Goal: Task Accomplishment & Management: Manage account settings

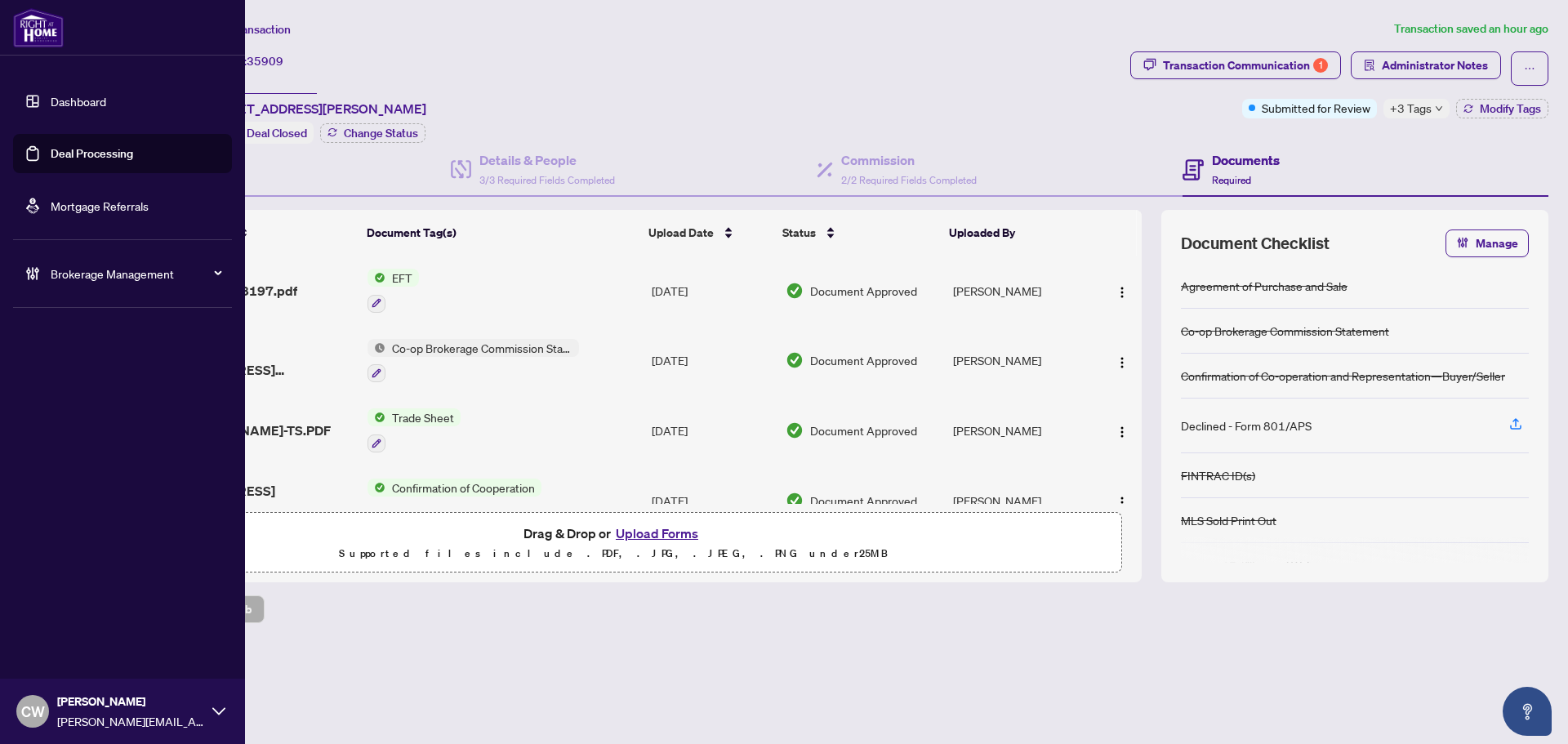
click at [51, 154] on link "Deal Processing" at bounding box center [92, 154] width 83 height 15
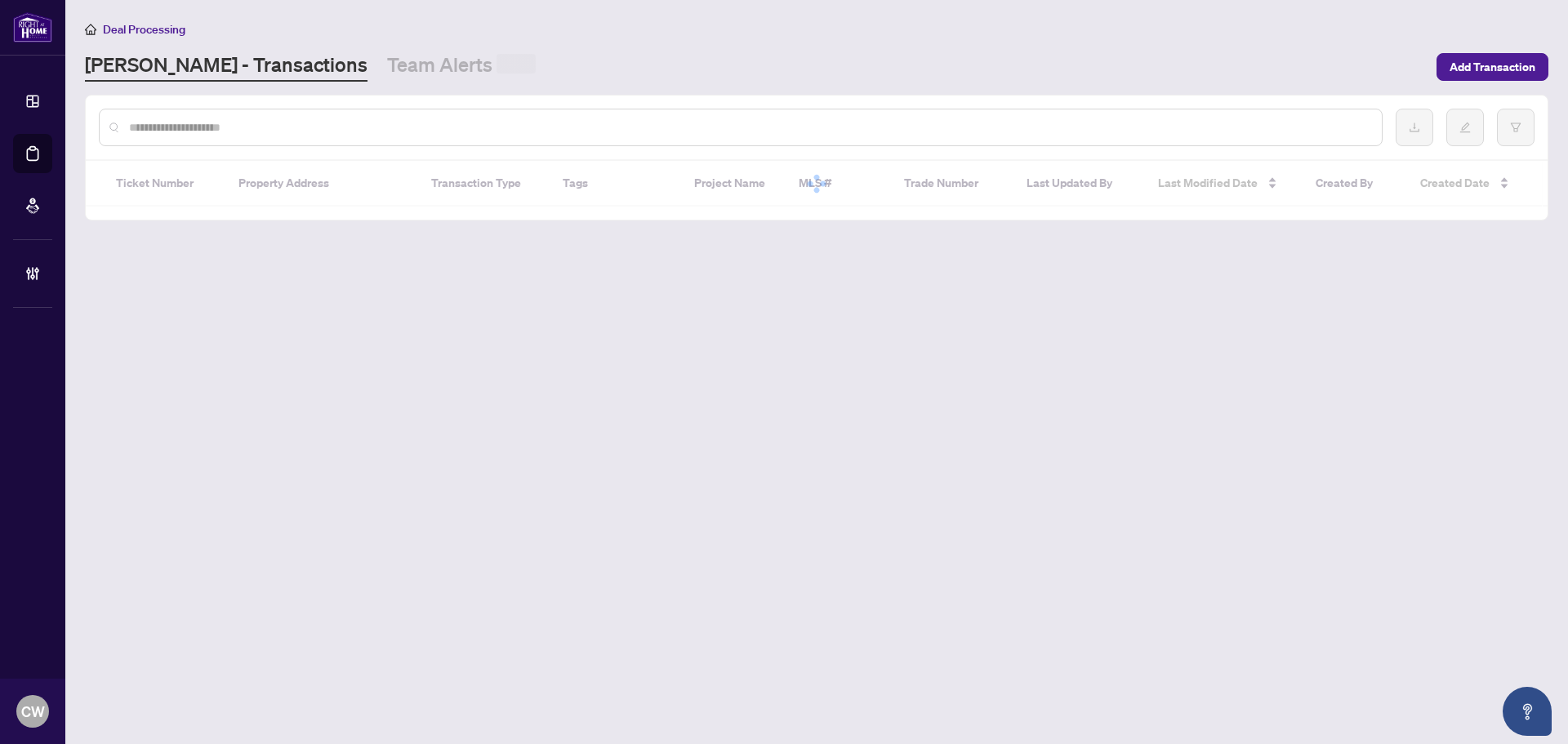
click at [282, 128] on input "text" at bounding box center [748, 127] width 1240 height 18
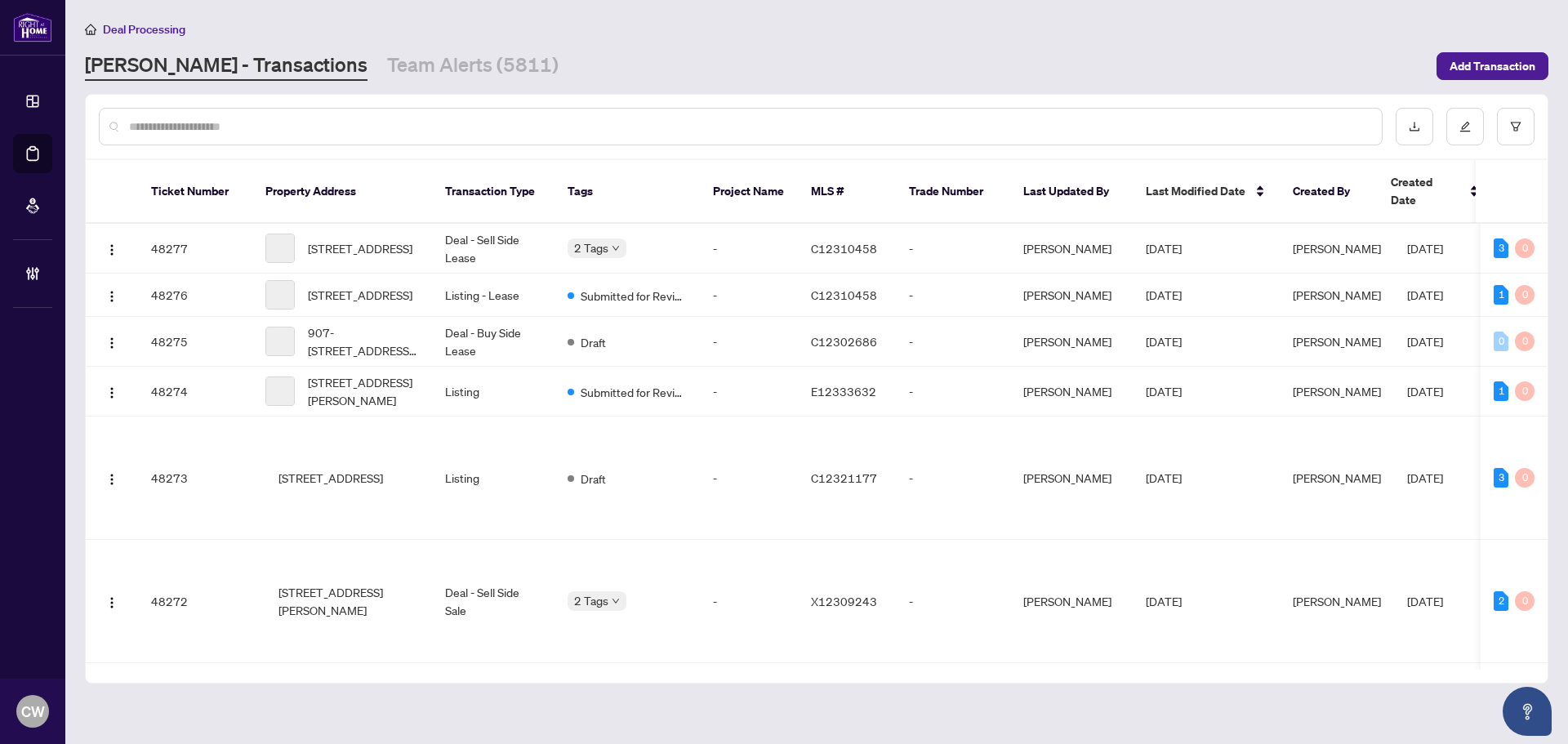
paste input "*******"
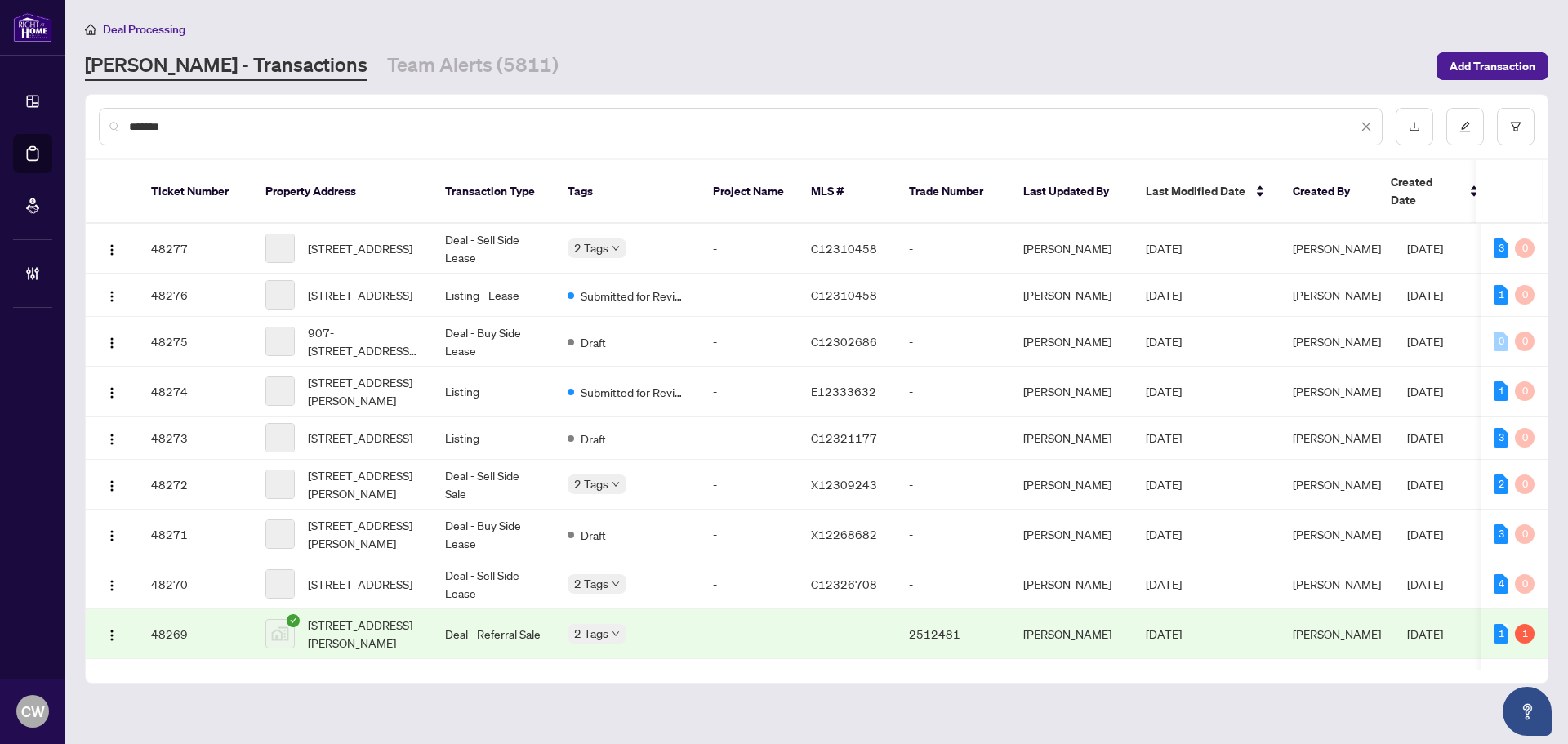
type input "*******"
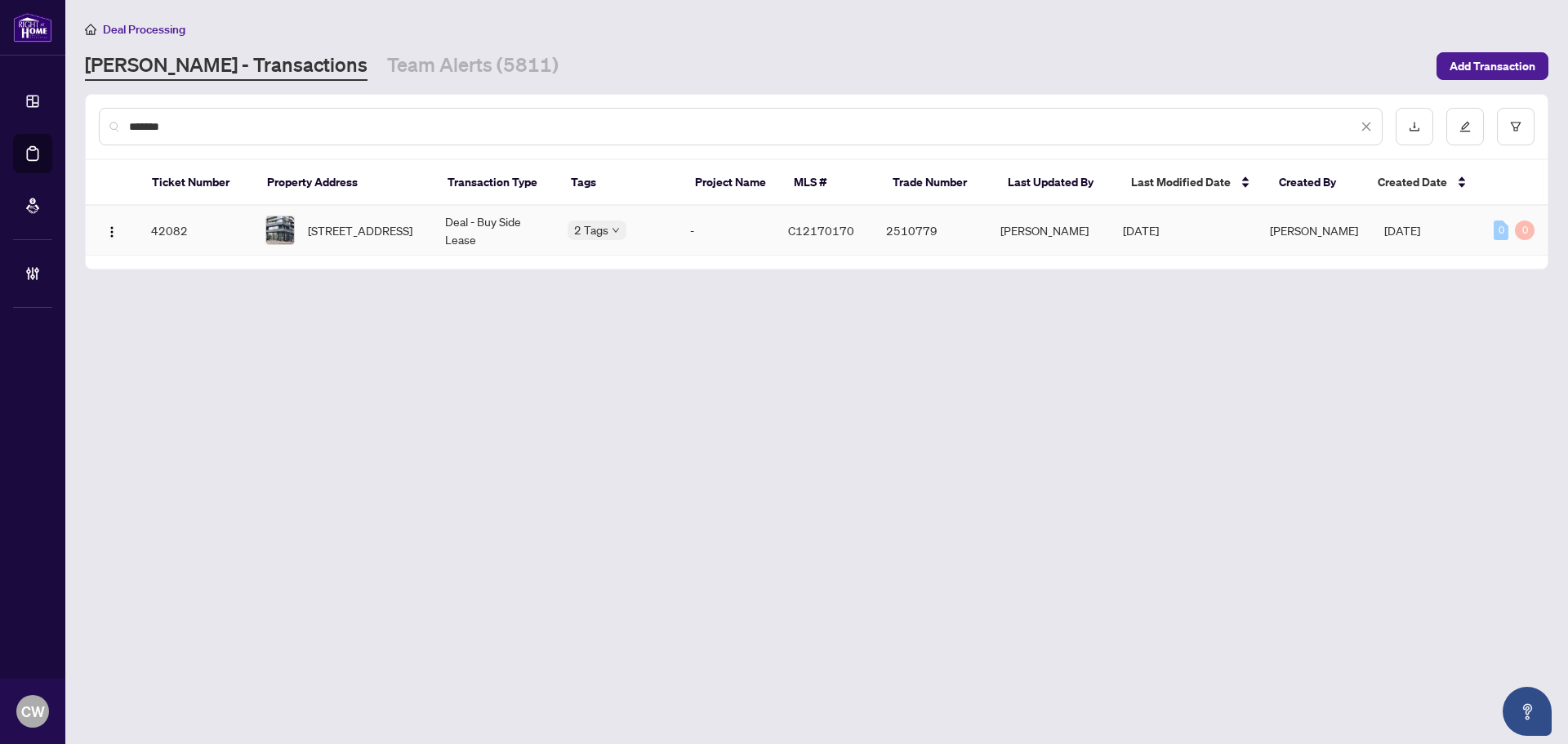
click at [340, 239] on span "[STREET_ADDRESS]" at bounding box center [359, 230] width 104 height 18
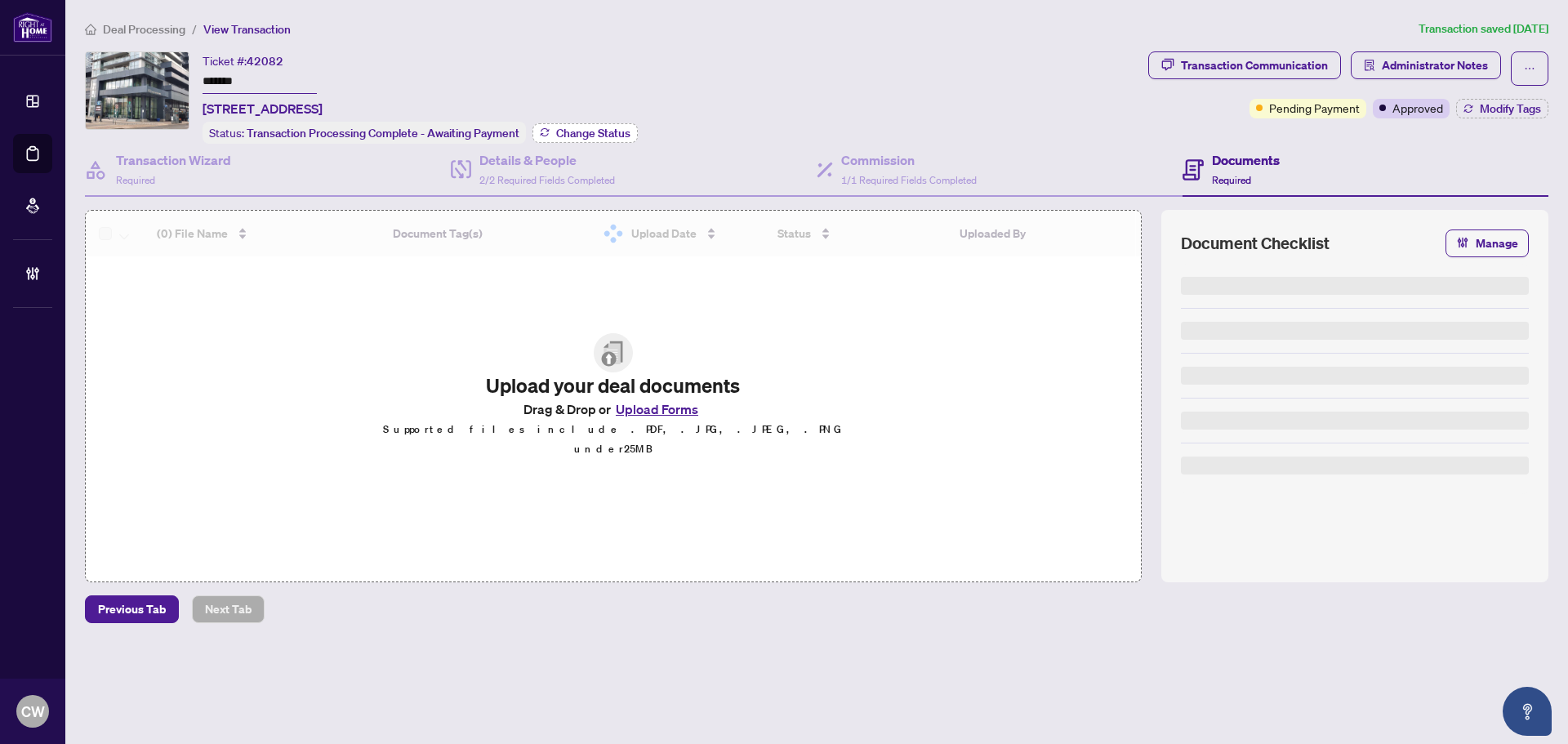
click at [595, 123] on button "Change Status" at bounding box center [585, 132] width 105 height 20
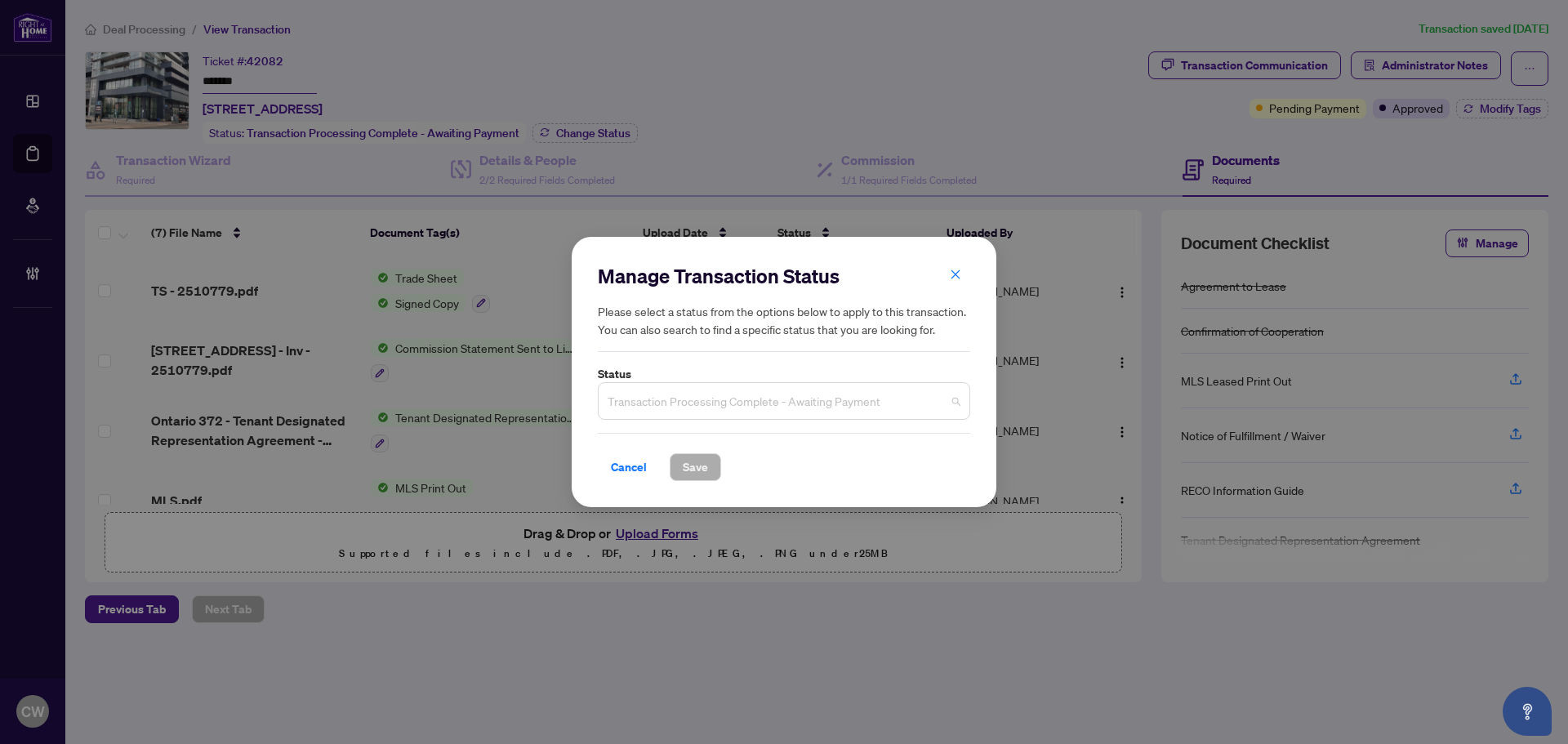
click at [749, 398] on span "Transaction Processing Complete - Awaiting Payment" at bounding box center [784, 401] width 353 height 31
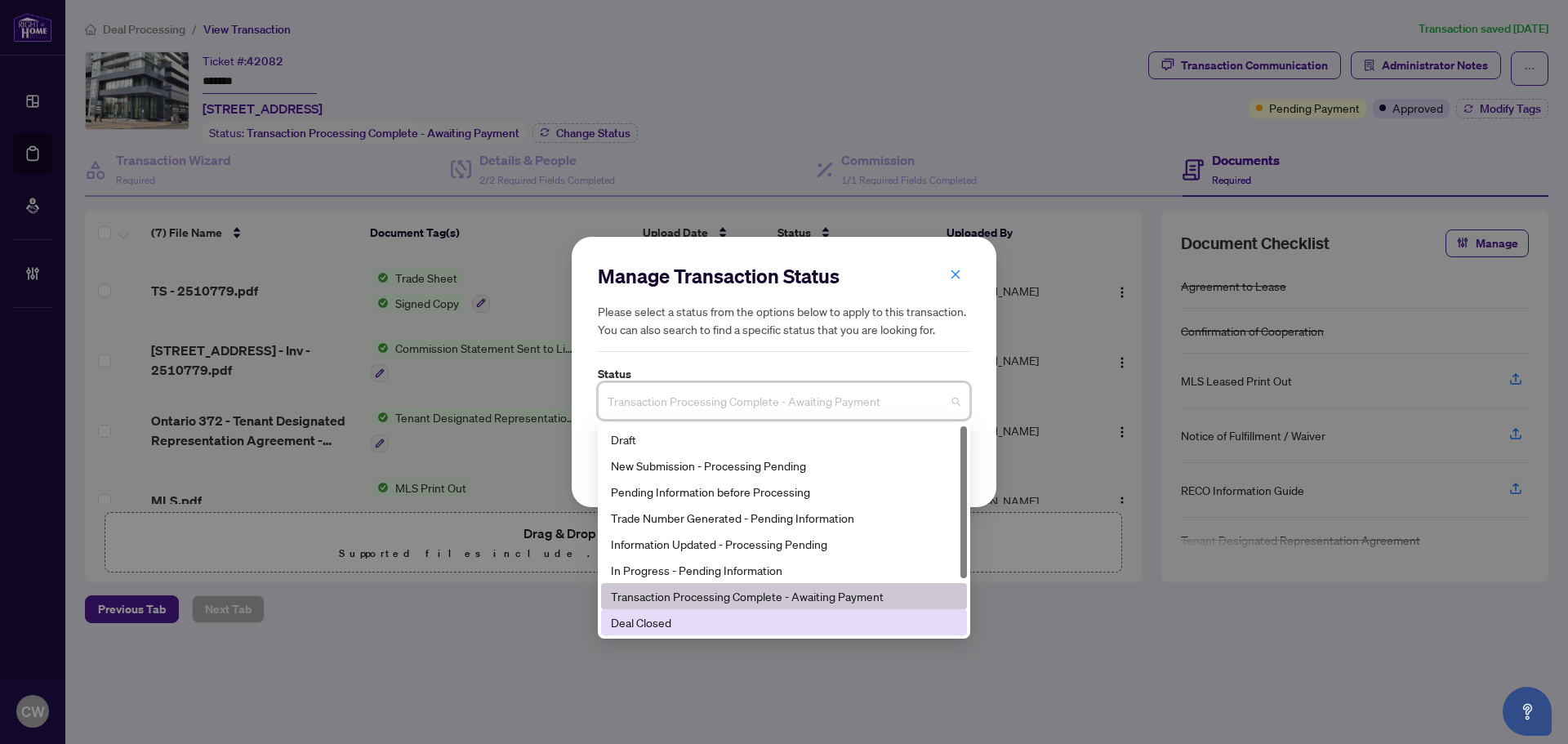
click at [709, 620] on div "Deal Closed" at bounding box center [784, 622] width 346 height 18
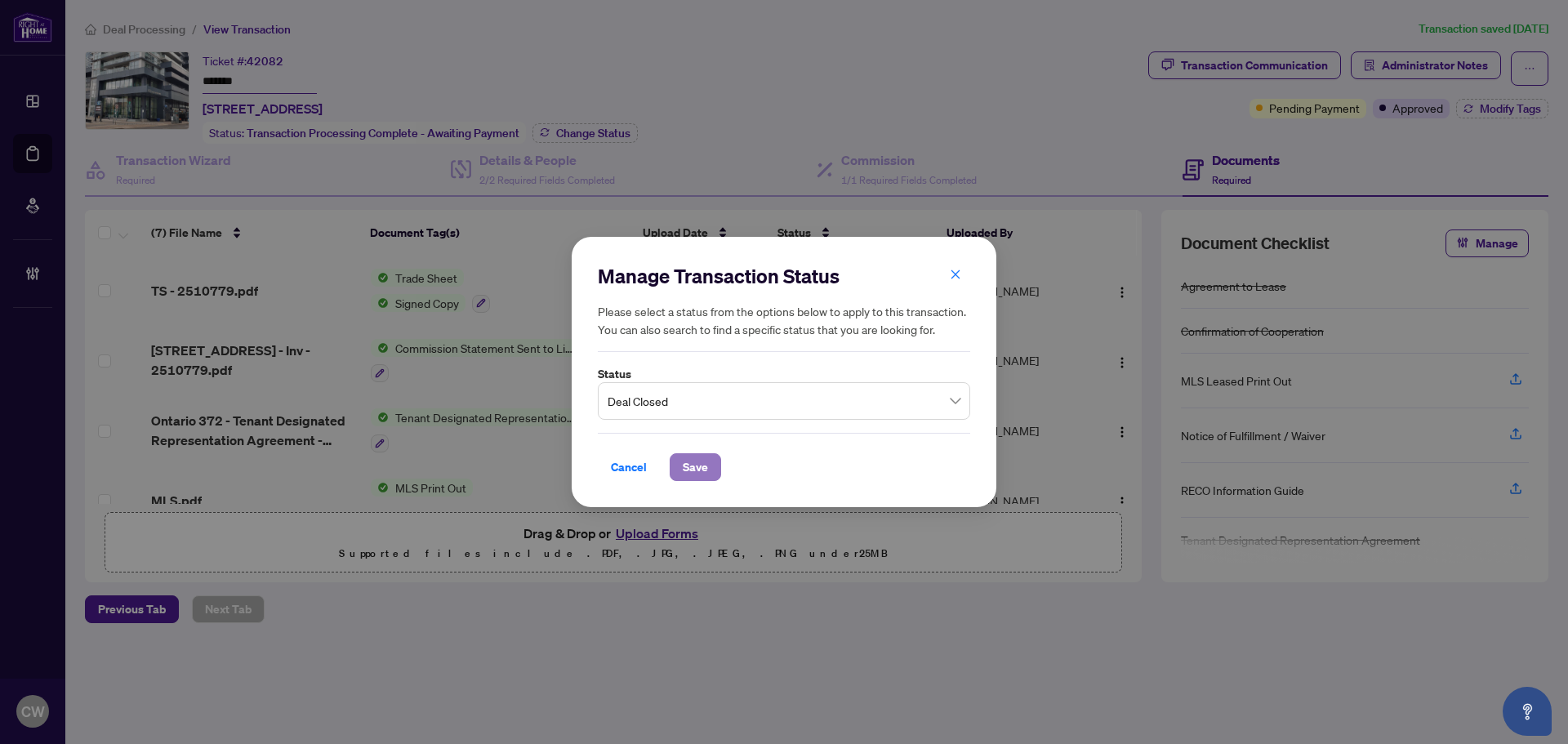
click at [685, 467] on span "Save" at bounding box center [695, 467] width 25 height 26
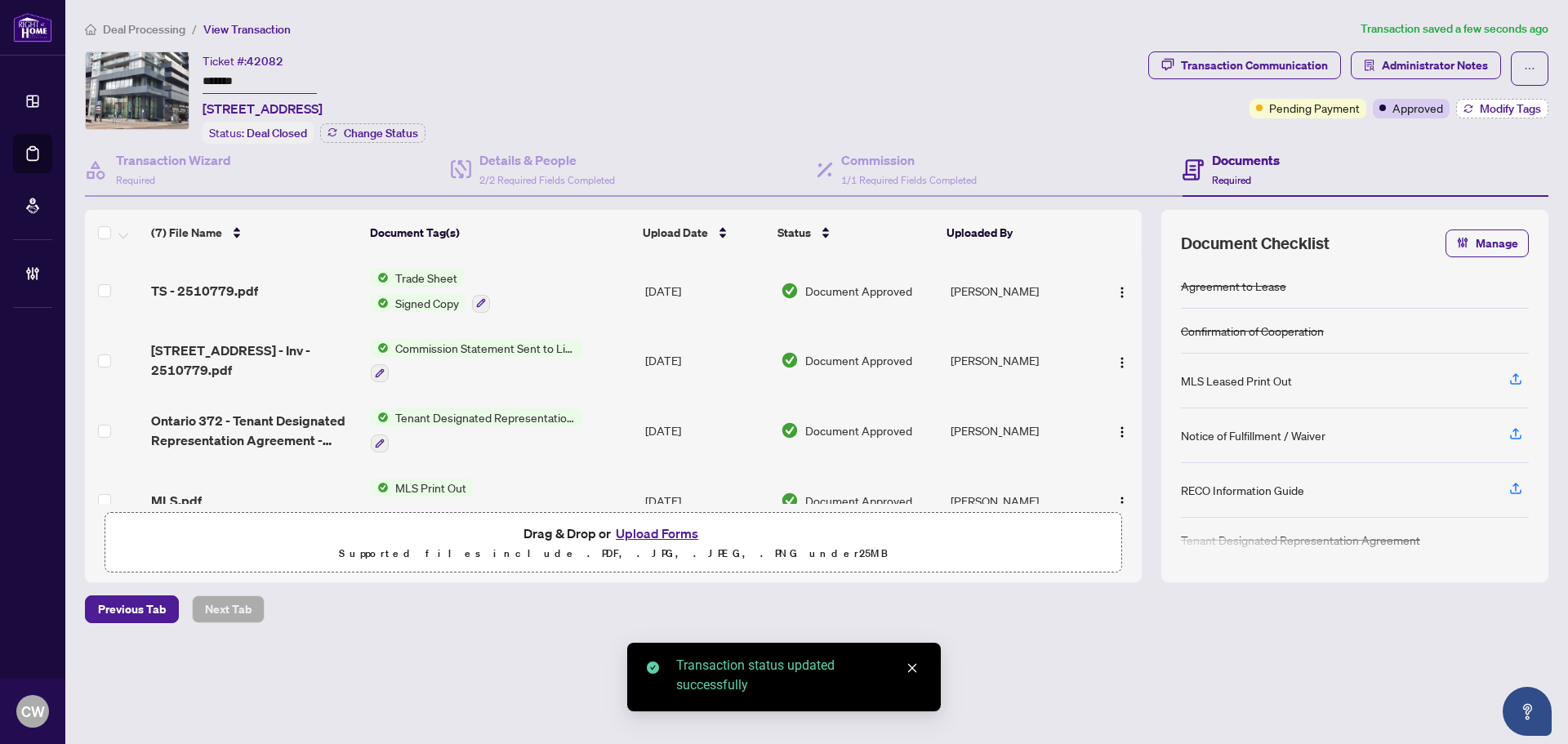
click at [1493, 113] on span "Modify Tags" at bounding box center [1510, 109] width 61 height 11
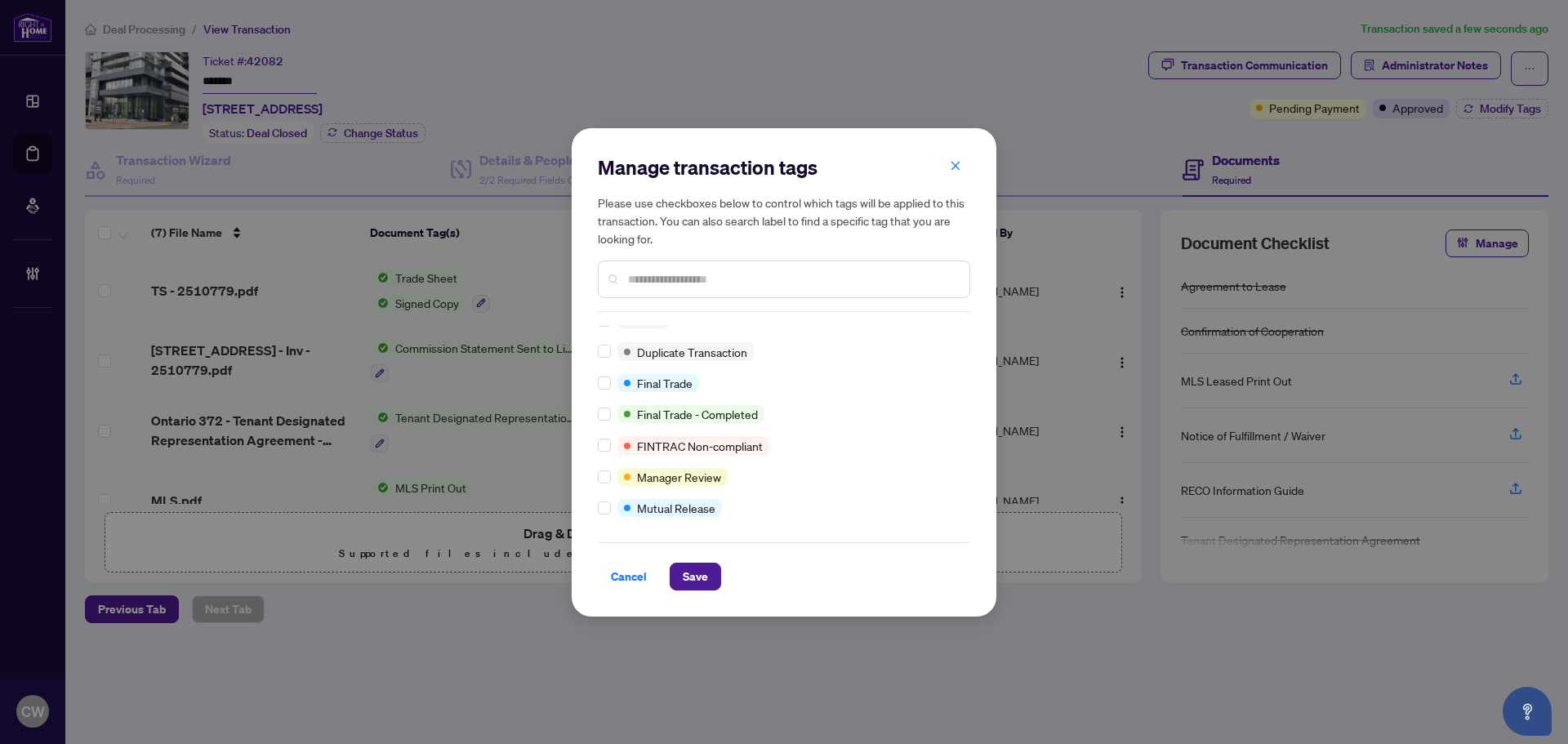
scroll to position [14, 0]
click at [695, 571] on span "Save" at bounding box center [695, 576] width 25 height 26
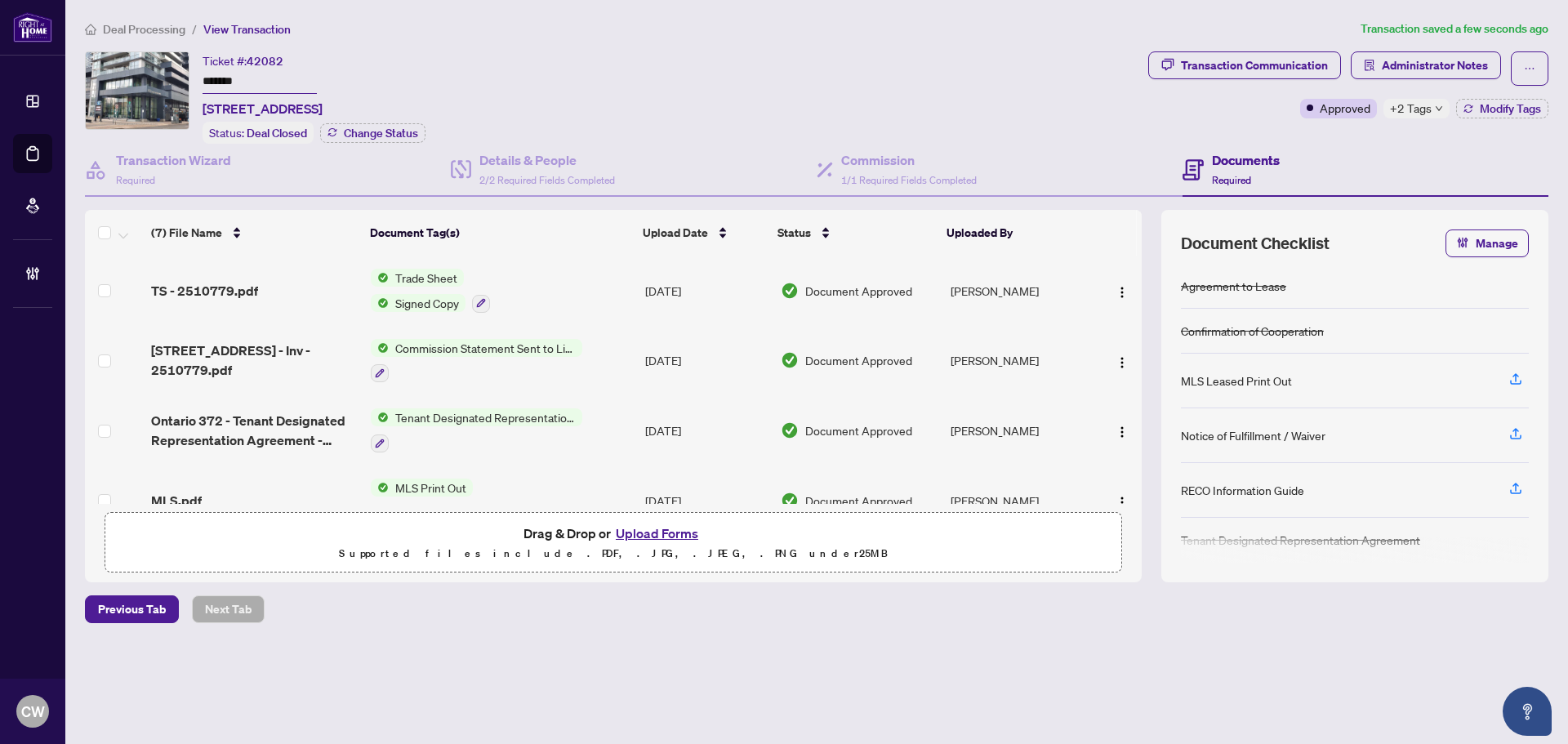
click at [408, 276] on span "Trade Sheet" at bounding box center [426, 277] width 75 height 18
click at [228, 286] on span "TS - 2510779.pdf" at bounding box center [205, 290] width 107 height 20
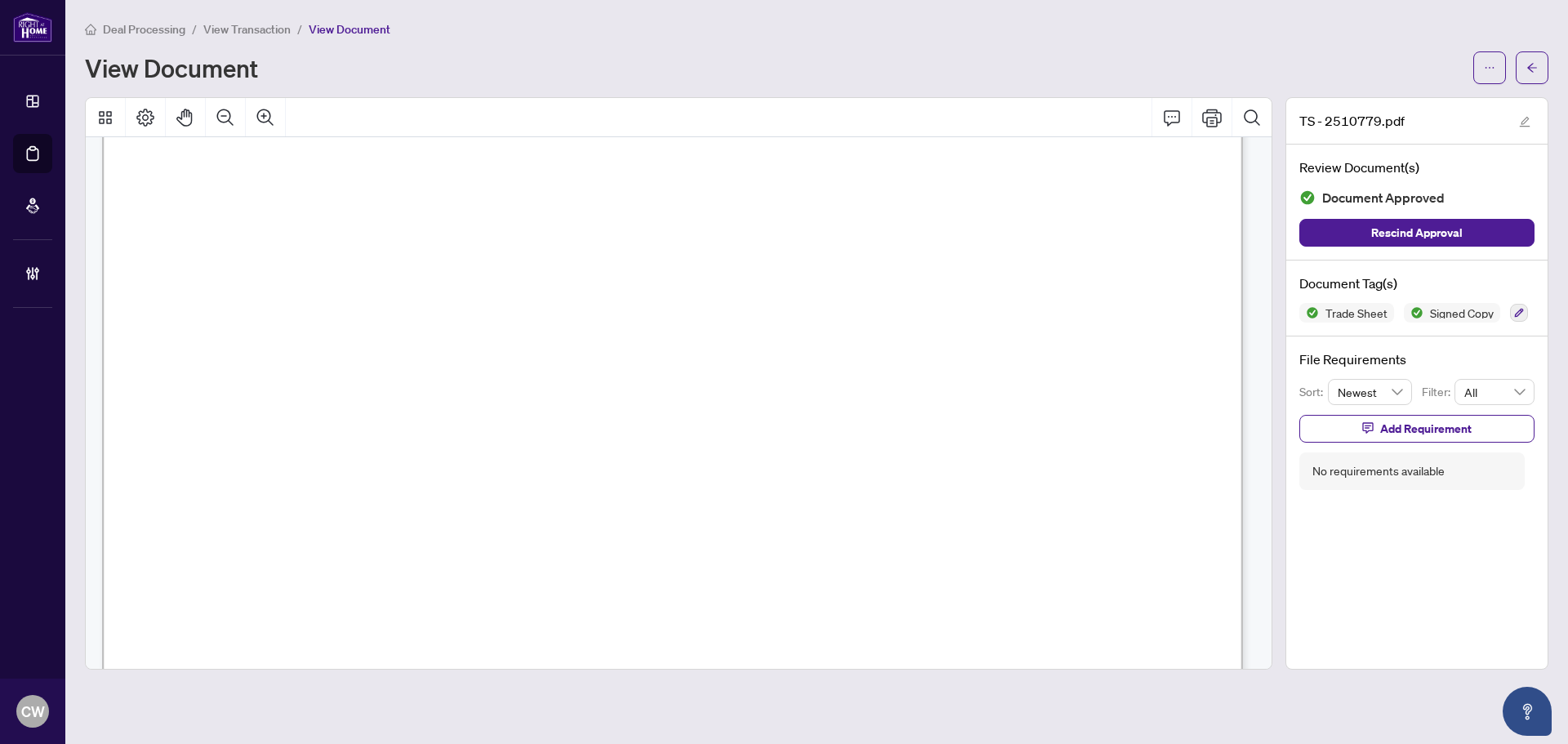
scroll to position [490, 0]
click at [1532, 69] on icon "arrow-left" at bounding box center [1531, 68] width 11 height 11
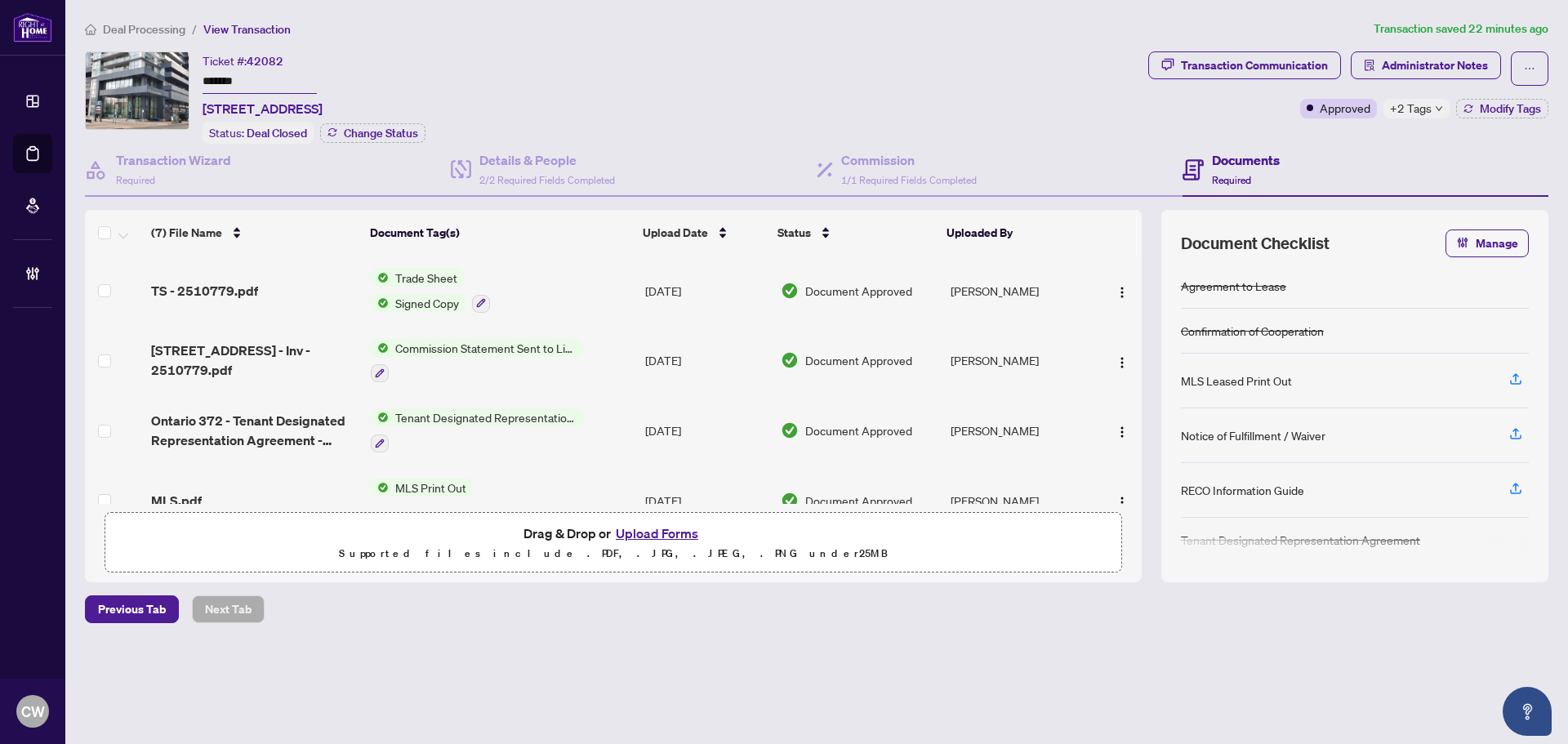
click at [666, 529] on button "Upload Forms" at bounding box center [657, 533] width 92 height 22
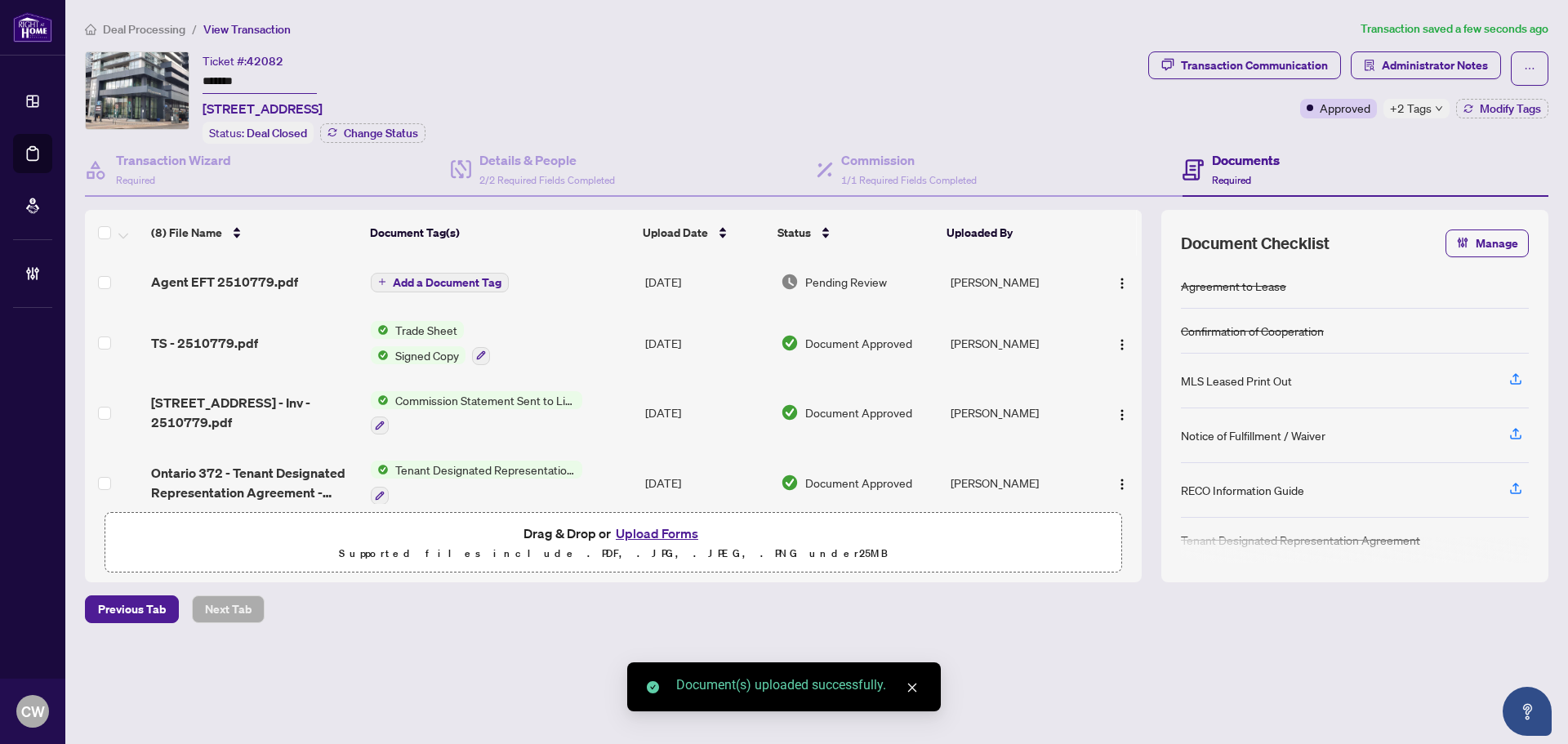
click at [463, 284] on span "Add a Document Tag" at bounding box center [448, 282] width 109 height 11
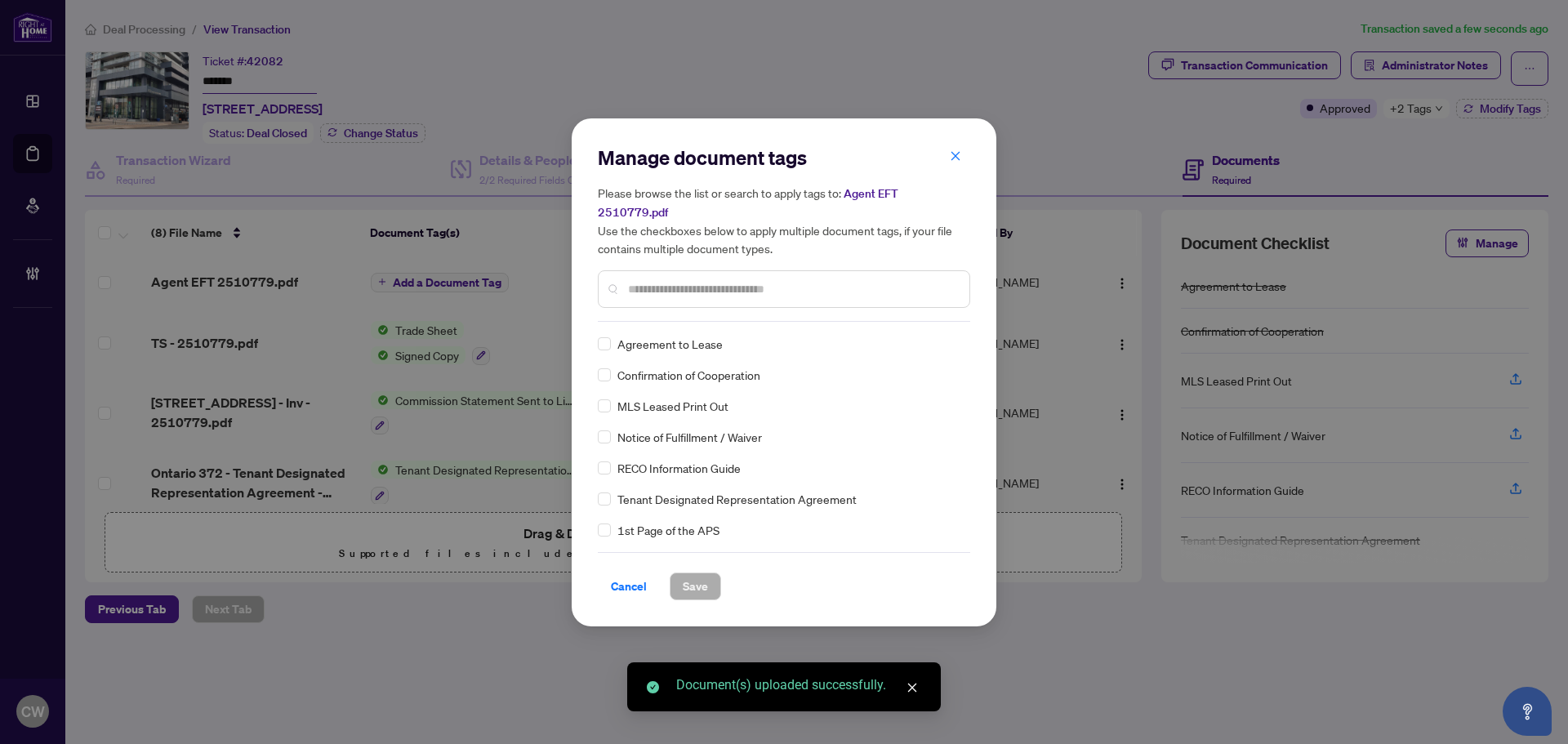
click at [767, 281] on input "text" at bounding box center [792, 288] width 328 height 18
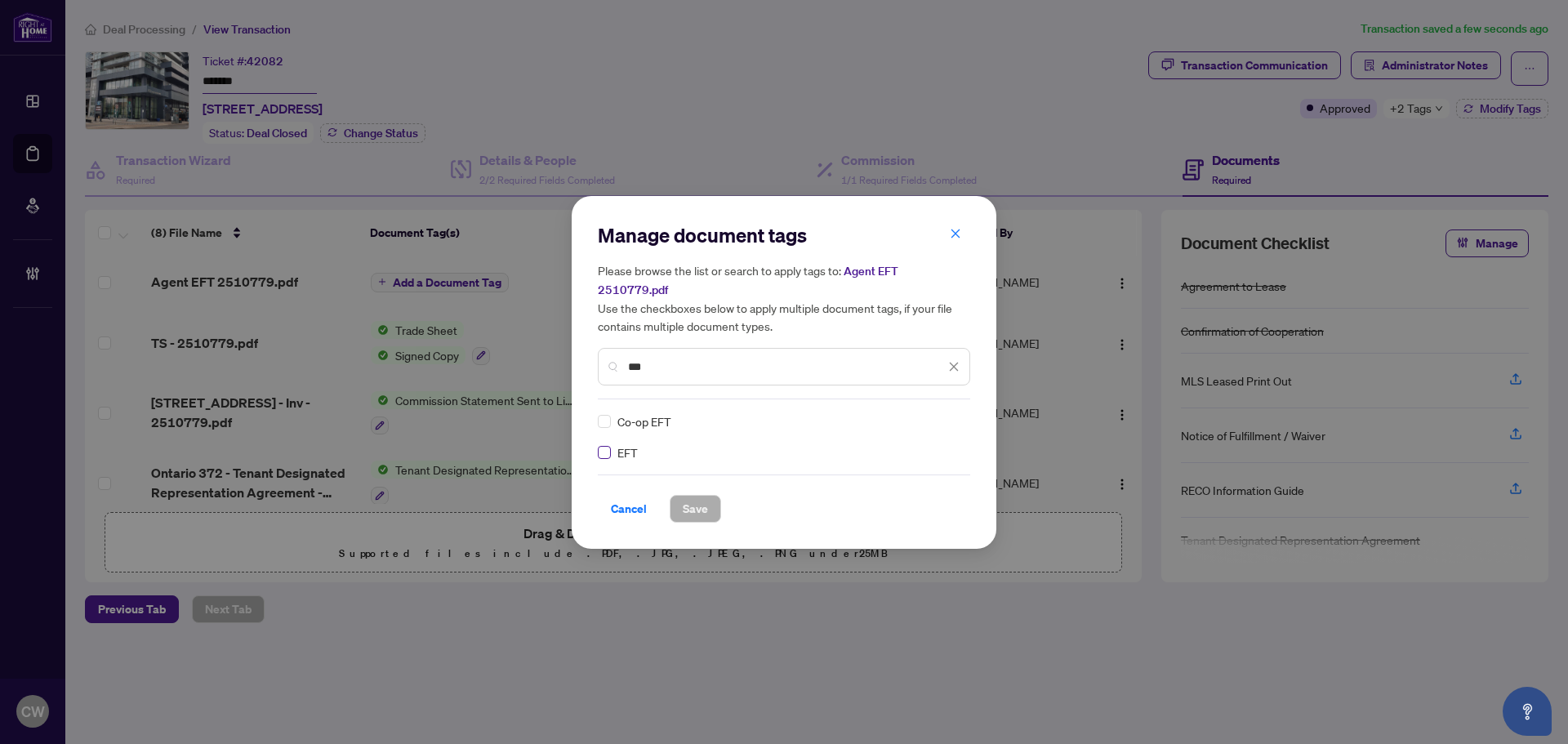
type input "***"
click at [941, 413] on img at bounding box center [936, 420] width 16 height 16
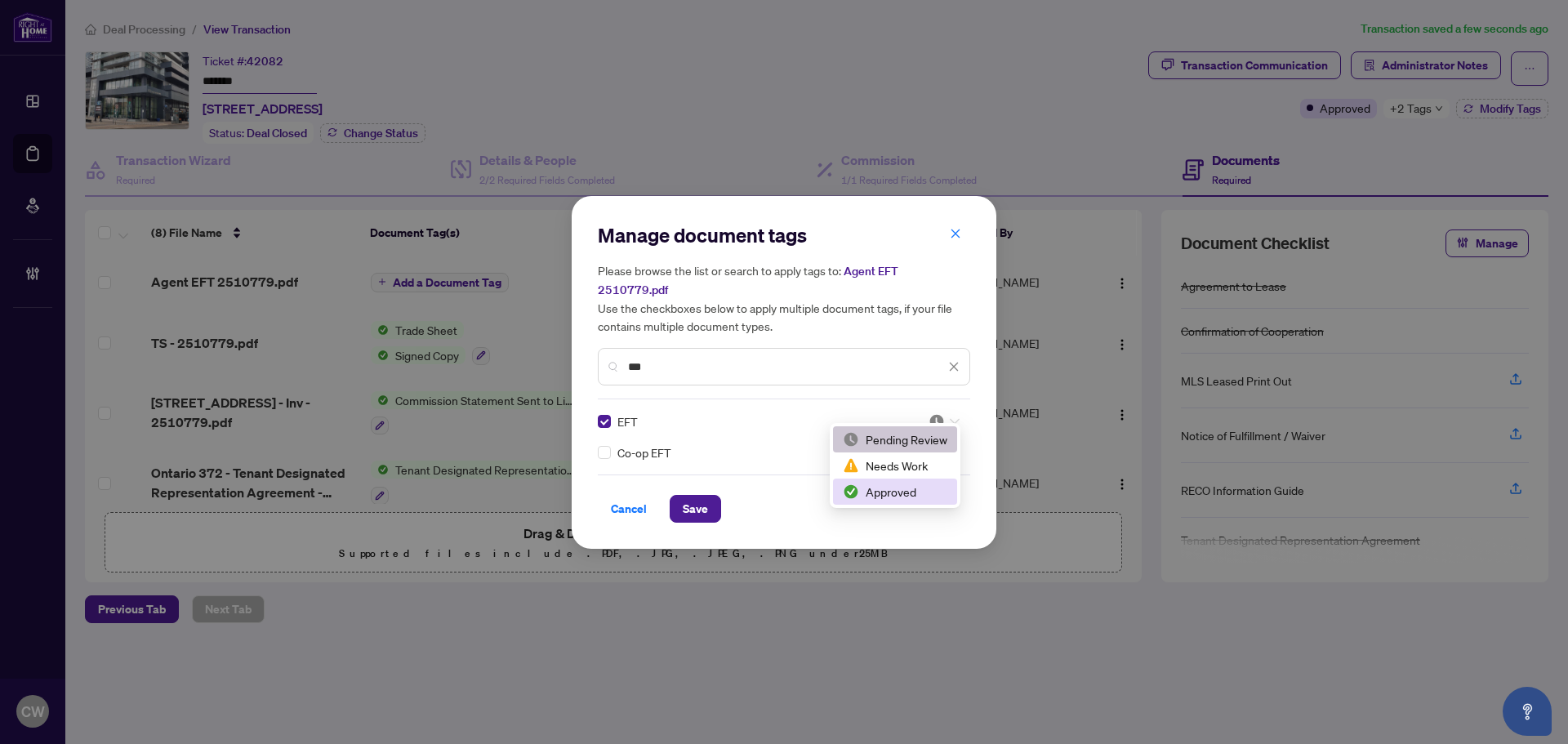
click at [931, 485] on div "Approved" at bounding box center [894, 491] width 104 height 18
click at [675, 495] on button "Save" at bounding box center [695, 509] width 52 height 28
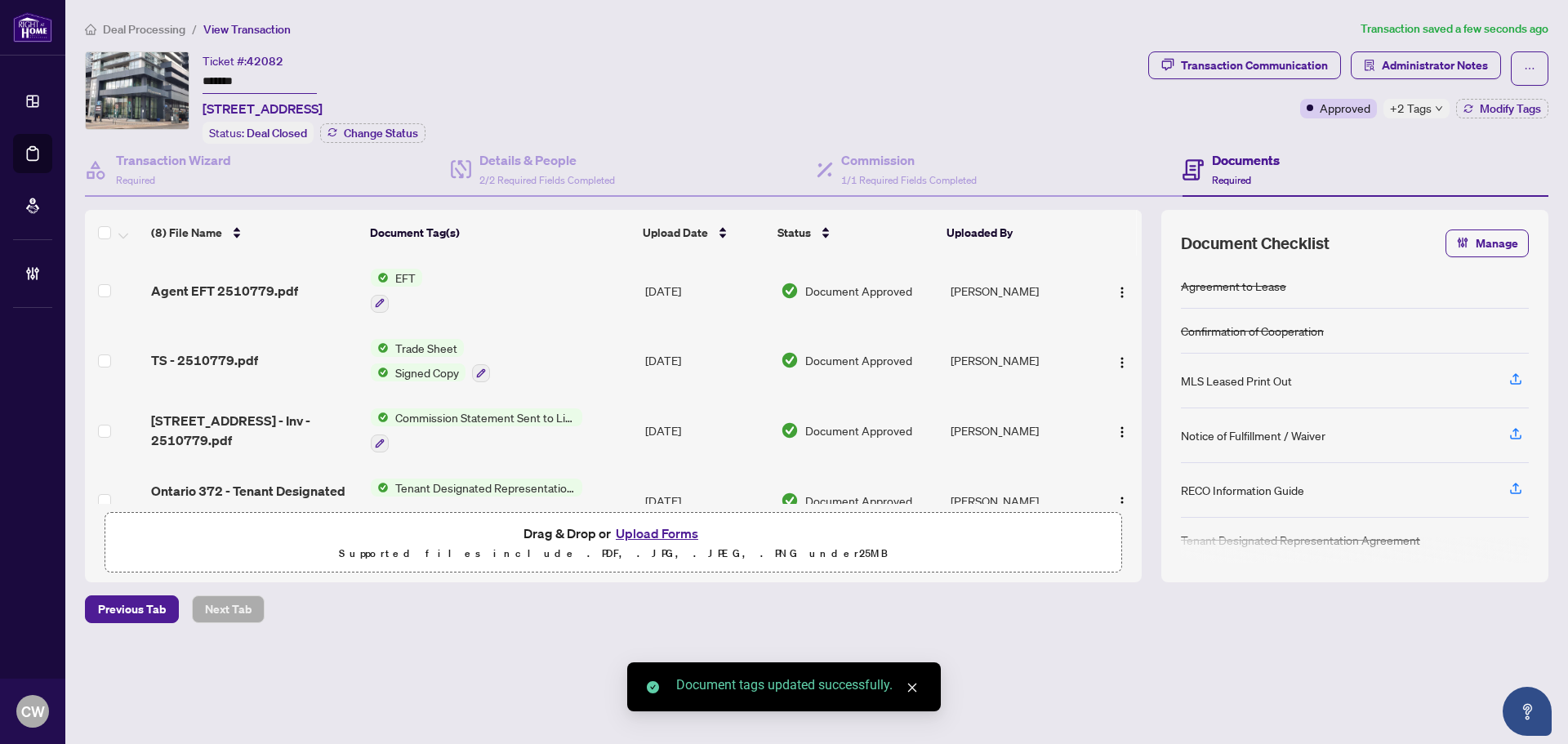
click at [1117, 281] on span "button" at bounding box center [1122, 290] width 13 height 18
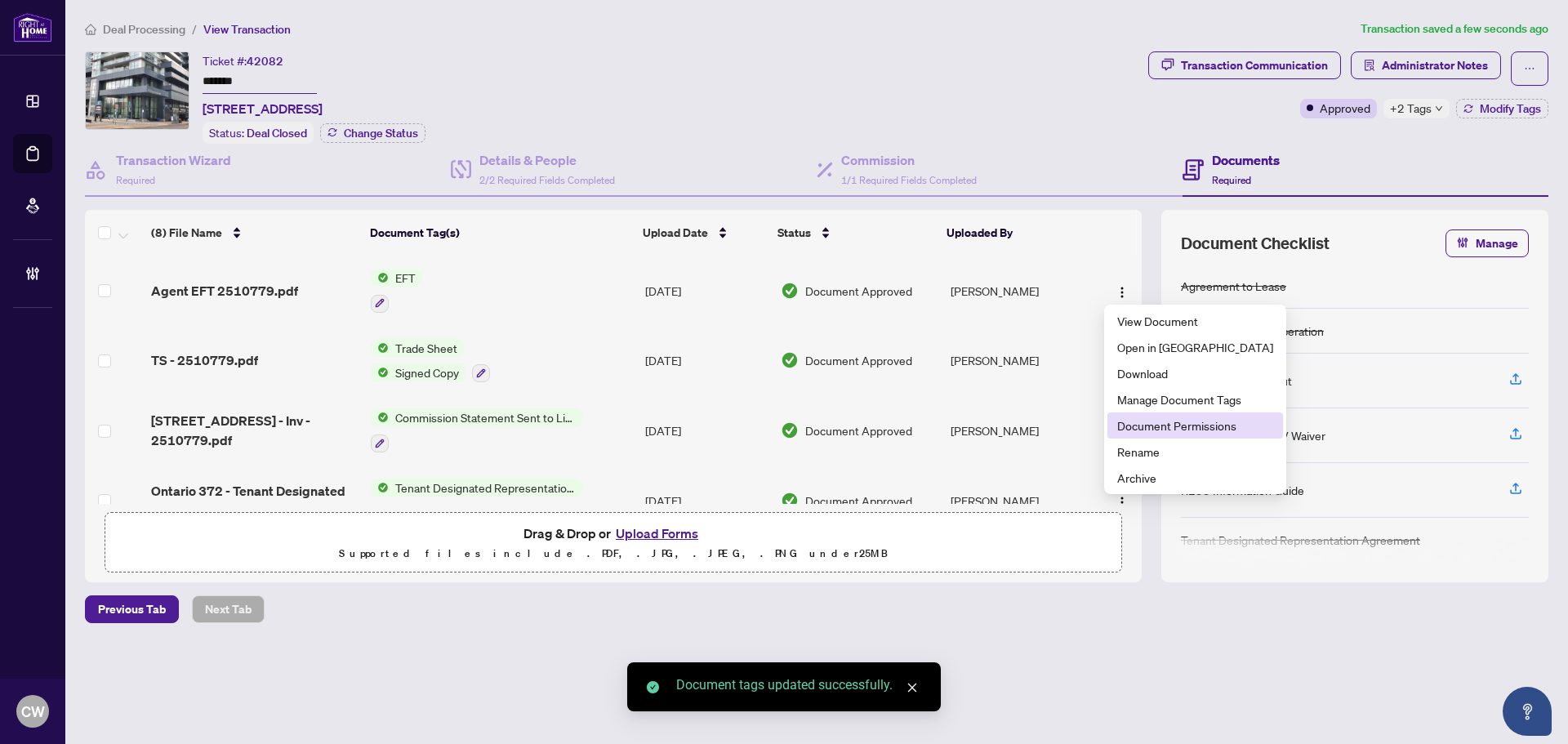
click at [1139, 431] on span "Document Permissions" at bounding box center [1195, 425] width 156 height 18
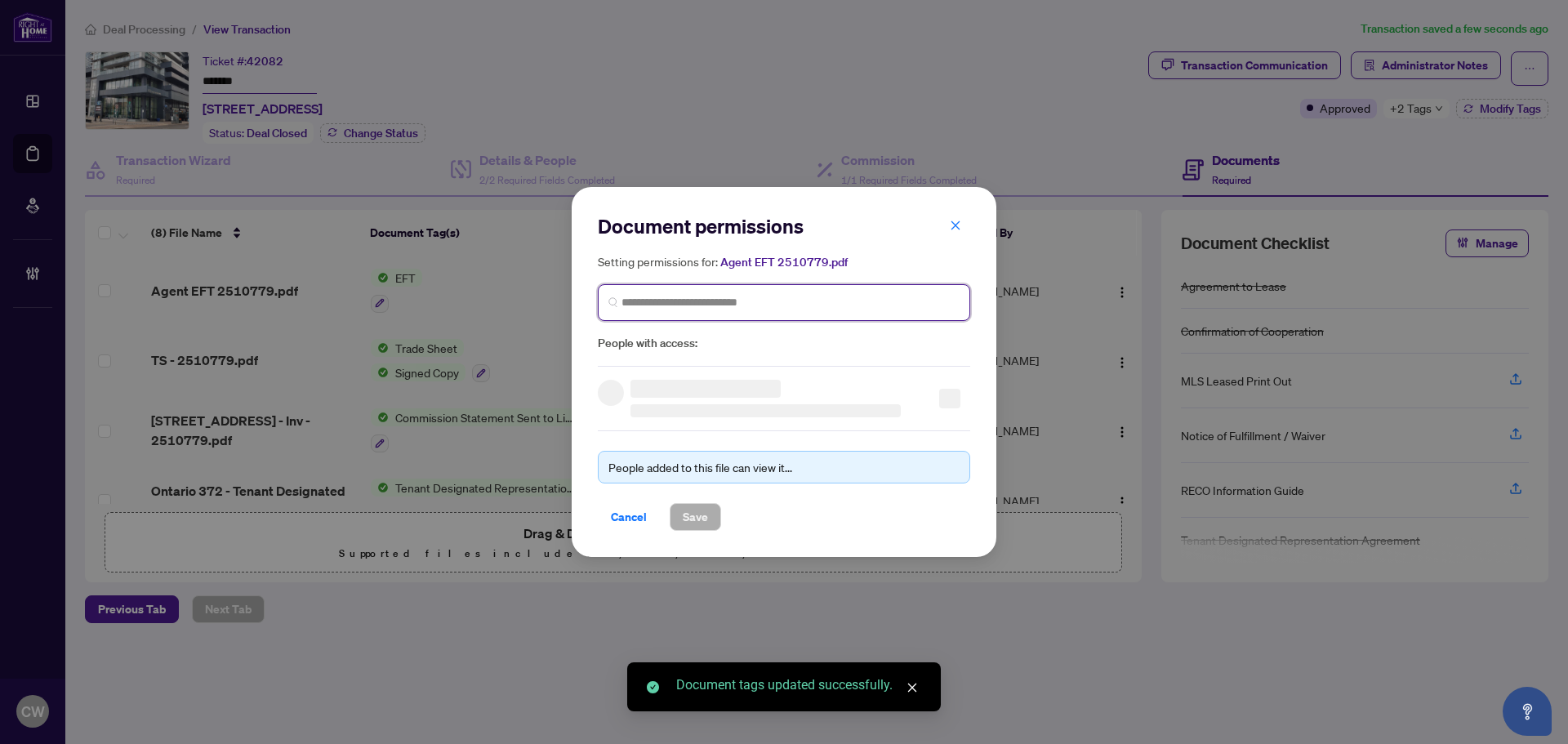
click at [739, 294] on input "search" at bounding box center [790, 302] width 338 height 17
paste input "**********"
type input "**********"
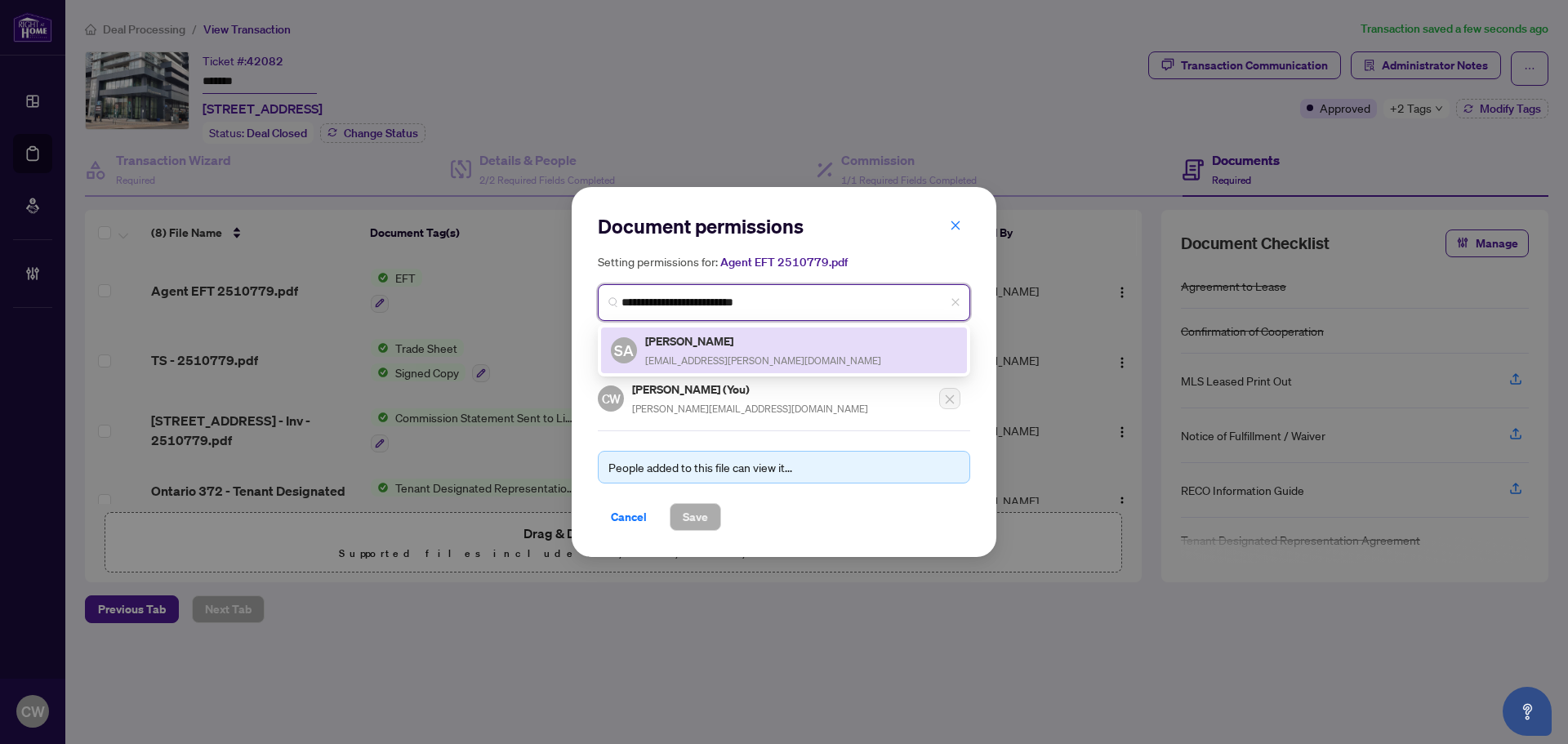
click at [680, 349] on div "[PERSON_NAME] [PERSON_NAME][EMAIL_ADDRESS][PERSON_NAME][DOMAIN_NAME]" at bounding box center [762, 350] width 236 height 38
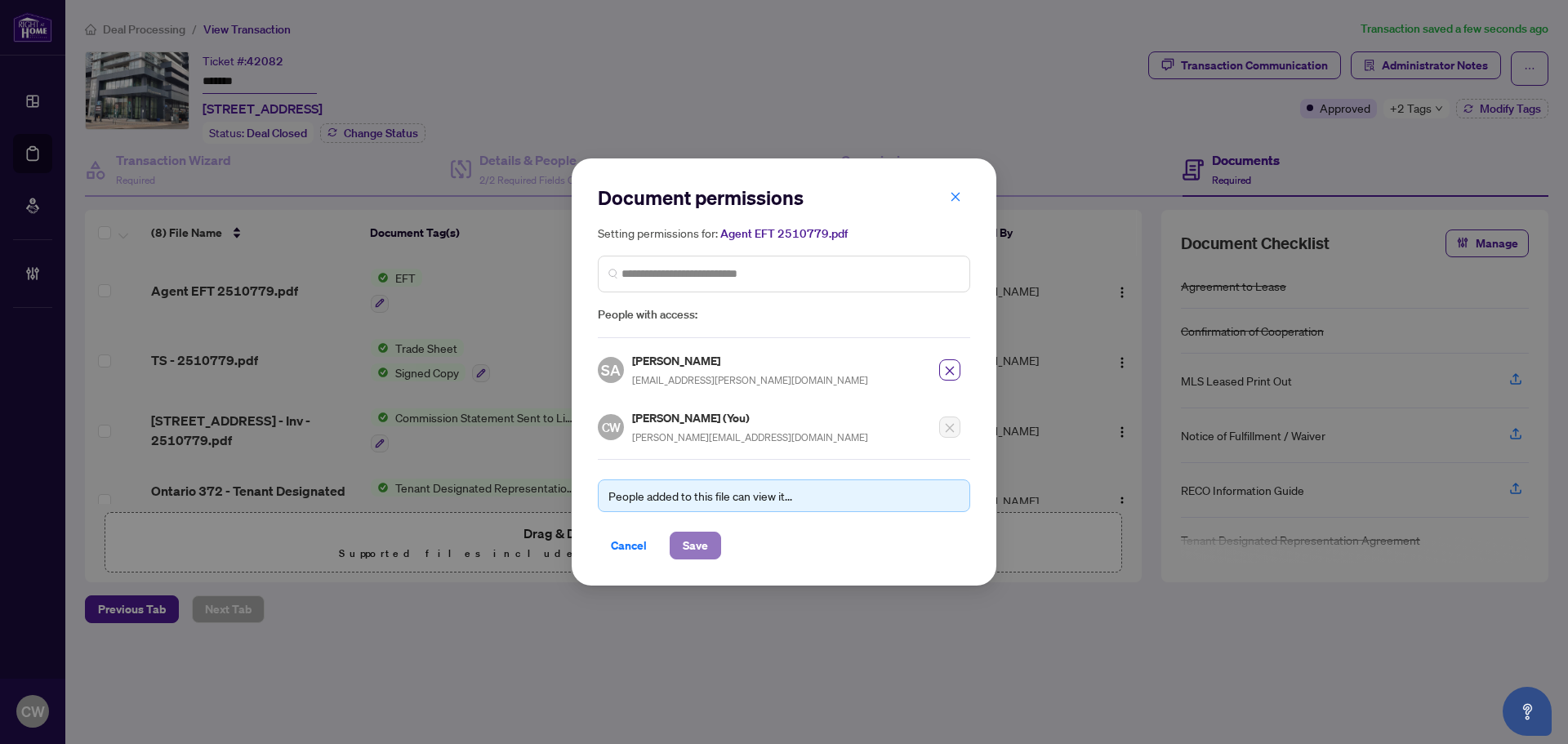
click at [696, 542] on span "Save" at bounding box center [695, 545] width 25 height 26
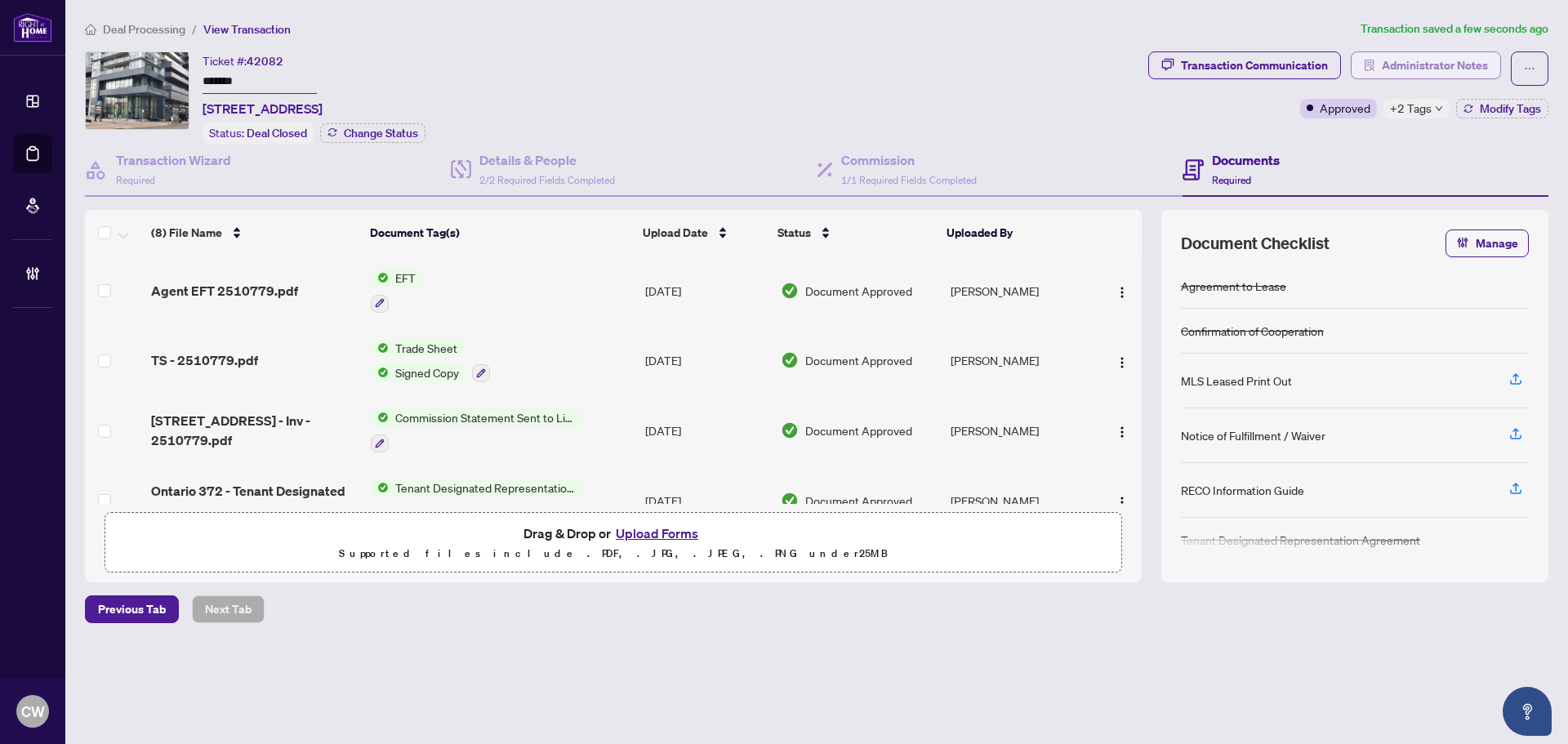
click at [1435, 64] on span "Administrator Notes" at bounding box center [1434, 66] width 106 height 26
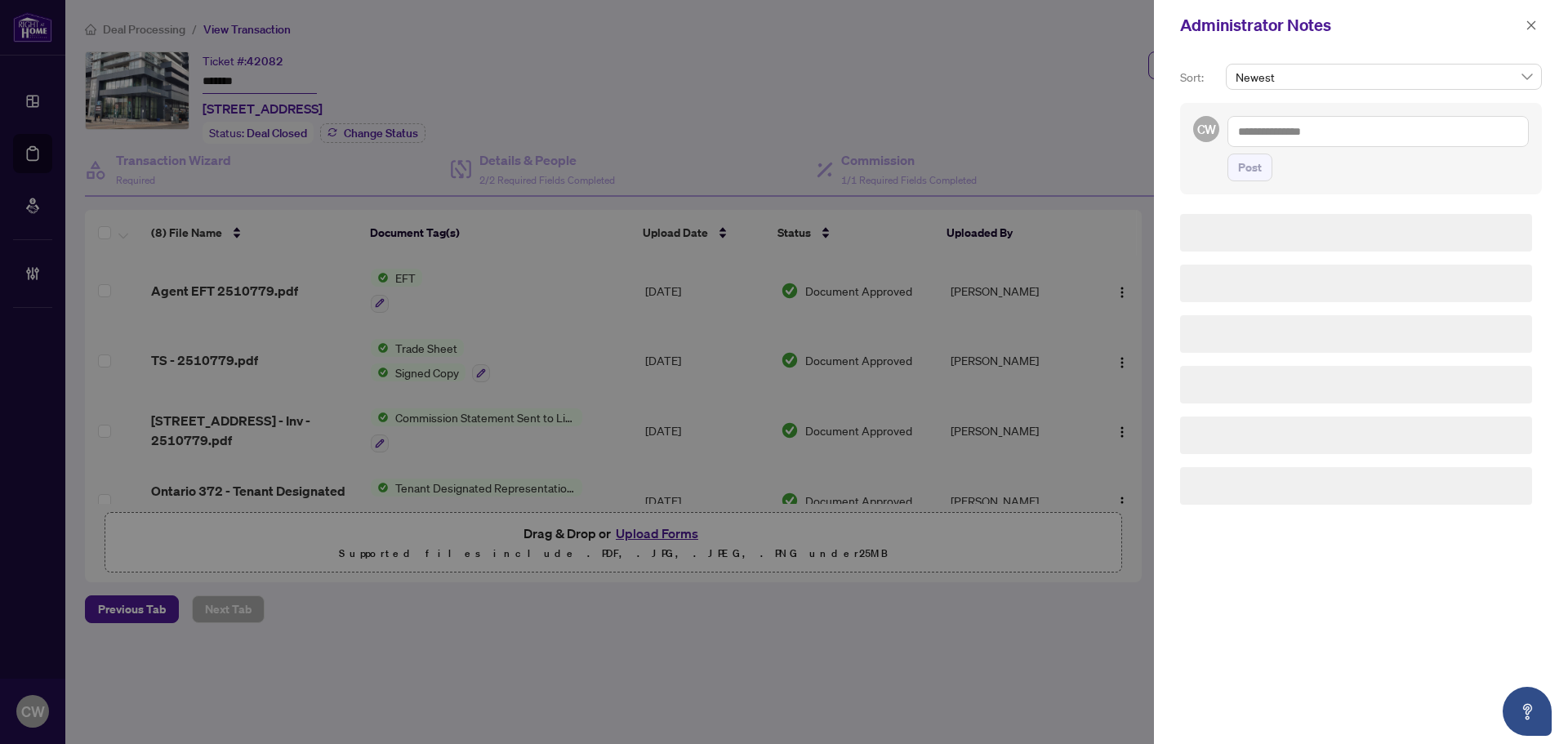
click at [1388, 117] on textarea at bounding box center [1378, 131] width 301 height 31
paste textarea "**********"
type textarea "**********"
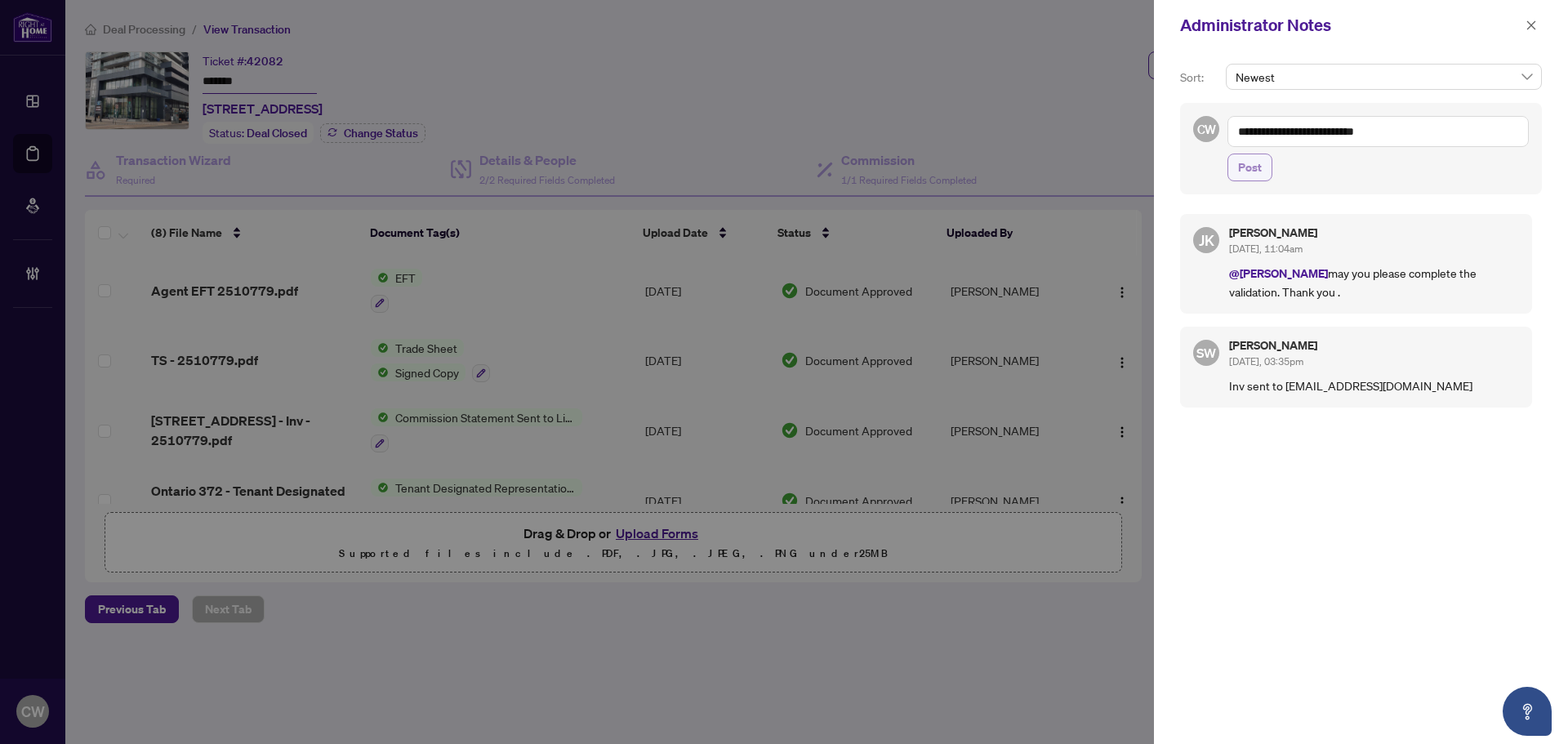
click at [1251, 167] on span "Post" at bounding box center [1249, 167] width 23 height 26
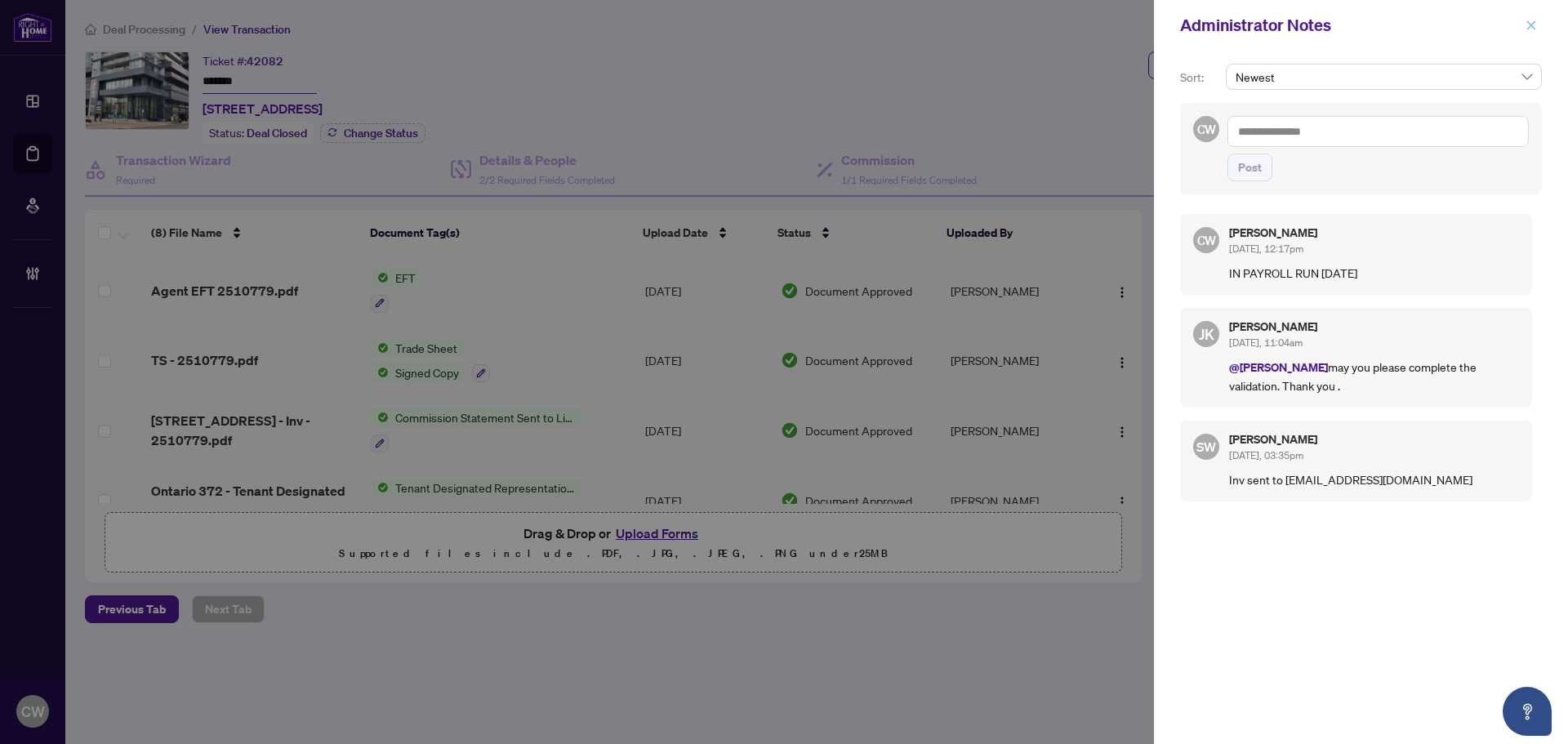
click at [1527, 28] on icon "close" at bounding box center [1531, 25] width 11 height 11
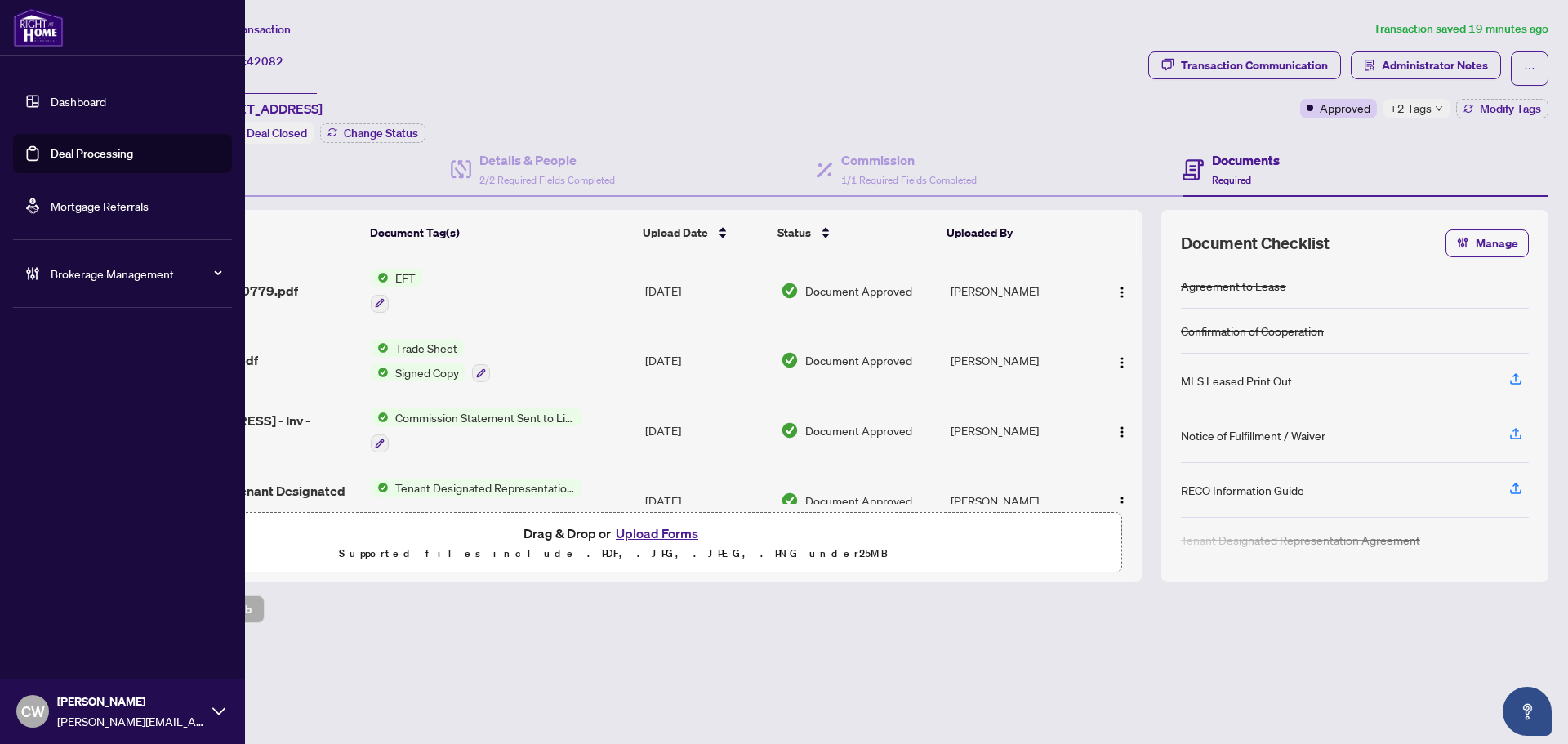
click at [54, 146] on link "Deal Processing" at bounding box center [92, 154] width 83 height 15
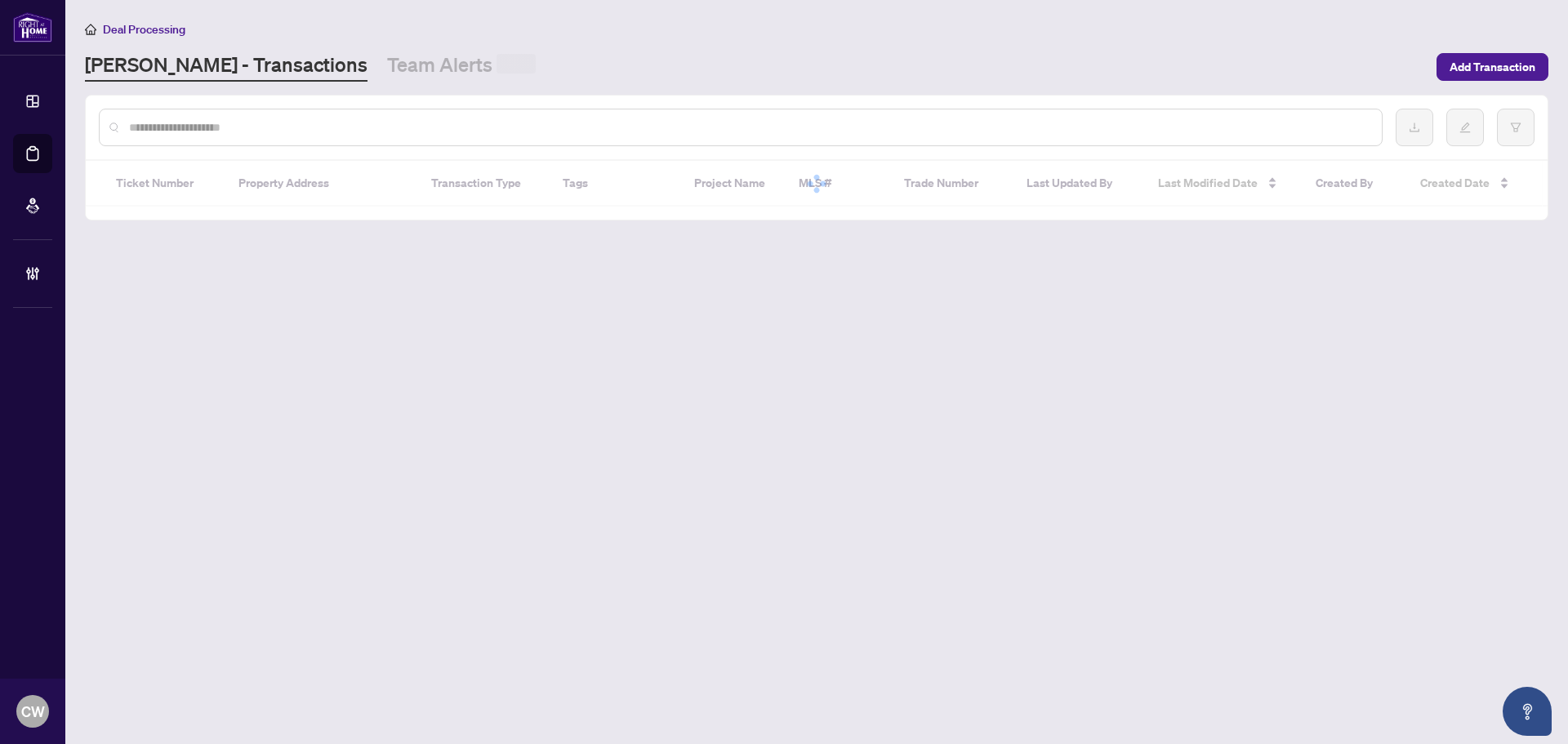
click at [326, 127] on input "text" at bounding box center [748, 127] width 1240 height 18
paste input "*******"
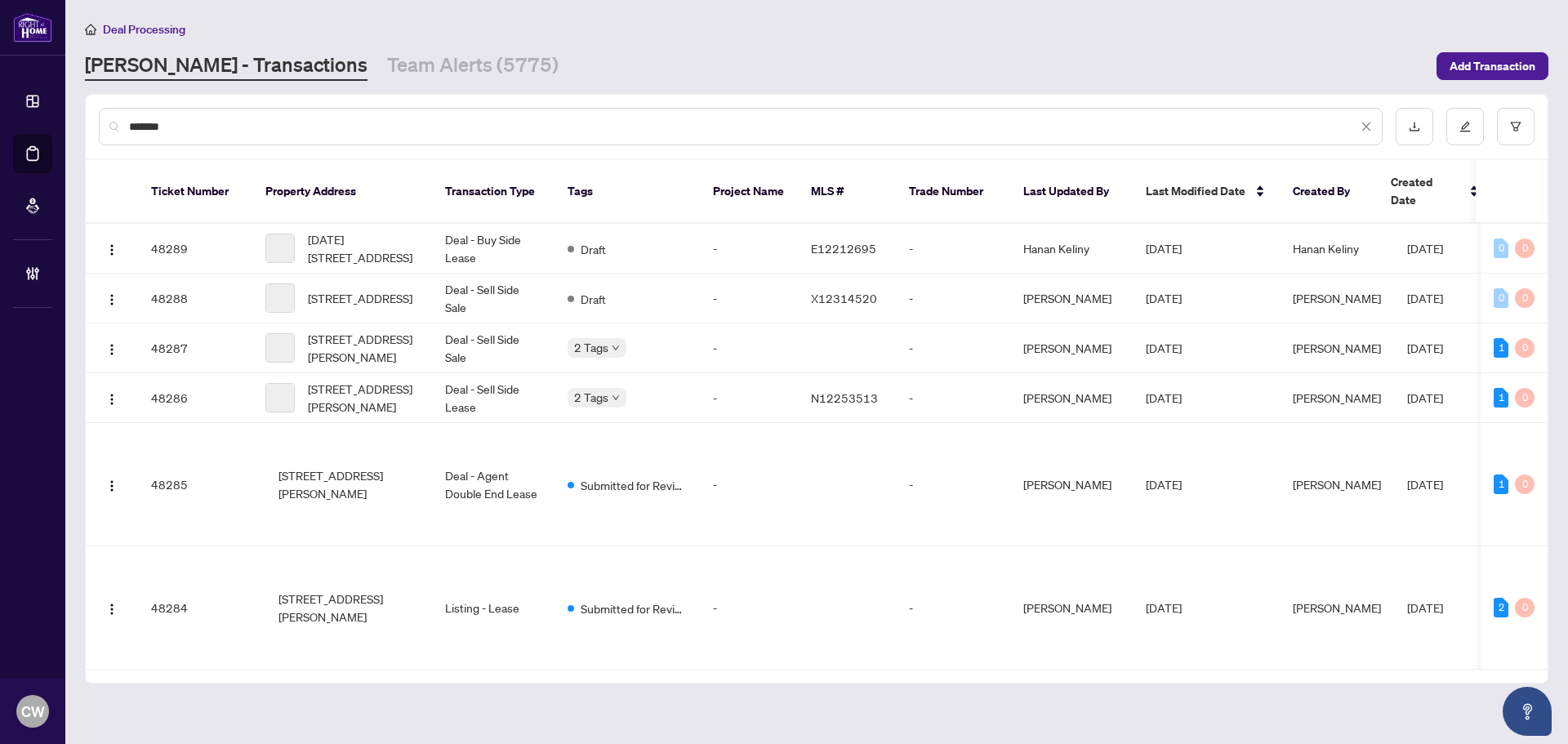
type input "*******"
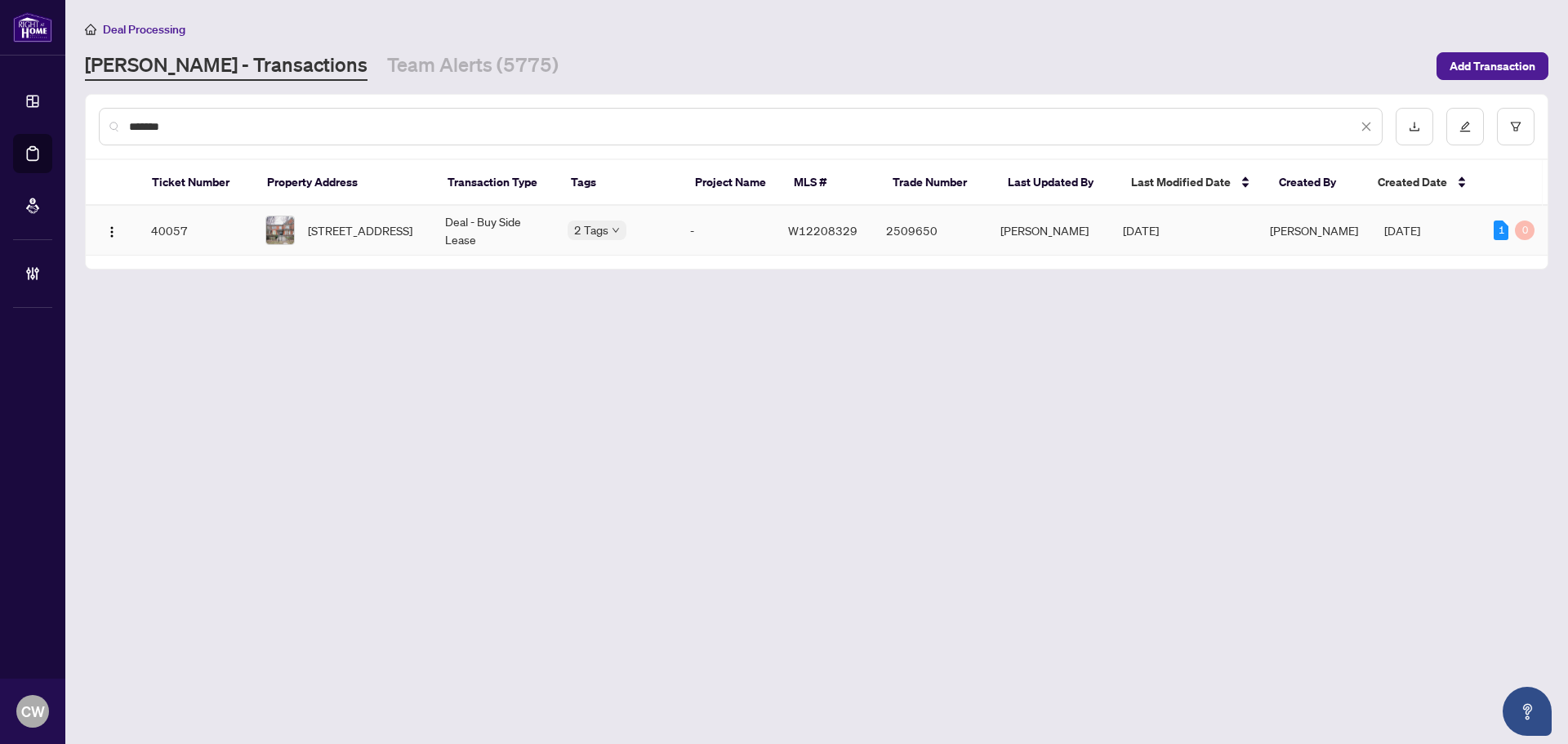
click at [360, 221] on span "[STREET_ADDRESS]" at bounding box center [359, 230] width 104 height 18
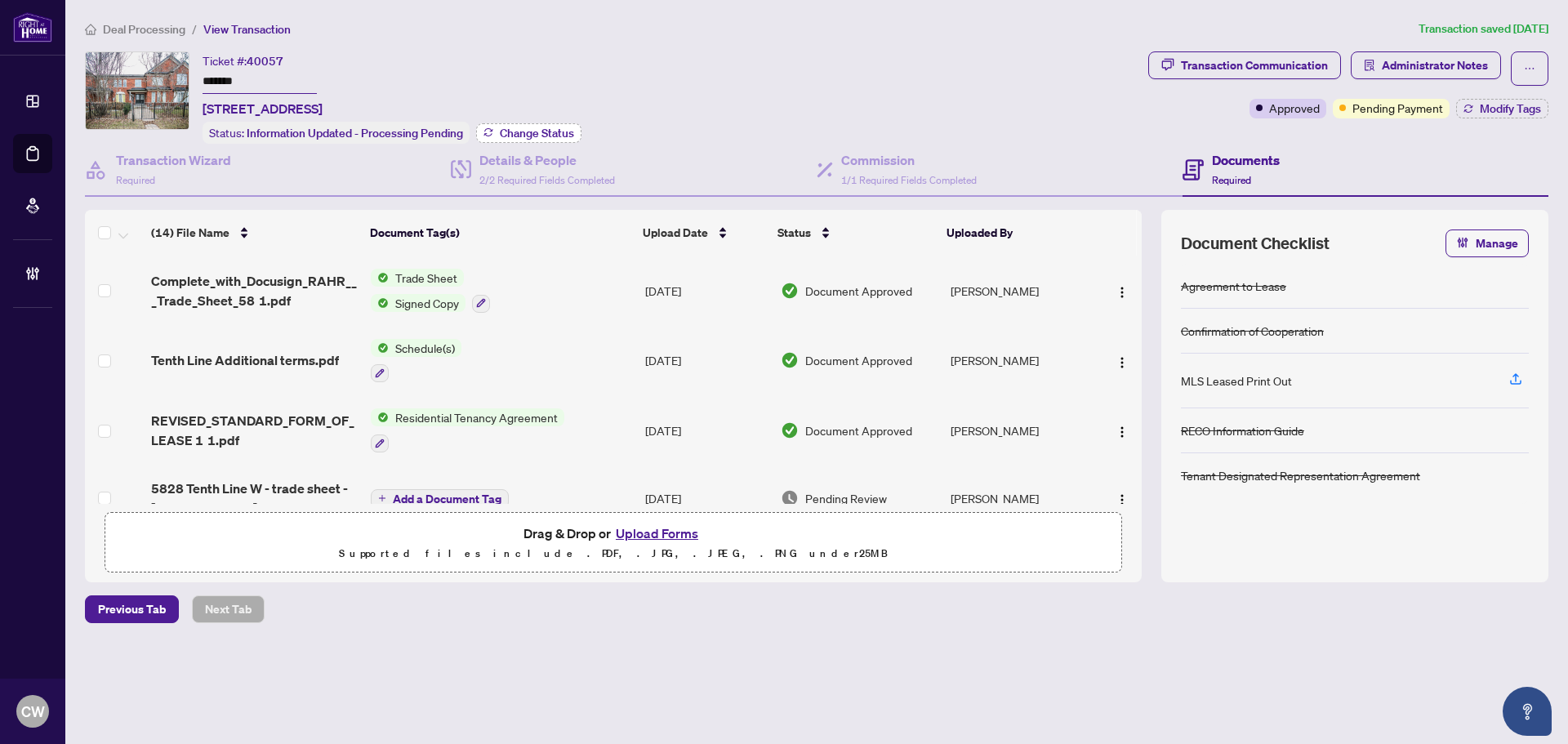
click at [526, 132] on span "Change Status" at bounding box center [537, 133] width 74 height 11
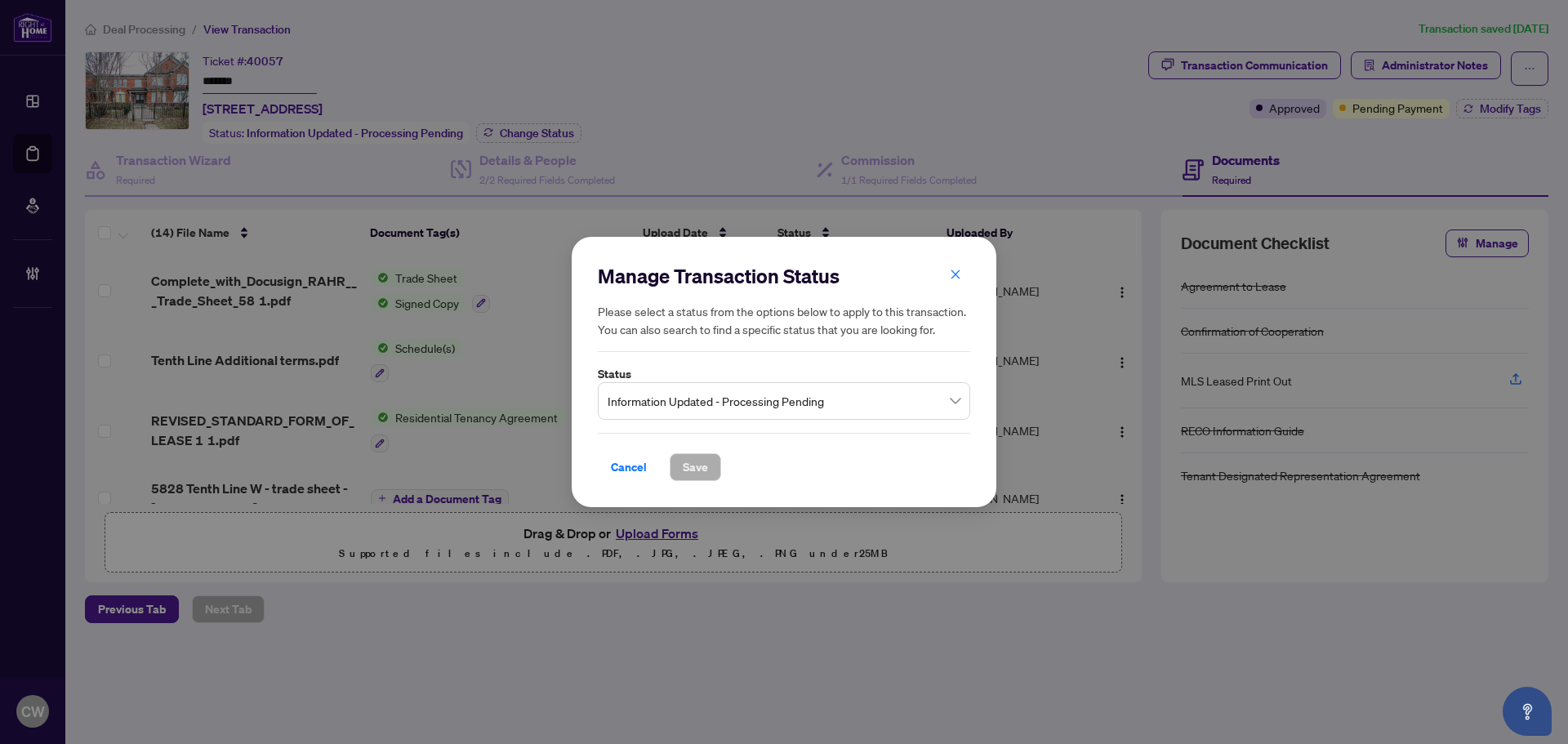
click at [735, 403] on span "Information Updated - Processing Pending" at bounding box center [784, 401] width 353 height 31
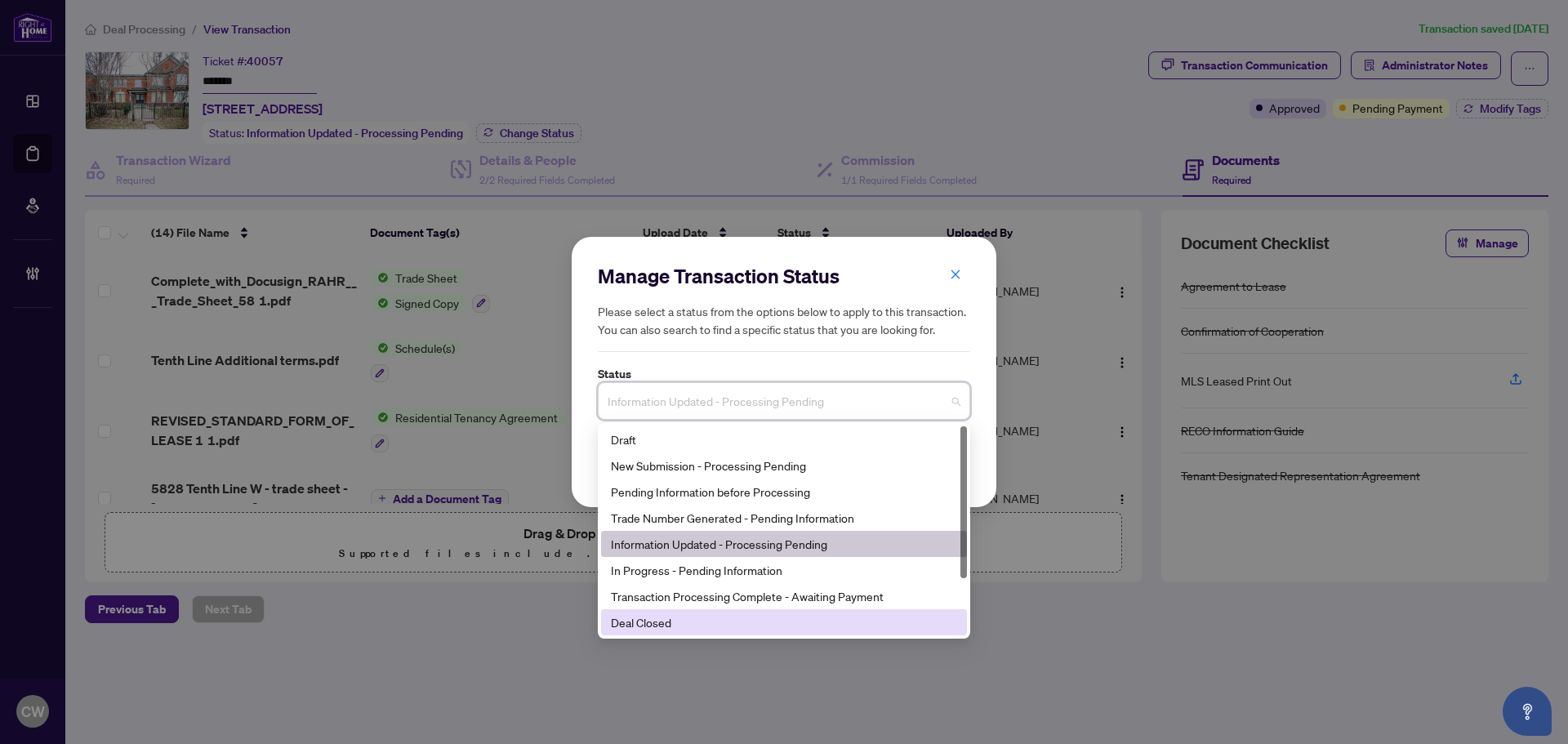
drag, startPoint x: 713, startPoint y: 621, endPoint x: 701, endPoint y: 588, distance: 35.1
click at [712, 622] on div "Deal Closed" at bounding box center [784, 622] width 346 height 18
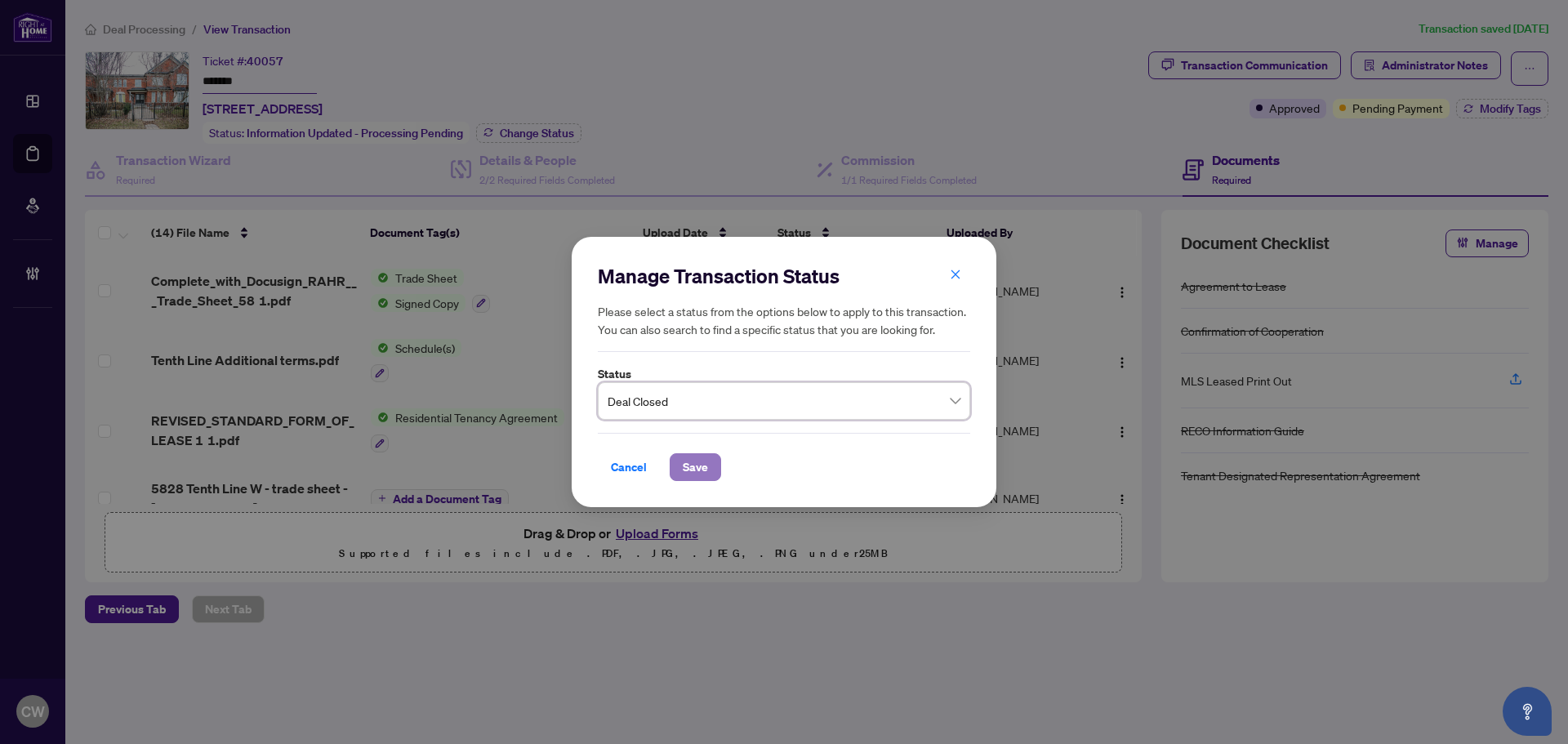
click at [697, 473] on span "Save" at bounding box center [695, 467] width 25 height 26
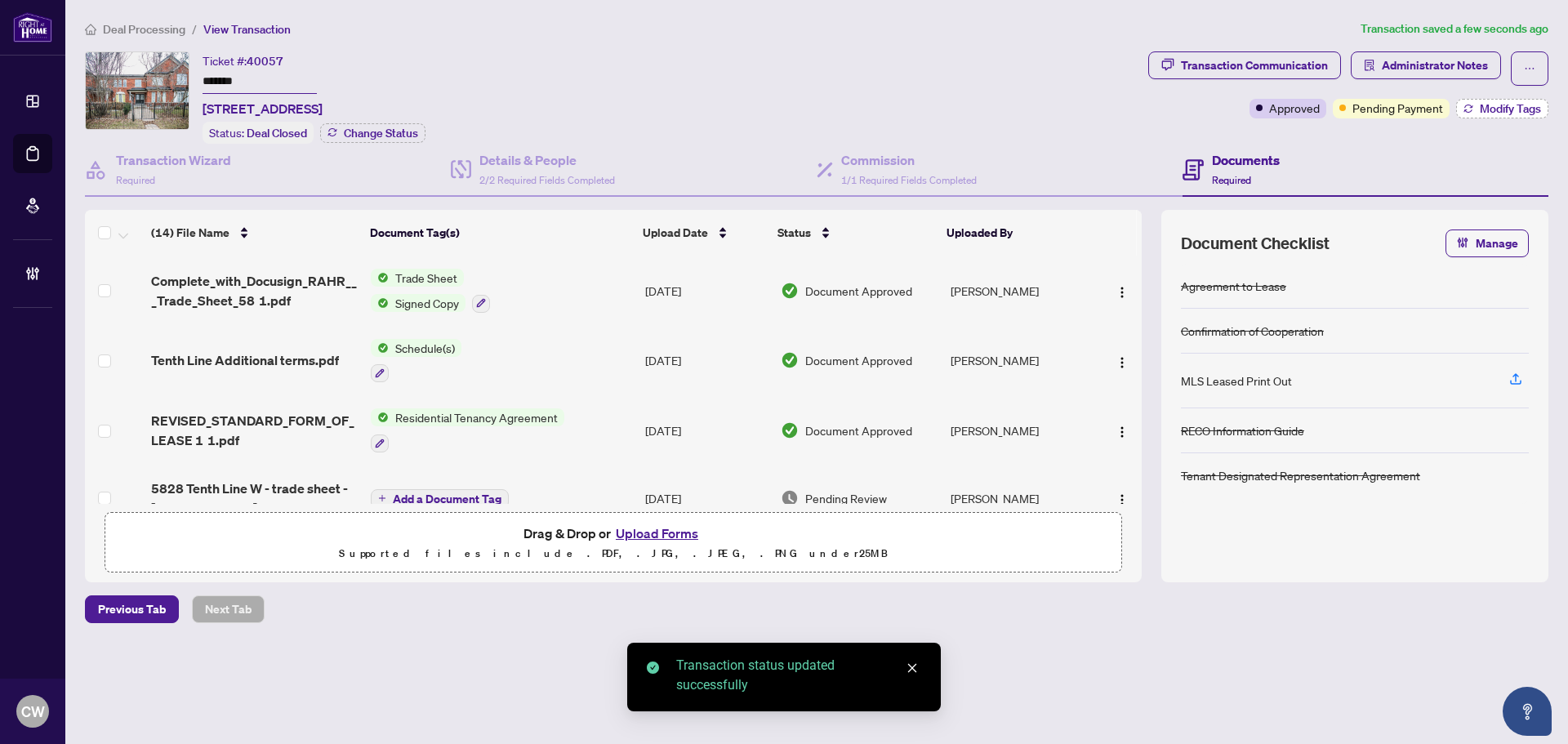
click at [1488, 114] on span "Modify Tags" at bounding box center [1510, 109] width 61 height 11
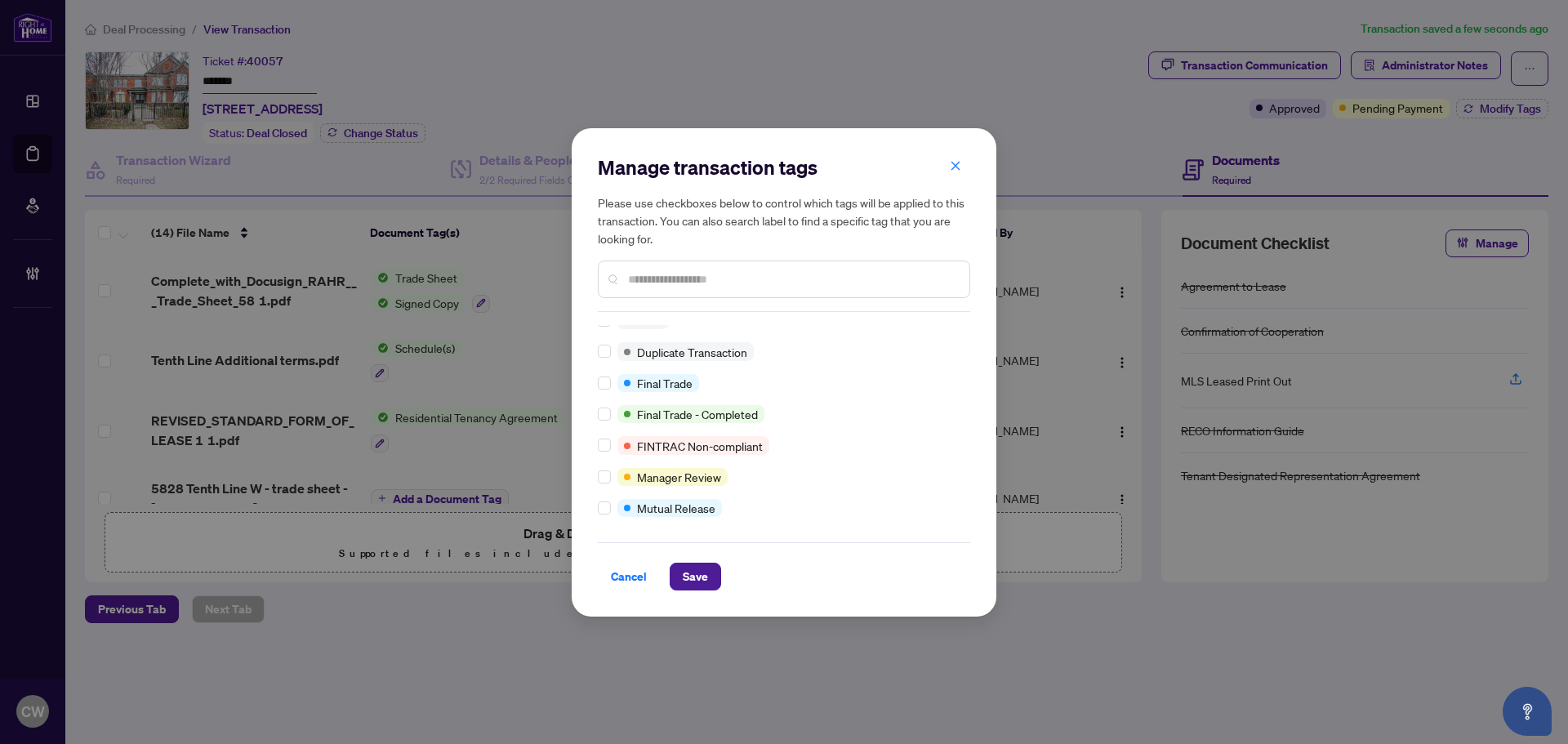
scroll to position [14, 0]
click at [684, 572] on span "Save" at bounding box center [695, 576] width 25 height 26
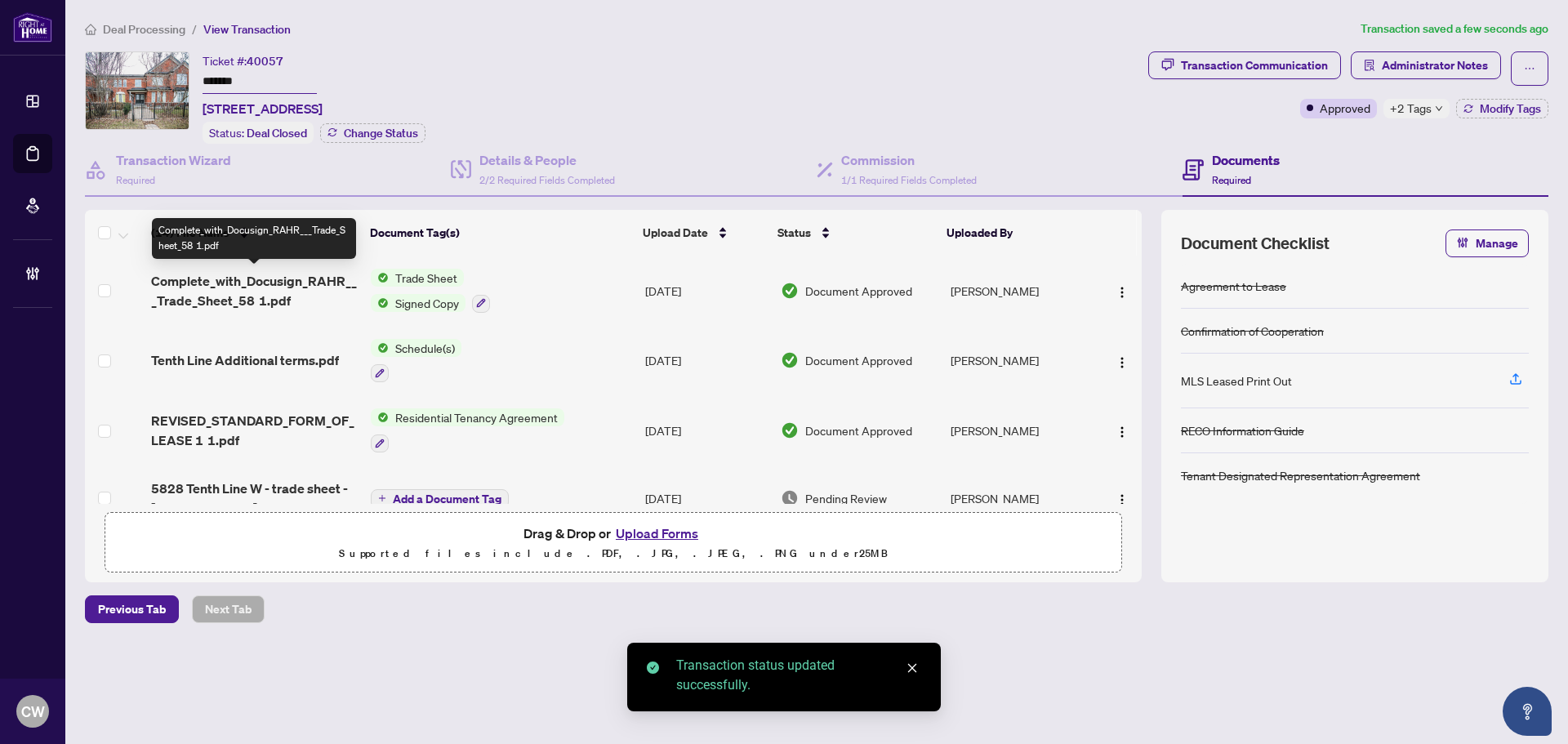
click at [278, 286] on span "Complete_with_Docusign_RAHR___Trade_Sheet_58 1.pdf" at bounding box center [254, 291] width 206 height 39
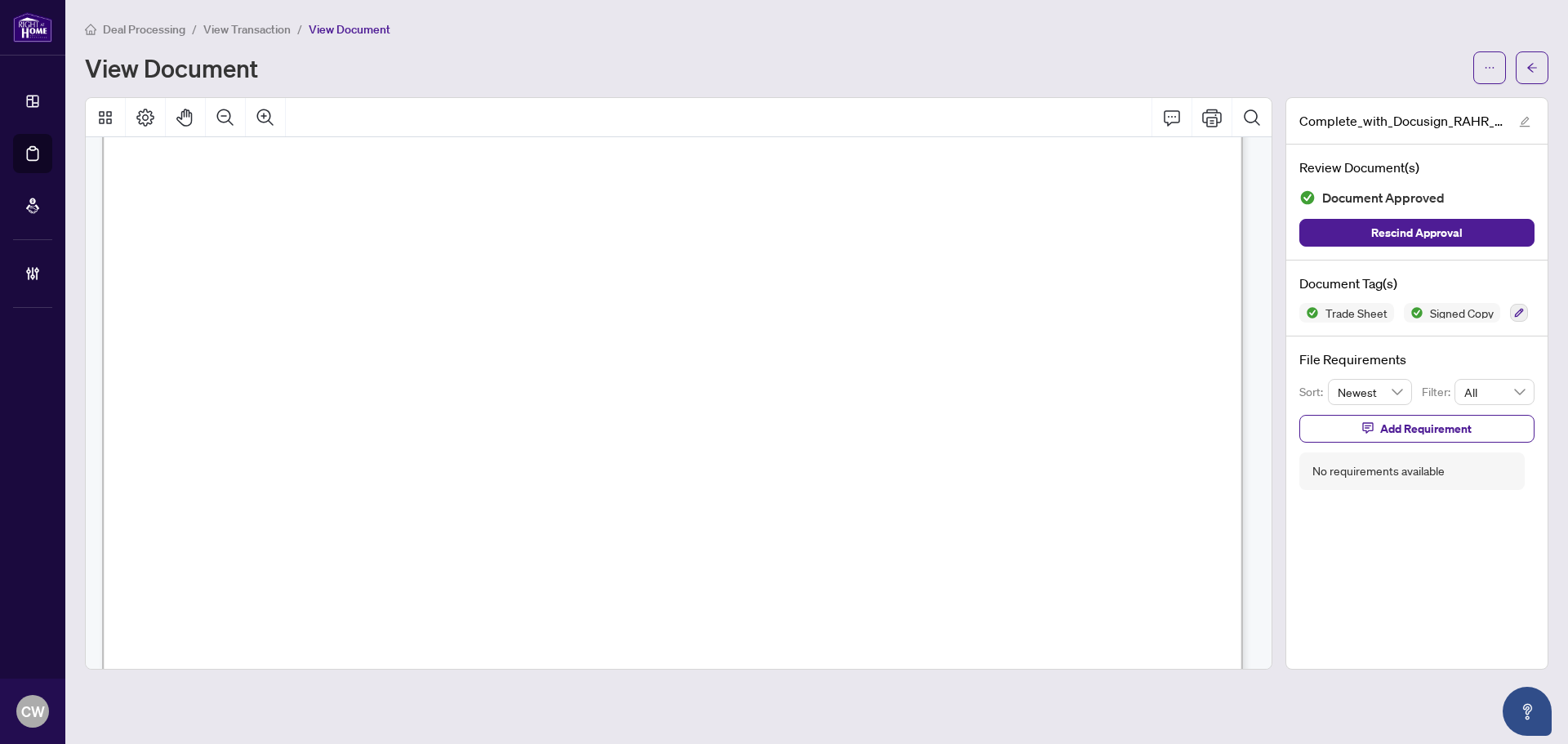
scroll to position [653, 0]
click at [1537, 68] on icon "arrow-left" at bounding box center [1531, 68] width 11 height 11
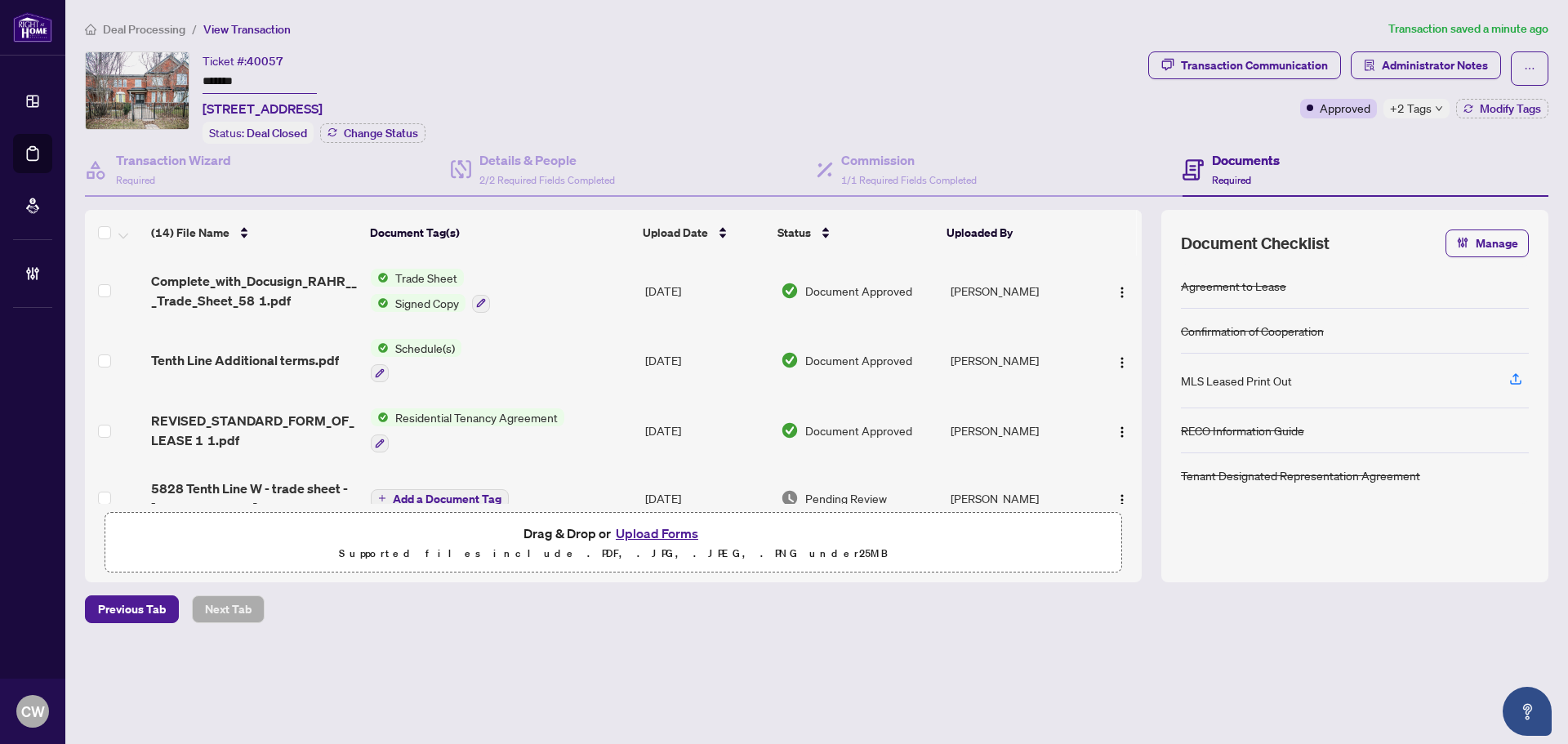
click at [660, 528] on button "Upload Forms" at bounding box center [657, 533] width 92 height 22
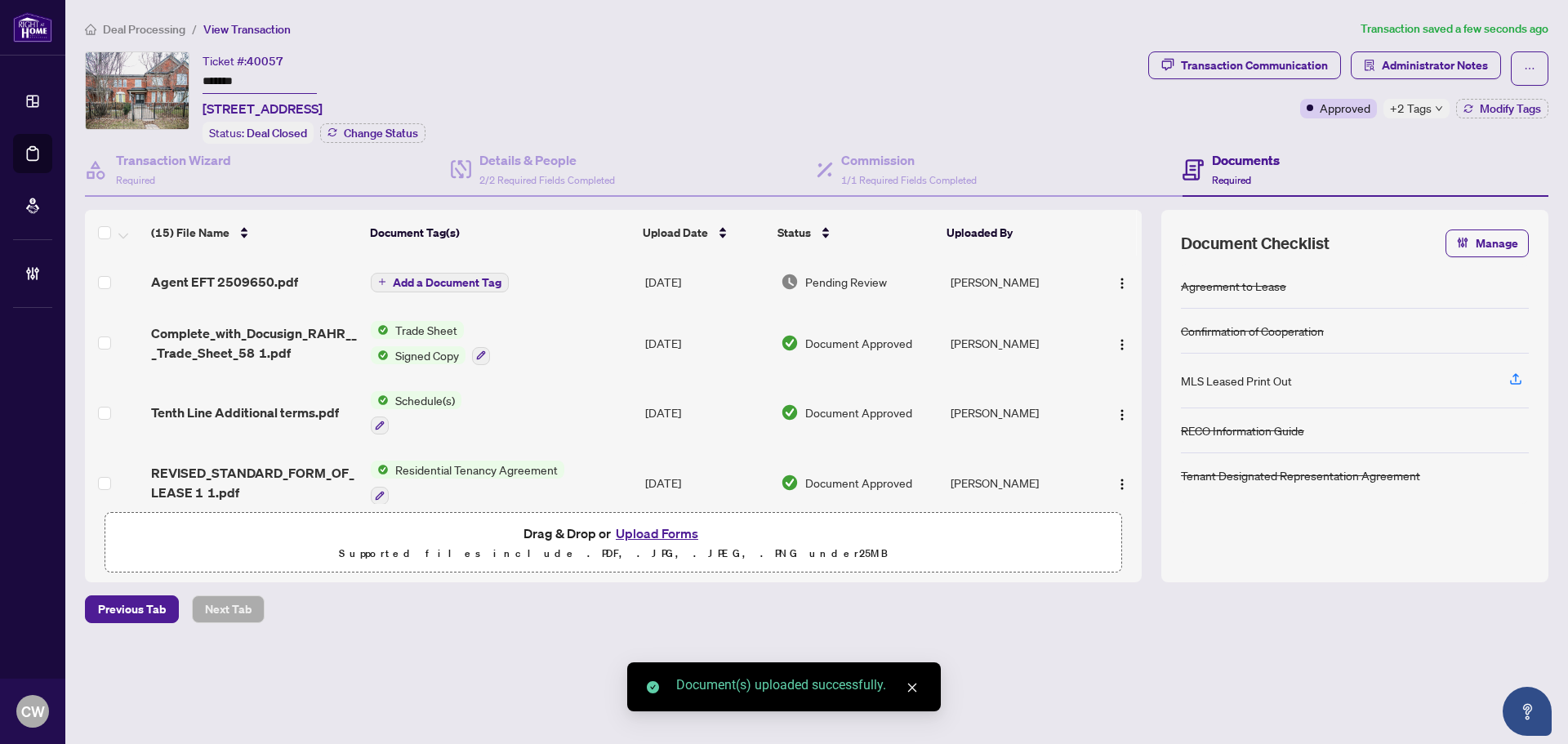
click at [464, 280] on span "Add a Document Tag" at bounding box center [448, 282] width 109 height 11
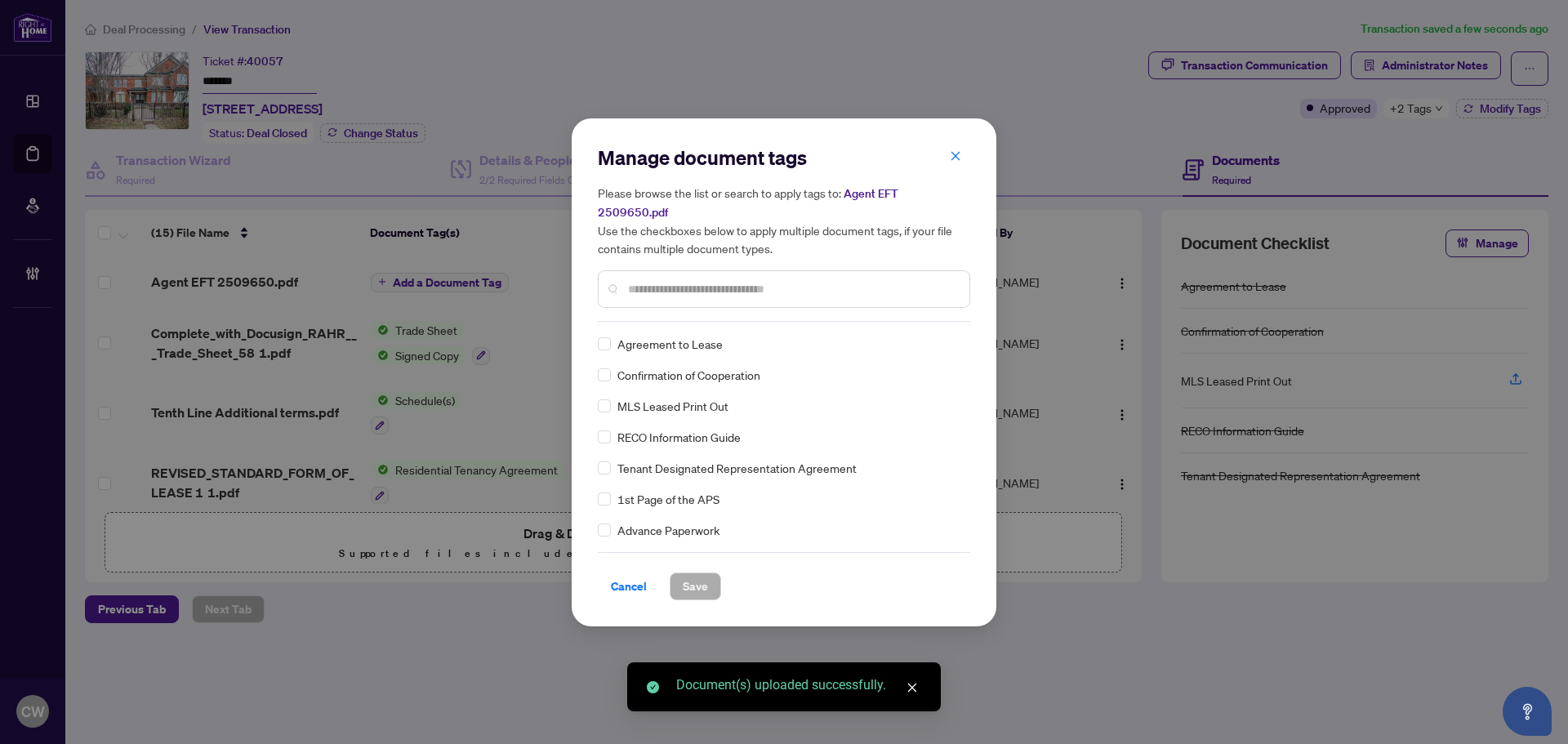
click at [740, 281] on input "text" at bounding box center [792, 288] width 328 height 18
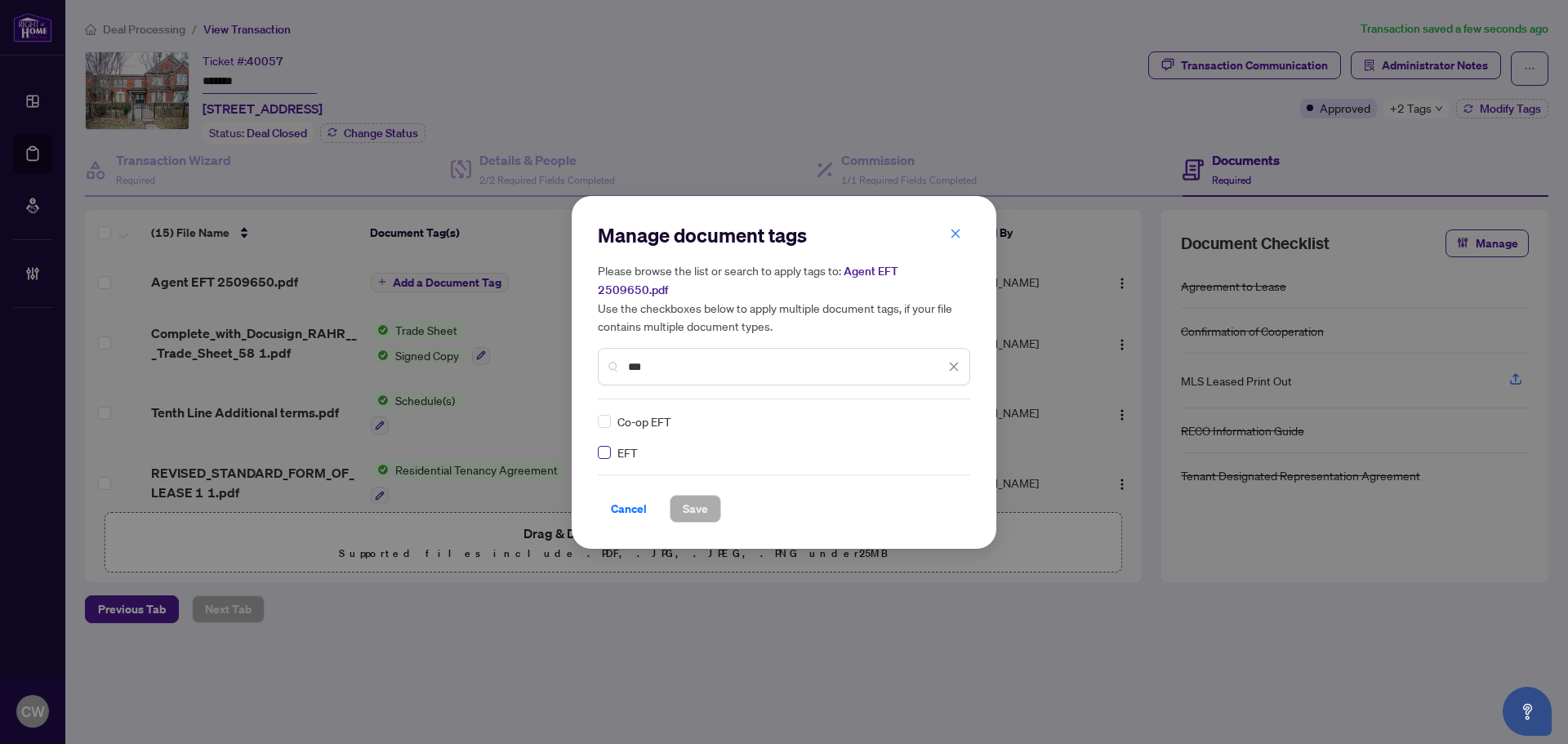
type input "***"
click at [931, 413] on img at bounding box center [936, 420] width 16 height 16
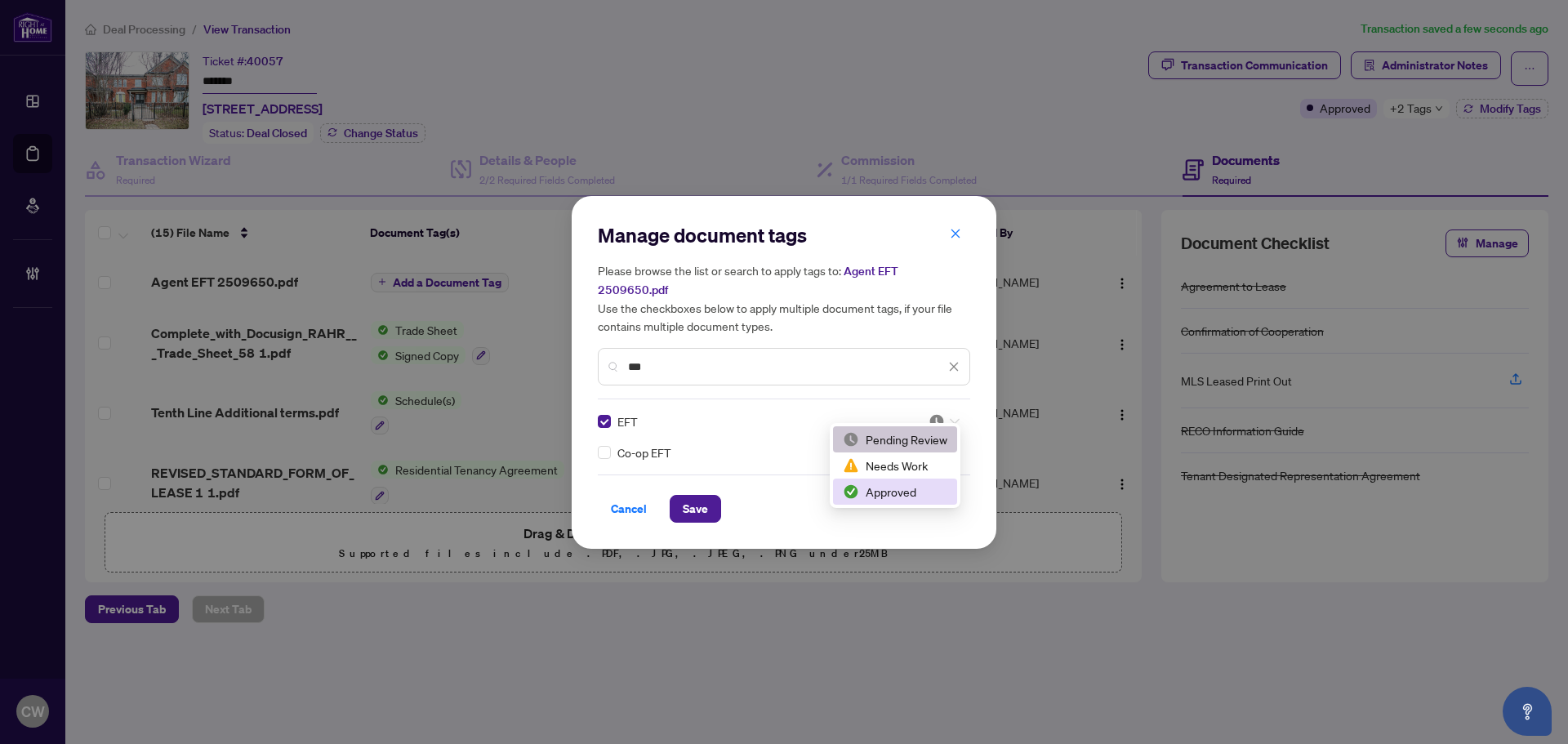
drag, startPoint x: 909, startPoint y: 497, endPoint x: 783, endPoint y: 499, distance: 126.0
click at [908, 499] on div "Approved" at bounding box center [894, 491] width 104 height 18
click at [694, 495] on span "Save" at bounding box center [695, 509] width 25 height 26
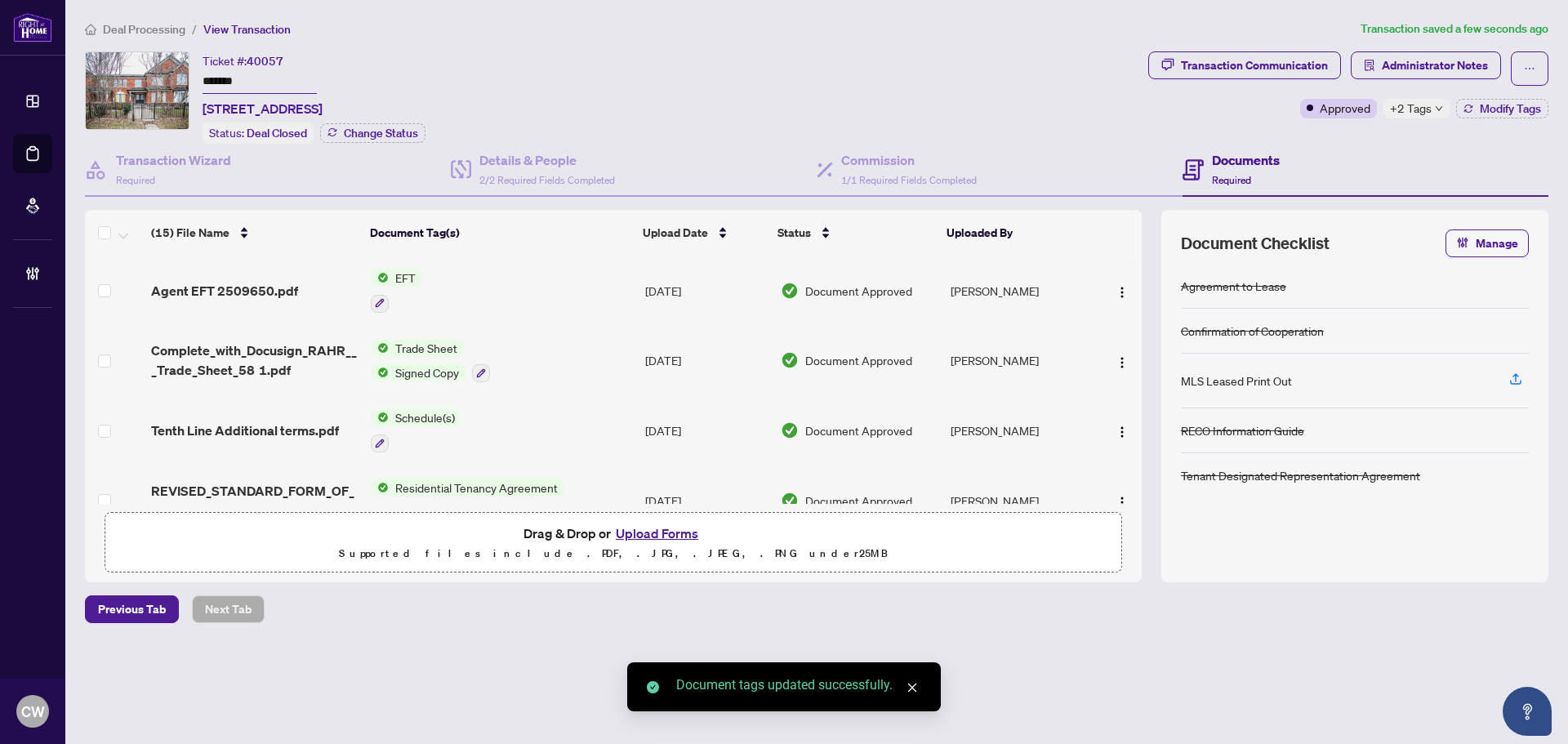
click at [1116, 281] on span "button" at bounding box center [1122, 290] width 13 height 18
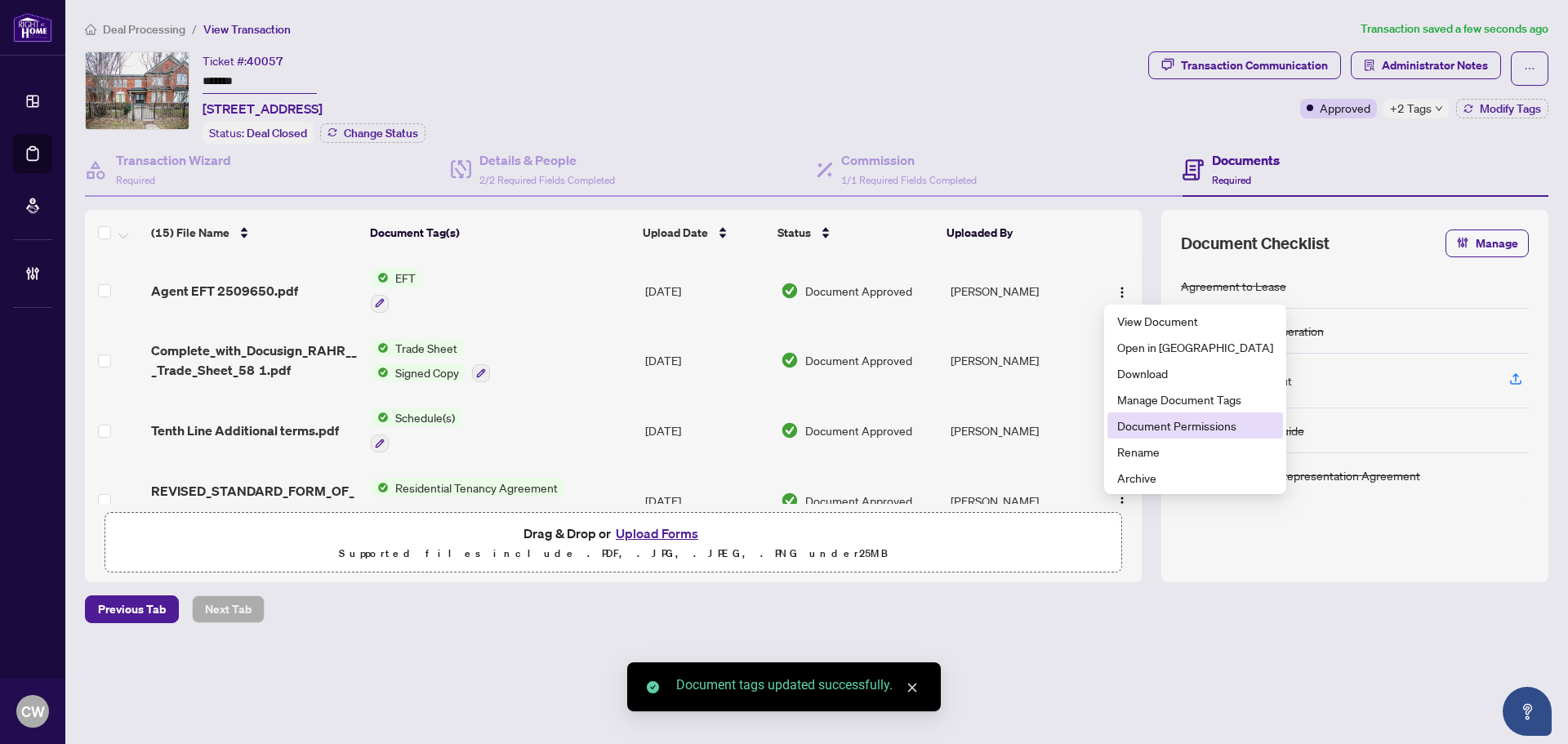
click at [1147, 424] on span "Document Permissions" at bounding box center [1195, 425] width 156 height 18
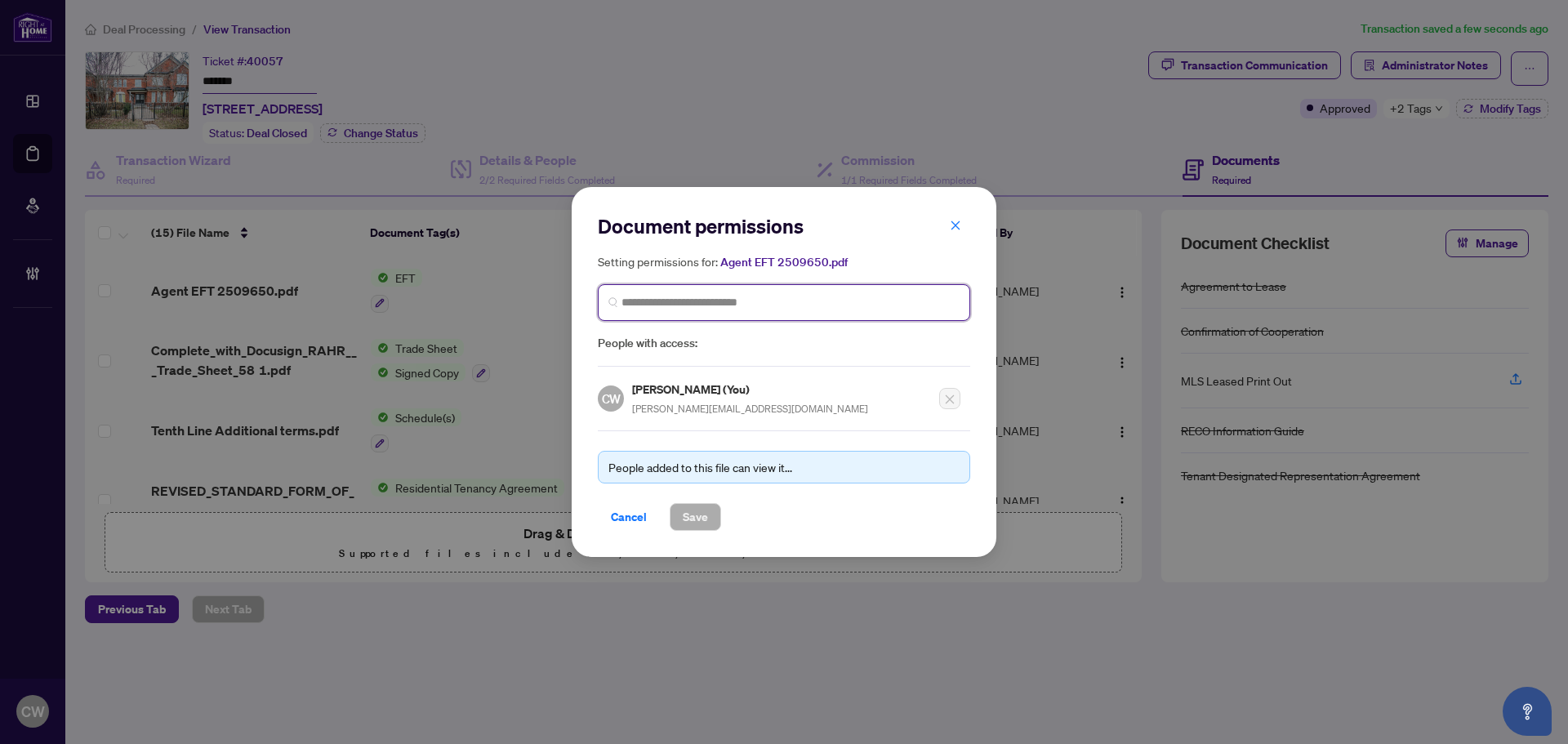
click at [750, 307] on input "search" at bounding box center [790, 302] width 338 height 17
paste input "**********"
type input "**********"
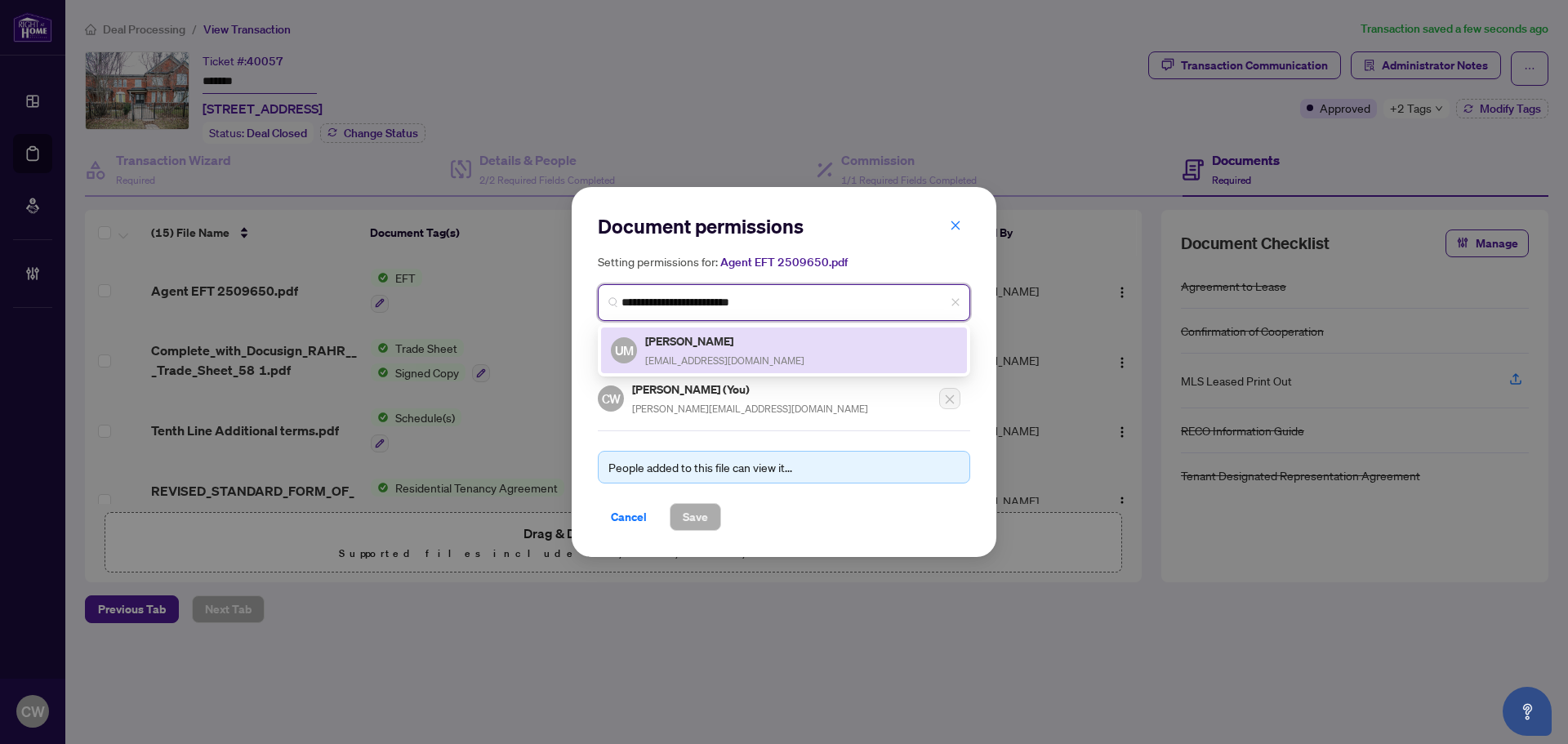
click at [694, 347] on h5 "[PERSON_NAME]" at bounding box center [724, 341] width 160 height 19
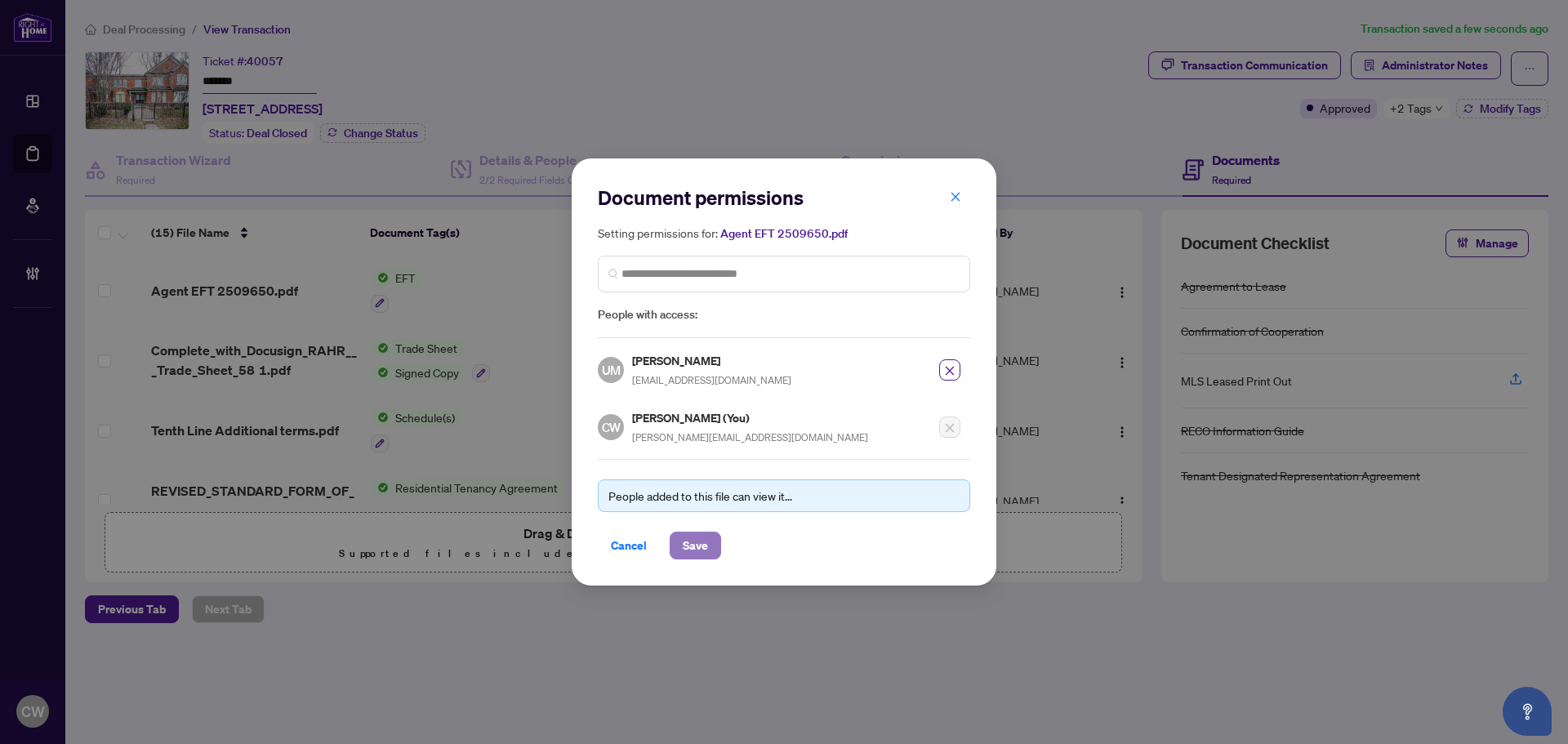
click at [692, 543] on span "Save" at bounding box center [695, 545] width 25 height 26
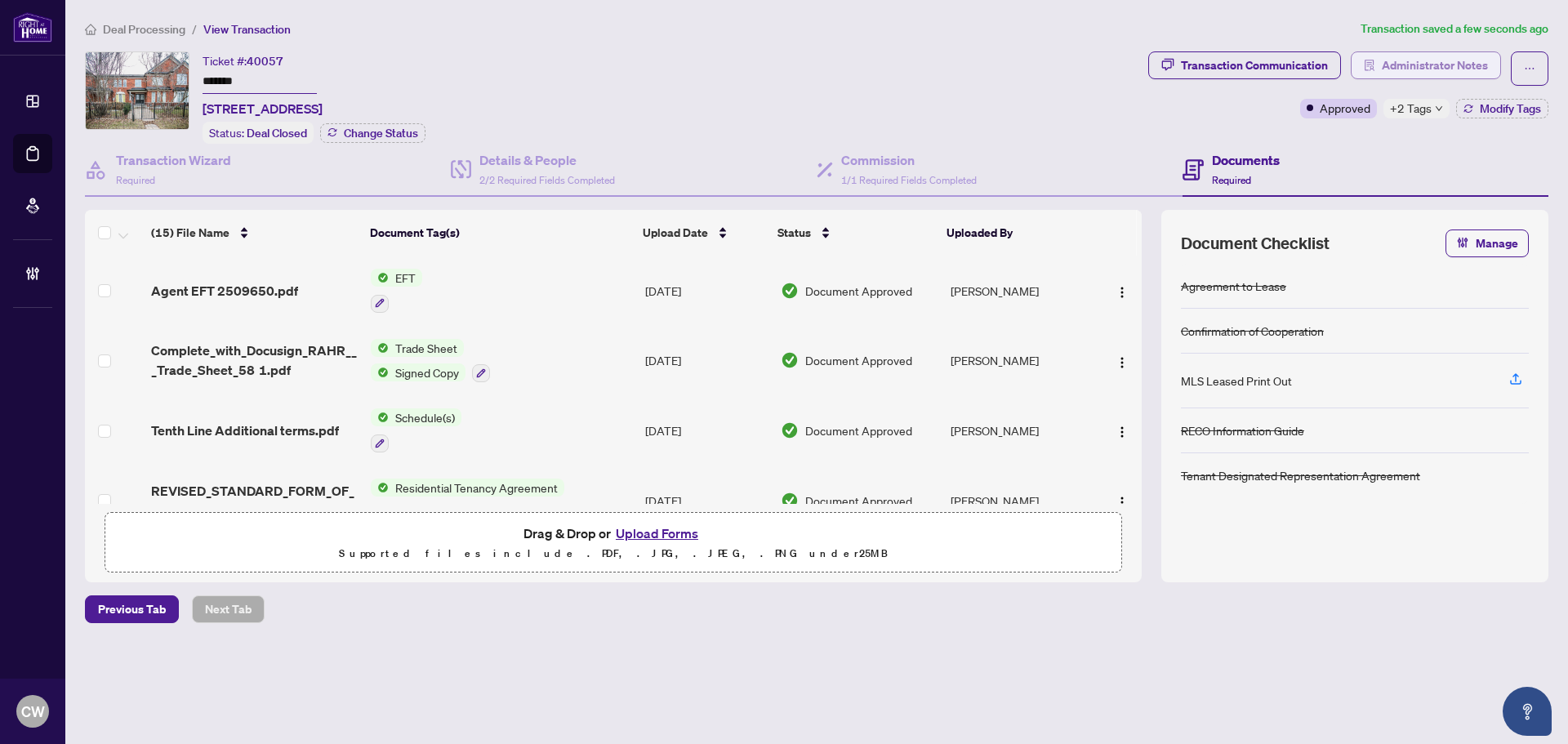
click at [1439, 69] on span "Administrator Notes" at bounding box center [1434, 66] width 106 height 26
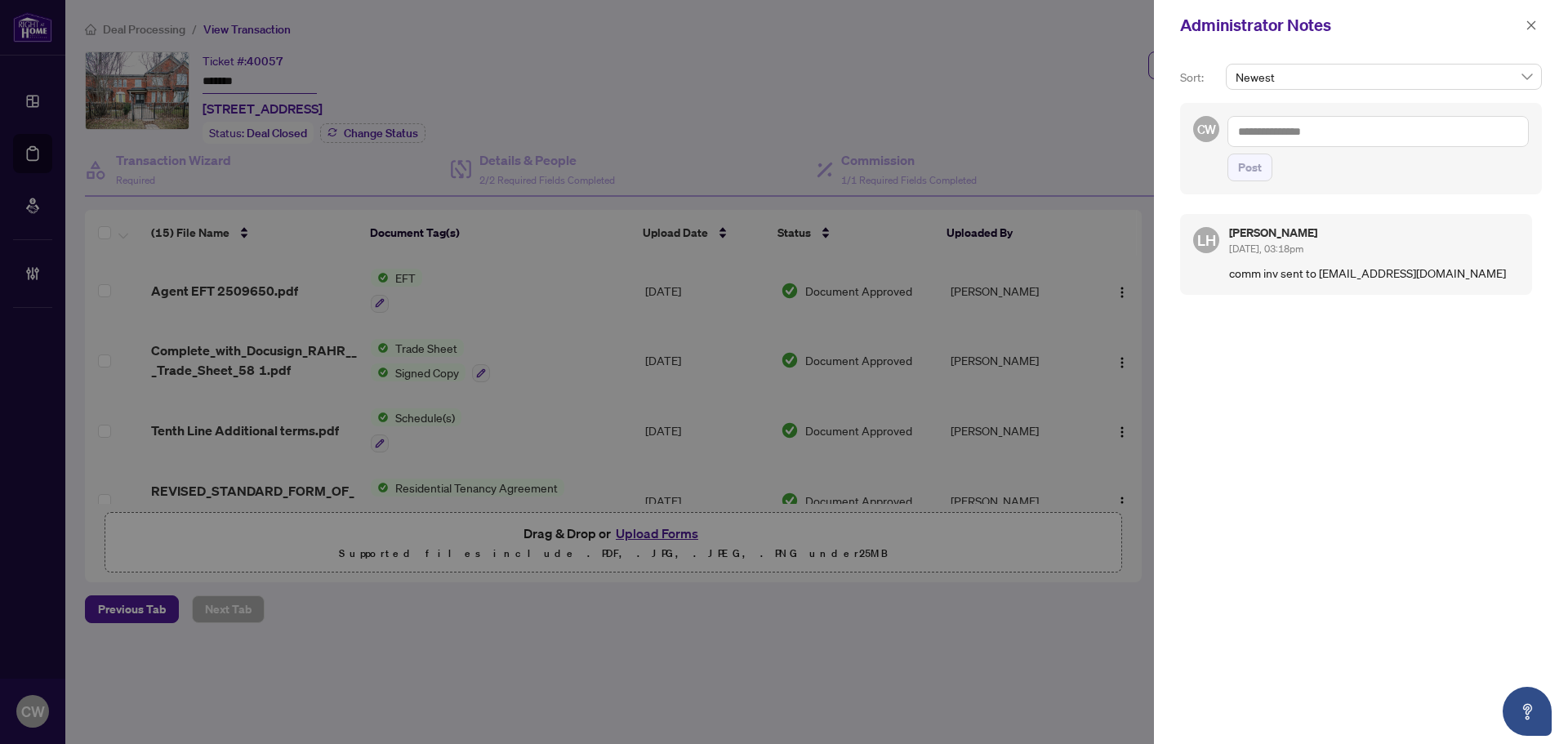
click at [1338, 142] on textarea at bounding box center [1378, 131] width 301 height 31
paste textarea "**********"
type textarea "**********"
click at [1261, 173] on span "Post" at bounding box center [1249, 167] width 23 height 26
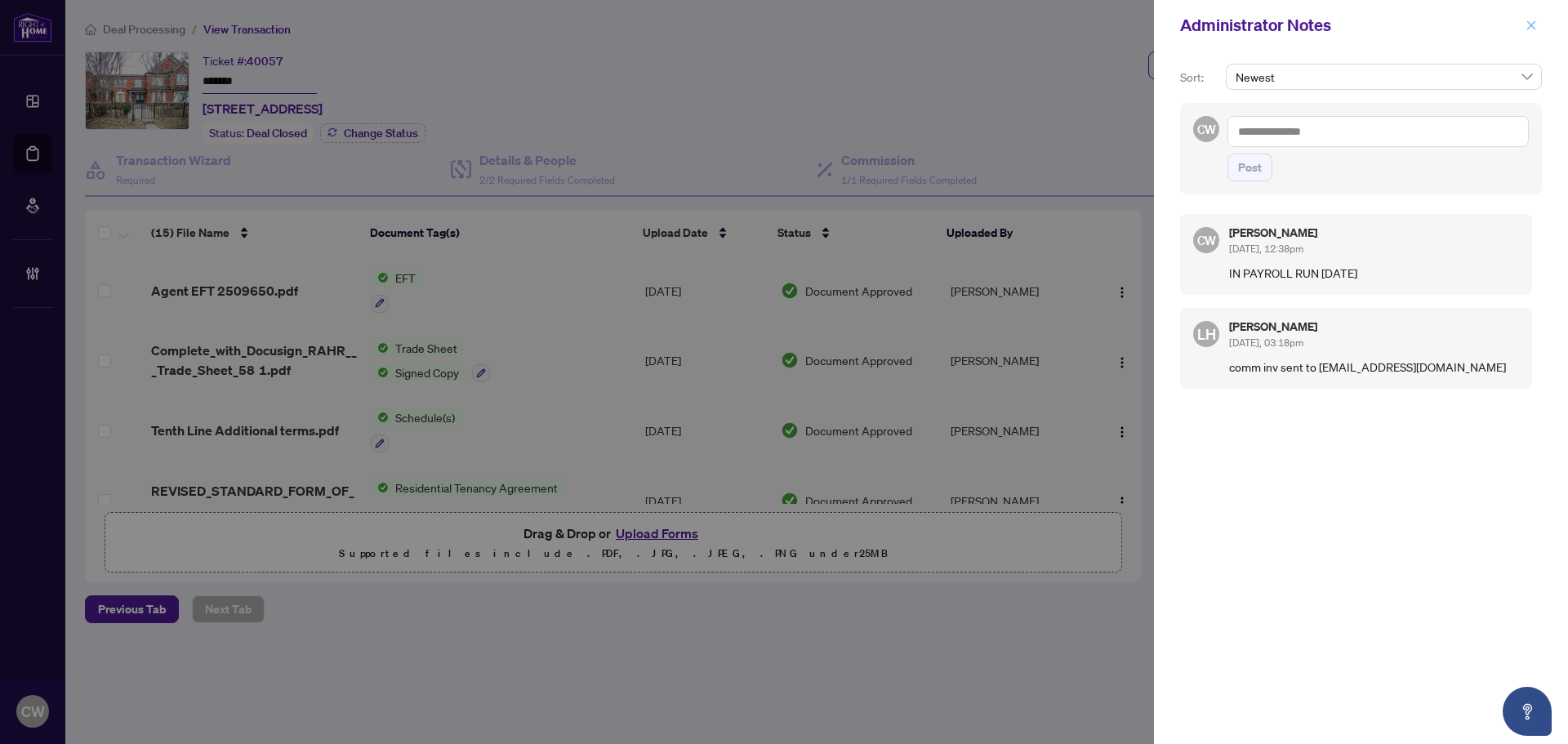
click at [1535, 23] on icon "close" at bounding box center [1531, 25] width 11 height 11
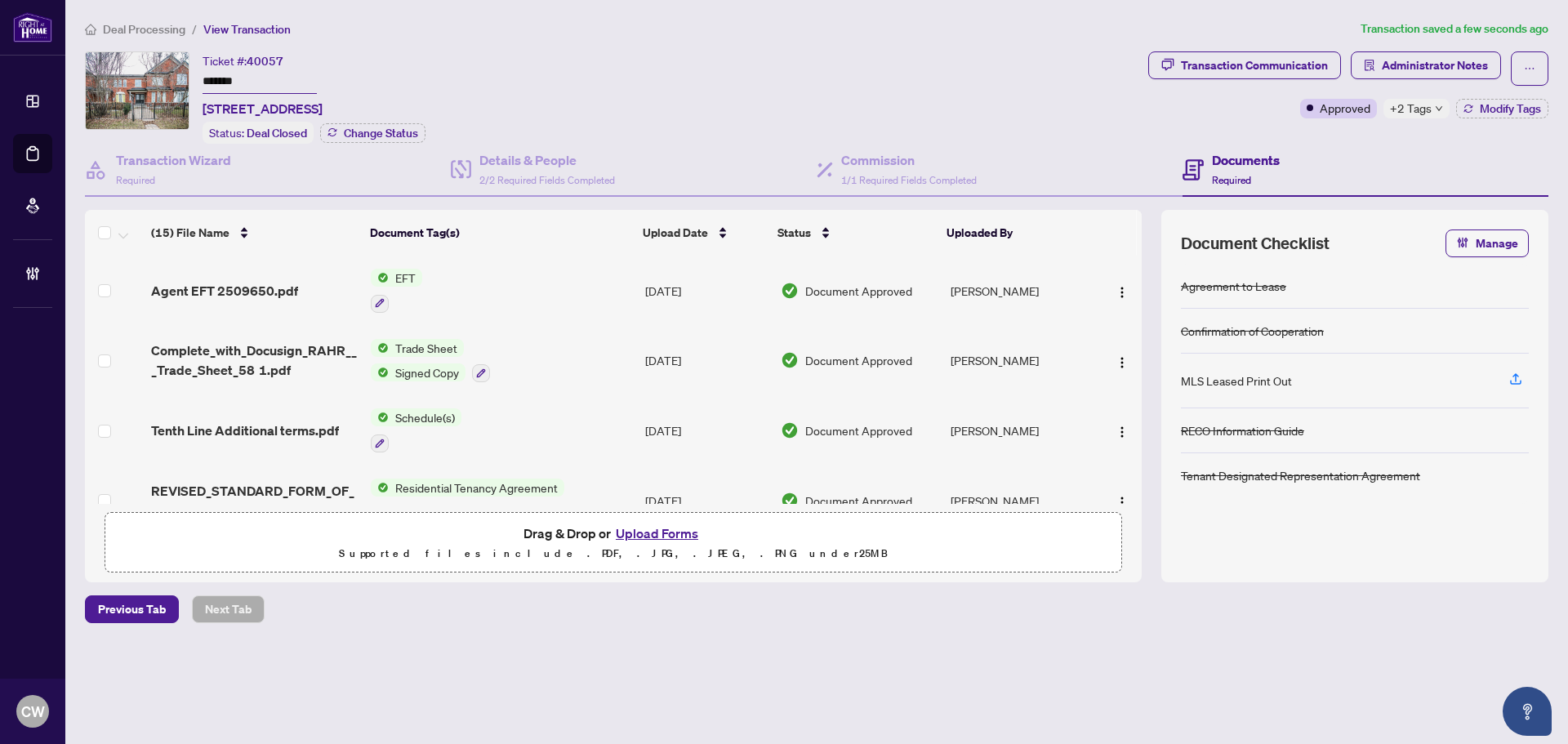
click at [0, 0] on link "Deal Processing" at bounding box center [0, 0] width 0 height 0
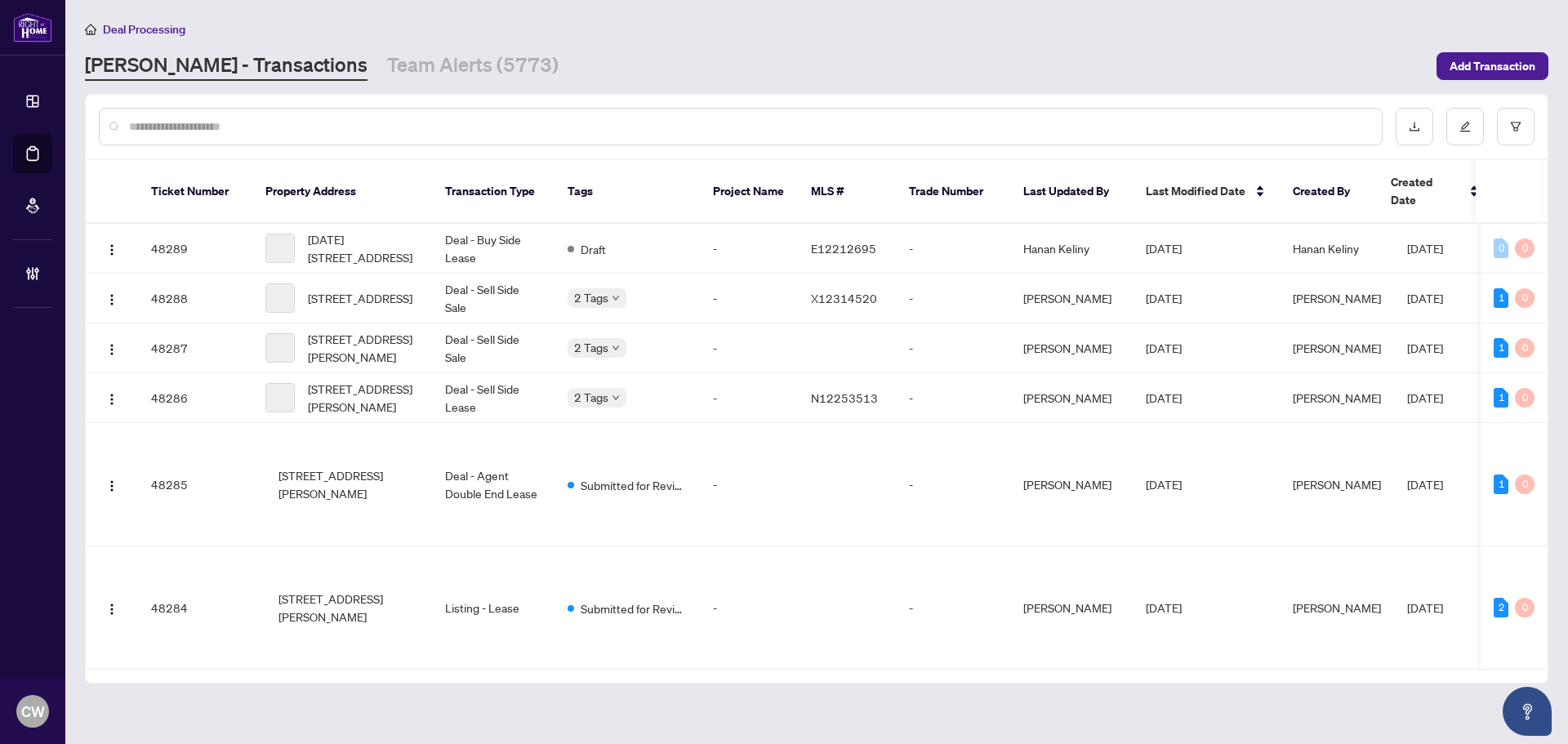
click at [372, 126] on input "text" at bounding box center [748, 126] width 1240 height 18
paste input "*******"
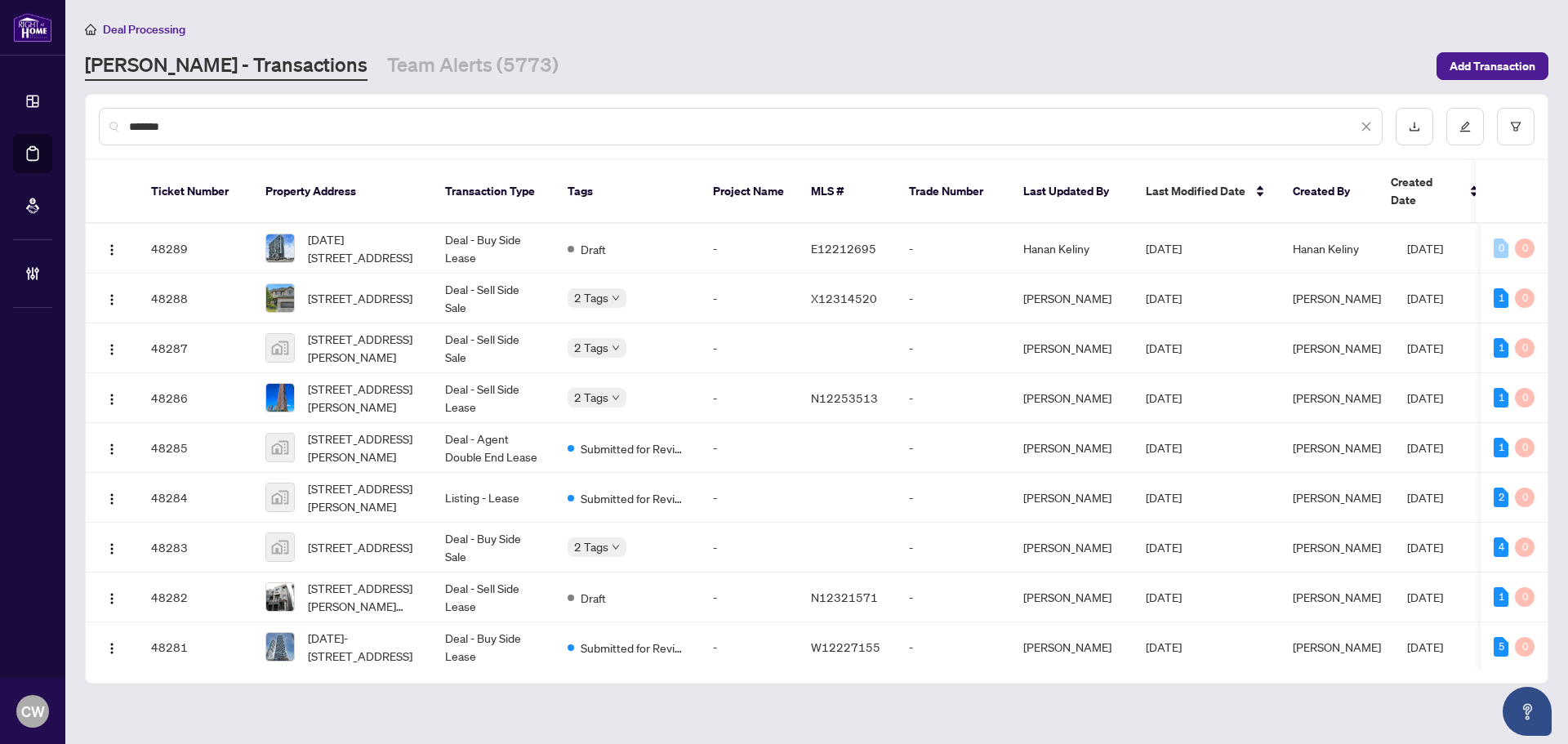
type input "*******"
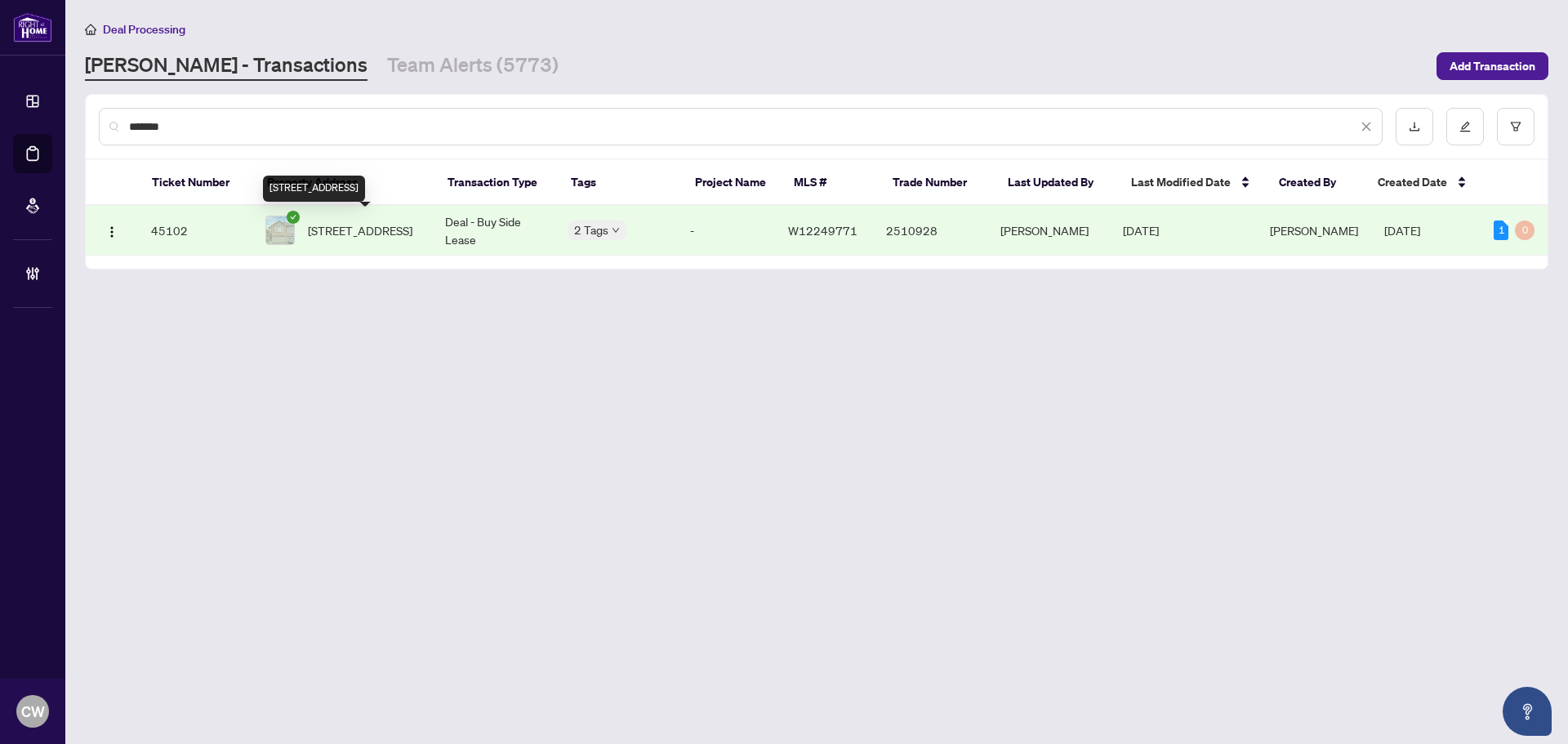
click at [369, 229] on span "[STREET_ADDRESS]" at bounding box center [359, 230] width 104 height 18
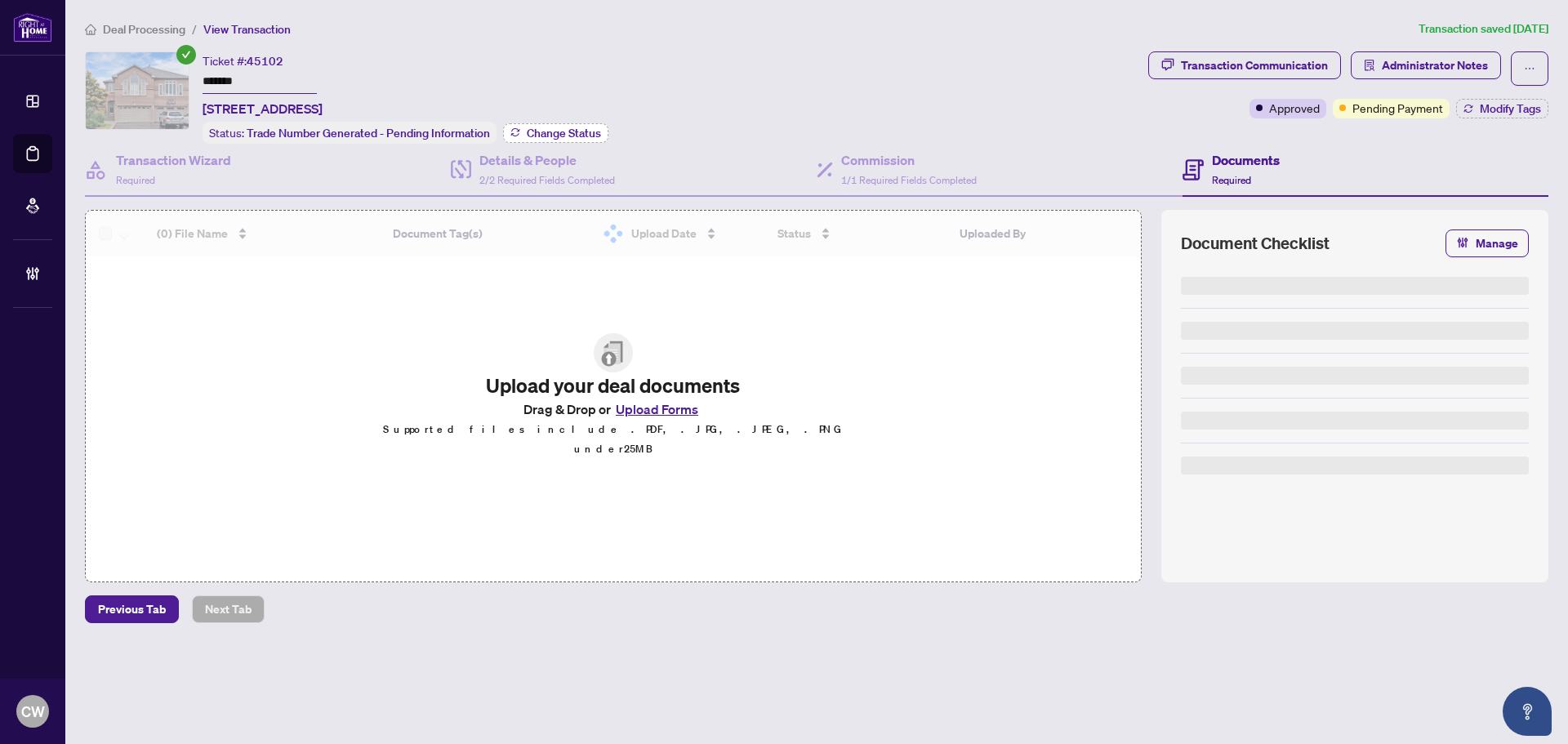
click at [569, 131] on span "Change Status" at bounding box center [563, 133] width 74 height 11
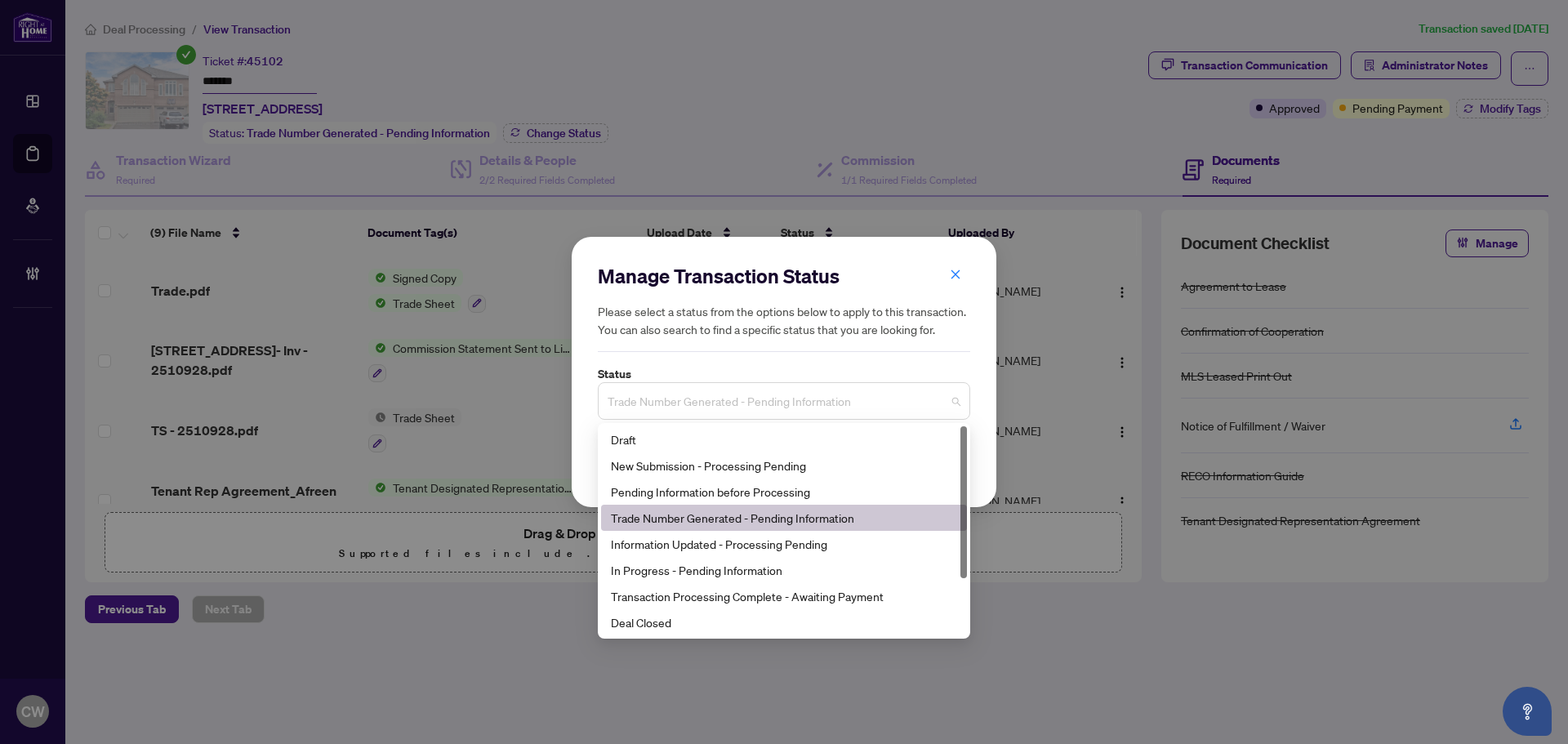
click at [719, 396] on span "Trade Number Generated - Pending Information" at bounding box center [784, 401] width 353 height 31
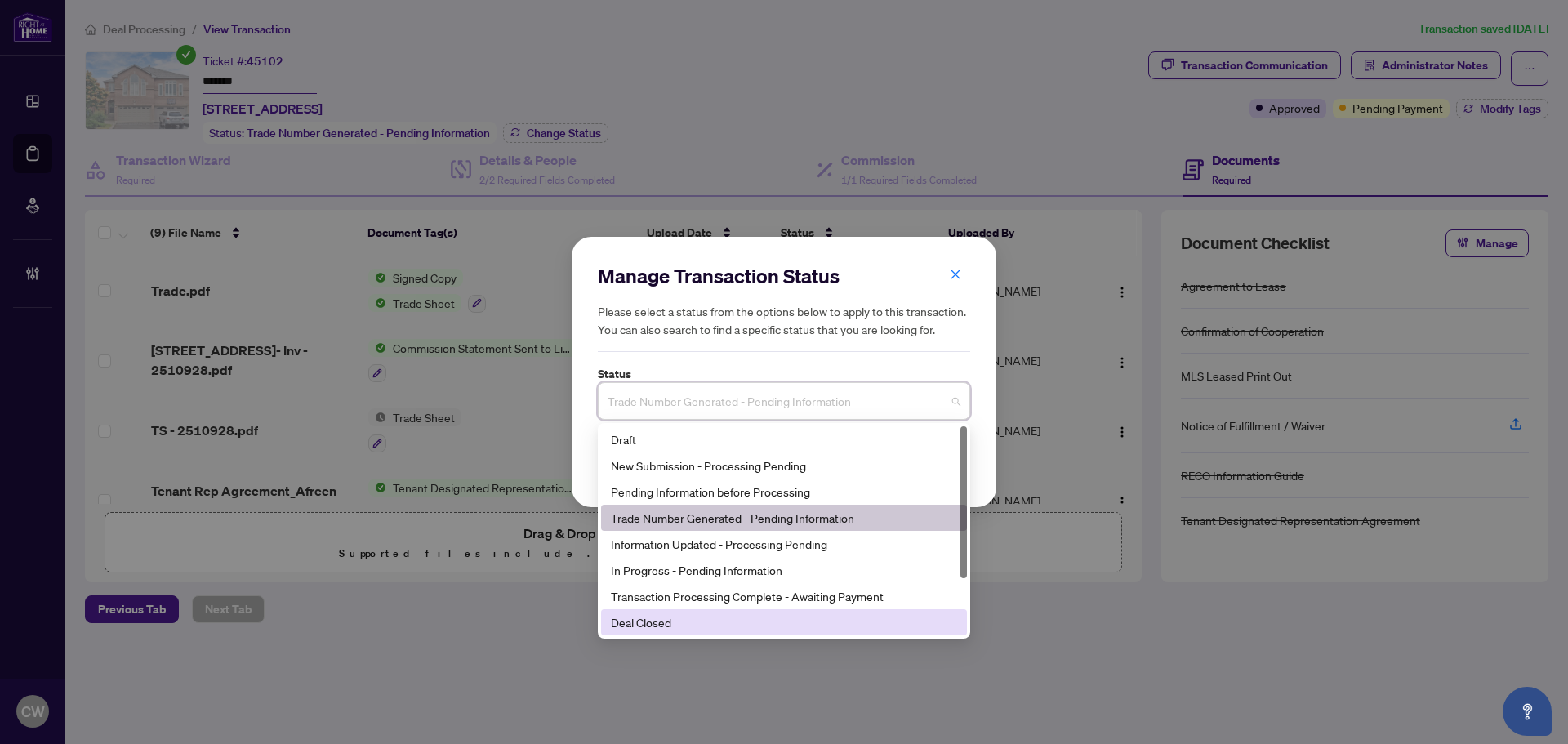
click at [699, 624] on div "Deal Closed" at bounding box center [784, 622] width 346 height 18
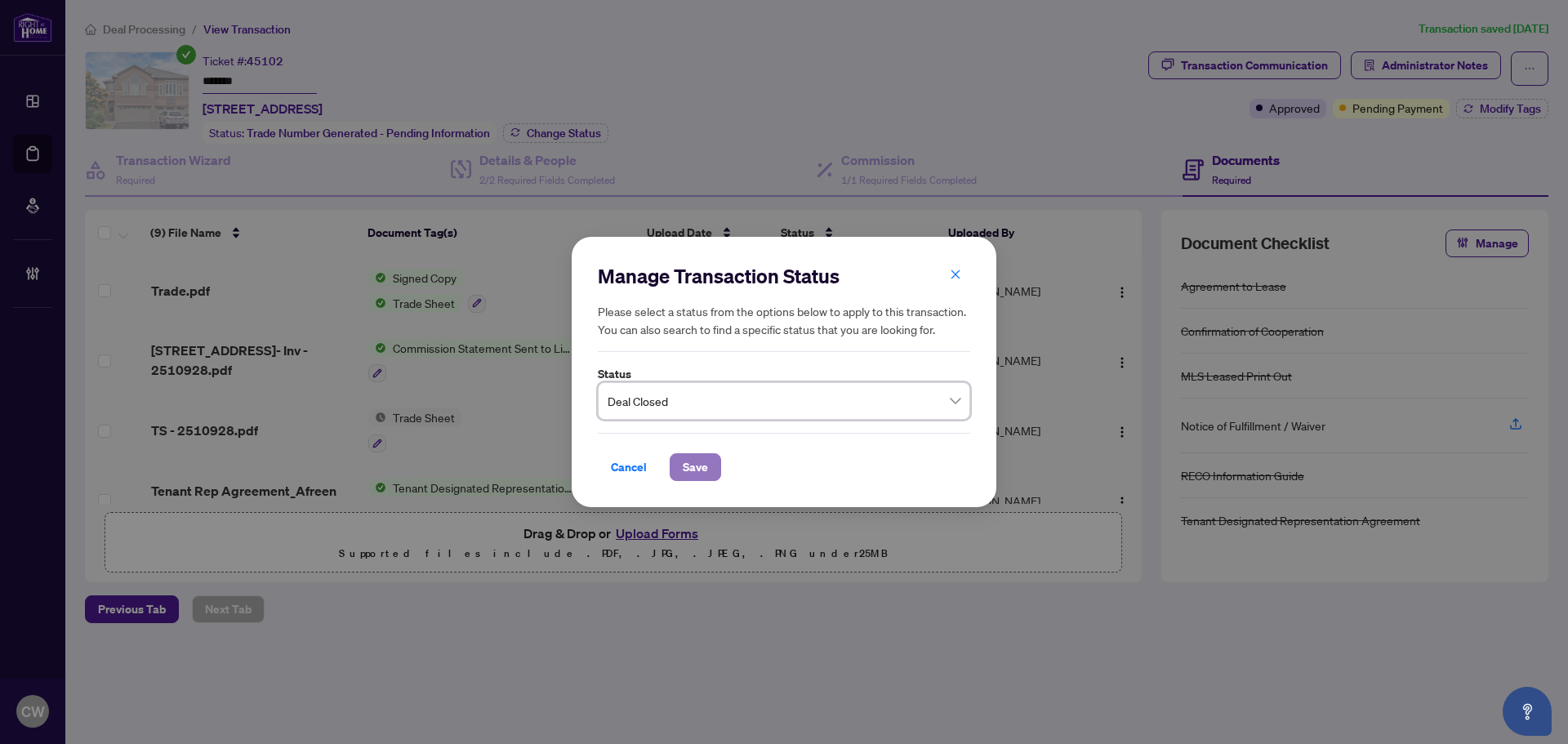
click at [702, 459] on span "Save" at bounding box center [695, 467] width 25 height 26
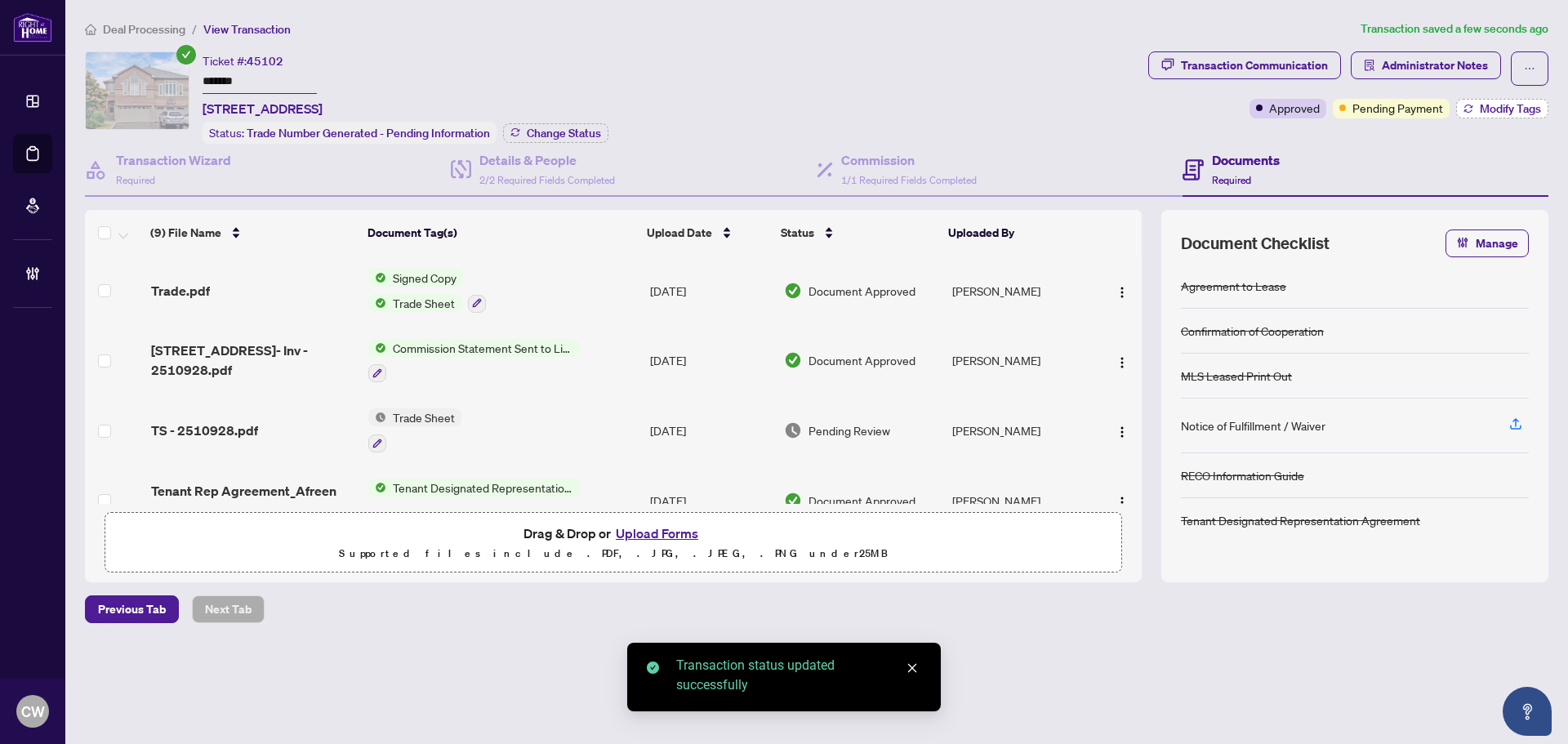
click at [1511, 114] on span "Modify Tags" at bounding box center [1510, 109] width 61 height 11
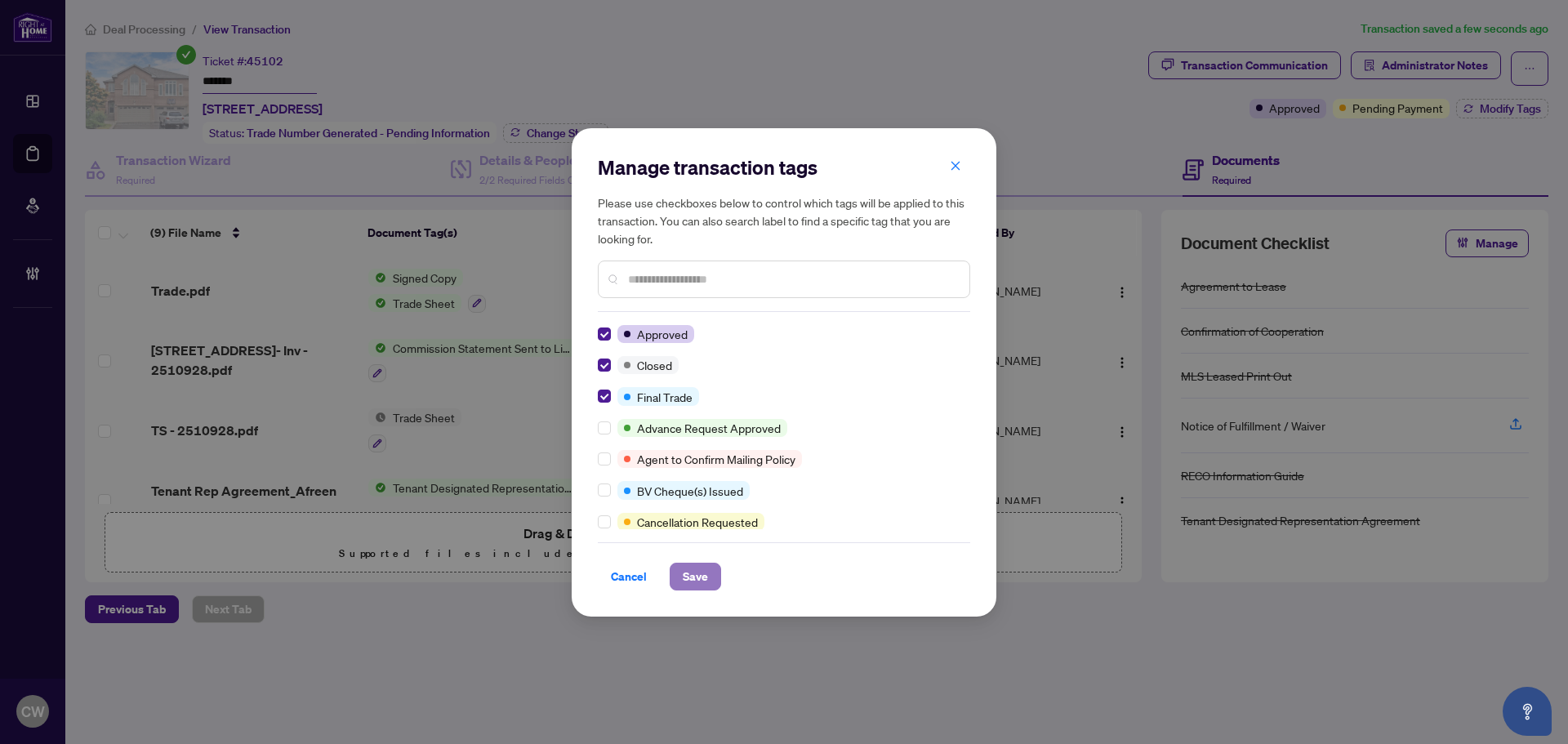
click at [706, 576] on span "Save" at bounding box center [695, 576] width 25 height 26
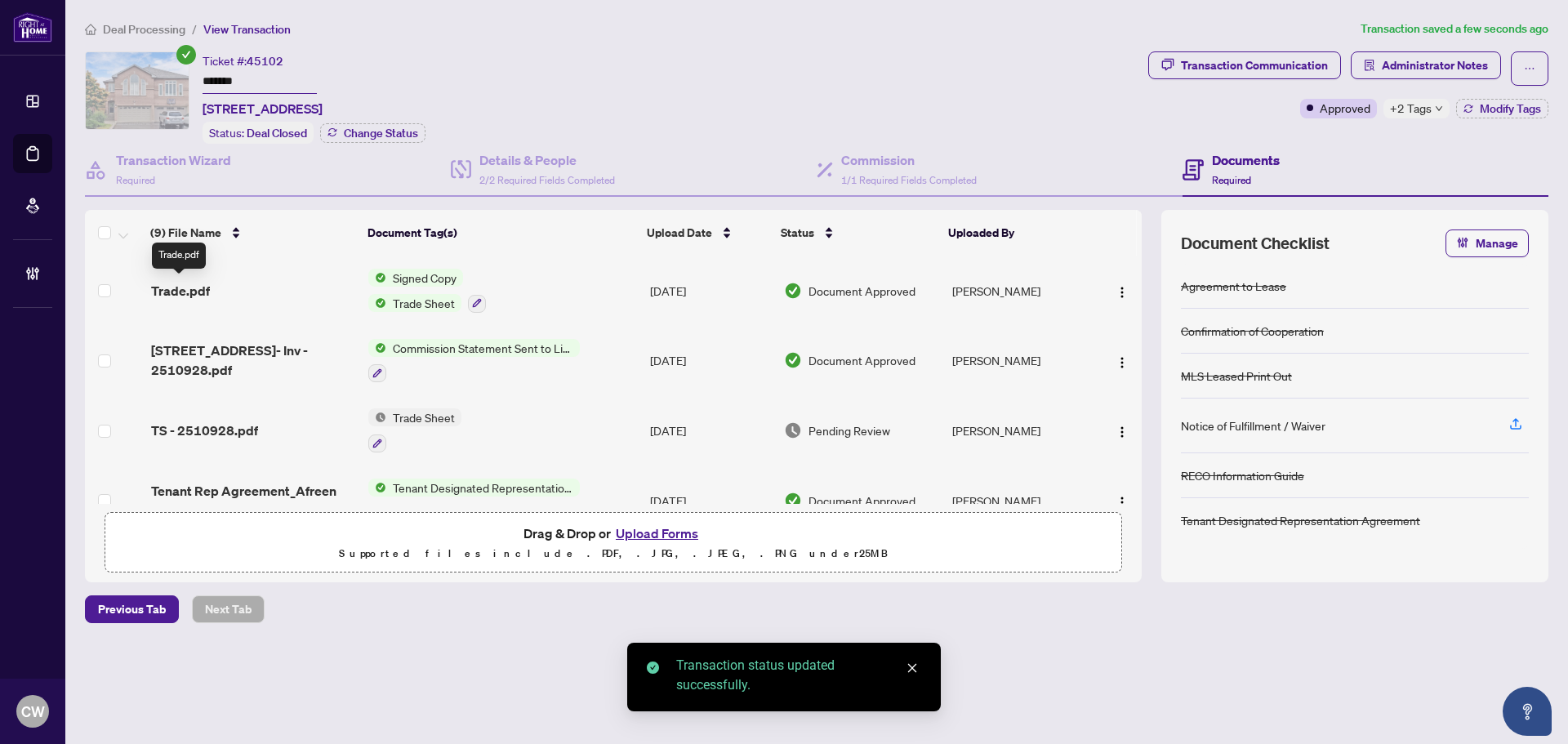
click at [190, 286] on span "Trade.pdf" at bounding box center [180, 290] width 59 height 20
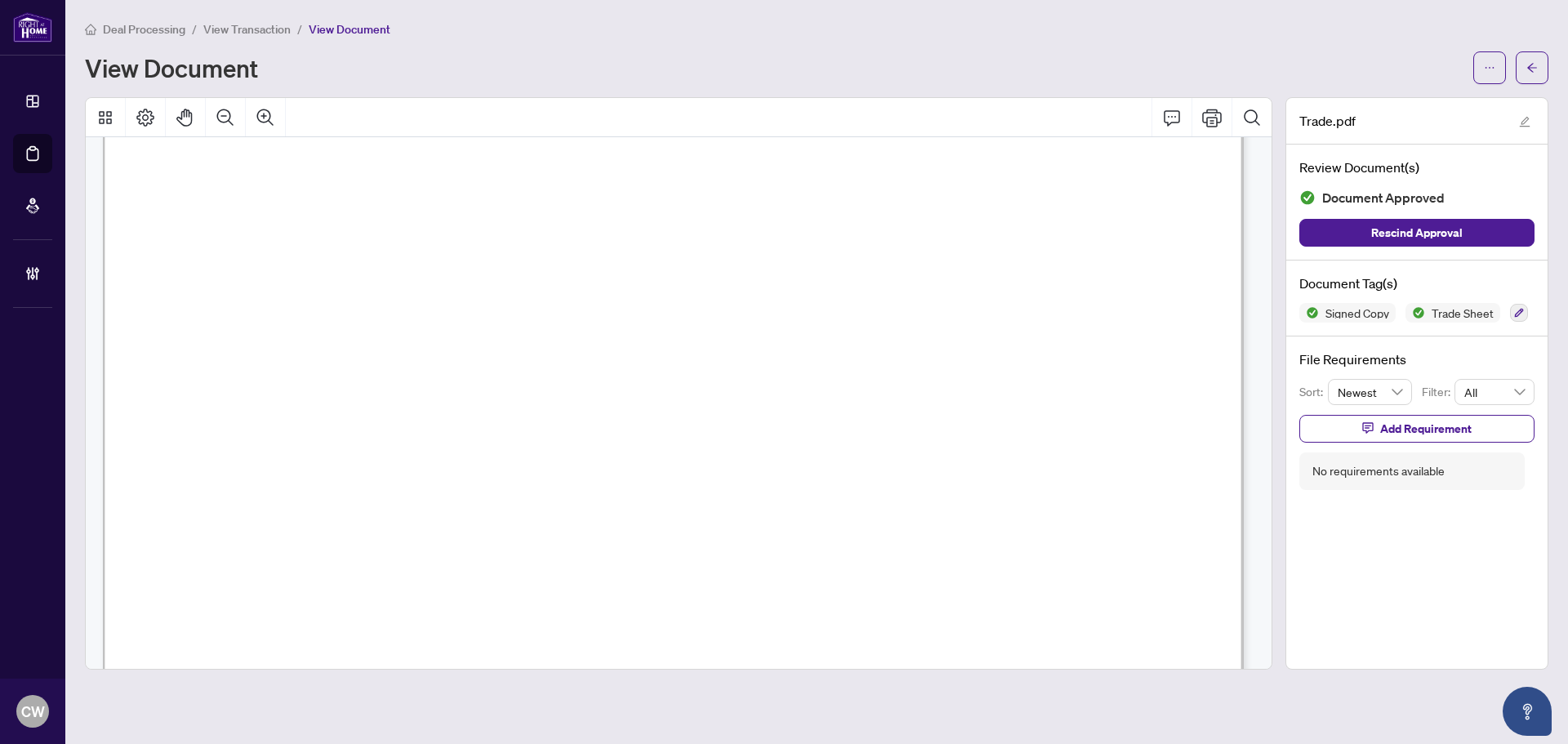
scroll to position [490, 0]
click at [1524, 66] on button "button" at bounding box center [1531, 68] width 33 height 33
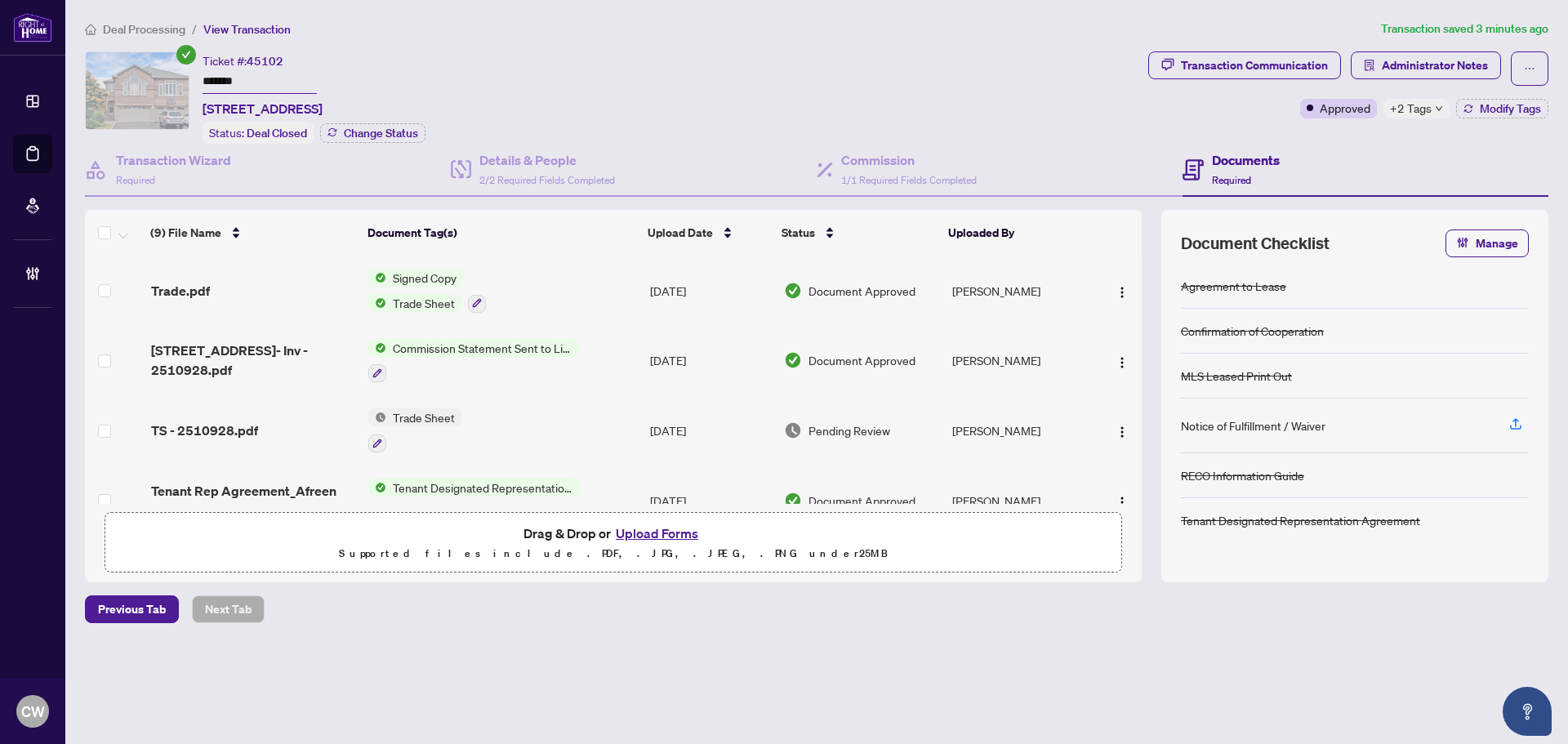
click at [683, 534] on button "Upload Forms" at bounding box center [657, 533] width 92 height 22
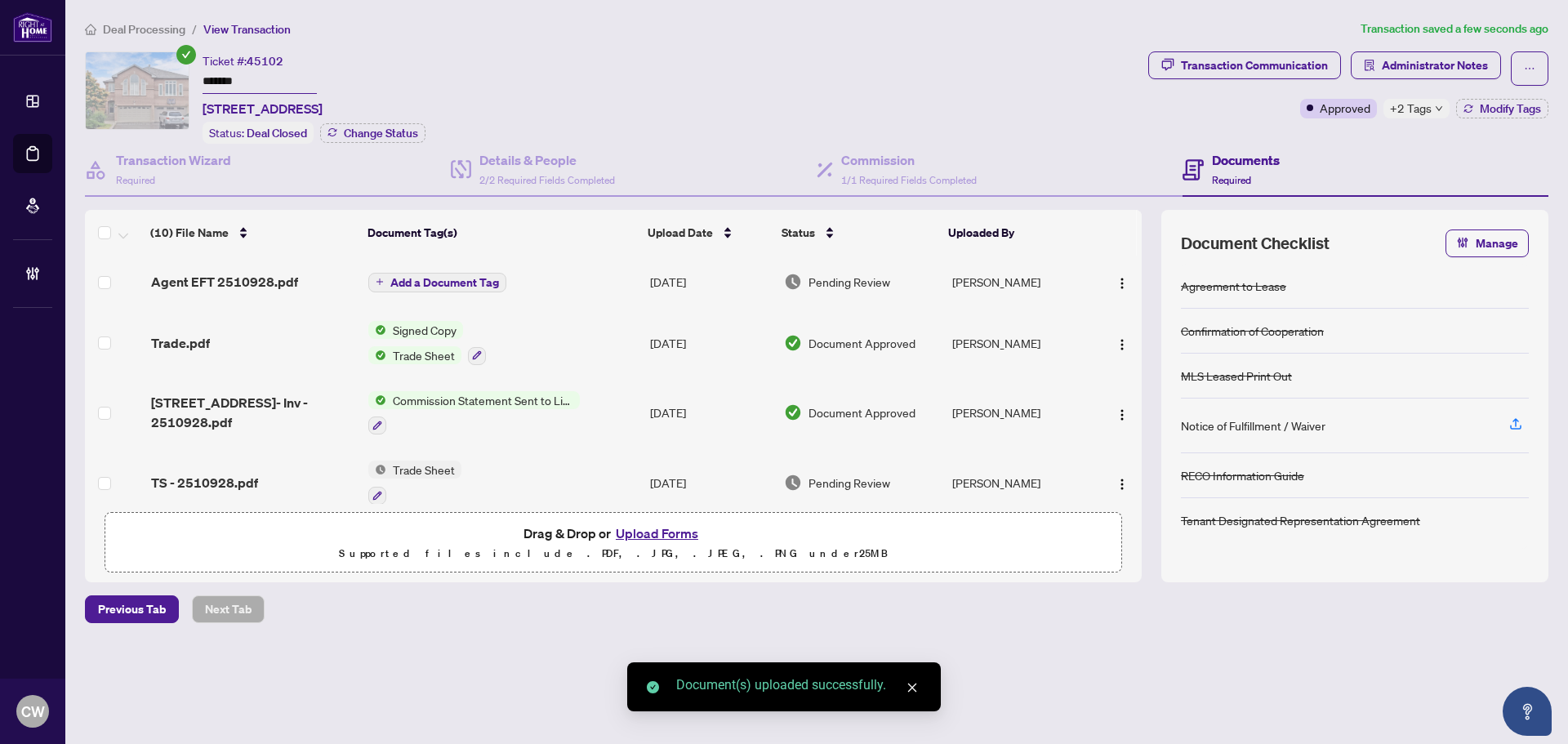
click at [455, 283] on span "Add a Document Tag" at bounding box center [445, 282] width 109 height 11
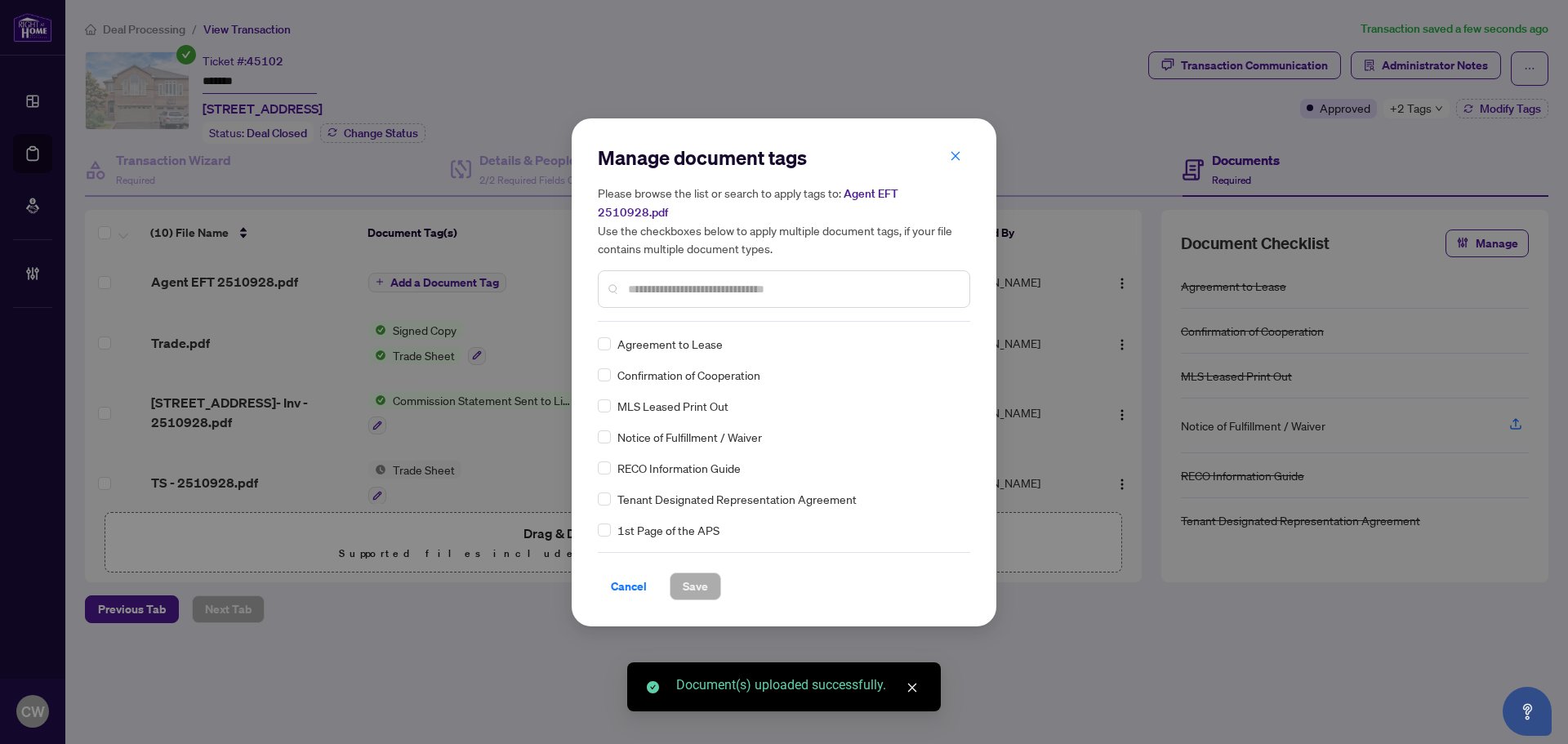
click at [708, 282] on input "text" at bounding box center [792, 288] width 328 height 18
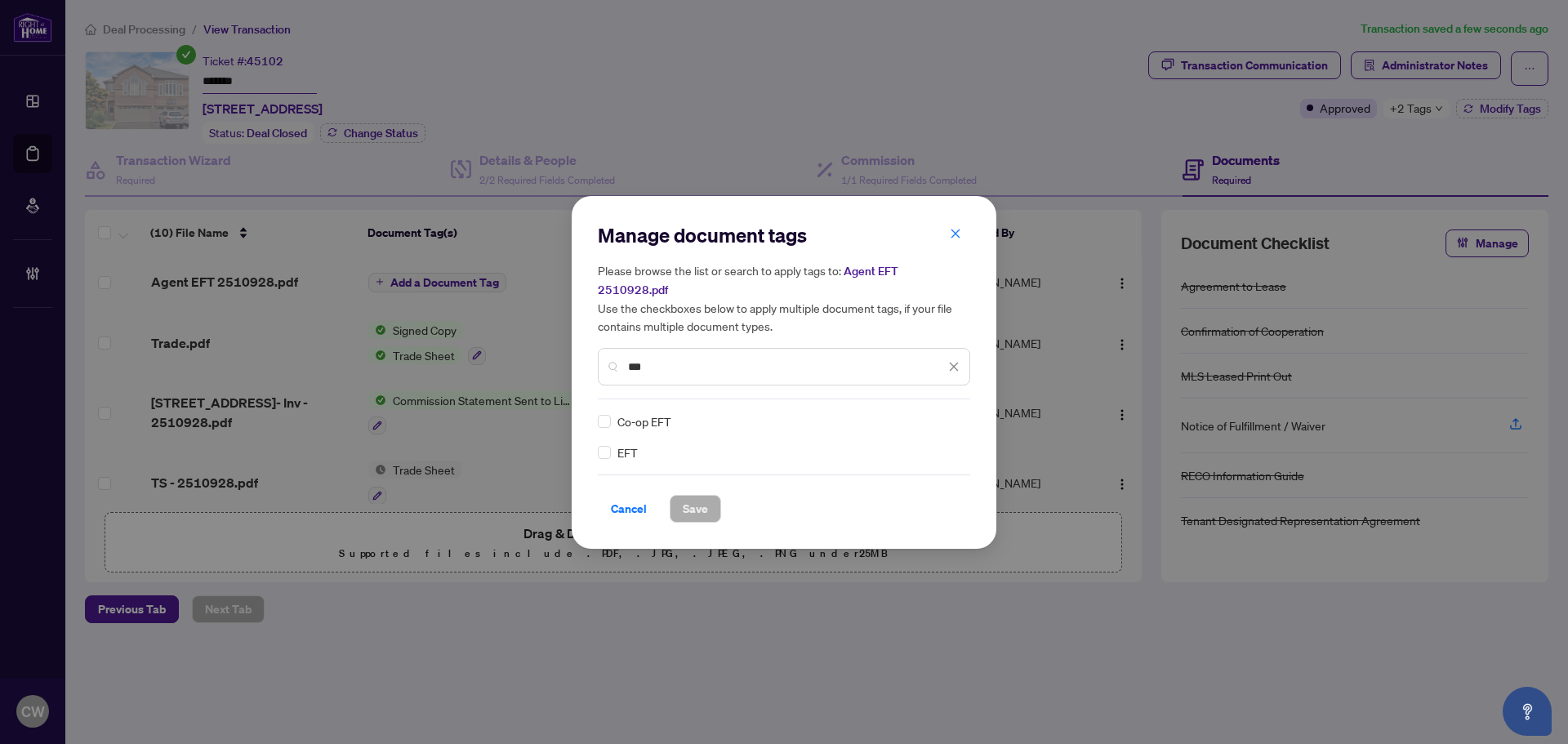
type input "***"
click at [612, 444] on div "EFT" at bounding box center [779, 452] width 362 height 18
drag, startPoint x: 931, startPoint y: 408, endPoint x: 928, endPoint y: 463, distance: 55.1
click at [935, 413] on img at bounding box center [936, 420] width 16 height 16
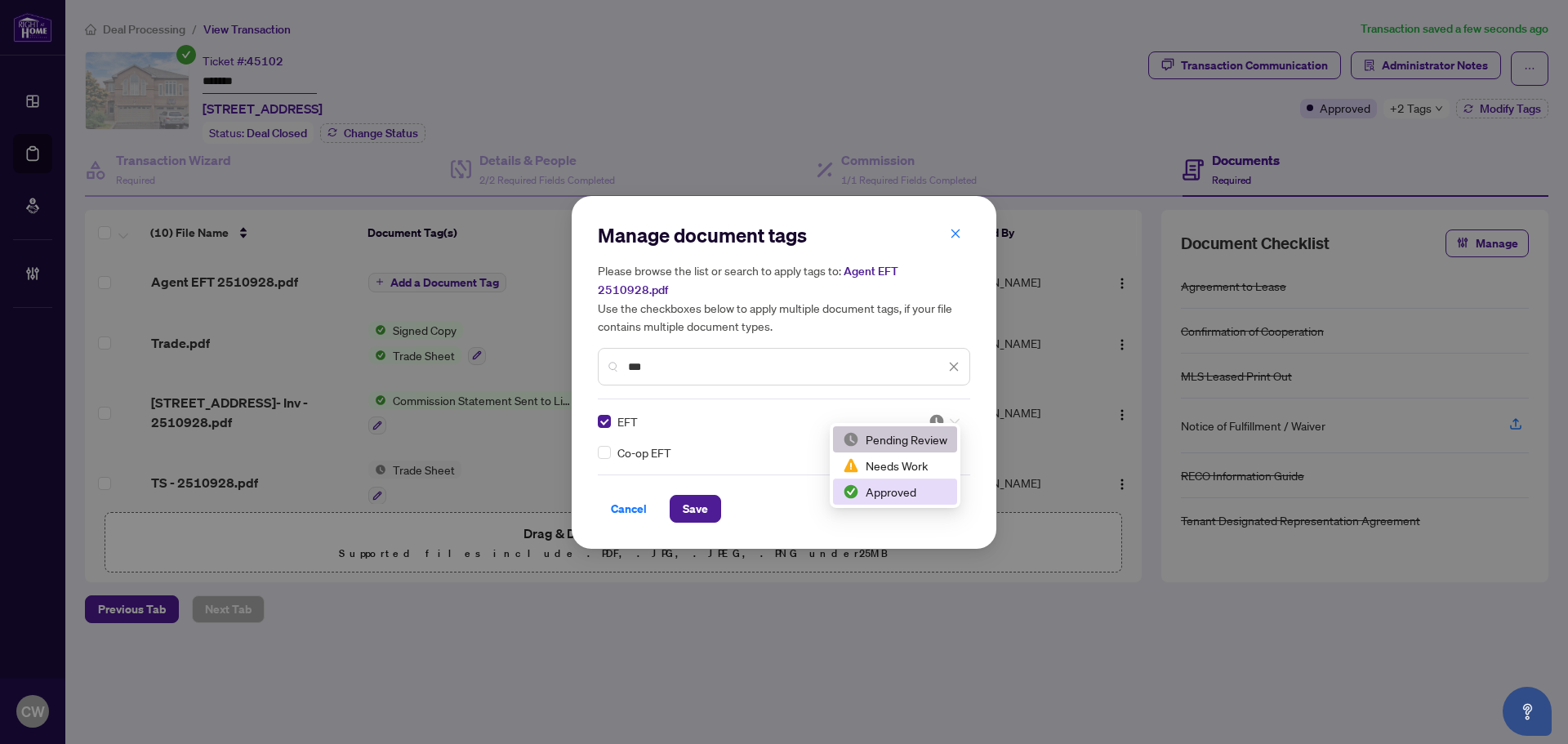
click at [922, 493] on div "Approved" at bounding box center [894, 491] width 104 height 18
click at [690, 497] on span "Save" at bounding box center [695, 509] width 25 height 26
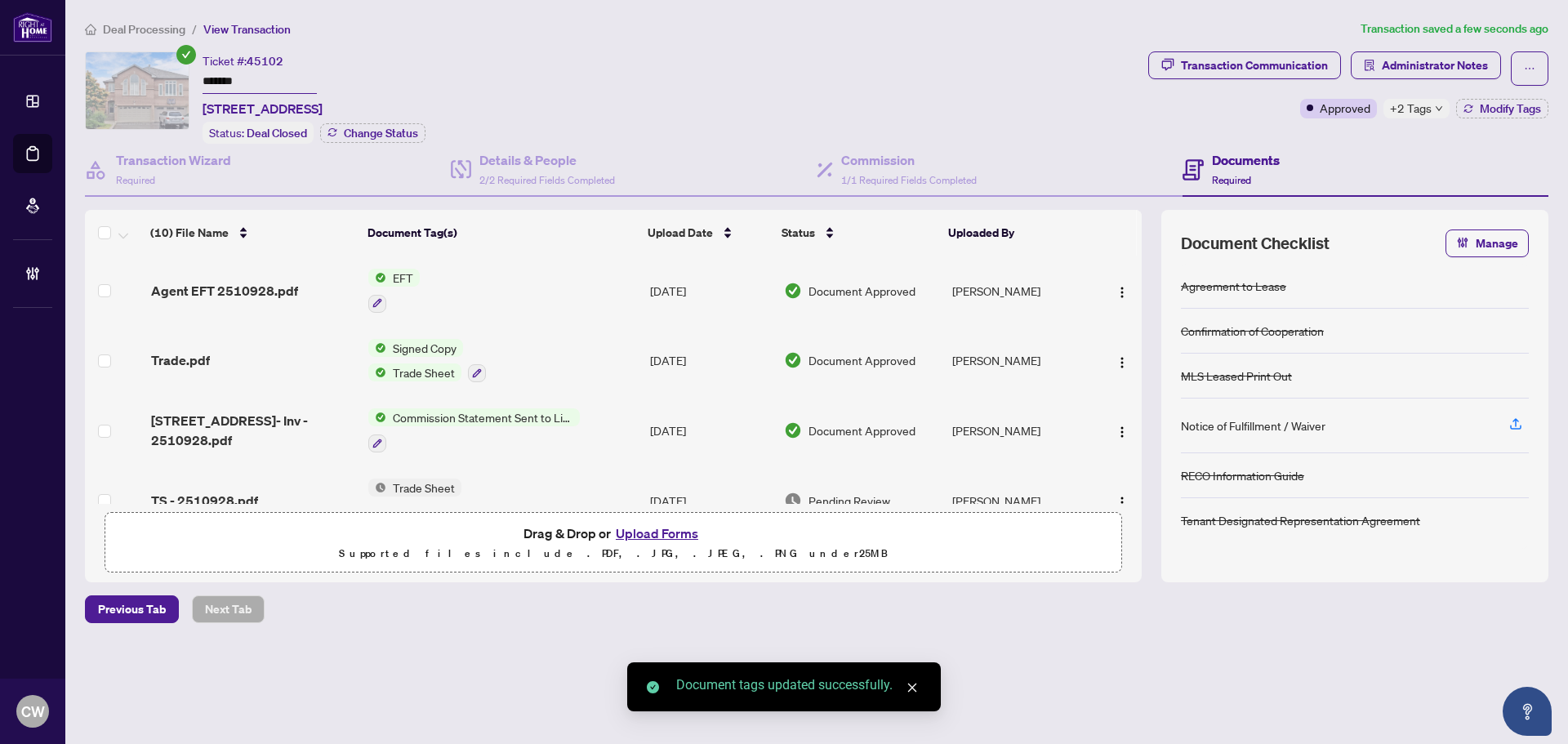
click at [1113, 278] on button "button" at bounding box center [1122, 291] width 26 height 26
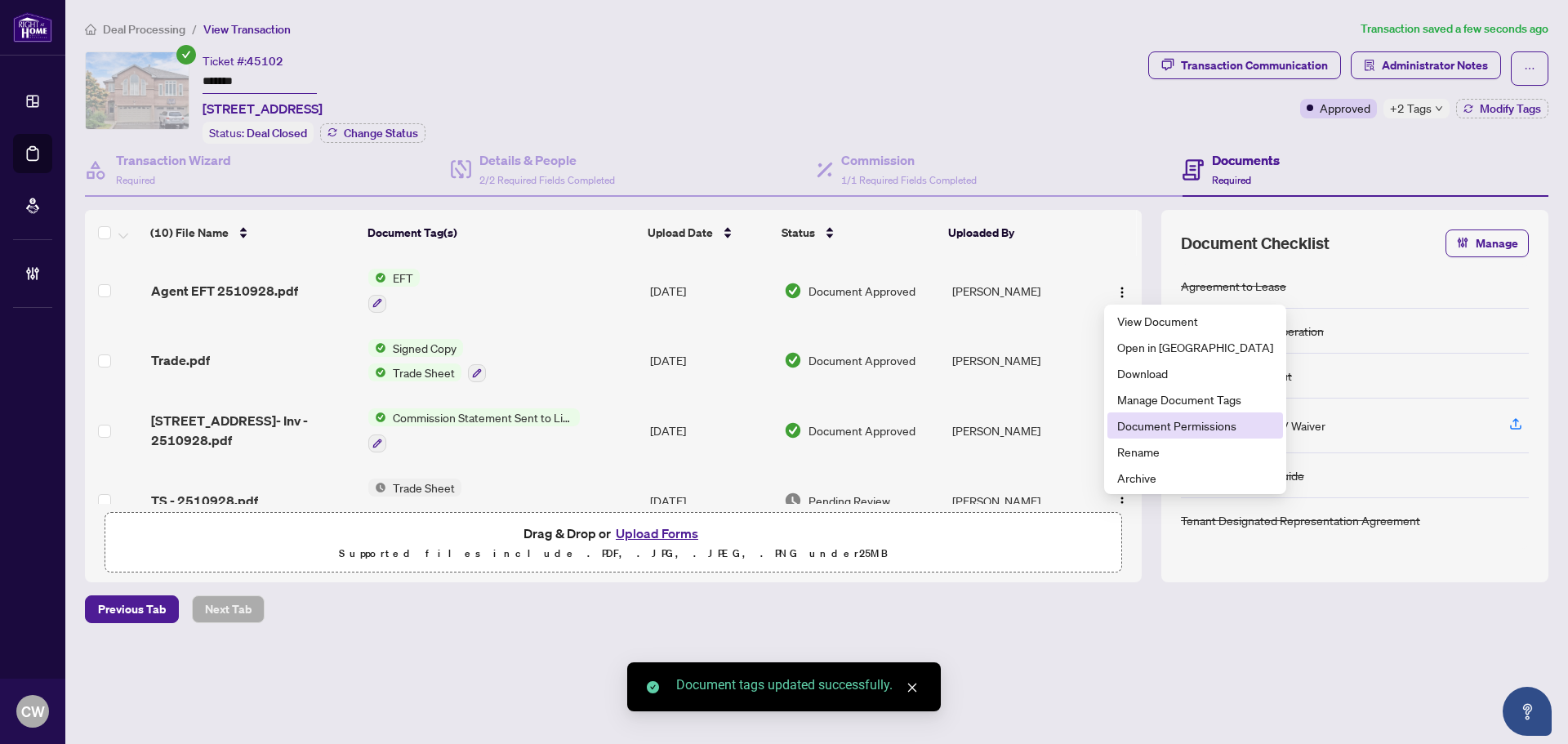
click at [1130, 420] on span "Document Permissions" at bounding box center [1195, 425] width 156 height 18
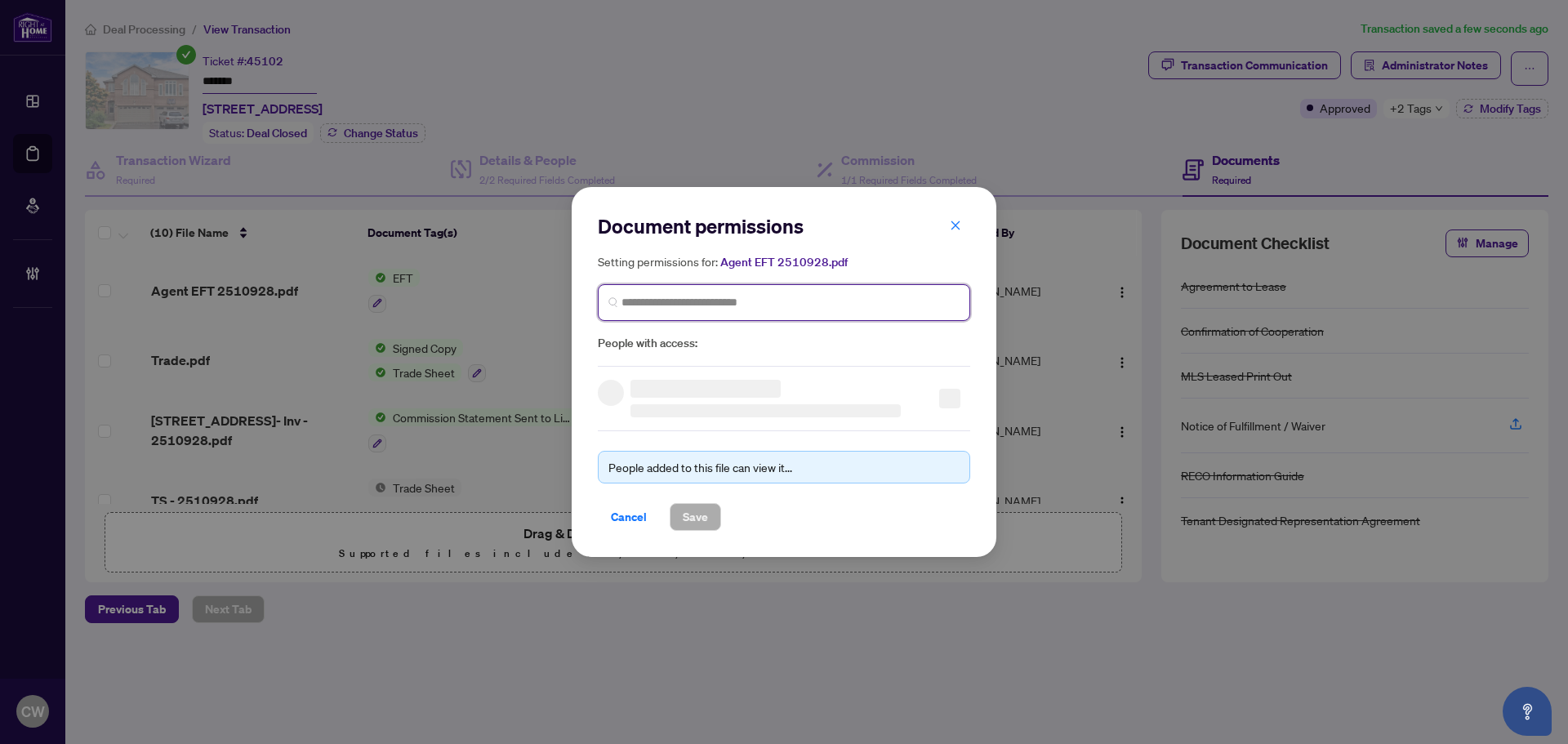
click at [796, 296] on input "search" at bounding box center [790, 302] width 338 height 17
paste input "**********"
type input "**********"
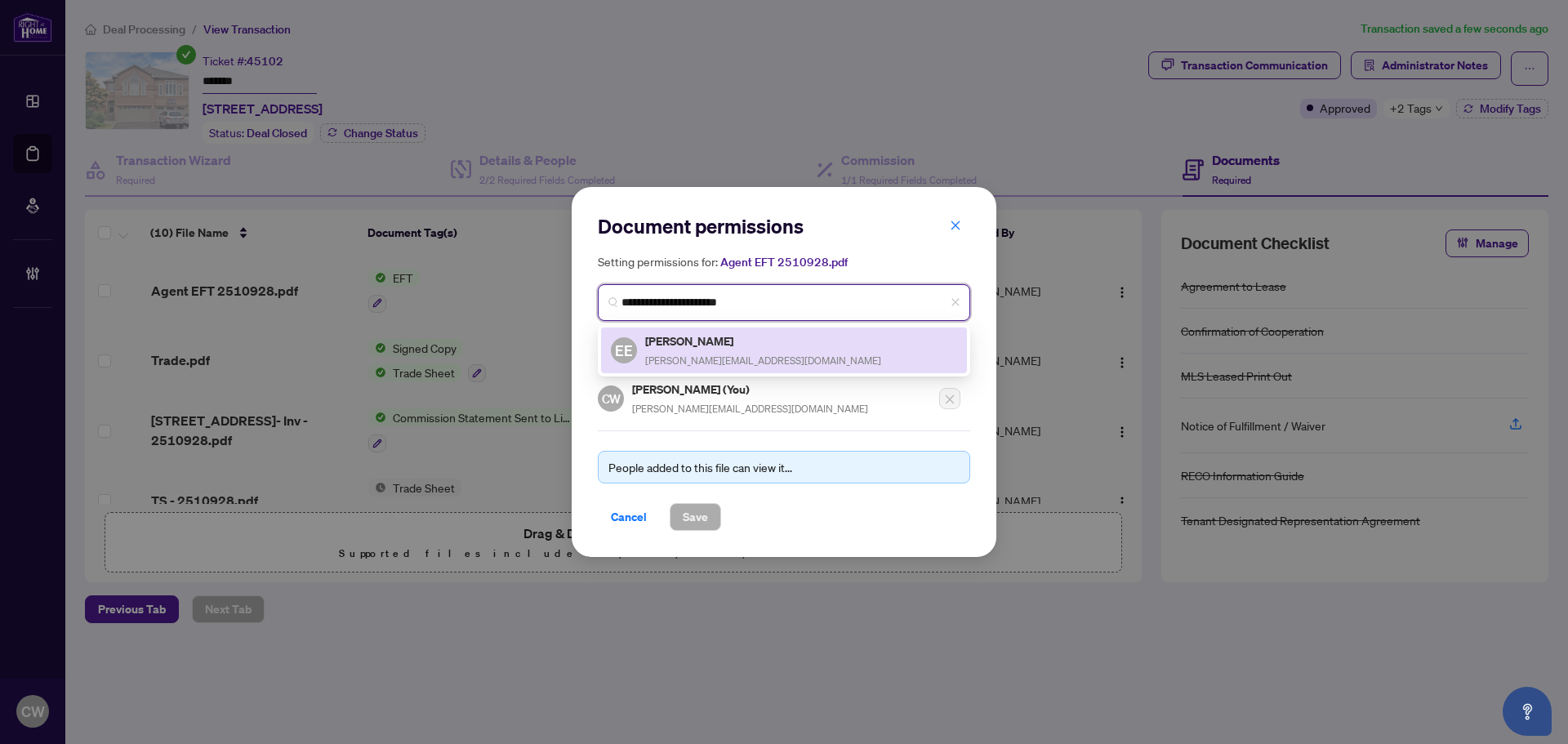
click at [667, 350] on div "[PERSON_NAME] [PERSON_NAME][EMAIL_ADDRESS][DOMAIN_NAME]" at bounding box center [762, 350] width 236 height 38
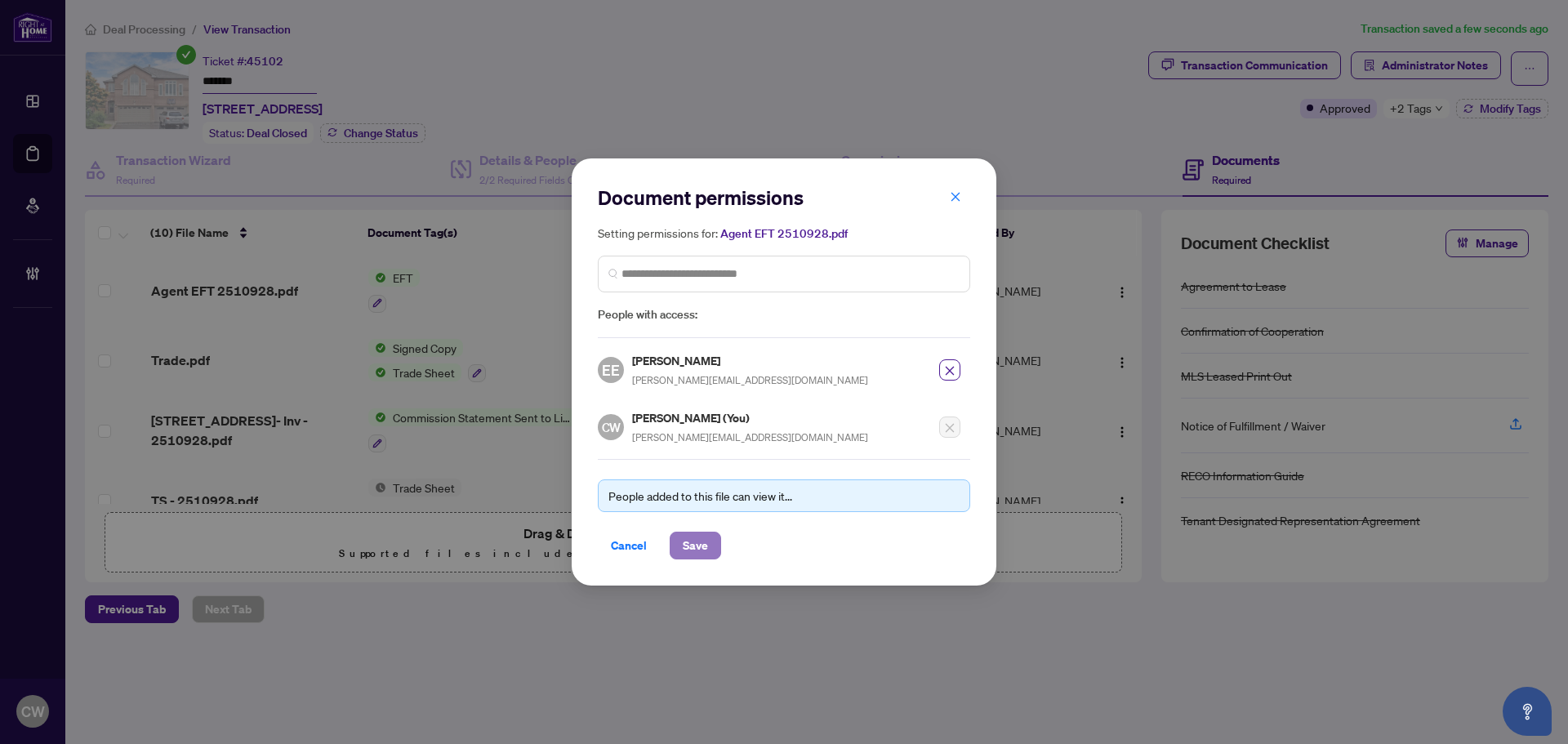
click at [700, 551] on span "Save" at bounding box center [695, 545] width 25 height 26
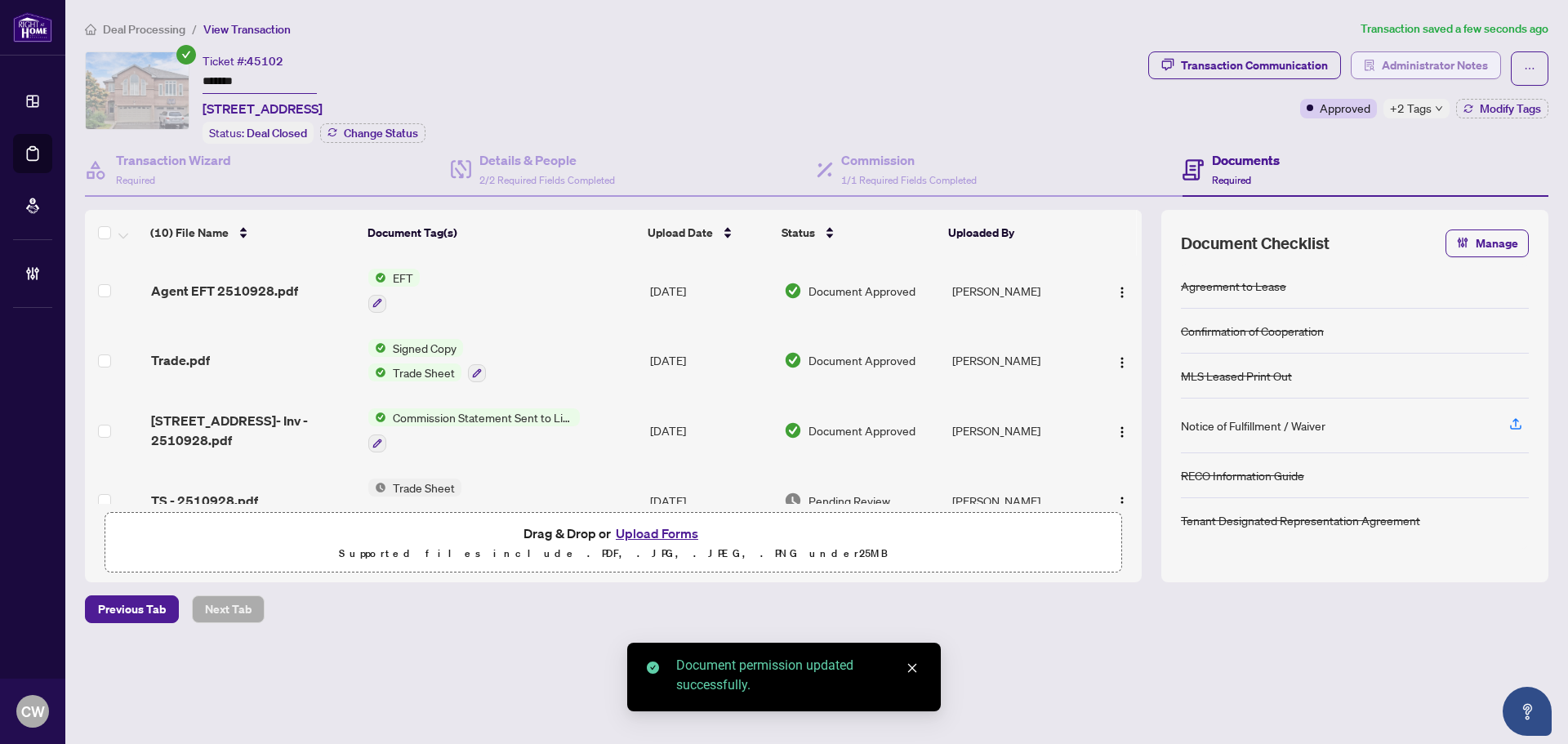
click at [1395, 63] on span "Administrator Notes" at bounding box center [1434, 66] width 106 height 26
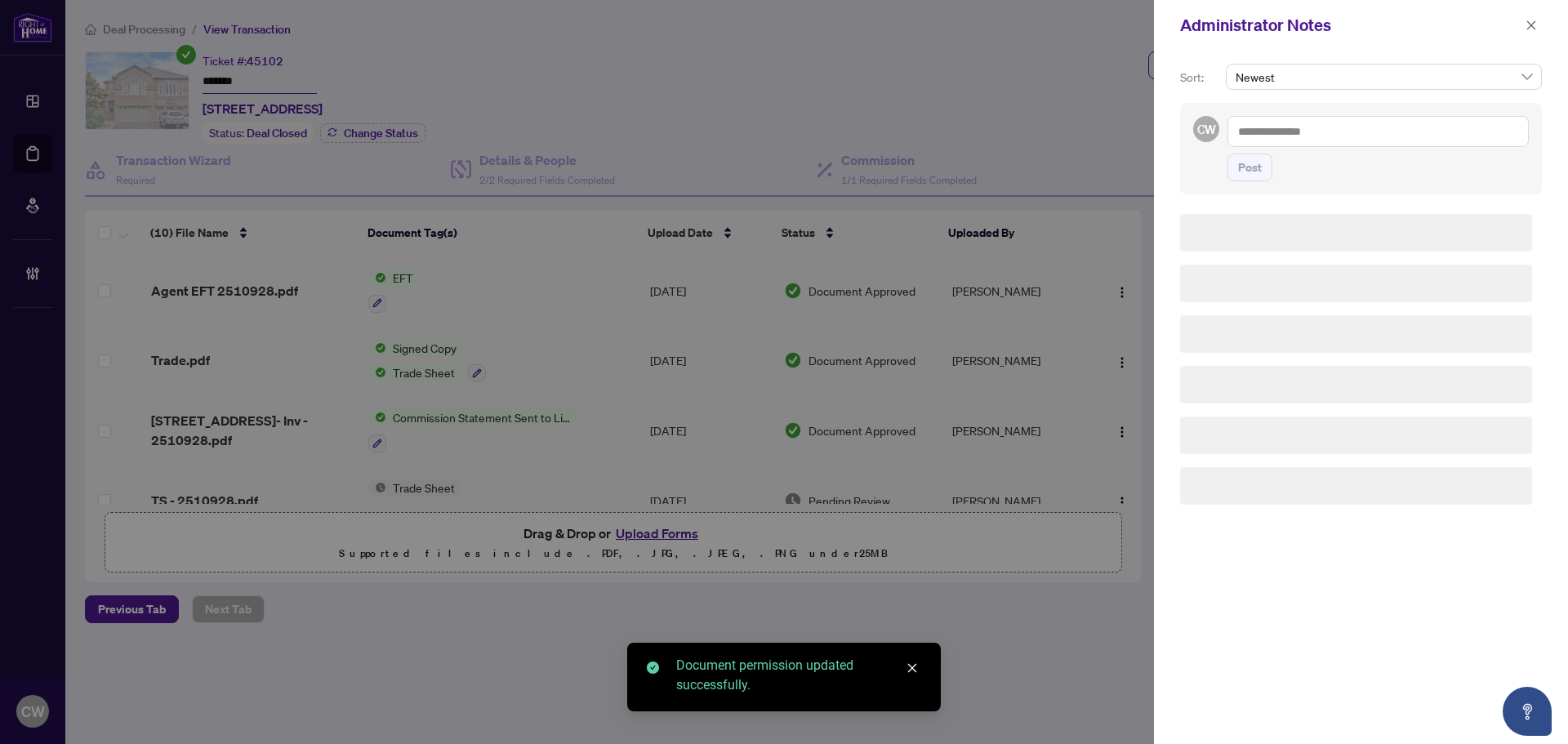
click at [1308, 132] on textarea at bounding box center [1378, 131] width 301 height 31
paste textarea "**********"
type textarea "**********"
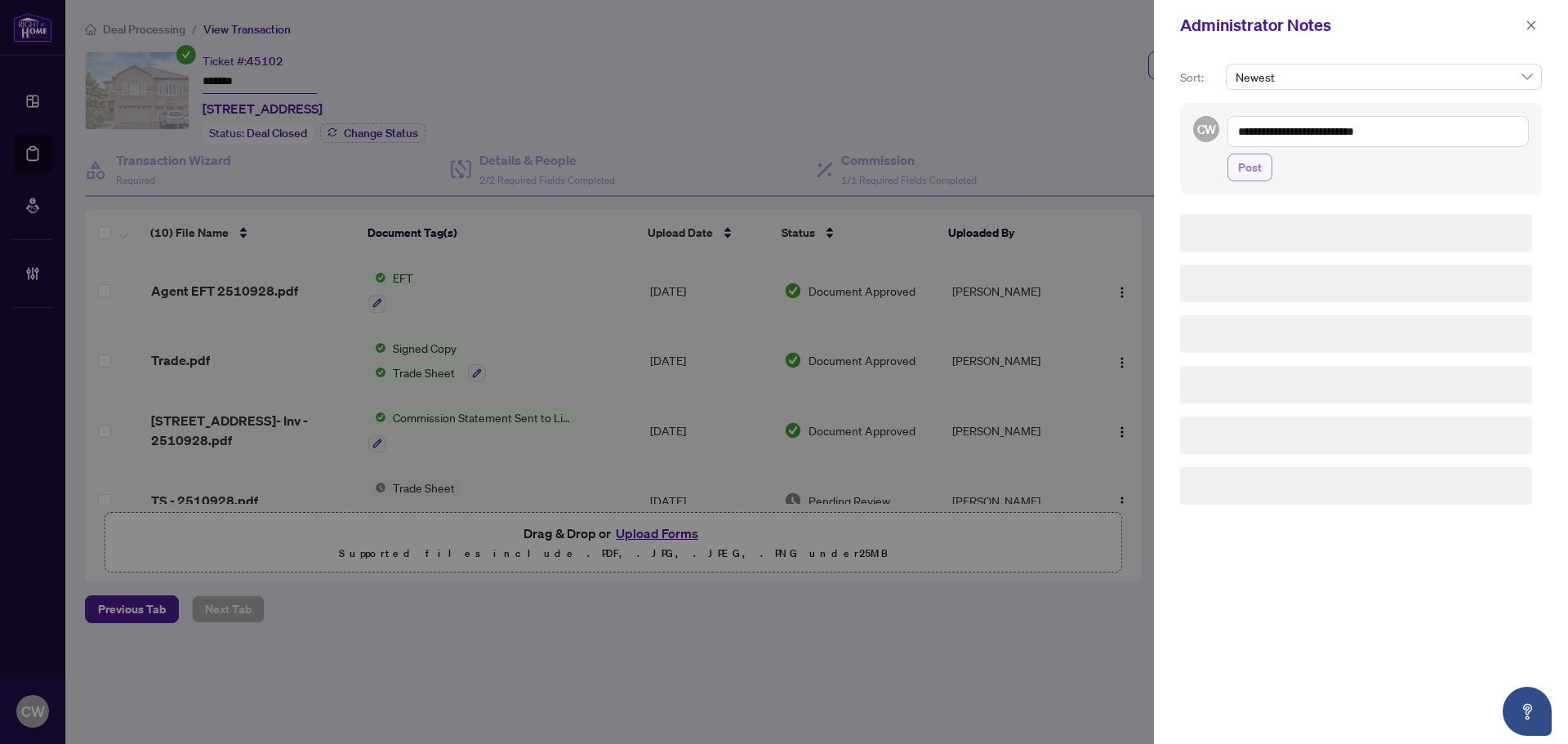
click at [1256, 170] on span "Post" at bounding box center [1249, 167] width 23 height 26
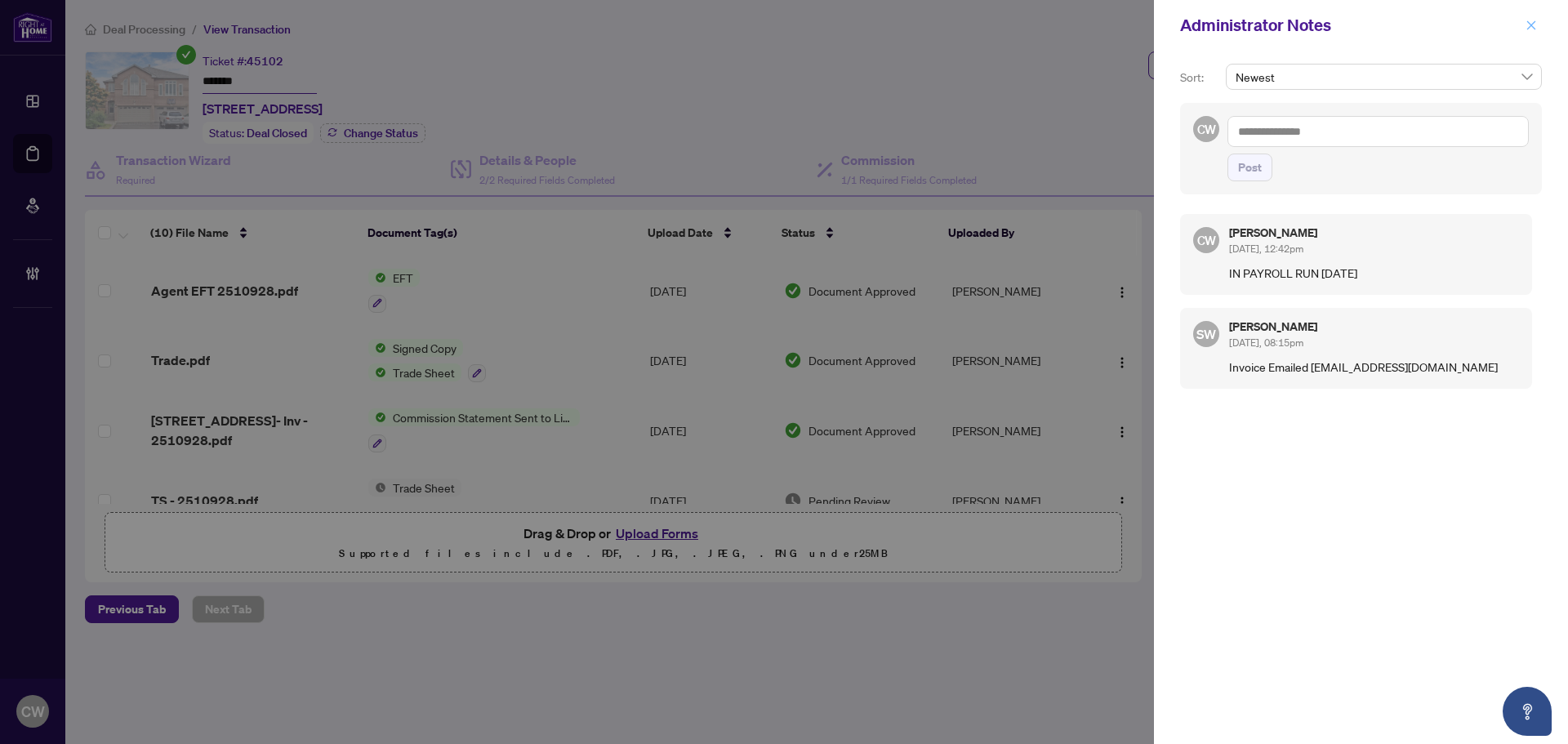
click at [1536, 22] on icon "close" at bounding box center [1531, 25] width 11 height 11
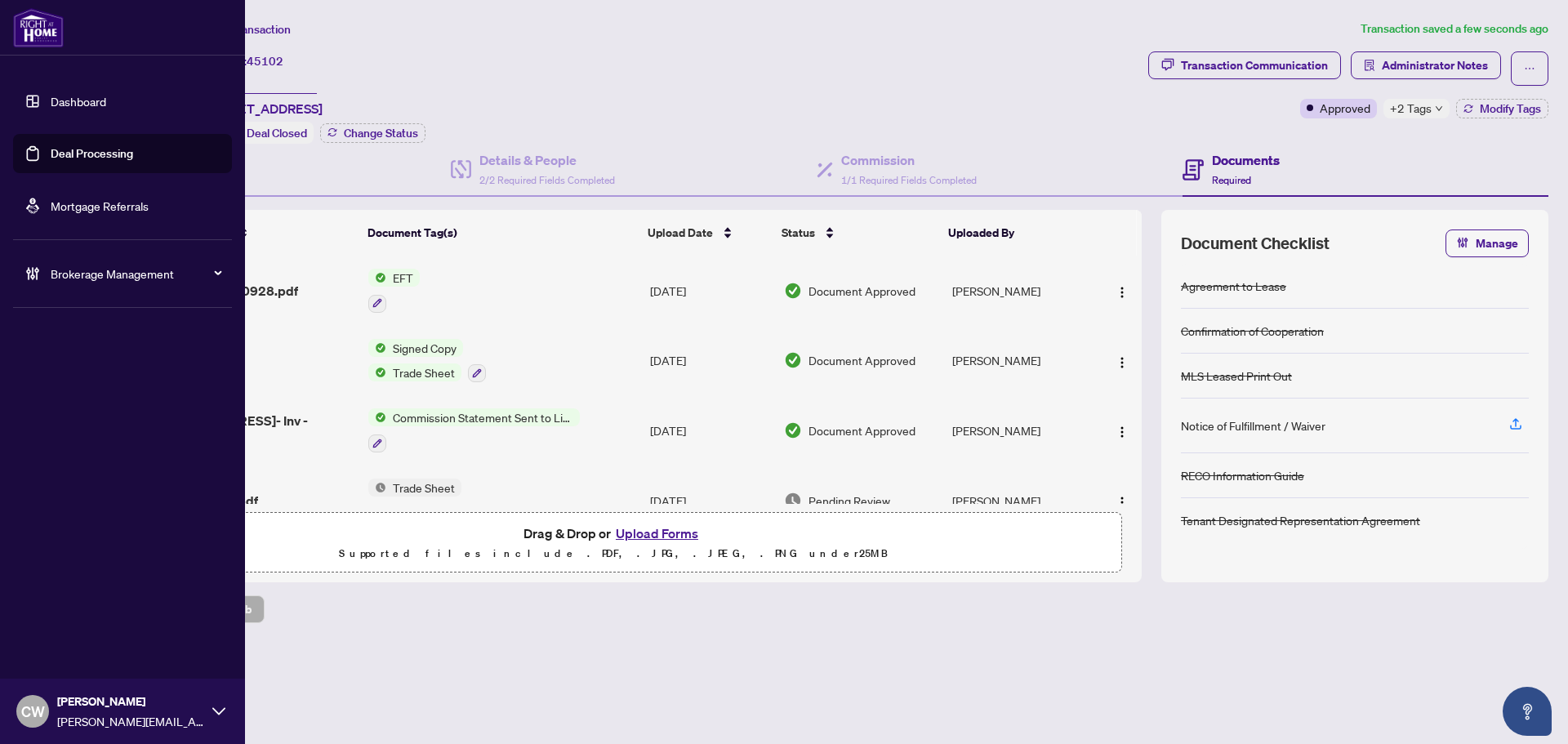
click at [59, 150] on link "Deal Processing" at bounding box center [92, 154] width 83 height 15
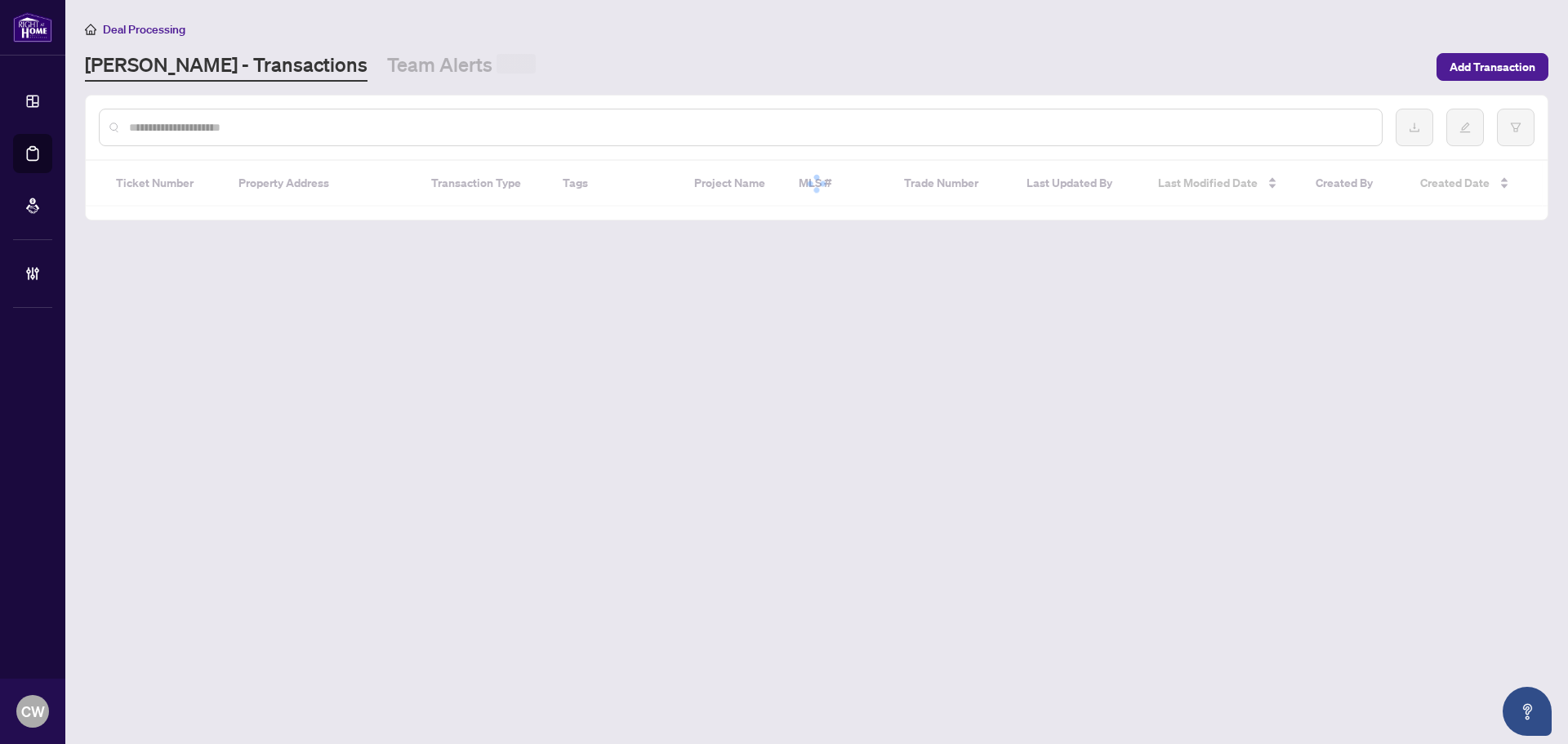
click at [284, 135] on div at bounding box center [740, 128] width 1284 height 38
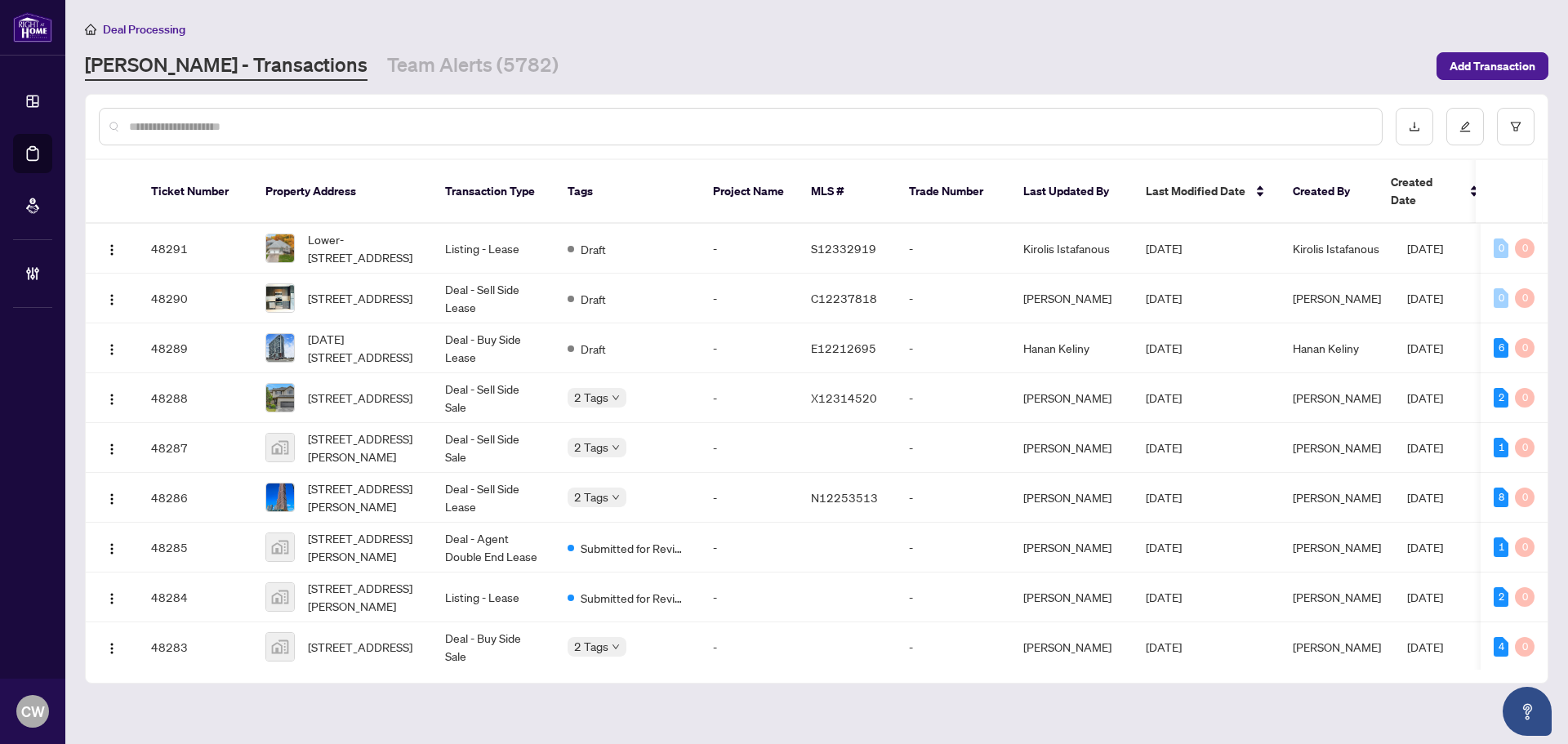
click at [285, 132] on input "text" at bounding box center [748, 126] width 1240 height 18
paste input "*******"
type input "*******"
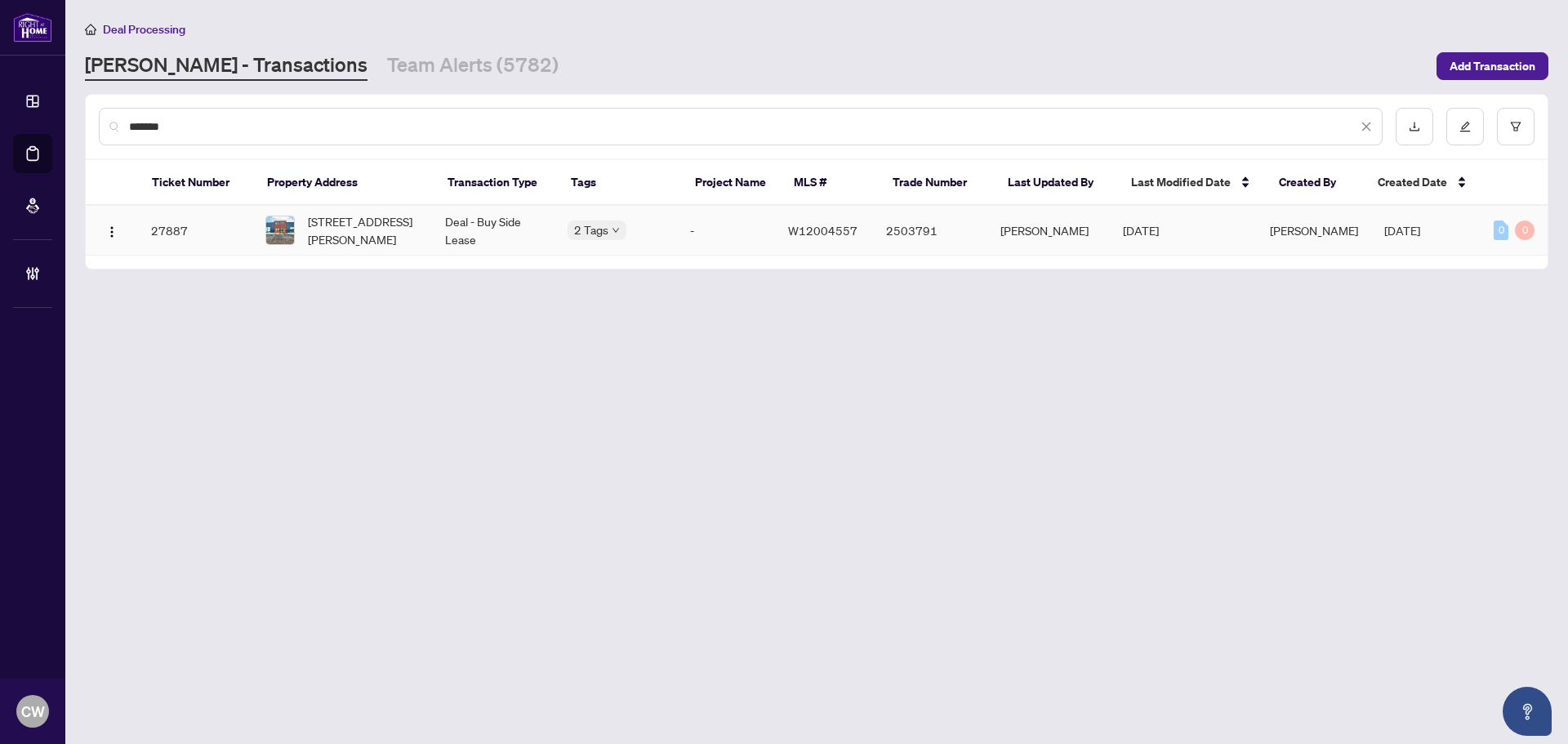
click at [357, 219] on span "[STREET_ADDRESS][PERSON_NAME]" at bounding box center [363, 230] width 111 height 36
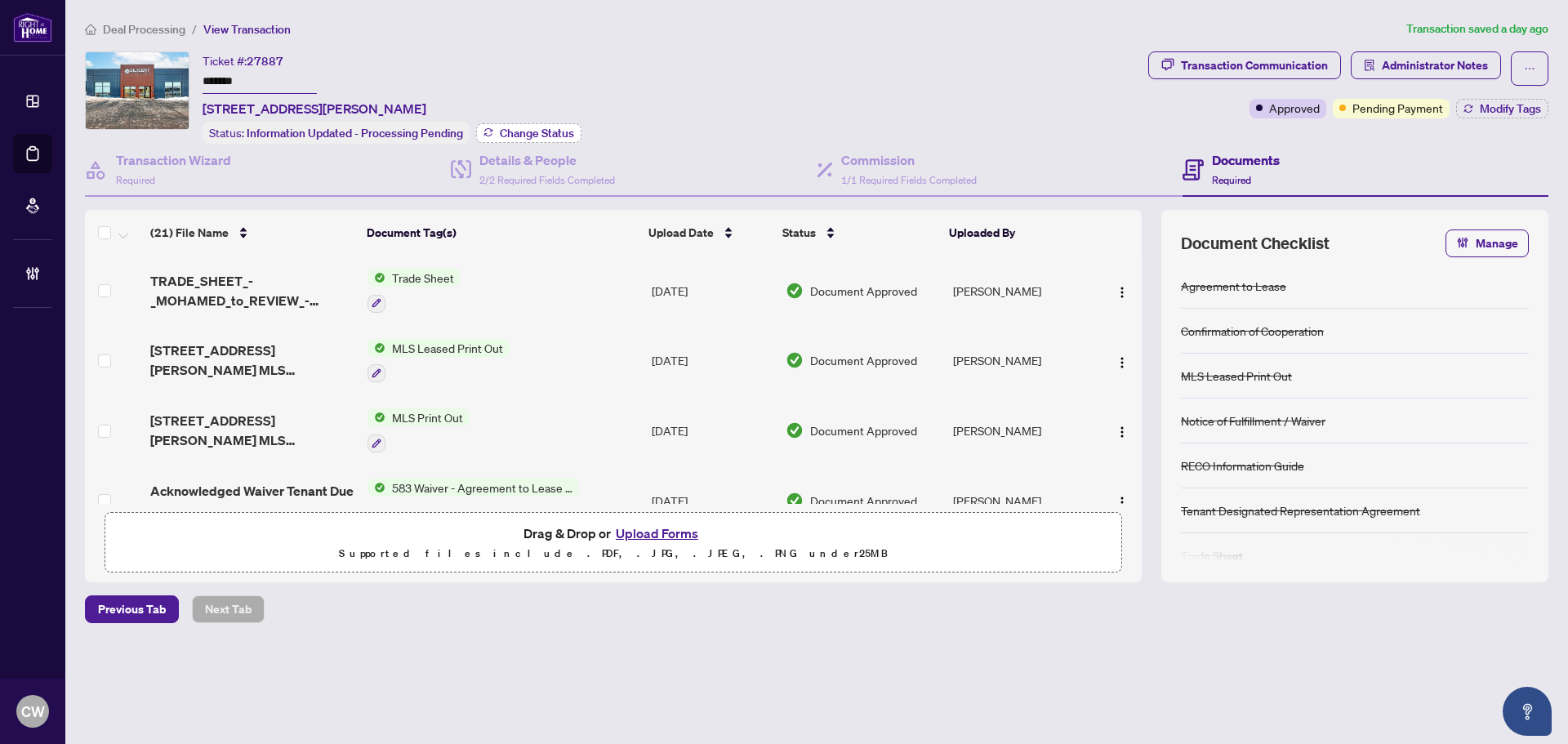
click at [547, 128] on span "Change Status" at bounding box center [537, 133] width 74 height 11
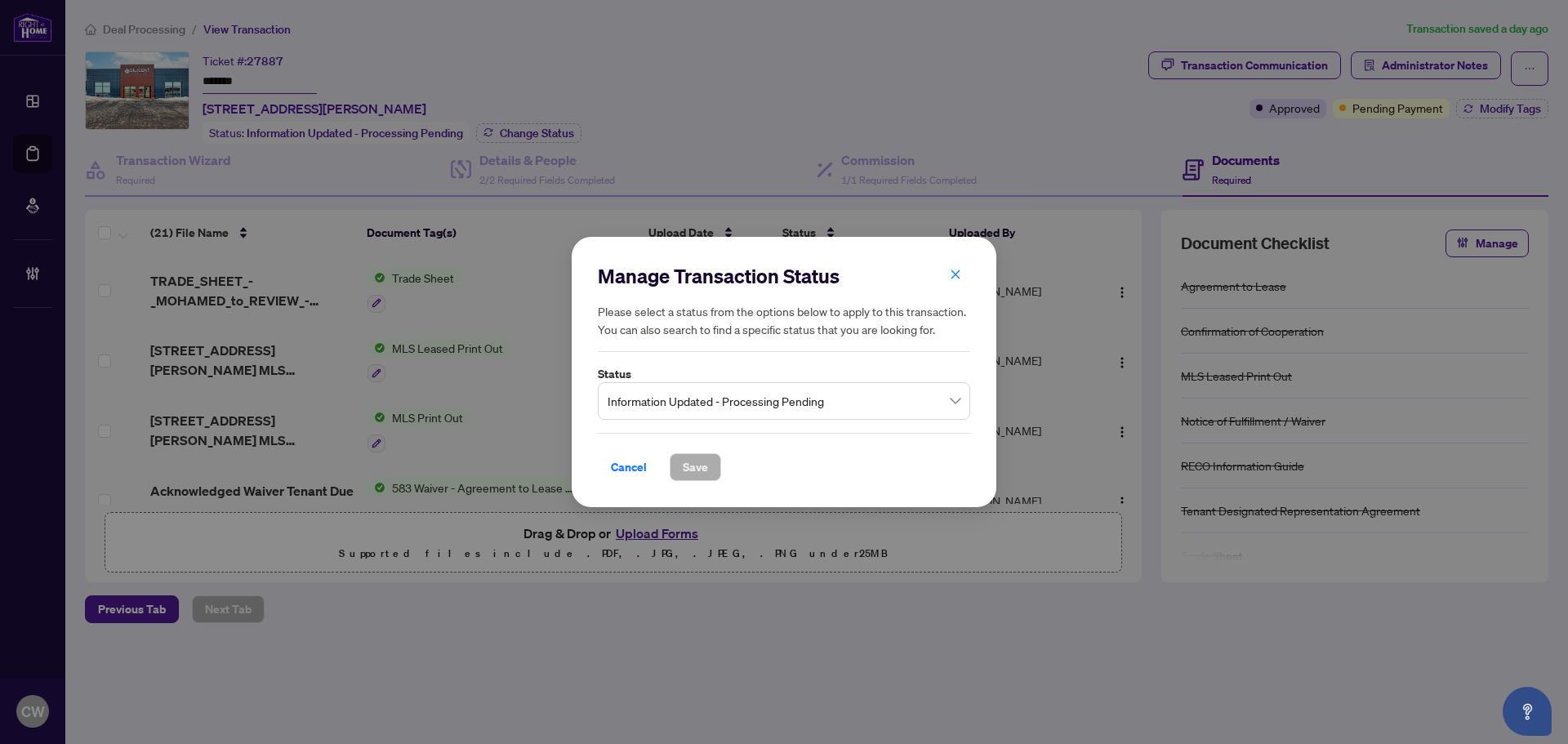
click at [767, 403] on span "Information Updated - Processing Pending" at bounding box center [784, 401] width 353 height 31
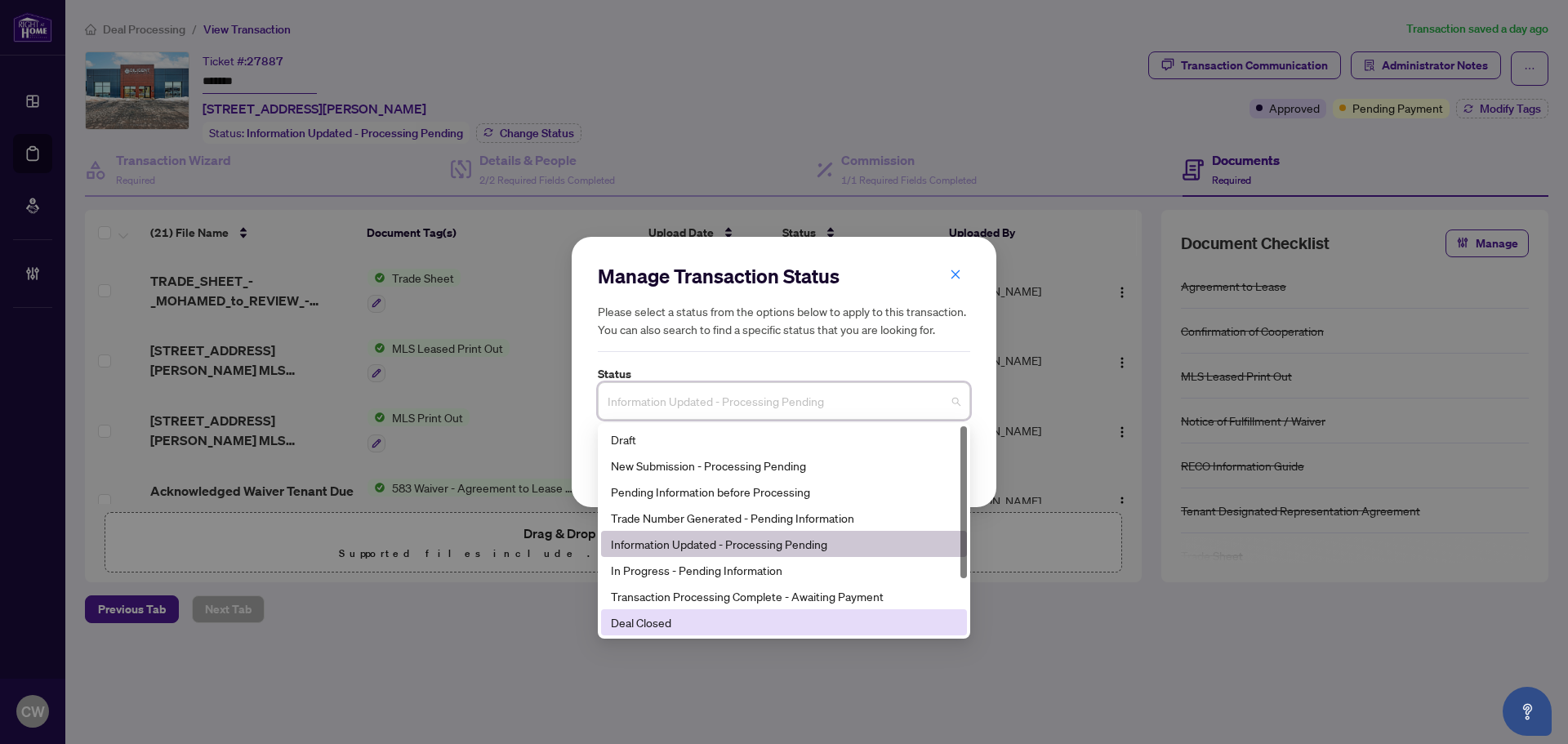
click at [719, 621] on div "Deal Closed" at bounding box center [784, 622] width 346 height 18
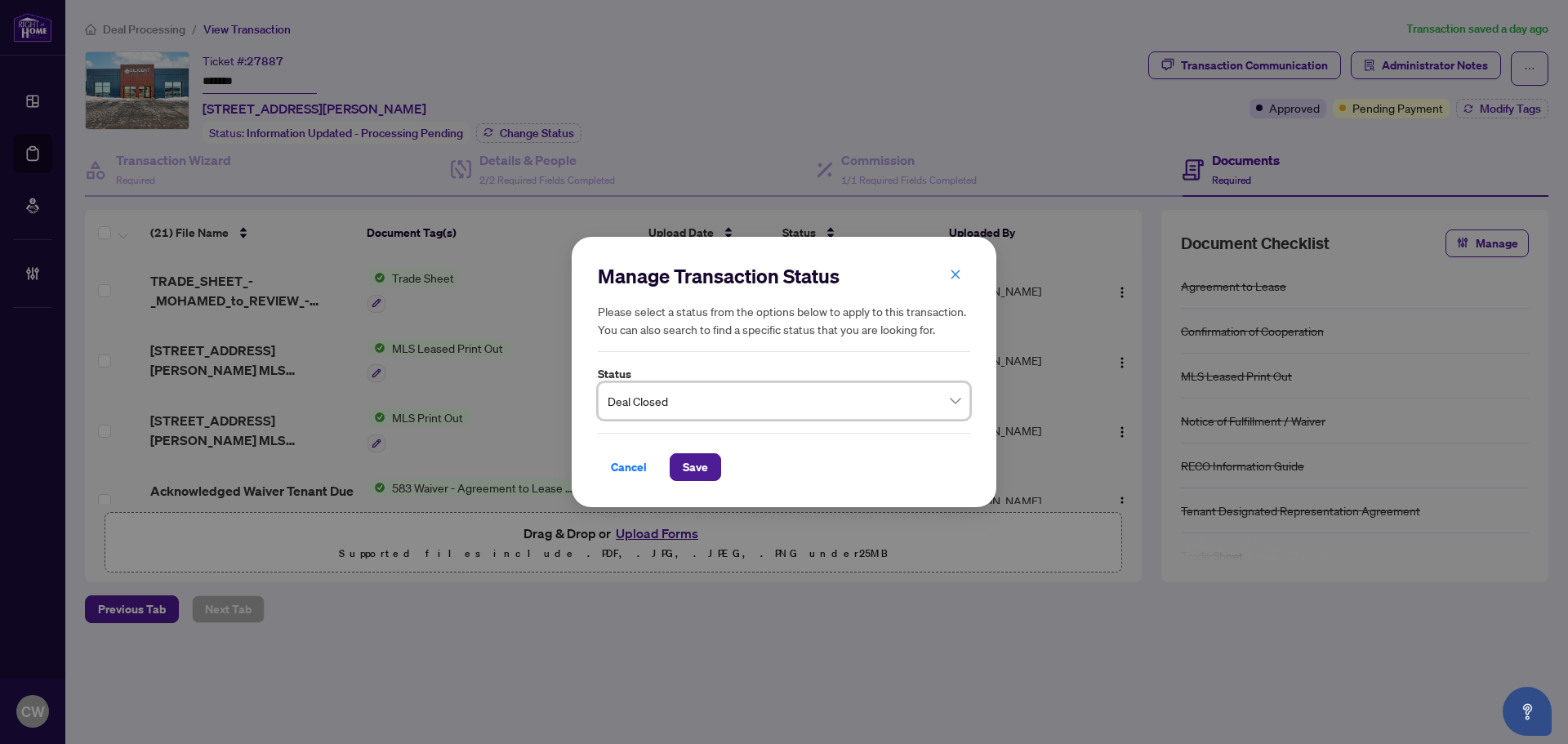
drag, startPoint x: 691, startPoint y: 463, endPoint x: 705, endPoint y: 450, distance: 19.1
click at [691, 463] on span "Save" at bounding box center [695, 467] width 25 height 26
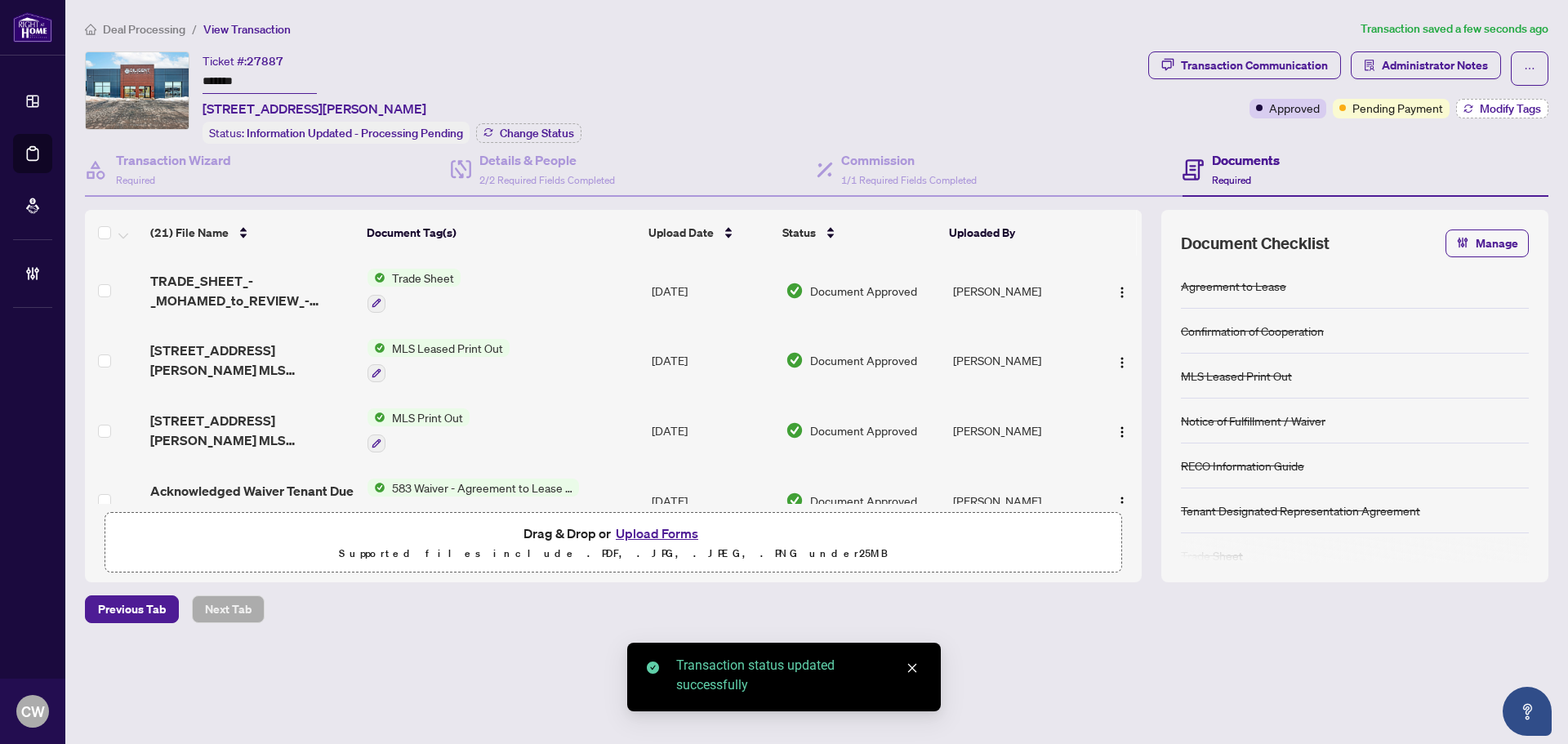
click at [1508, 110] on span "Modify Tags" at bounding box center [1510, 109] width 61 height 11
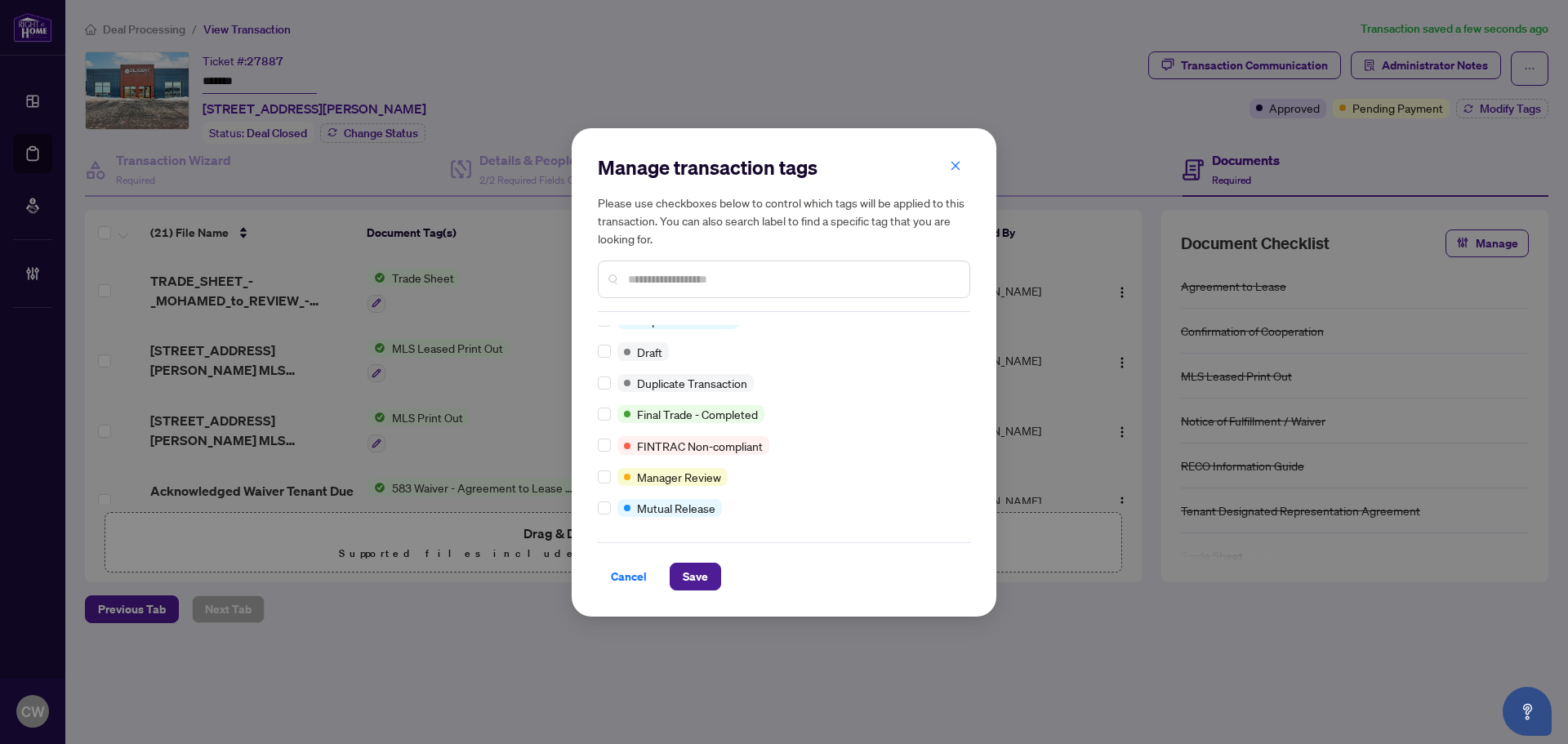
scroll to position [14, 0]
click at [718, 581] on button "Save" at bounding box center [695, 577] width 52 height 28
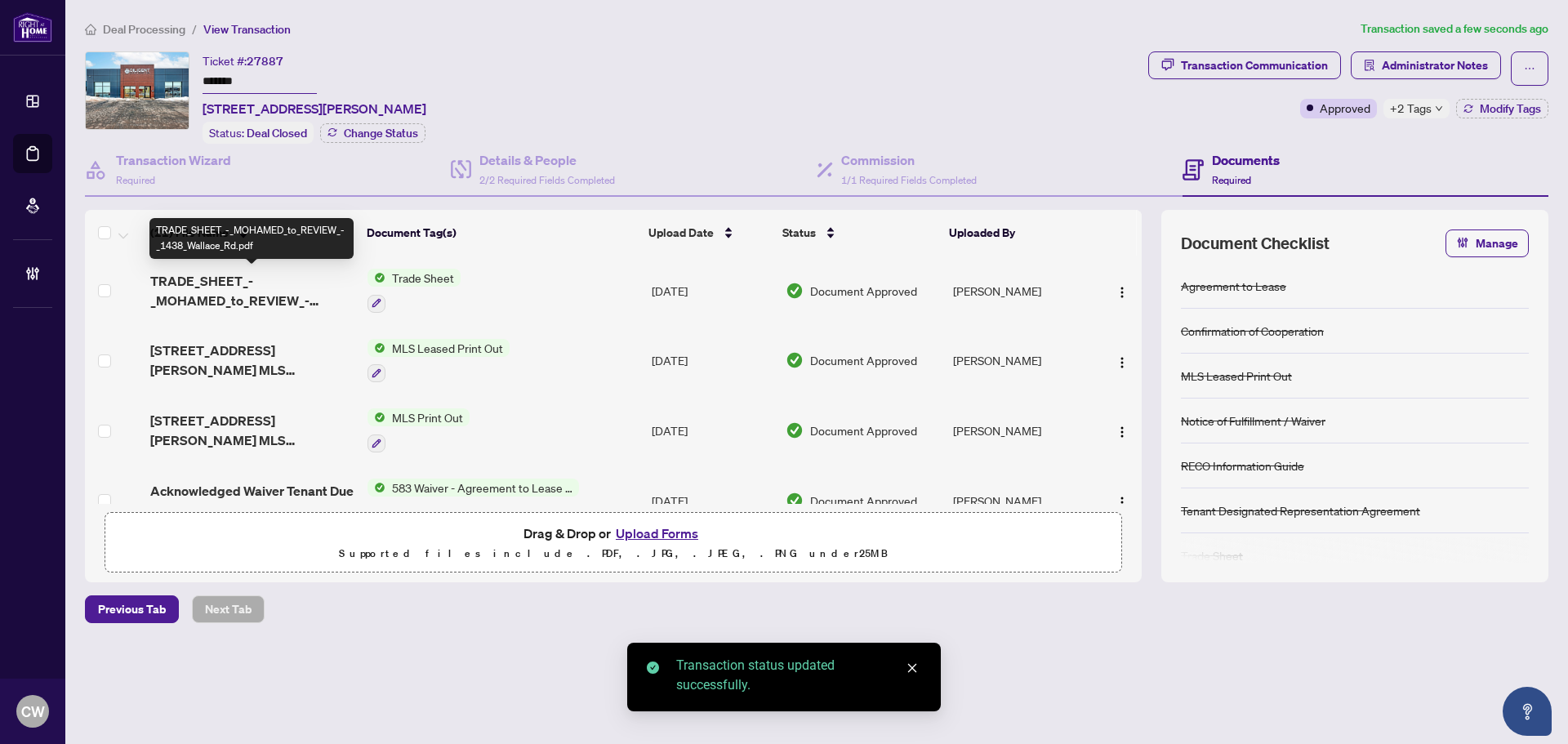
click at [239, 283] on span "TRADE_SHEET_-_MOHAMED_to_REVIEW_-_1438_Wallace_Rd.pdf" at bounding box center [252, 291] width 205 height 39
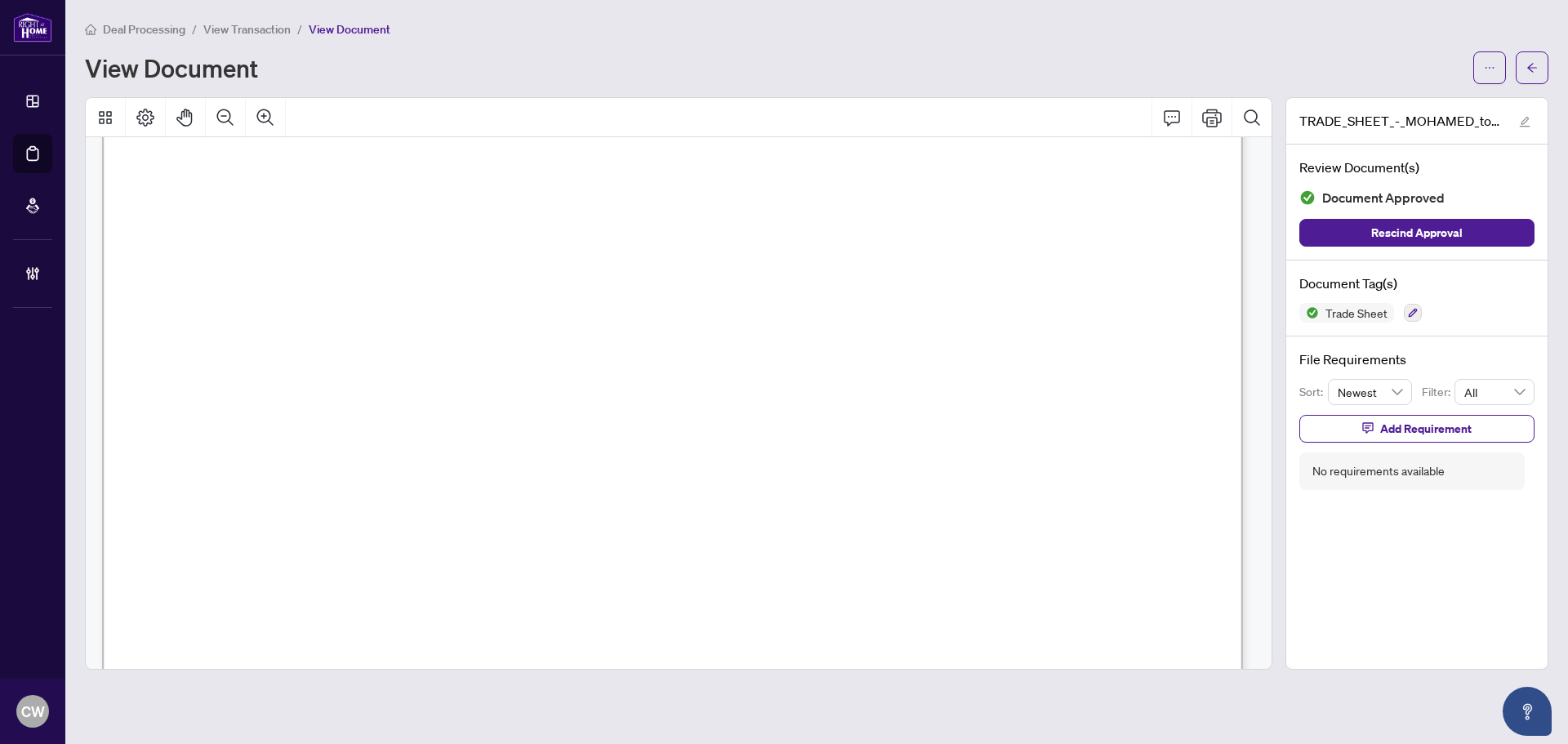
scroll to position [490, 0]
click at [1540, 59] on button "button" at bounding box center [1531, 68] width 33 height 33
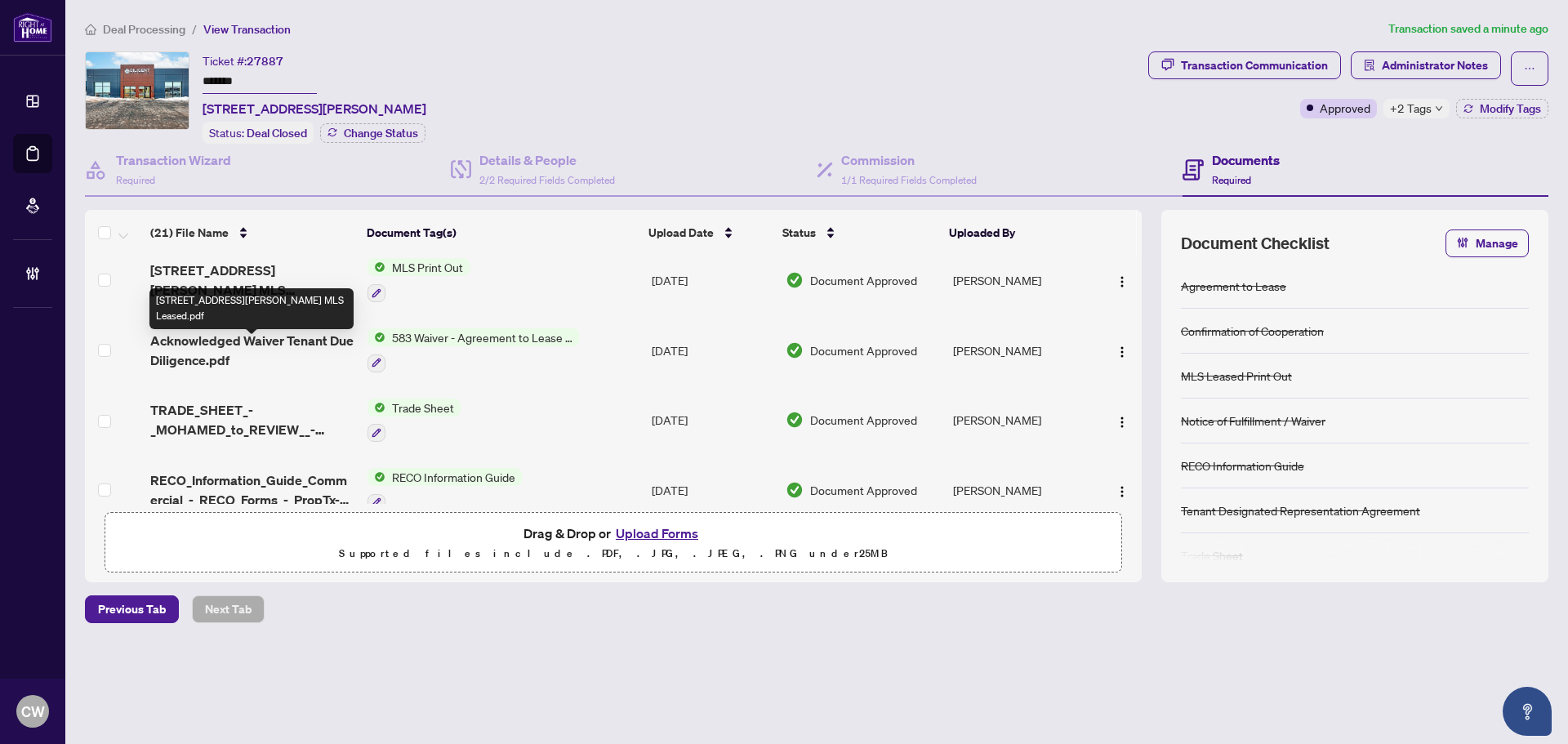
scroll to position [163, 0]
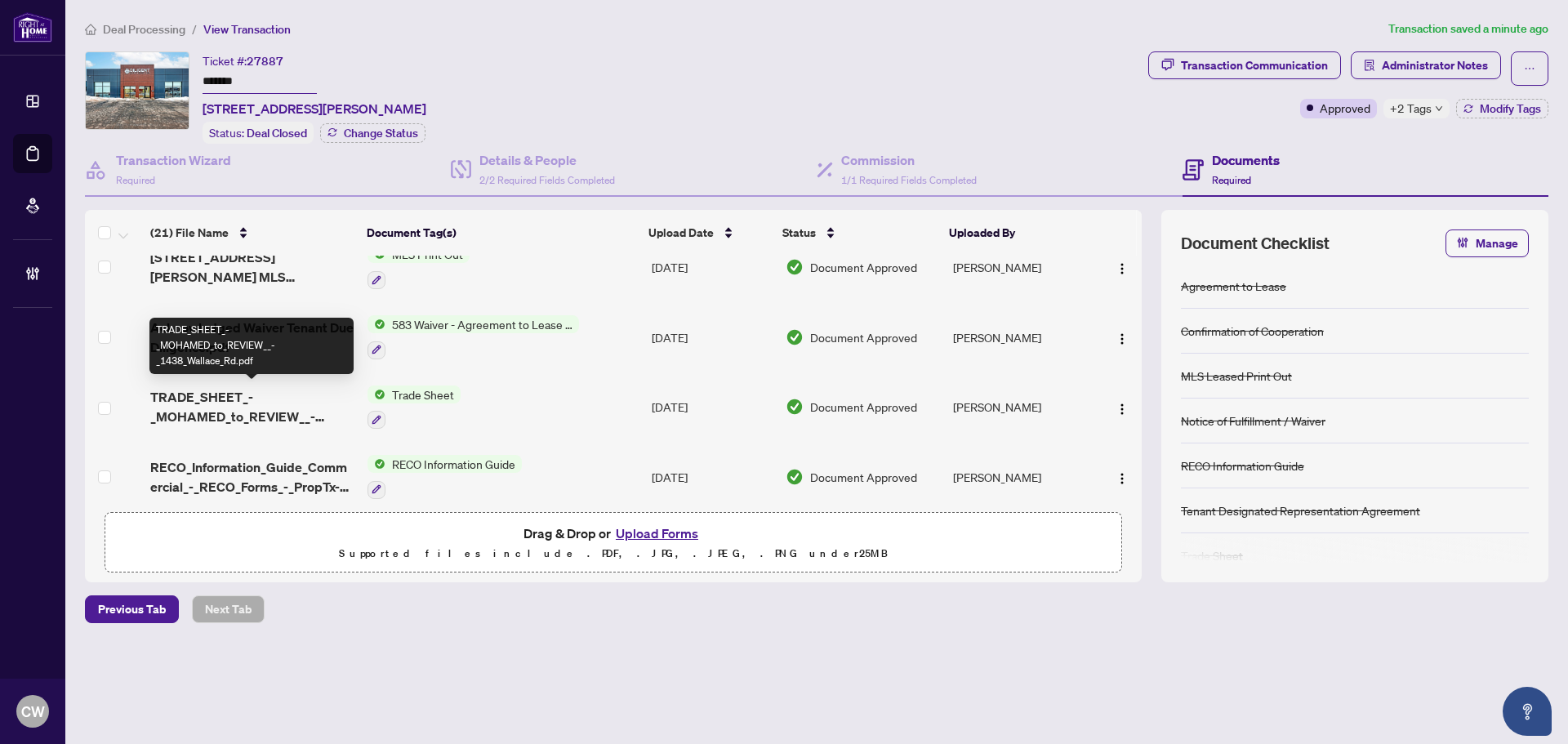
click at [212, 393] on span "TRADE_SHEET_-_MOHAMED_to_REVIEW__-_1438_Wallace_Rd.pdf" at bounding box center [252, 406] width 205 height 39
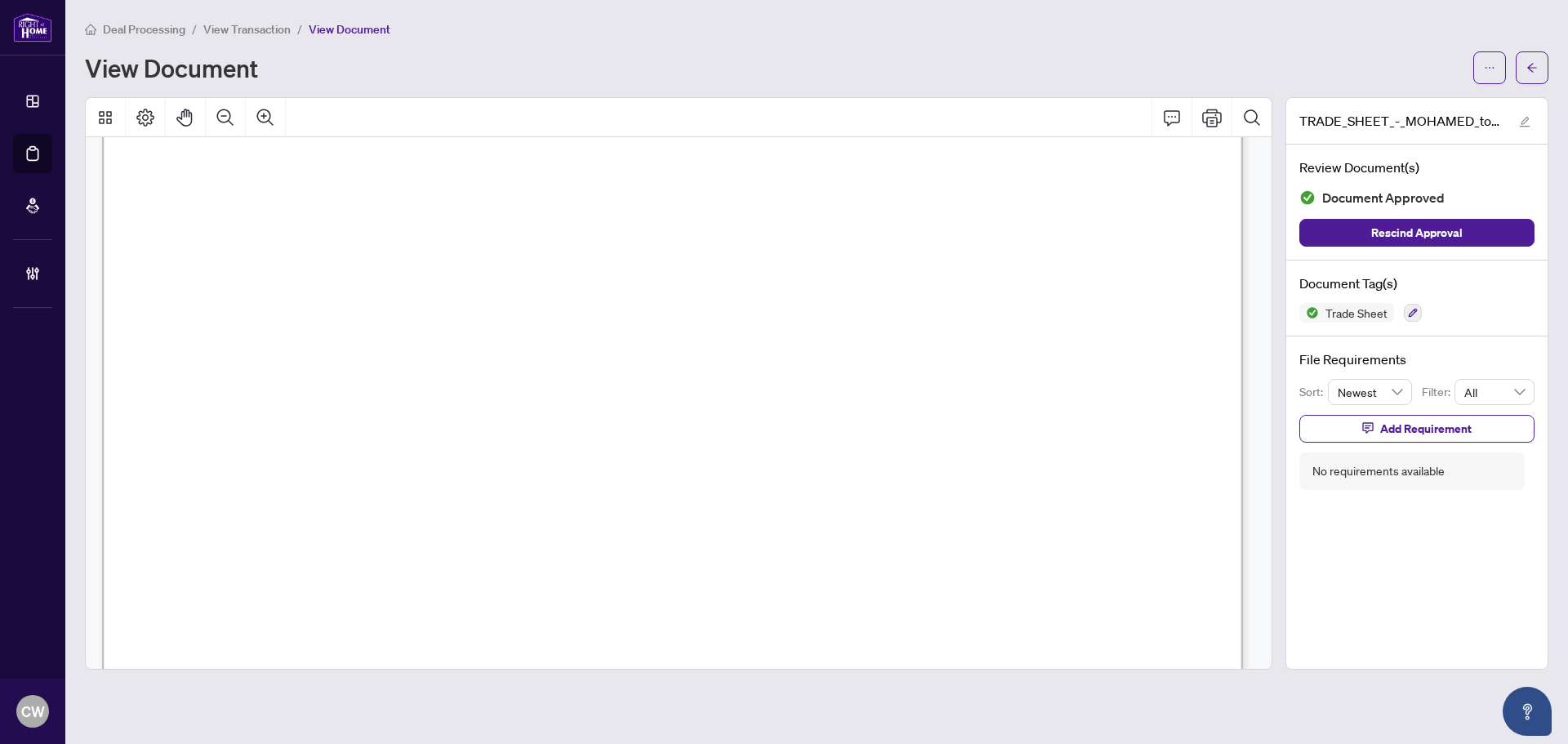
scroll to position [245, 0]
click at [1541, 57] on button "button" at bounding box center [1531, 68] width 33 height 33
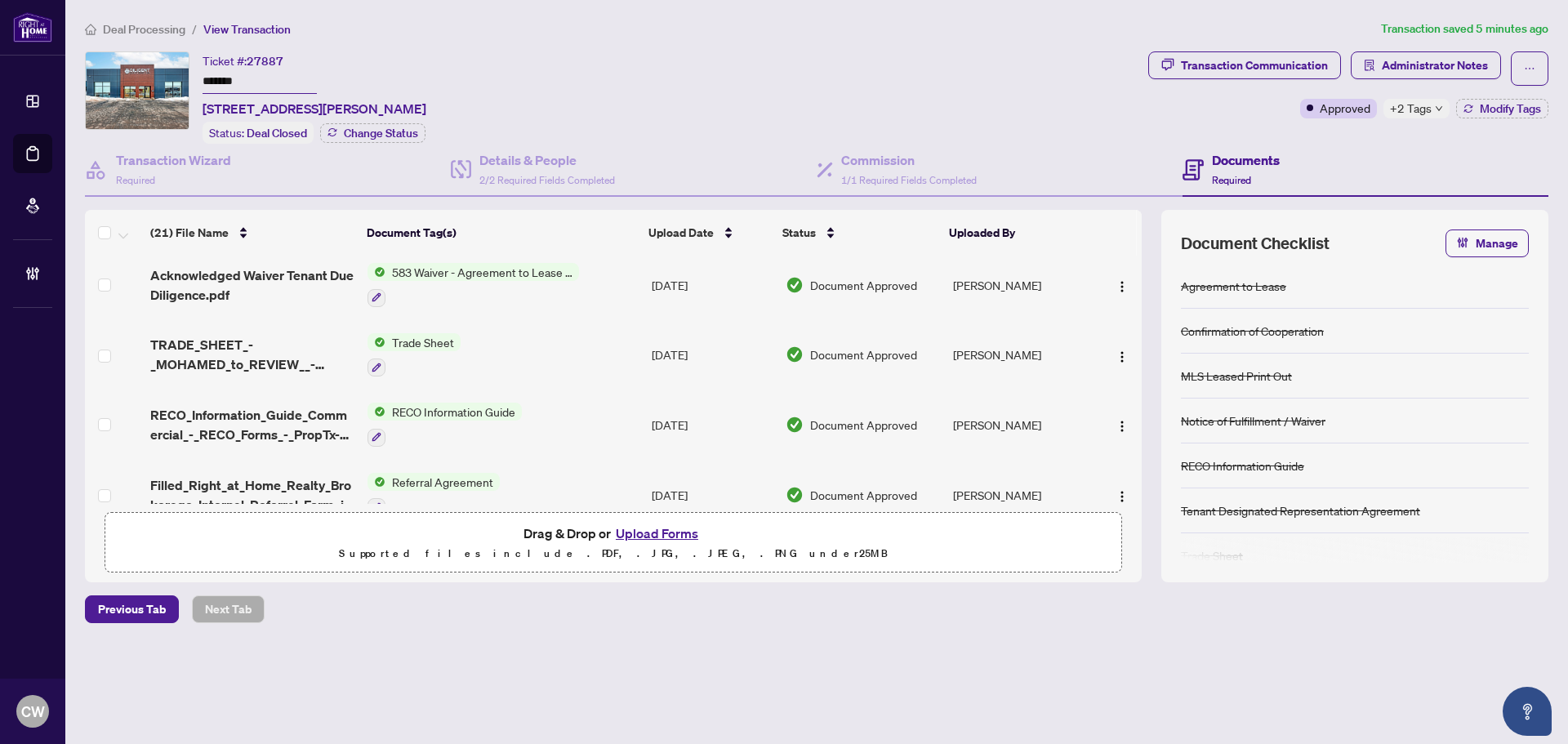
scroll to position [245, 0]
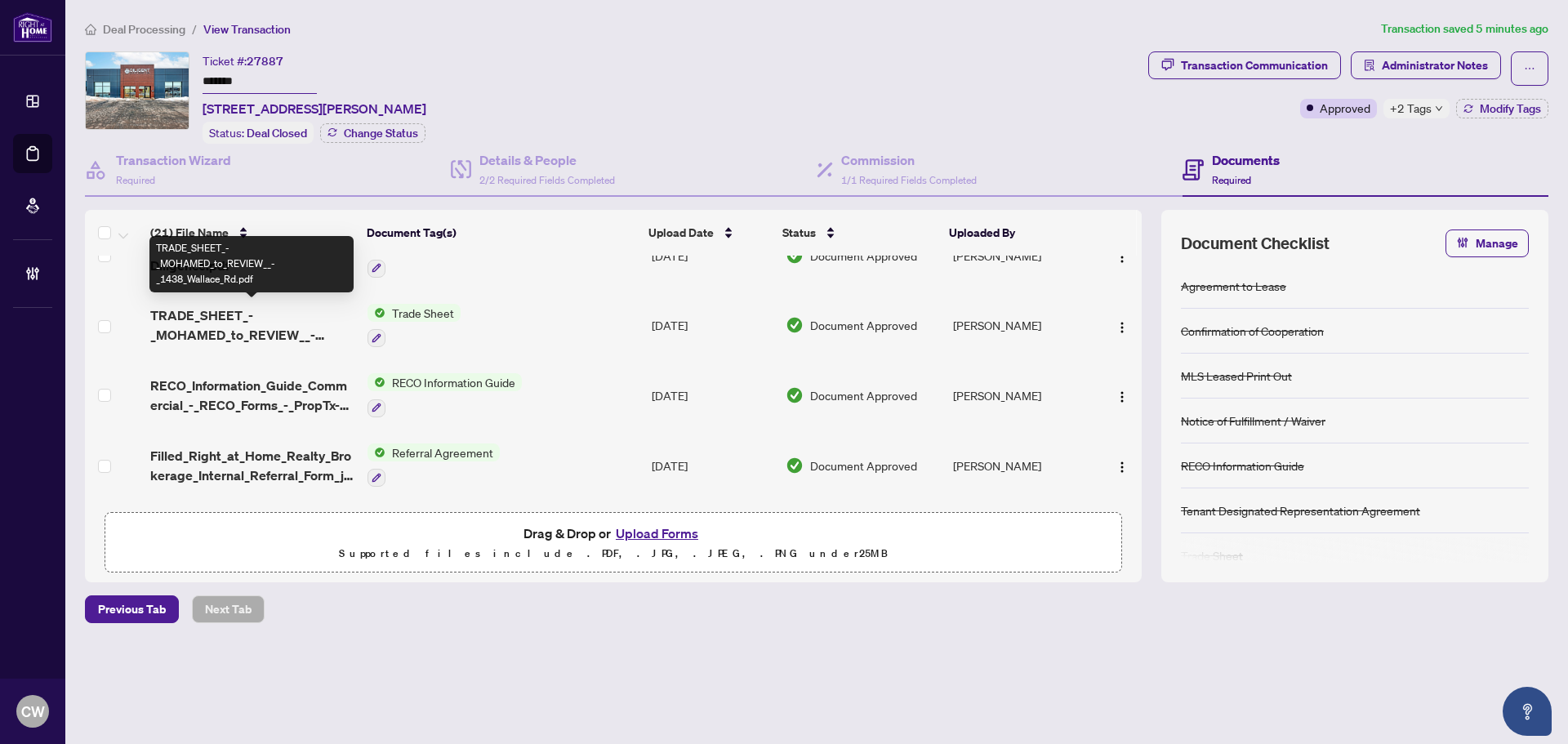
click at [235, 312] on span "TRADE_SHEET_-_MOHAMED_to_REVIEW__-_1438_Wallace_Rd.pdf" at bounding box center [252, 325] width 205 height 39
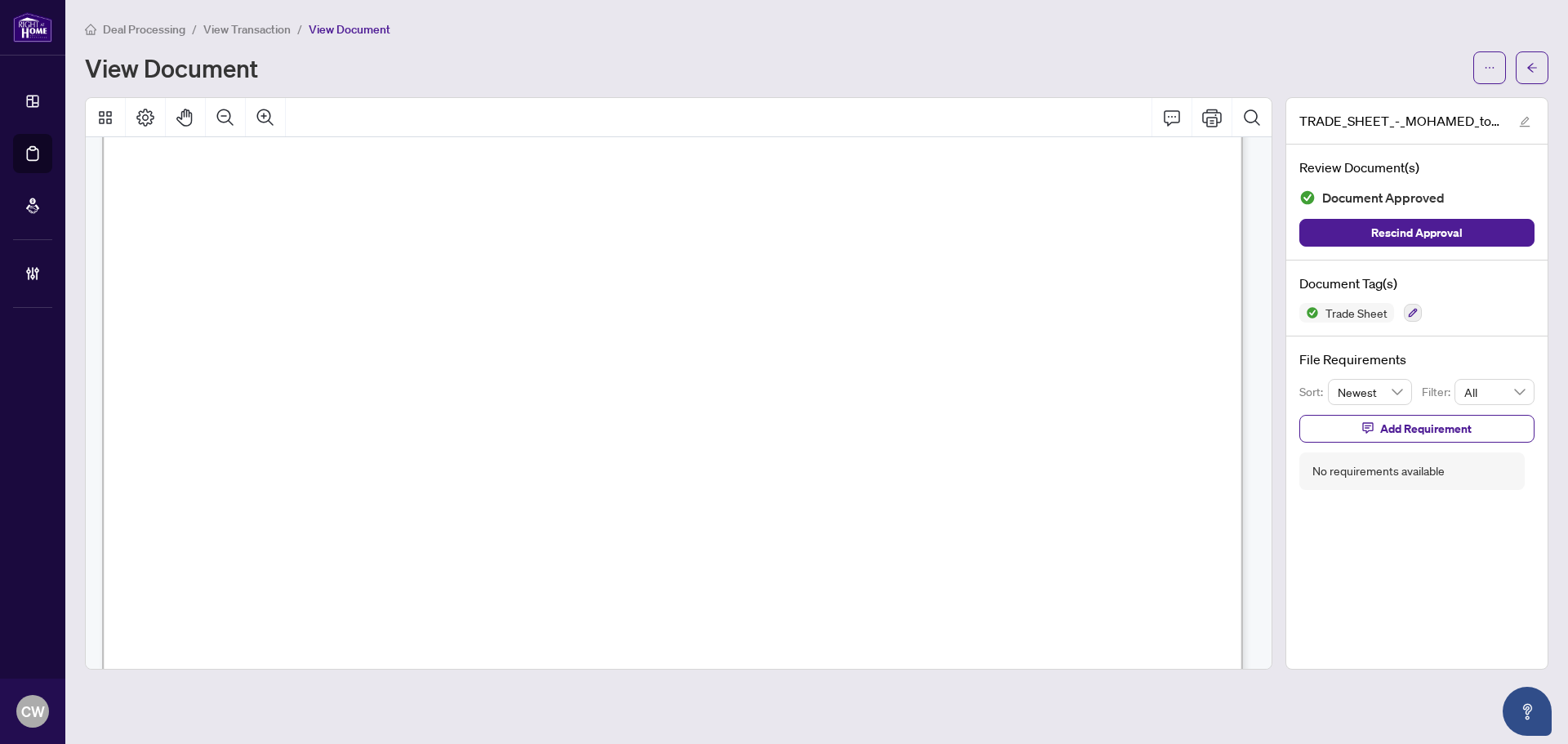
scroll to position [326, 0]
click at [1526, 60] on button "button" at bounding box center [1531, 68] width 33 height 33
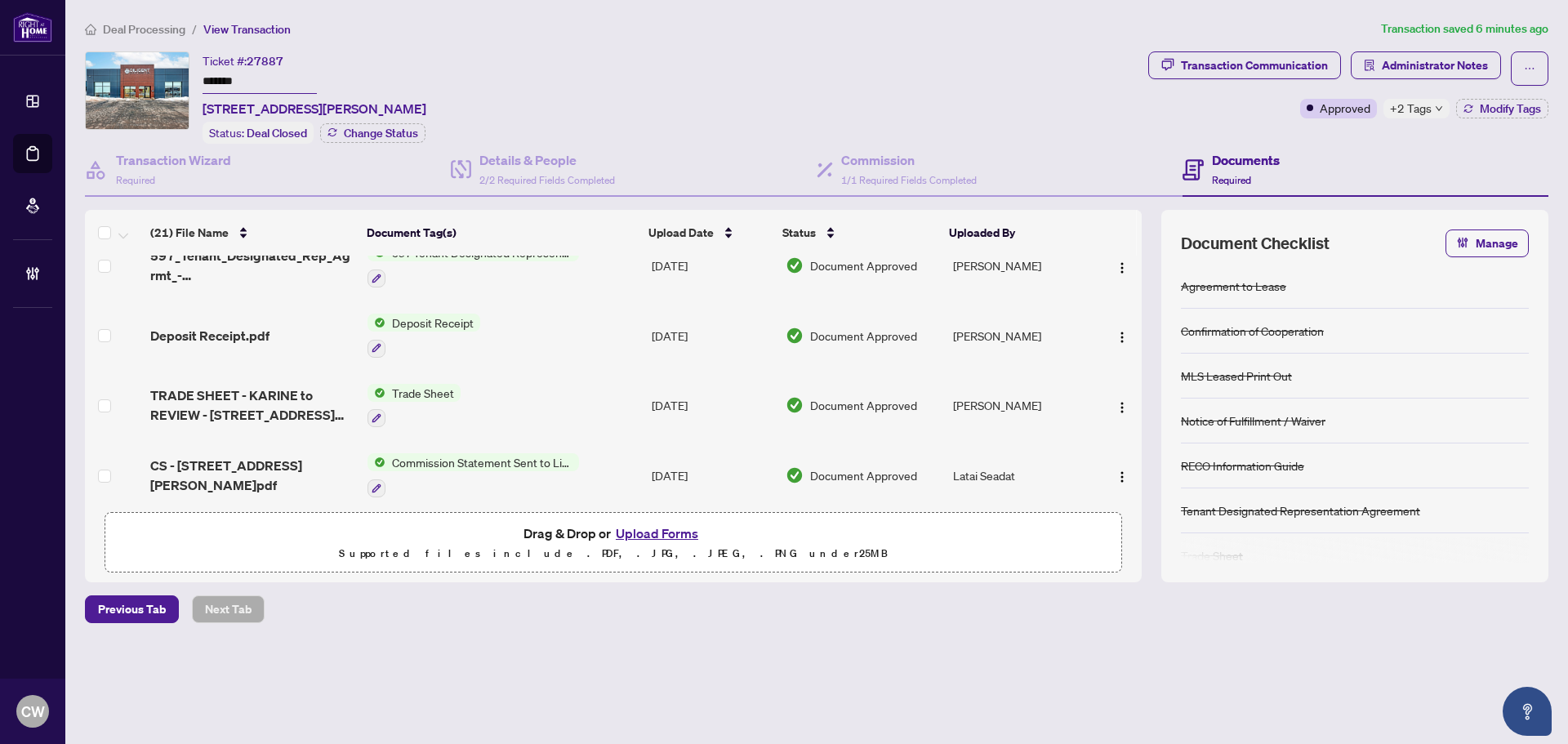
scroll to position [571, 0]
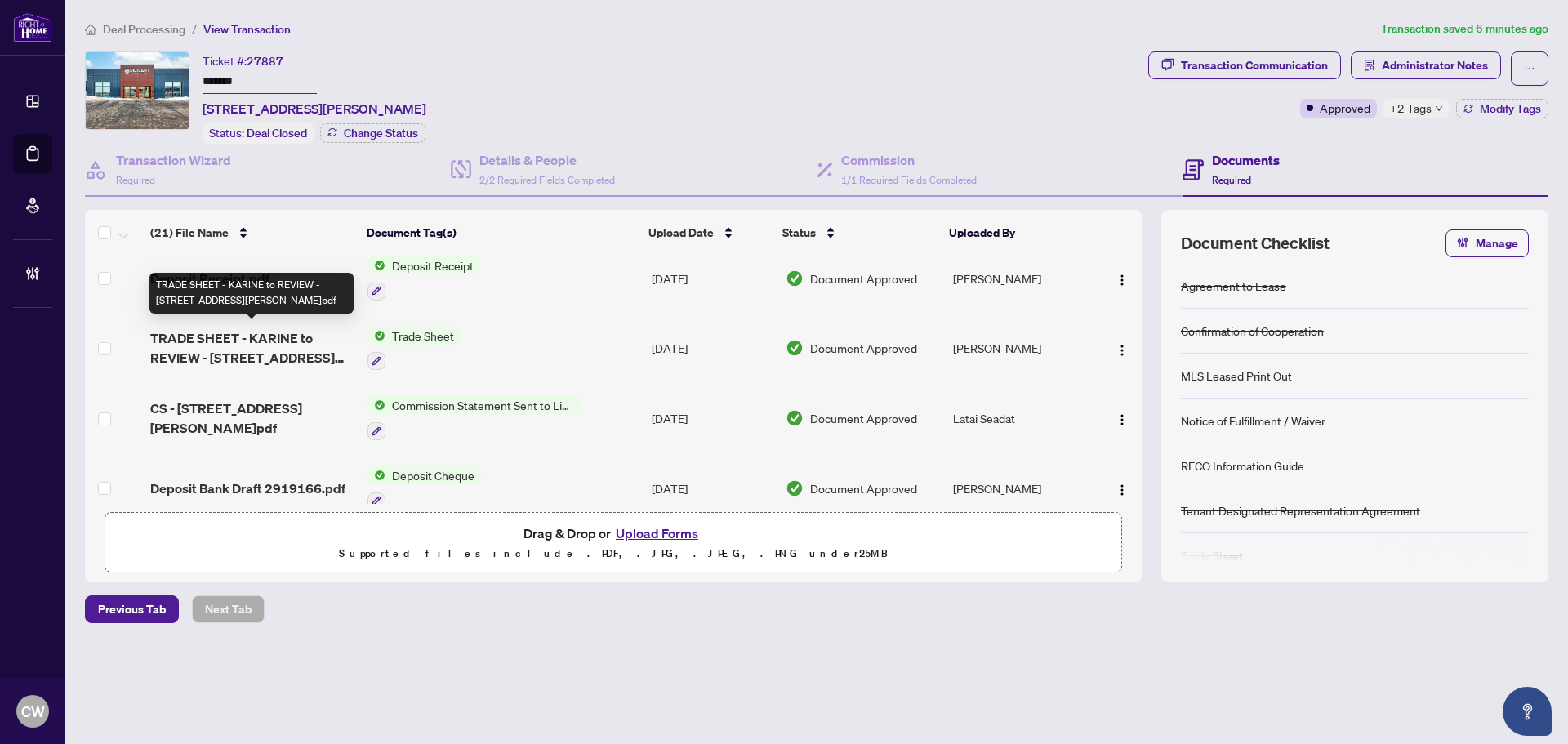
click at [244, 338] on span "TRADE SHEET - KARINE to REVIEW - [STREET_ADDRESS][PERSON_NAME]pdf" at bounding box center [252, 348] width 205 height 39
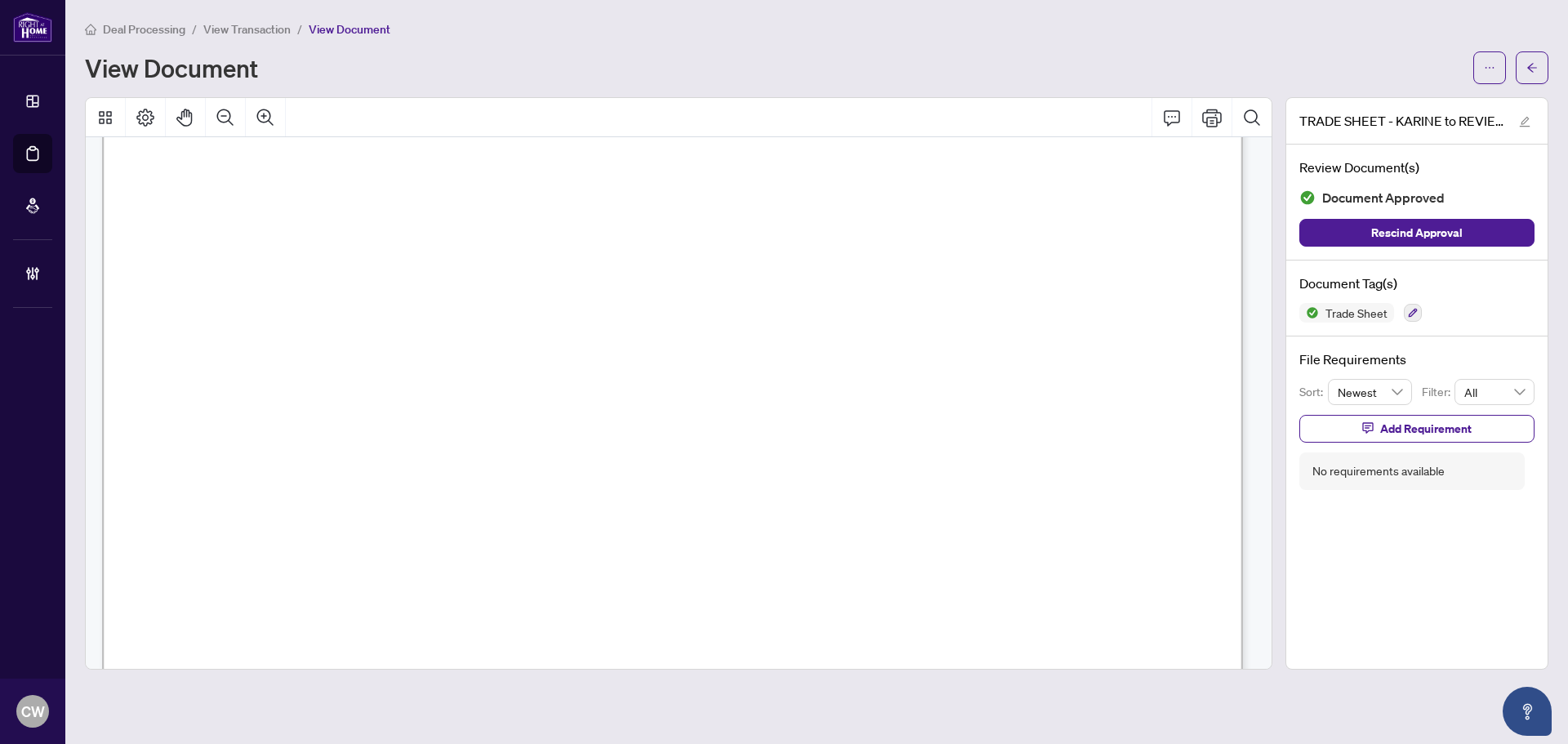
scroll to position [326, 0]
click at [1534, 60] on span "button" at bounding box center [1531, 68] width 11 height 26
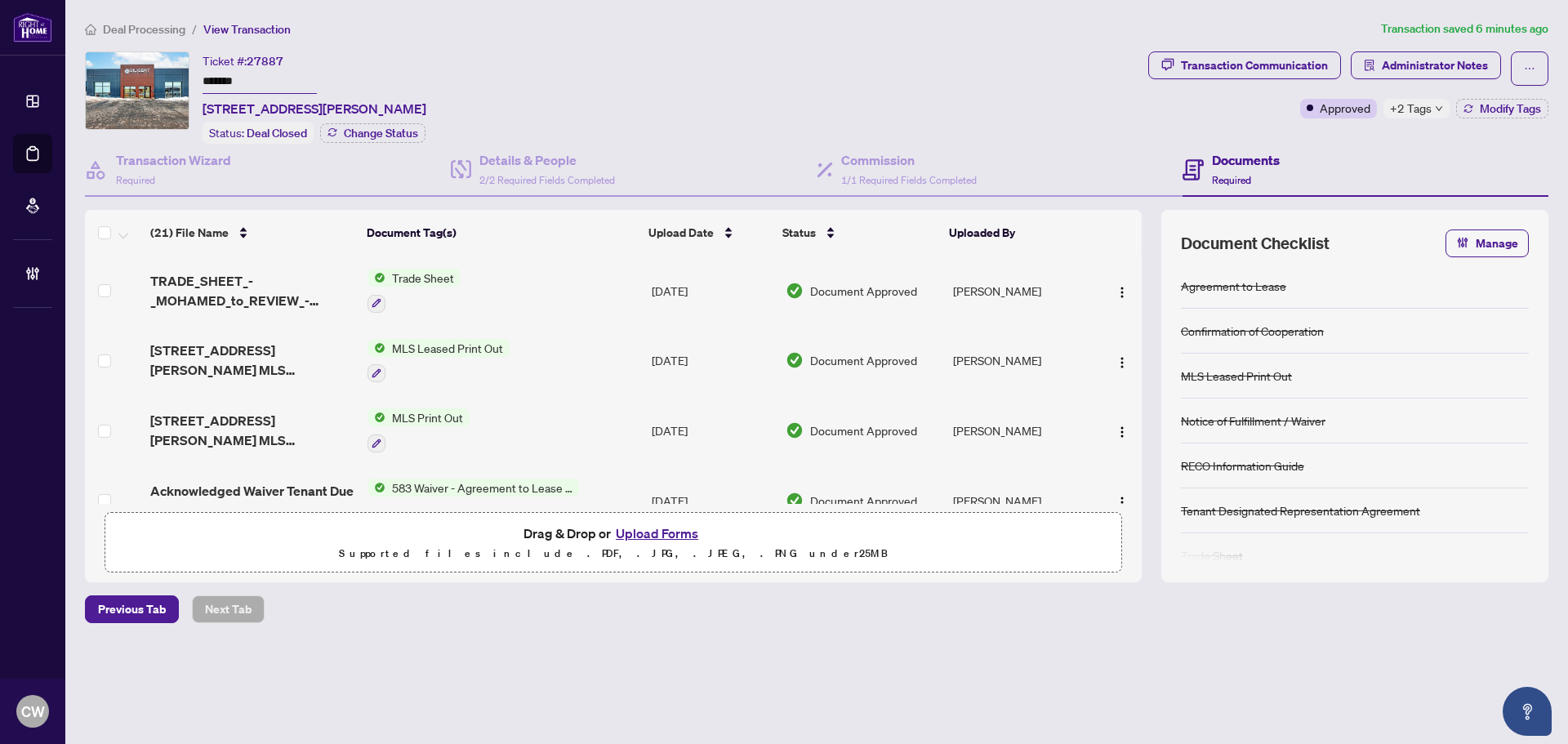
click at [647, 534] on button "Upload Forms" at bounding box center [657, 533] width 92 height 22
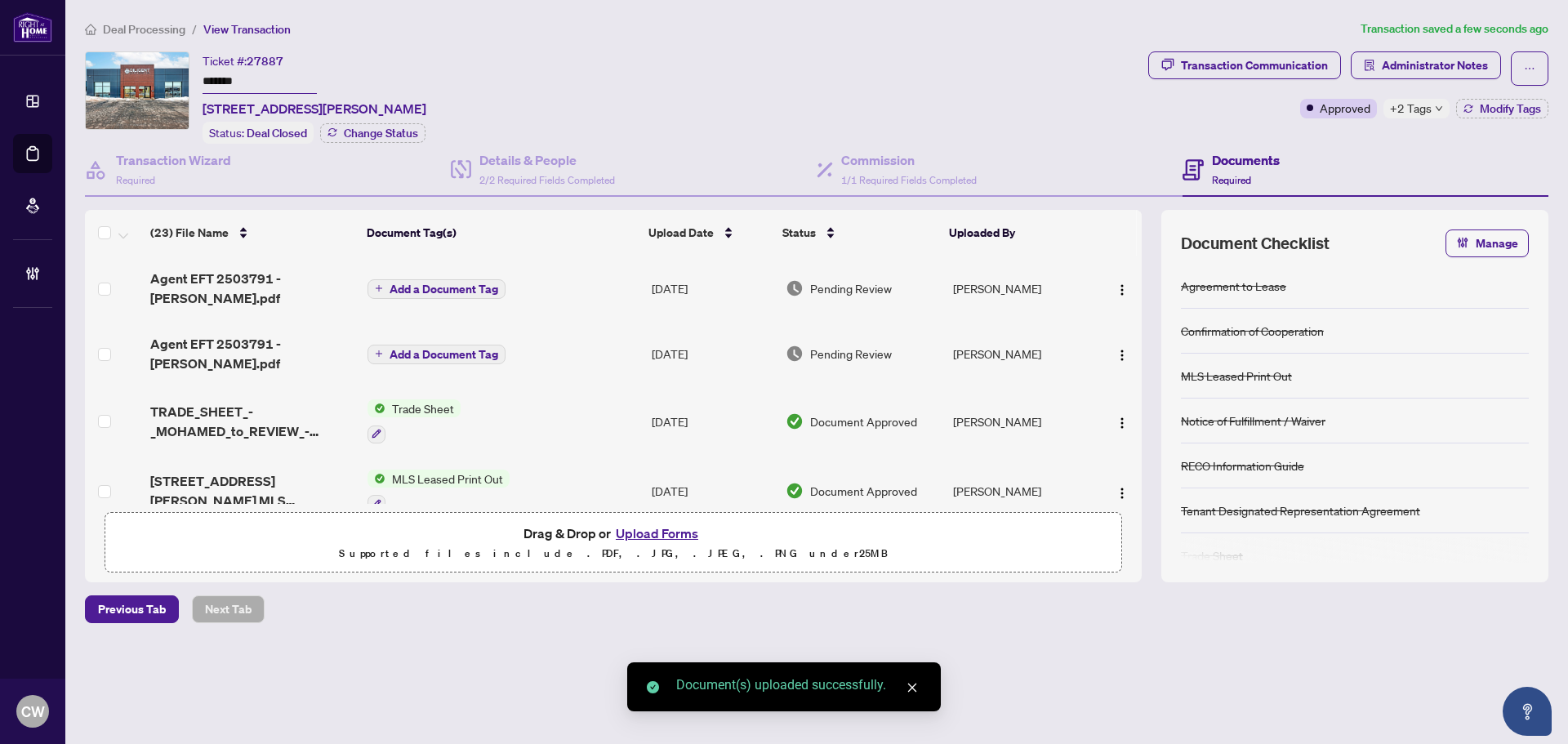
click at [465, 290] on span "Add a Document Tag" at bounding box center [444, 289] width 109 height 11
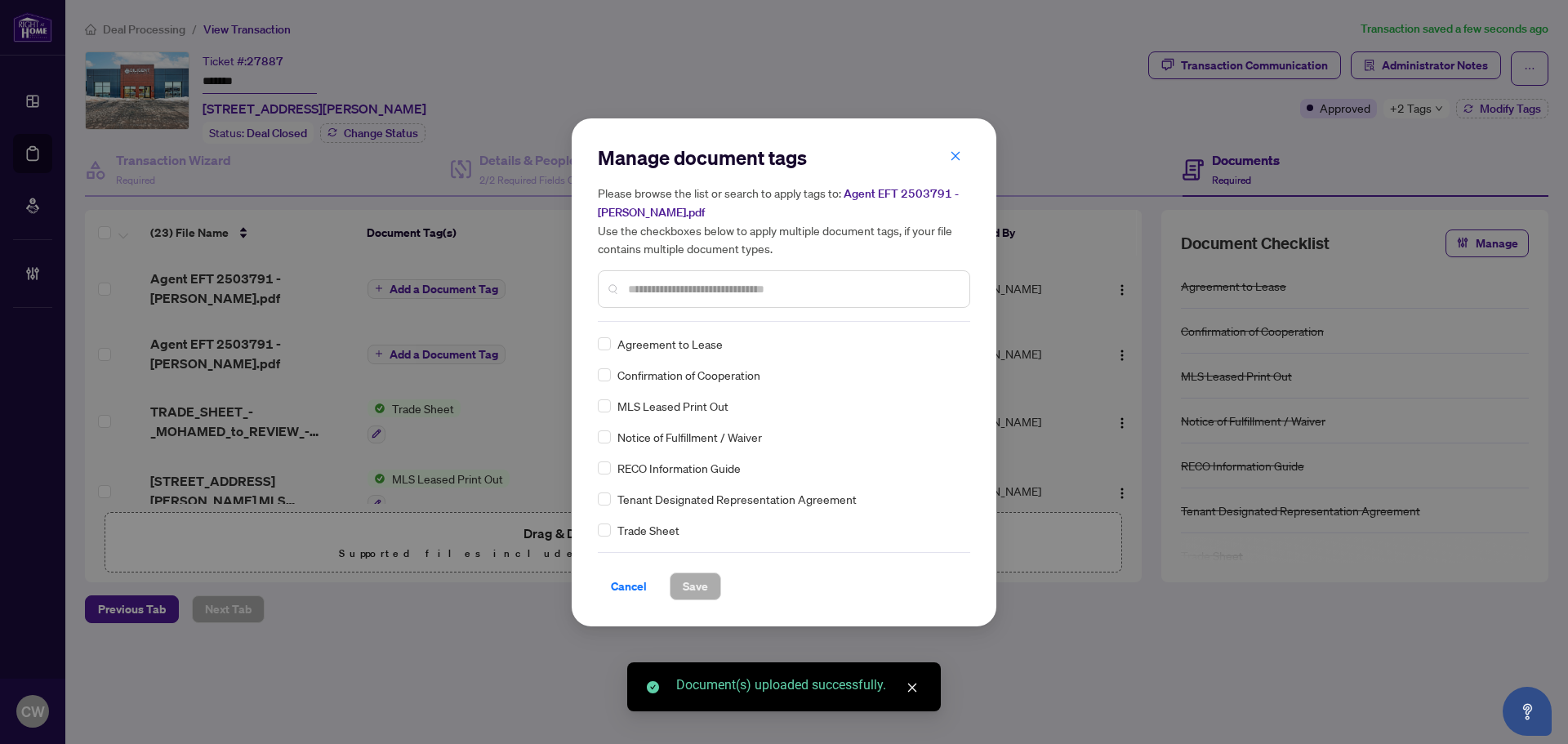
click at [689, 293] on input "text" at bounding box center [792, 288] width 328 height 18
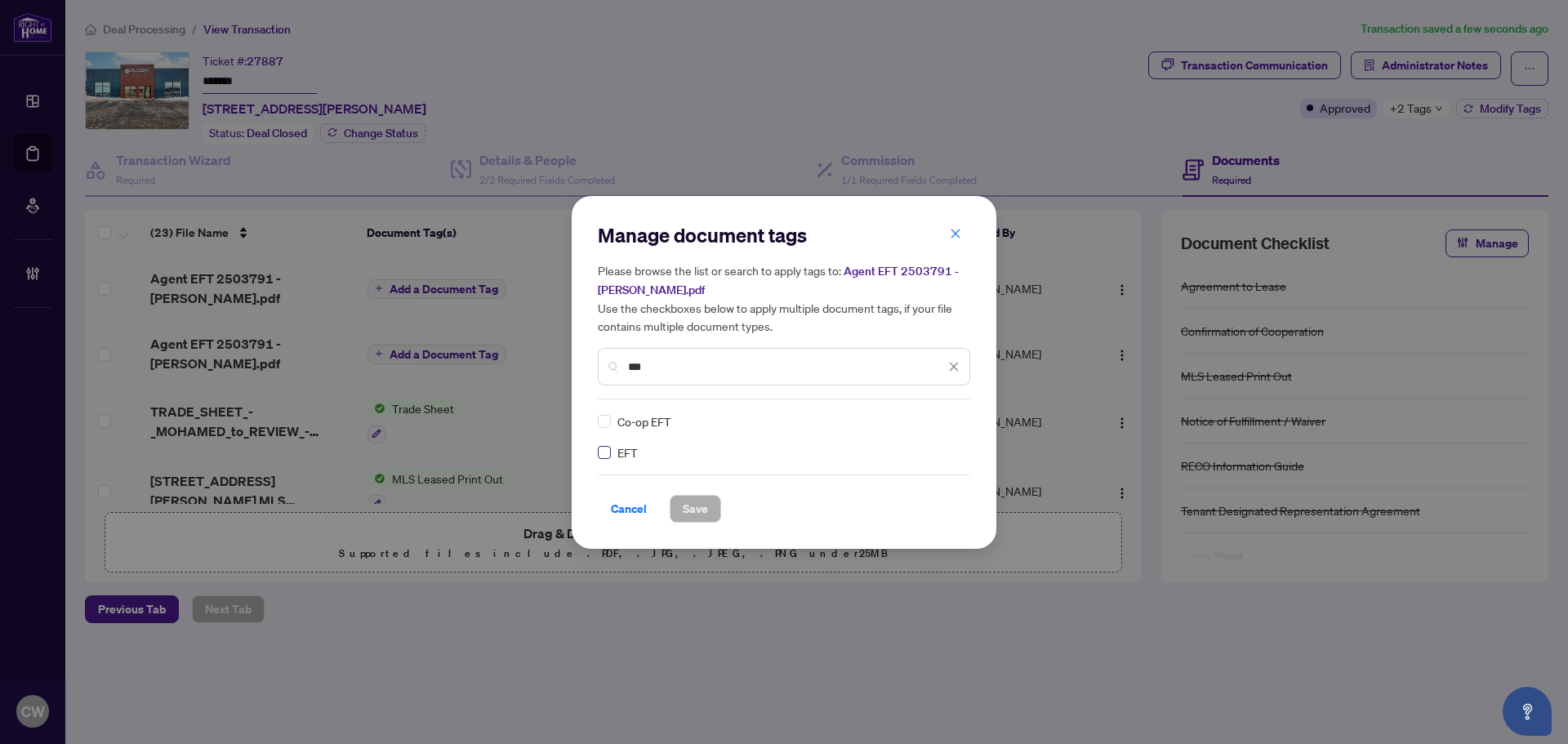
type input "***"
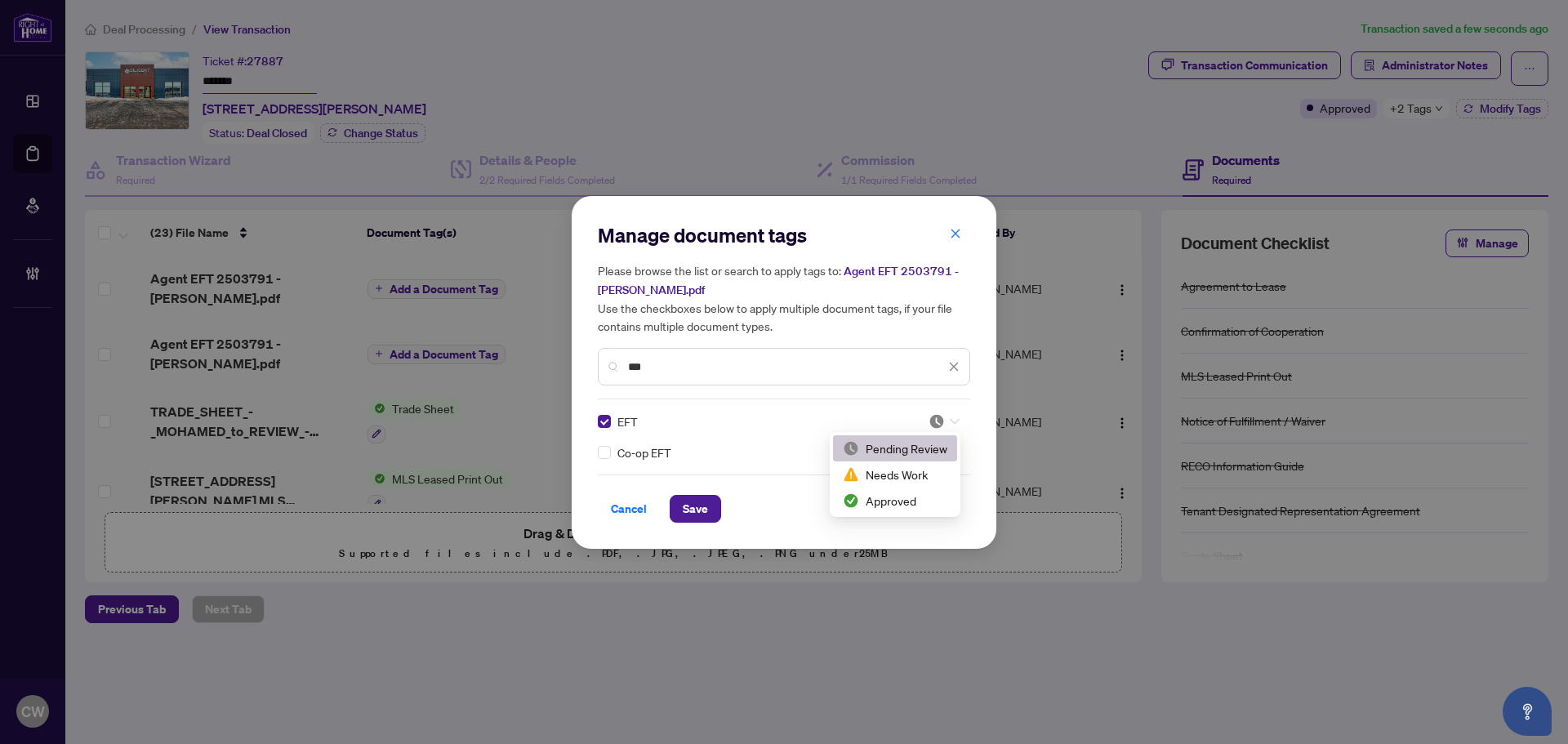
drag, startPoint x: 953, startPoint y: 416, endPoint x: 943, endPoint y: 439, distance: 25.1
click at [952, 416] on div at bounding box center [943, 420] width 31 height 16
click at [936, 502] on div "Approved" at bounding box center [894, 500] width 104 height 18
click at [703, 507] on span "Save" at bounding box center [695, 509] width 25 height 26
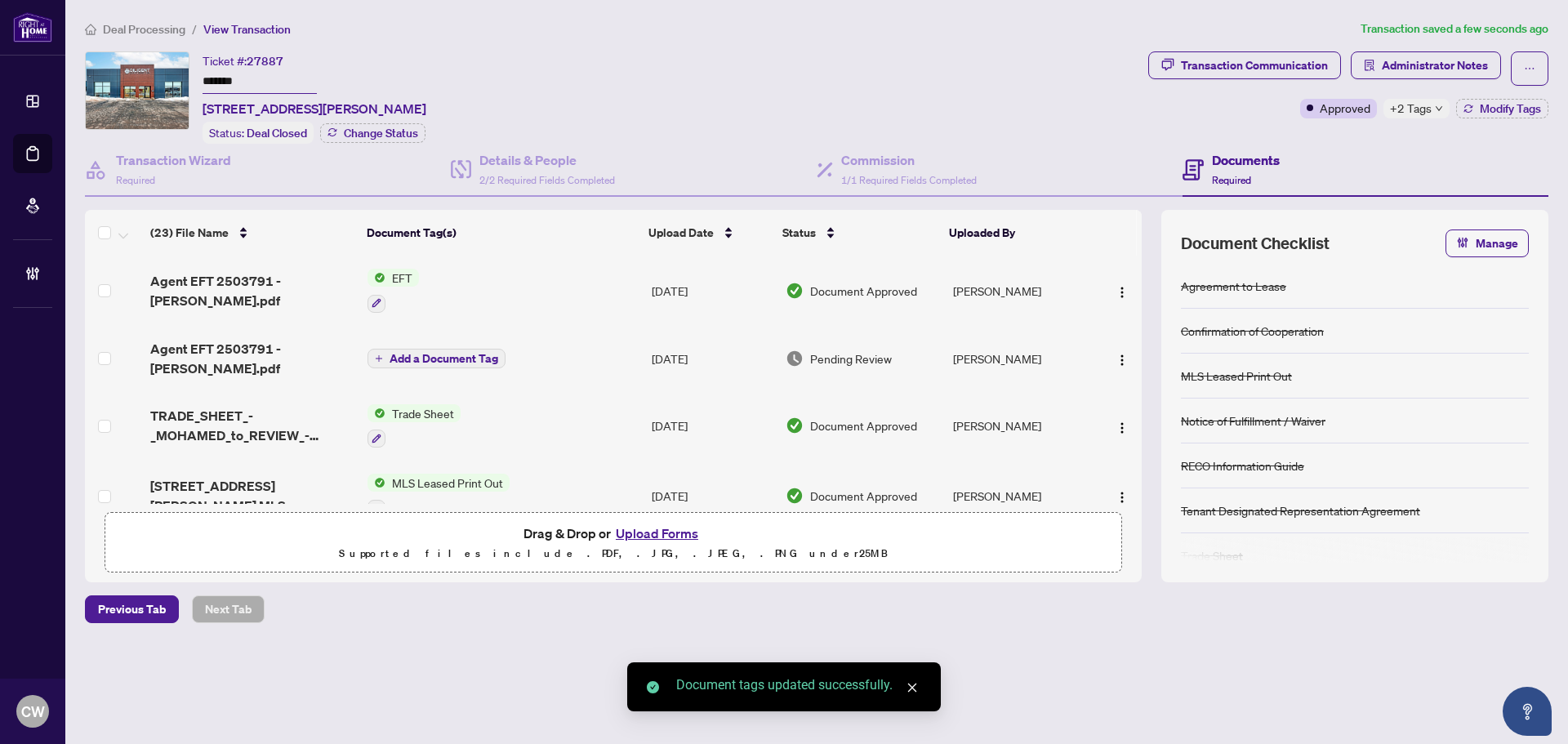
click at [469, 353] on span "Add a Document Tag" at bounding box center [444, 358] width 109 height 11
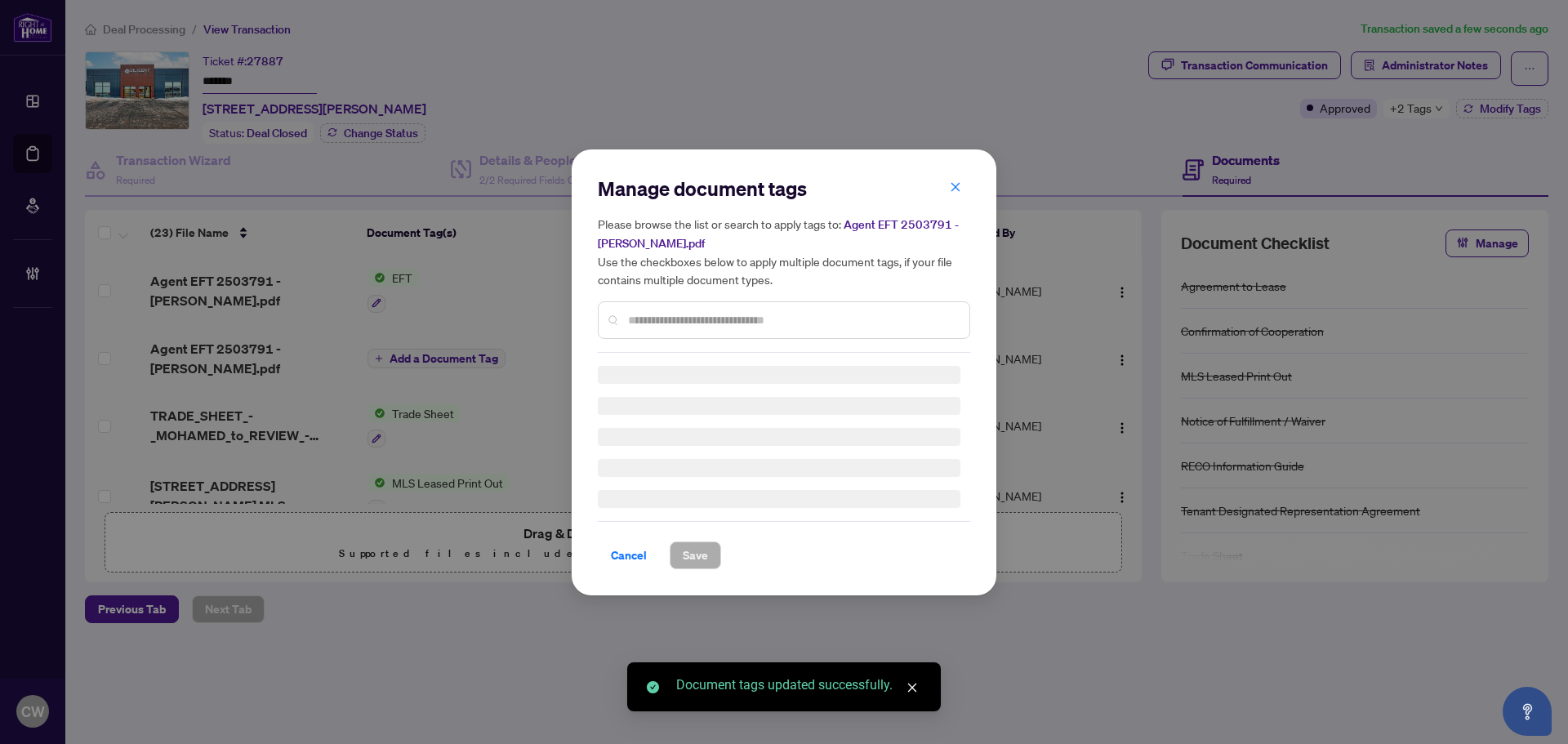
click at [687, 311] on div "Manage document tags Please browse the list or search to apply tags to: Agent E…" at bounding box center [784, 264] width 373 height 177
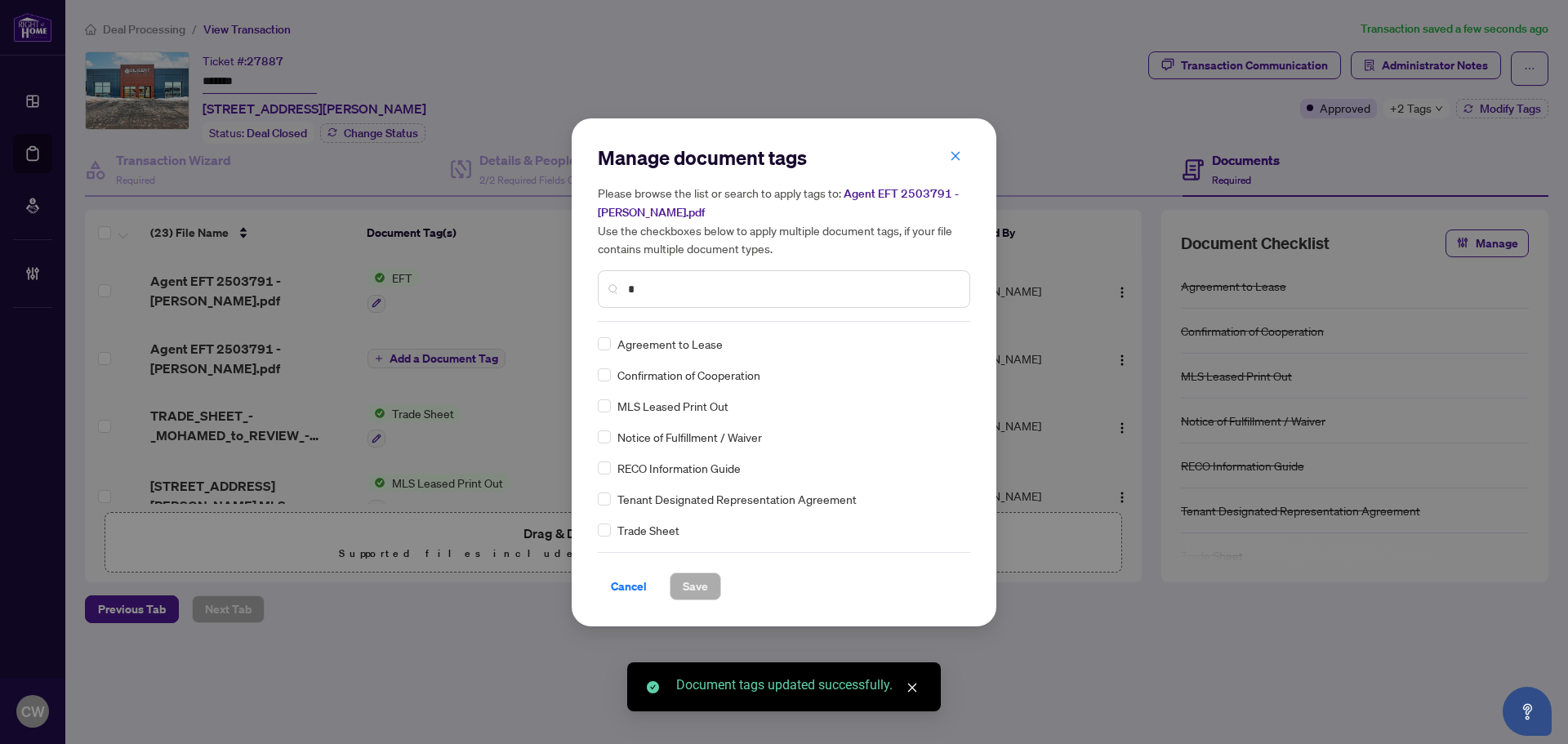
click at [687, 286] on input "*" at bounding box center [792, 288] width 328 height 18
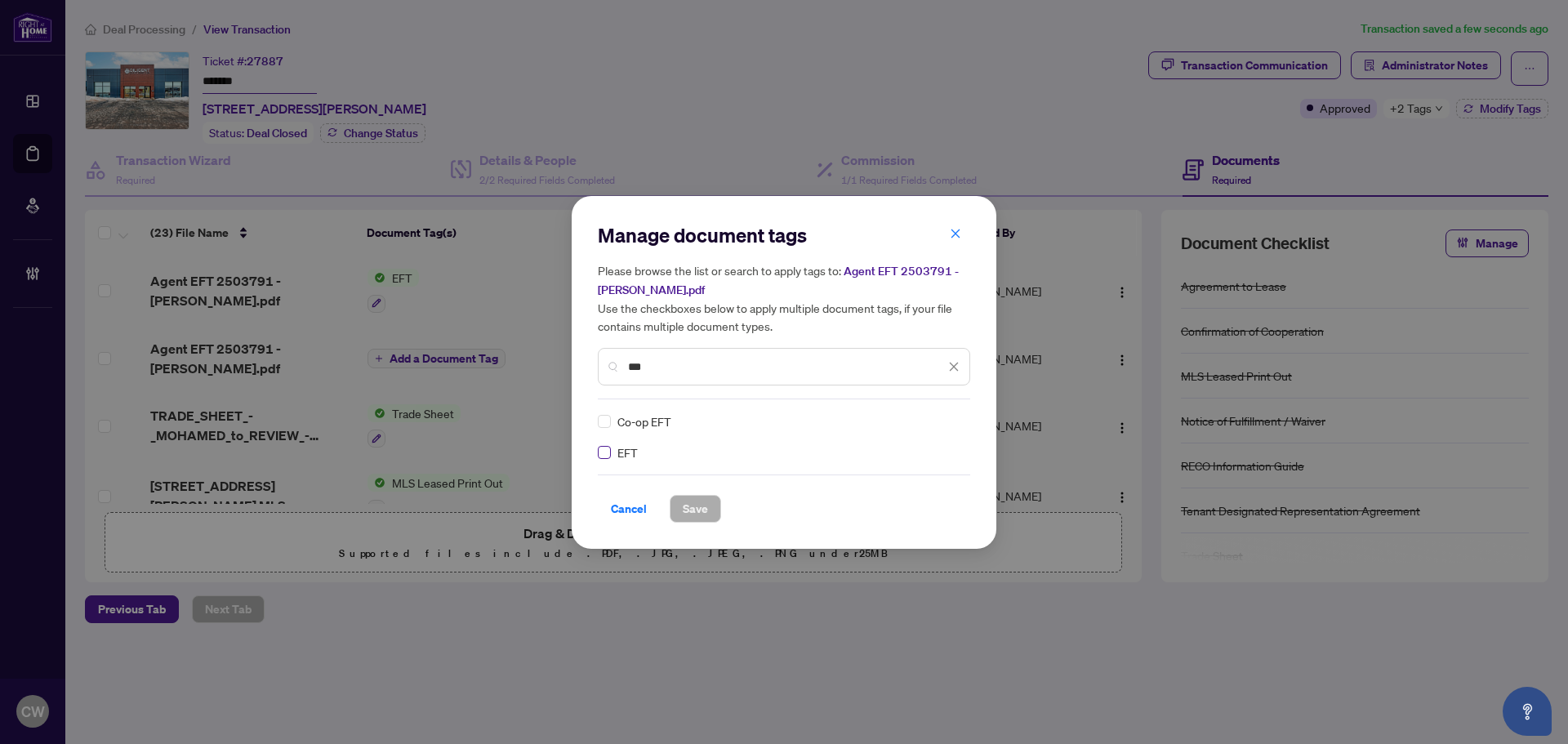
type input "***"
click at [940, 413] on img at bounding box center [936, 420] width 16 height 16
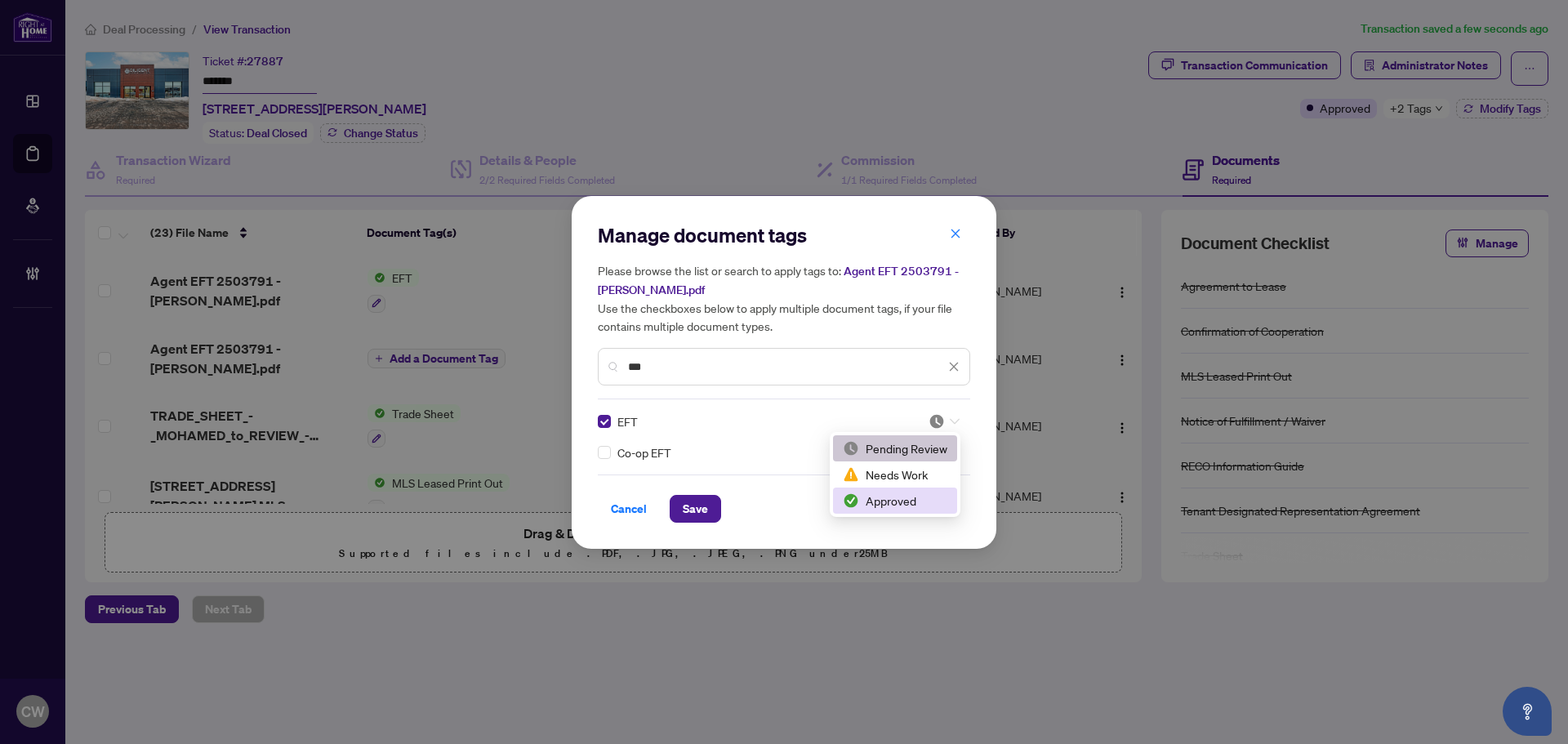
drag, startPoint x: 921, startPoint y: 491, endPoint x: 815, endPoint y: 495, distance: 106.1
click at [921, 492] on div "Approved" at bounding box center [895, 501] width 124 height 26
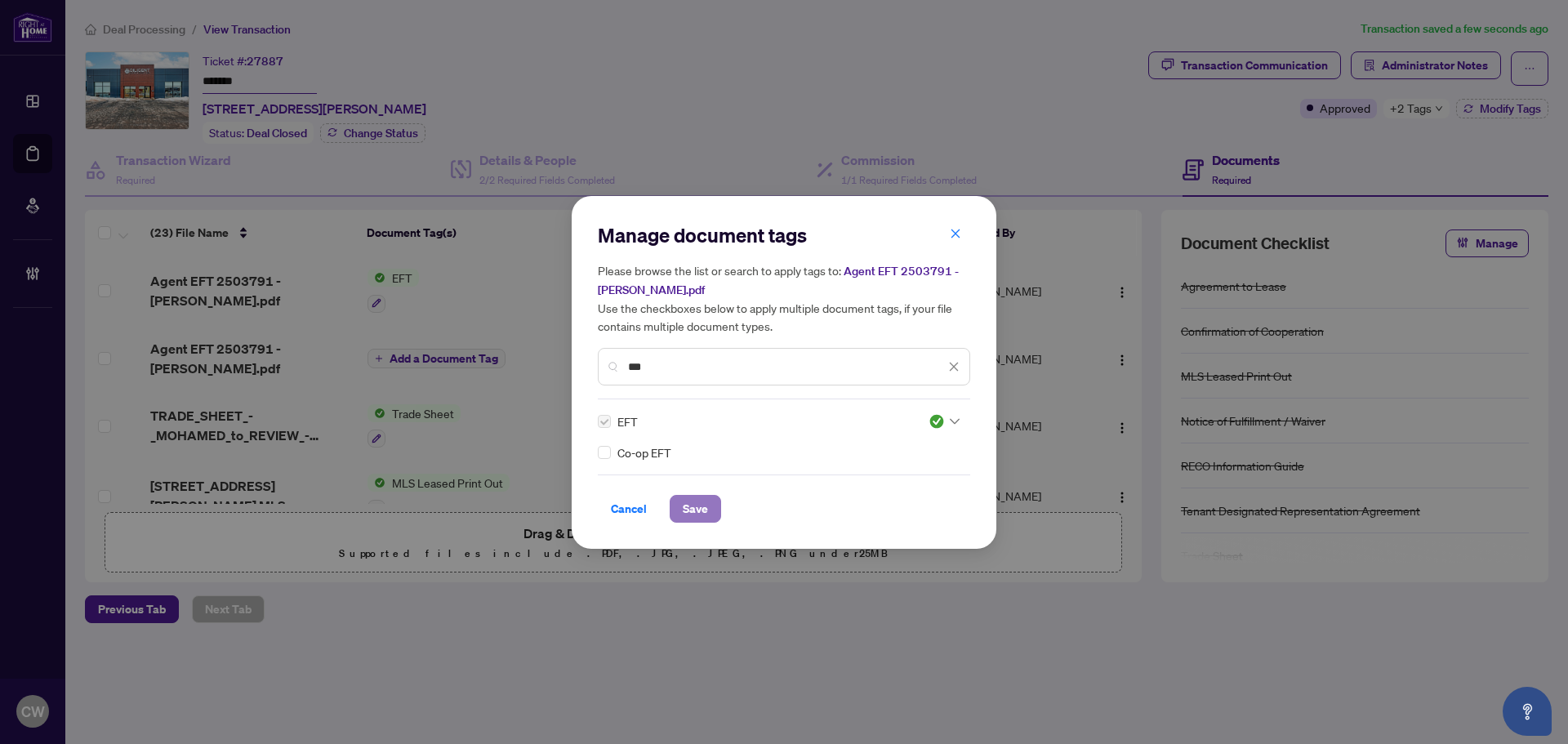
click at [700, 507] on span "Save" at bounding box center [695, 509] width 25 height 26
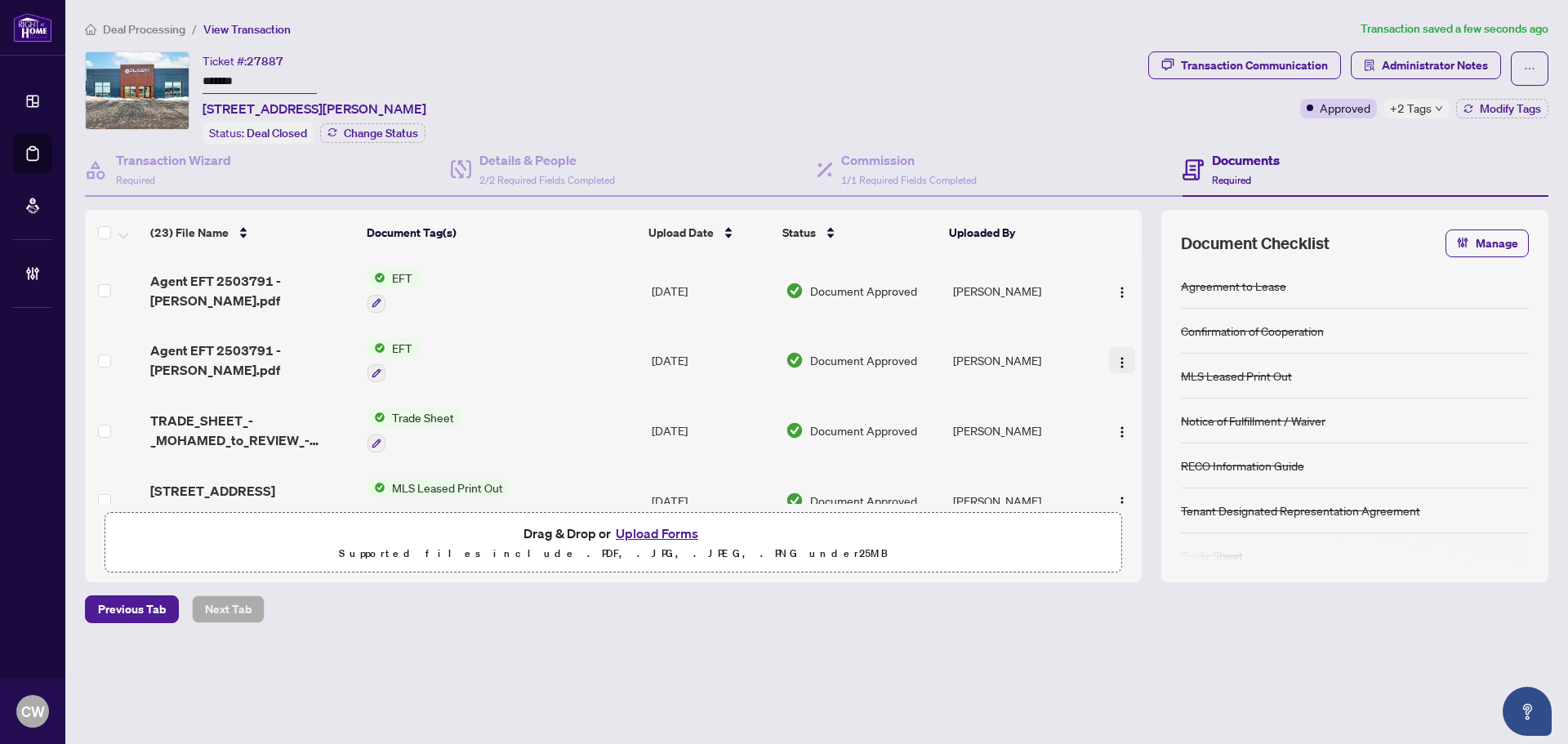
click at [1119, 362] on img "button" at bounding box center [1122, 362] width 13 height 13
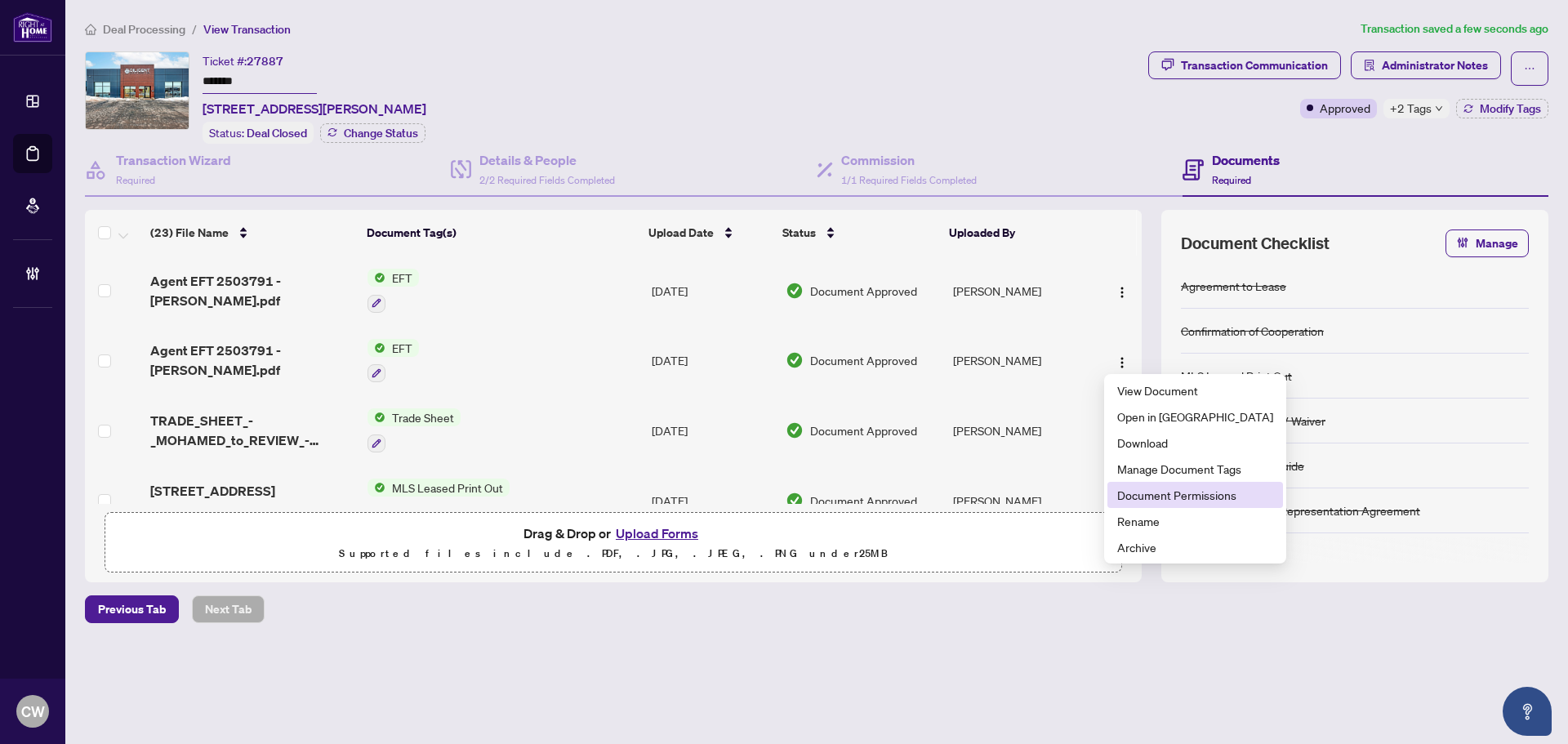
click at [1158, 496] on span "Document Permissions" at bounding box center [1195, 494] width 156 height 18
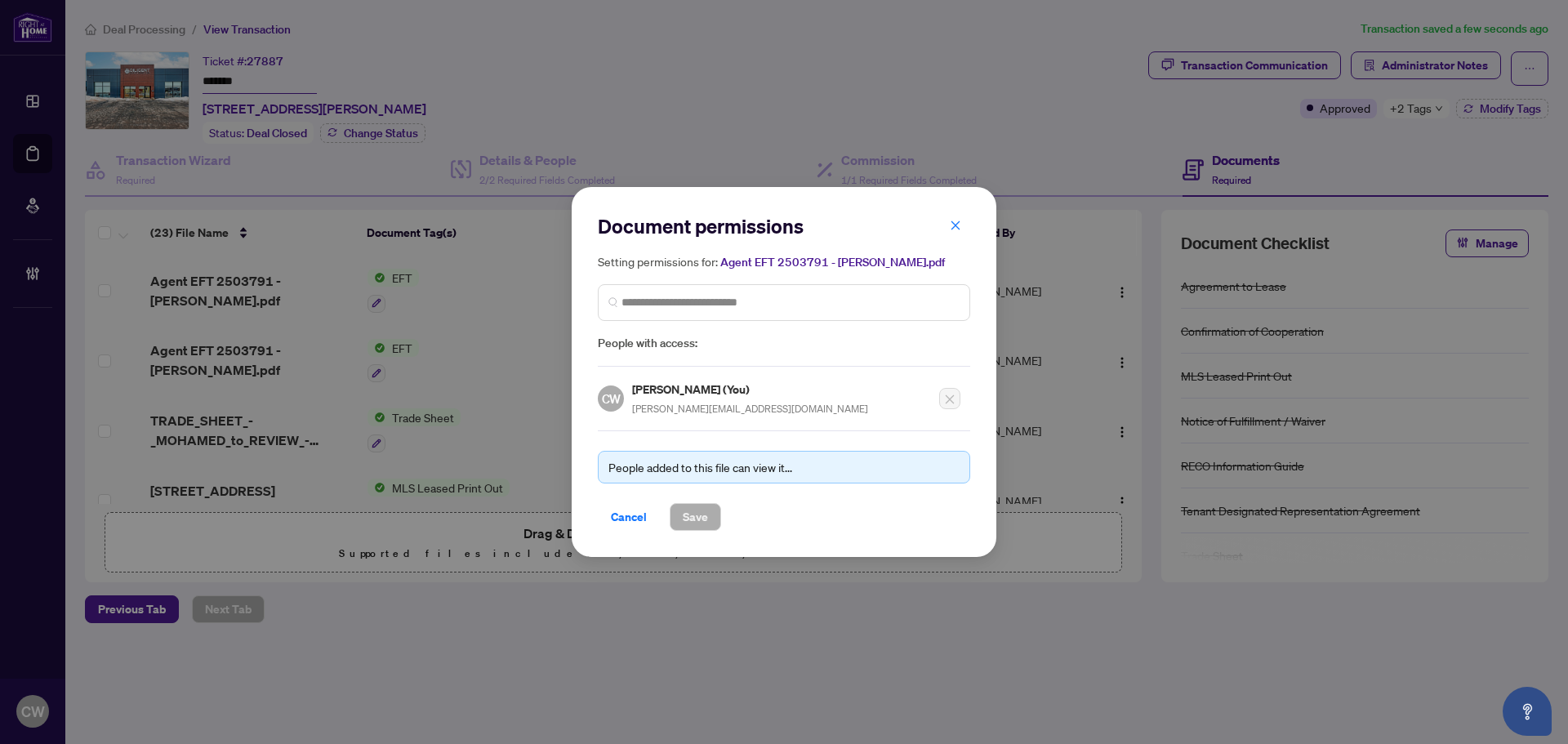
click at [776, 344] on span "People with access:" at bounding box center [784, 343] width 373 height 19
click at [774, 306] on input "search" at bounding box center [790, 302] width 338 height 17
paste input "**********"
type input "**********"
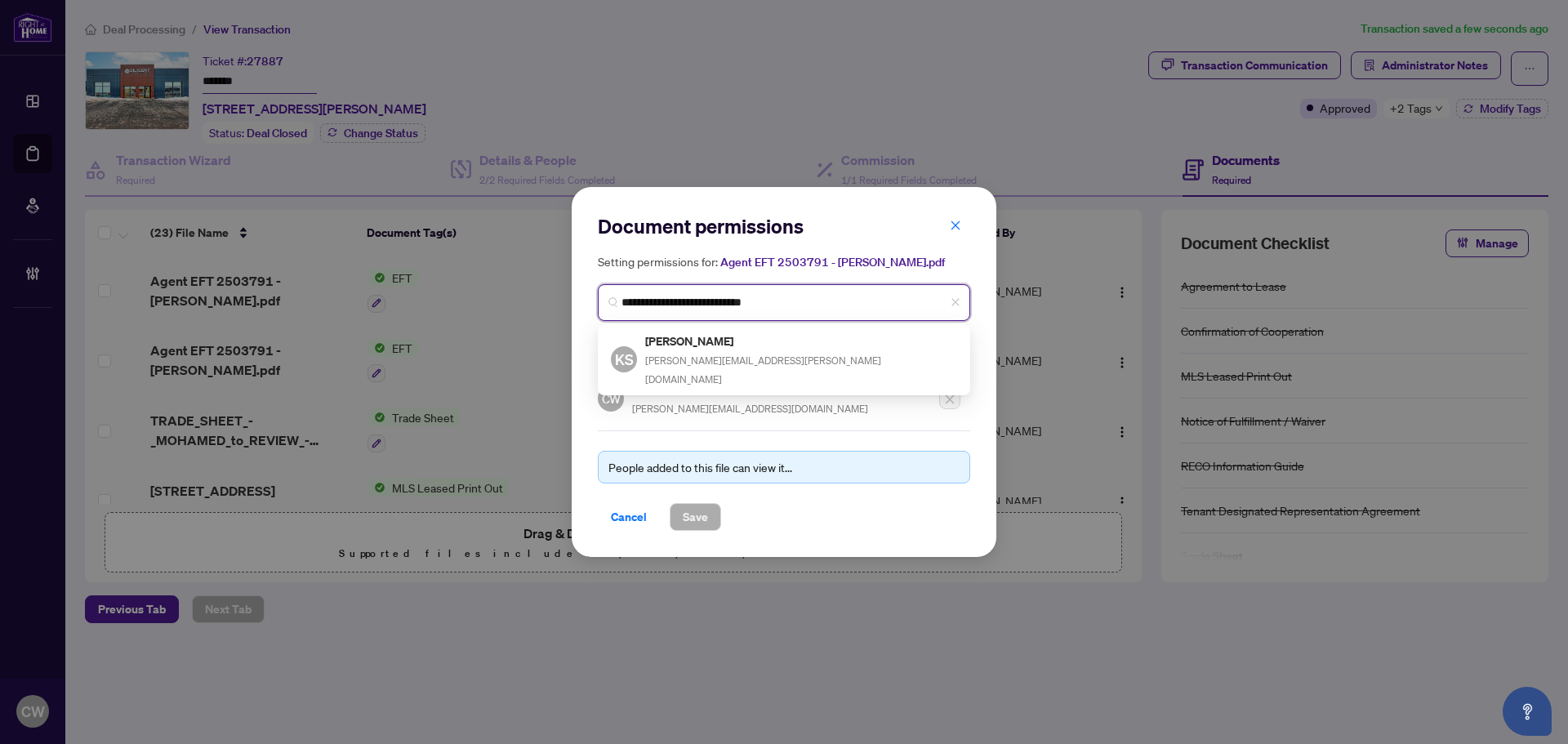
click at [705, 358] on span "[PERSON_NAME][EMAIL_ADDRESS][PERSON_NAME][DOMAIN_NAME]" at bounding box center [762, 370] width 236 height 31
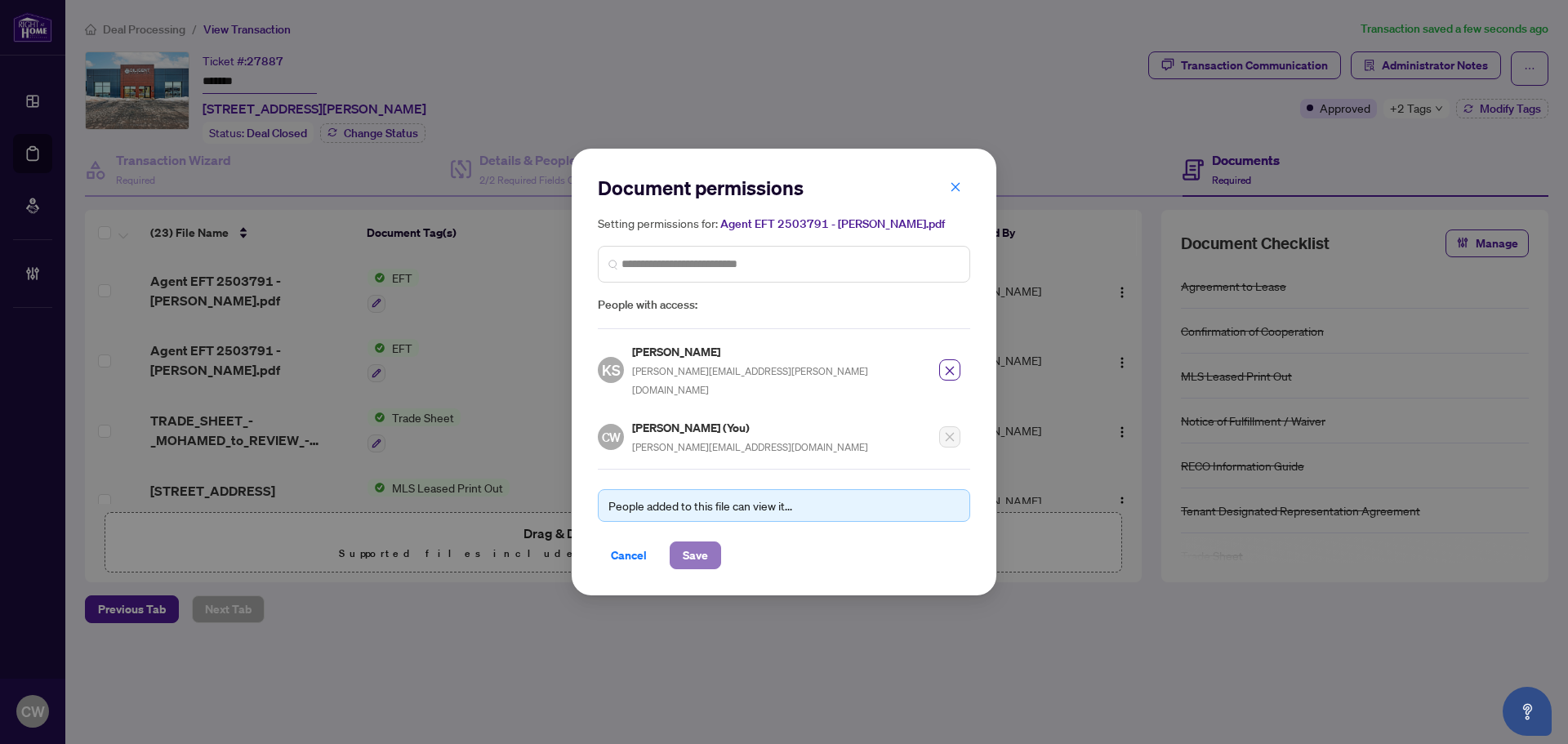
click at [685, 548] on span "Save" at bounding box center [695, 555] width 25 height 26
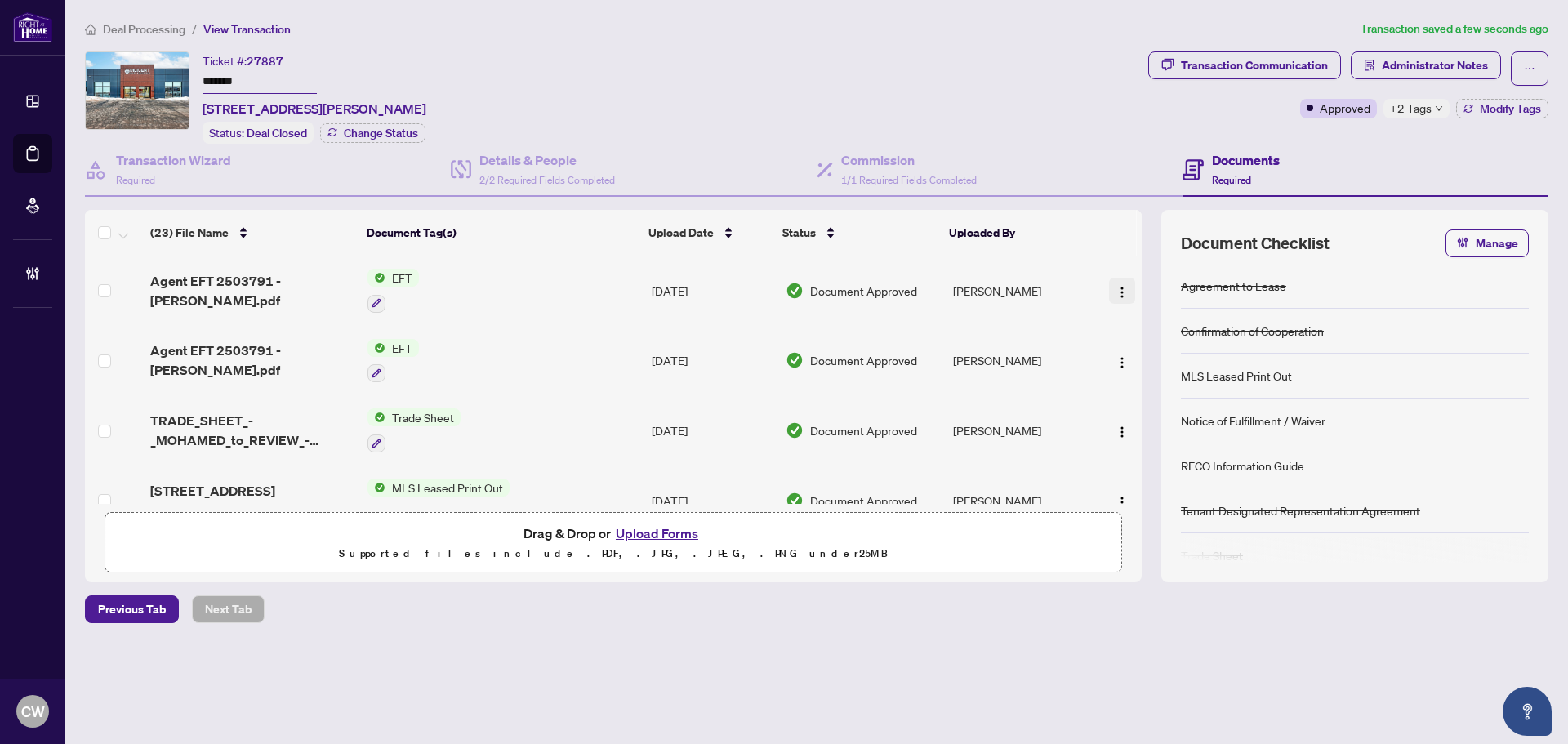
drag, startPoint x: 1111, startPoint y: 284, endPoint x: 1122, endPoint y: 289, distance: 12.1
click at [1116, 286] on img "button" at bounding box center [1122, 293] width 13 height 13
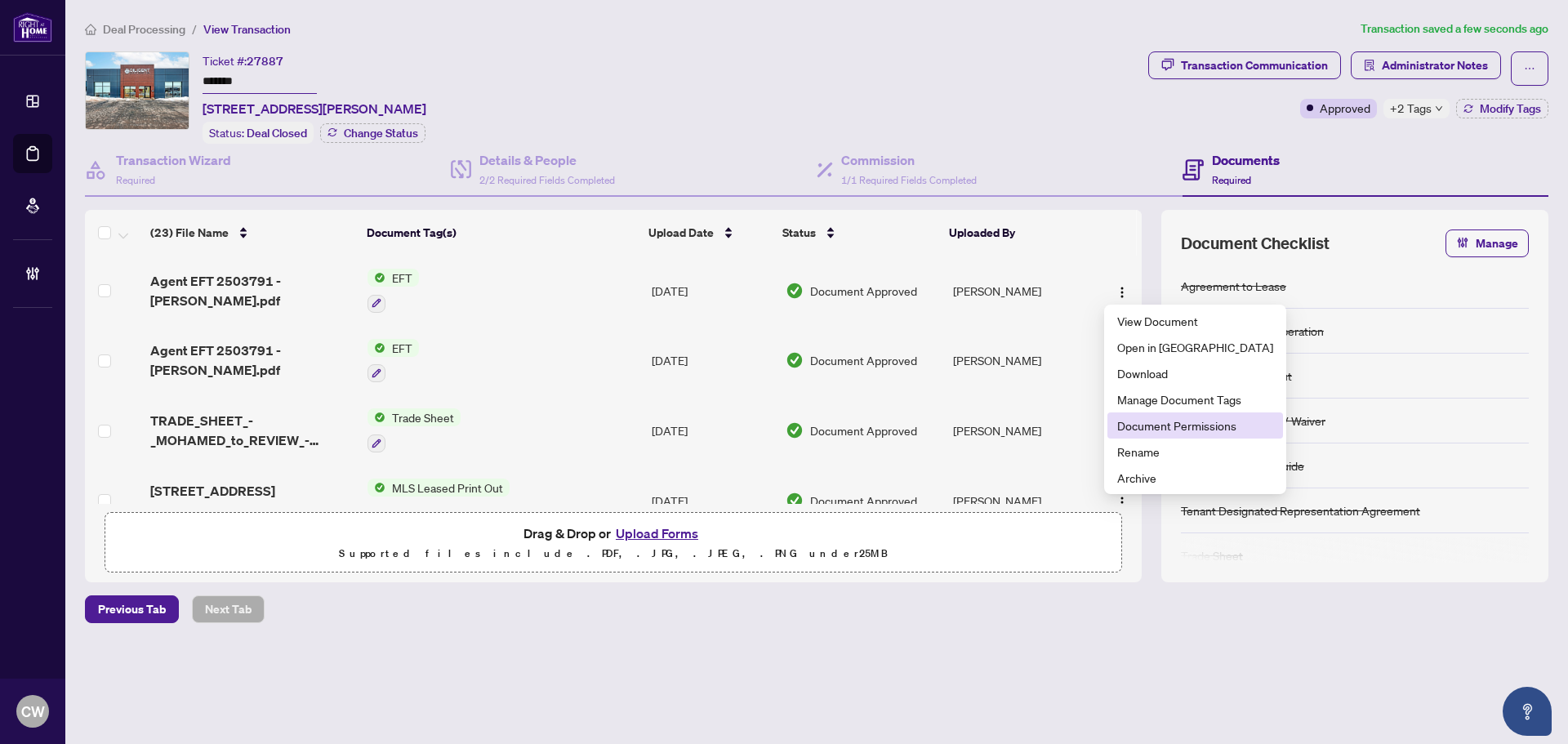
click at [1190, 427] on span "Document Permissions" at bounding box center [1195, 425] width 156 height 18
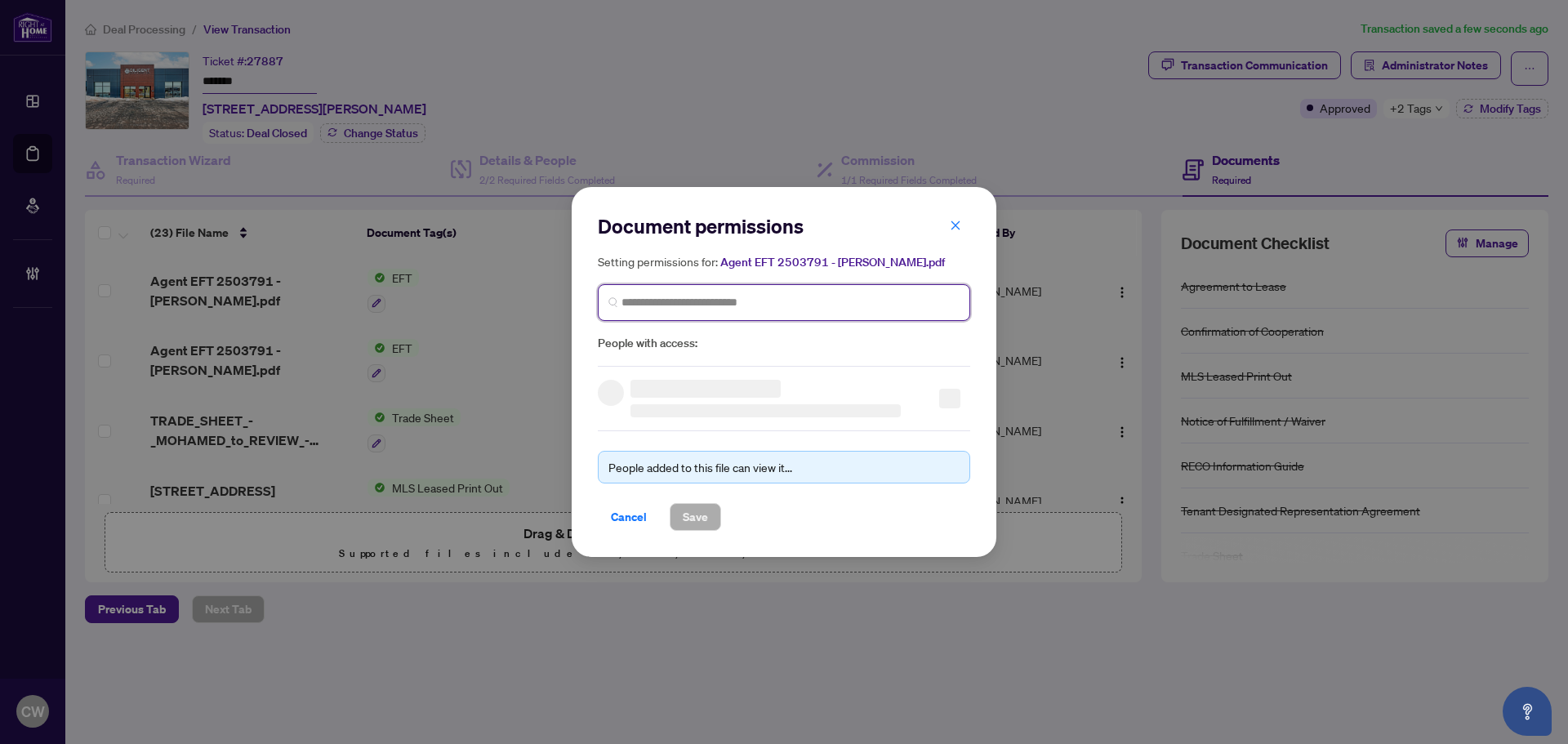
click at [0, 0] on input "search" at bounding box center [0, 0] width 0 height 0
paste input "**********"
type input "**********"
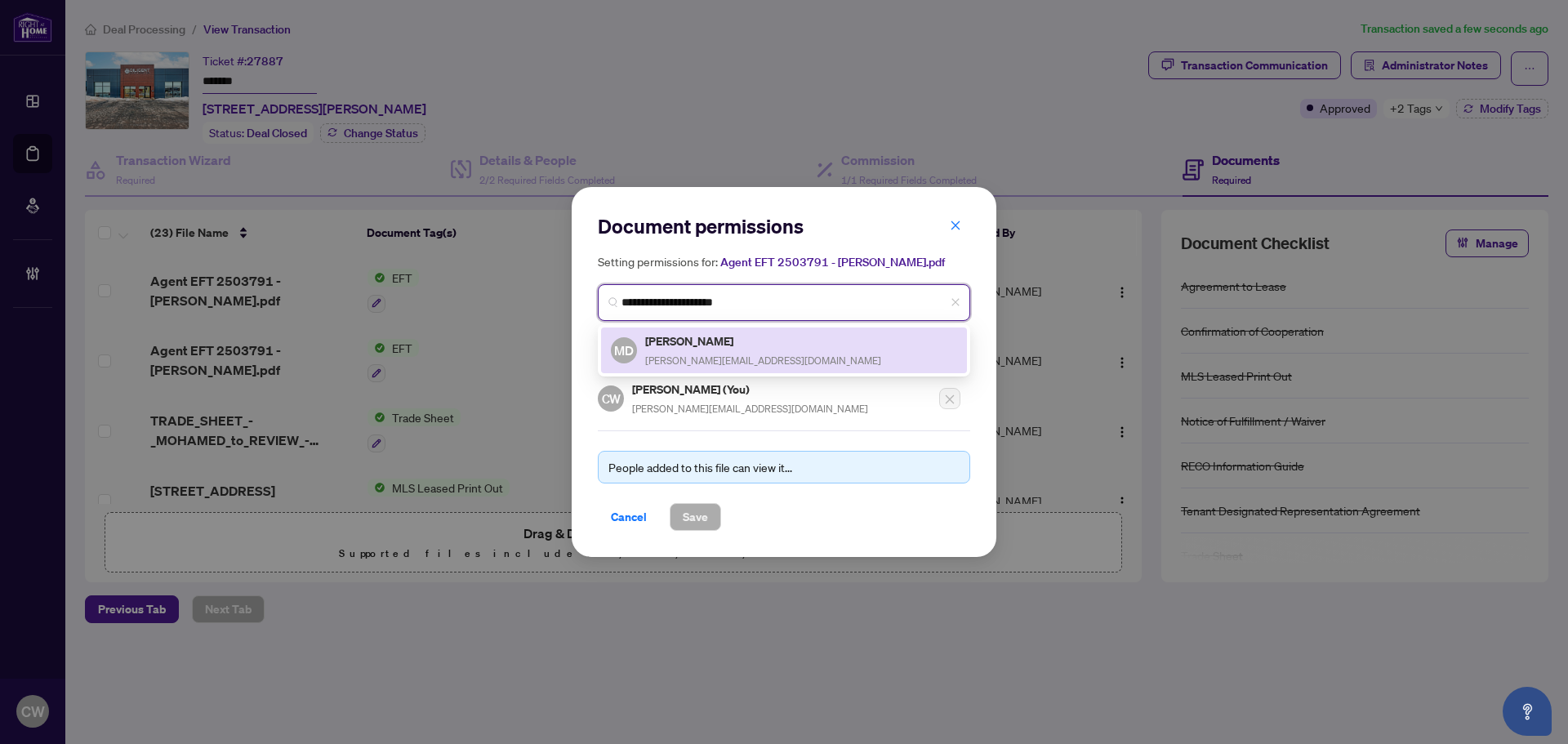
click at [726, 341] on h5 "[PERSON_NAME]" at bounding box center [762, 341] width 236 height 19
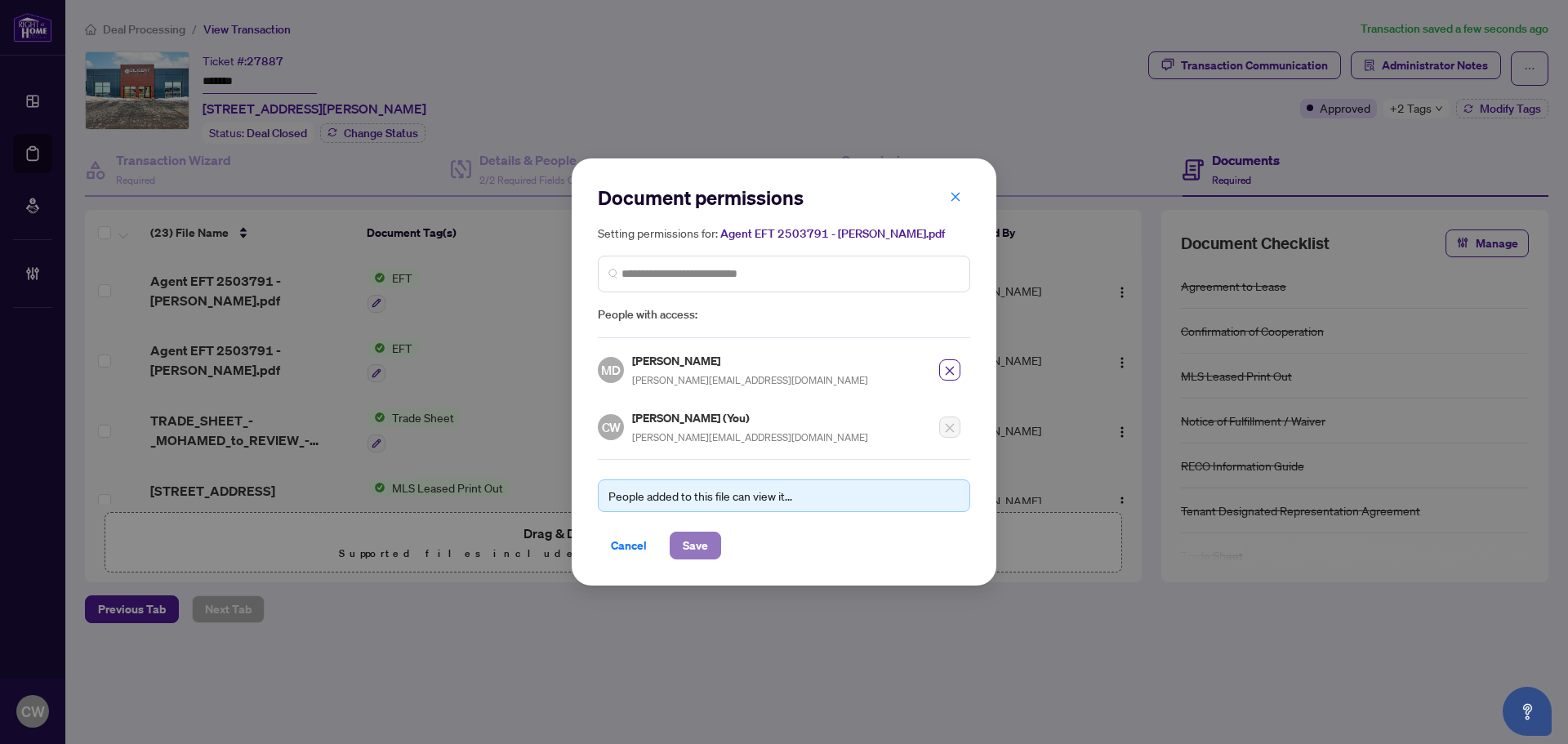
click at [689, 548] on span "Save" at bounding box center [695, 545] width 25 height 26
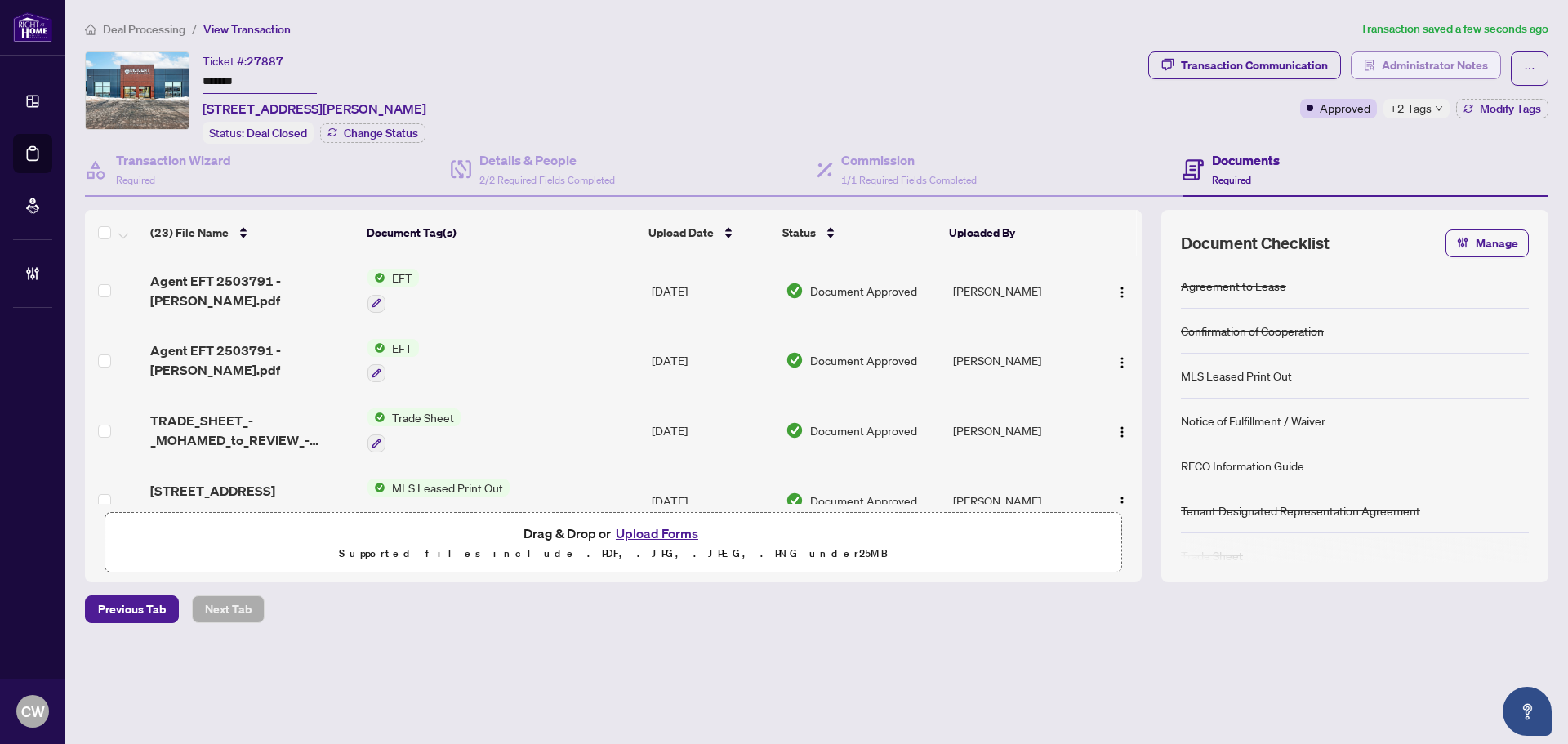
click at [1461, 60] on span "Administrator Notes" at bounding box center [1434, 66] width 106 height 26
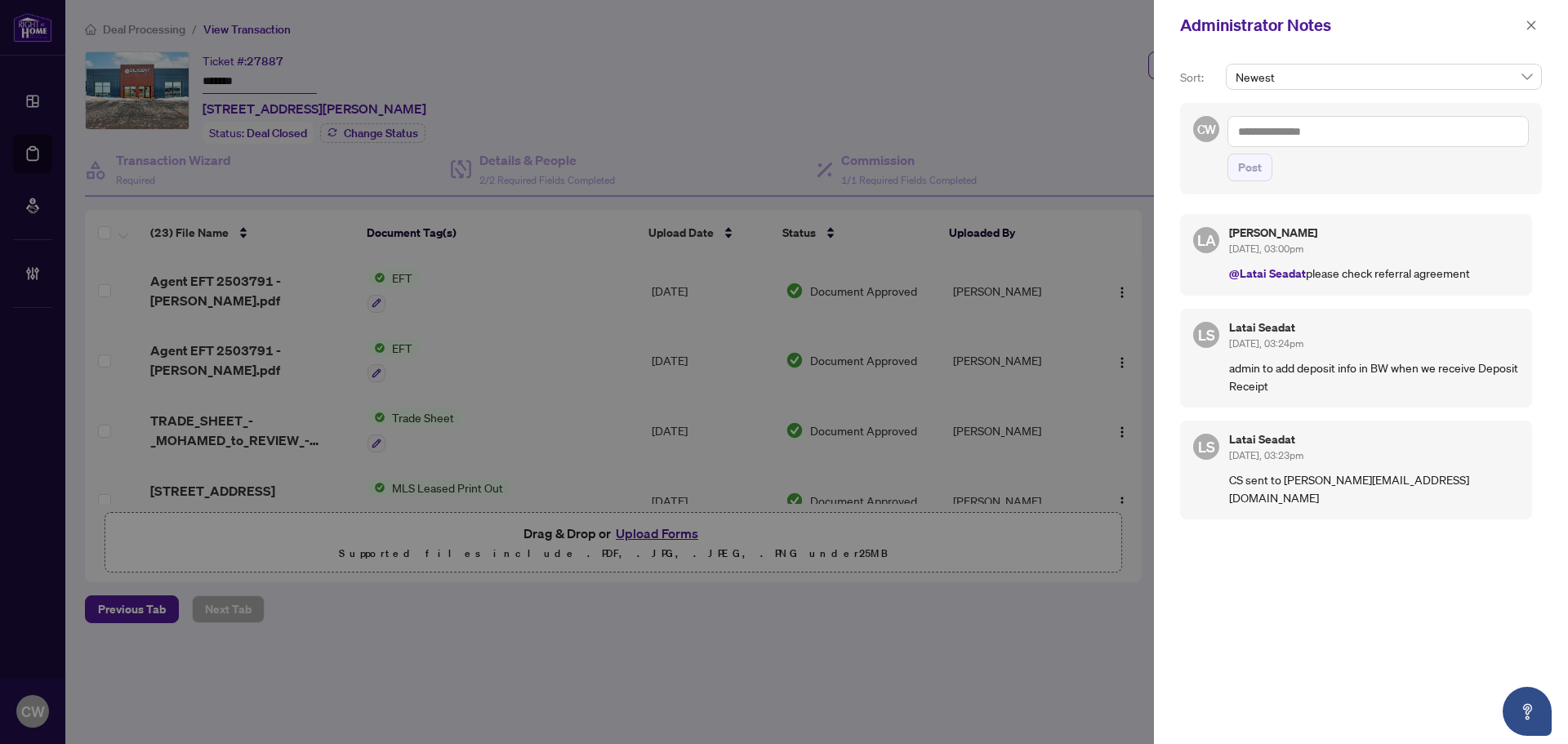
click at [1375, 135] on textarea at bounding box center [1378, 131] width 301 height 31
paste textarea "**********"
type textarea "**********"
click at [1258, 167] on span "Post" at bounding box center [1249, 167] width 23 height 26
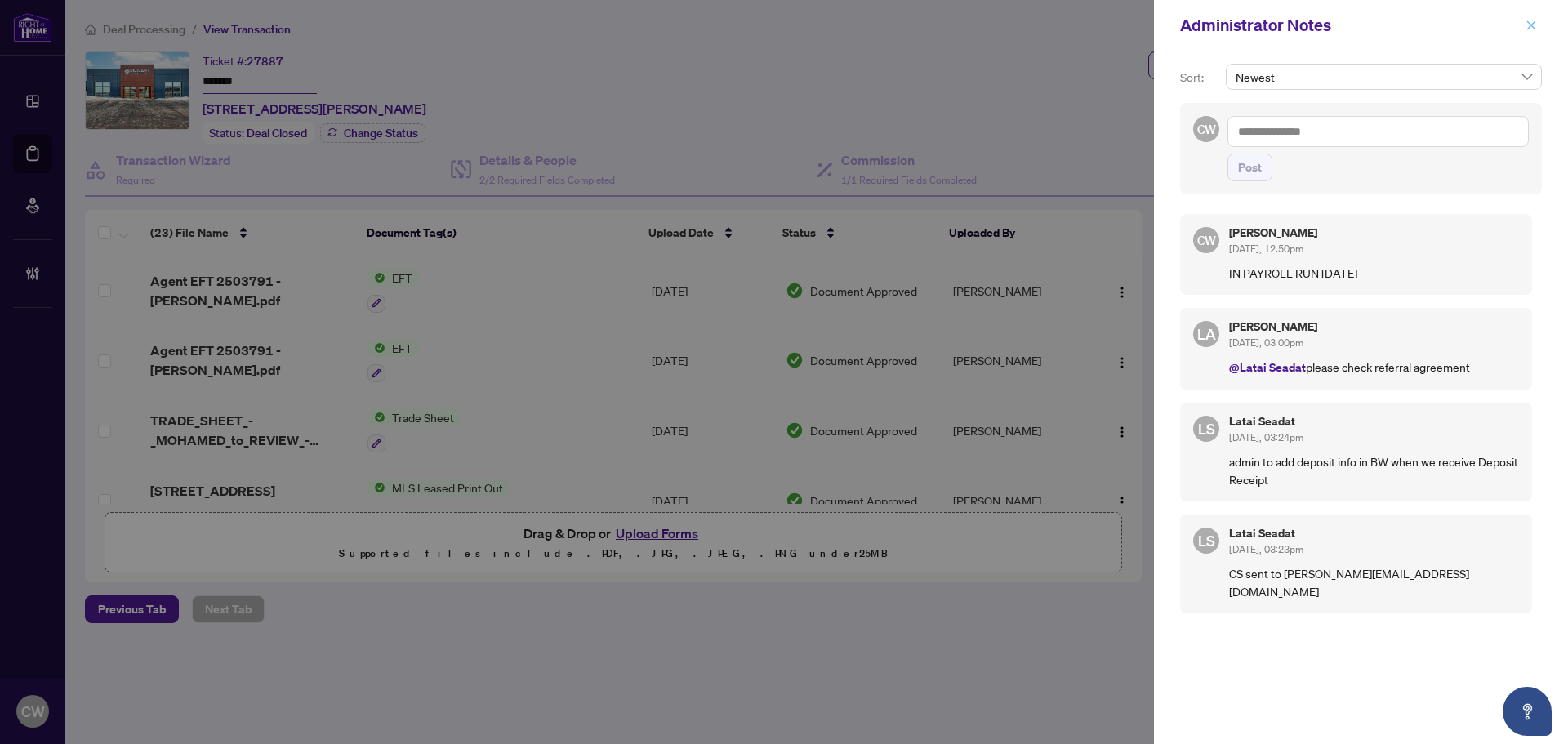
click at [1532, 16] on span "button" at bounding box center [1531, 25] width 11 height 26
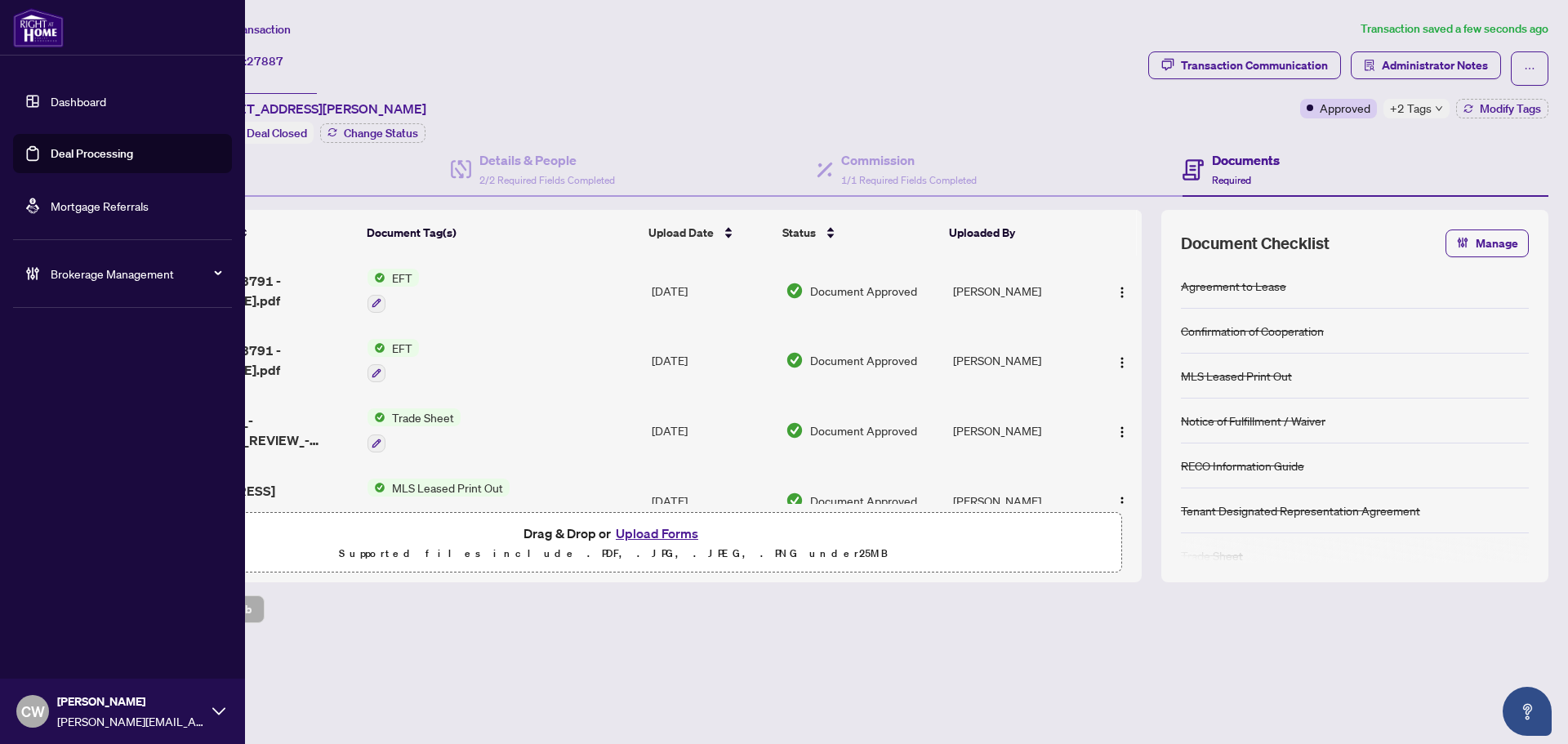
click at [51, 147] on link "Deal Processing" at bounding box center [92, 154] width 83 height 15
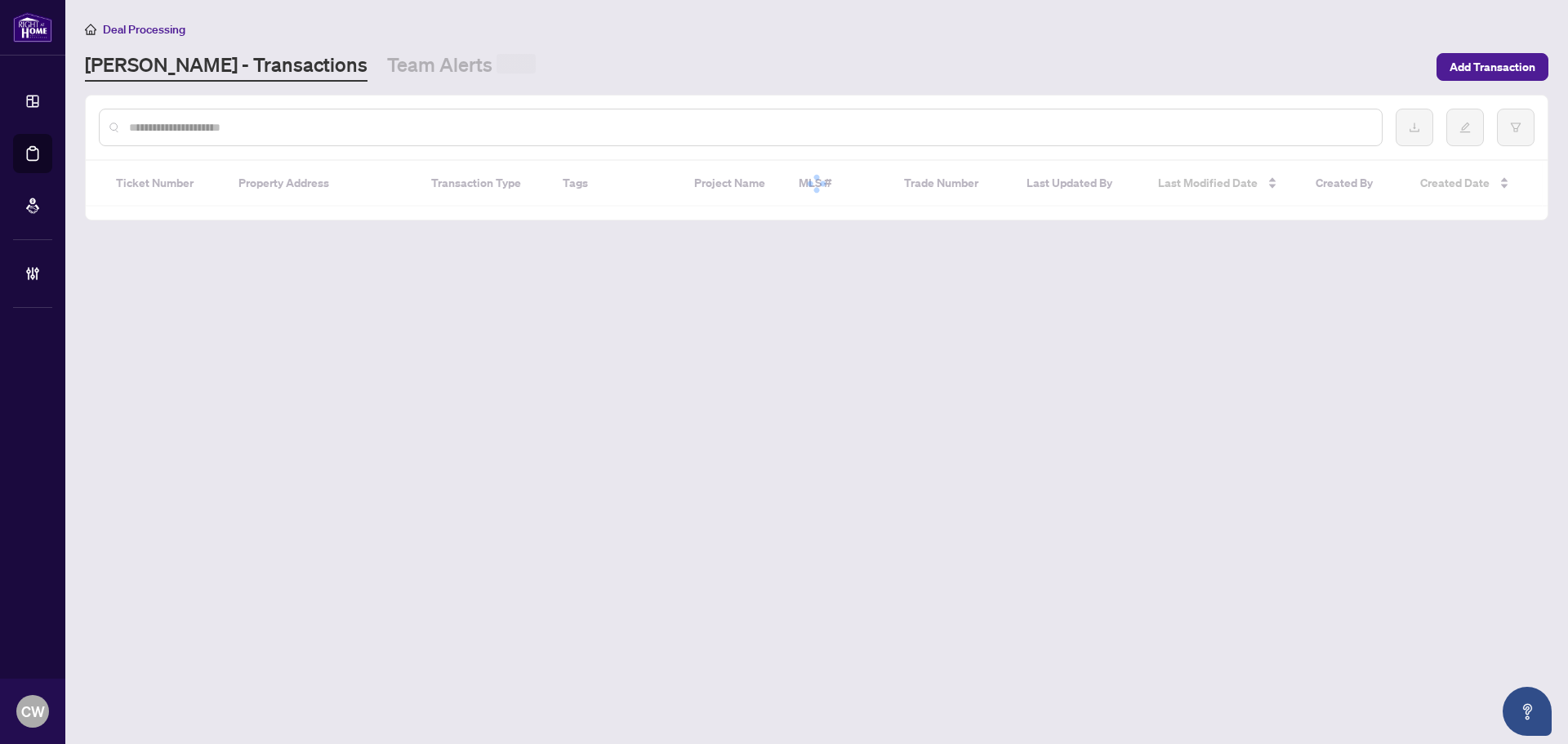
click at [317, 124] on input "text" at bounding box center [748, 127] width 1240 height 18
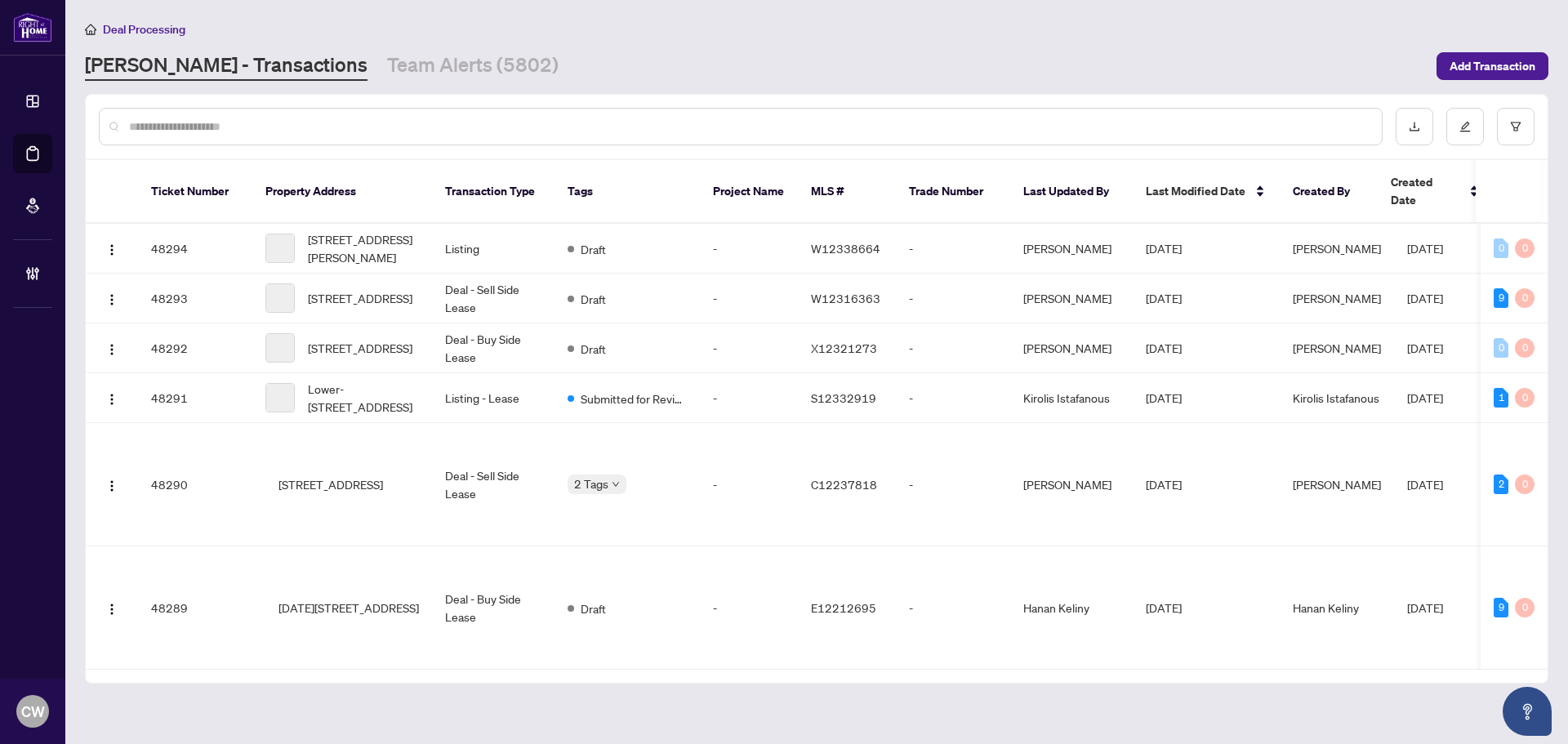
paste input "*******"
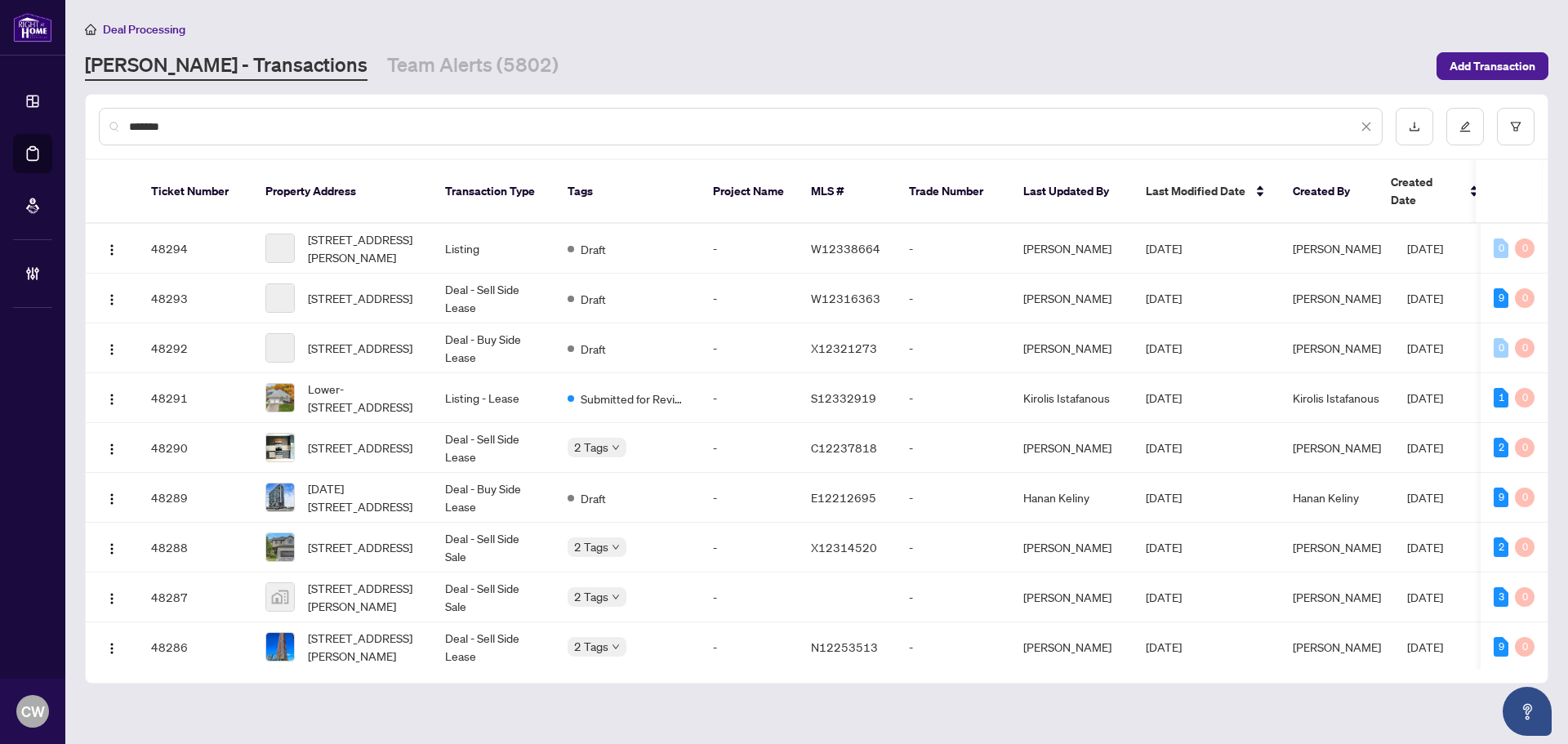
type input "*******"
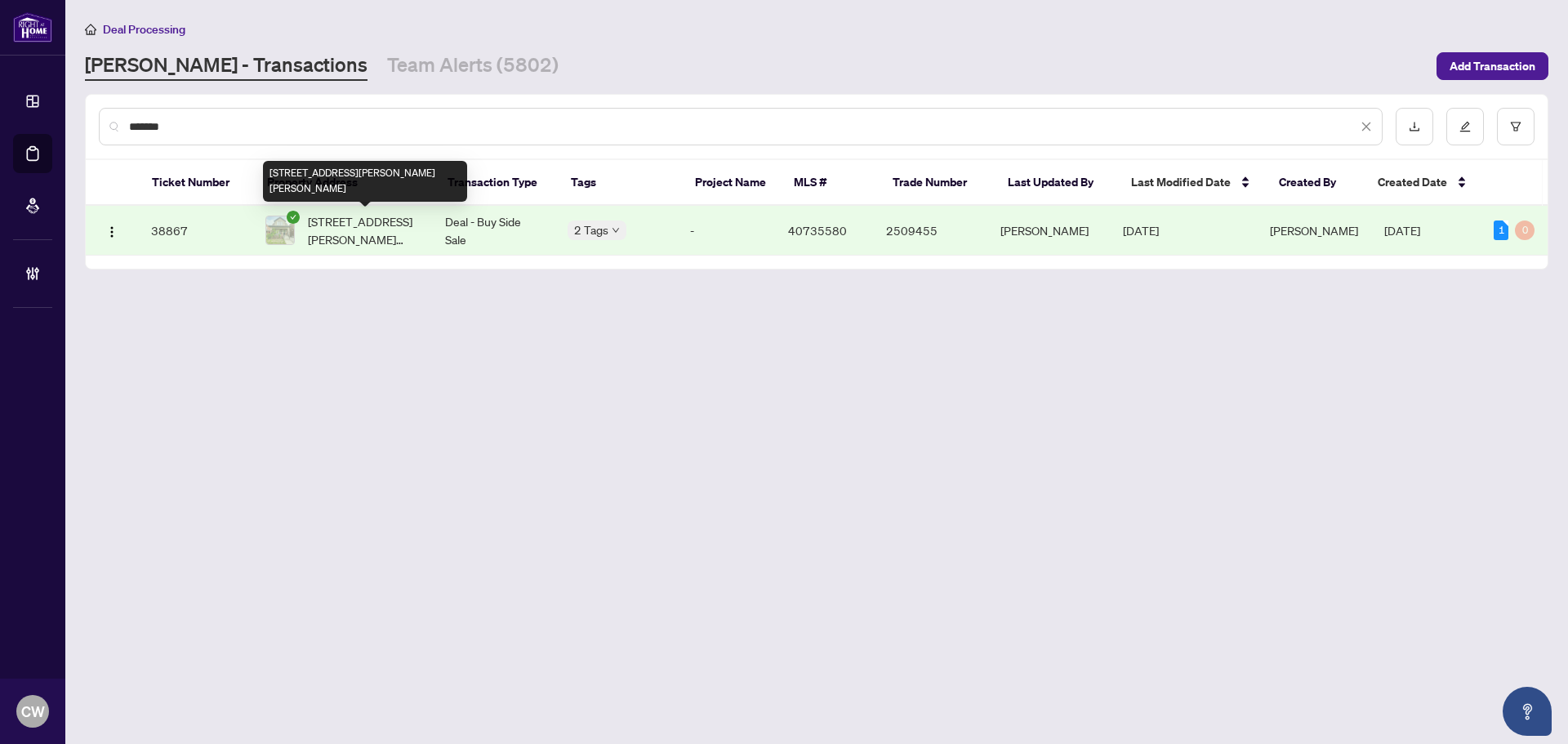
click at [399, 221] on span "[STREET_ADDRESS][PERSON_NAME][PERSON_NAME]" at bounding box center [363, 230] width 111 height 36
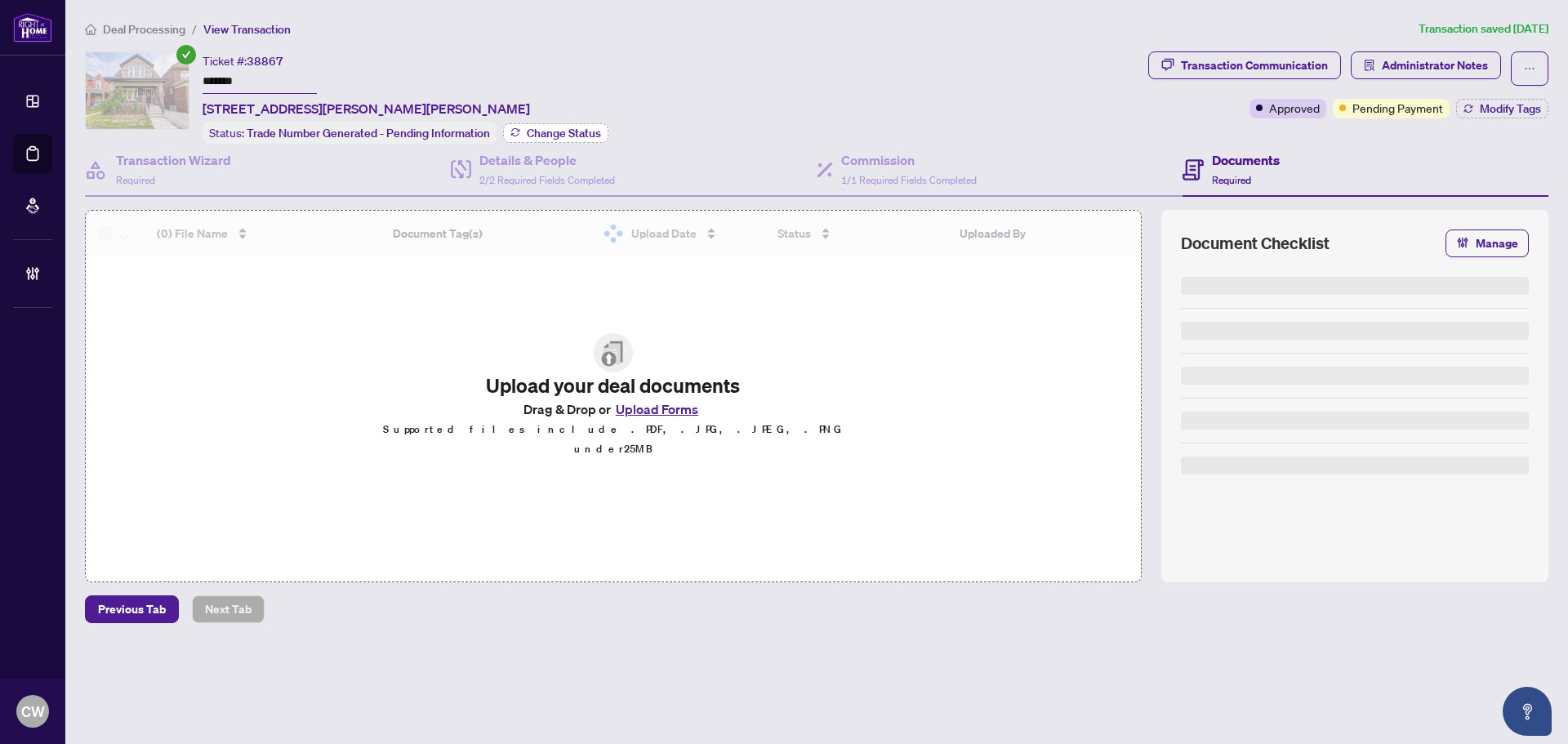
click at [561, 128] on span "Change Status" at bounding box center [563, 133] width 74 height 11
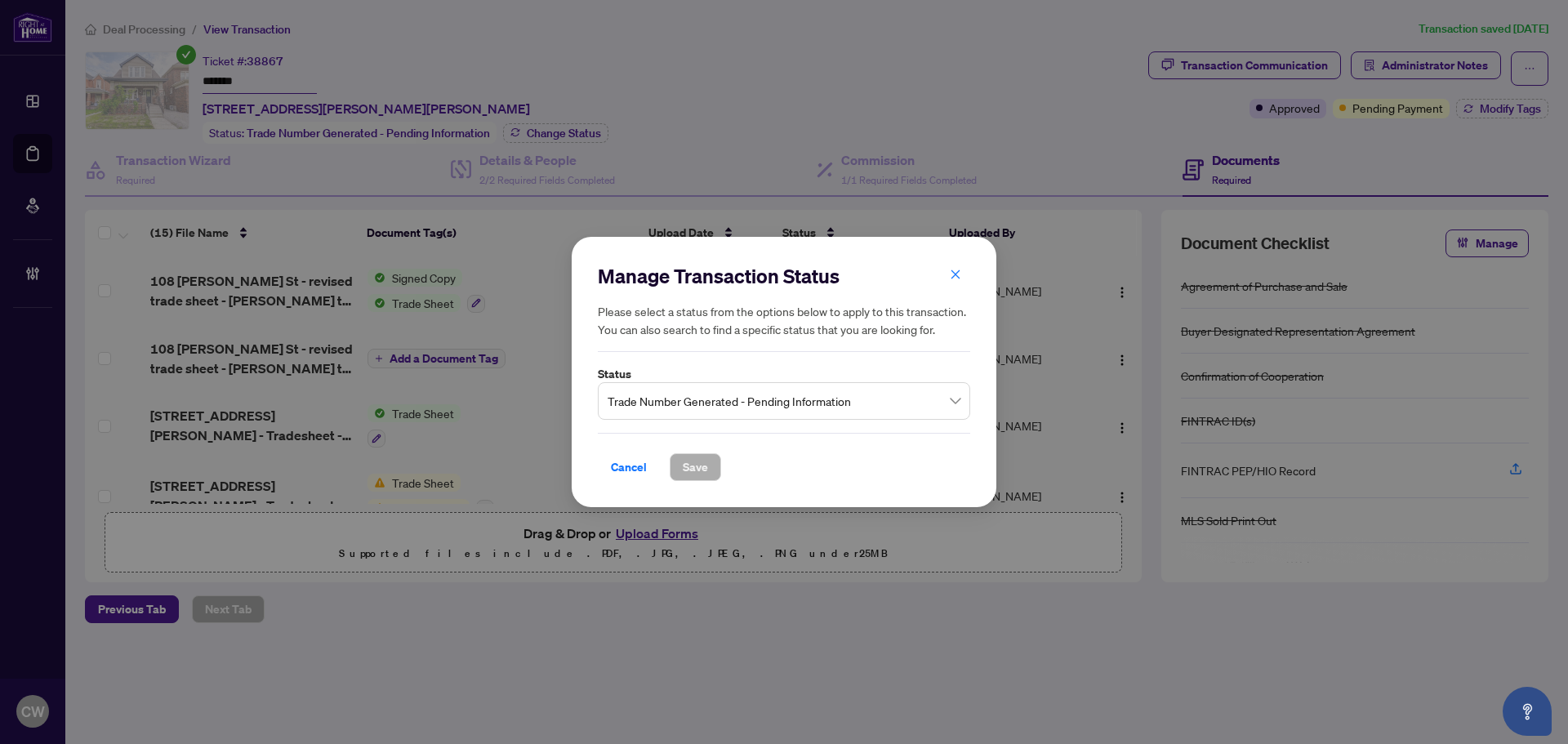
click at [677, 405] on span "Trade Number Generated - Pending Information" at bounding box center [784, 401] width 353 height 31
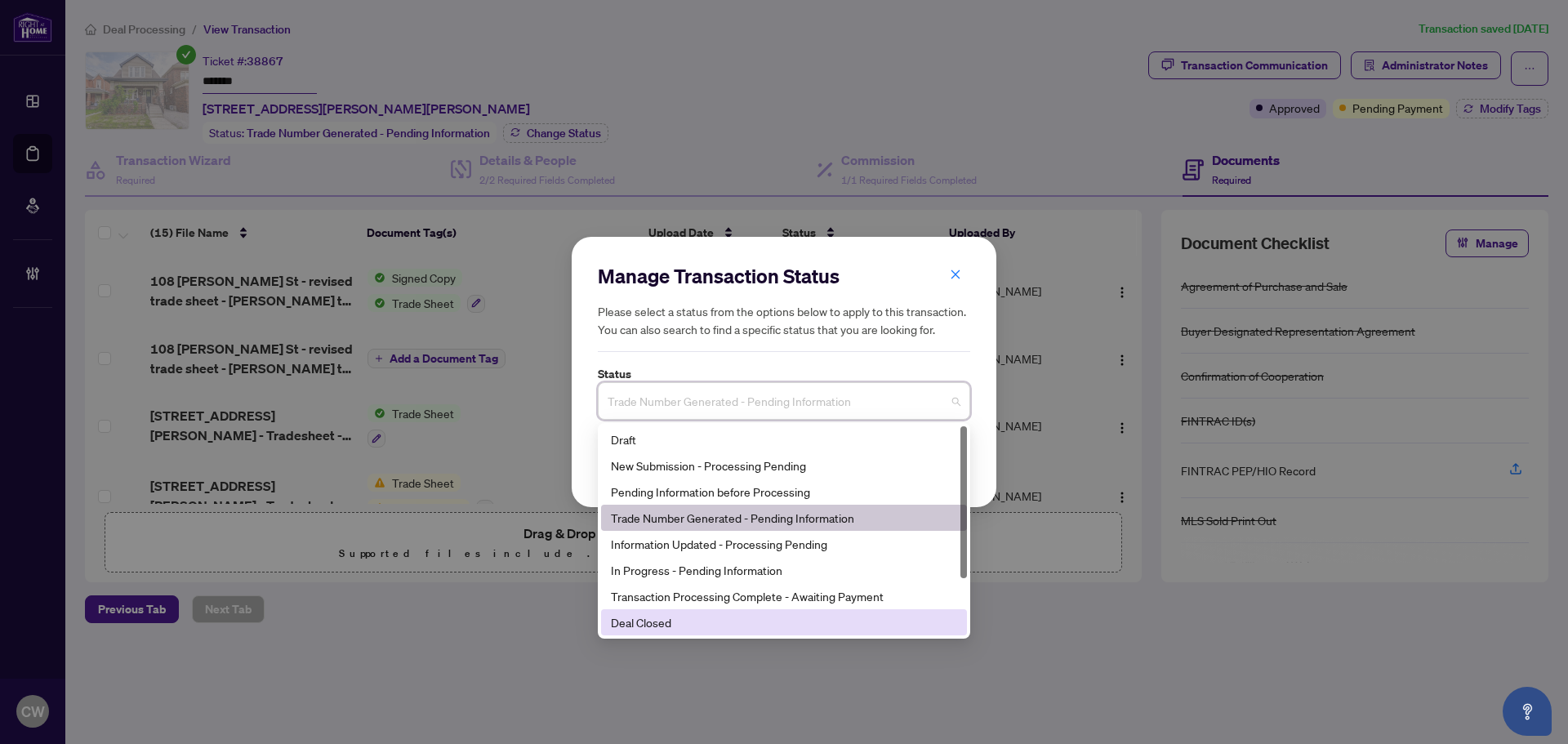
click at [687, 628] on div "Deal Closed" at bounding box center [784, 622] width 346 height 18
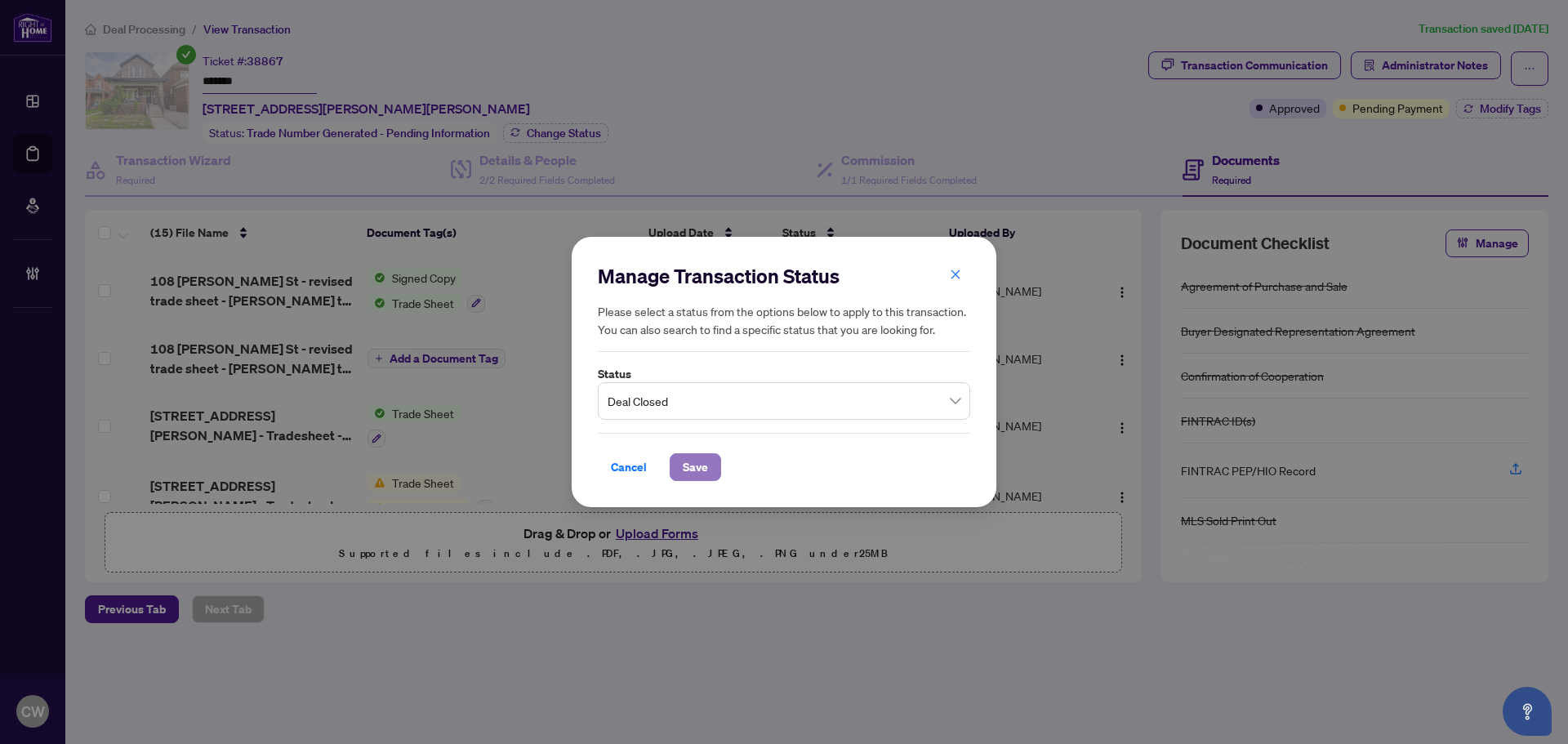
click at [703, 464] on span "Save" at bounding box center [695, 467] width 25 height 26
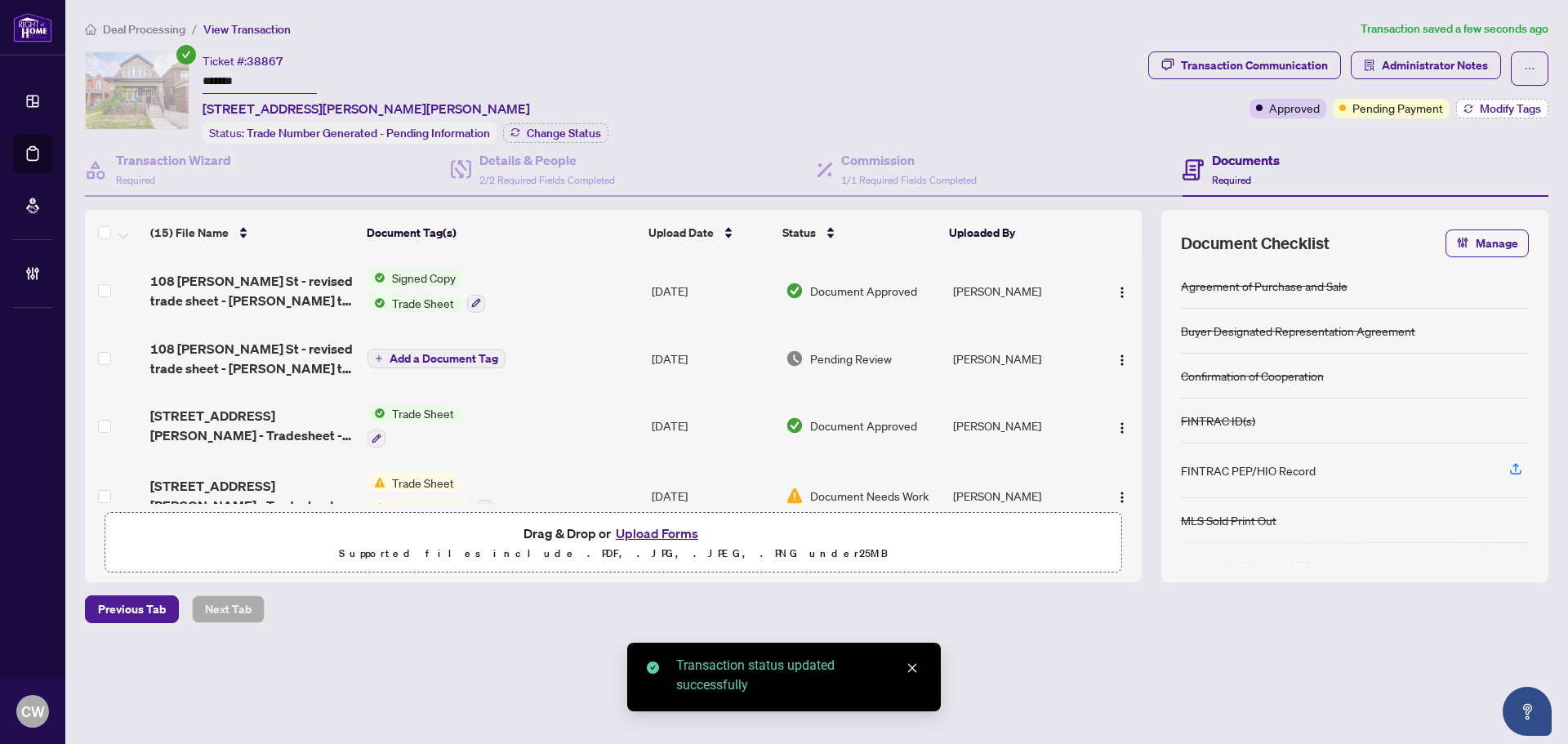
click at [1530, 99] on button "Modify Tags" at bounding box center [1502, 108] width 92 height 20
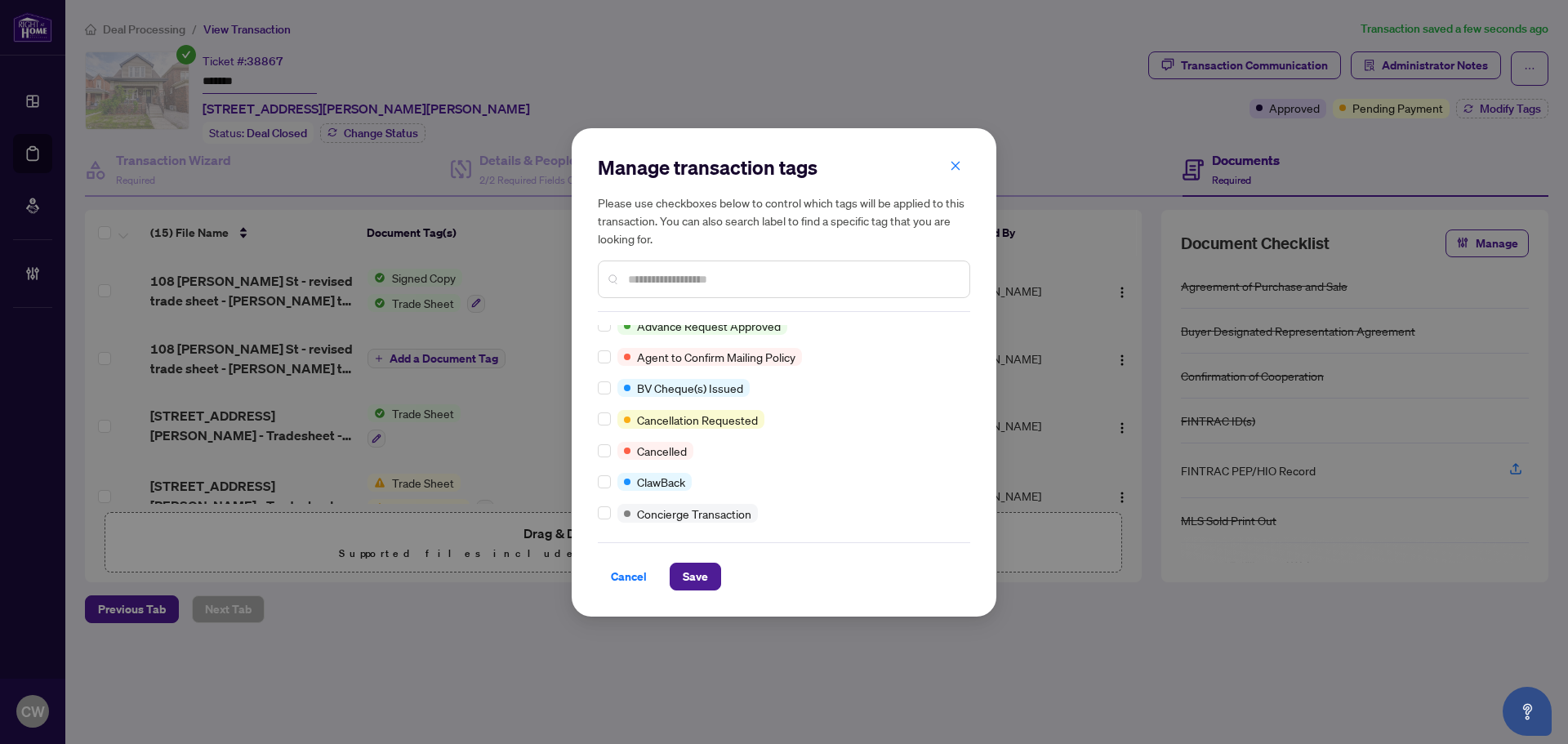
scroll to position [245, 0]
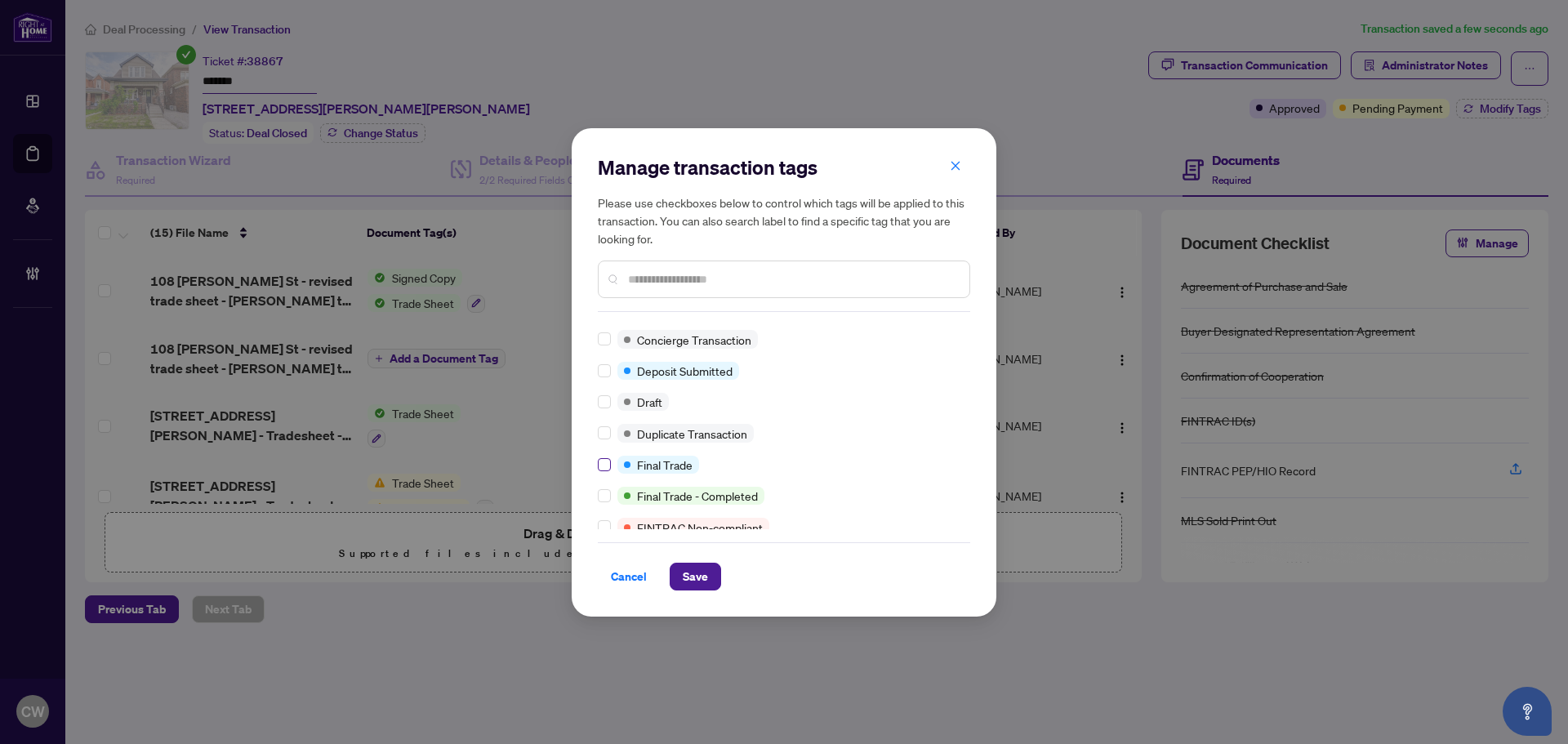
click at [601, 456] on label at bounding box center [604, 464] width 13 height 18
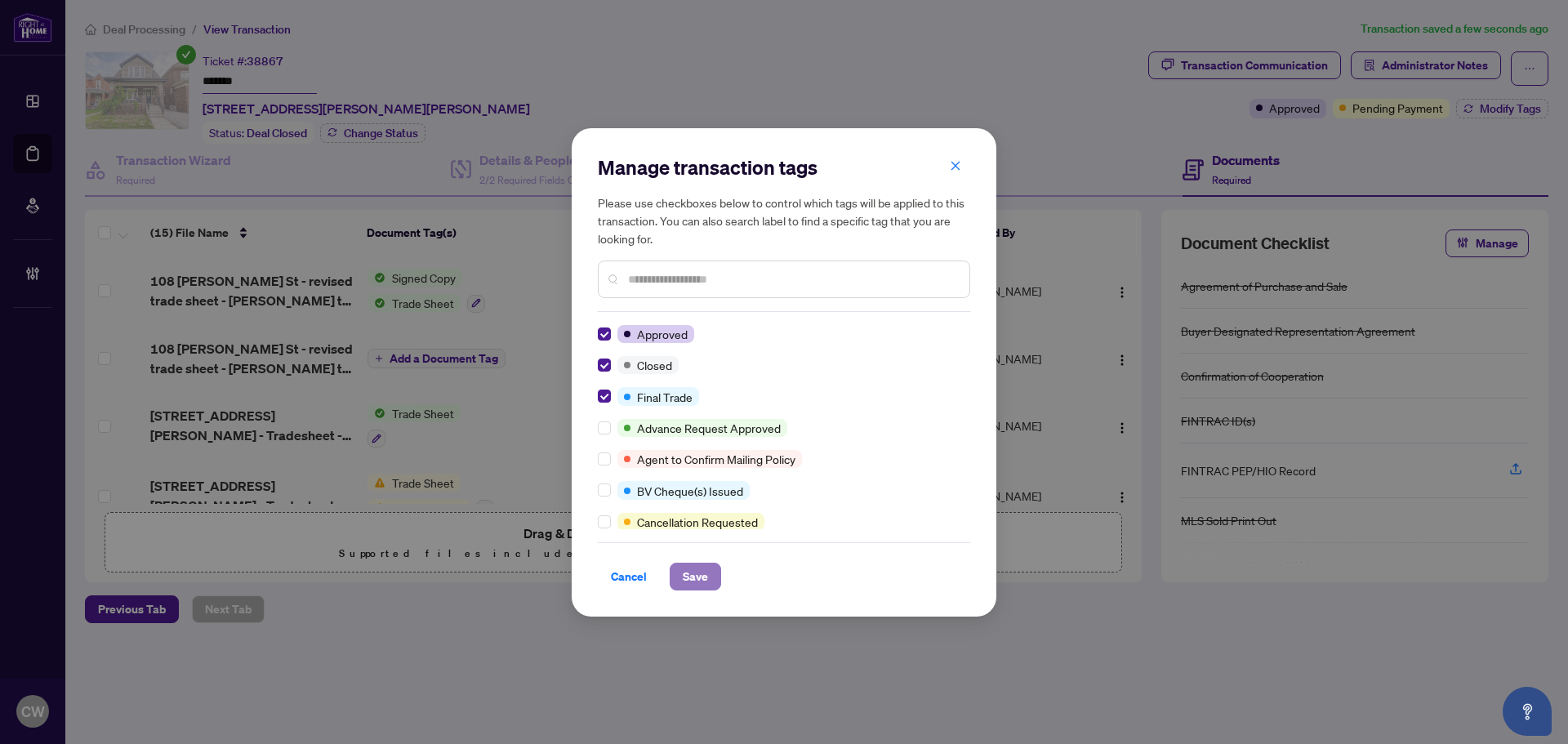
click at [693, 565] on span "Save" at bounding box center [695, 576] width 25 height 26
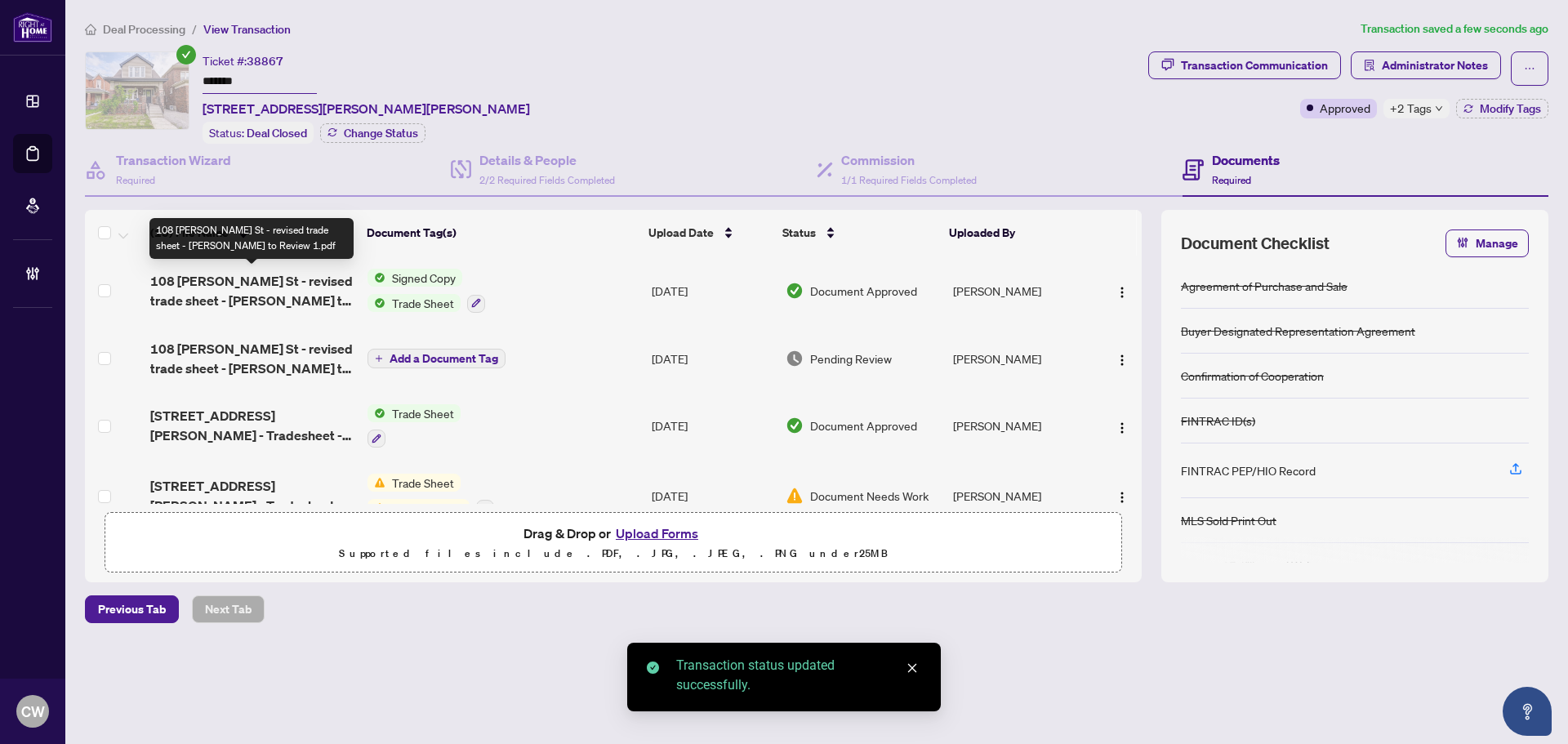
click at [297, 288] on span "108 [PERSON_NAME] St - revised trade sheet - [PERSON_NAME] to Review 1.pdf" at bounding box center [252, 291] width 205 height 39
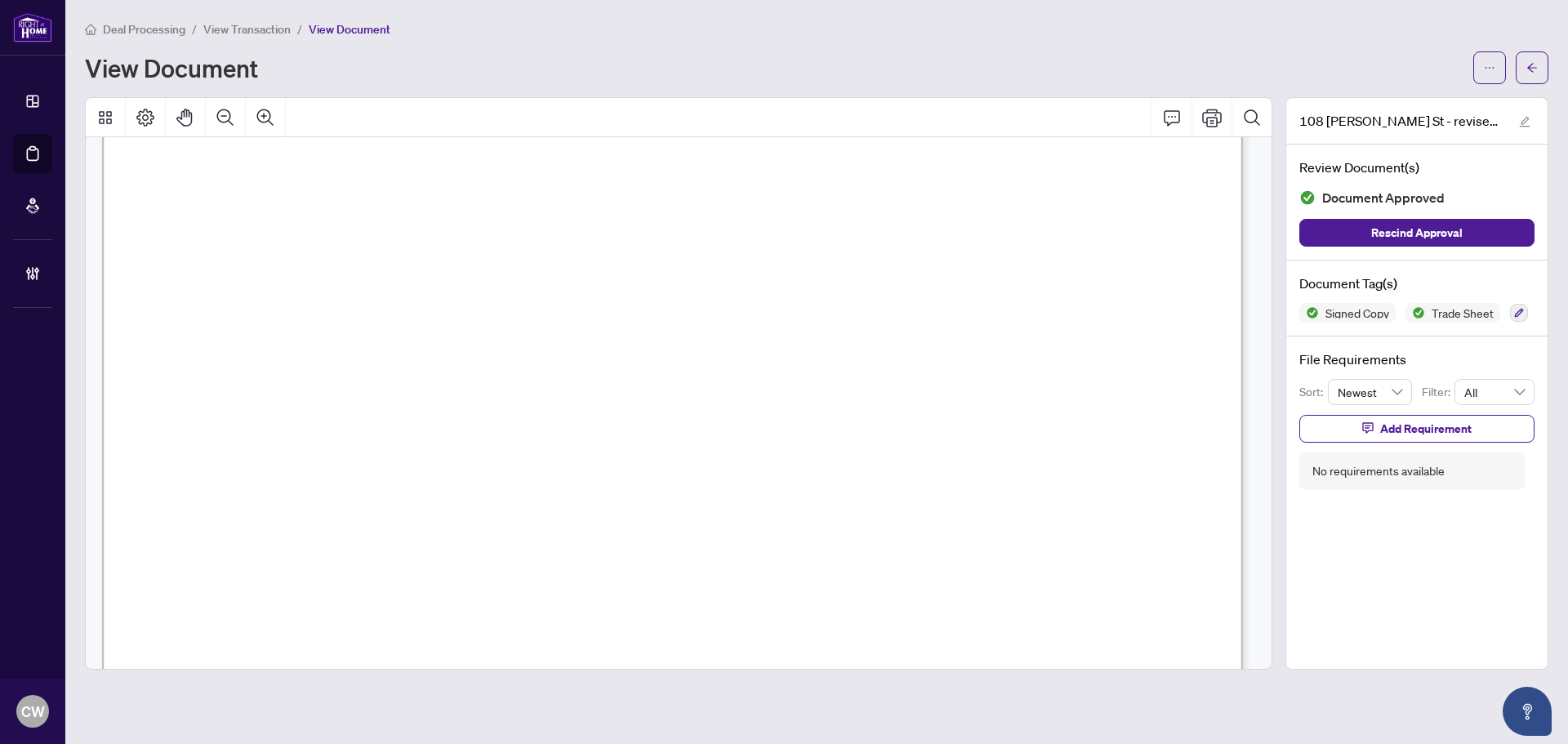
scroll to position [490, 0]
click at [1540, 69] on button "button" at bounding box center [1531, 68] width 33 height 33
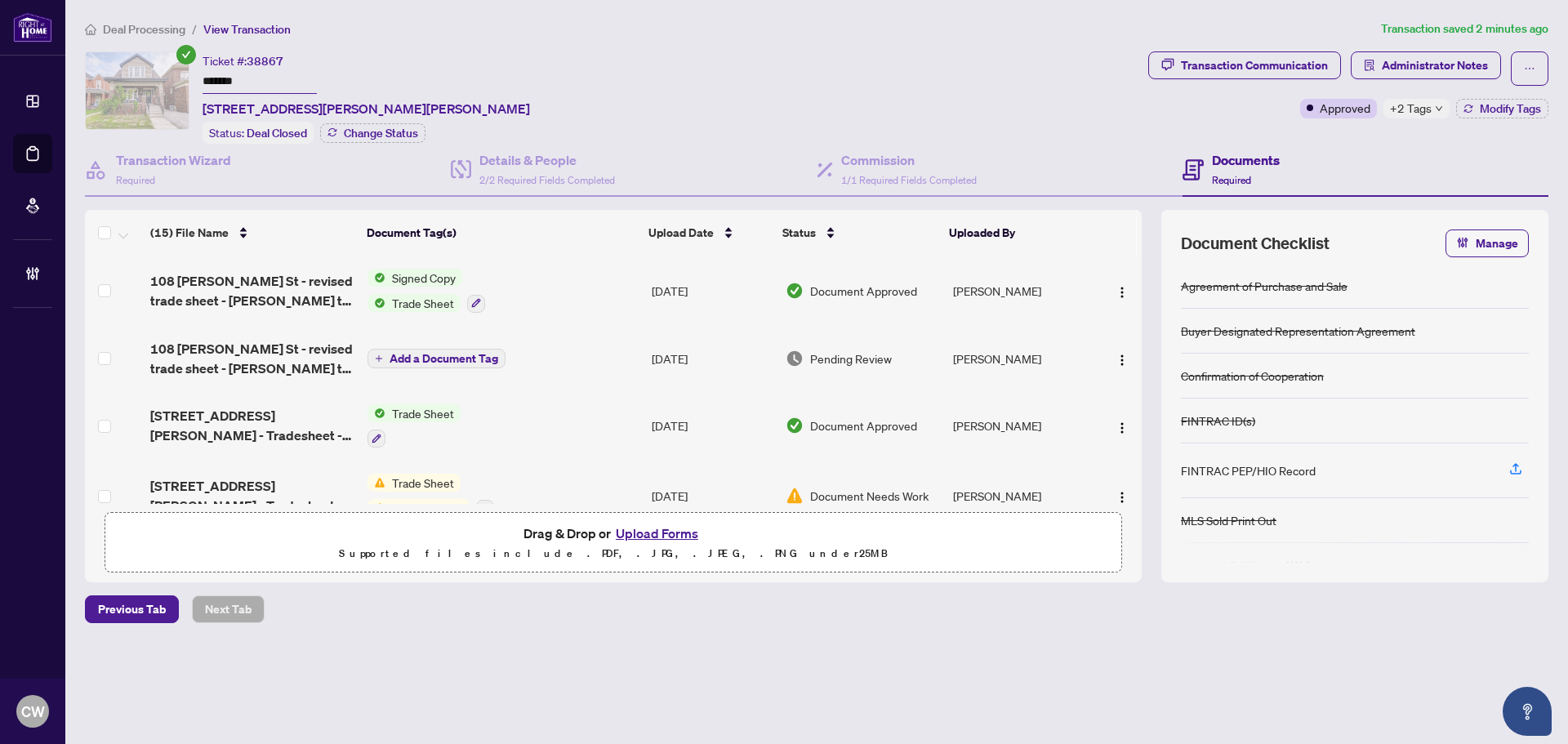
click at [670, 533] on button "Upload Forms" at bounding box center [657, 533] width 92 height 22
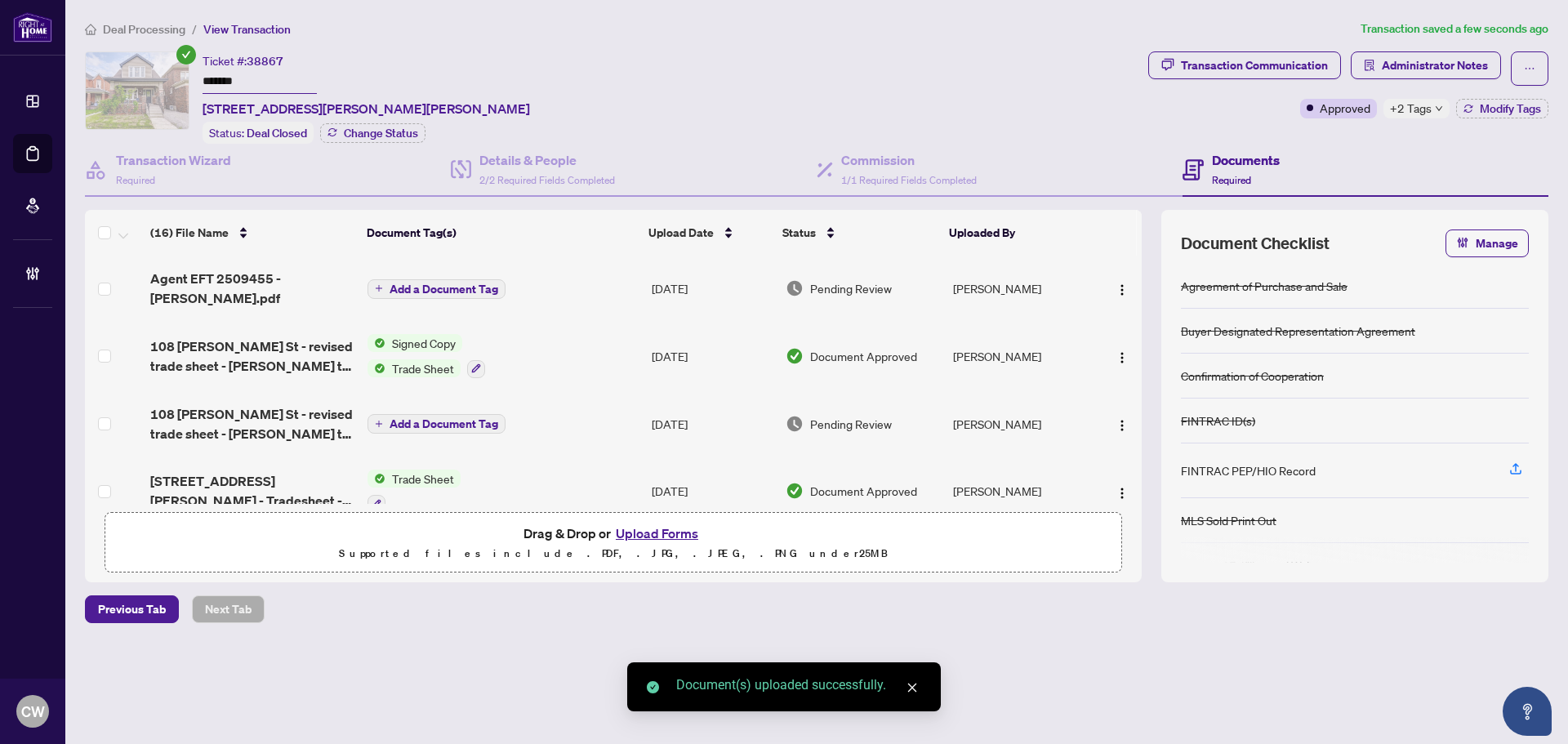
click at [448, 283] on span "Add a Document Tag" at bounding box center [444, 289] width 109 height 11
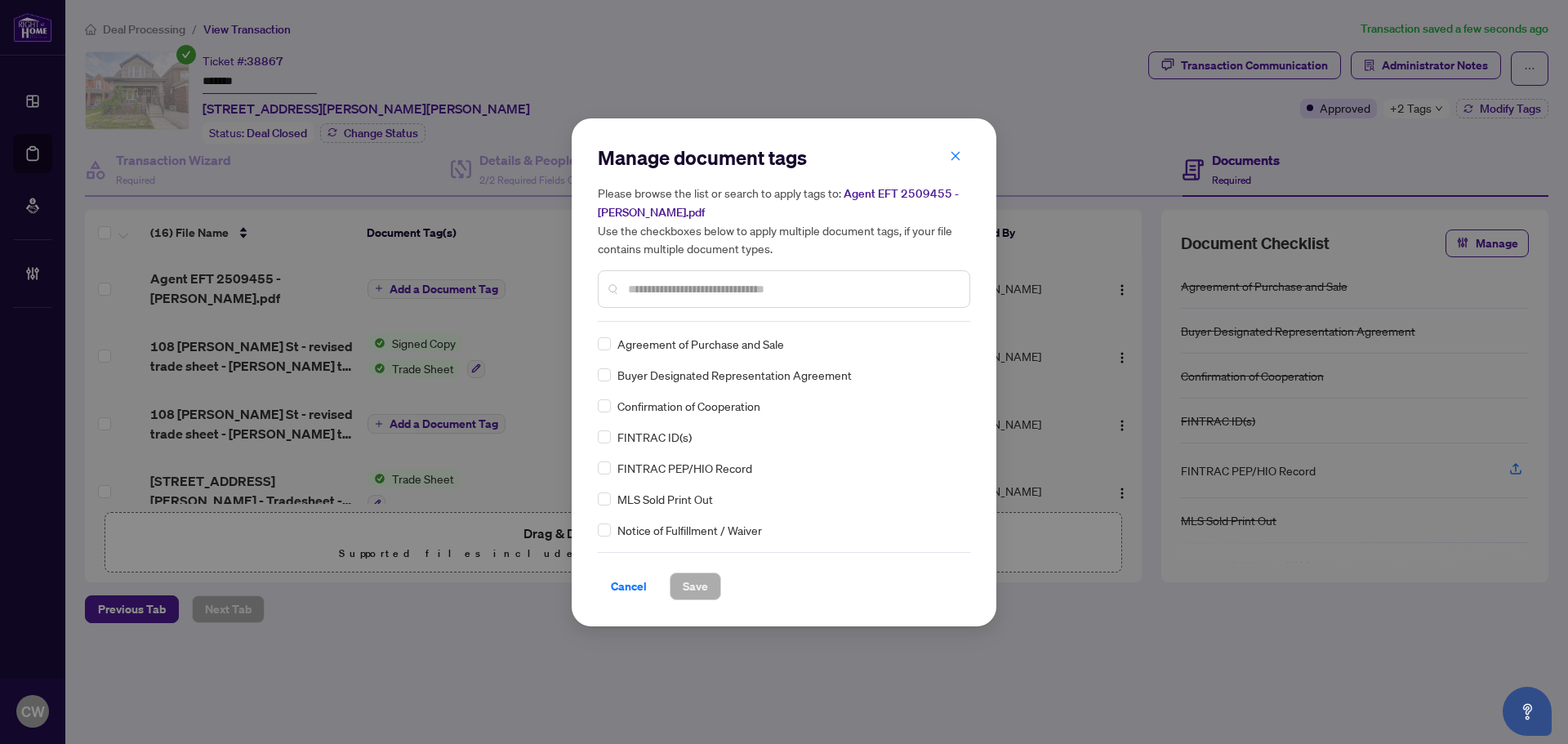
click at [669, 295] on input "text" at bounding box center [792, 288] width 328 height 18
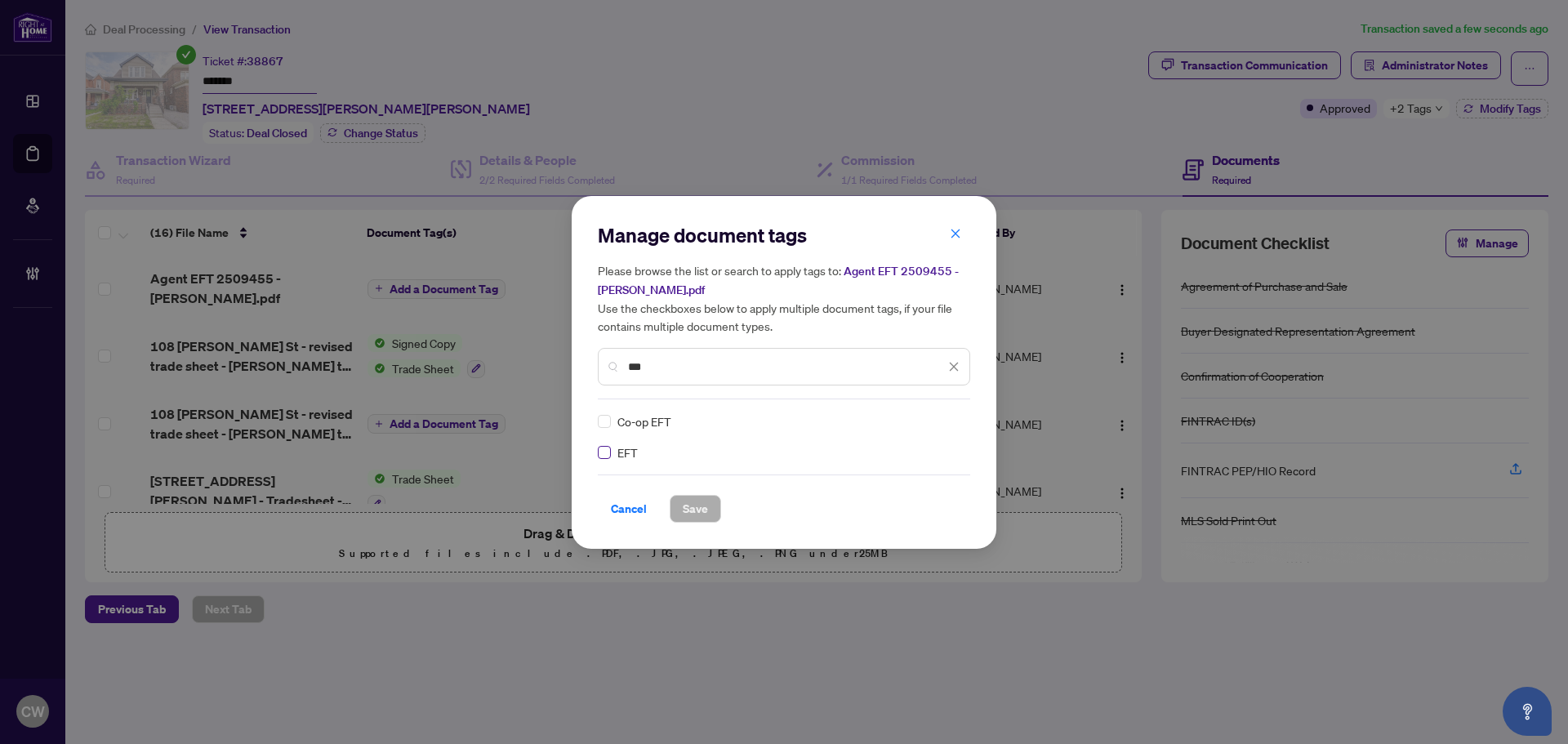
type input "***"
click at [945, 431] on span at bounding box center [943, 421] width 31 height 24
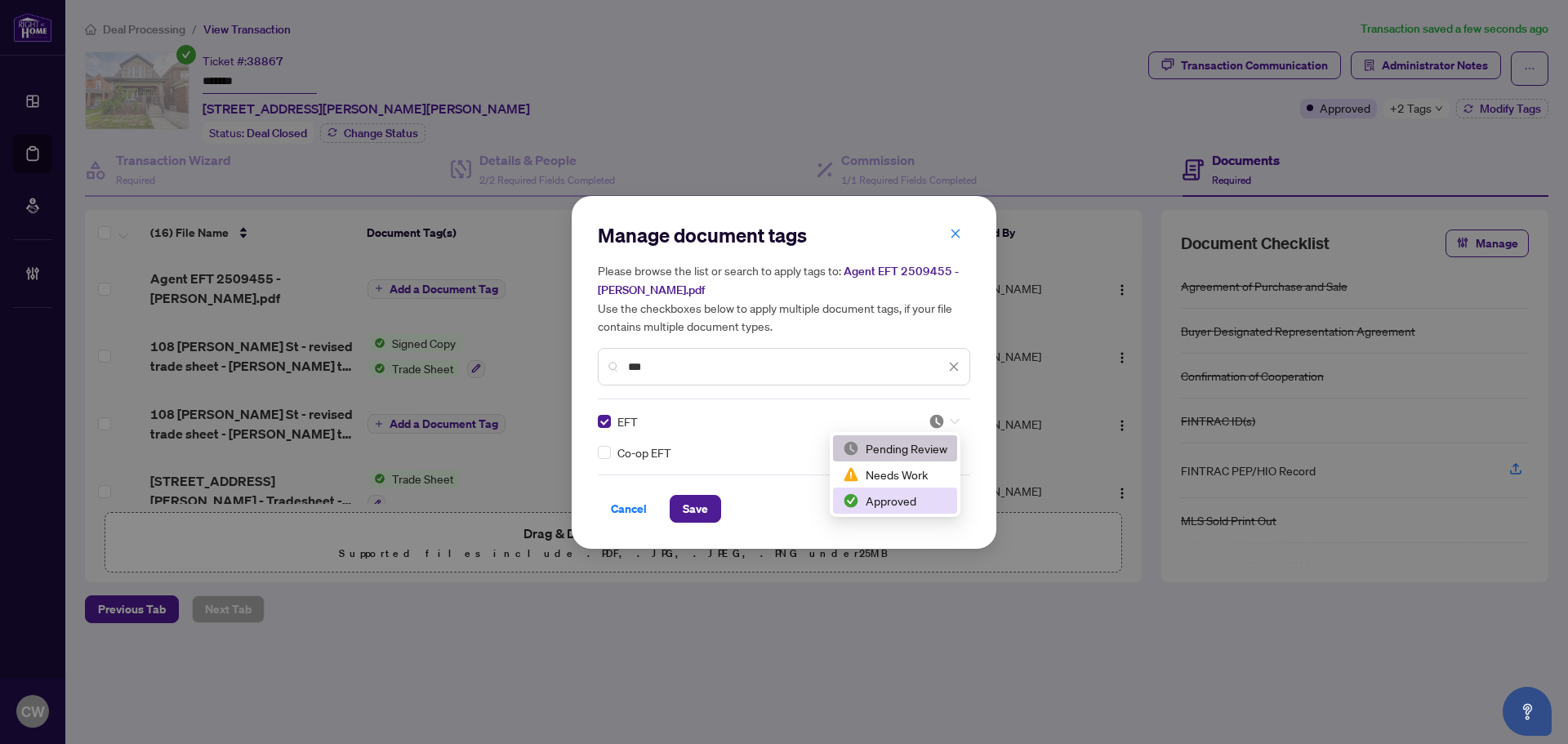
click at [929, 493] on div "Approved" at bounding box center [894, 500] width 104 height 18
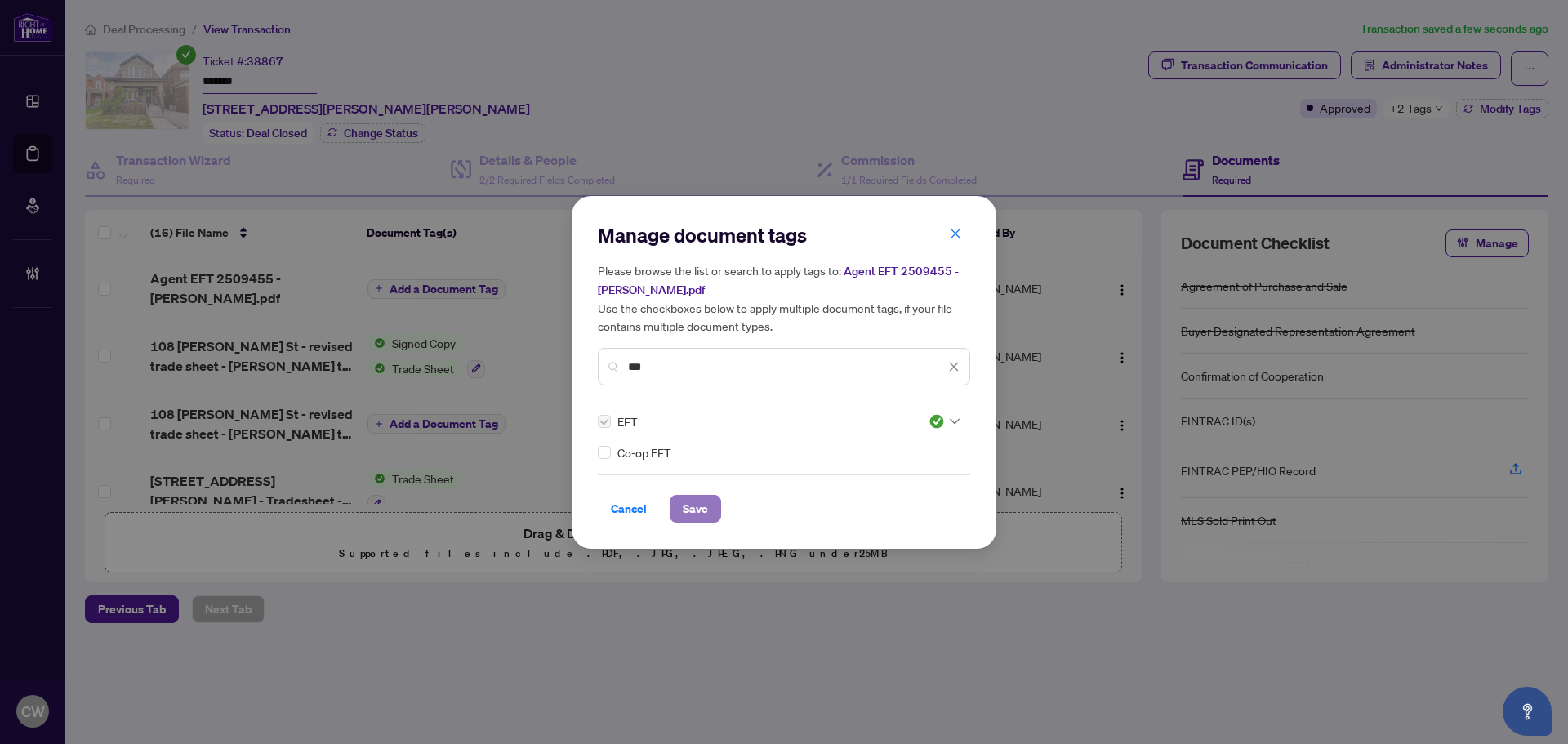
click at [700, 512] on span "Save" at bounding box center [695, 509] width 25 height 26
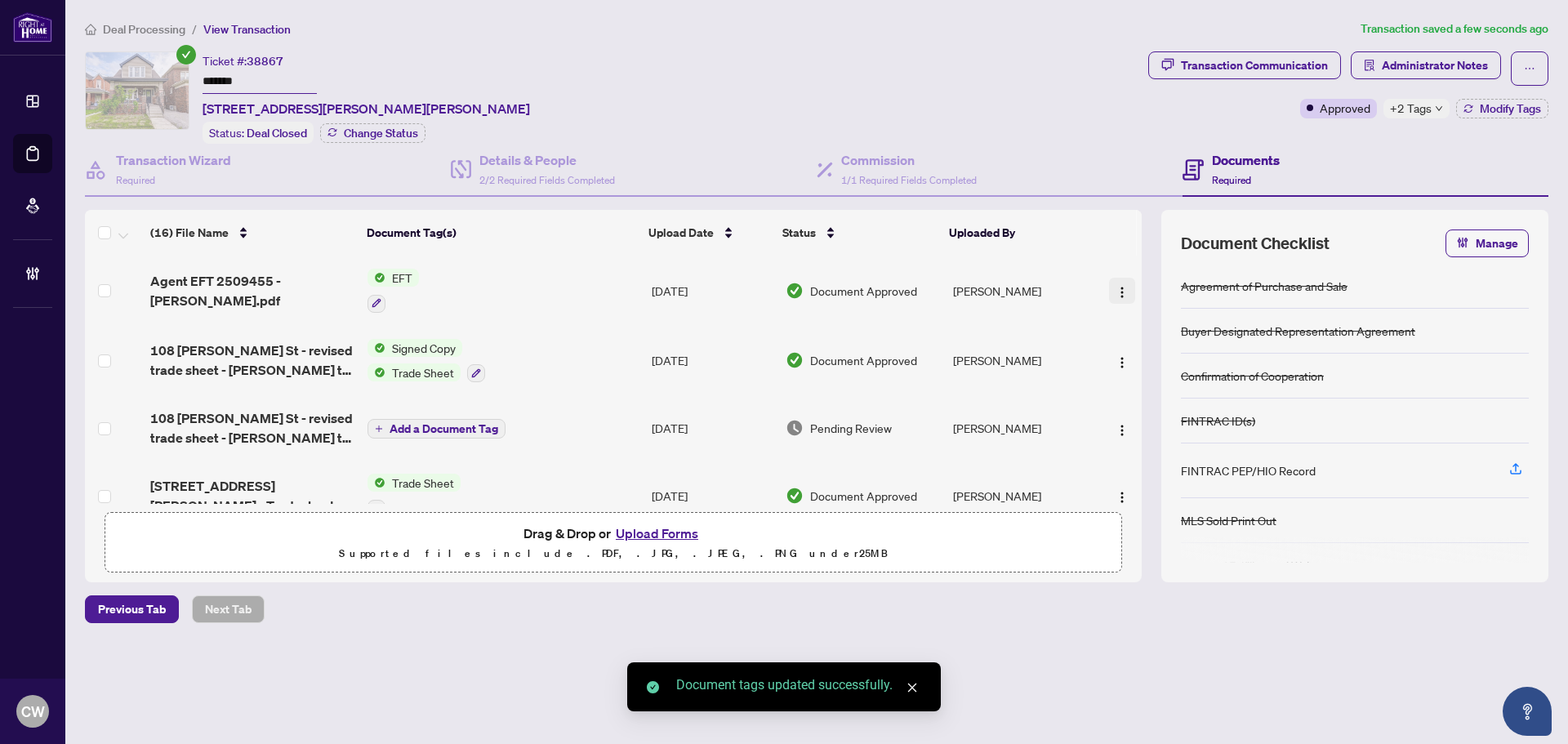
click at [1116, 293] on img "button" at bounding box center [1122, 293] width 13 height 13
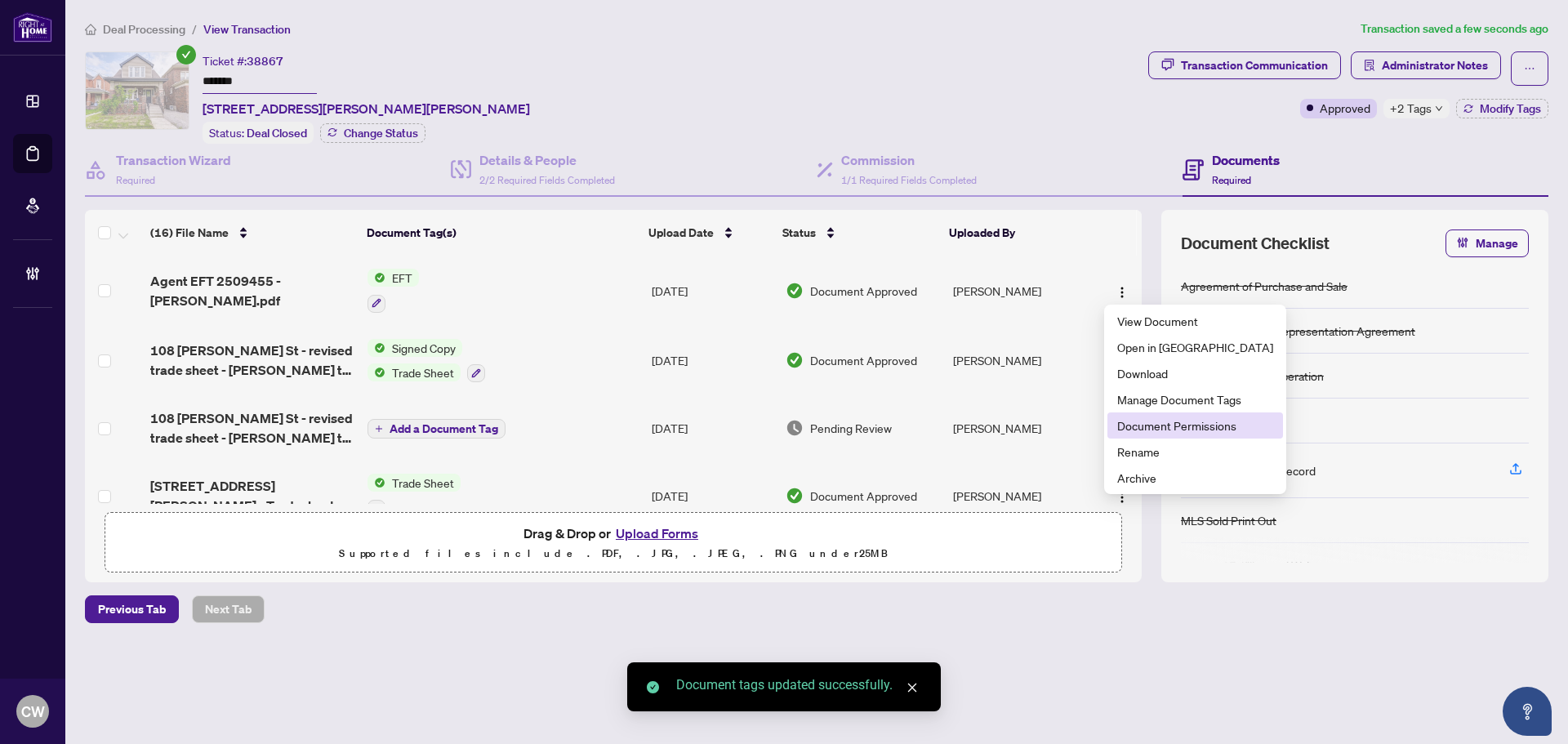
click at [1130, 418] on span "Document Permissions" at bounding box center [1195, 425] width 156 height 18
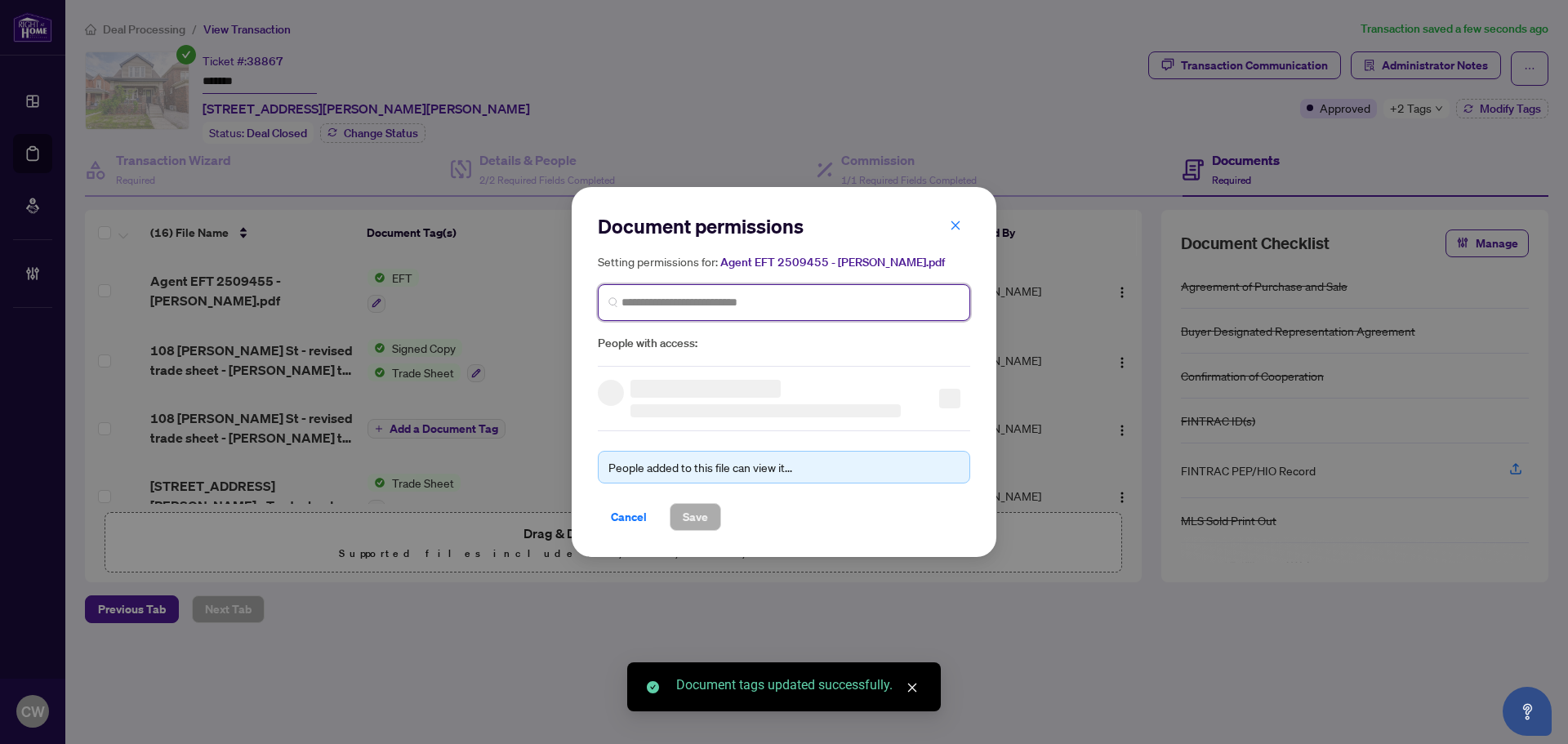
click at [809, 307] on input "search" at bounding box center [790, 302] width 338 height 17
paste input "**********"
type input "**********"
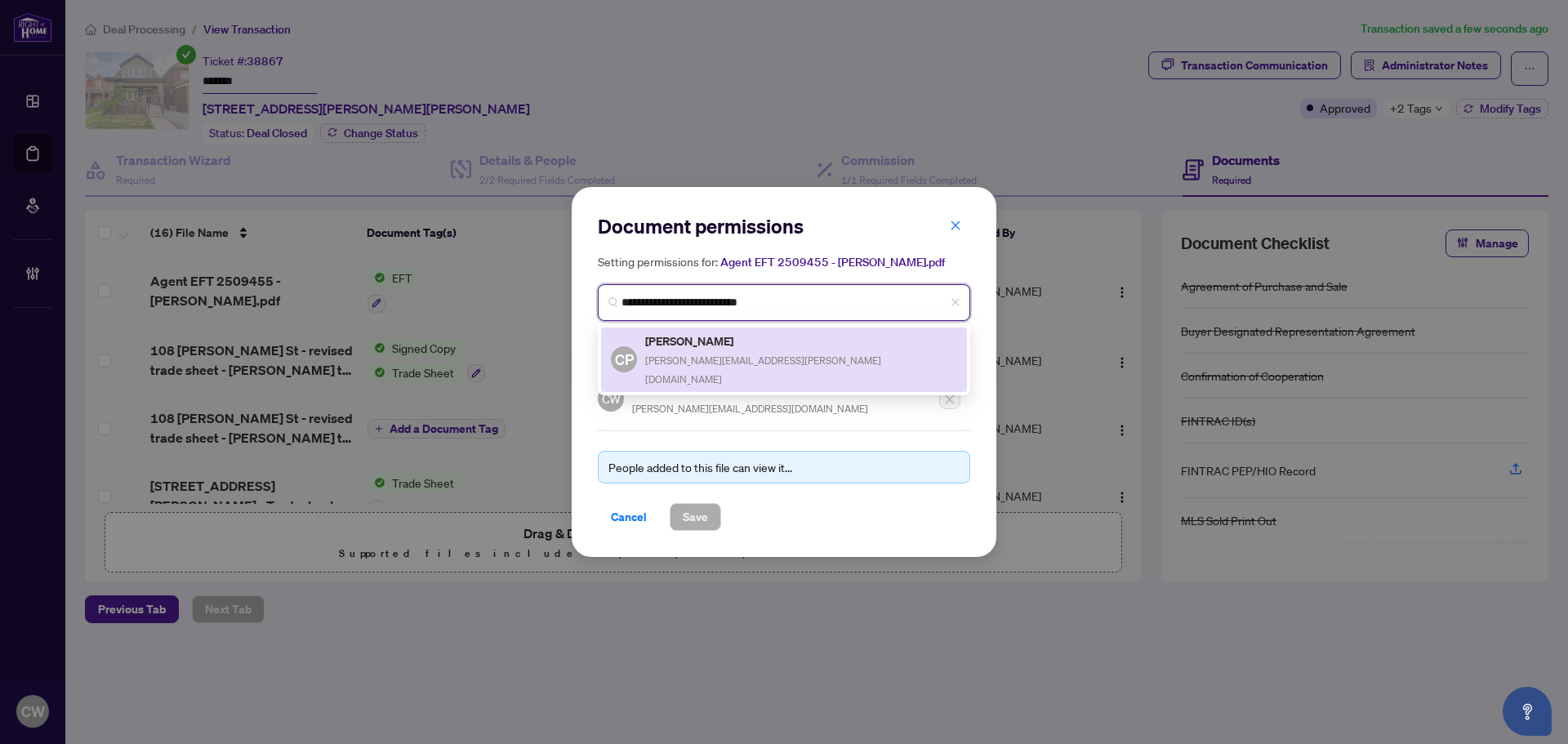
click at [742, 342] on h5 "[PERSON_NAME]" at bounding box center [800, 341] width 312 height 19
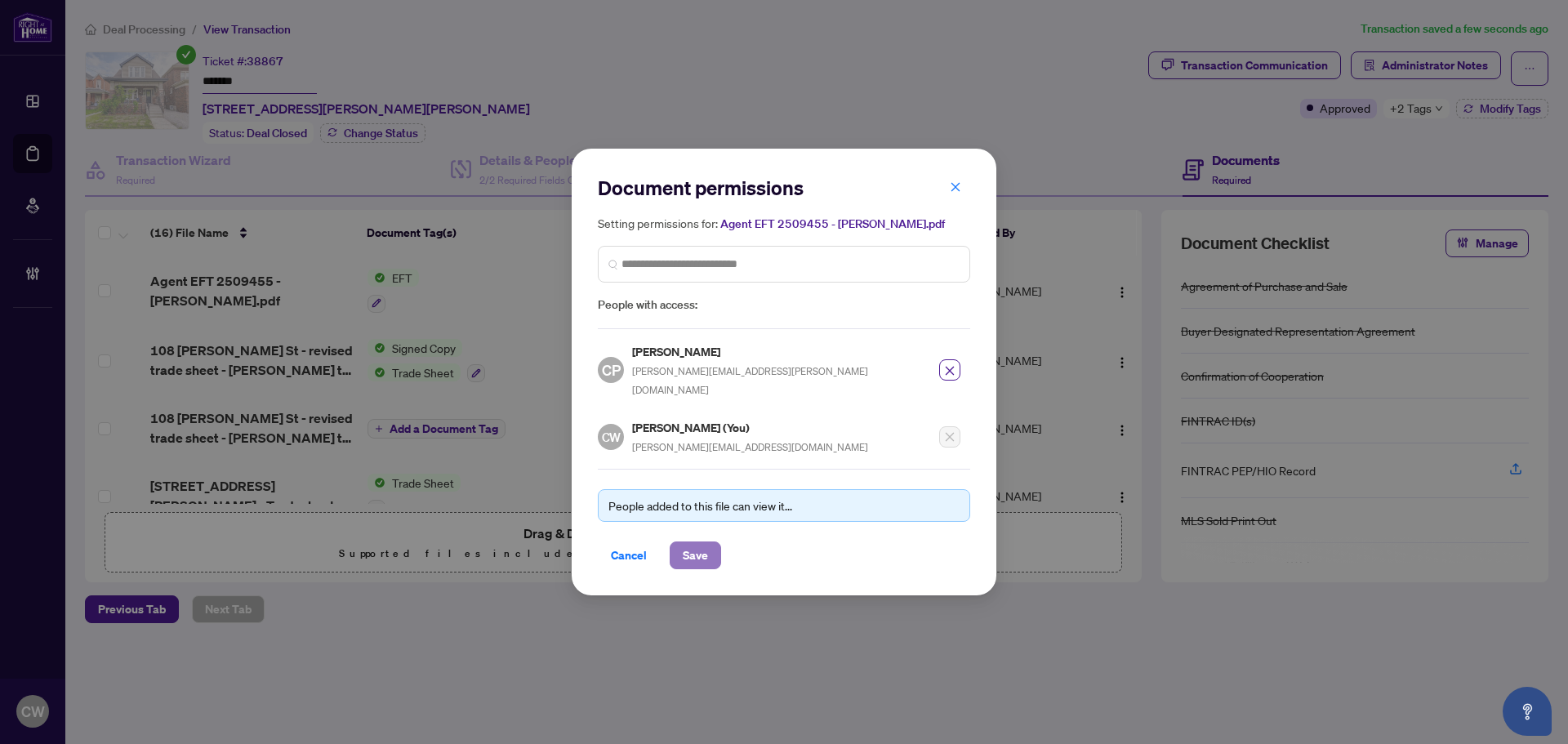
click at [701, 542] on span "Save" at bounding box center [695, 555] width 25 height 26
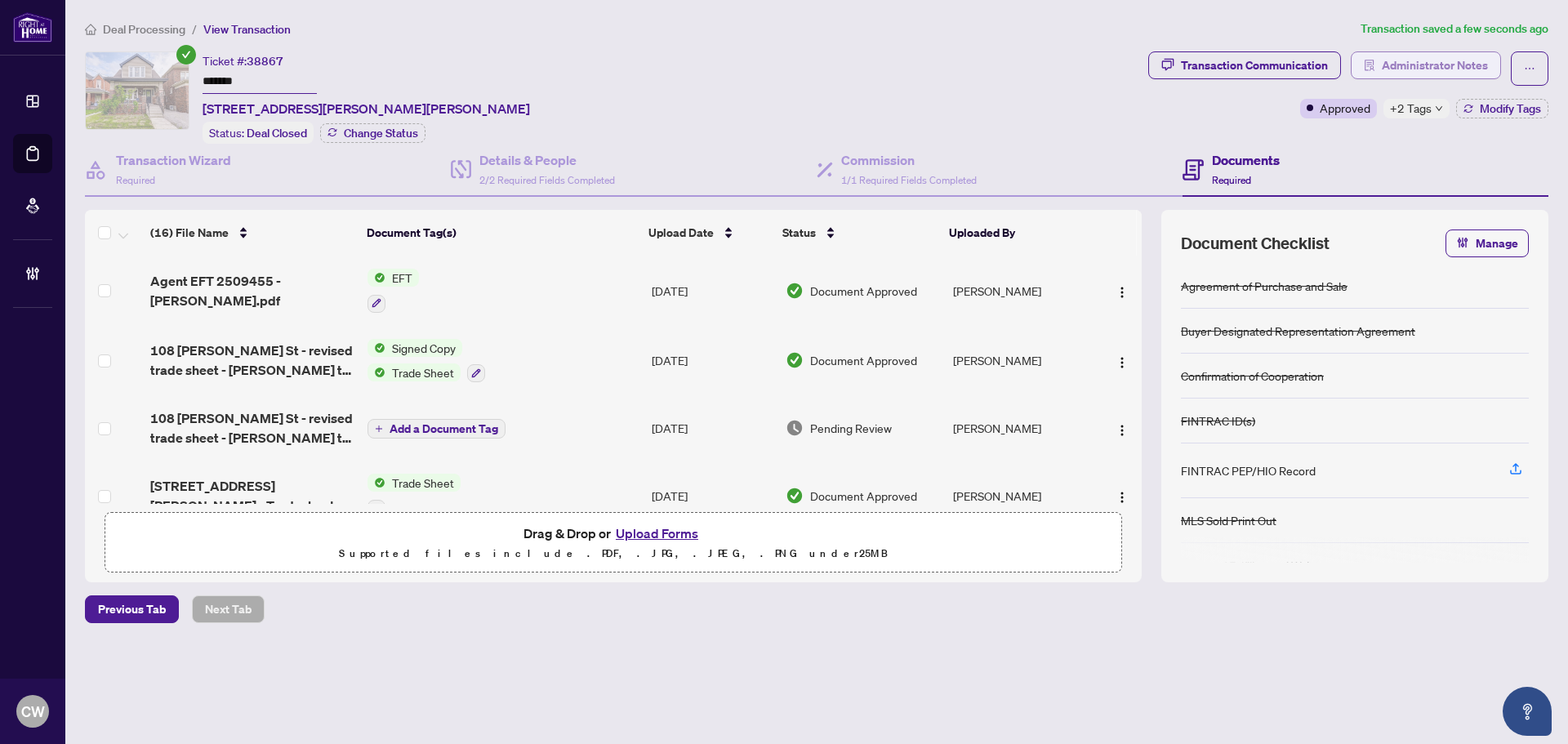
click at [1439, 68] on span "Administrator Notes" at bounding box center [1434, 66] width 106 height 26
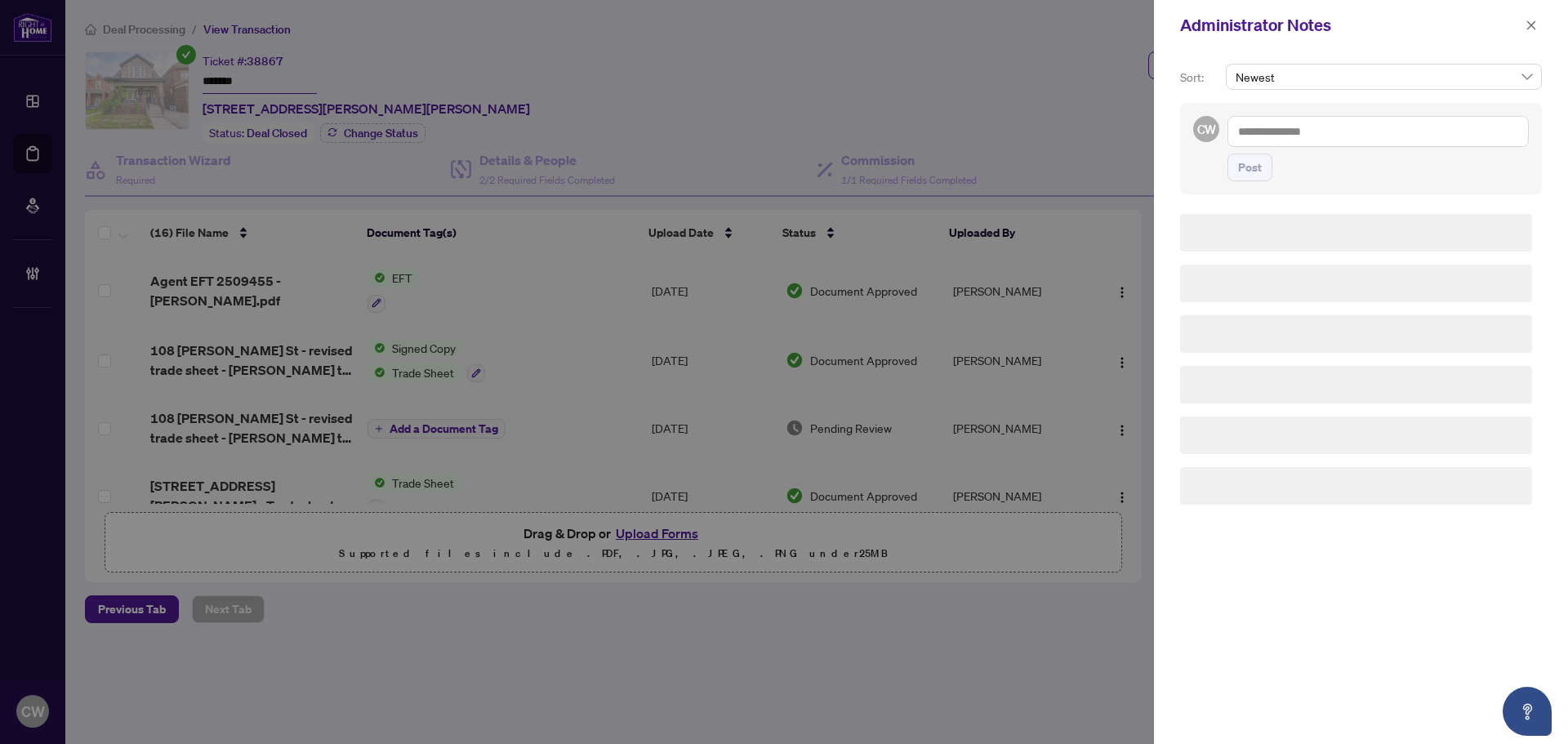
click at [1397, 129] on textarea at bounding box center [1378, 131] width 301 height 31
paste textarea "**********"
type textarea "**********"
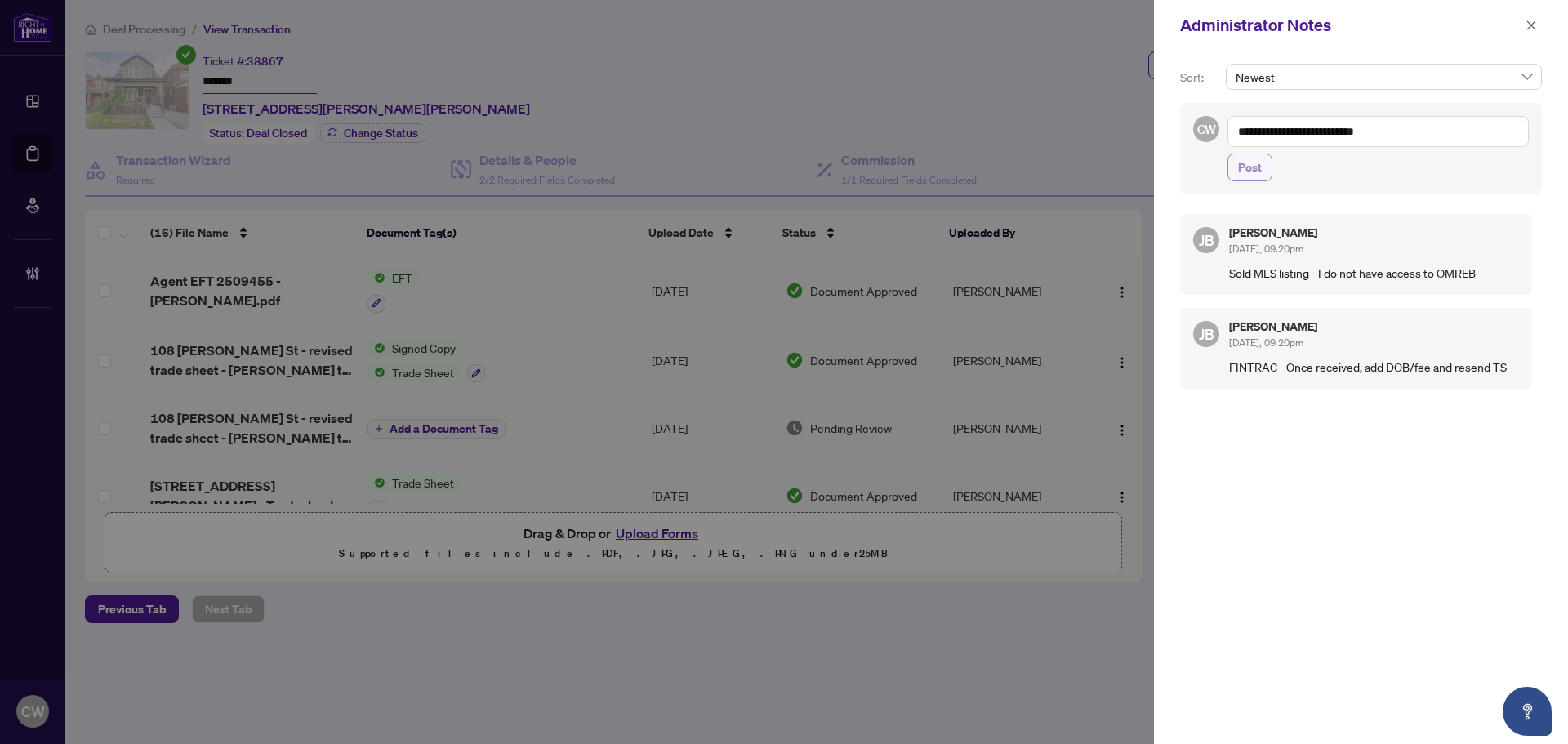
click at [1228, 179] on button "Post" at bounding box center [1250, 168] width 45 height 28
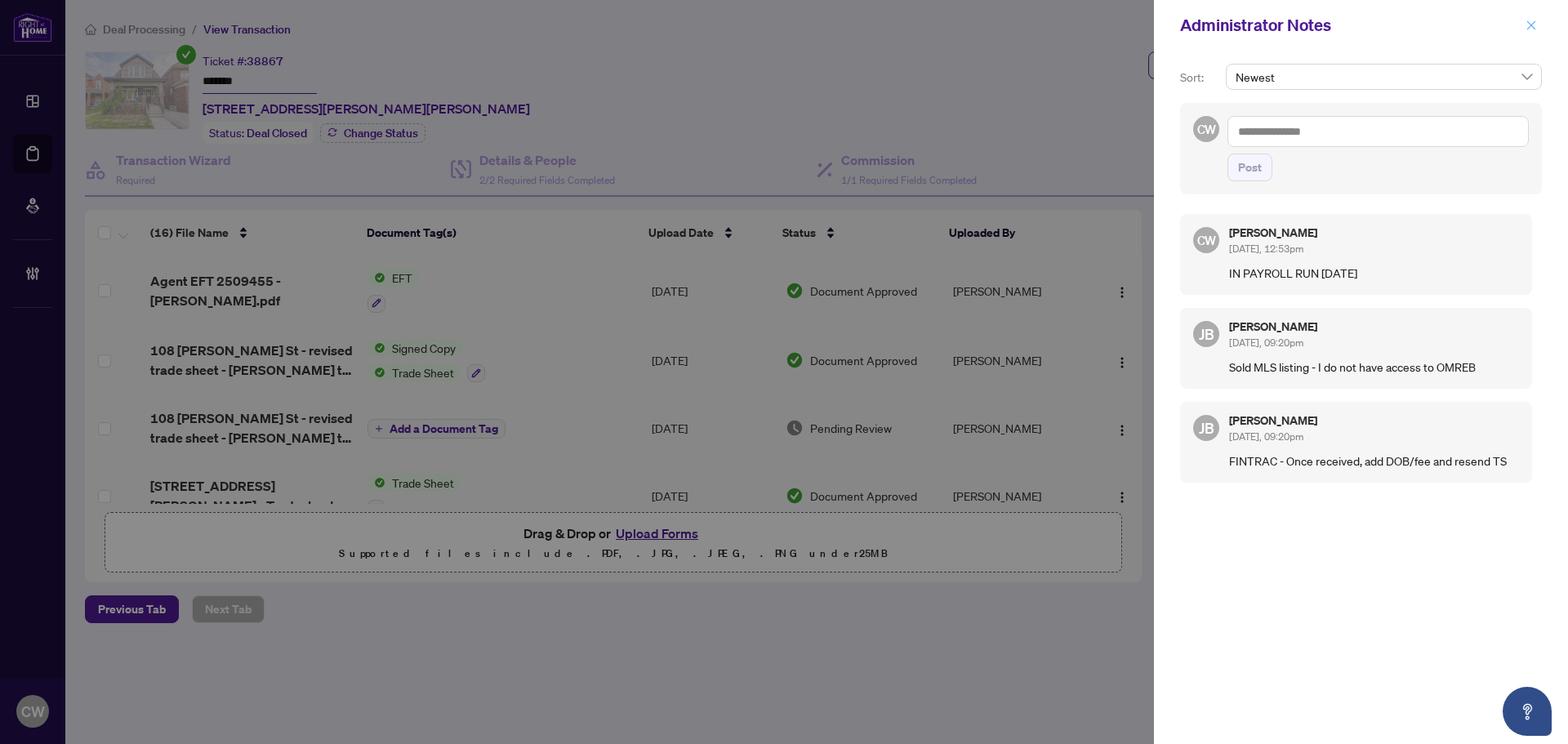
click at [1538, 21] on button "button" at bounding box center [1530, 25] width 22 height 20
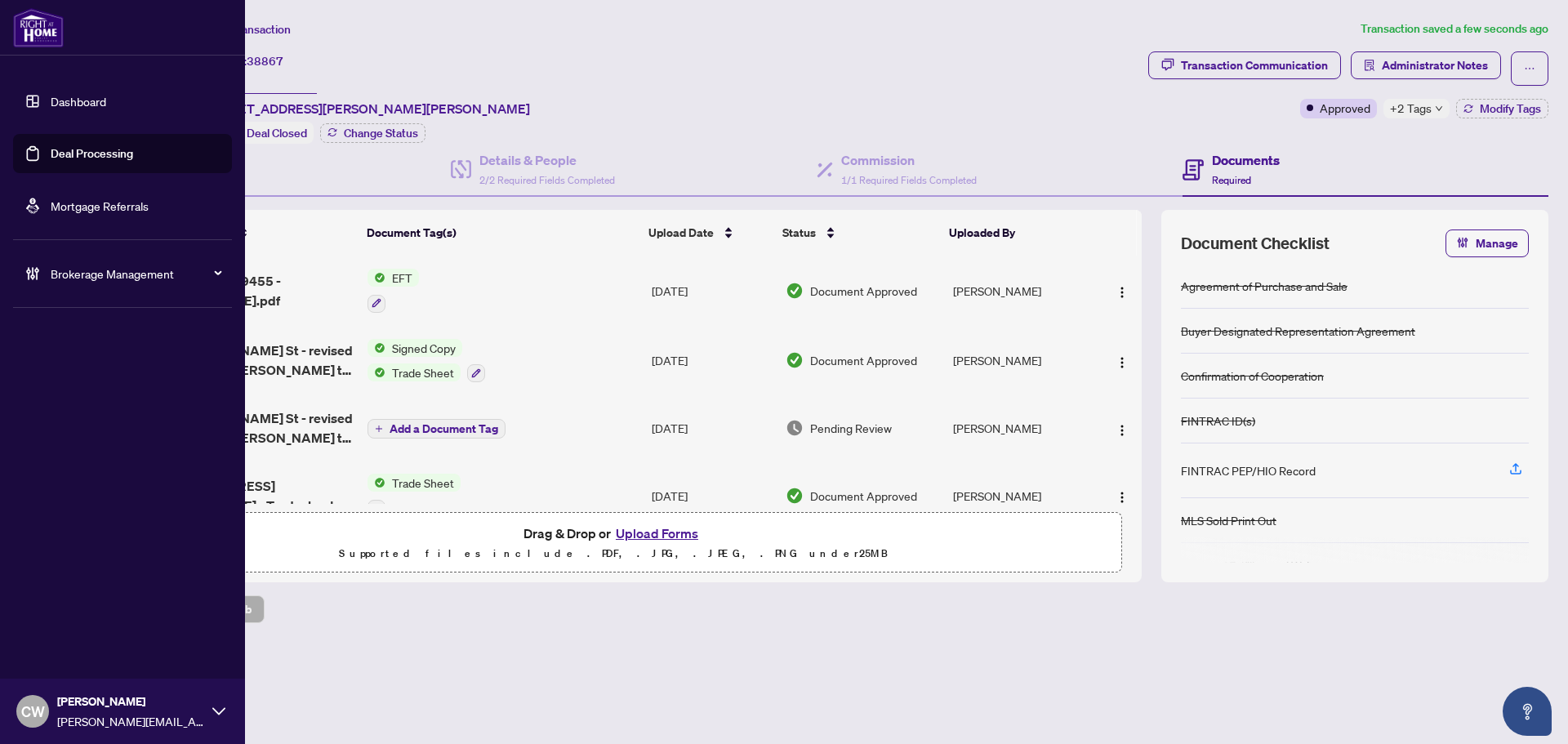
click at [51, 148] on link "Deal Processing" at bounding box center [92, 154] width 83 height 15
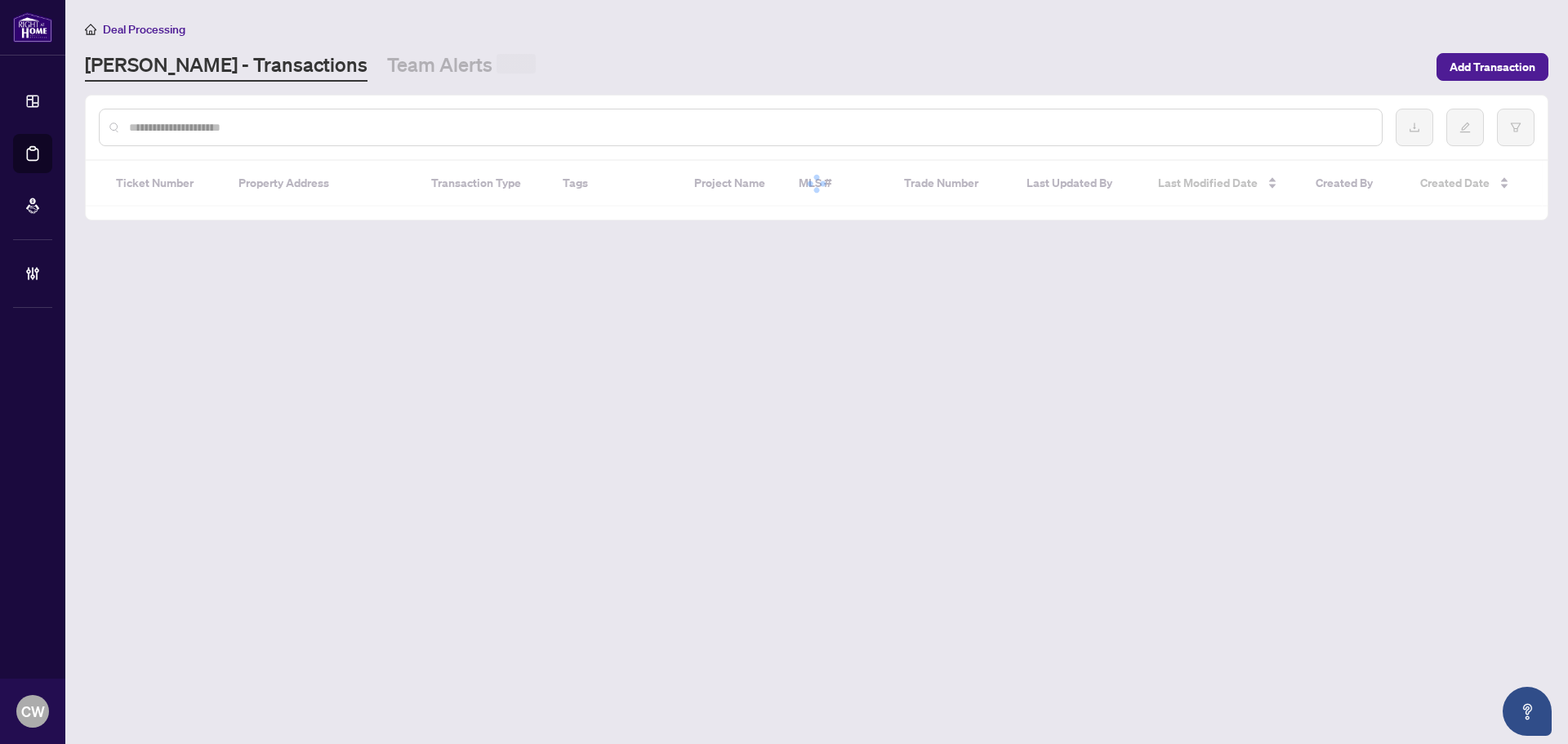
click at [307, 118] on input "text" at bounding box center [748, 127] width 1240 height 18
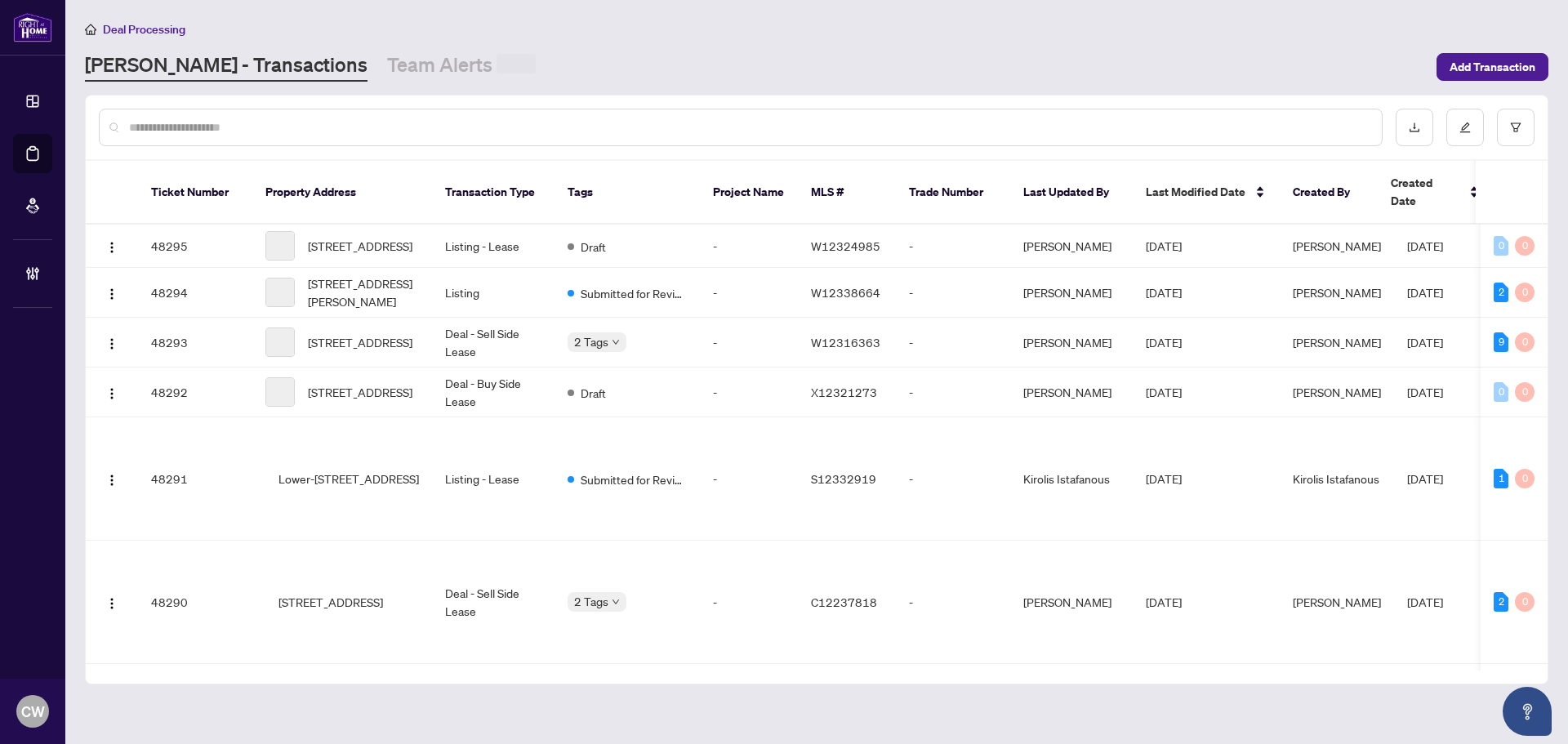
paste input "*******"
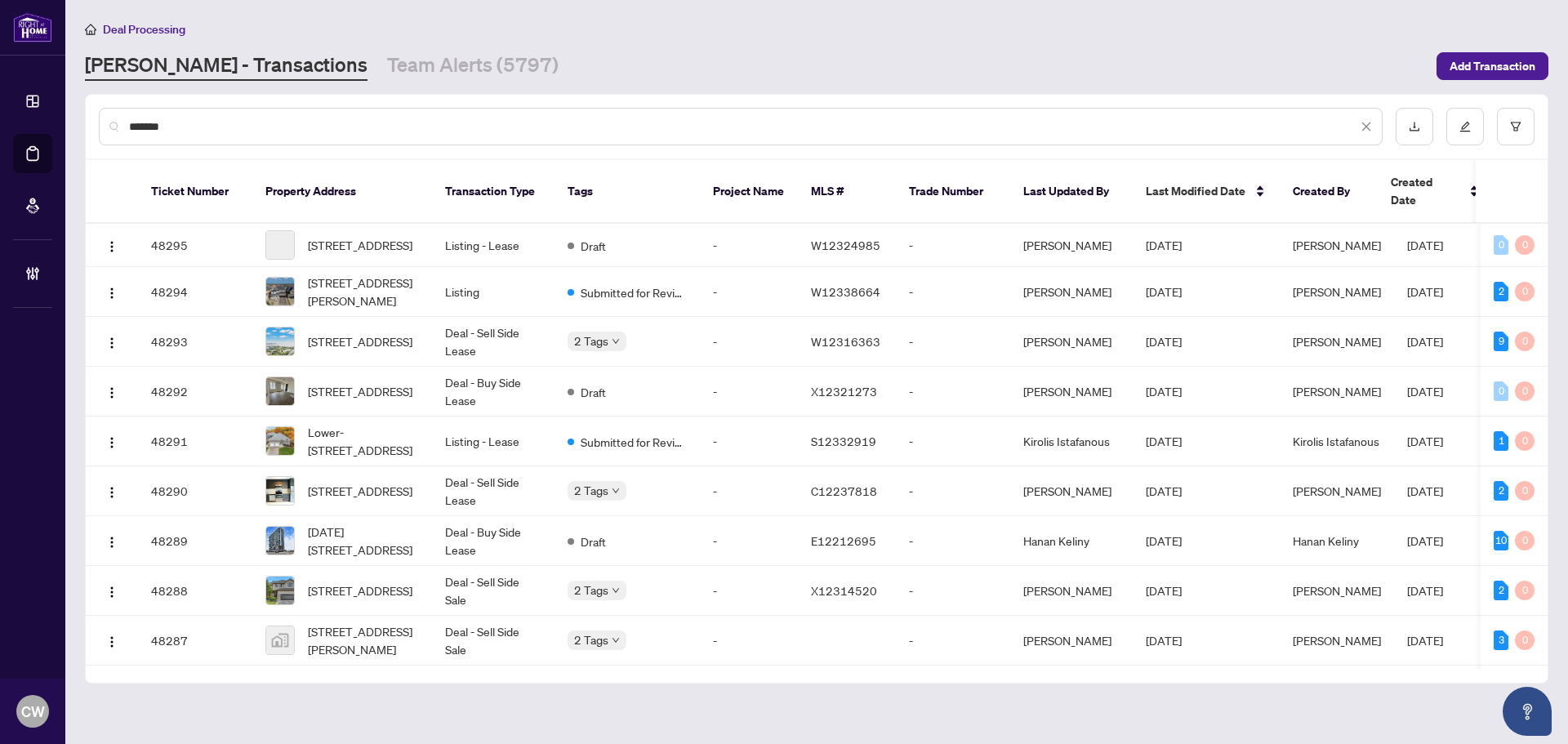
type input "*******"
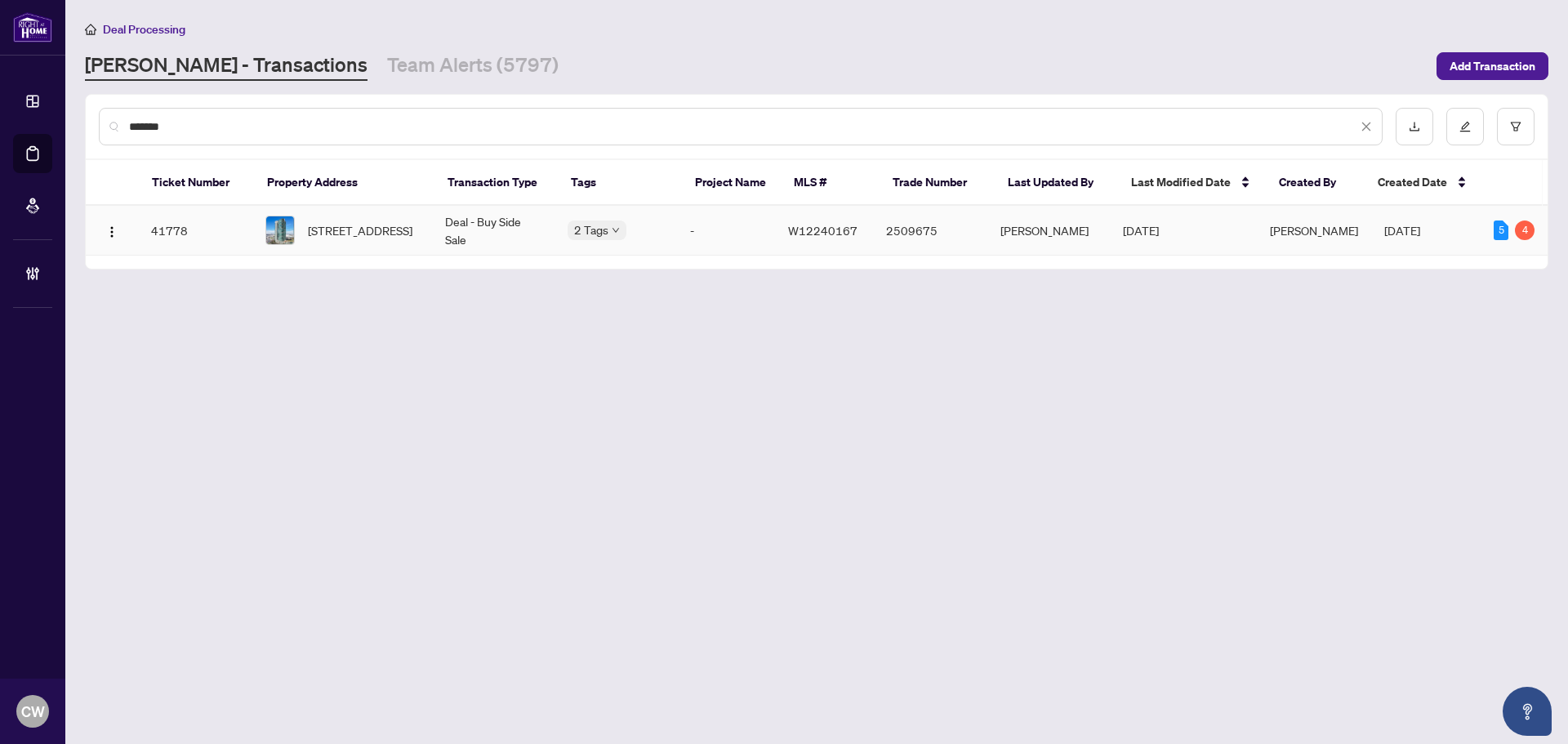
click at [357, 221] on span "[STREET_ADDRESS]" at bounding box center [359, 230] width 104 height 18
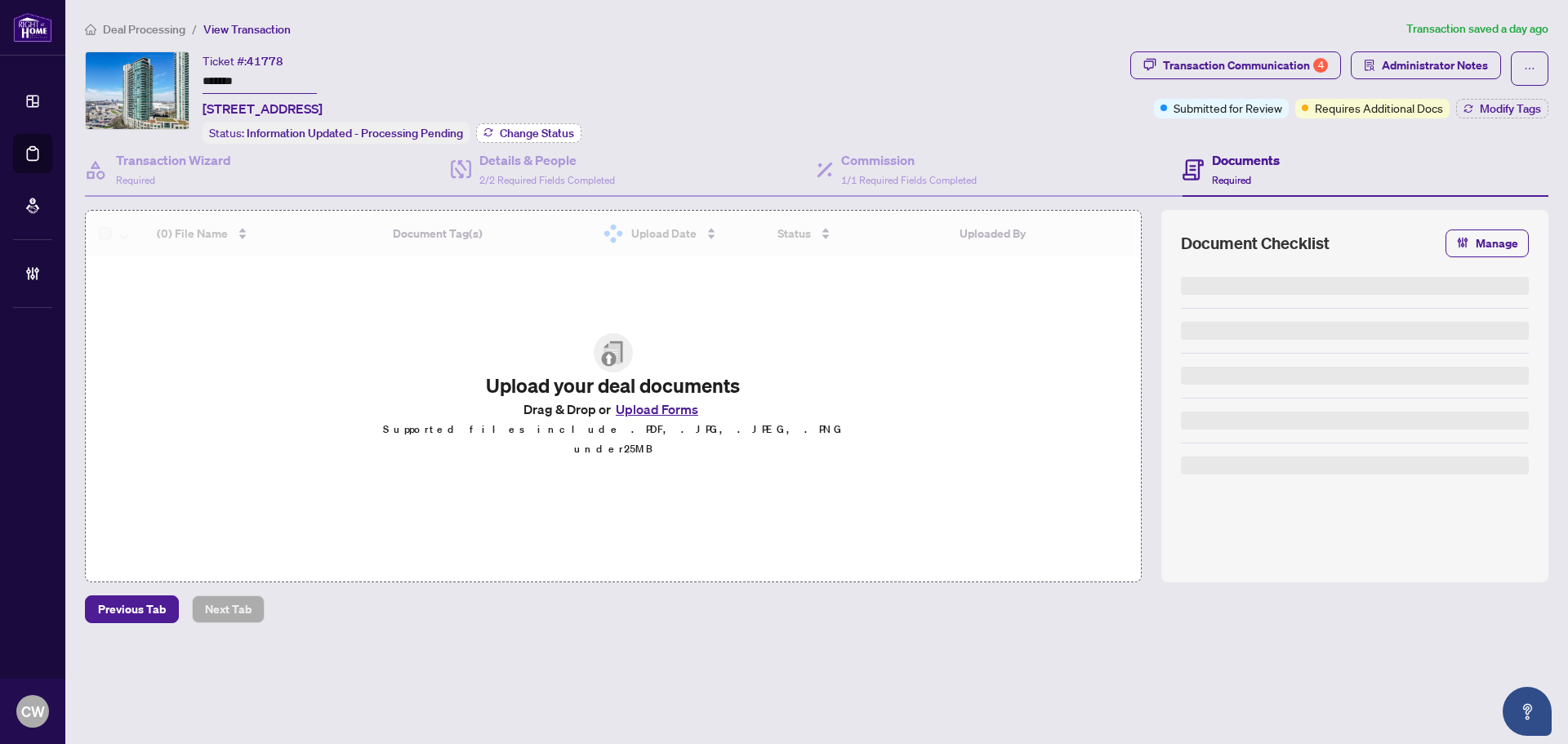
click at [537, 130] on span "Change Status" at bounding box center [537, 133] width 74 height 11
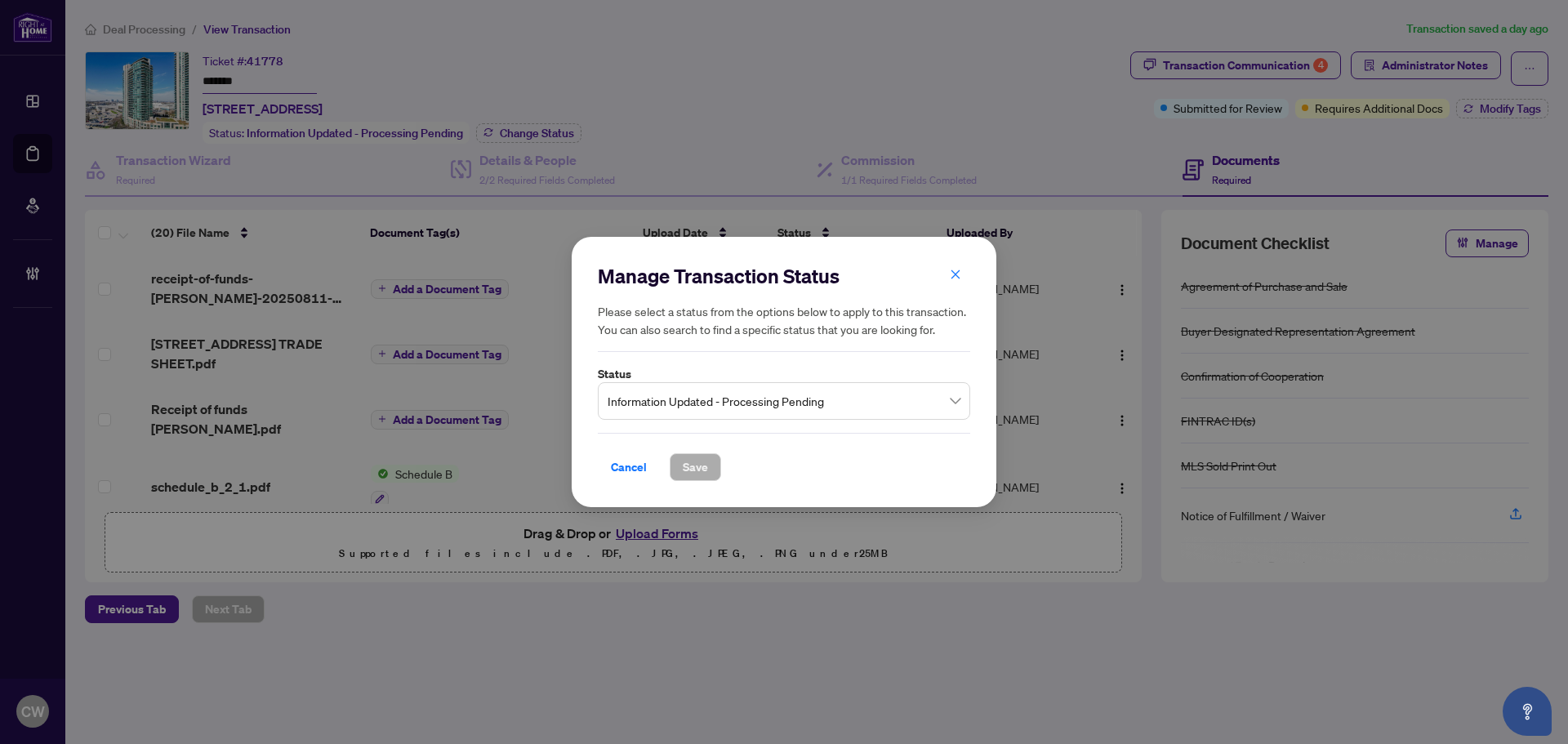
click at [711, 395] on span "Information Updated - Processing Pending" at bounding box center [784, 401] width 353 height 31
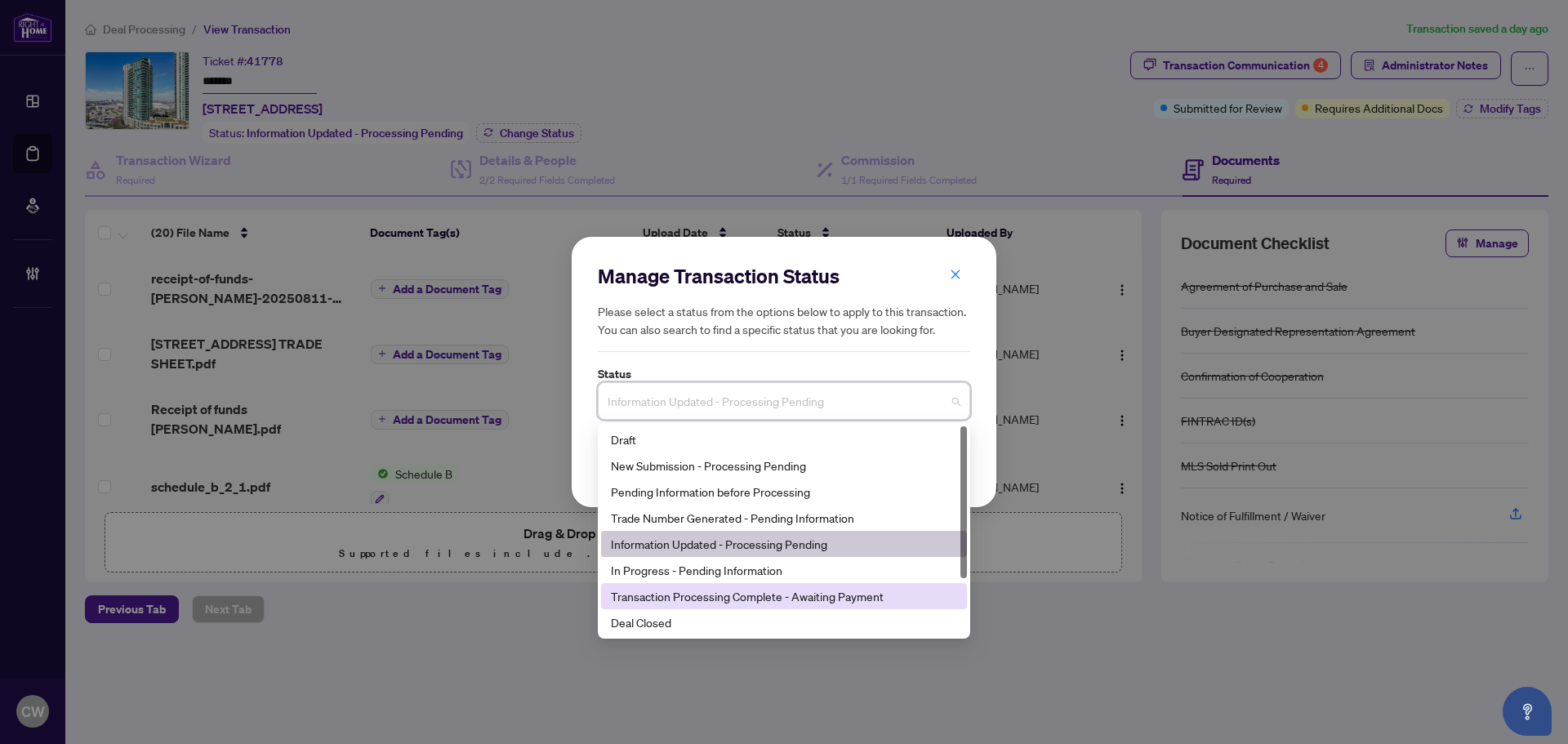
click at [675, 620] on div "Deal Closed" at bounding box center [784, 622] width 346 height 18
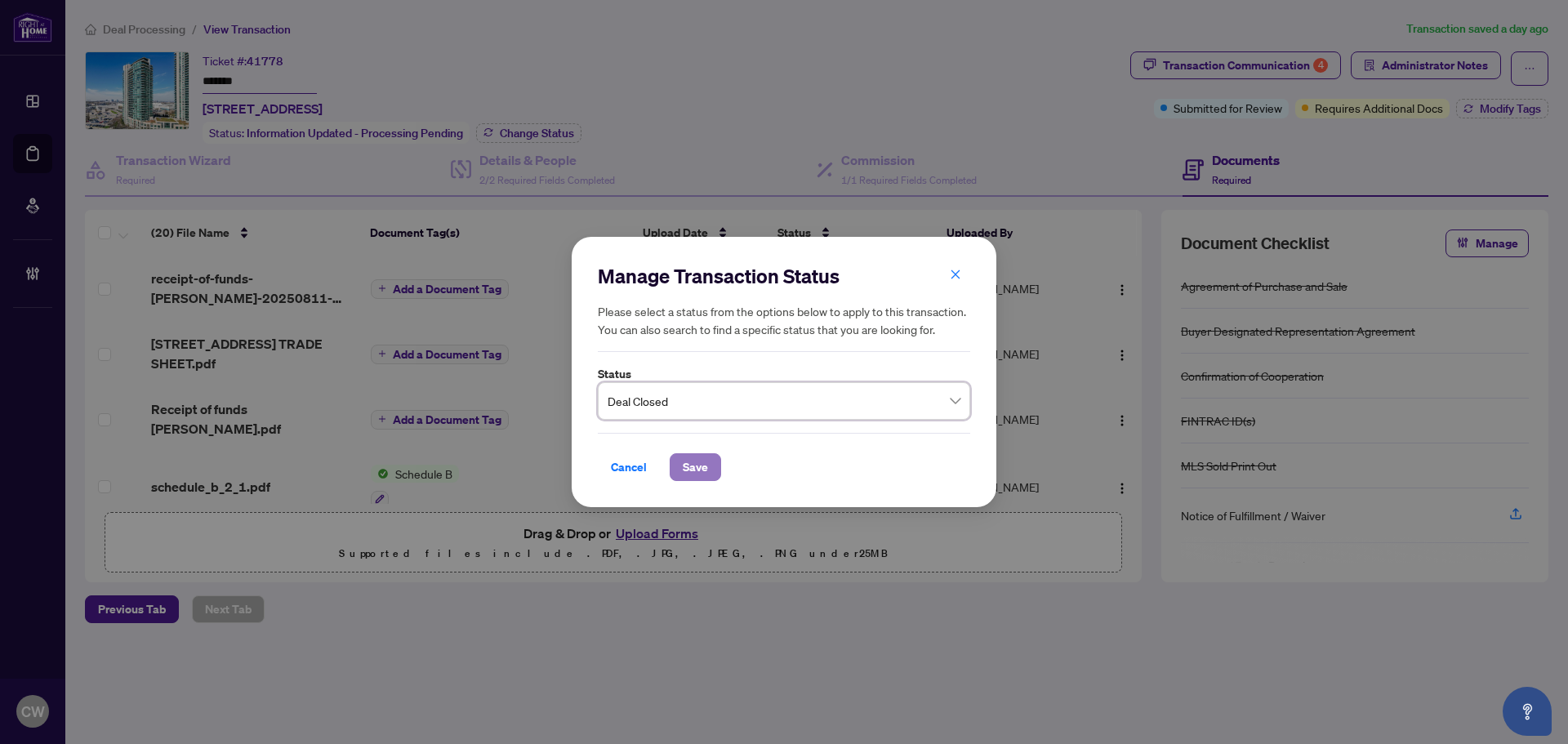
click at [678, 462] on button "Save" at bounding box center [695, 467] width 52 height 28
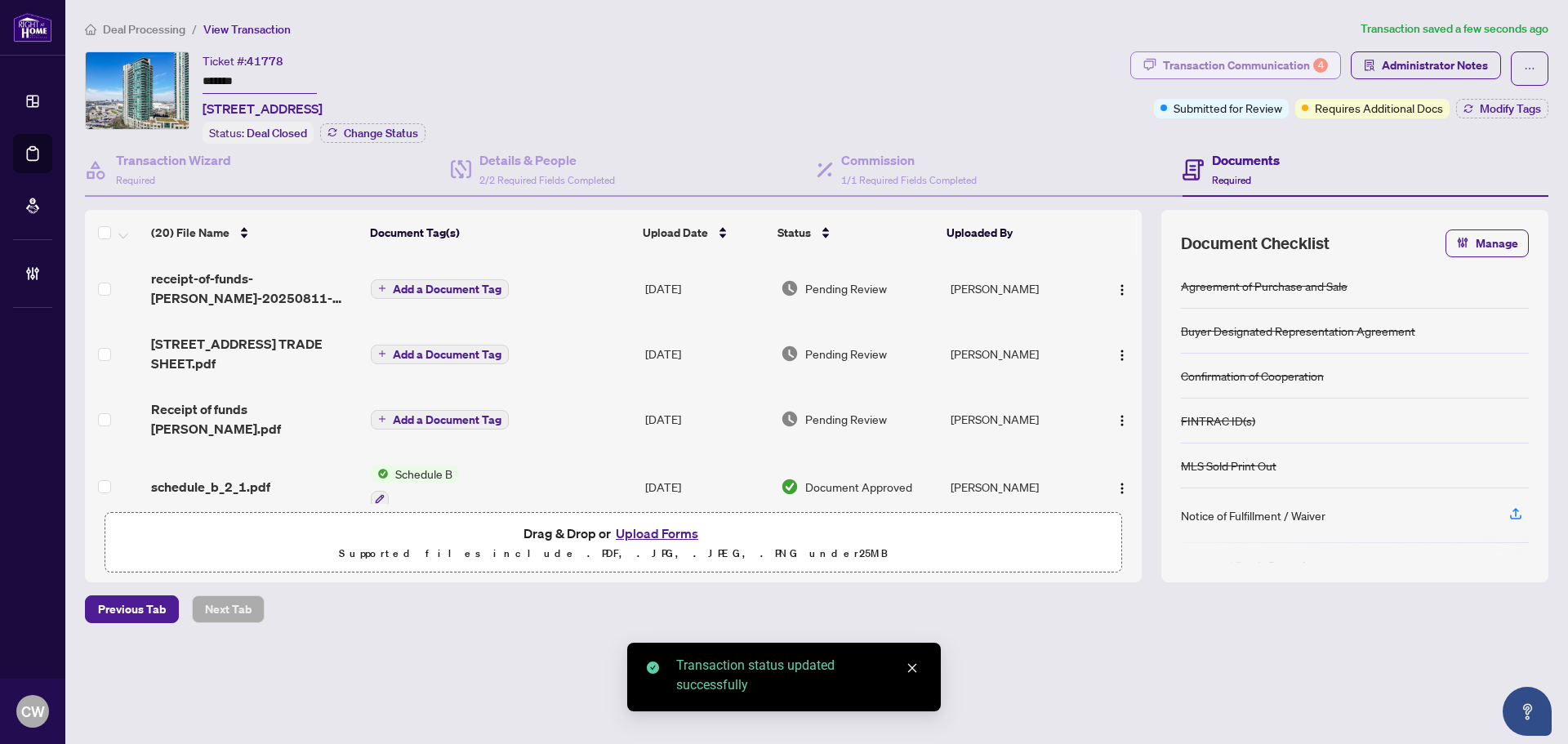
click at [1281, 62] on div "Transaction Communication 4" at bounding box center [1245, 66] width 165 height 26
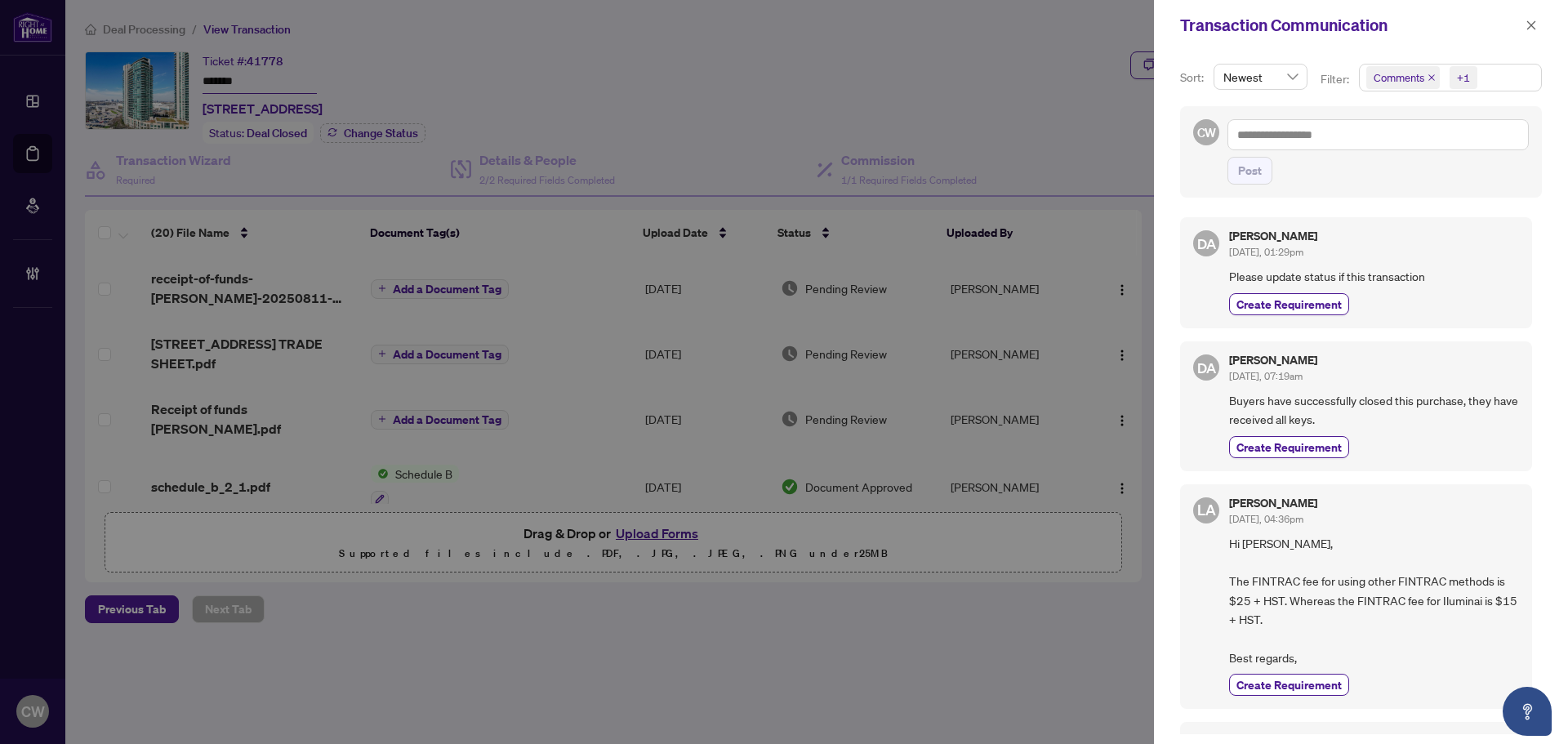
click at [1431, 76] on icon "close" at bounding box center [1431, 77] width 7 height 7
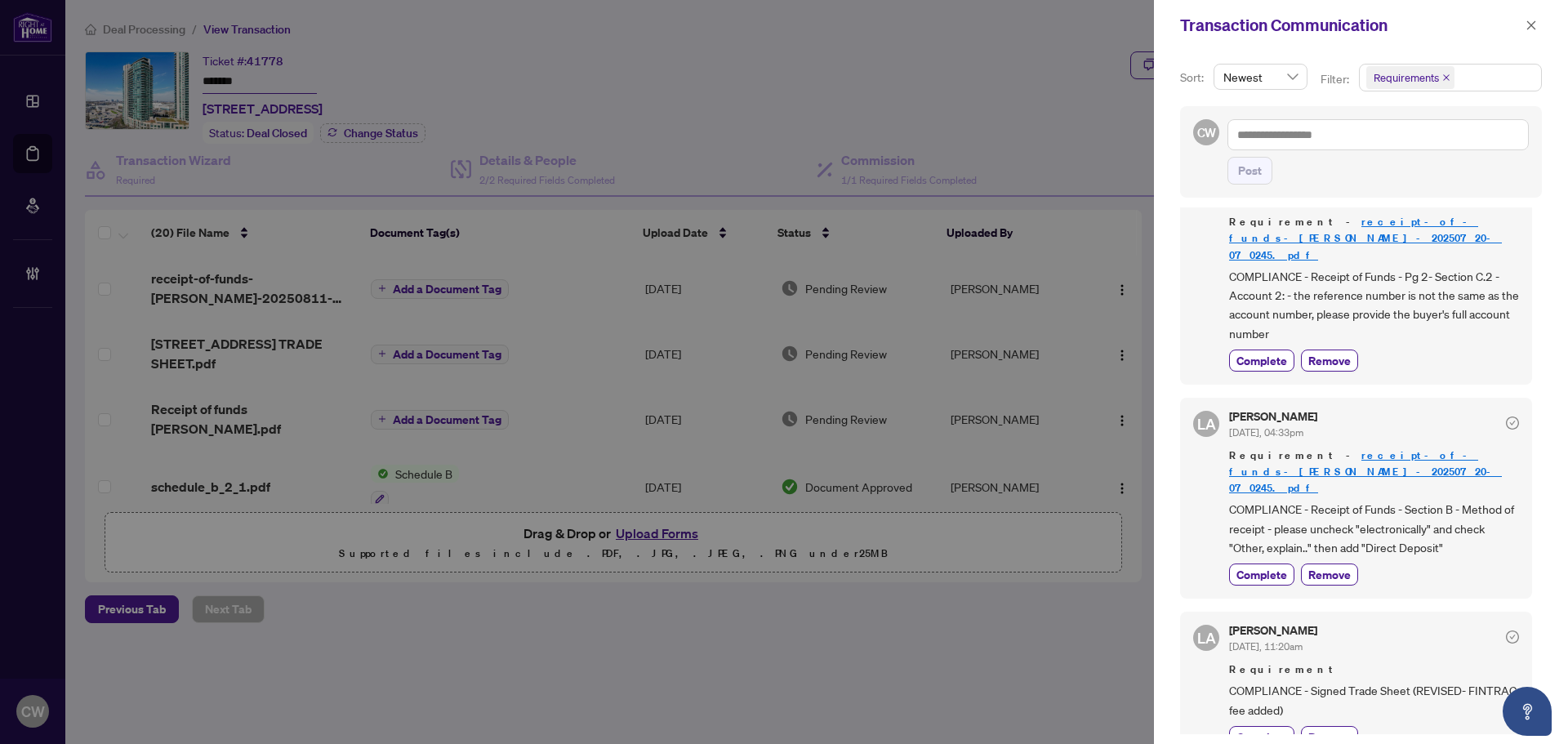
scroll to position [82, 0]
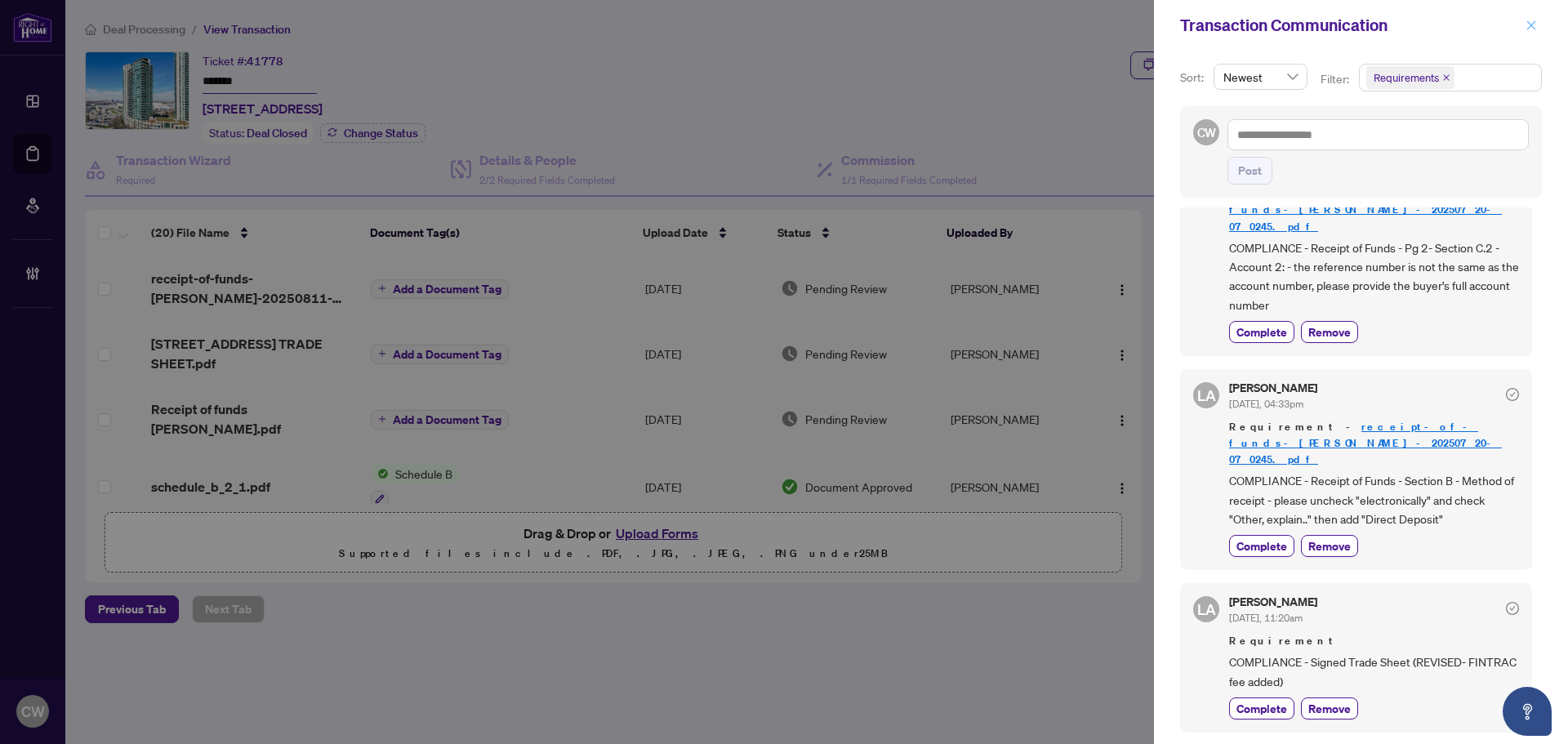
click at [1532, 23] on icon "close" at bounding box center [1531, 25] width 11 height 11
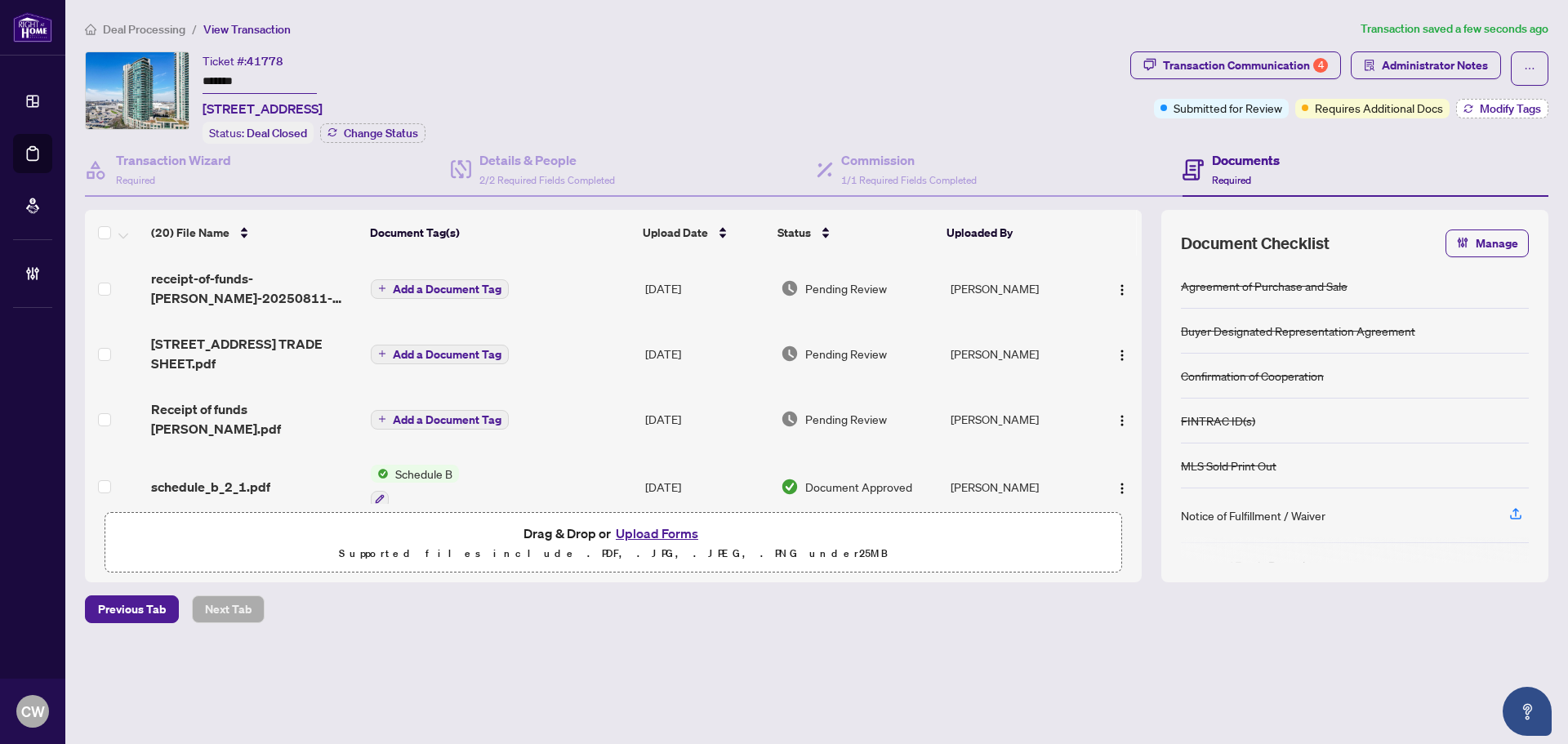
click at [1480, 103] on span "Modify Tags" at bounding box center [1510, 109] width 61 height 11
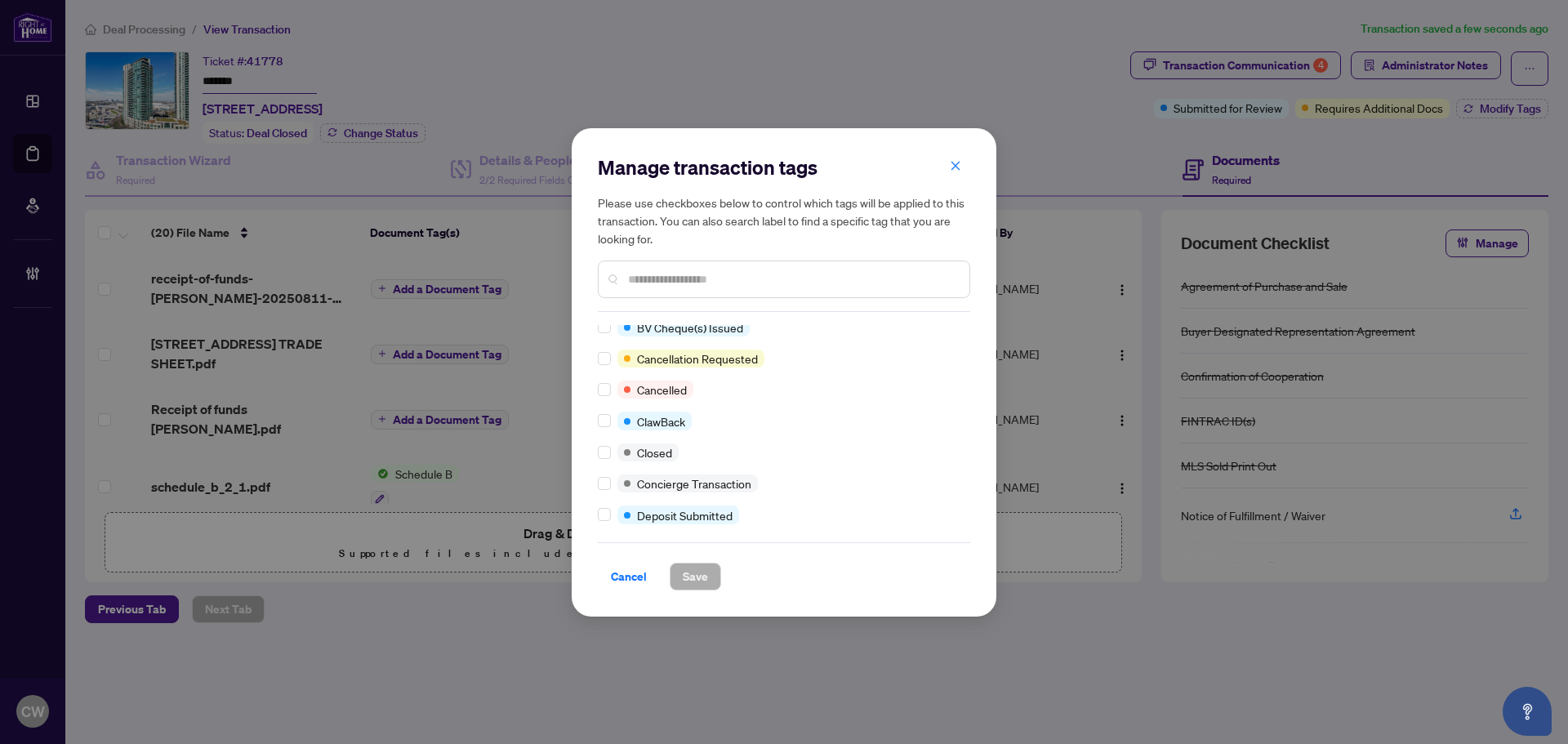
scroll to position [0, 0]
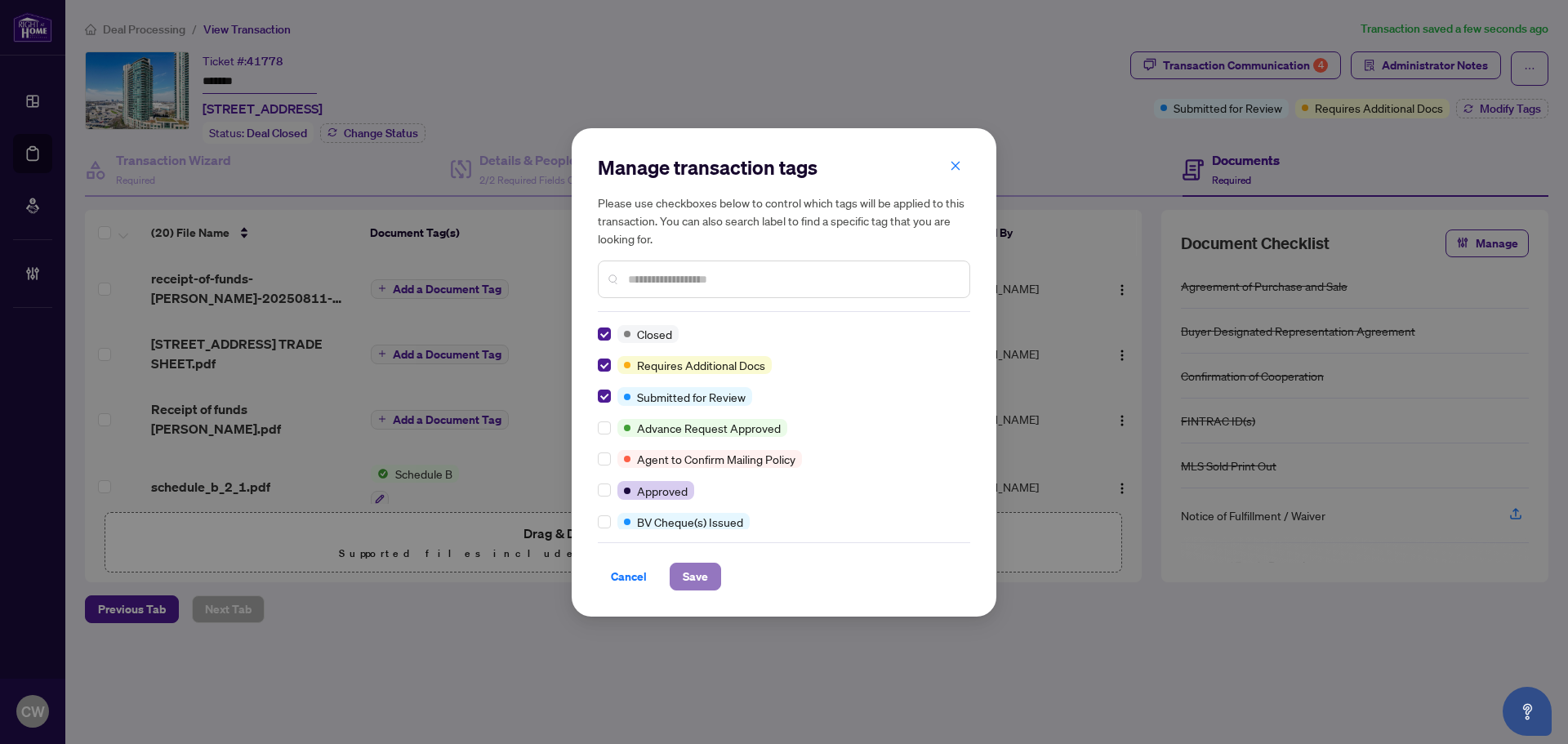
click at [706, 571] on span "Save" at bounding box center [695, 576] width 25 height 26
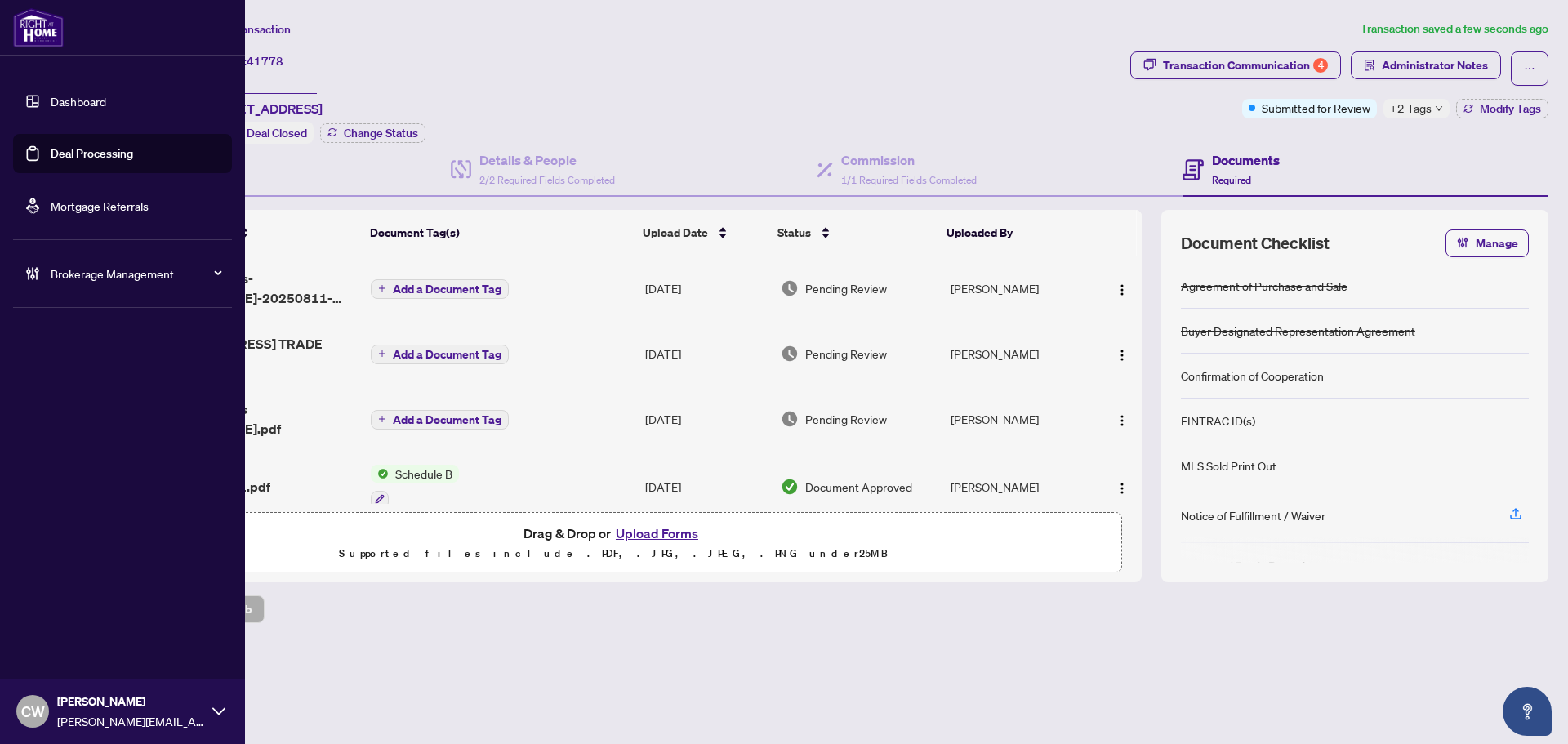
click at [51, 146] on link "Deal Processing" at bounding box center [92, 154] width 83 height 15
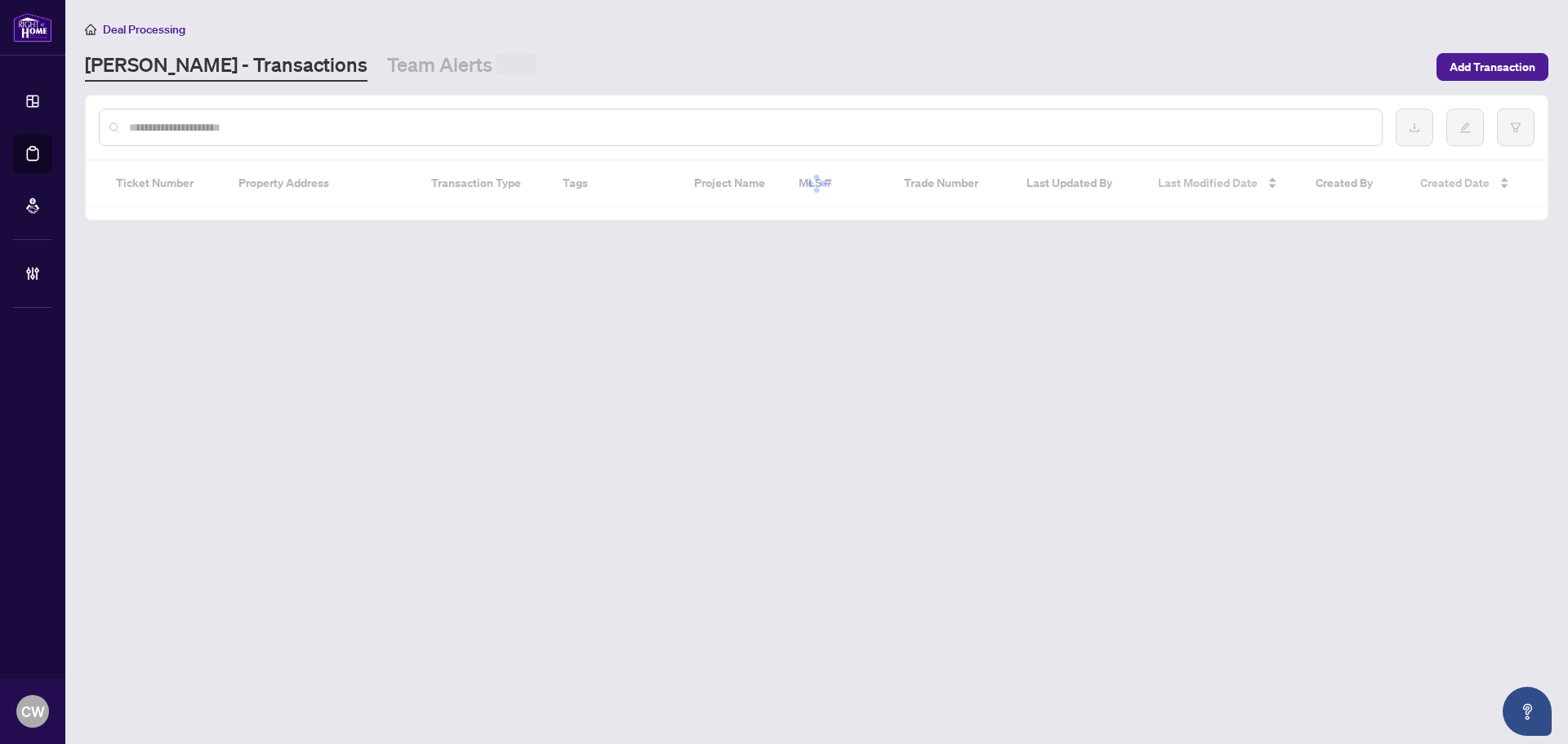
click at [309, 129] on input "text" at bounding box center [748, 127] width 1240 height 18
paste input "*******"
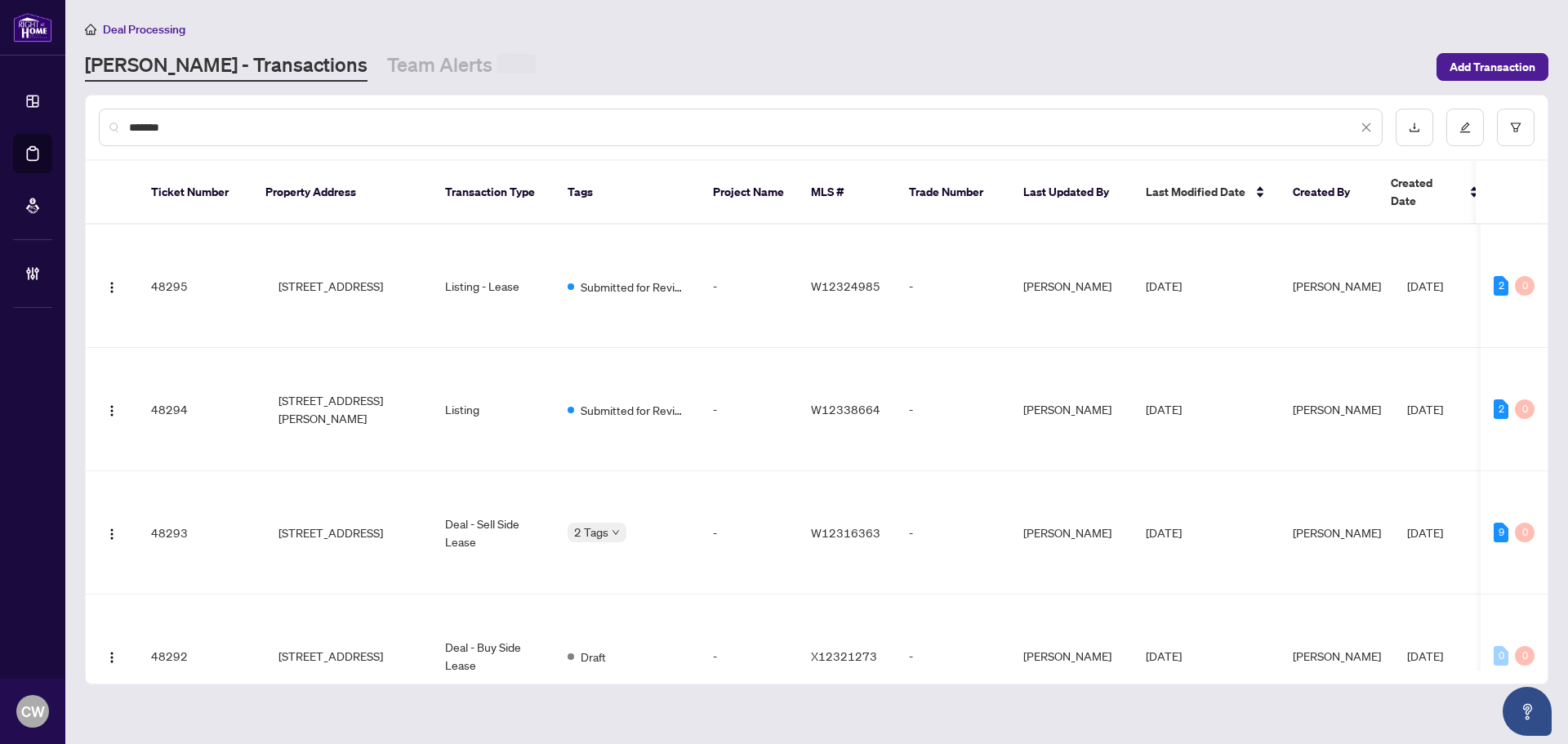
type input "*******"
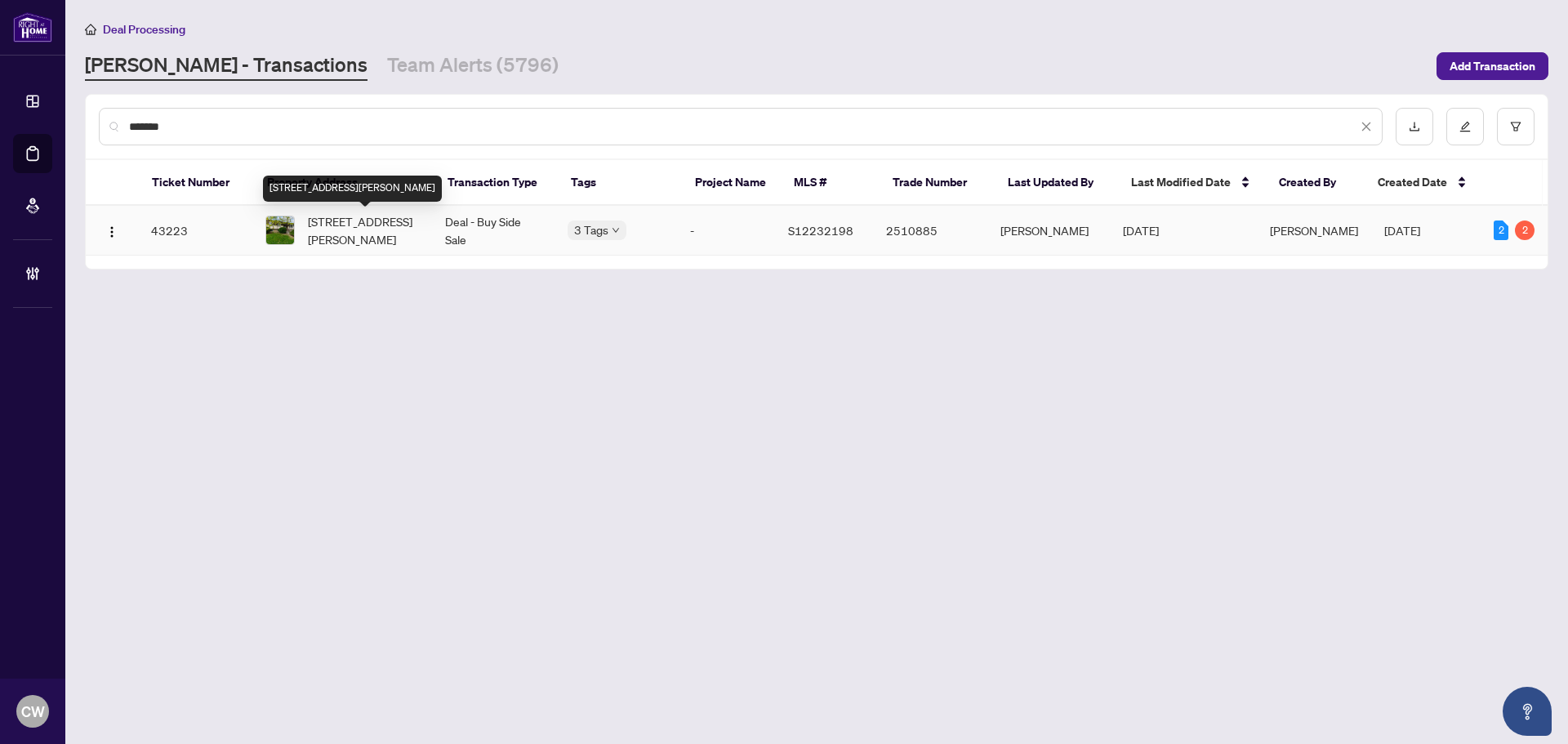
click at [345, 215] on span "[STREET_ADDRESS][PERSON_NAME]" at bounding box center [363, 230] width 111 height 36
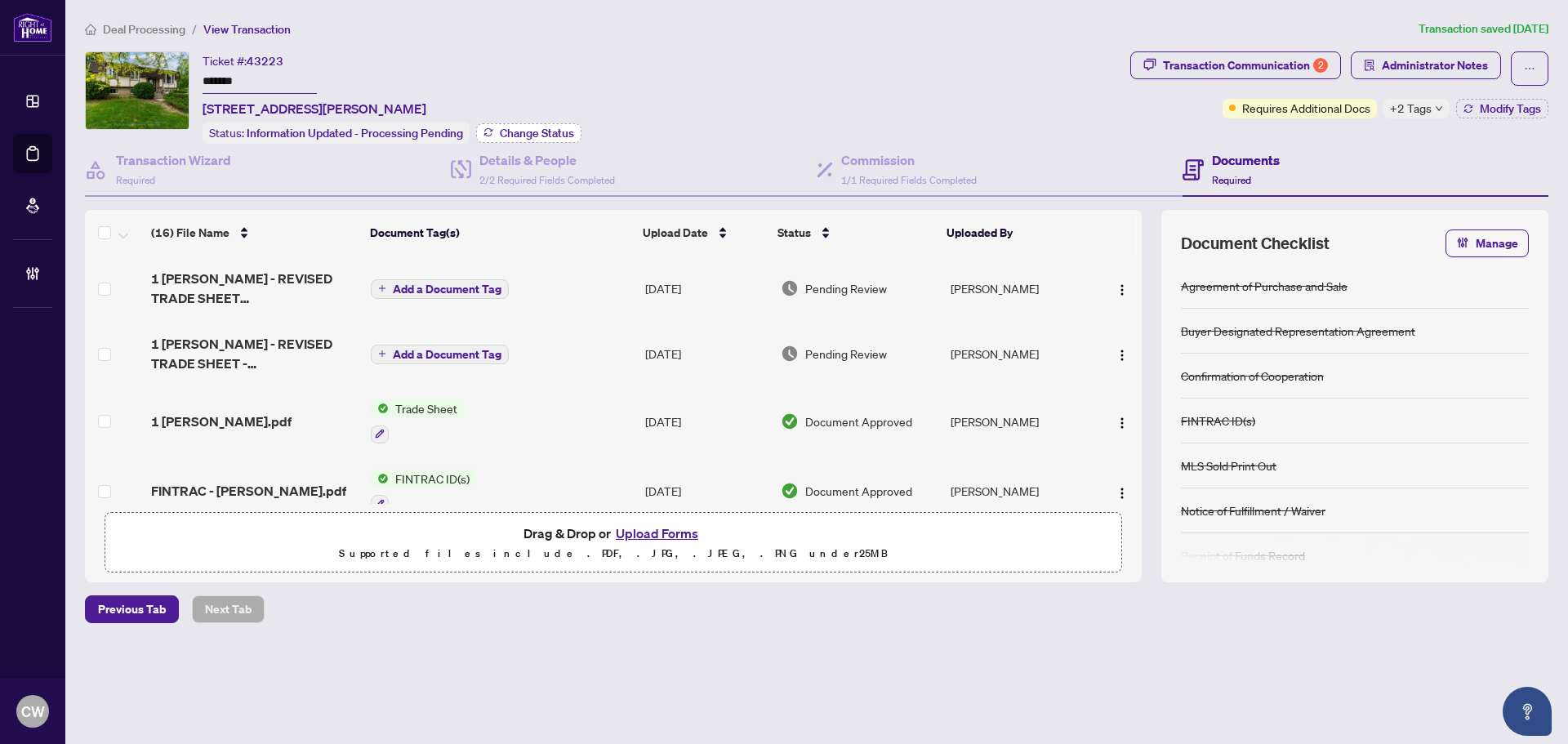
click at [525, 129] on span "Change Status" at bounding box center [537, 133] width 74 height 11
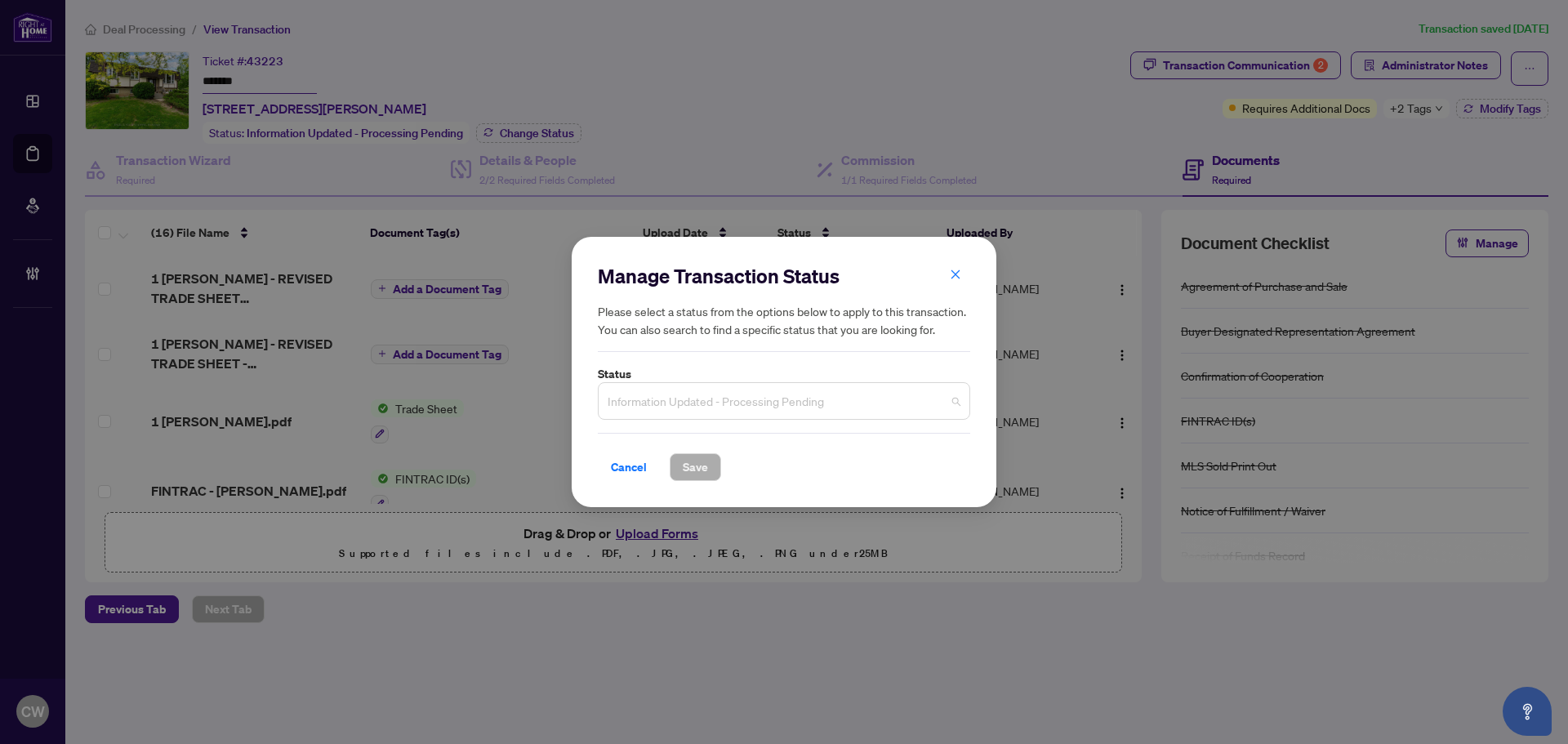
click at [738, 393] on span "Information Updated - Processing Pending" at bounding box center [784, 401] width 353 height 31
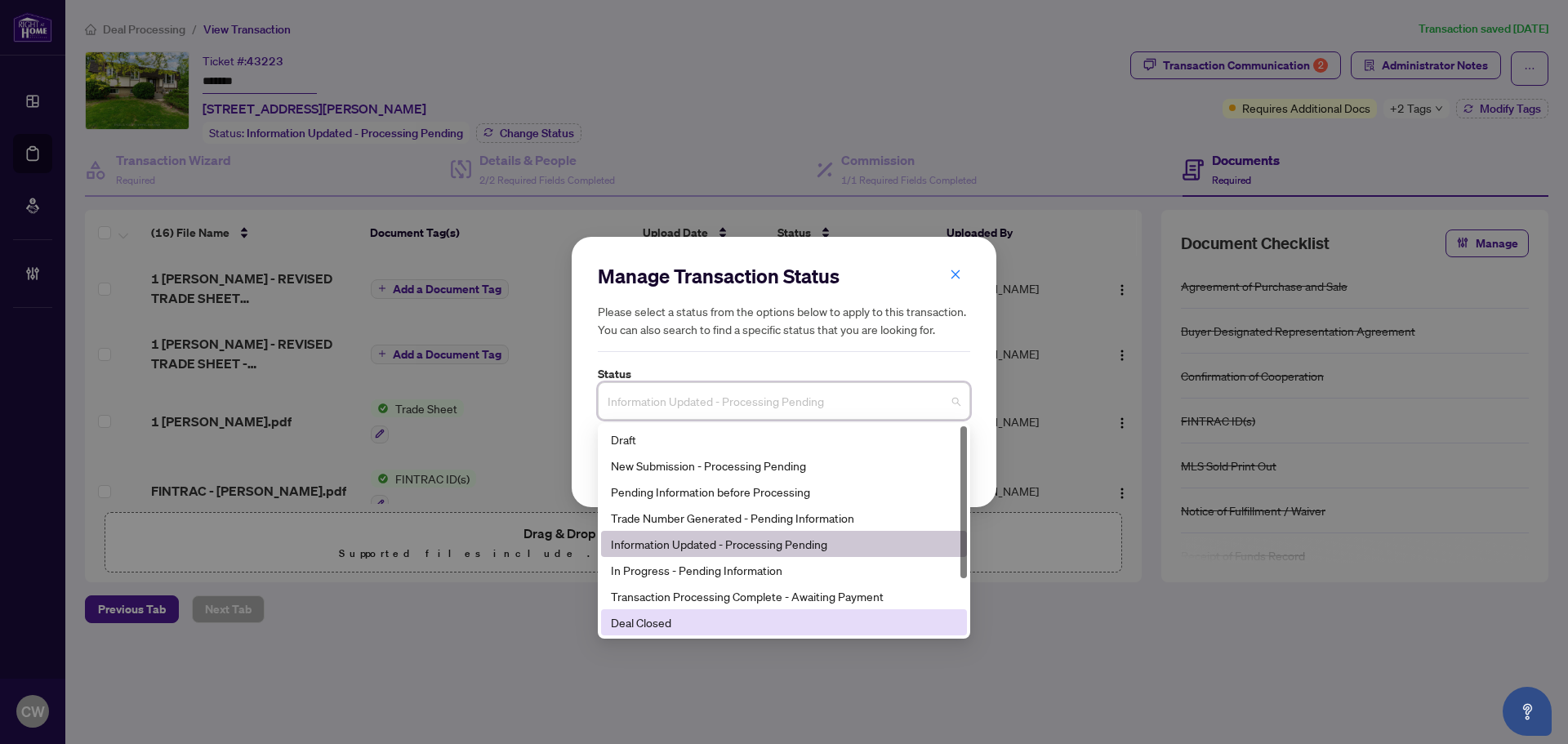
click at [700, 624] on div "Deal Closed" at bounding box center [784, 622] width 346 height 18
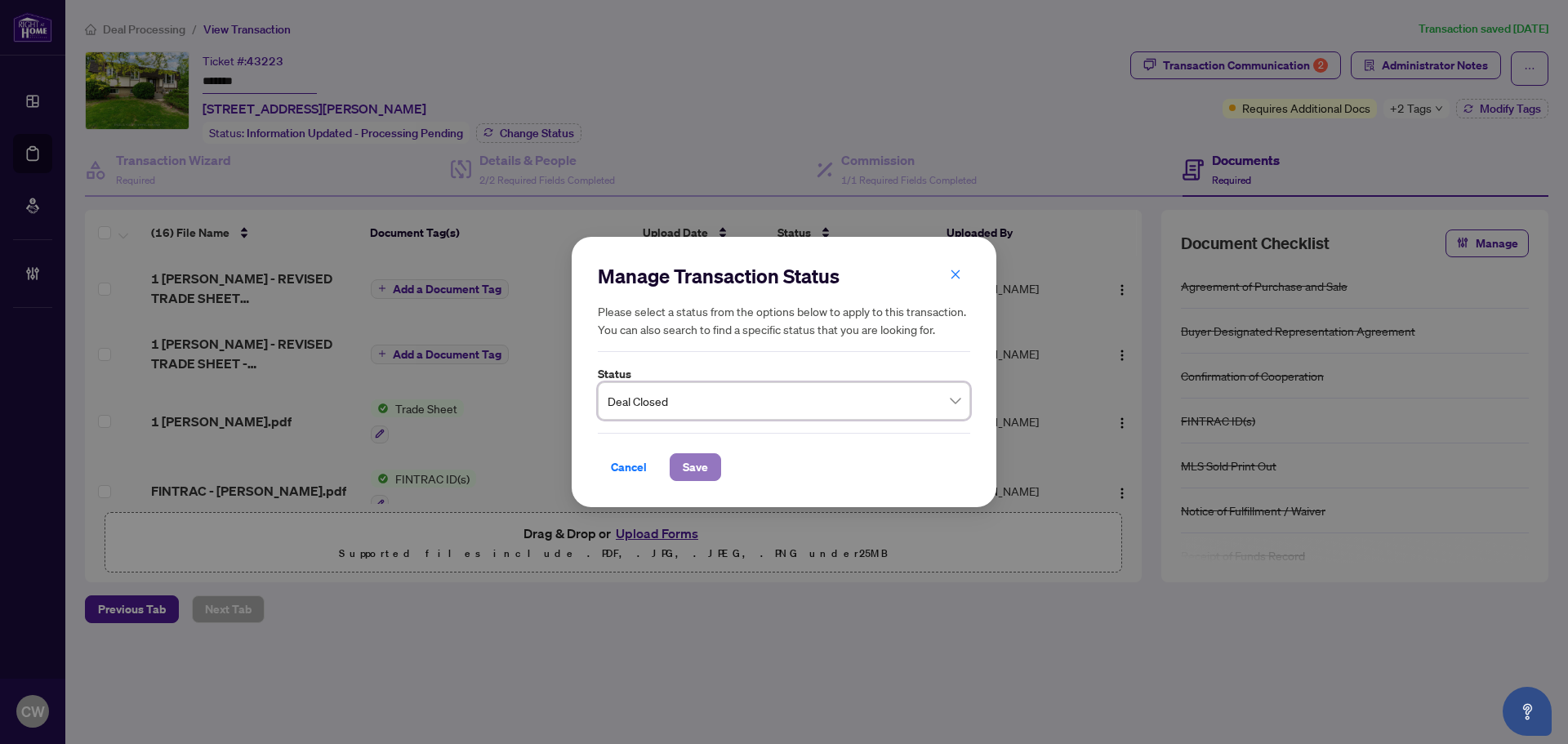
click at [689, 470] on span "Save" at bounding box center [695, 467] width 25 height 26
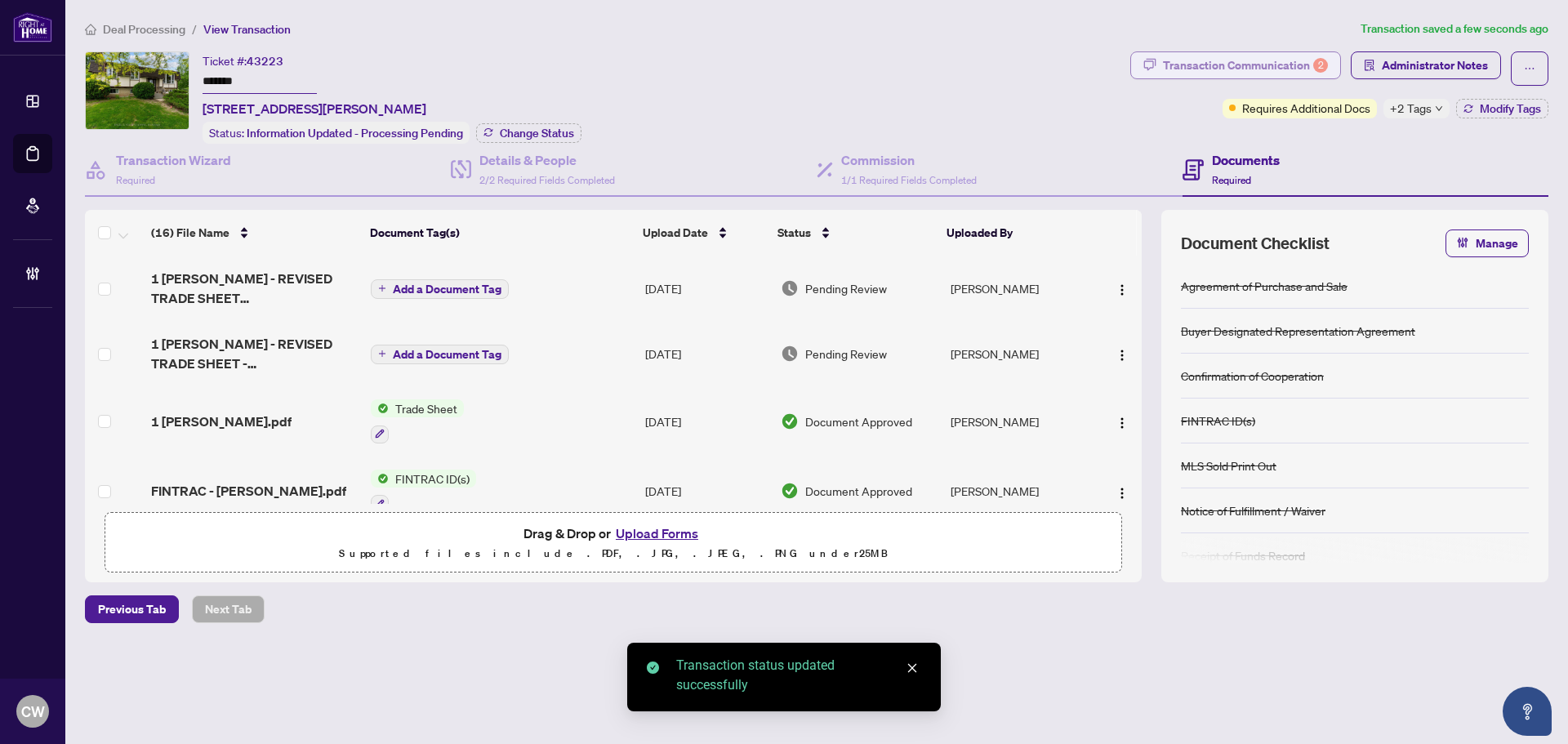
click at [1284, 65] on div "Transaction Communication 2" at bounding box center [1245, 66] width 165 height 26
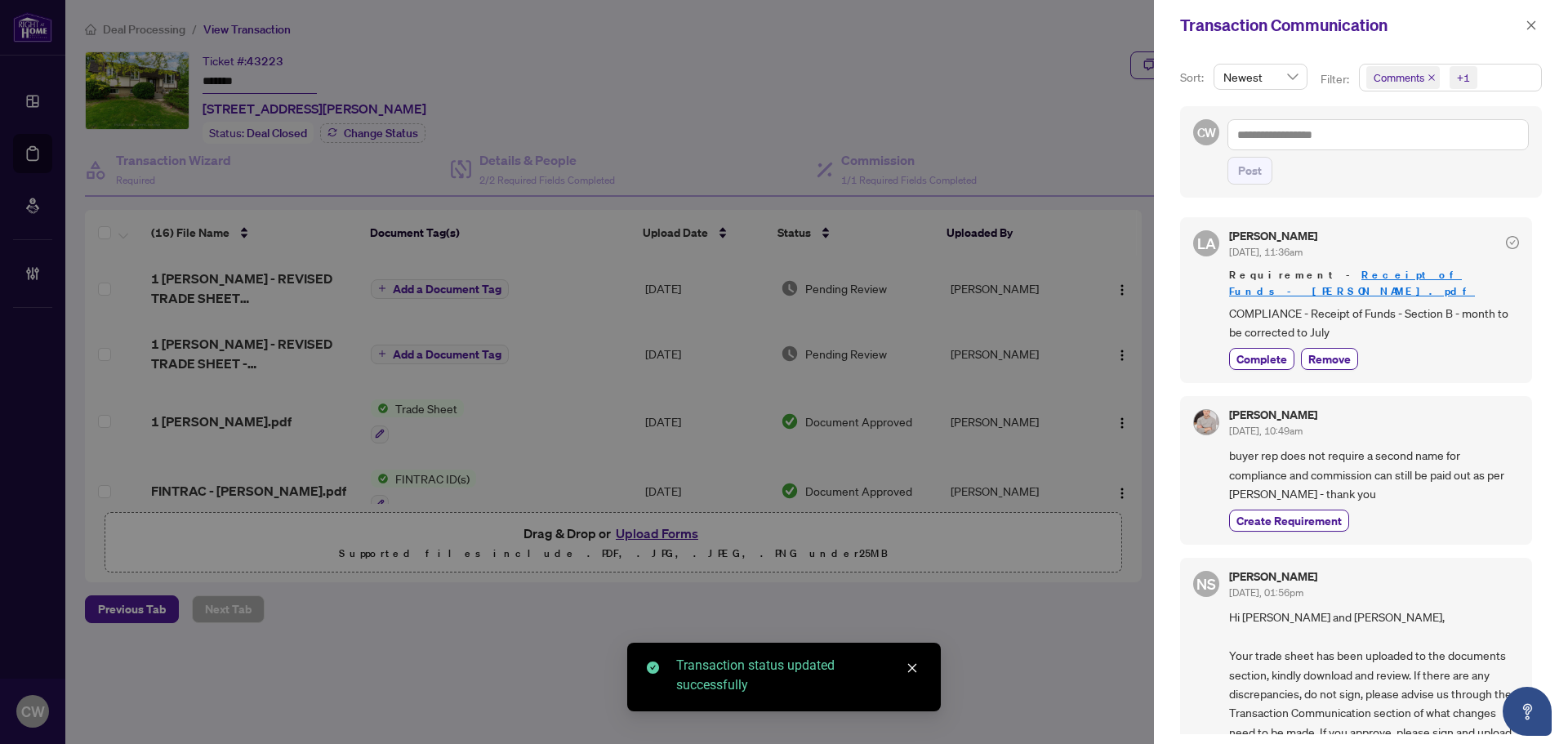
click at [1432, 70] on span "Comments" at bounding box center [1403, 77] width 73 height 23
click at [1431, 79] on icon "close" at bounding box center [1431, 77] width 7 height 7
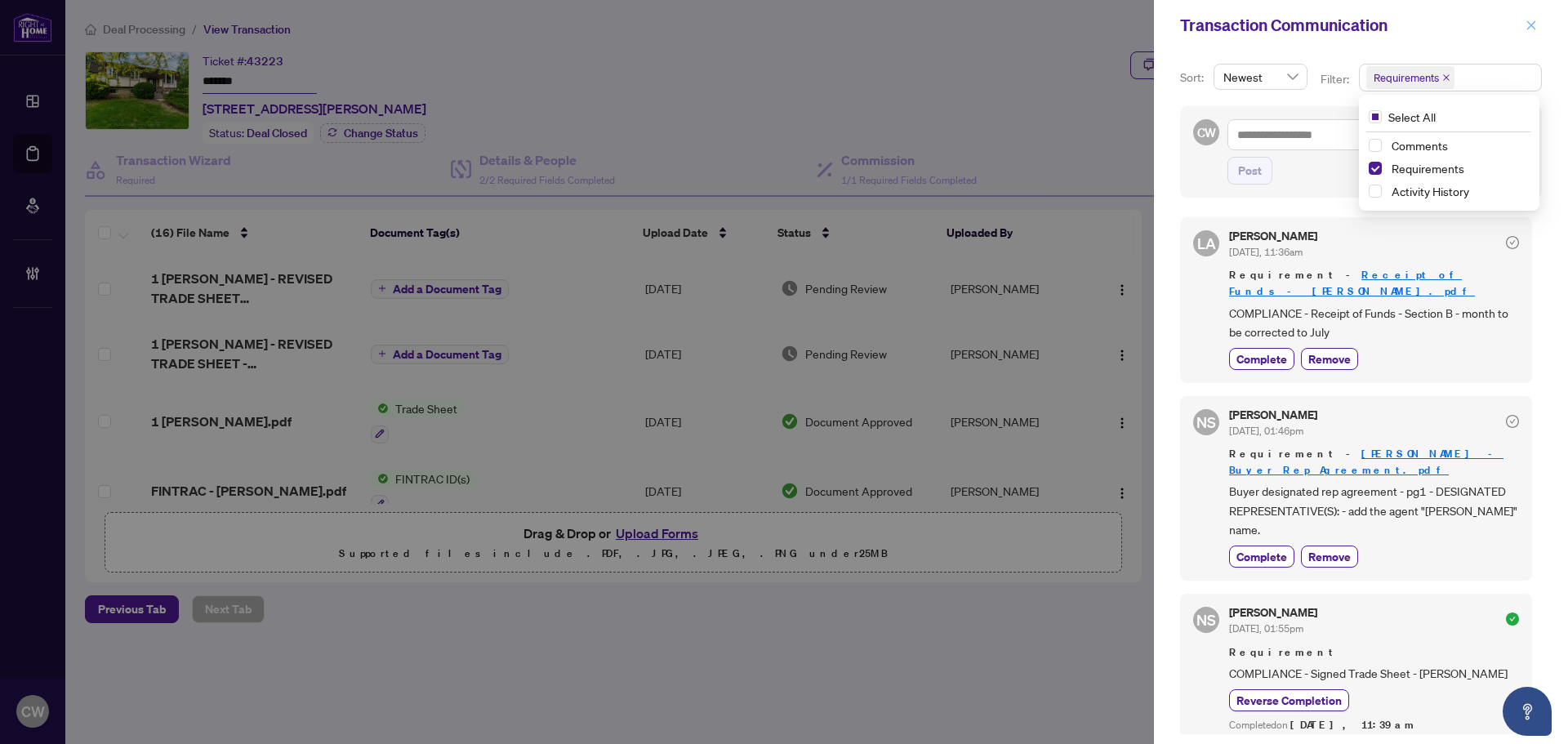
click at [1533, 27] on icon "close" at bounding box center [1531, 25] width 11 height 11
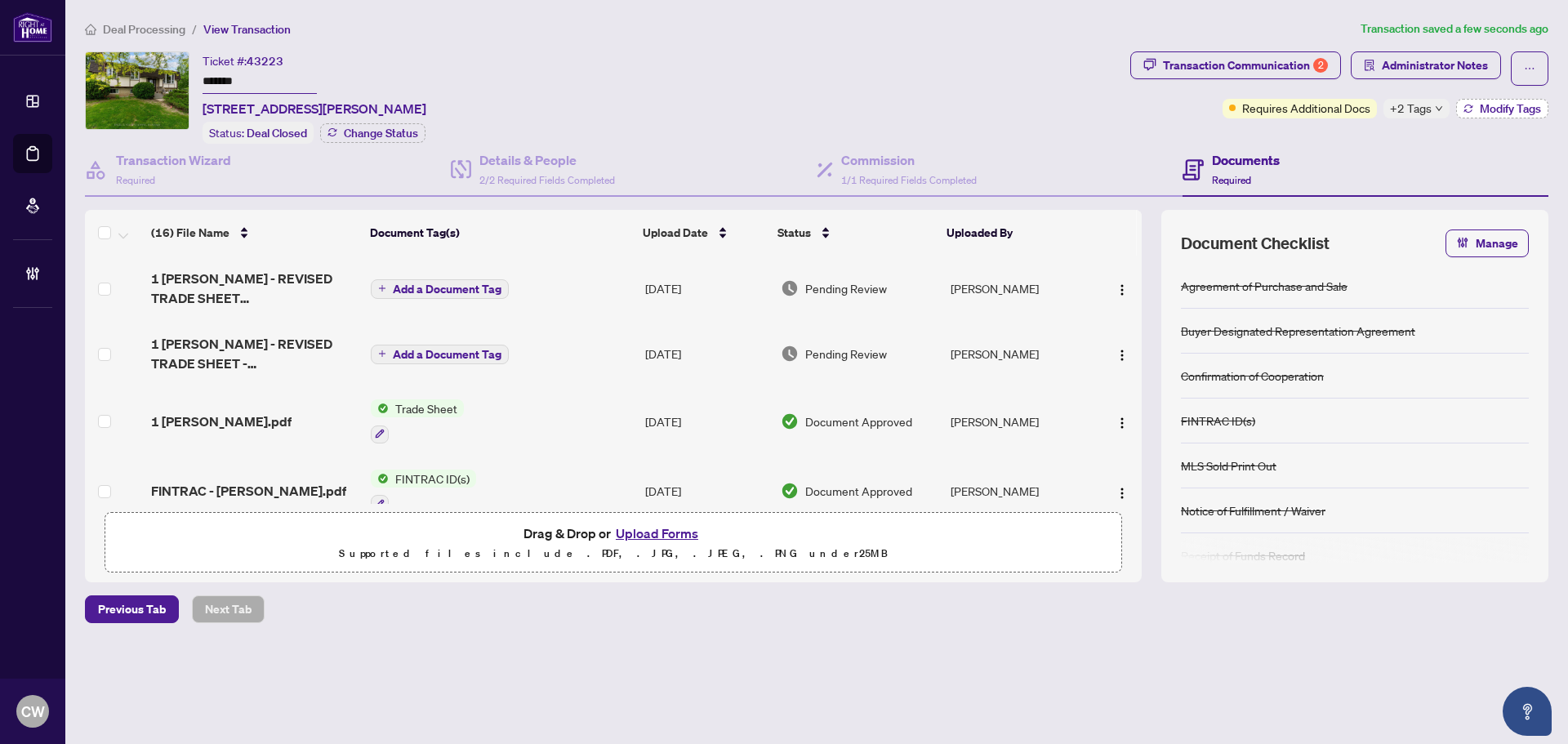
click at [1523, 103] on span "Modify Tags" at bounding box center [1510, 109] width 61 height 11
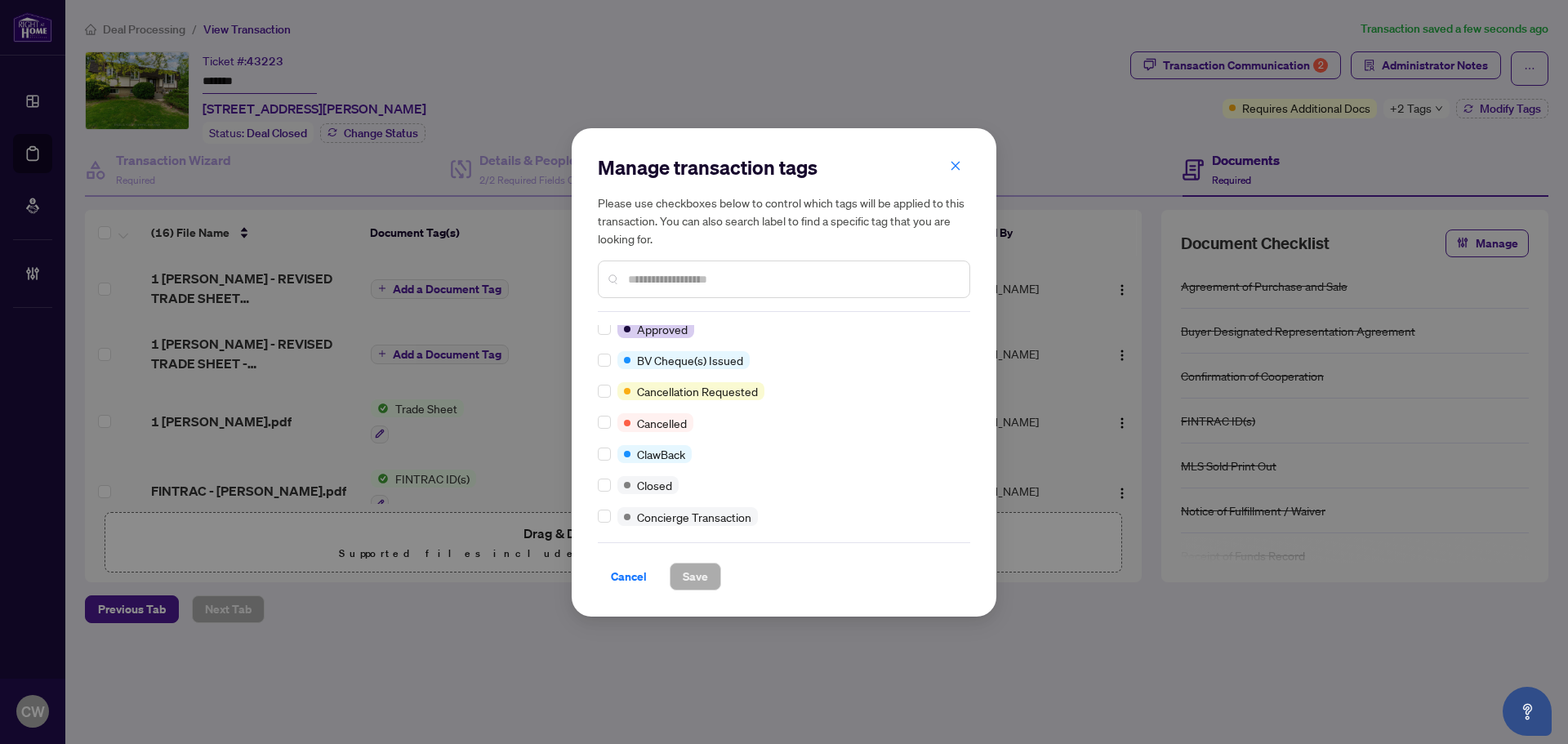
scroll to position [163, 0]
click at [604, 471] on div "Requires Additional Docs Submitted for Review Team Deal Advance Request Approve…" at bounding box center [784, 427] width 373 height 205
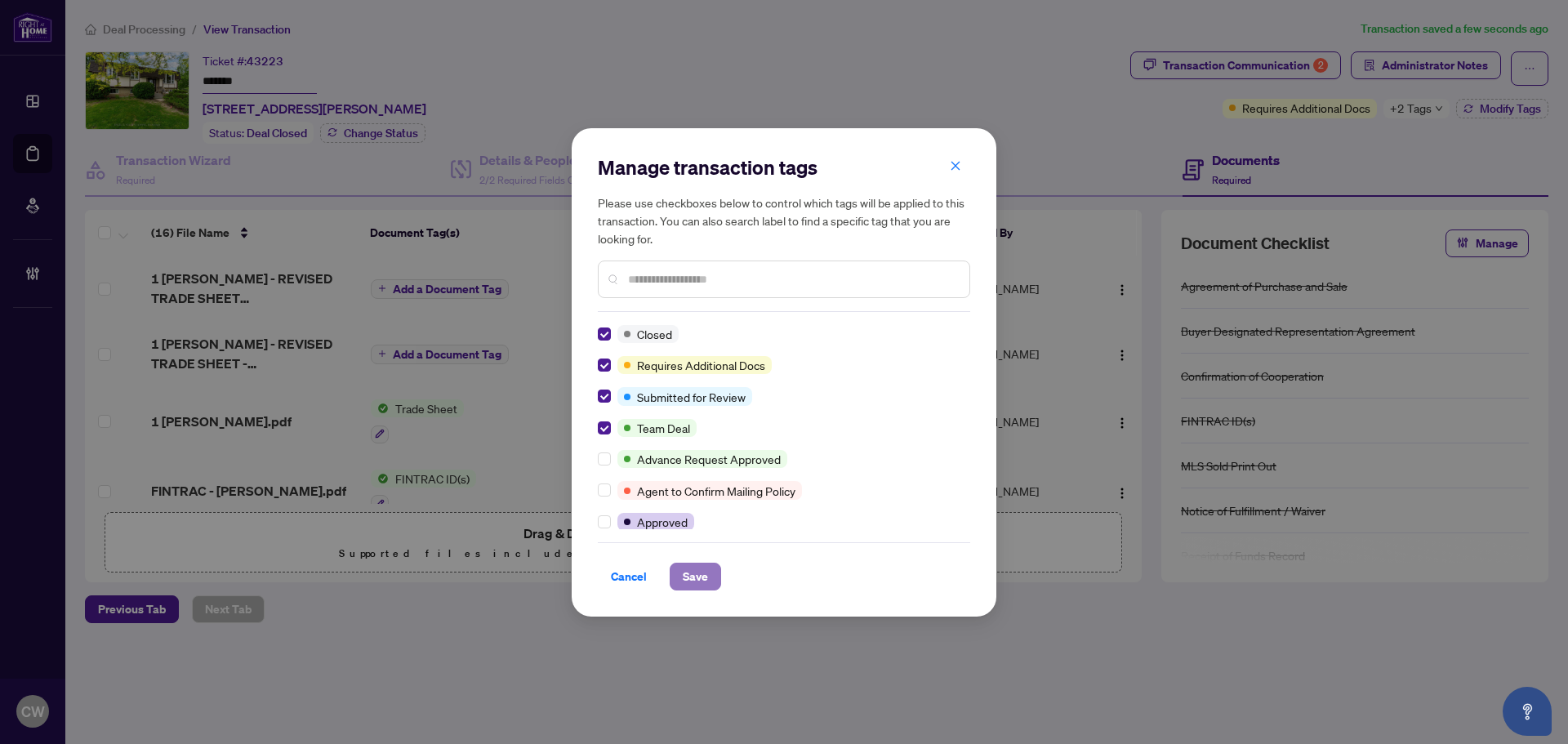
click at [703, 572] on span "Save" at bounding box center [695, 576] width 25 height 26
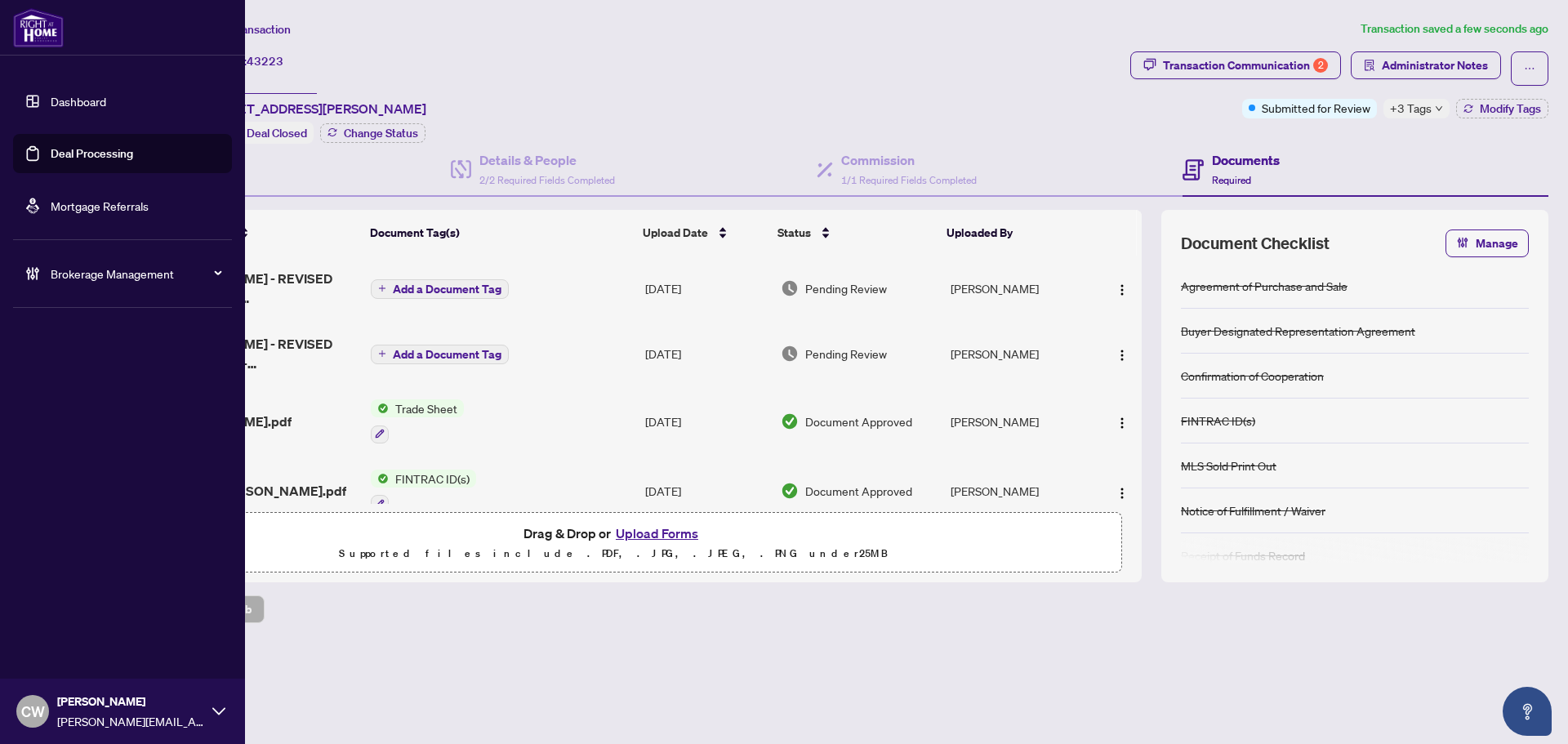
click at [53, 158] on link "Deal Processing" at bounding box center [92, 154] width 83 height 15
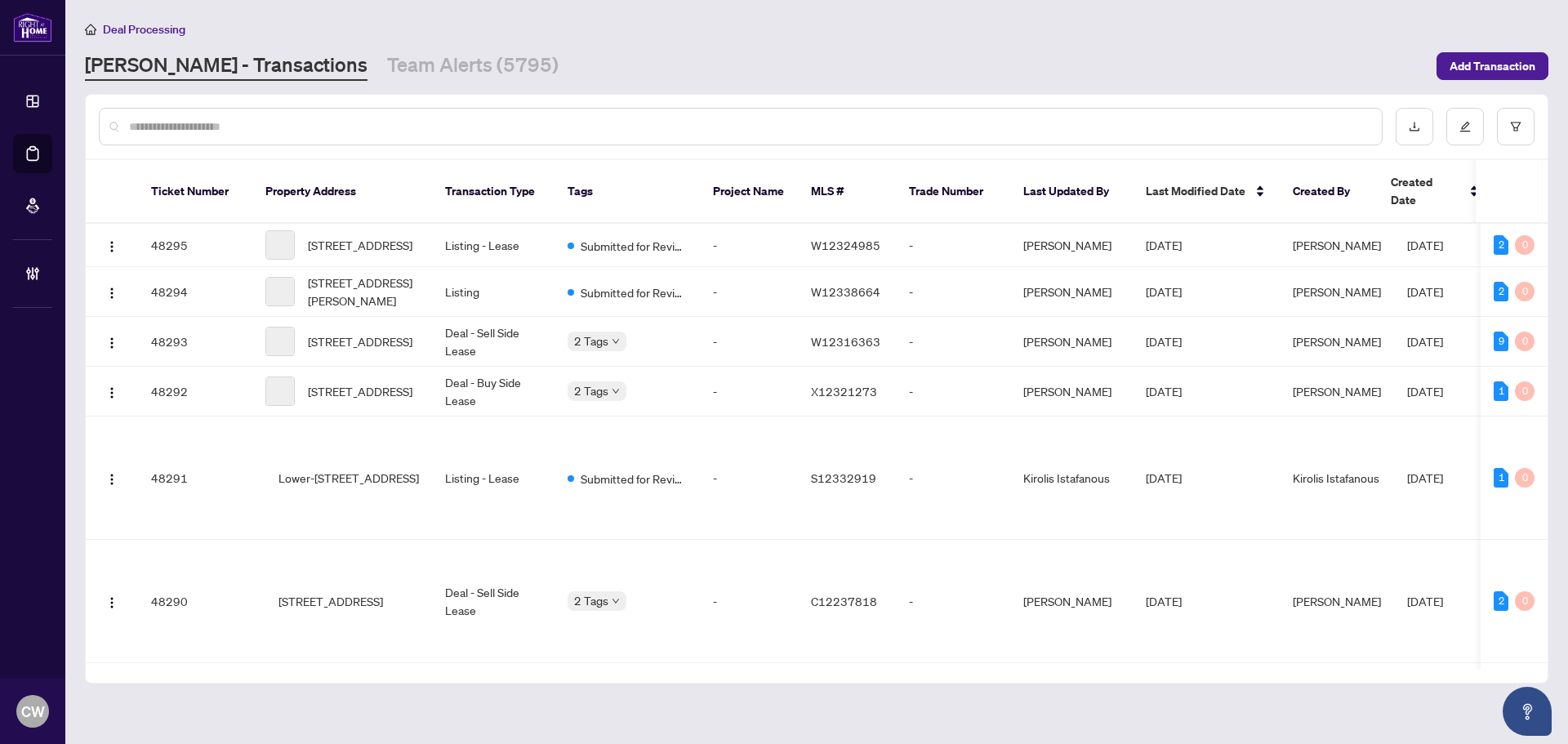
click at [304, 119] on input "text" at bounding box center [748, 126] width 1240 height 18
paste input "*******"
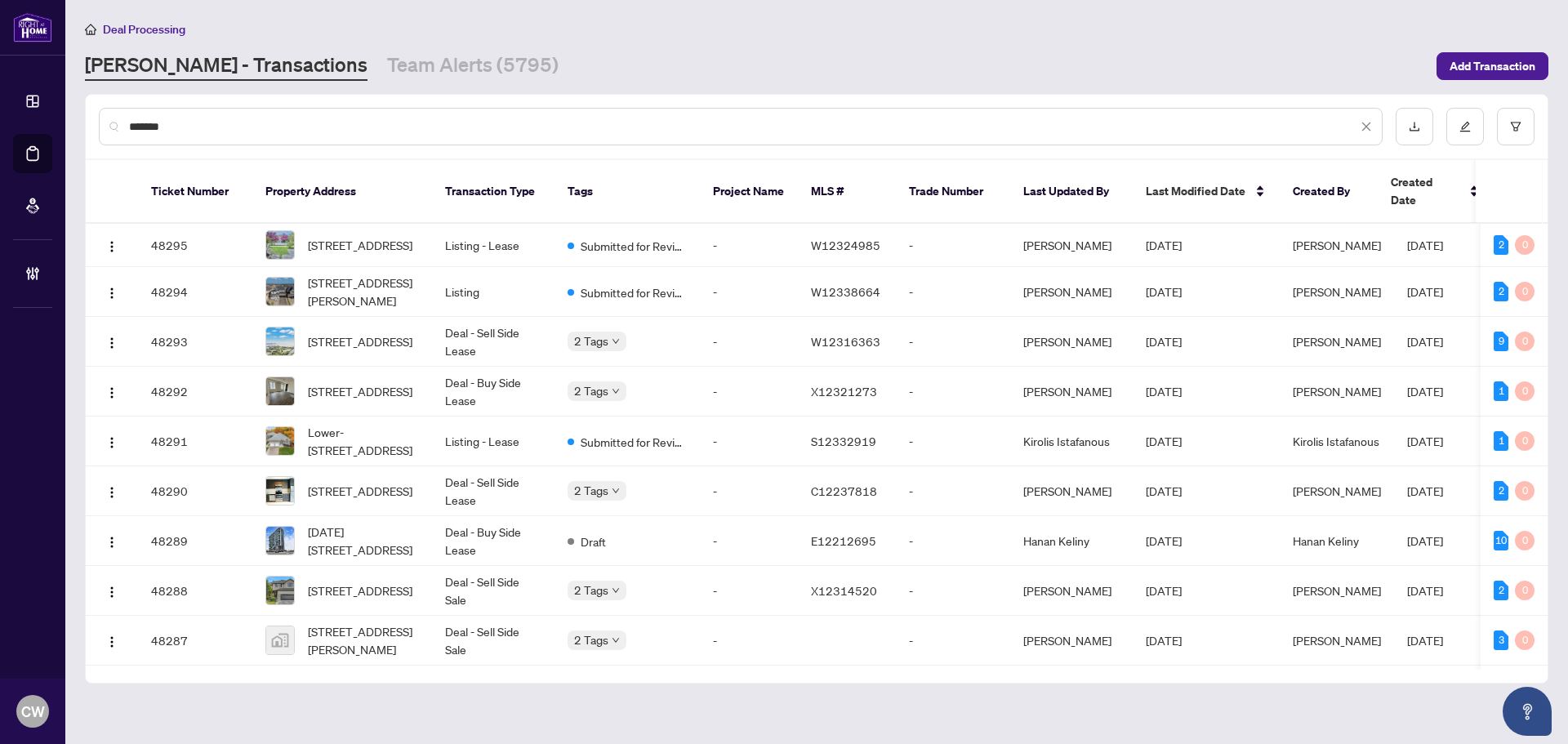
type input "*******"
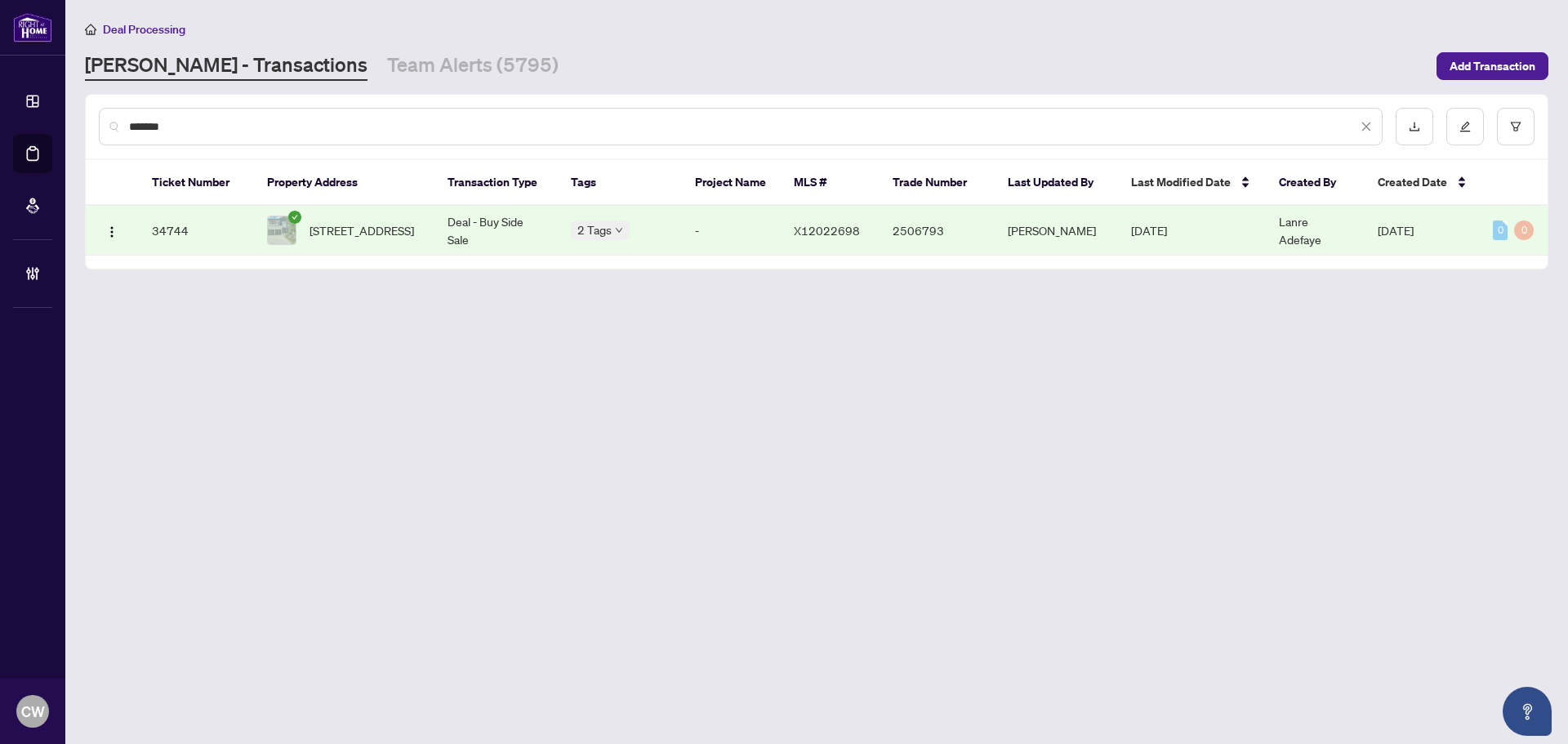
click at [356, 226] on span "[STREET_ADDRESS]" at bounding box center [361, 230] width 104 height 18
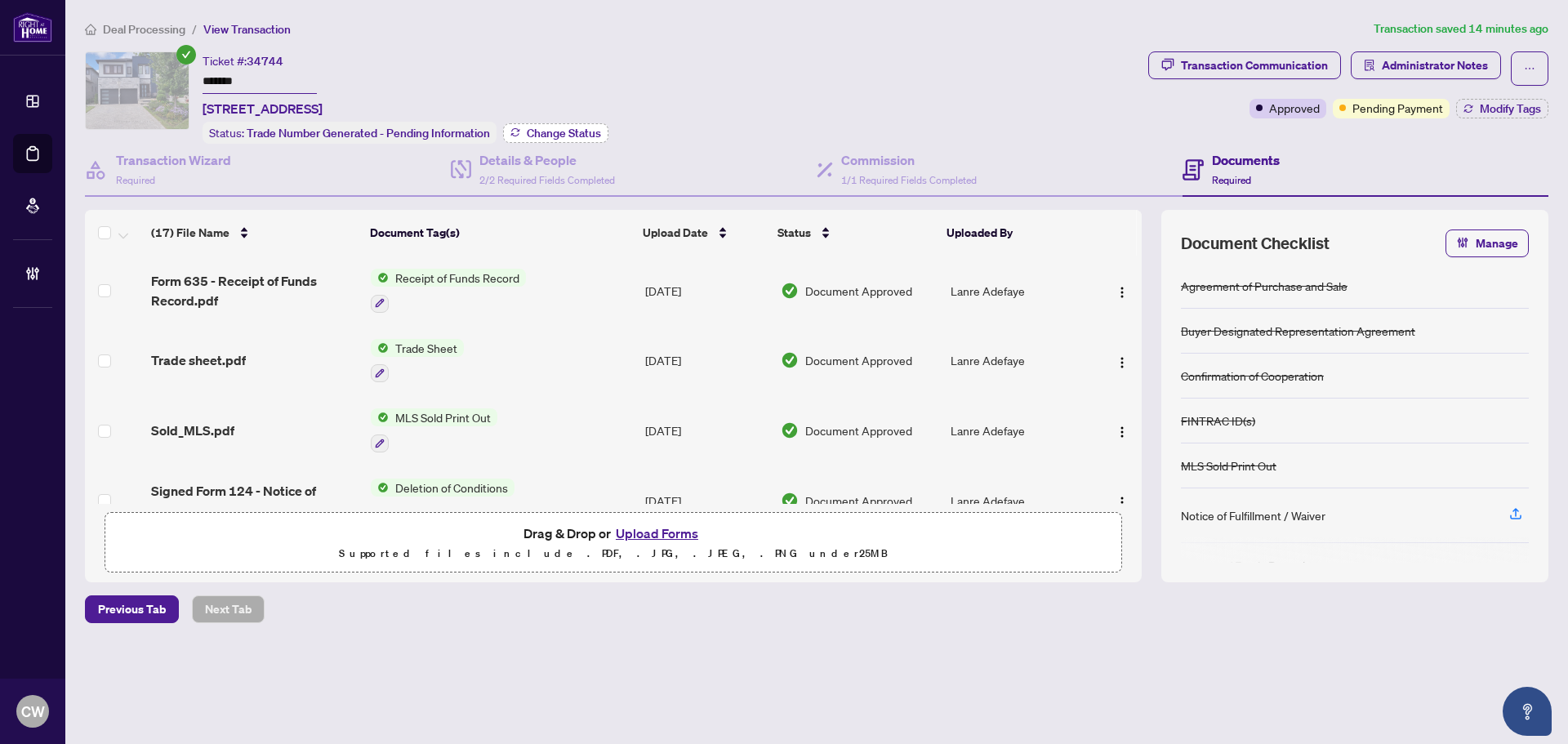
click at [584, 129] on span "Change Status" at bounding box center [563, 133] width 74 height 11
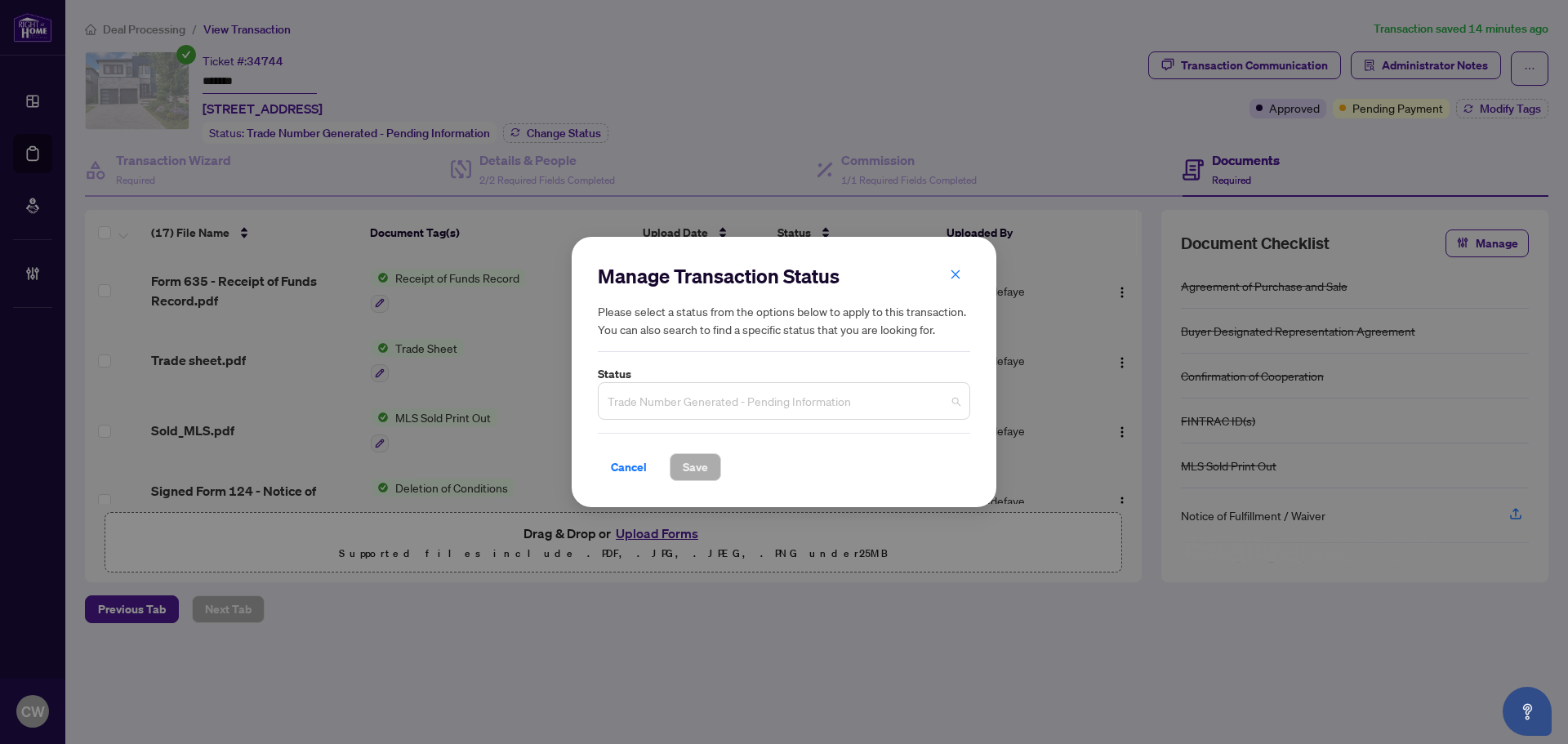
click at [802, 387] on span "Trade Number Generated - Pending Information" at bounding box center [784, 401] width 353 height 31
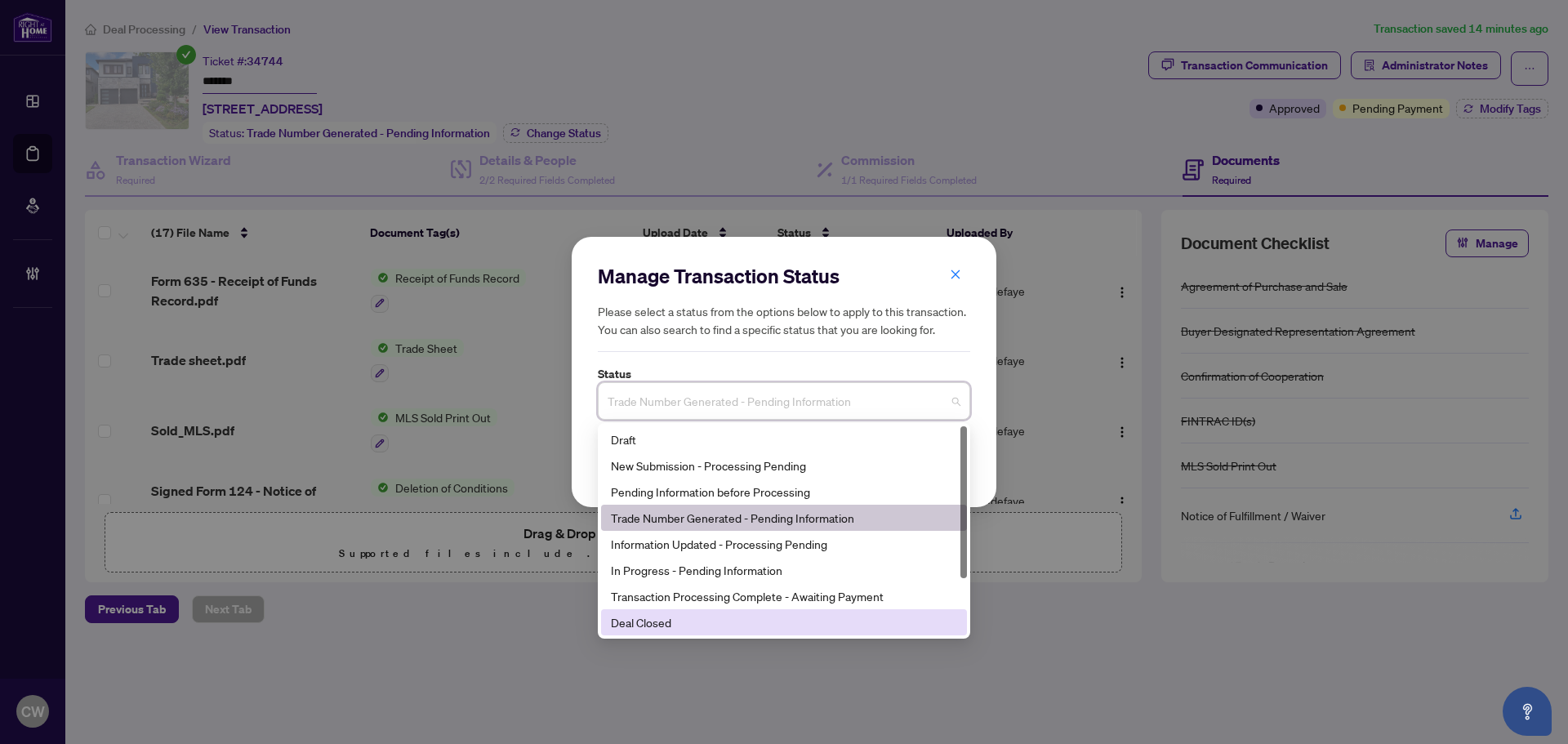
click at [751, 620] on div "Deal Closed" at bounding box center [784, 622] width 346 height 18
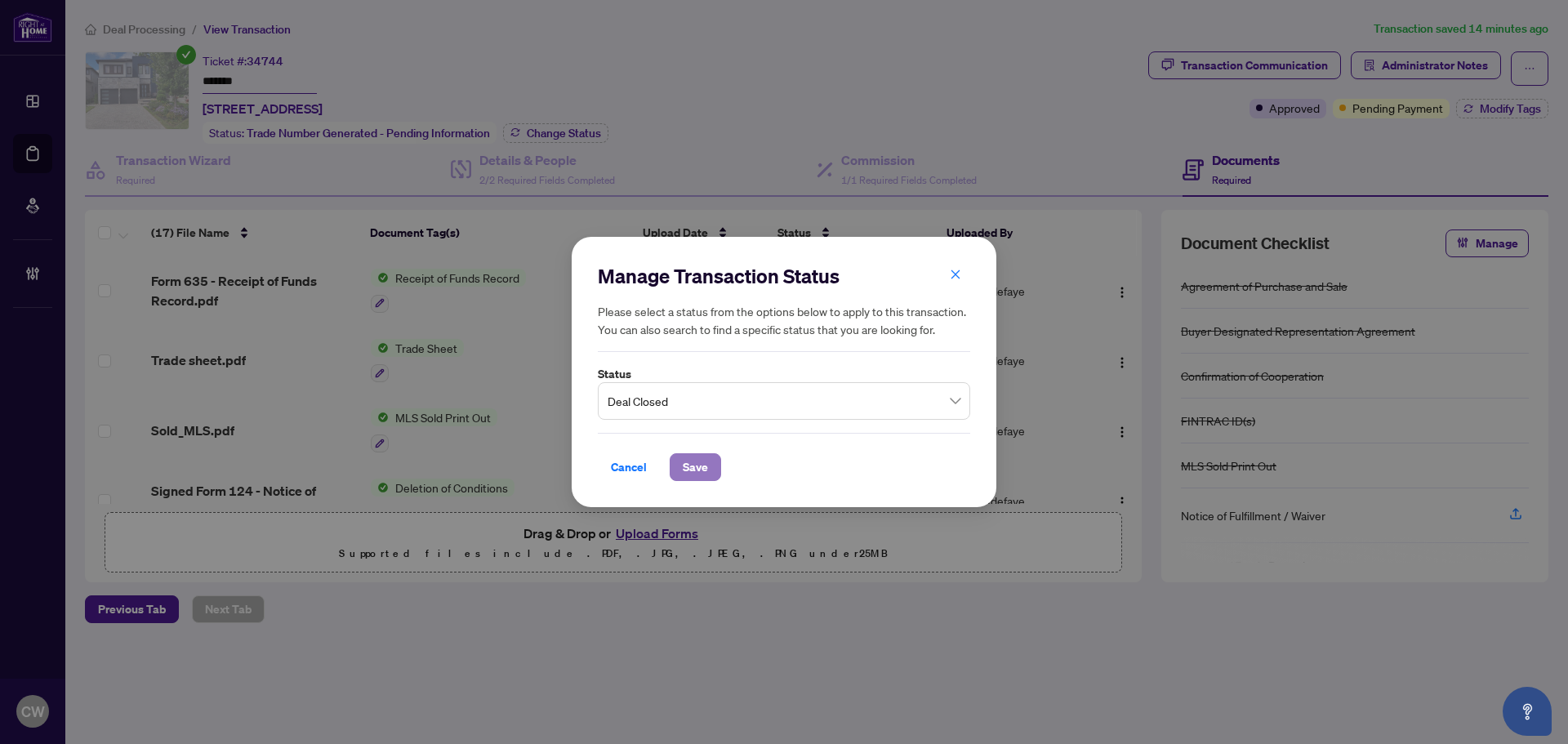
click at [701, 468] on span "Save" at bounding box center [695, 467] width 25 height 26
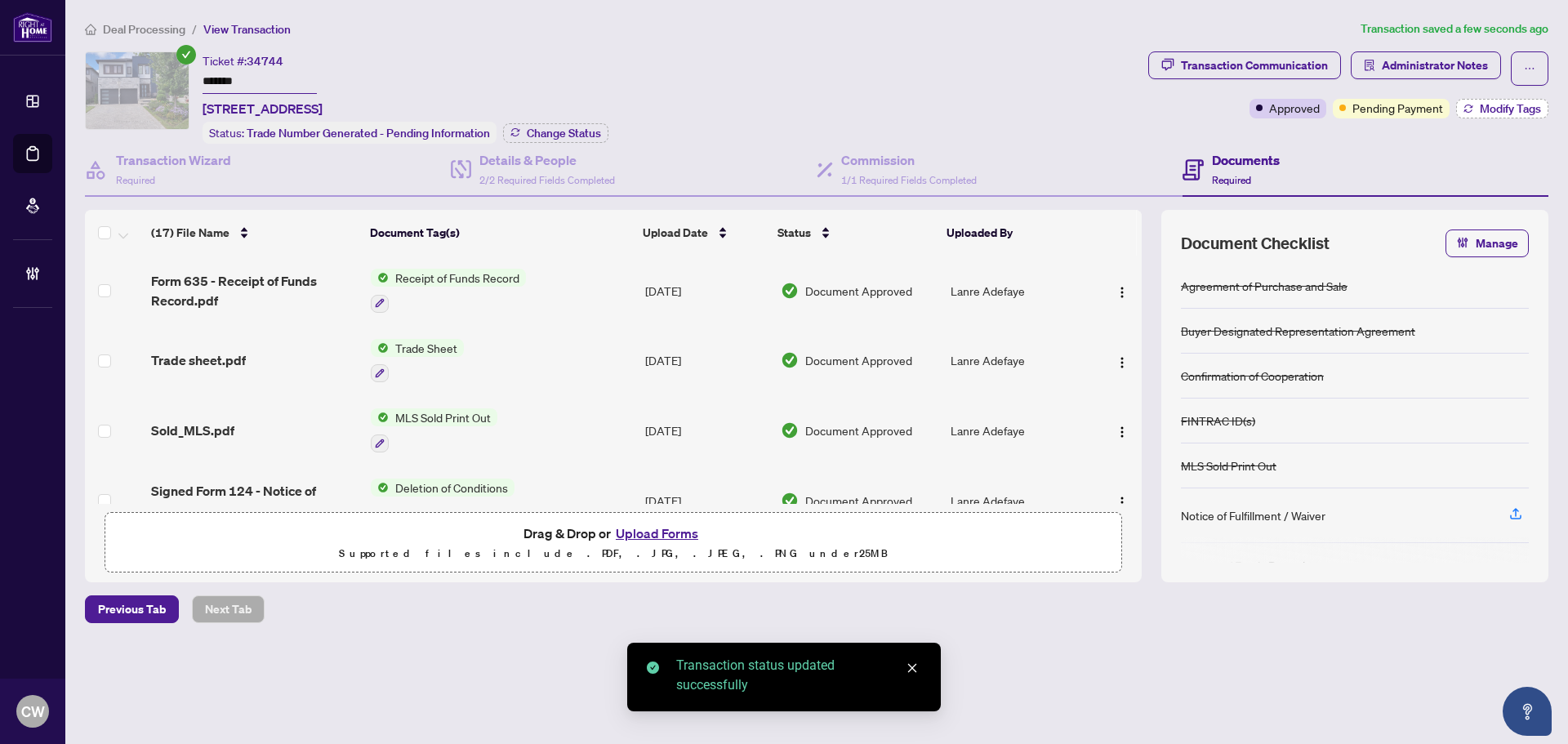
click at [1513, 107] on span "Modify Tags" at bounding box center [1510, 109] width 61 height 11
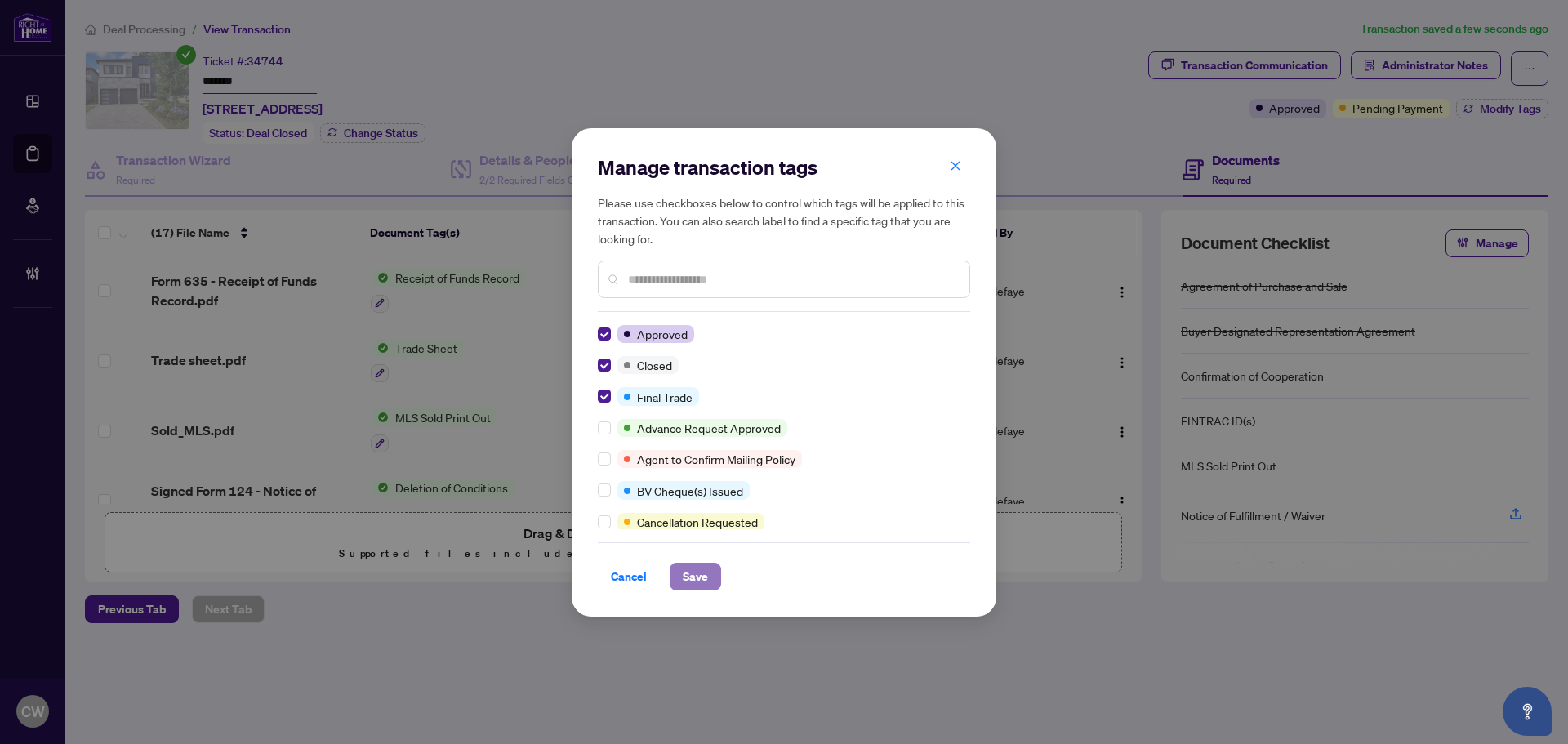
click at [706, 574] on span "Save" at bounding box center [695, 576] width 25 height 26
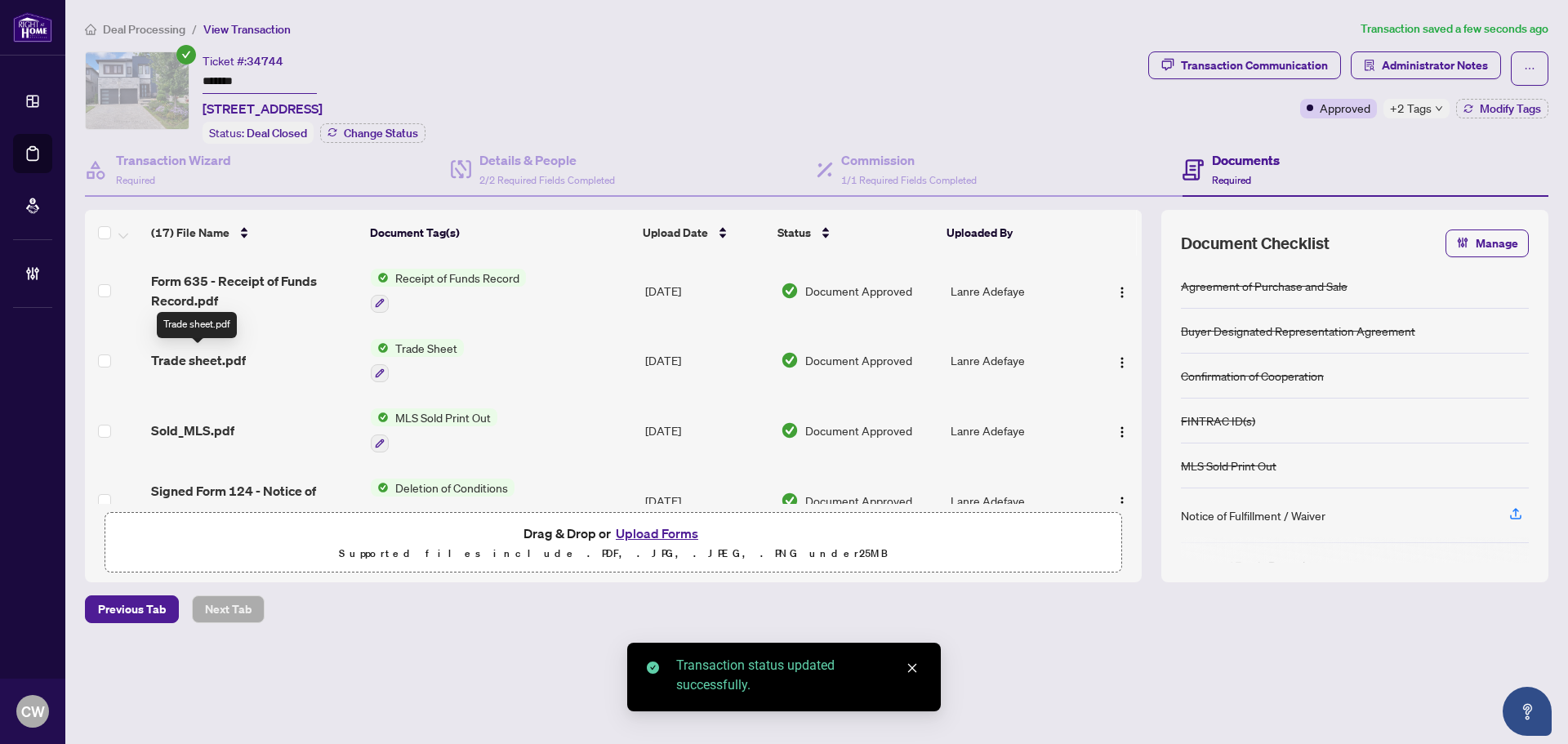
click at [214, 358] on span "Trade sheet.pdf" at bounding box center [198, 359] width 95 height 20
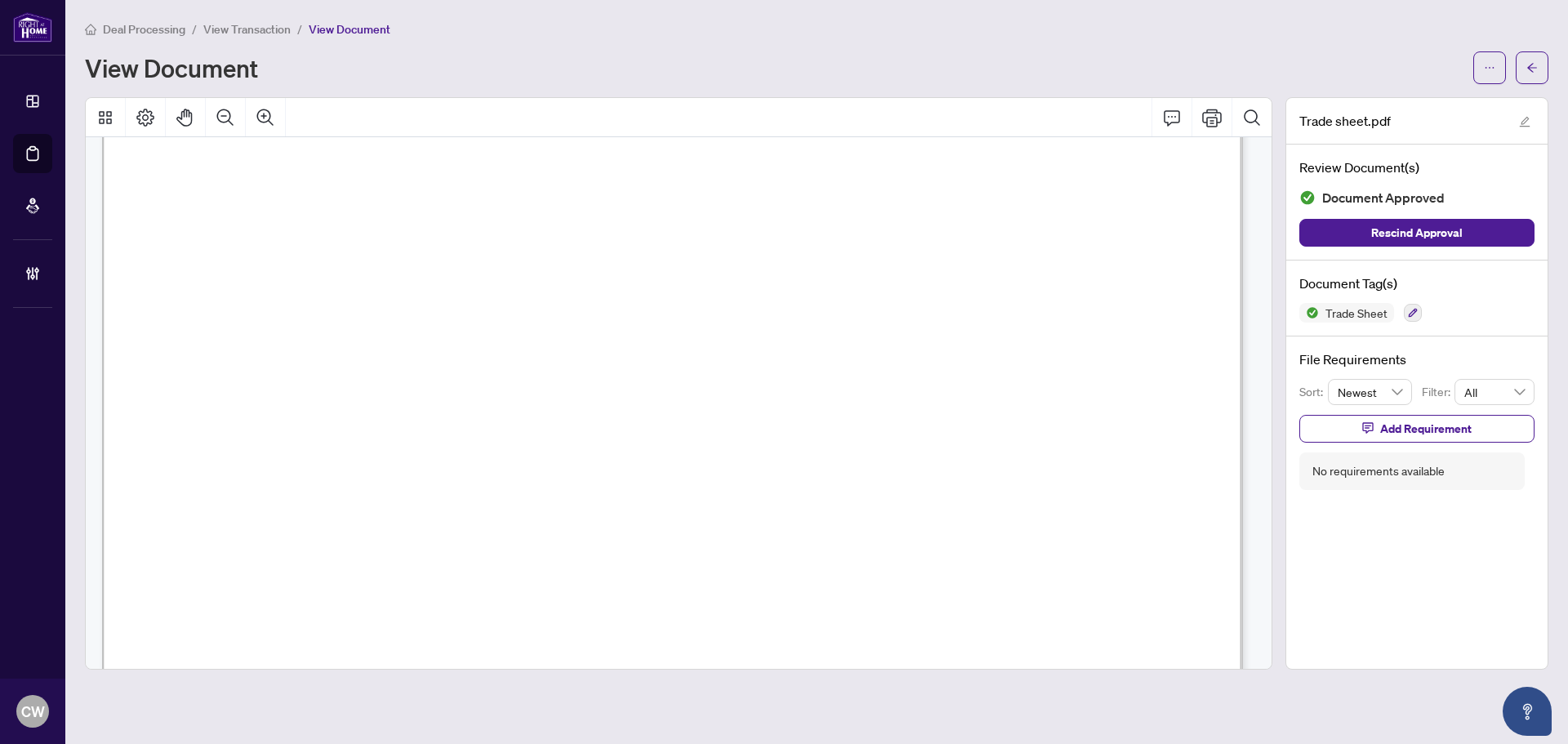
scroll to position [653, 0]
click at [1525, 68] on button "button" at bounding box center [1531, 68] width 33 height 33
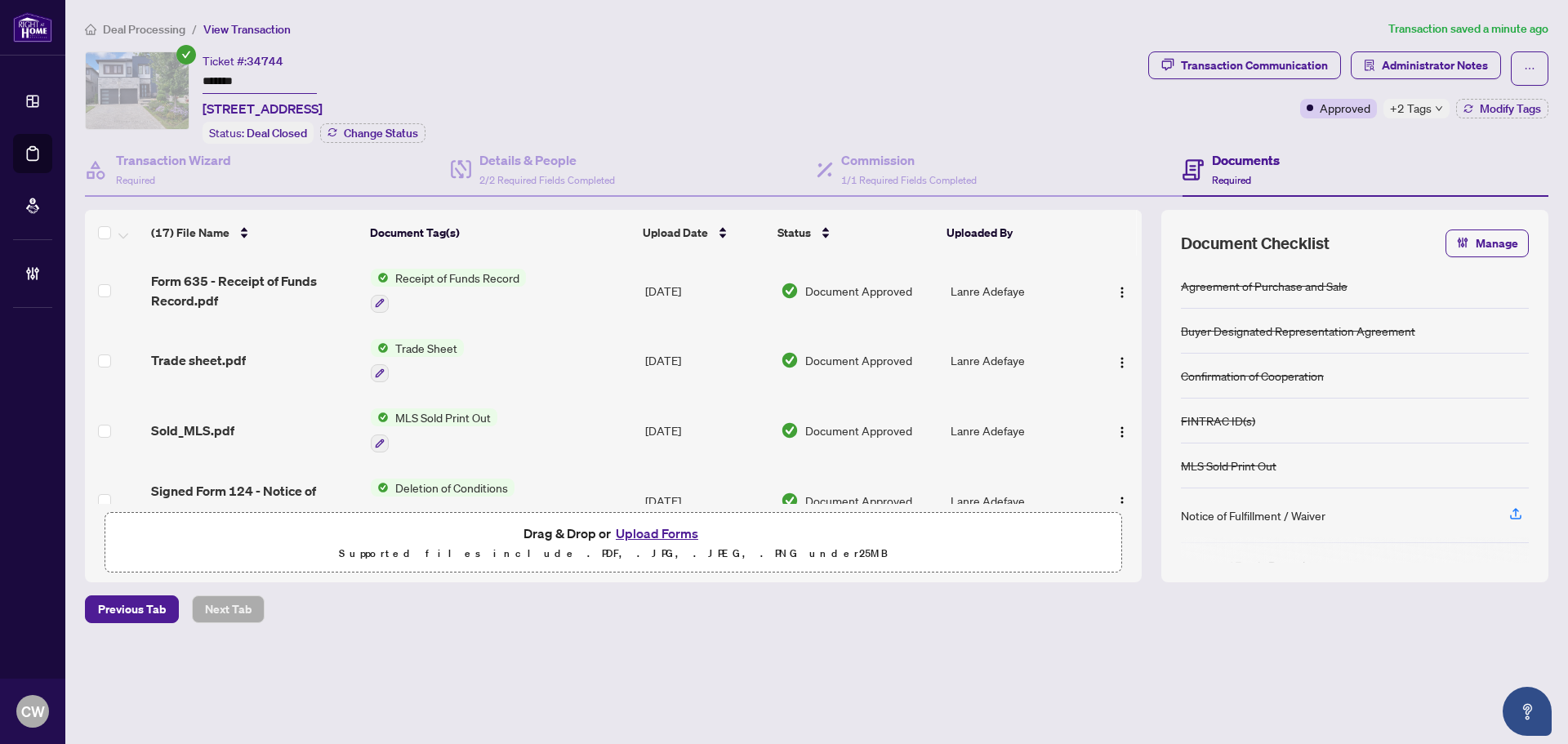
click at [653, 531] on button "Upload Forms" at bounding box center [657, 533] width 92 height 22
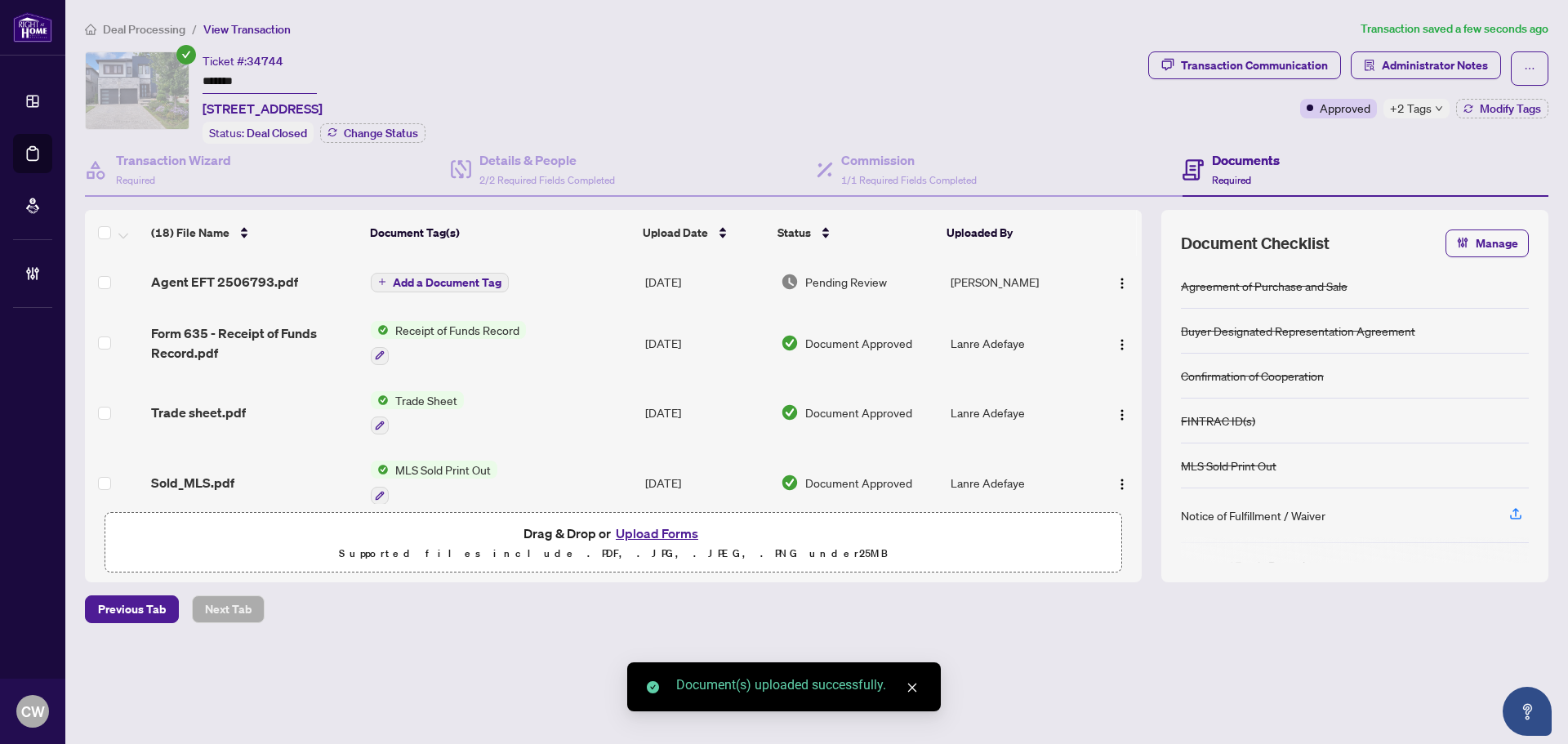
click at [469, 279] on span "Add a Document Tag" at bounding box center [448, 282] width 109 height 11
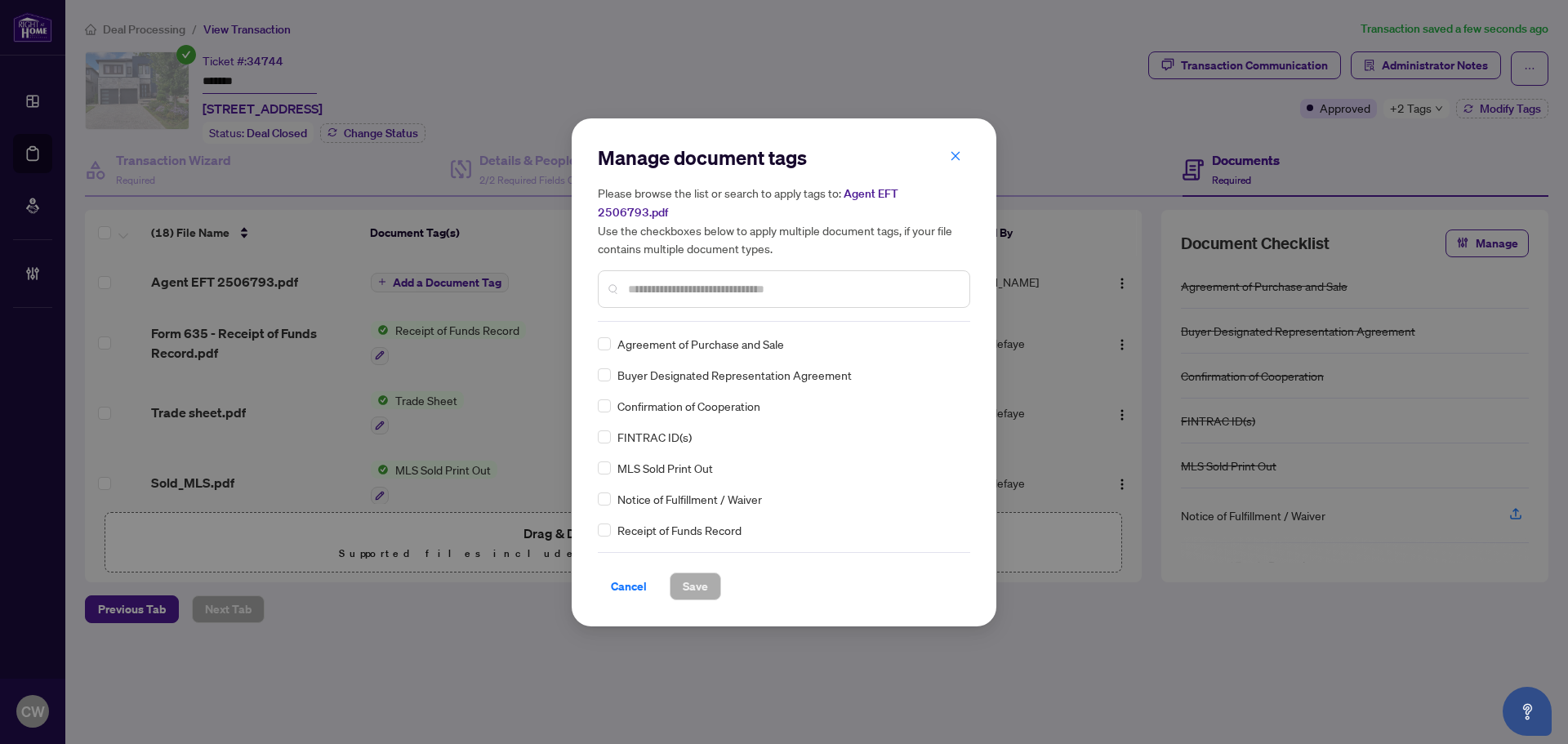
click at [650, 296] on div at bounding box center [784, 289] width 373 height 38
click at [650, 270] on div at bounding box center [784, 289] width 373 height 38
click at [650, 280] on input "text" at bounding box center [792, 288] width 328 height 18
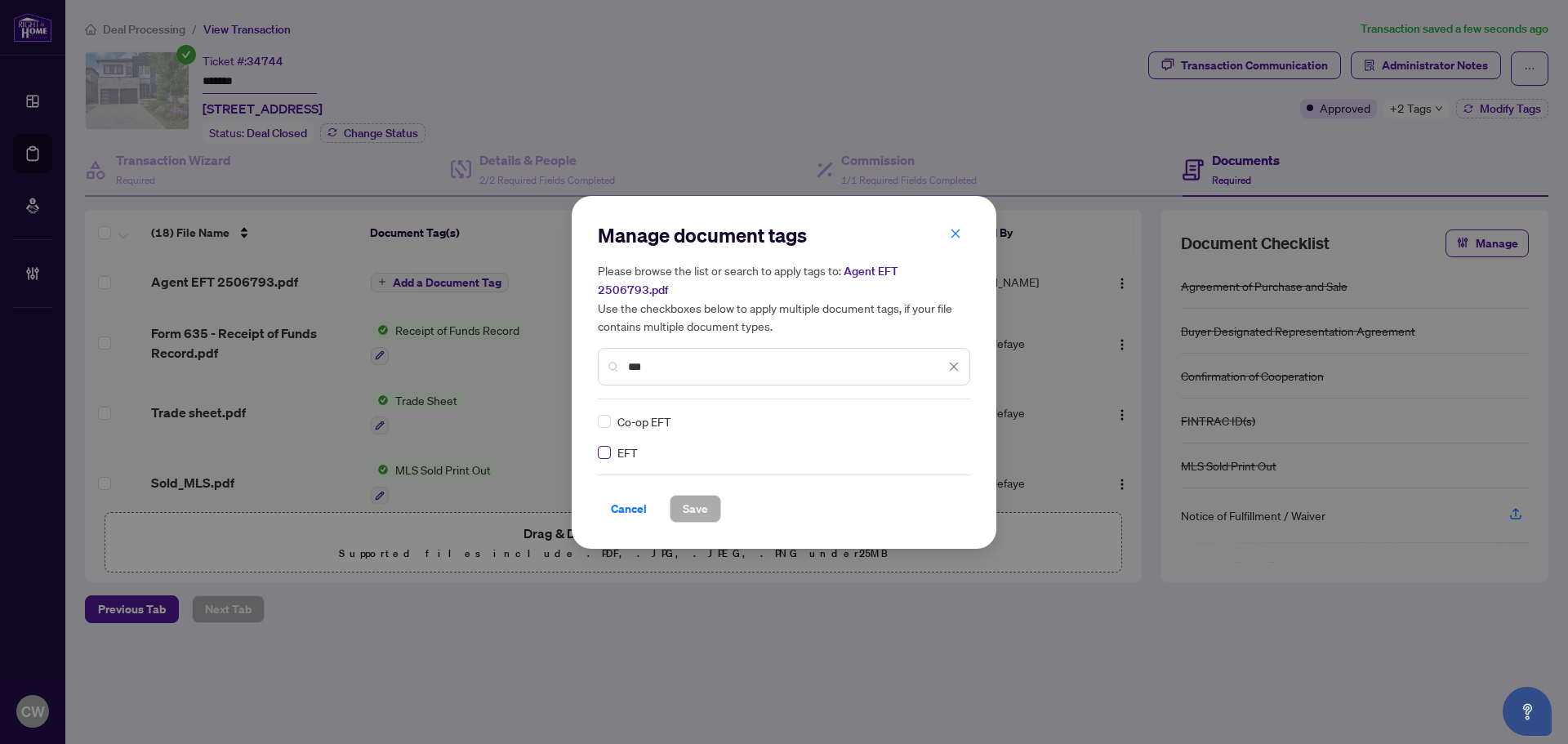
type input "***"
drag, startPoint x: 949, startPoint y: 408, endPoint x: 936, endPoint y: 420, distance: 17.7
click at [948, 413] on div at bounding box center [943, 420] width 31 height 16
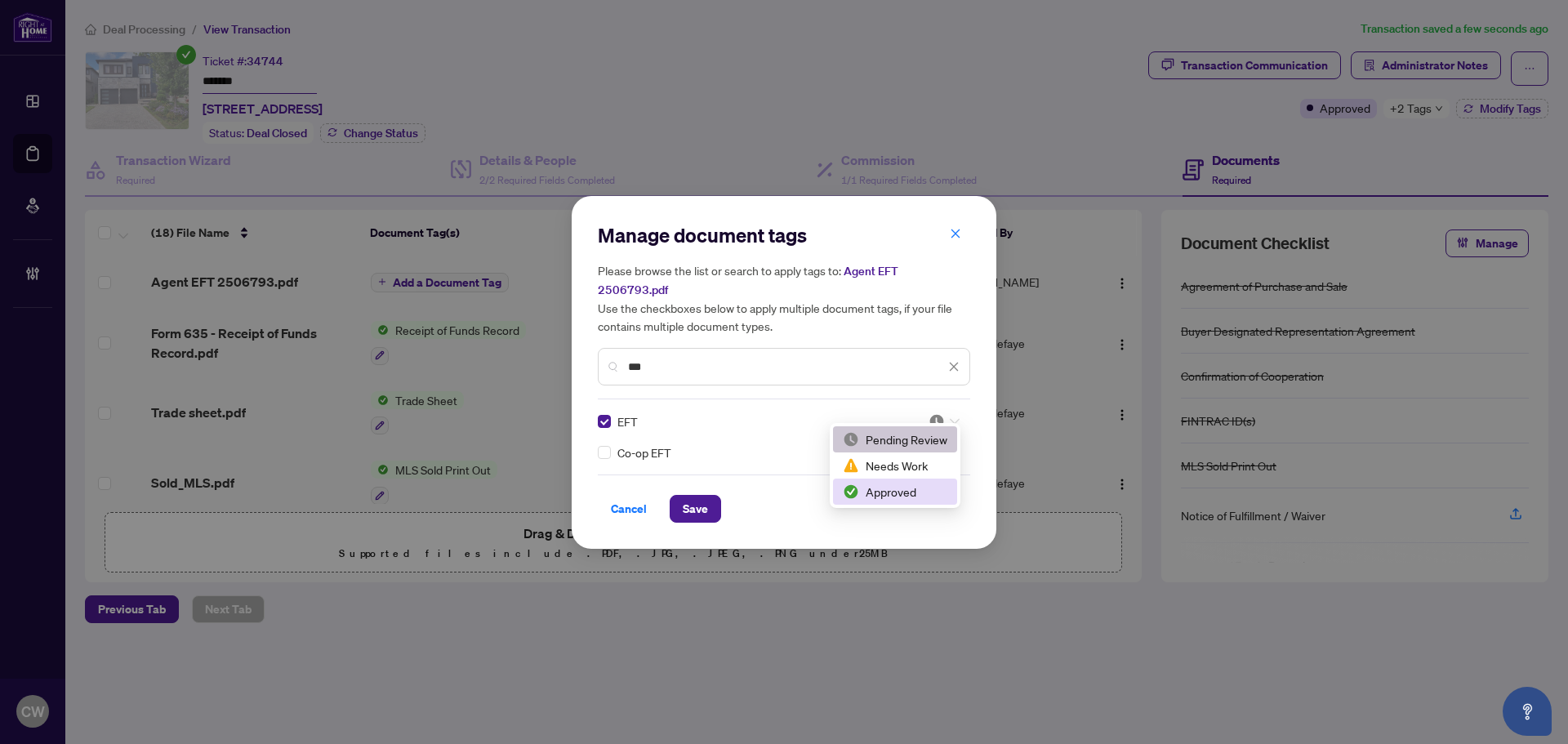
click at [906, 488] on div "Approved" at bounding box center [894, 491] width 104 height 18
click at [698, 495] on span "Save" at bounding box center [695, 509] width 25 height 26
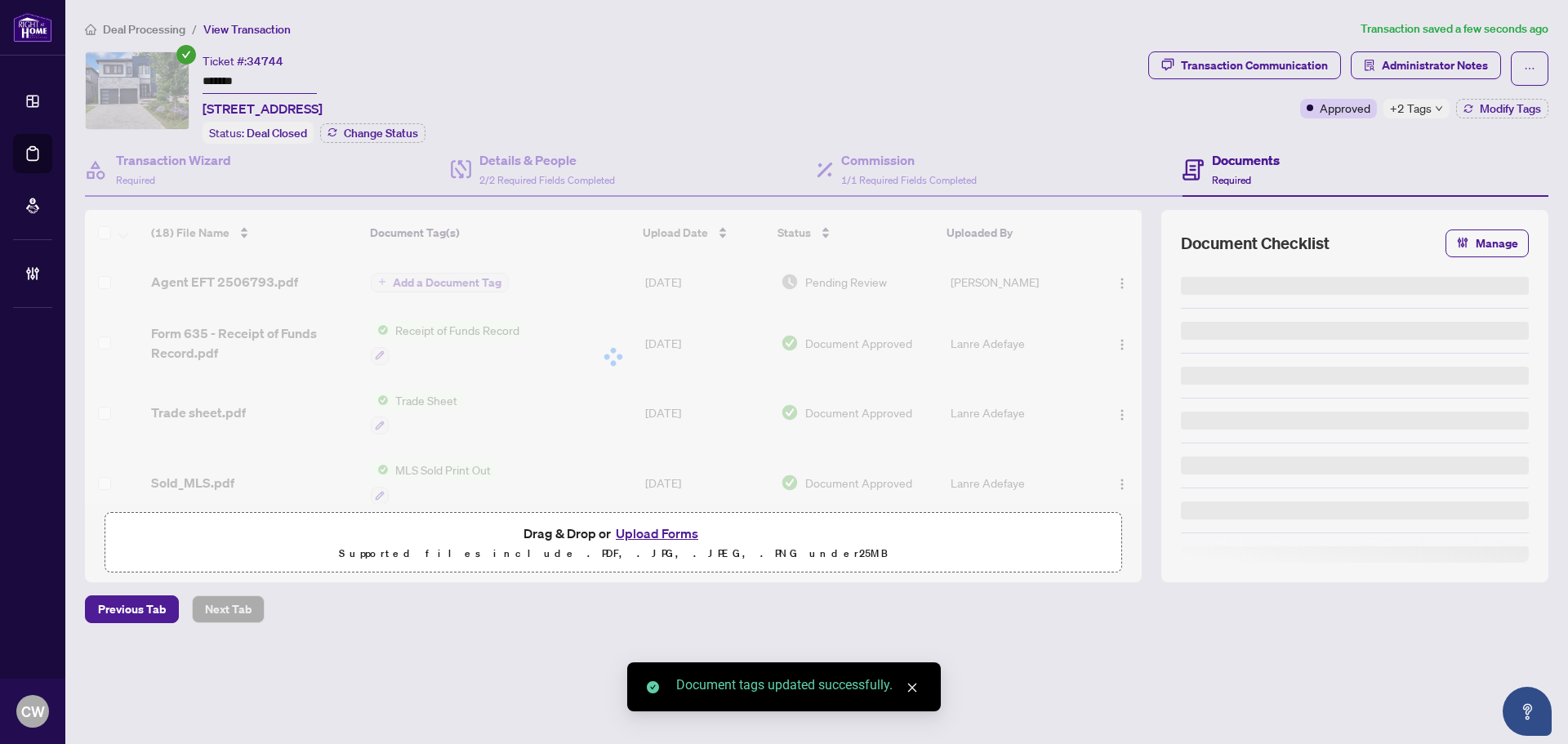
click at [1117, 281] on div at bounding box center [614, 357] width 1057 height 294
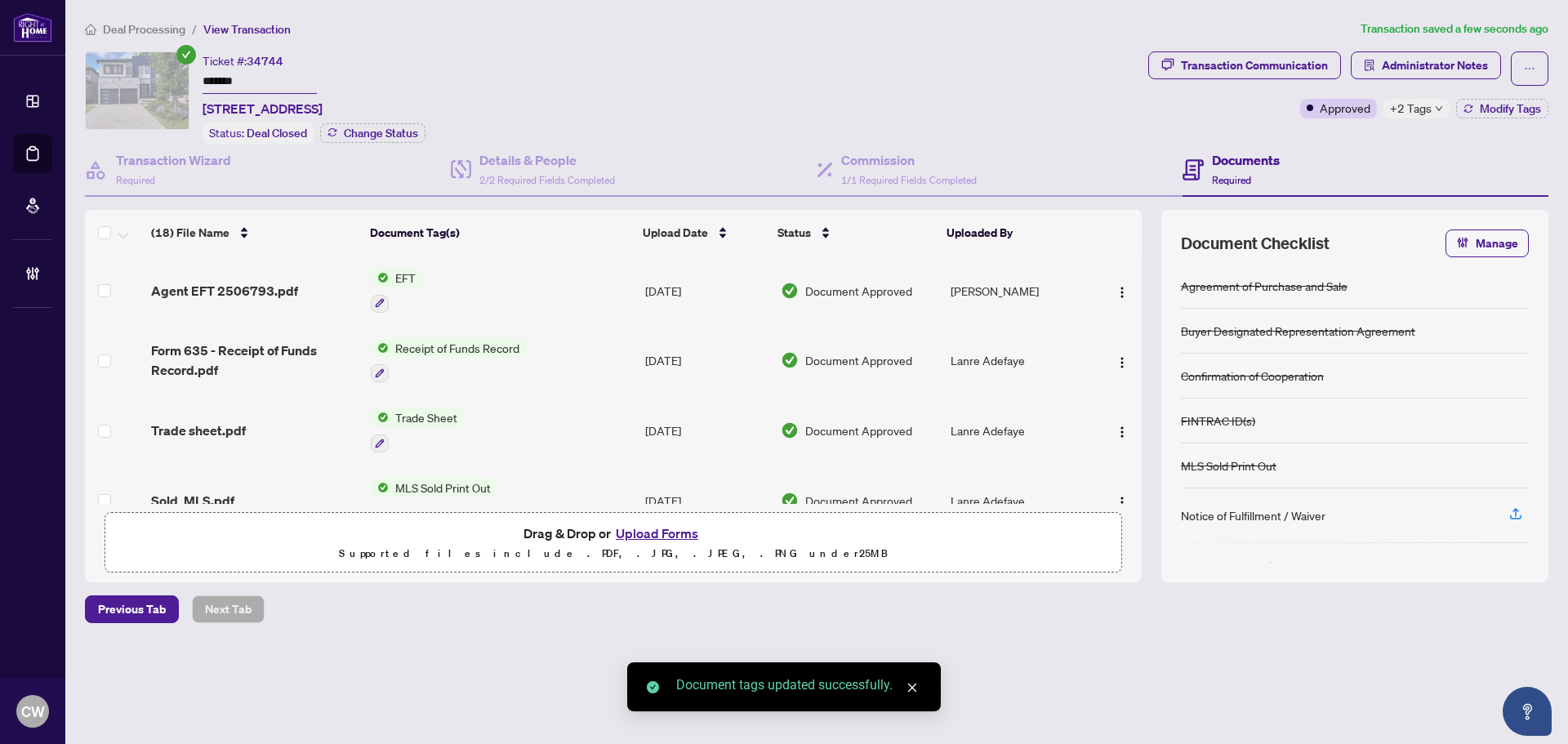
click at [1117, 281] on span "button" at bounding box center [1122, 290] width 13 height 18
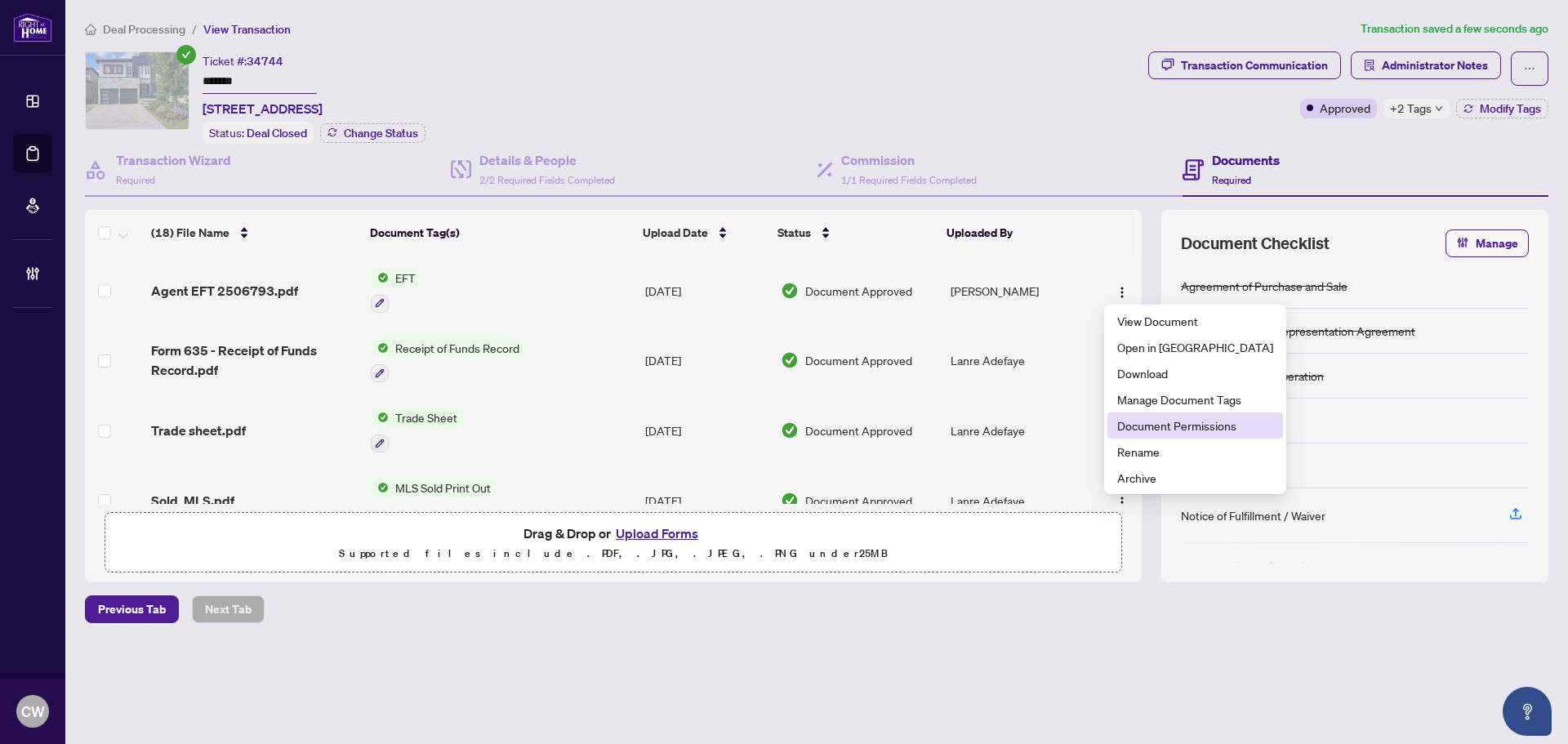
click at [1132, 423] on span "Document Permissions" at bounding box center [1195, 425] width 156 height 18
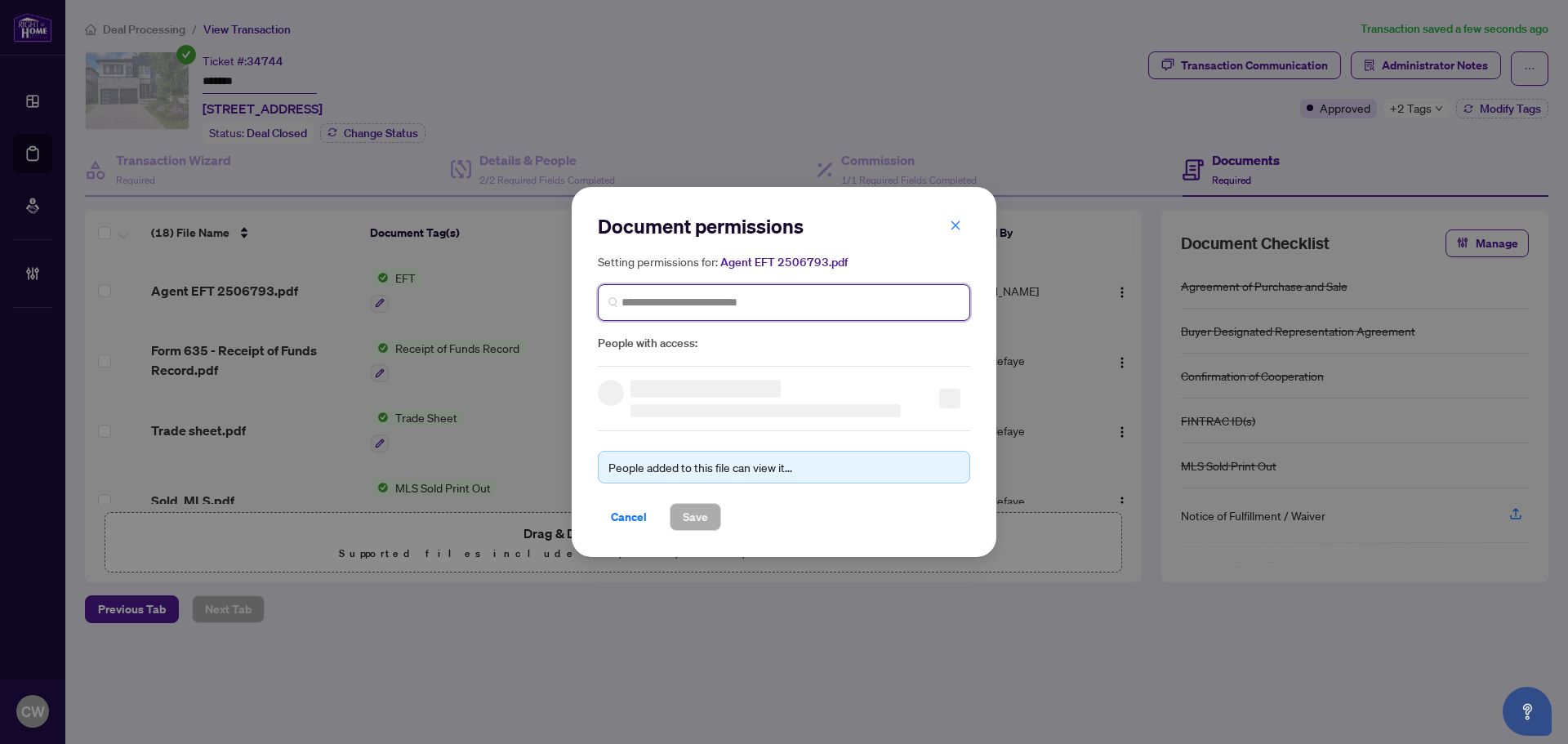
click at [814, 303] on input "search" at bounding box center [790, 302] width 338 height 17
paste input "**********"
type input "**********"
click at [692, 351] on div "Lanre Adefaye [EMAIL_ADDRESS][DOMAIN_NAME]" at bounding box center [724, 350] width 160 height 38
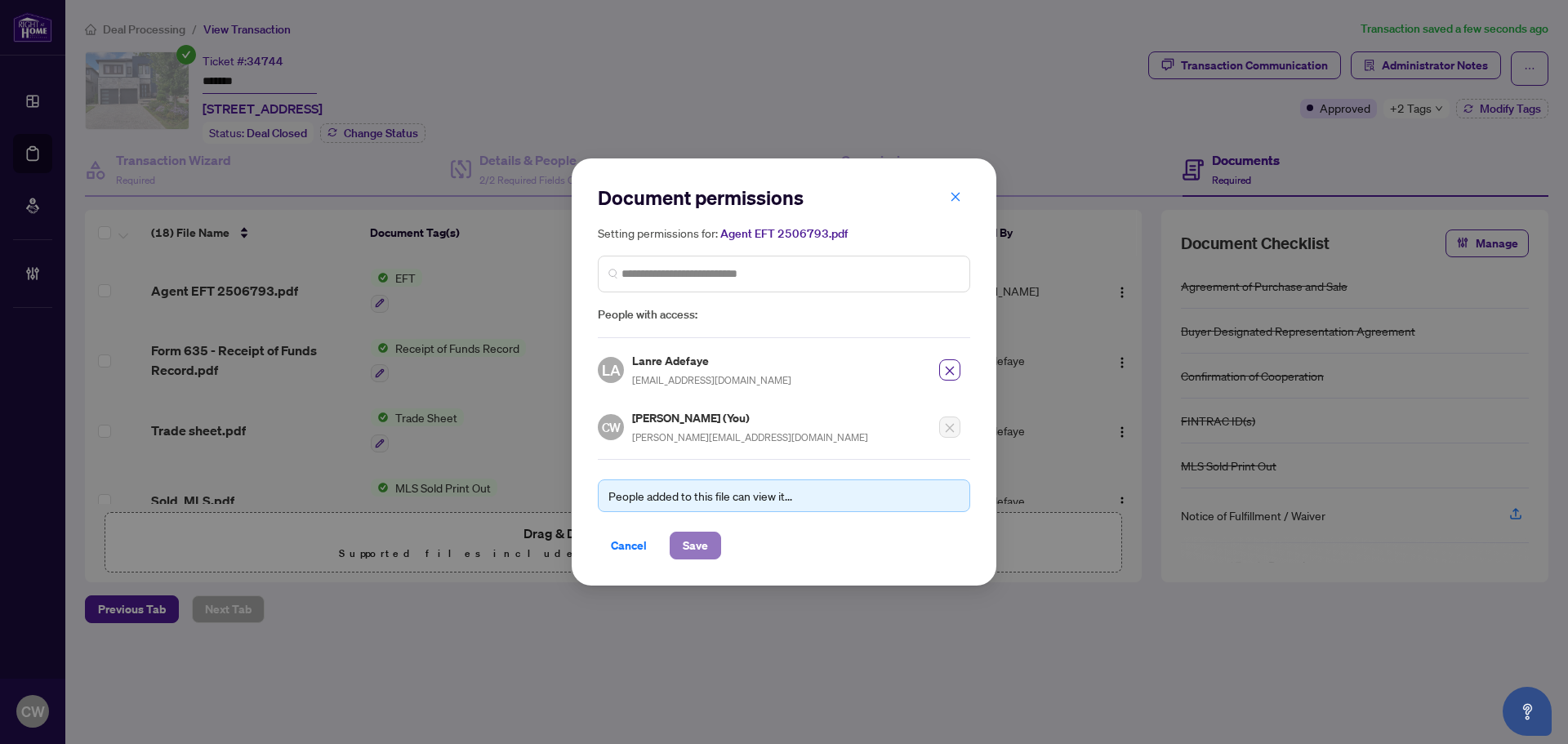
click at [696, 544] on span "Save" at bounding box center [695, 545] width 25 height 26
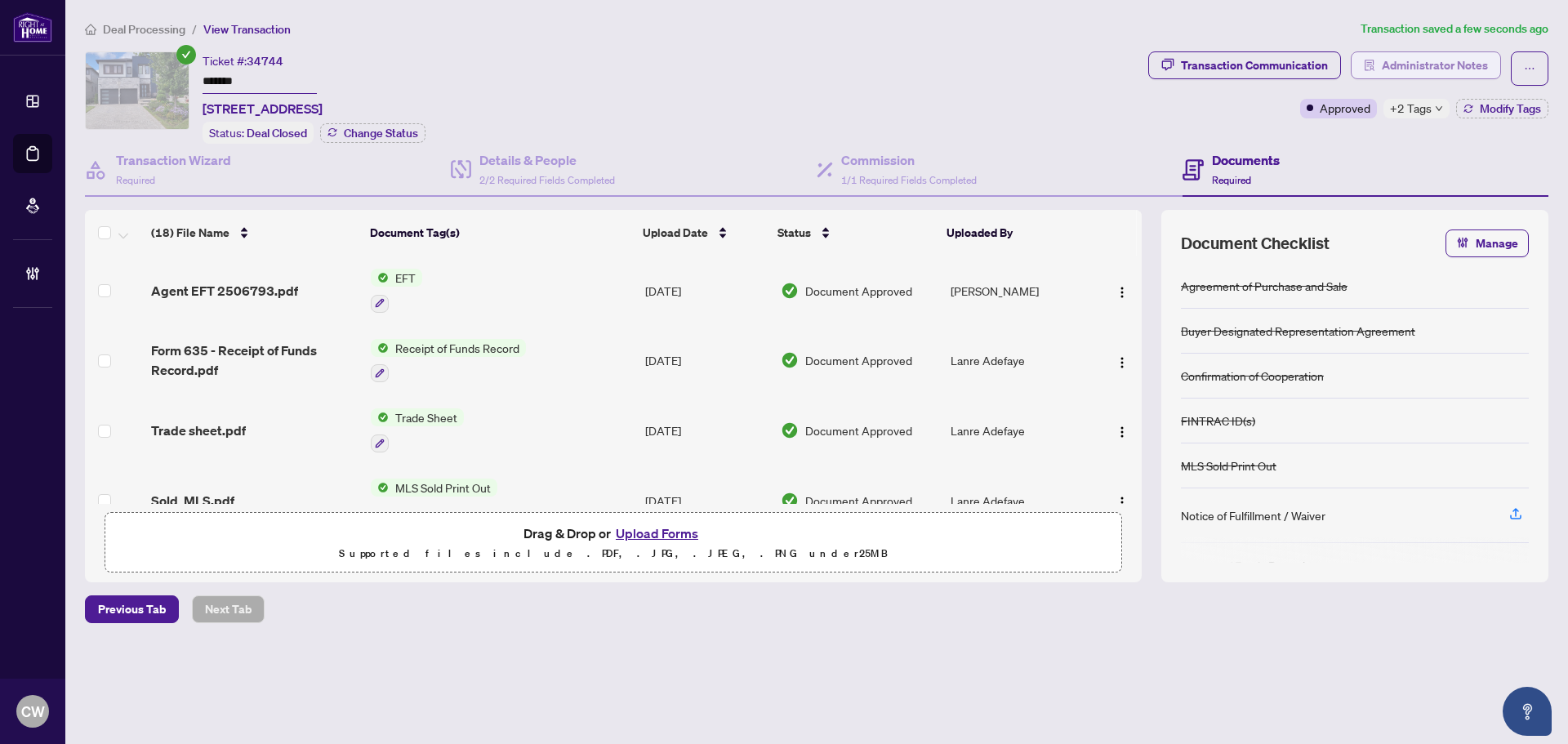
click at [1394, 57] on span "Administrator Notes" at bounding box center [1434, 66] width 106 height 26
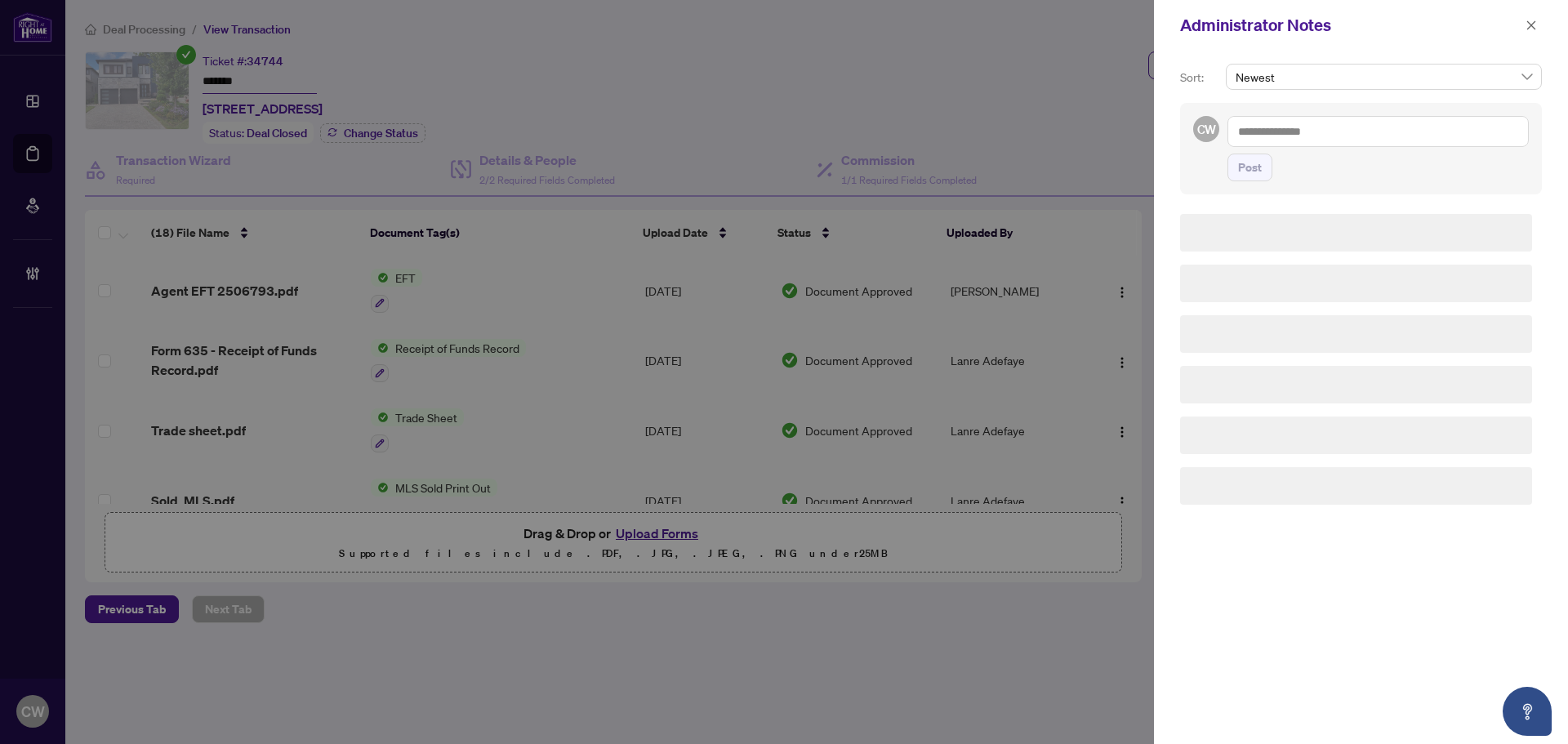
click at [1315, 131] on textarea at bounding box center [1378, 131] width 301 height 31
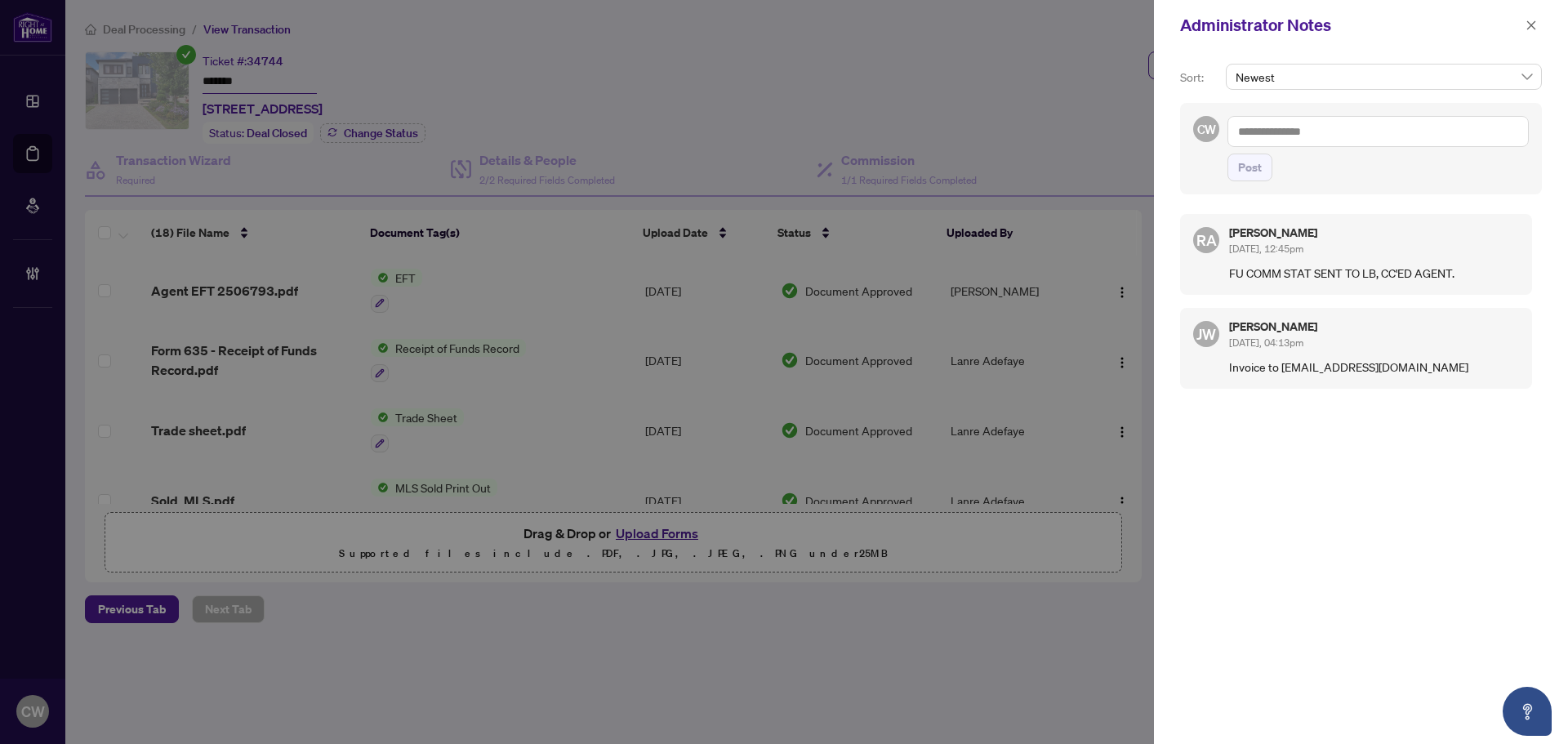
paste textarea "**********"
type textarea "**********"
click at [1239, 186] on div "**********" at bounding box center [1361, 148] width 362 height 91
click at [1247, 172] on span "Post" at bounding box center [1249, 167] width 23 height 26
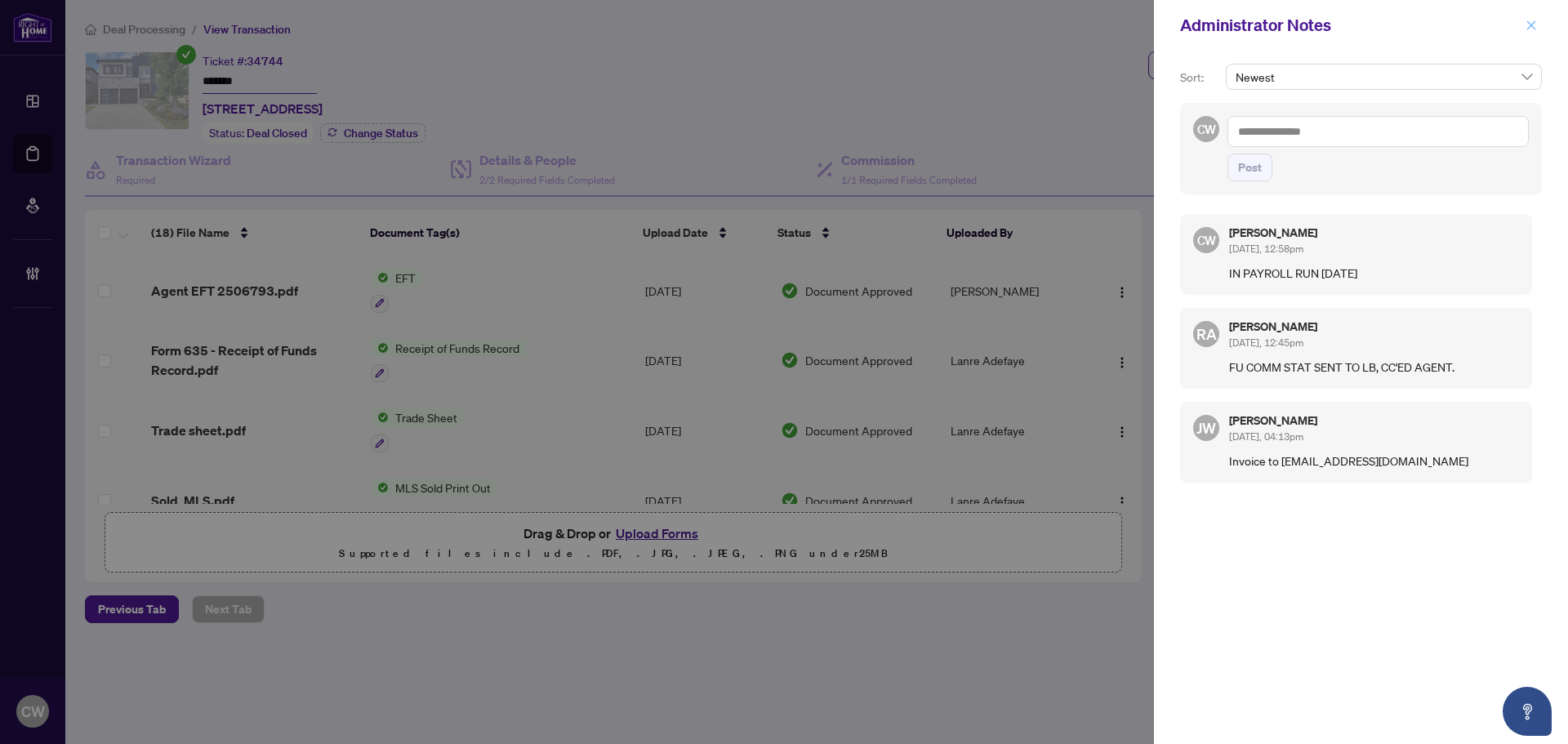
click at [1536, 31] on icon "close" at bounding box center [1531, 25] width 11 height 11
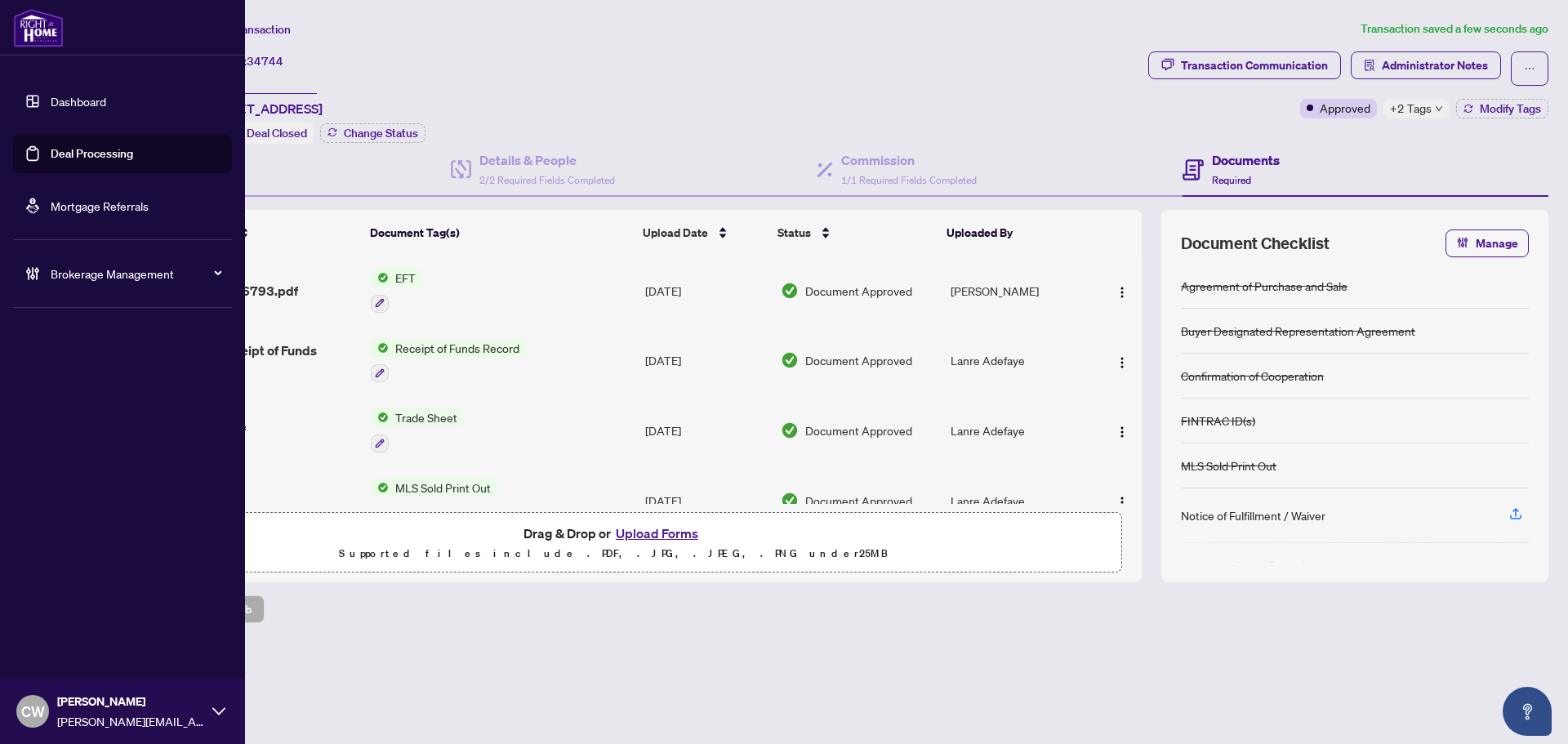
click at [52, 146] on link "Deal Processing" at bounding box center [92, 154] width 83 height 15
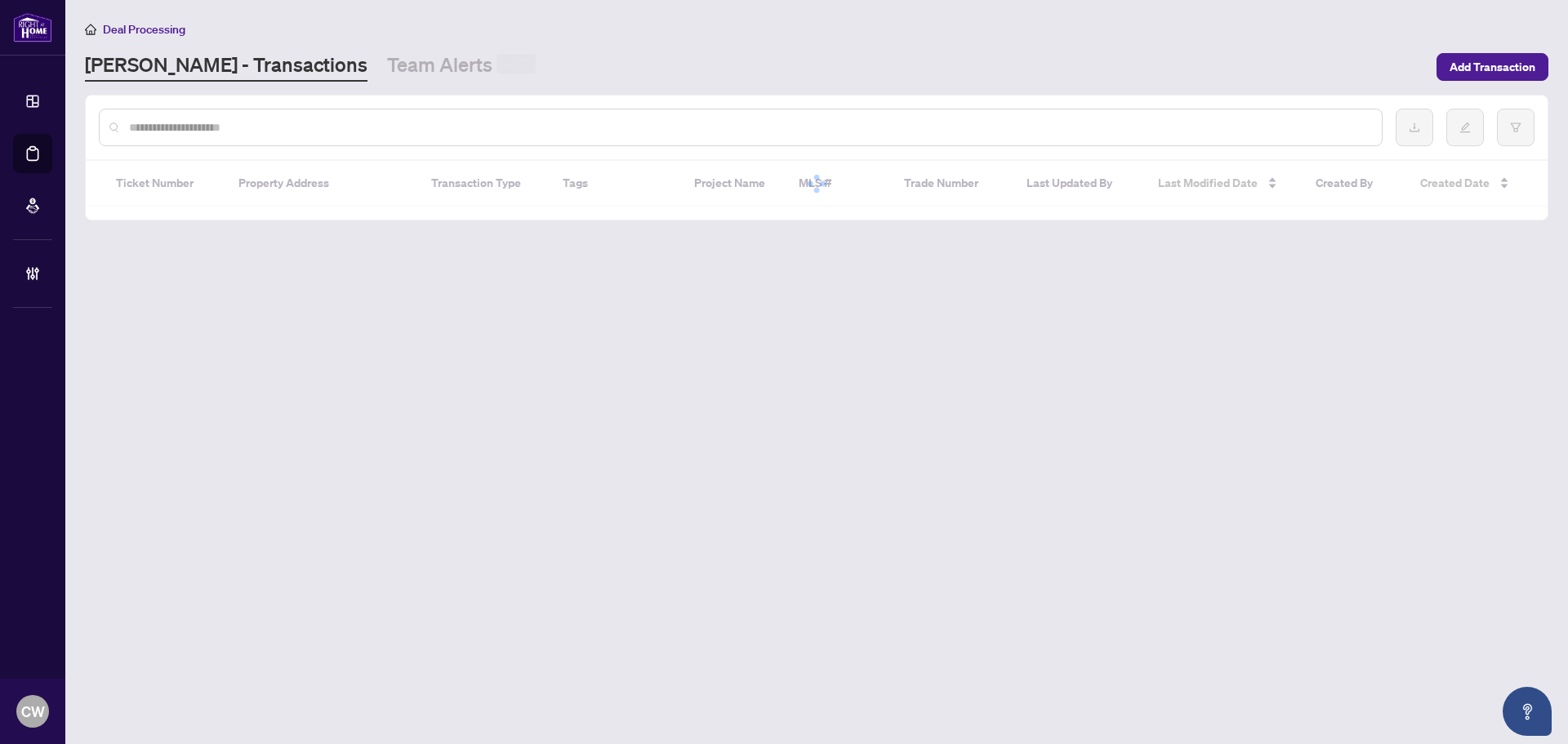
click at [279, 123] on input "text" at bounding box center [748, 127] width 1240 height 18
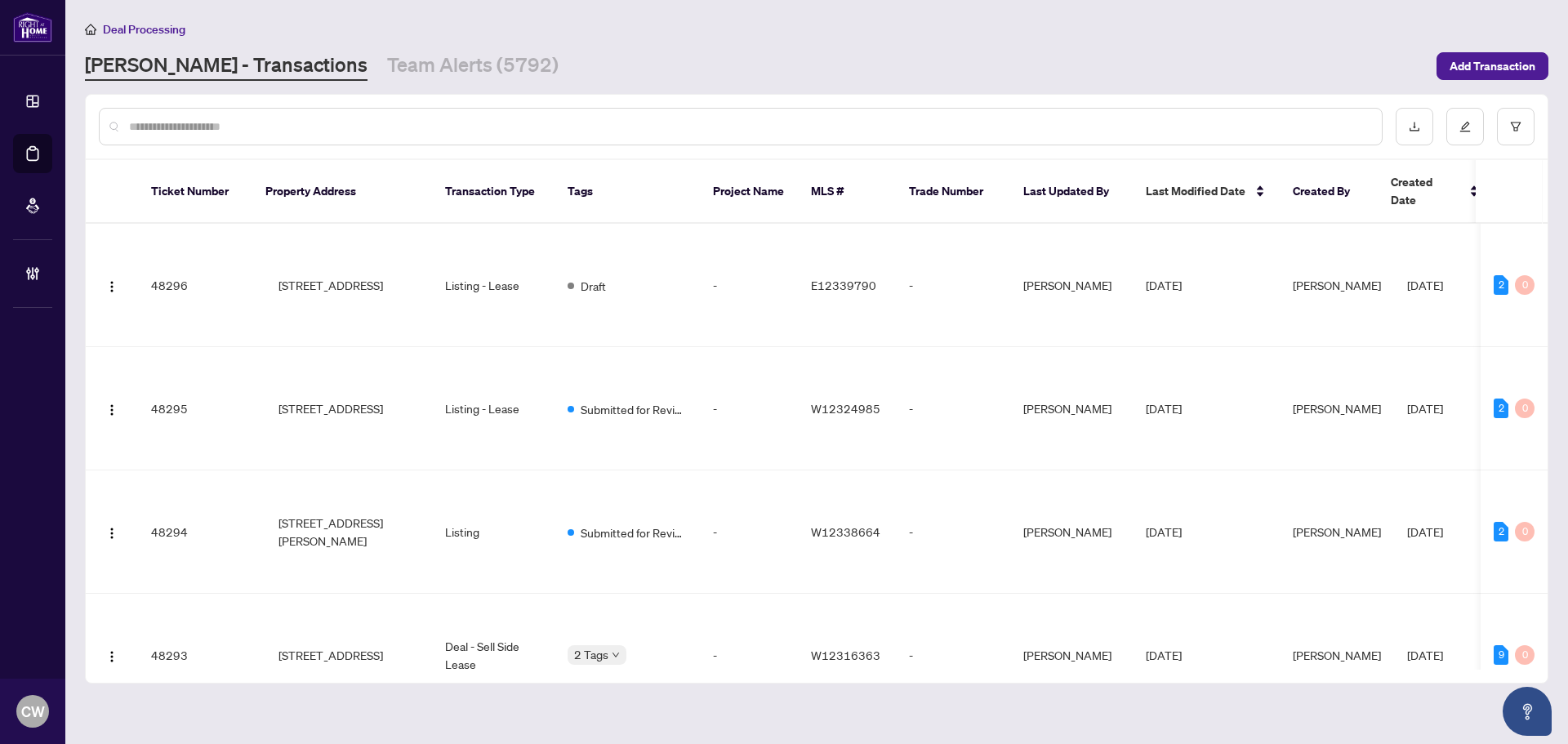
paste input "*******"
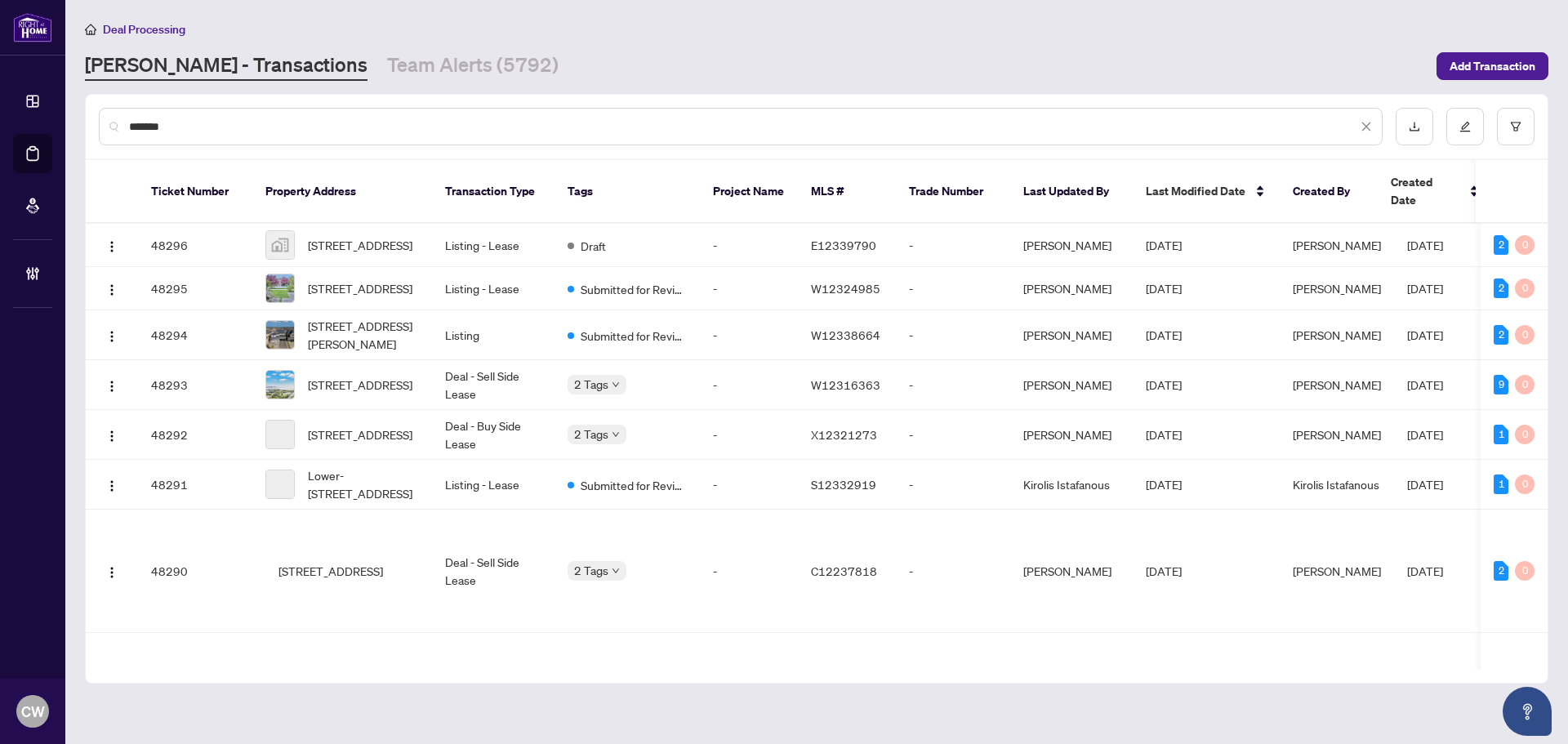
type input "*******"
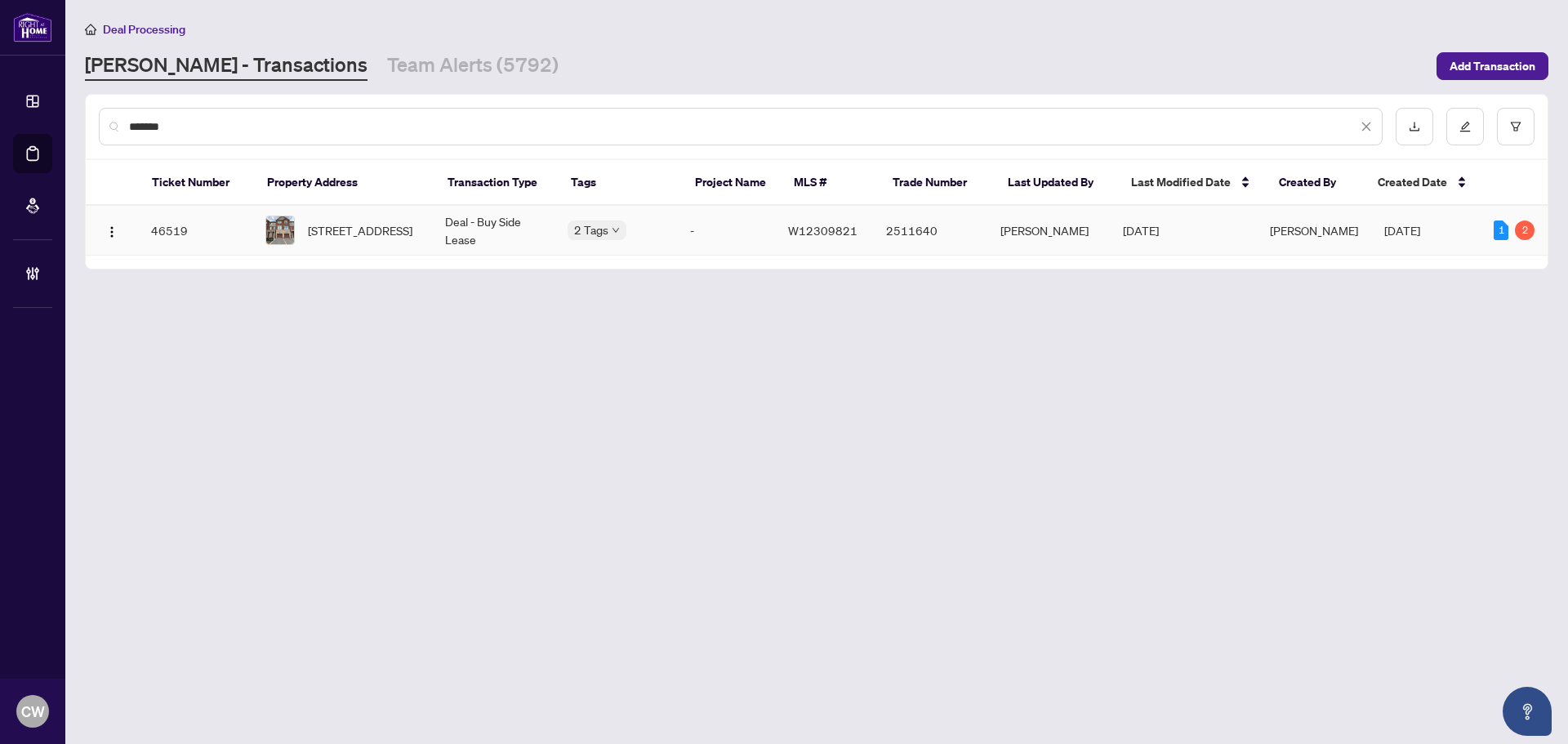
click at [343, 239] on span "[STREET_ADDRESS]" at bounding box center [359, 230] width 104 height 18
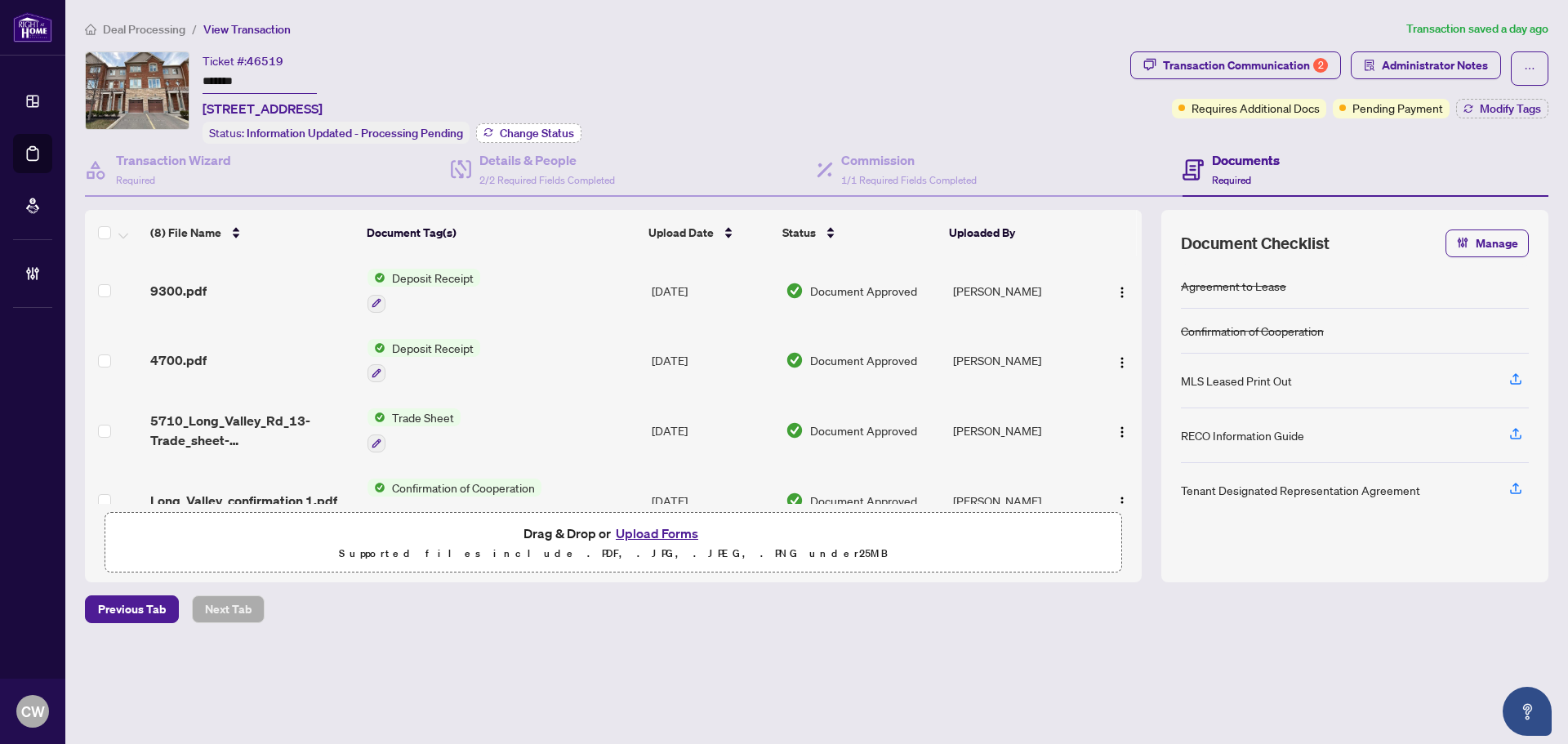
click at [518, 130] on span "Change Status" at bounding box center [537, 133] width 74 height 11
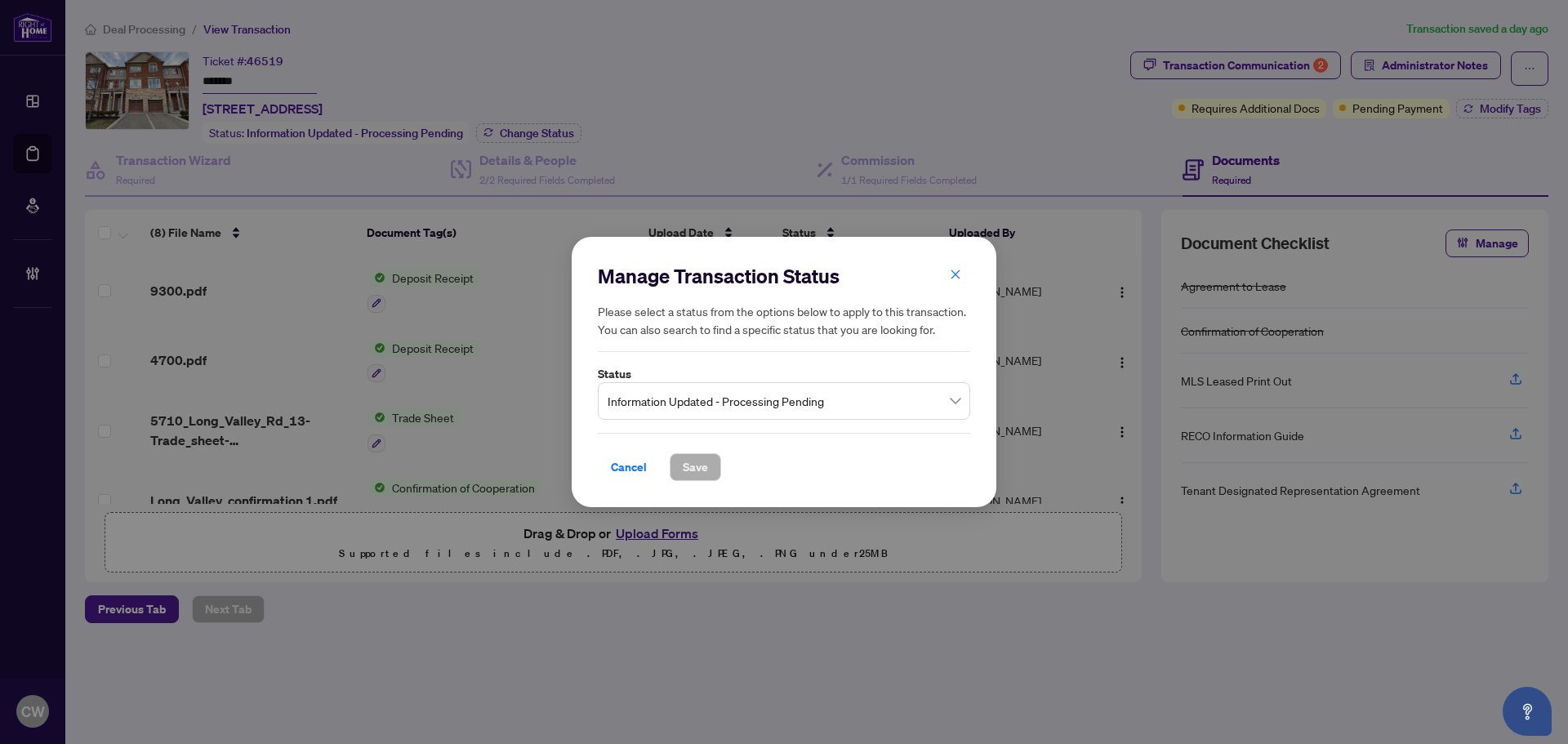
click at [703, 392] on span "Information Updated - Processing Pending" at bounding box center [784, 401] width 353 height 31
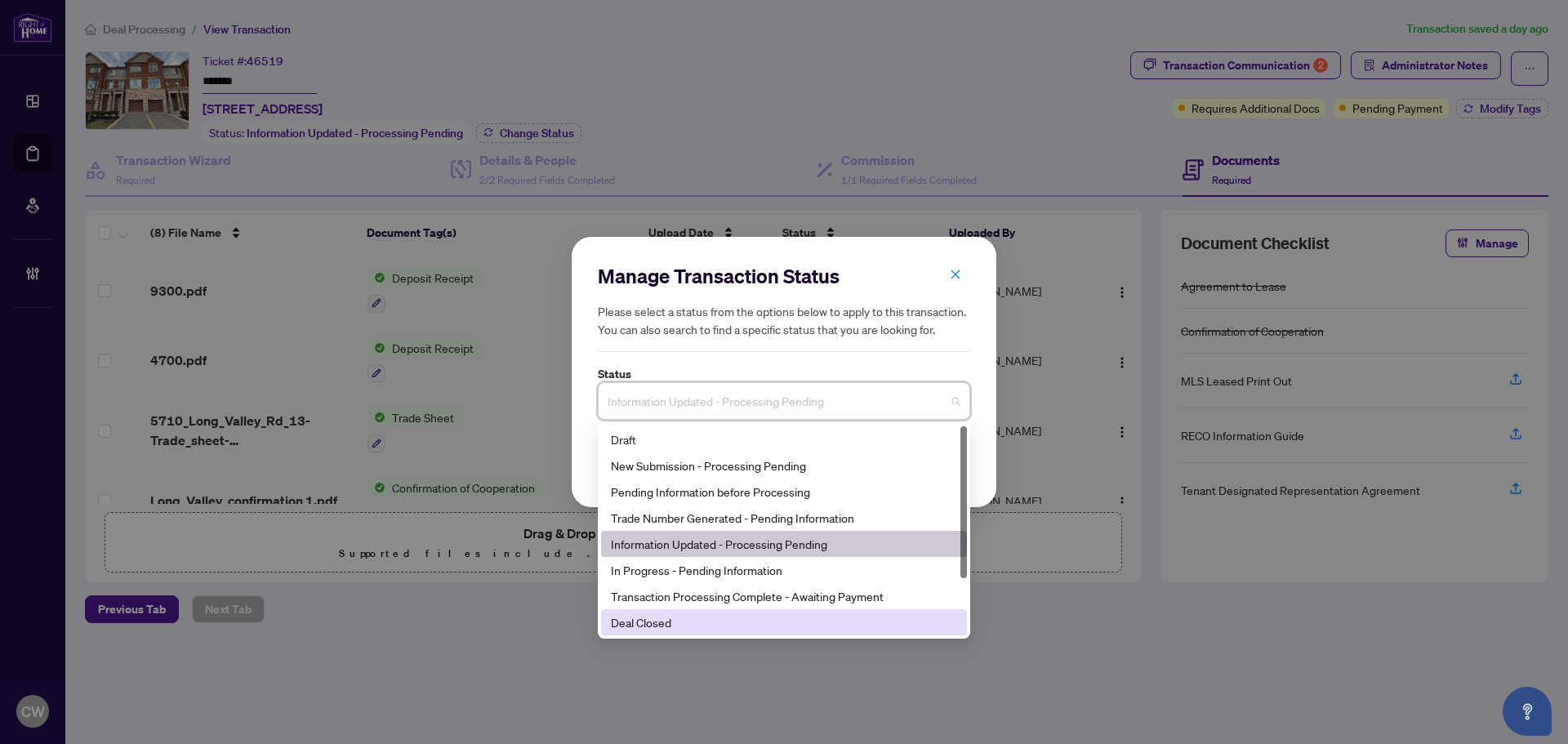
click at [699, 621] on div "Deal Closed" at bounding box center [784, 622] width 346 height 18
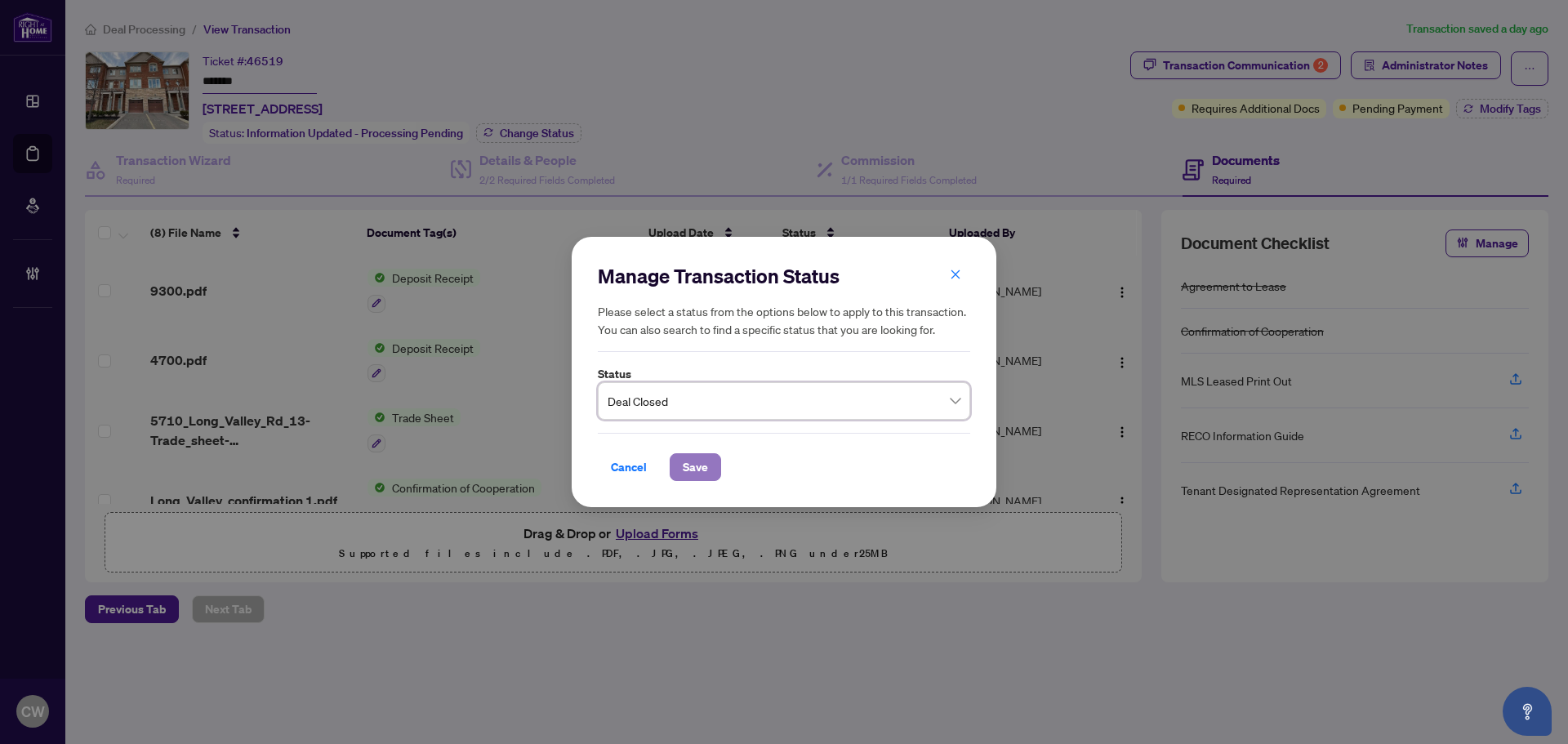
click at [703, 461] on span "Save" at bounding box center [695, 467] width 25 height 26
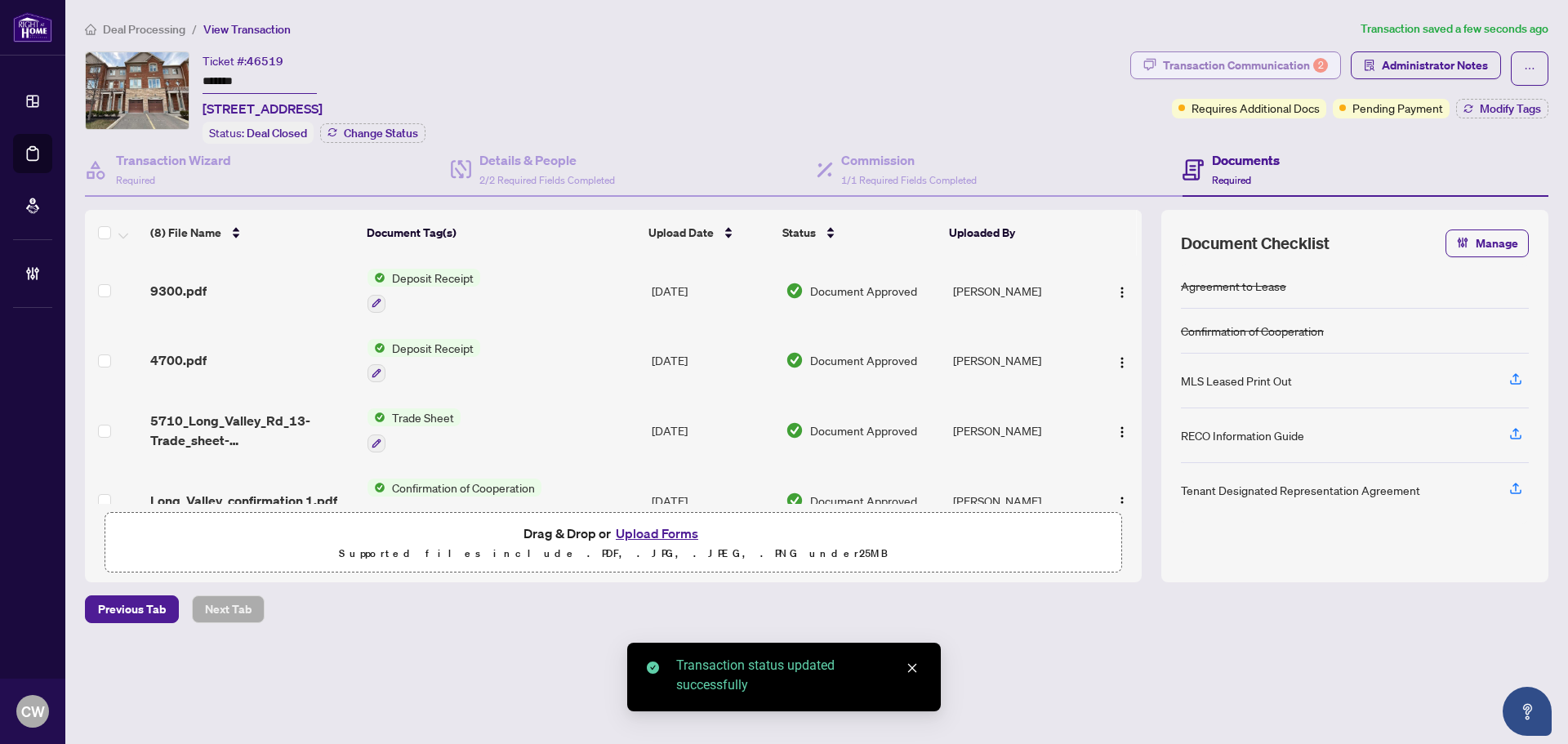
click at [1253, 57] on div "Transaction Communication 2" at bounding box center [1245, 66] width 165 height 26
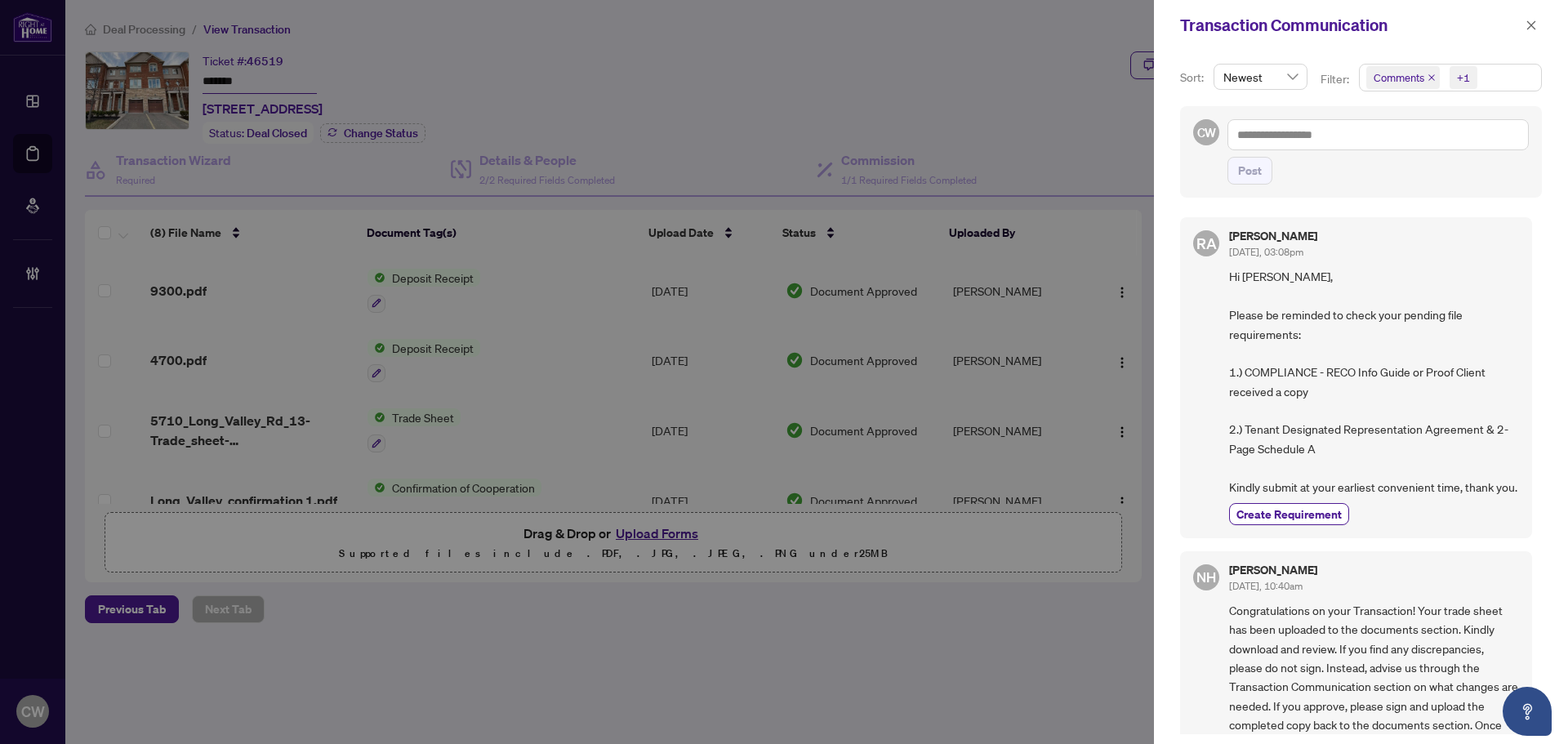
click at [1428, 79] on icon "close" at bounding box center [1431, 77] width 8 height 8
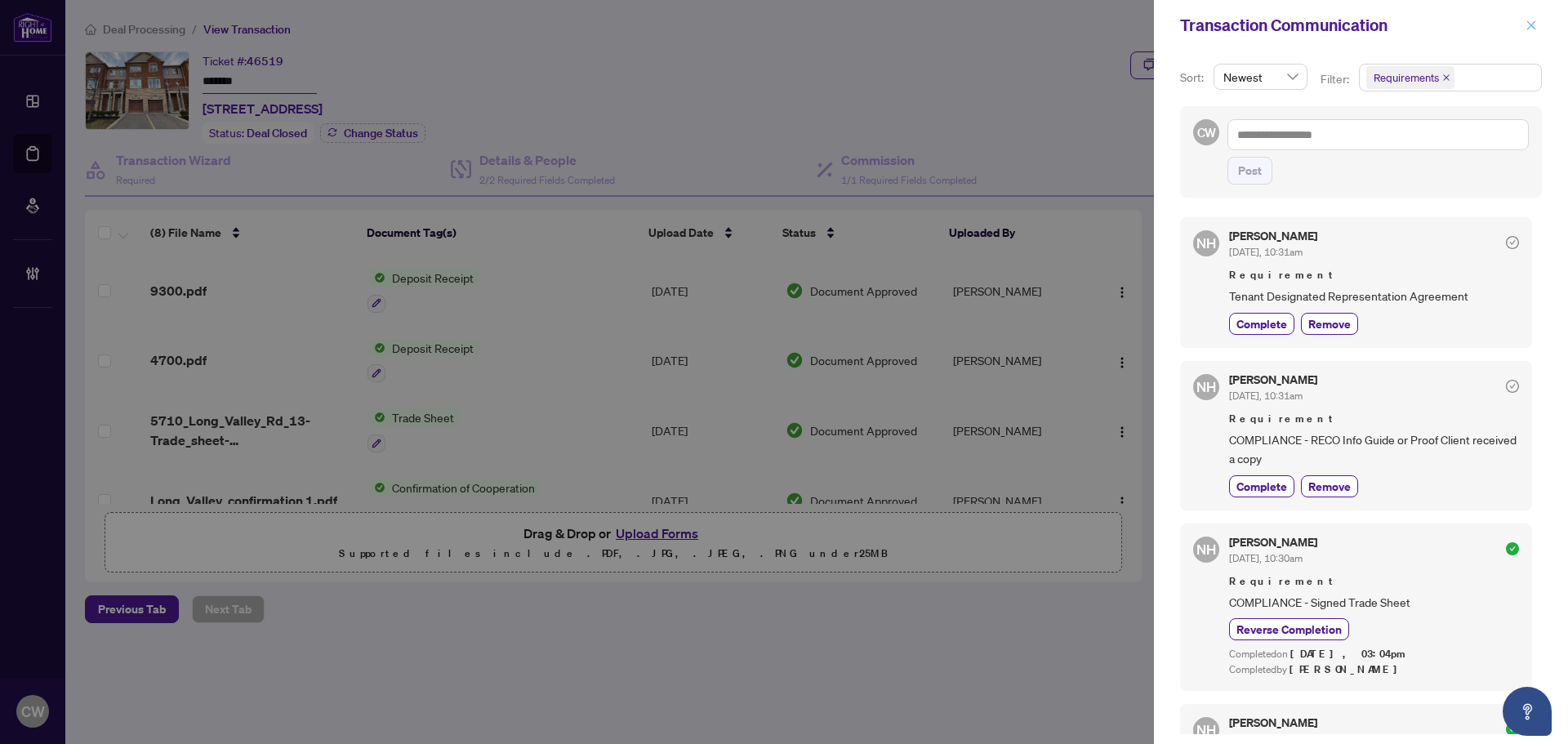
click at [1530, 26] on icon "close" at bounding box center [1531, 25] width 9 height 9
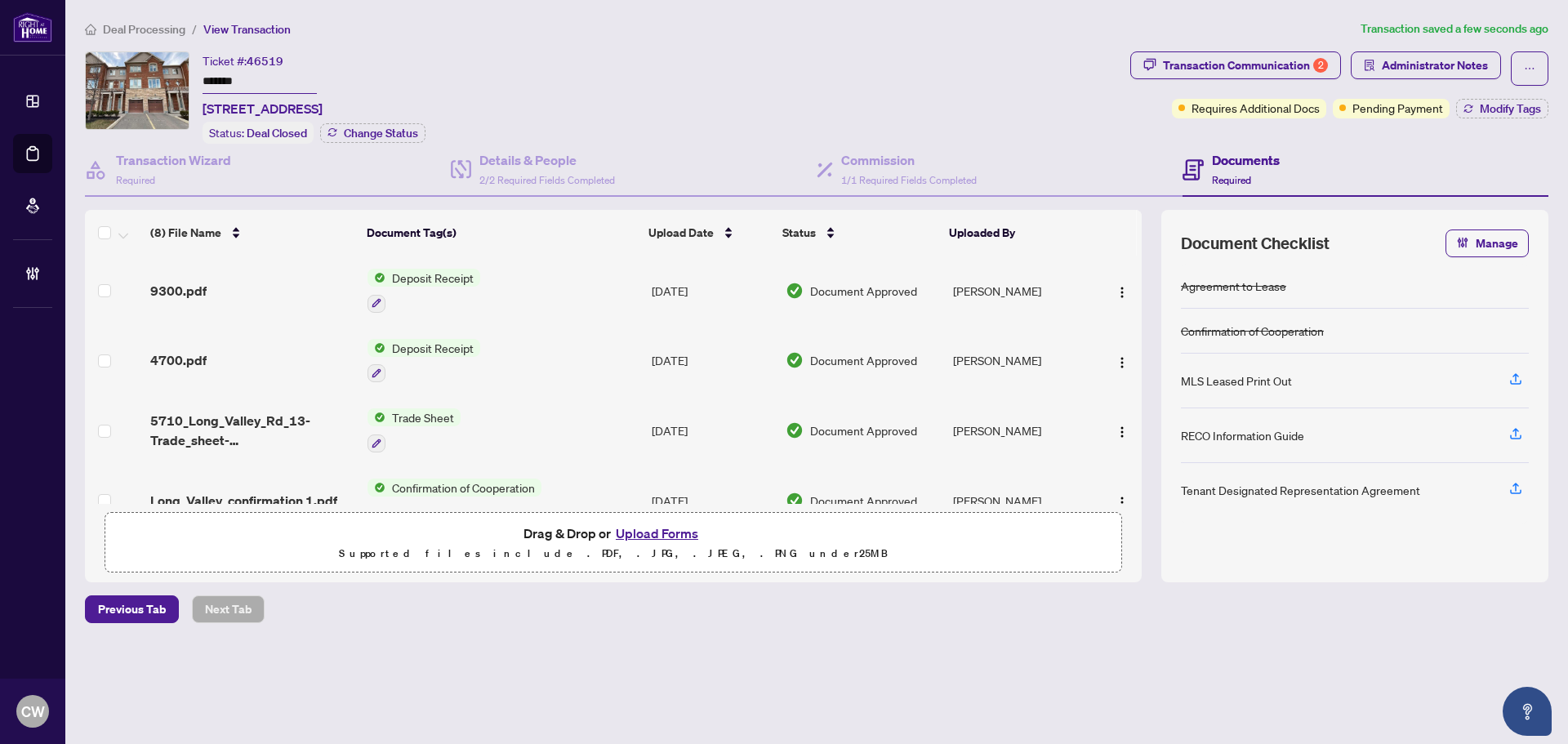
click at [1515, 118] on div "Transaction Communication 2 Administrator Notes Requires Additional Docs Pendin…" at bounding box center [1339, 98] width 425 height 92
click at [1507, 95] on div "Transaction Communication 2 Administrator Notes Requires Additional Docs Pendin…" at bounding box center [1339, 84] width 419 height 67
click at [1508, 95] on div "Transaction Communication 2 Administrator Notes Requires Additional Docs Pendin…" at bounding box center [1339, 84] width 419 height 67
click at [1511, 103] on span "Modify Tags" at bounding box center [1510, 109] width 61 height 11
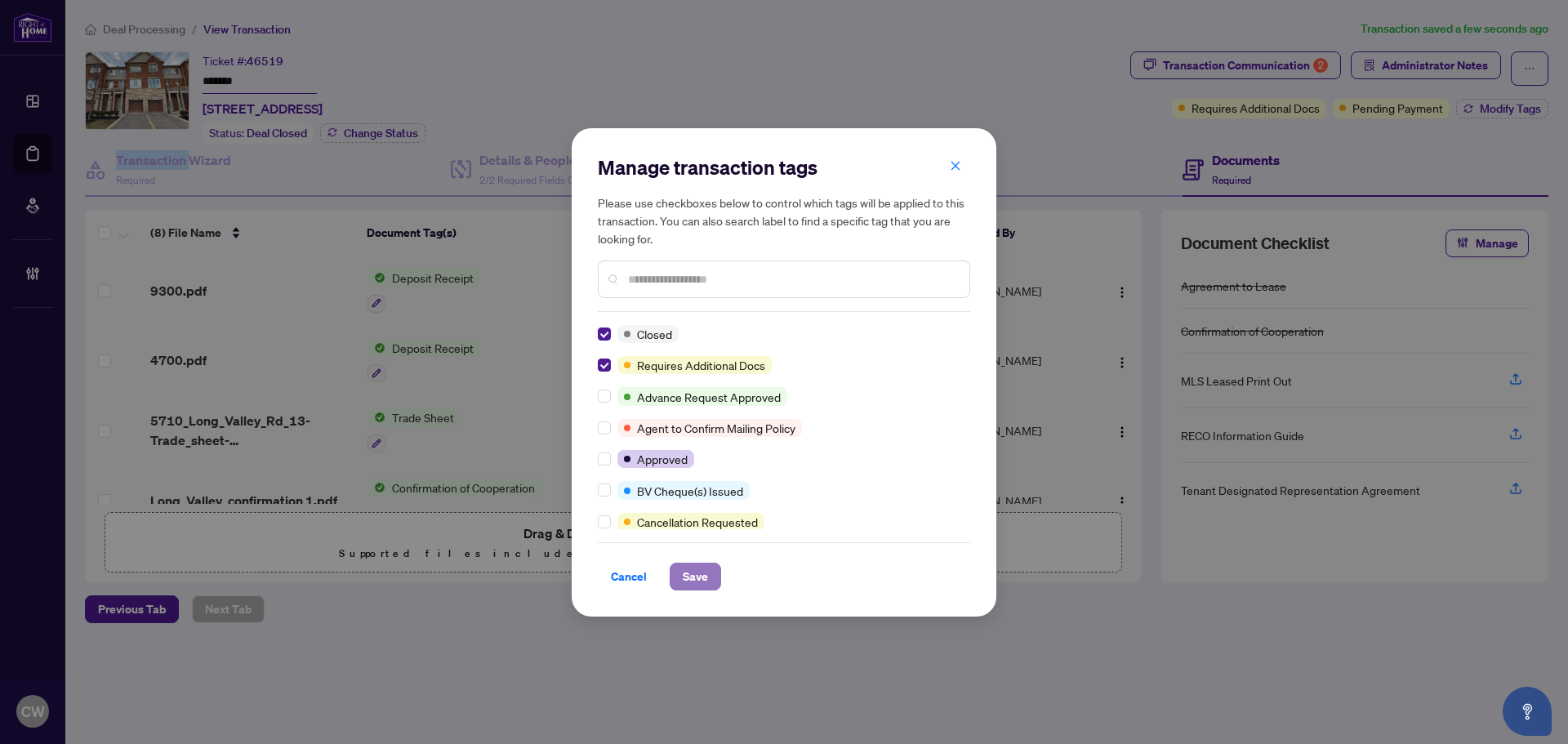
click at [697, 580] on span "Save" at bounding box center [695, 576] width 25 height 26
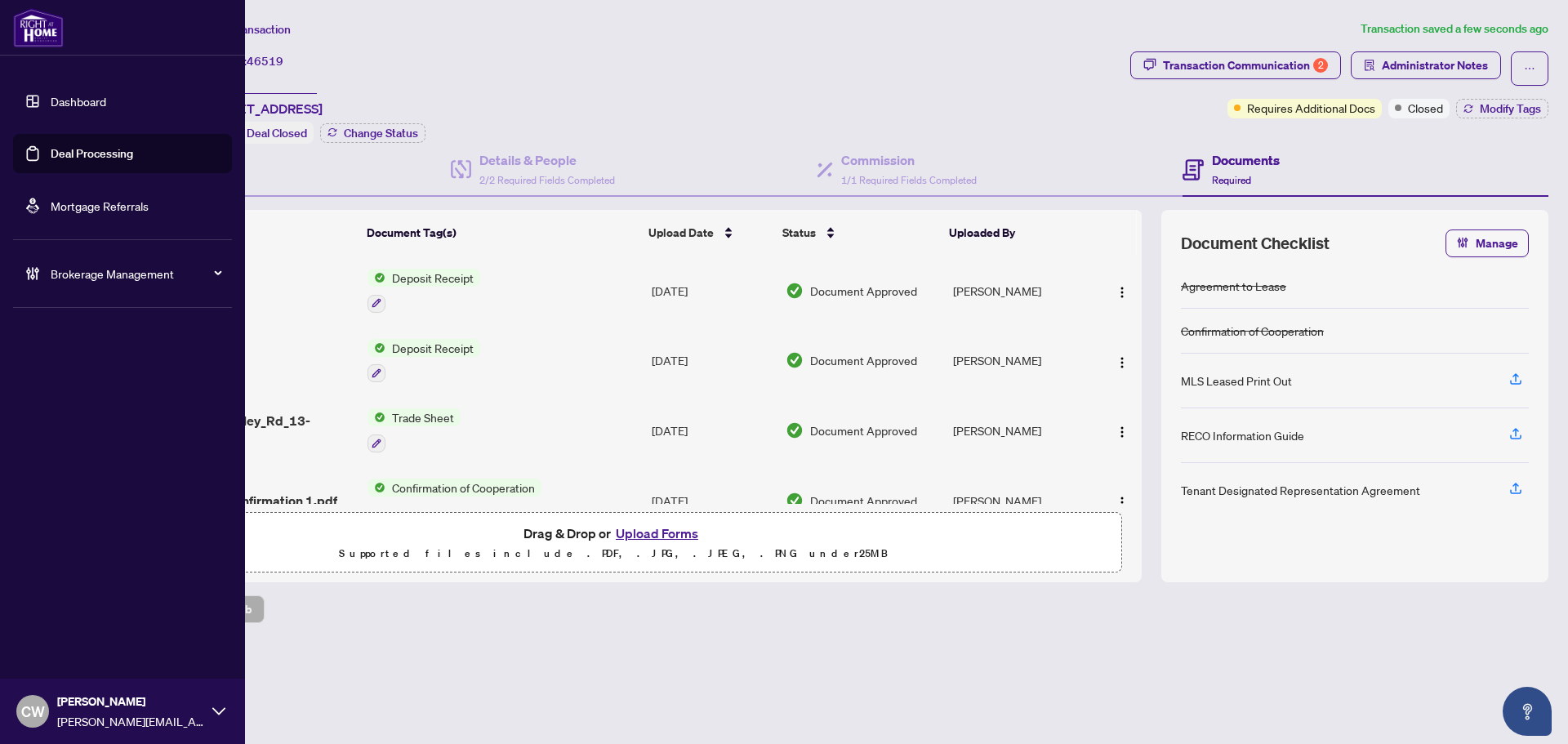
click at [69, 153] on link "Deal Processing" at bounding box center [92, 154] width 83 height 15
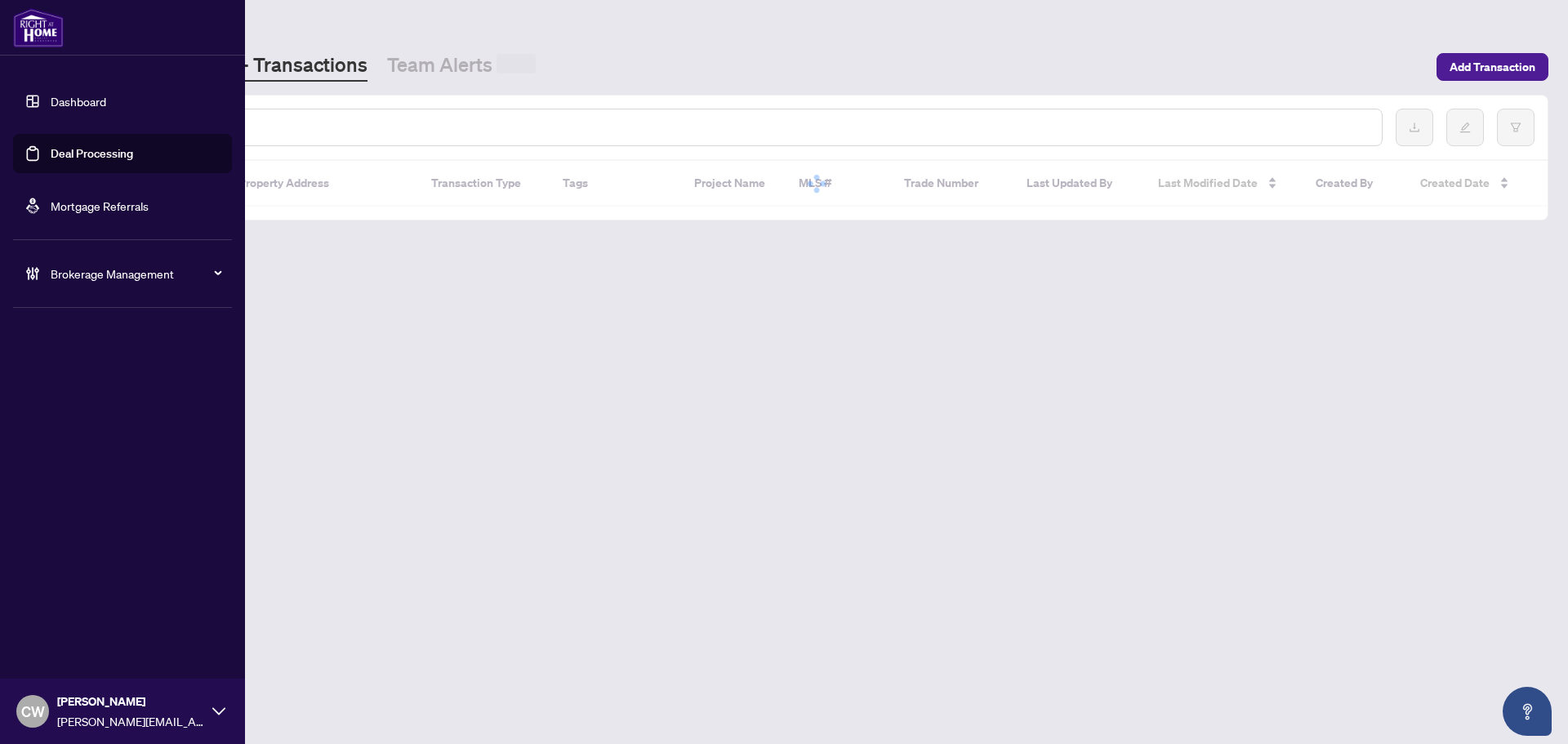
click at [271, 124] on input "text" at bounding box center [748, 127] width 1240 height 18
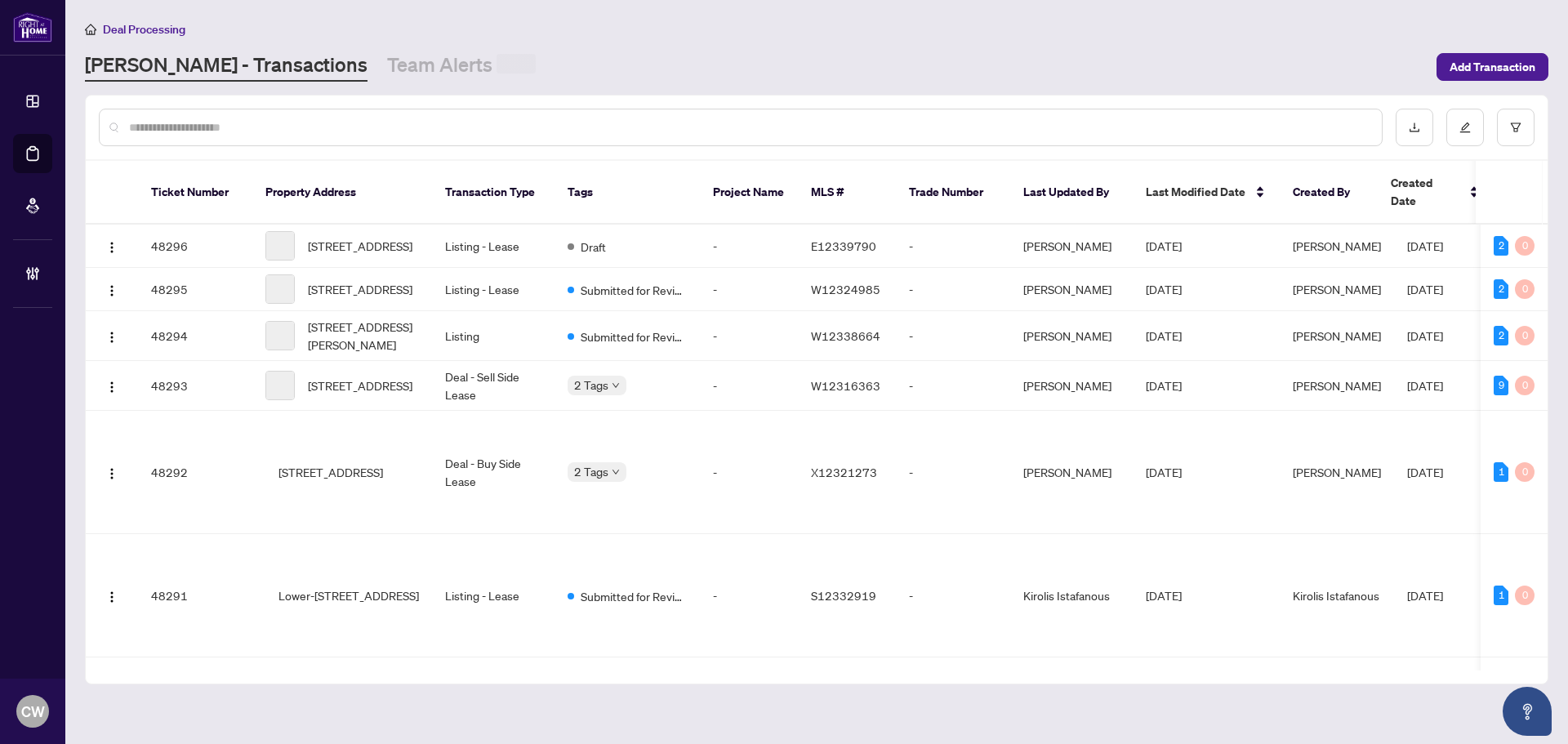
paste input "*******"
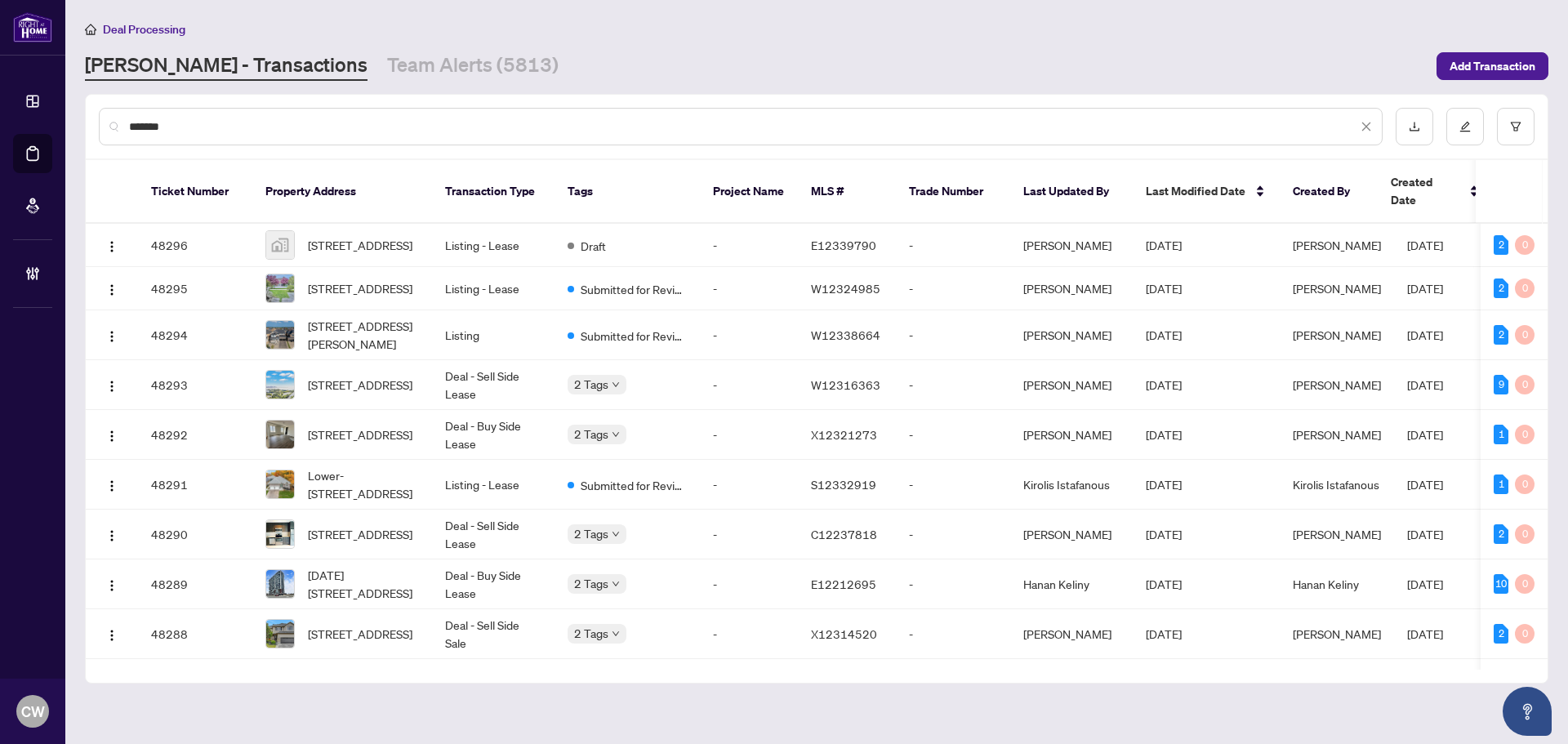
type input "*******"
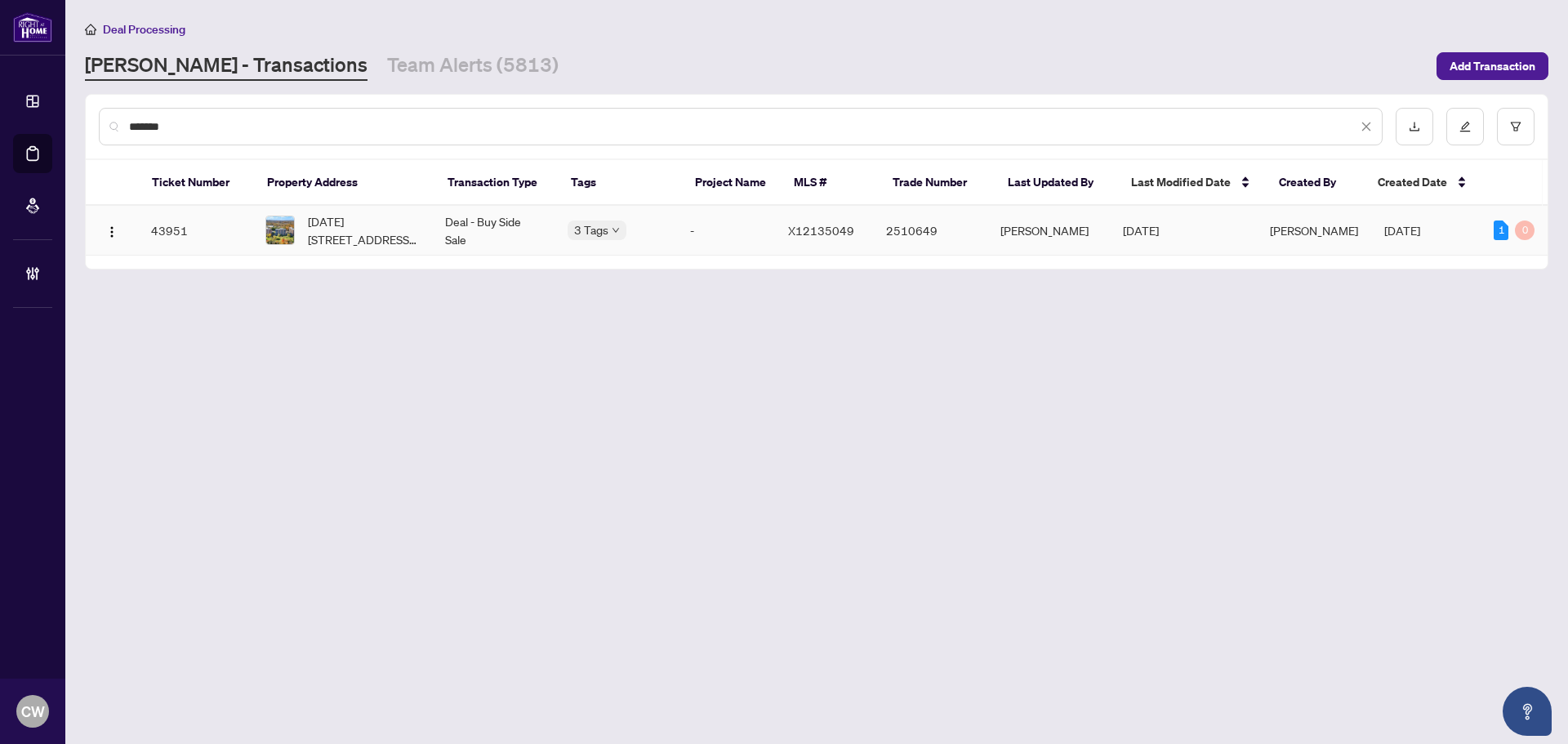
click at [340, 227] on span "[DATE][STREET_ADDRESS][DATE][PERSON_NAME]" at bounding box center [363, 230] width 111 height 36
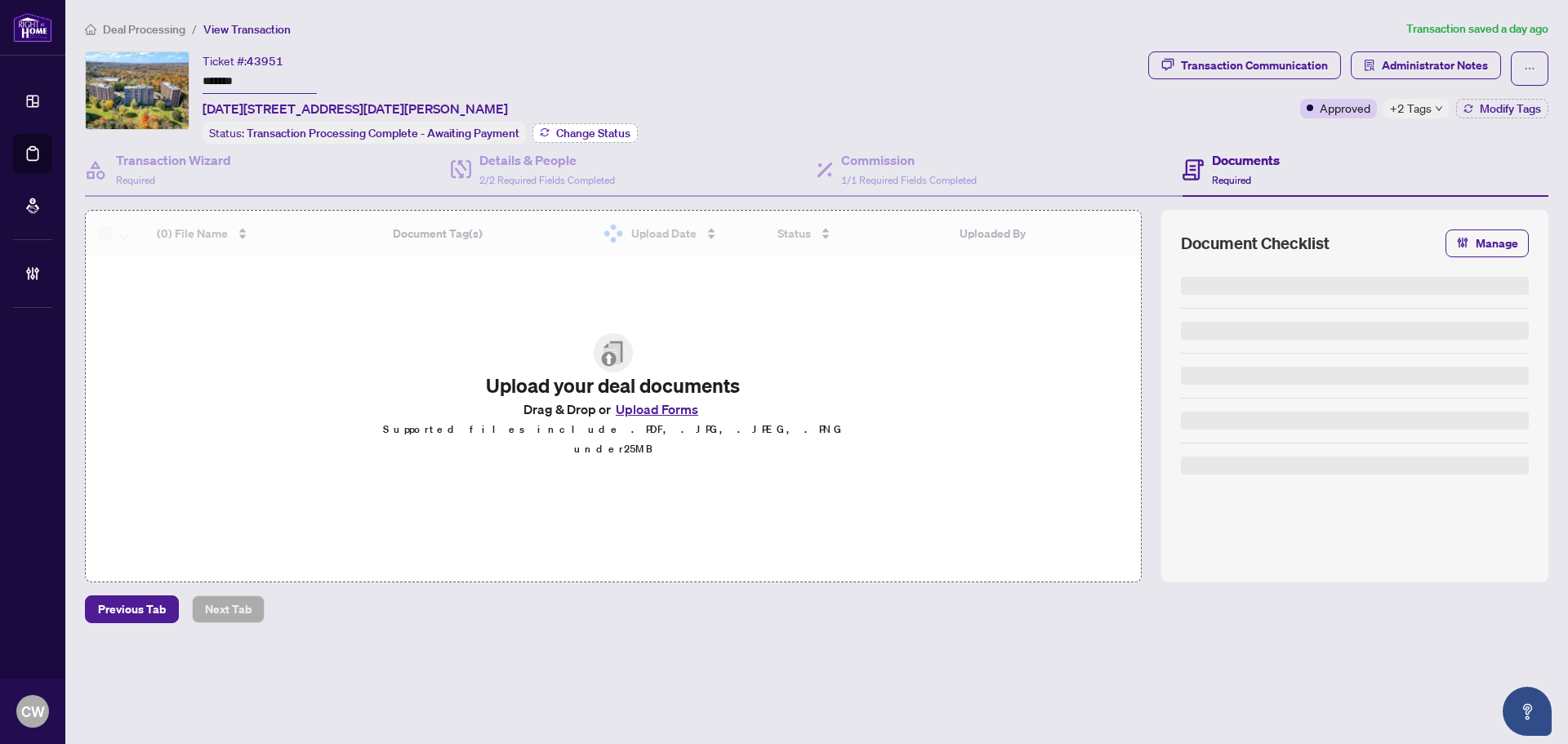
click at [588, 128] on span "Change Status" at bounding box center [593, 133] width 74 height 11
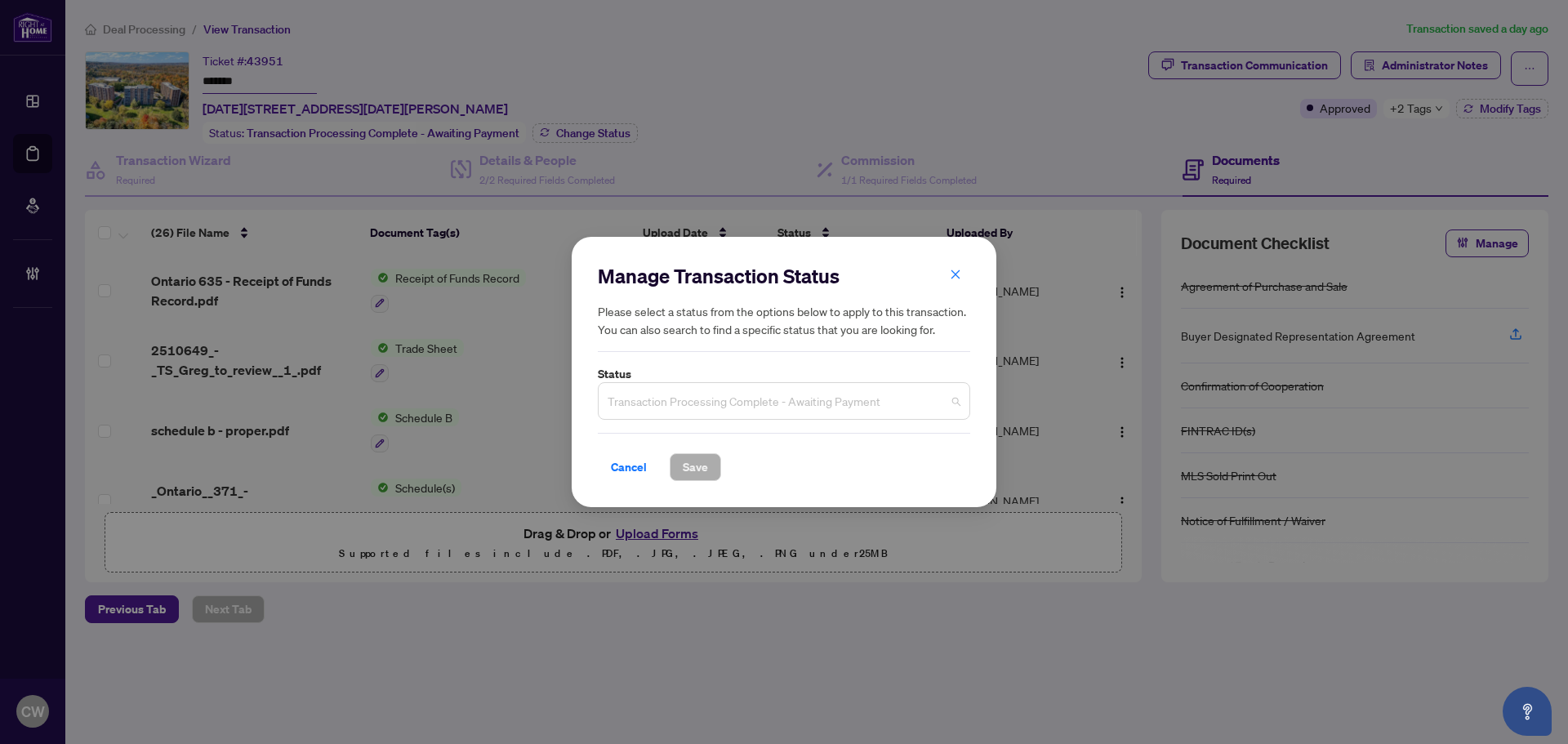
click at [769, 405] on span "Transaction Processing Complete - Awaiting Payment" at bounding box center [784, 401] width 353 height 31
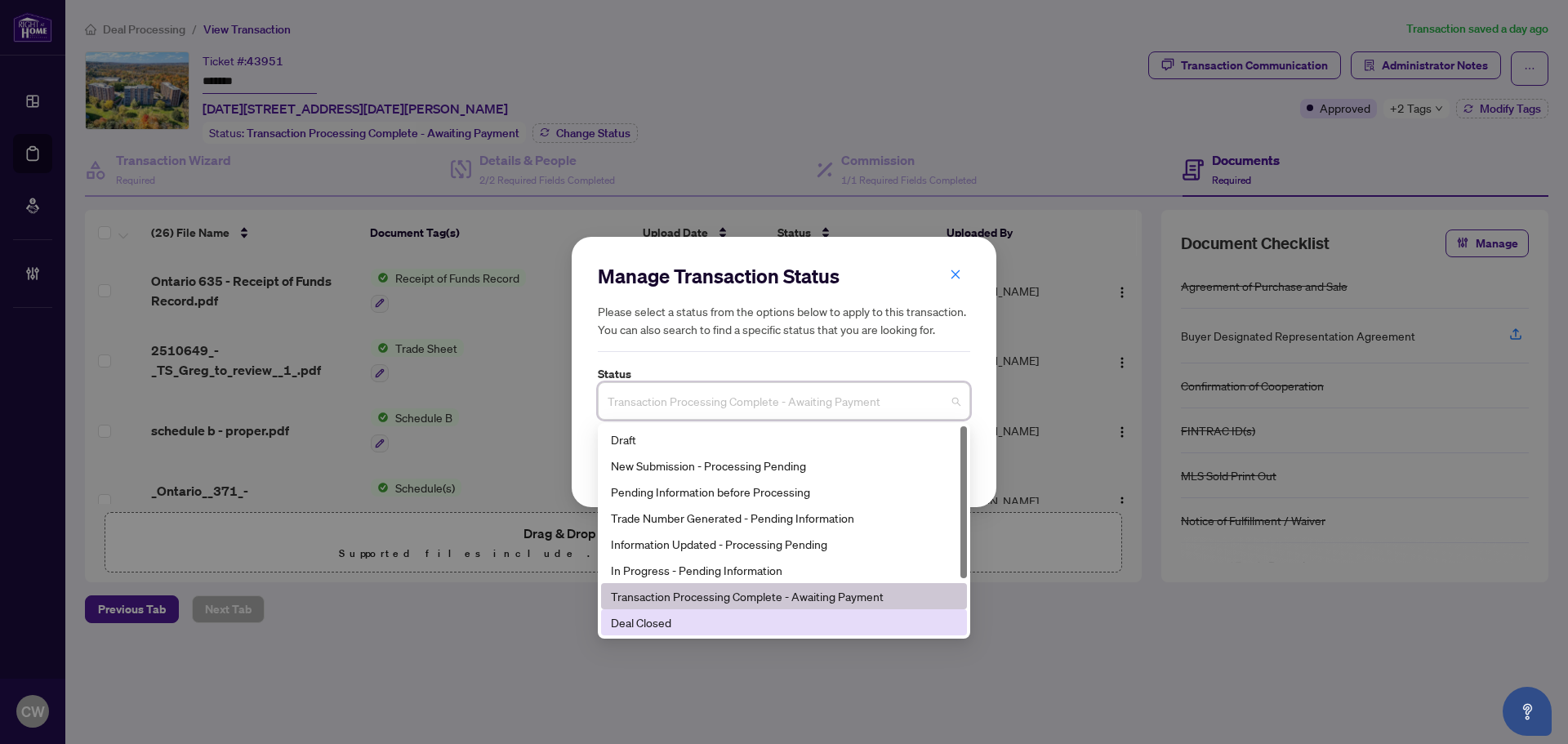
click at [722, 622] on div "Deal Closed" at bounding box center [784, 622] width 346 height 18
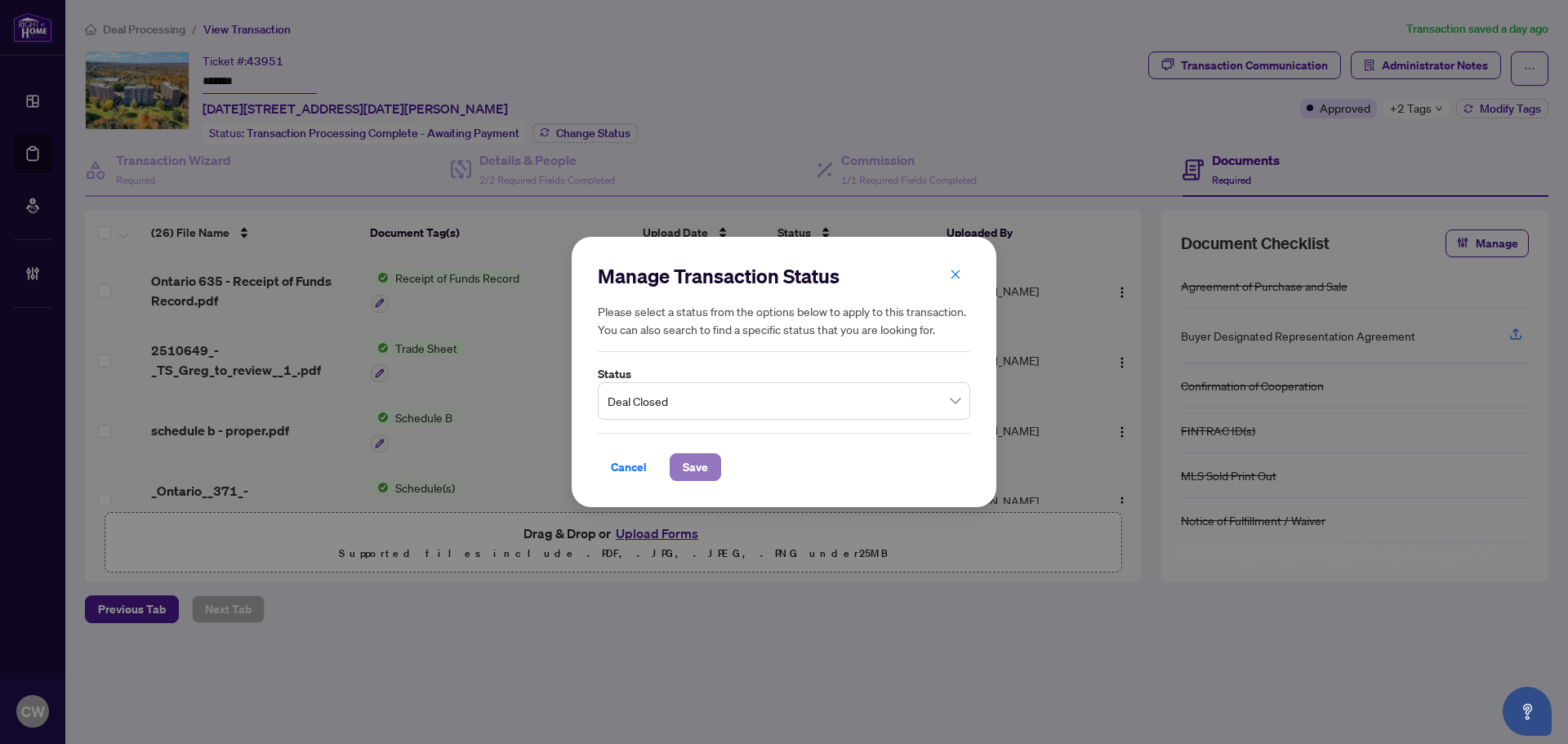
click at [700, 469] on span "Save" at bounding box center [695, 467] width 25 height 26
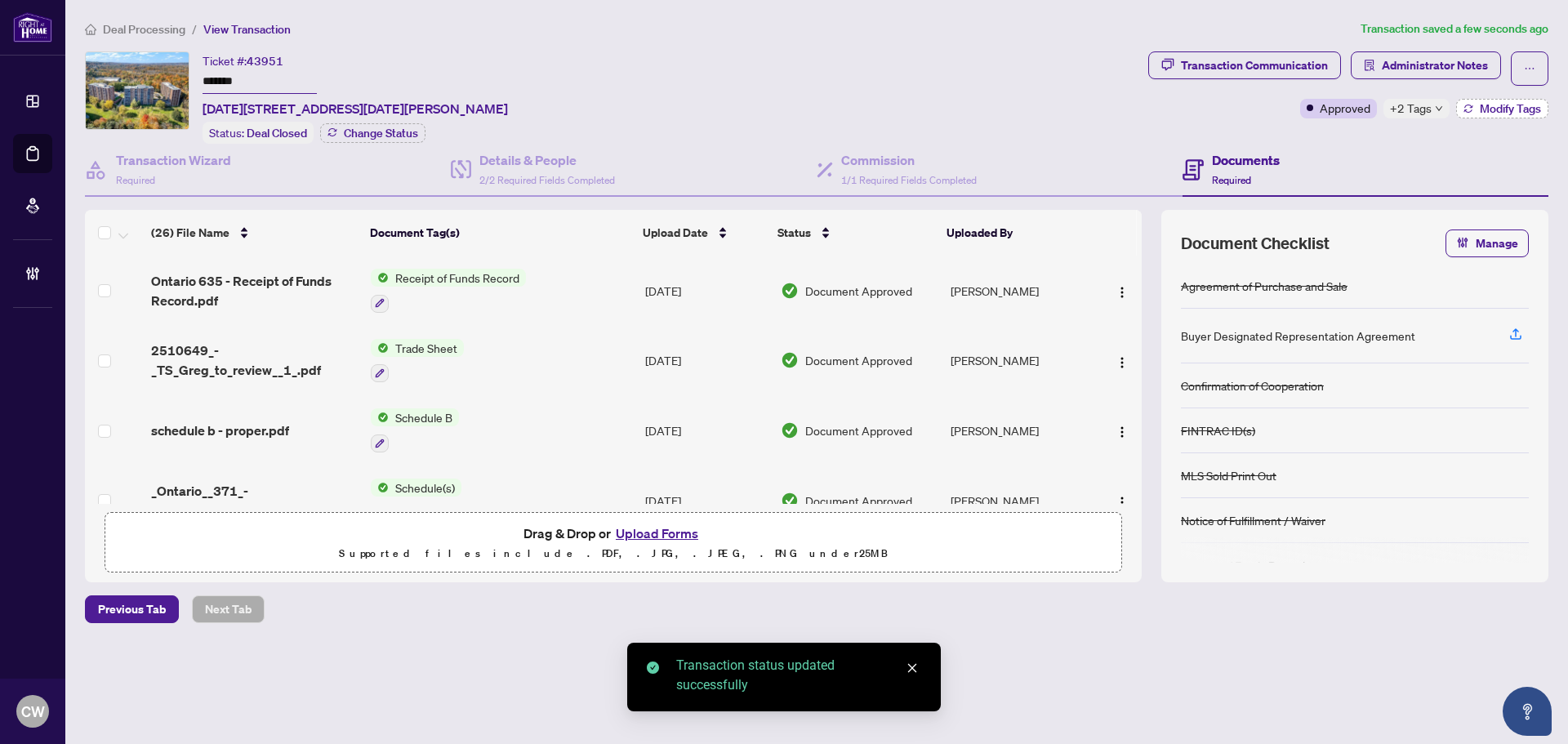
drag, startPoint x: 1484, startPoint y: 109, endPoint x: 1499, endPoint y: 105, distance: 15.5
click at [1499, 105] on span "Modify Tags" at bounding box center [1510, 109] width 61 height 11
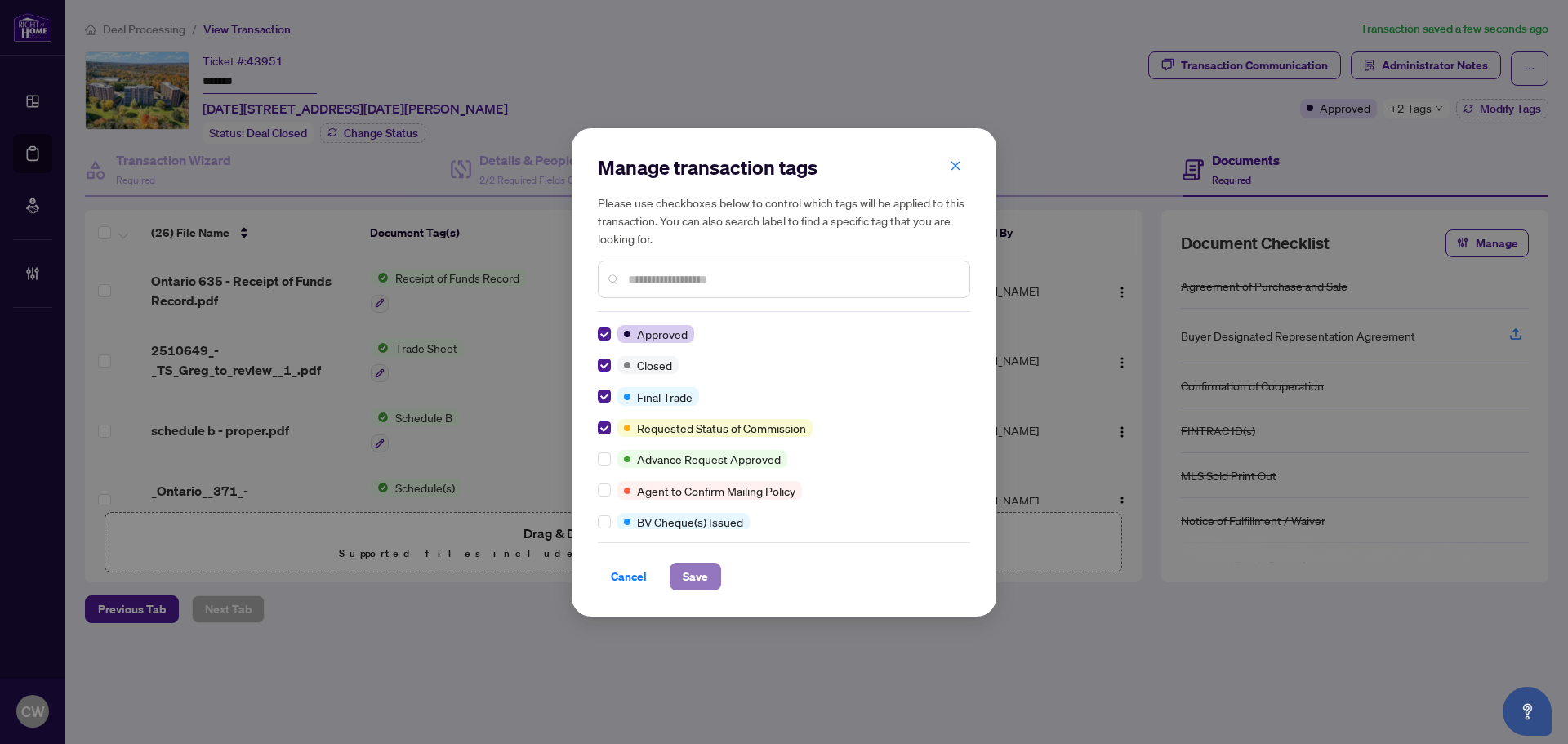
click at [707, 572] on span "Save" at bounding box center [695, 576] width 25 height 26
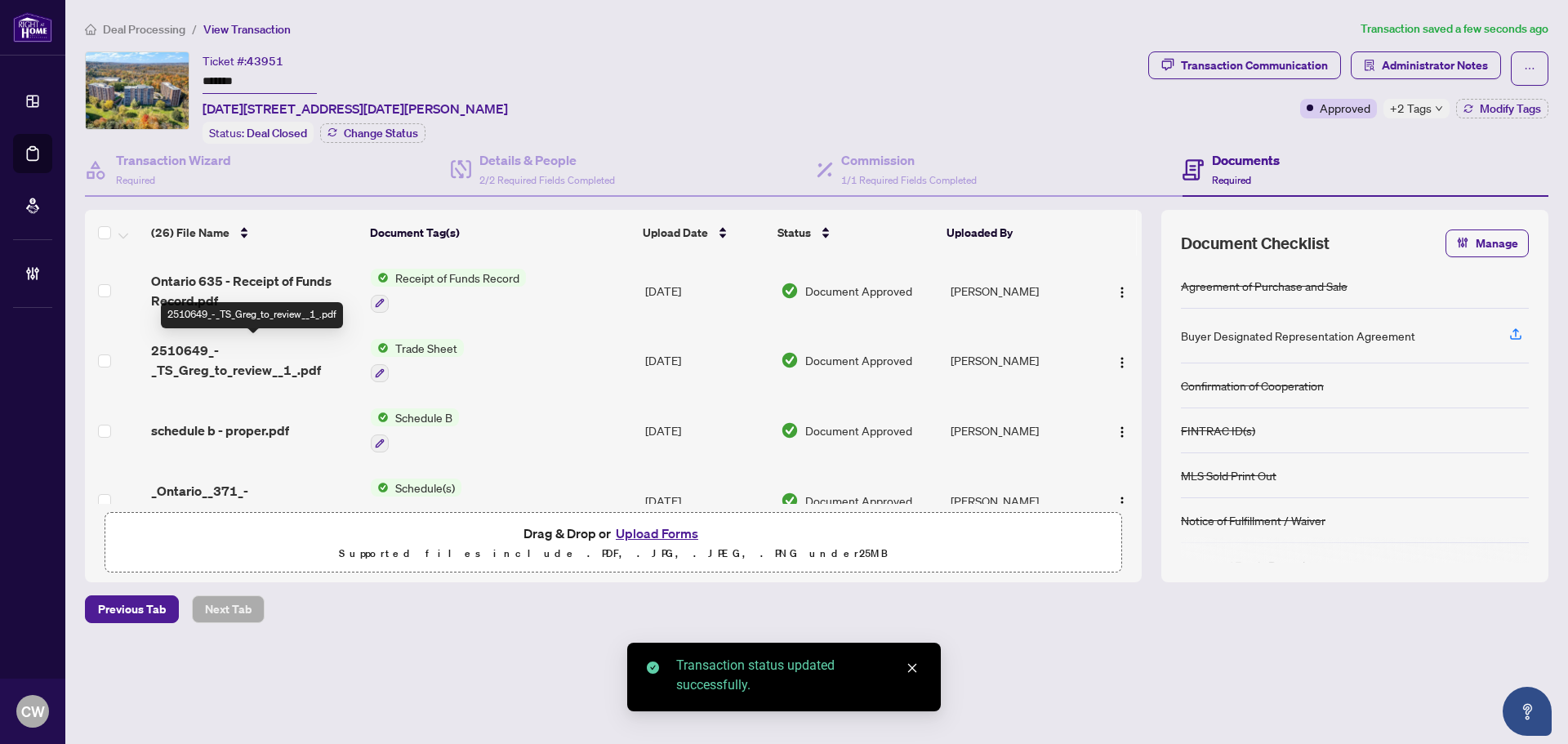
click at [236, 359] on span "2510649_-_TS_Greg_to_review__1_.pdf" at bounding box center [254, 360] width 206 height 39
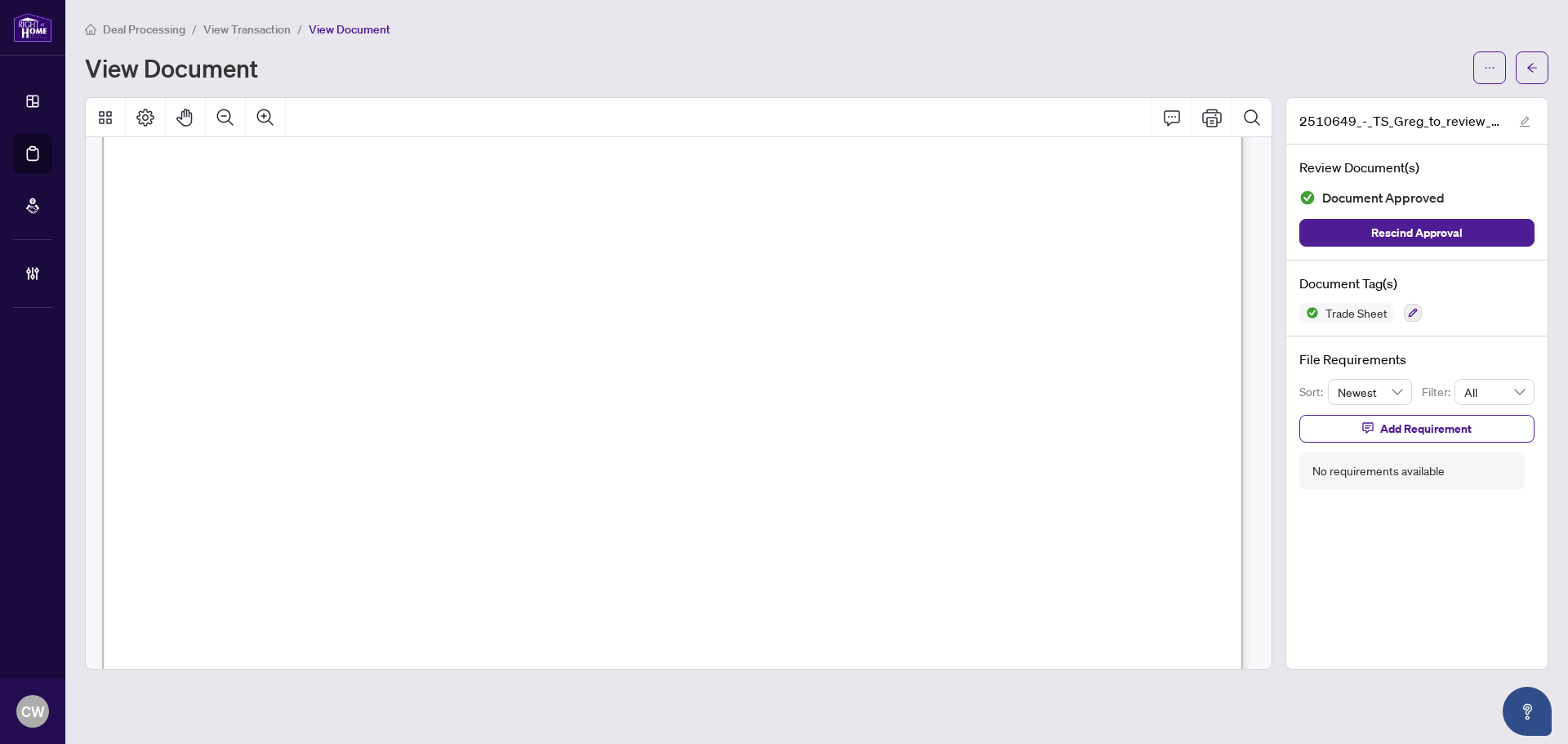
scroll to position [653, 0]
click at [1538, 67] on button "button" at bounding box center [1531, 68] width 33 height 33
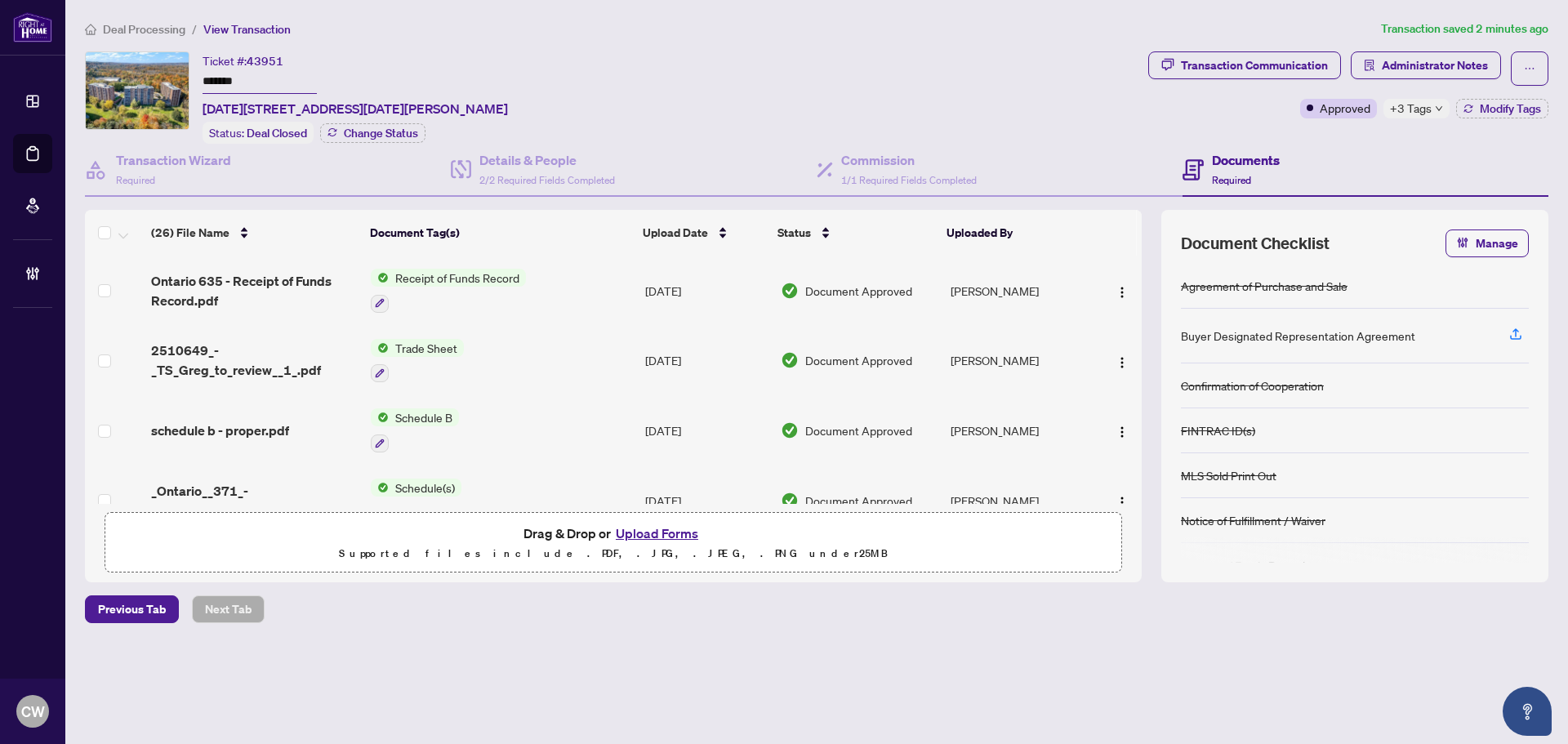
click at [656, 530] on button "Upload Forms" at bounding box center [657, 533] width 92 height 22
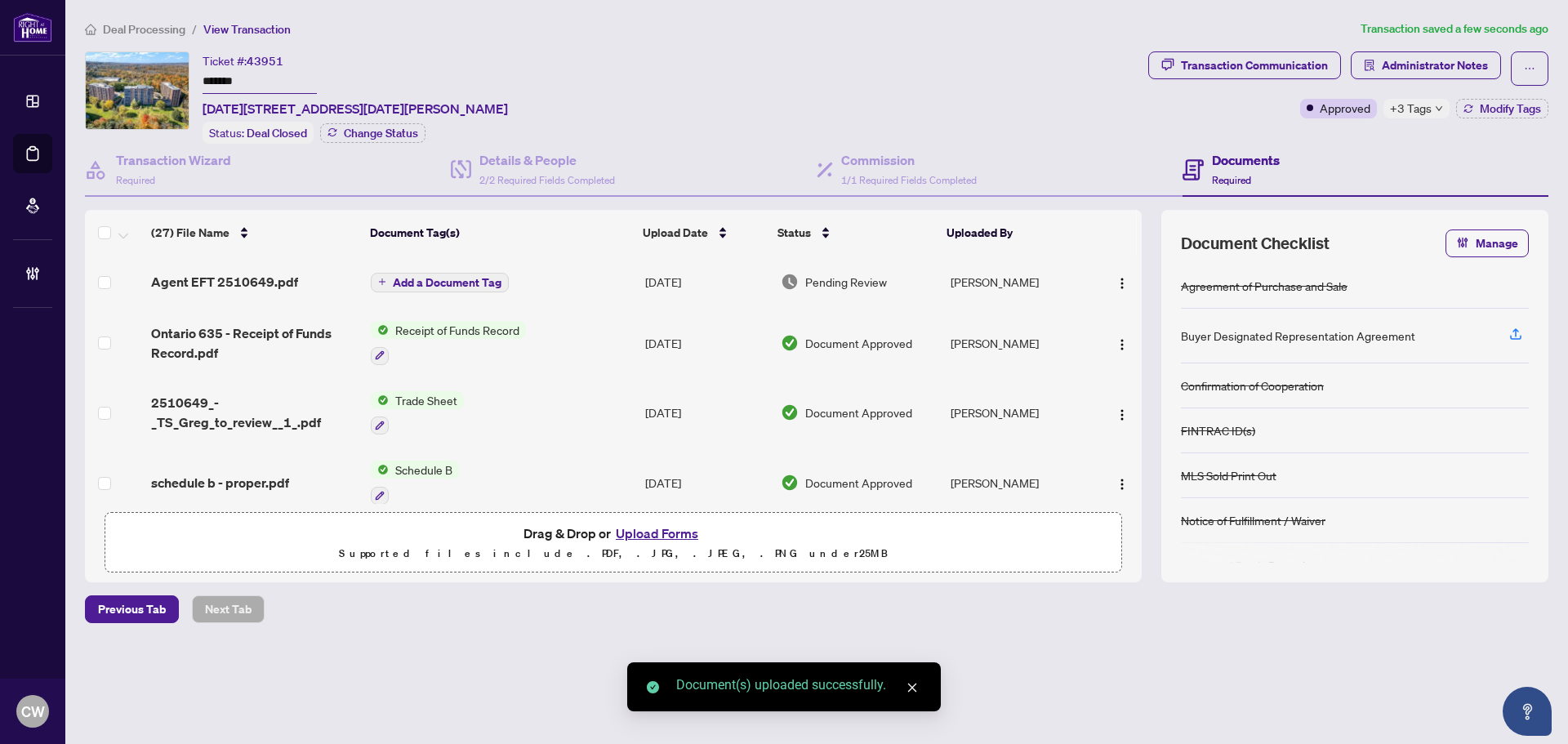
click at [449, 277] on span "Add a Document Tag" at bounding box center [448, 282] width 109 height 11
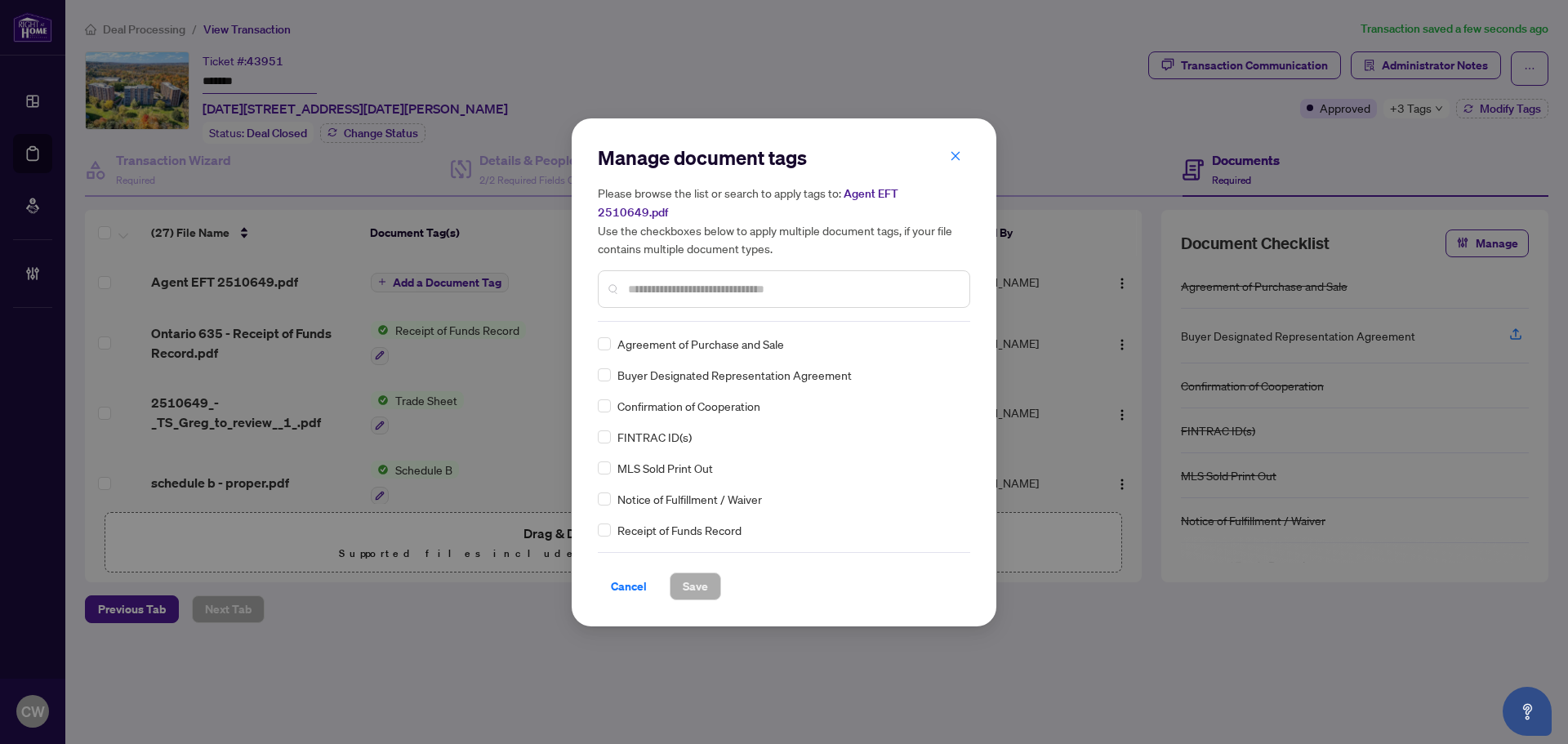
click at [686, 284] on input "text" at bounding box center [792, 288] width 328 height 18
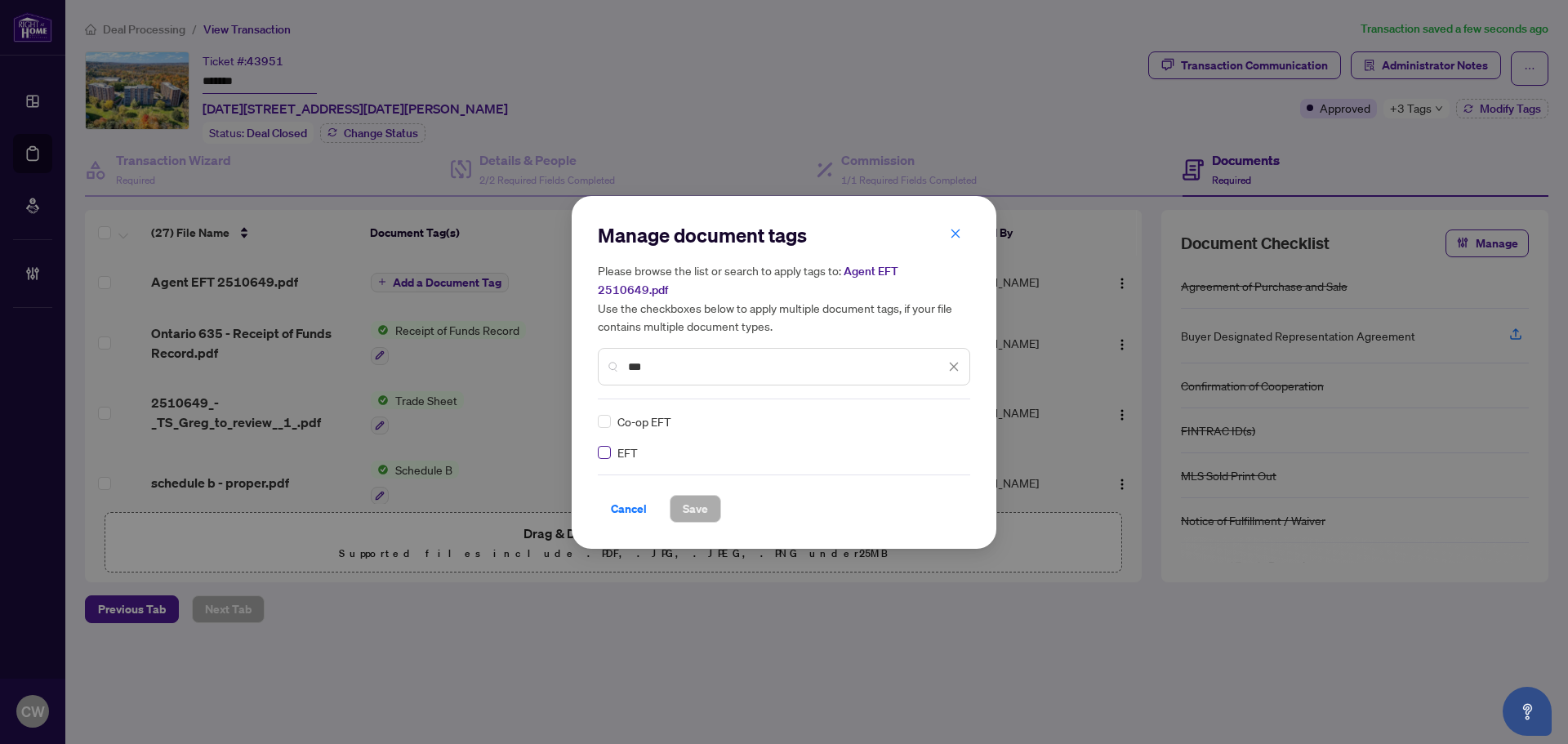
type input "***"
click at [934, 413] on img at bounding box center [936, 420] width 16 height 16
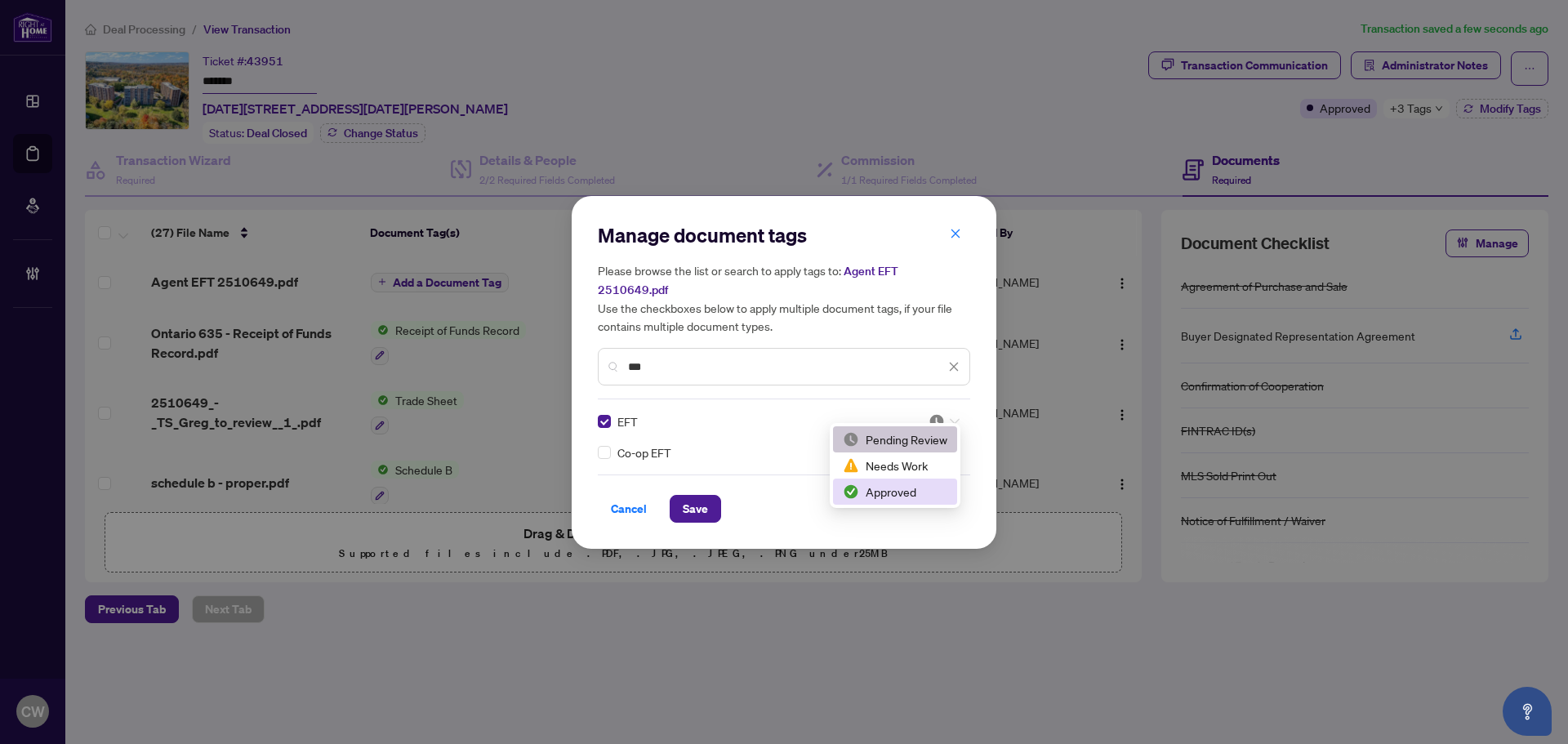
click at [915, 484] on div "Approved" at bounding box center [894, 491] width 104 height 18
click at [694, 501] on span "Save" at bounding box center [695, 509] width 25 height 26
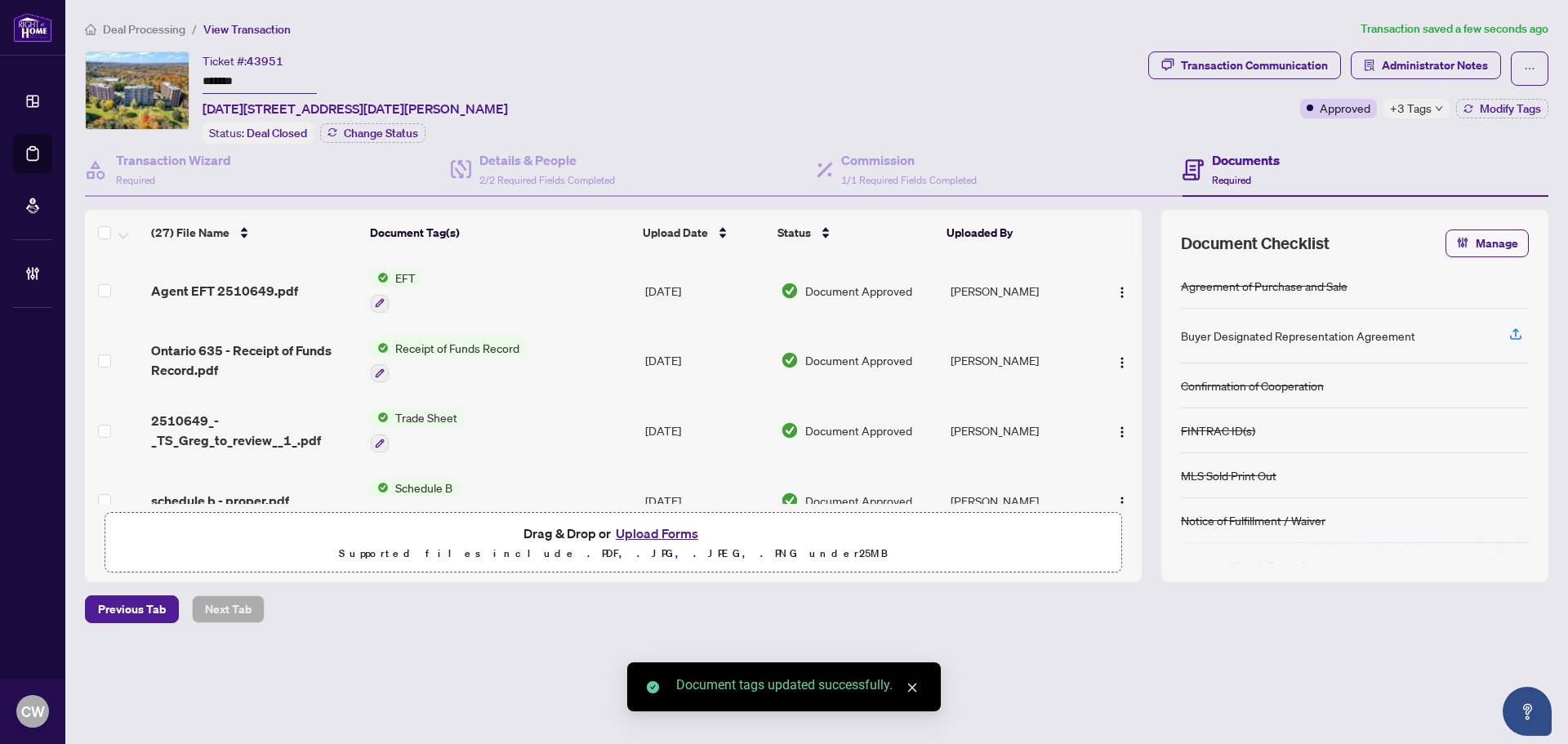
click at [1118, 286] on img "button" at bounding box center [1122, 293] width 13 height 13
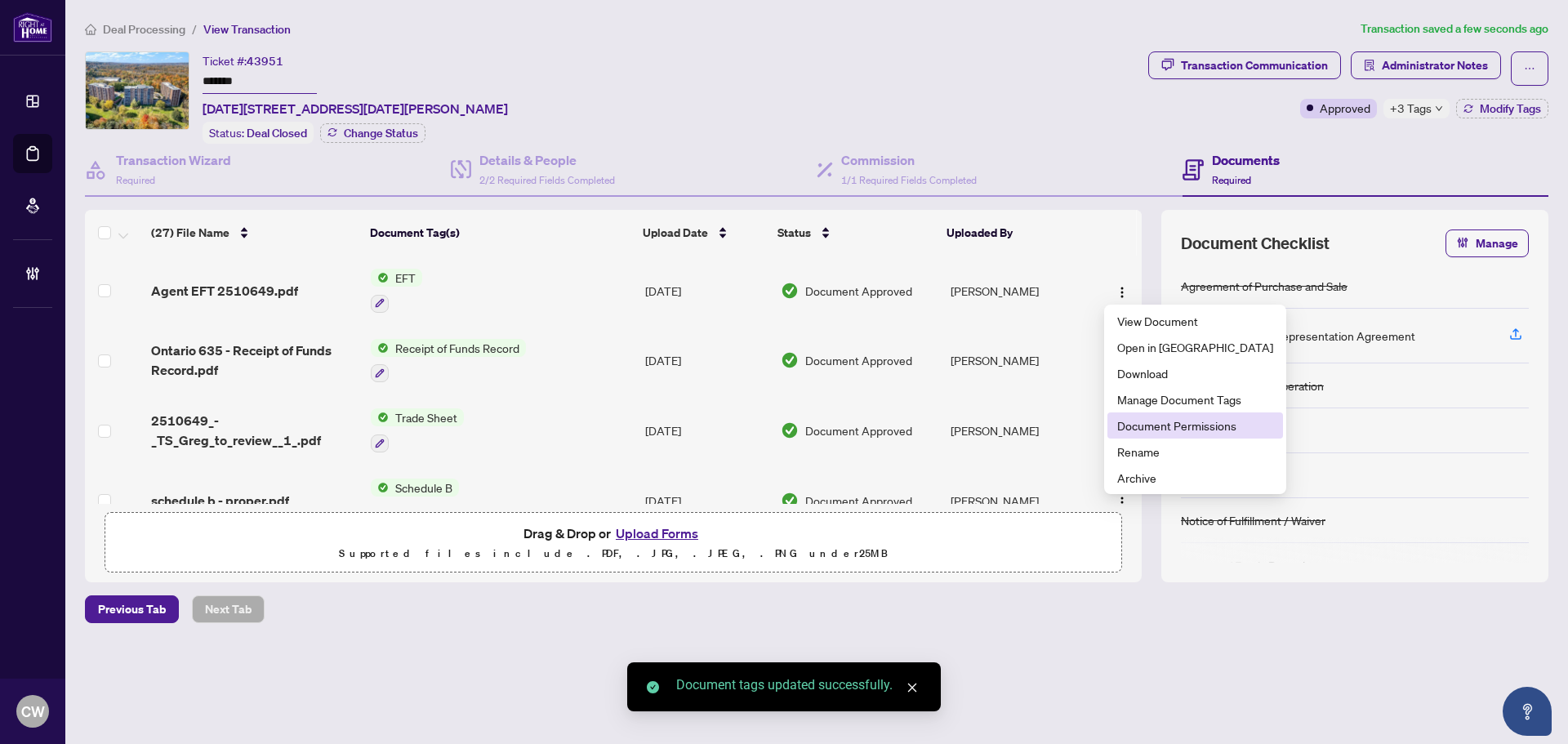
click at [1160, 424] on span "Document Permissions" at bounding box center [1195, 425] width 156 height 18
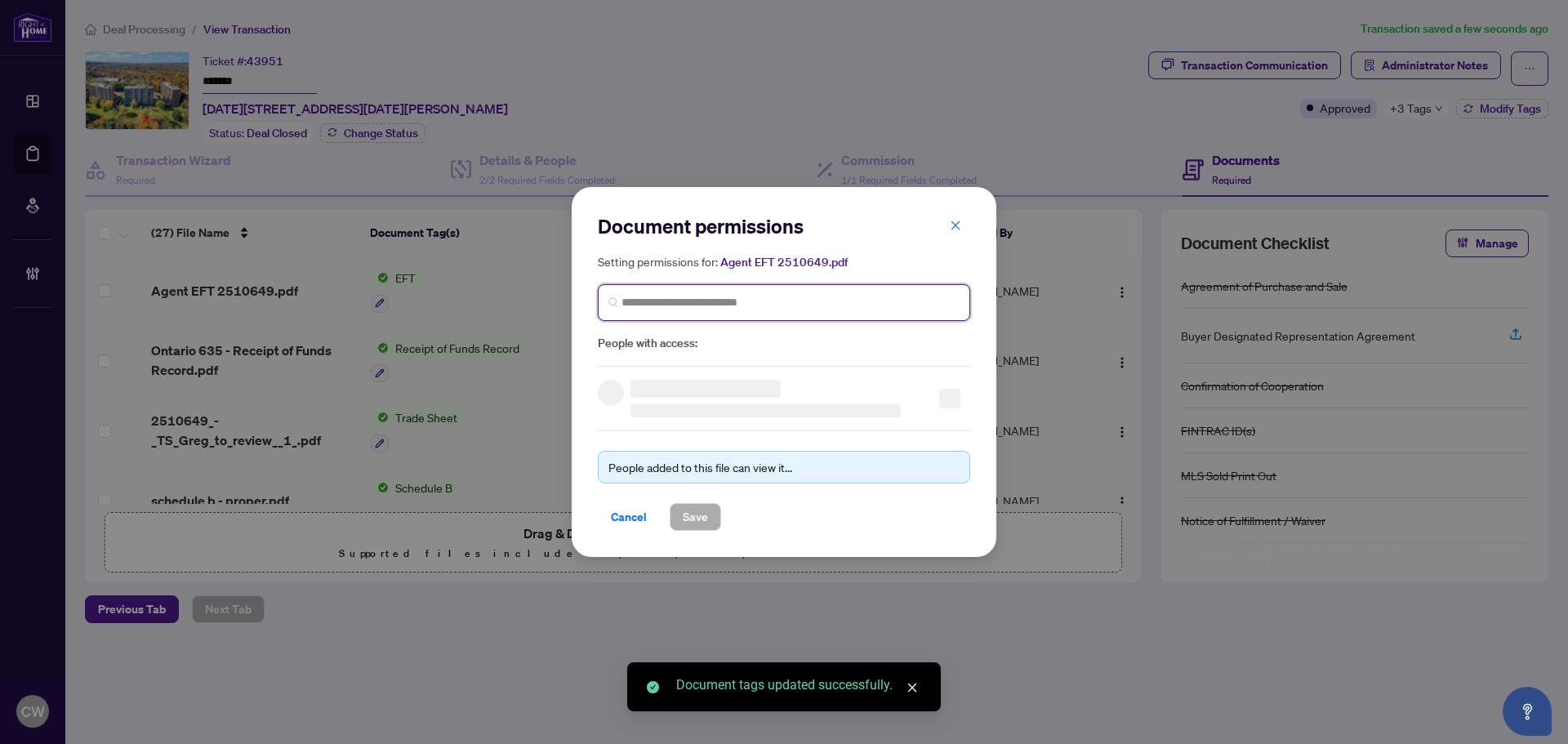
click at [648, 306] on input "search" at bounding box center [790, 302] width 338 height 17
paste input "*******"
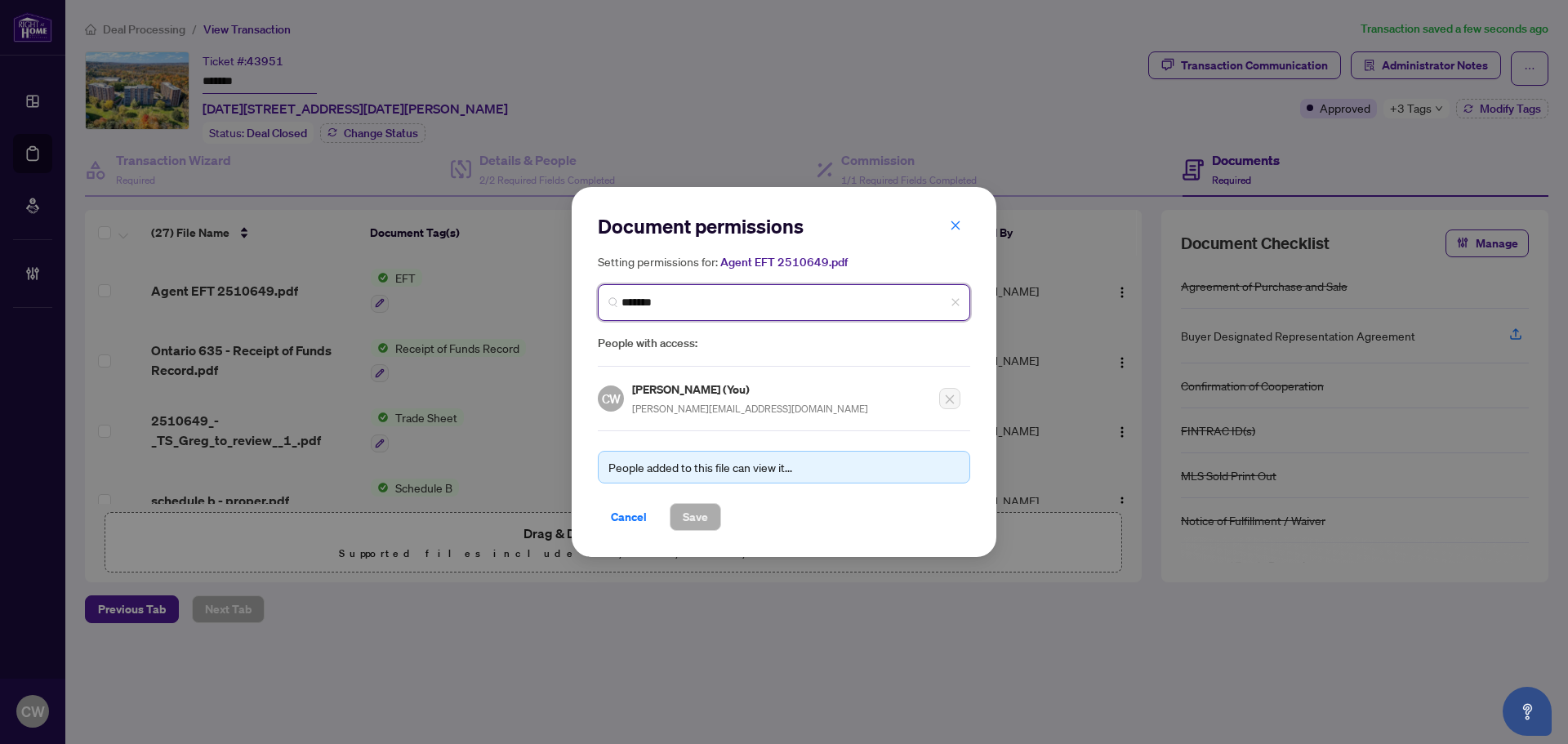
drag, startPoint x: 695, startPoint y: 316, endPoint x: 692, endPoint y: 299, distance: 17.3
click at [695, 316] on span "*******" at bounding box center [784, 302] width 373 height 37
drag, startPoint x: 692, startPoint y: 299, endPoint x: 612, endPoint y: 297, distance: 80.0
click at [612, 297] on span "*******" at bounding box center [784, 302] width 373 height 37
paste input "*********"
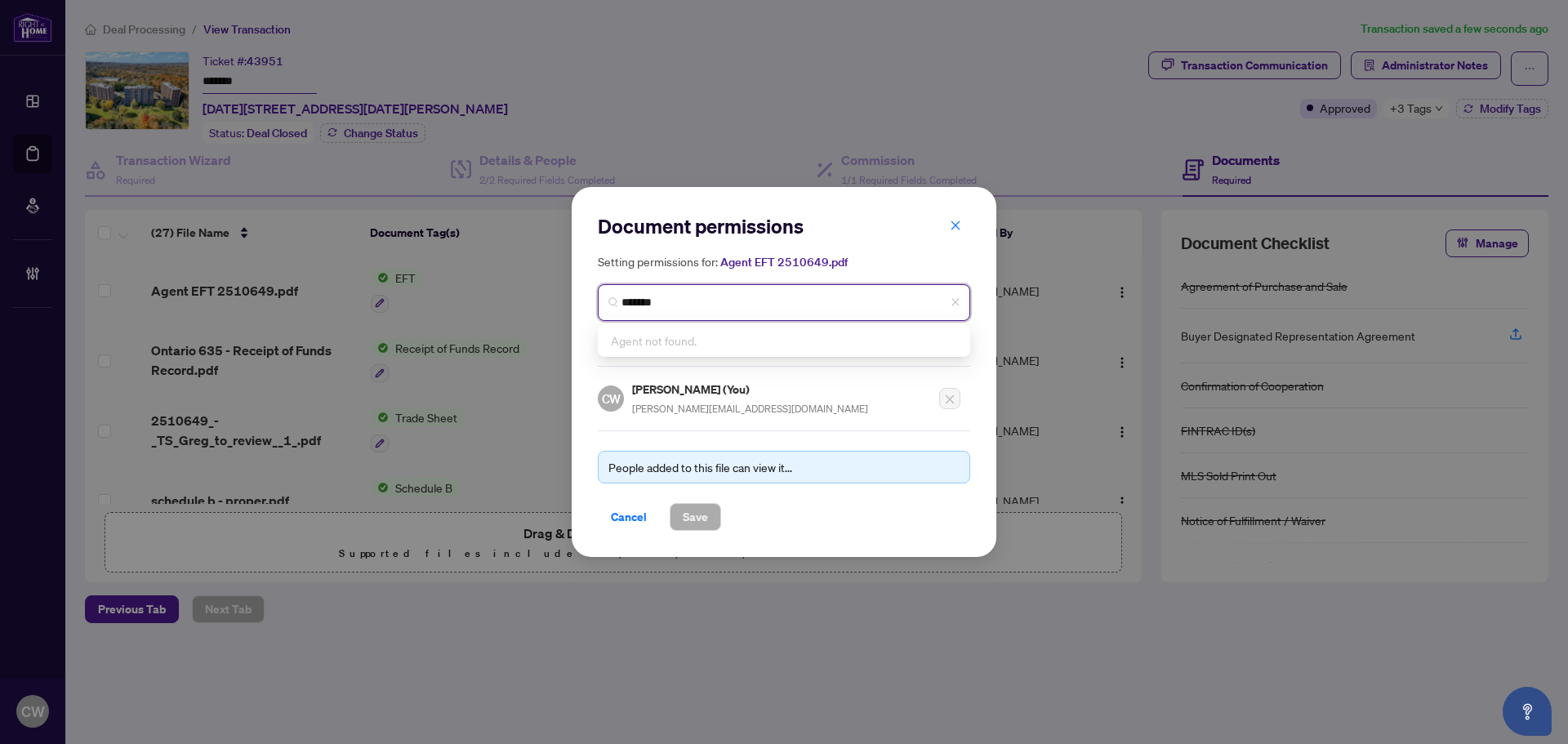
type input "**********"
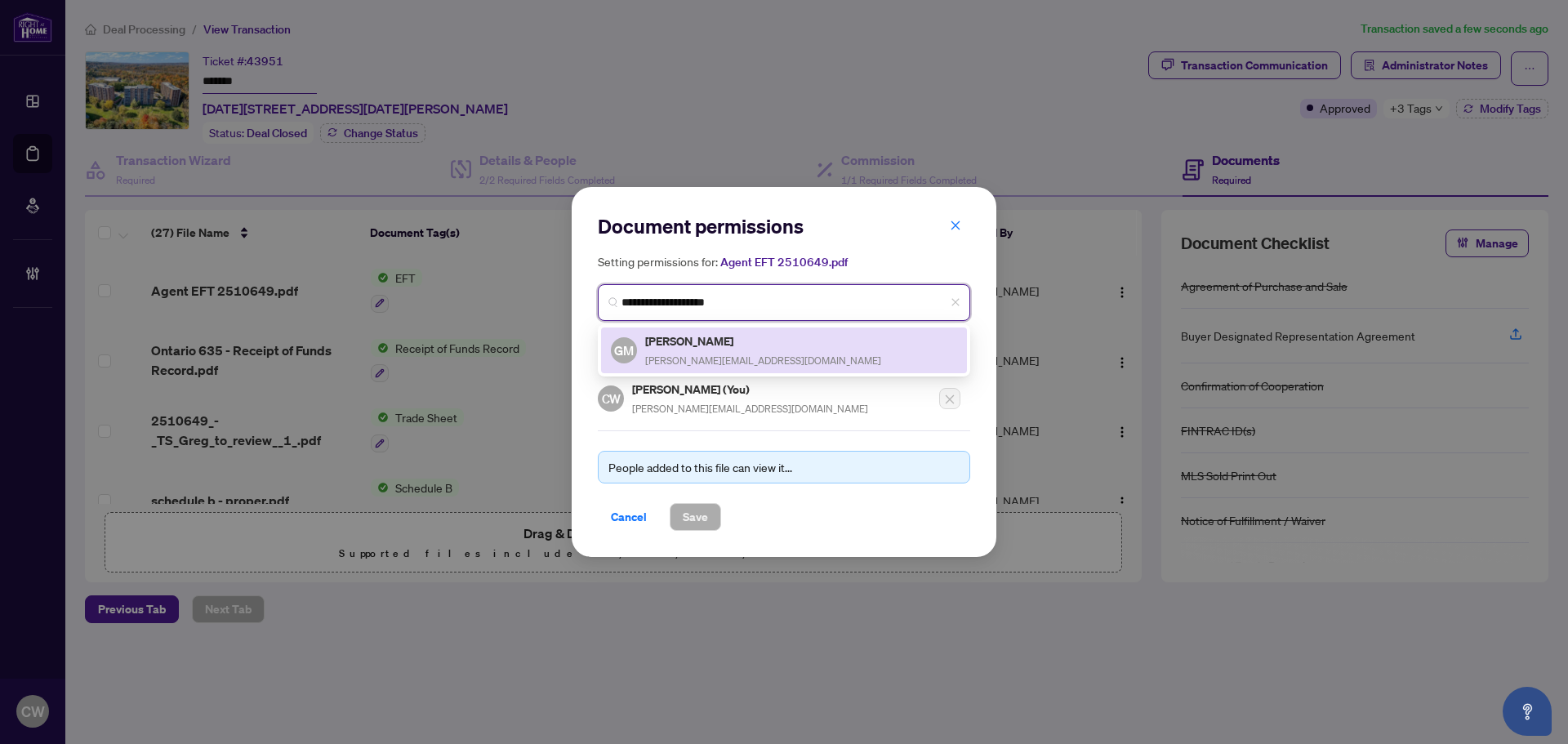
click at [688, 349] on div "[PERSON_NAME] [PERSON_NAME][EMAIL_ADDRESS][DOMAIN_NAME]" at bounding box center [762, 350] width 236 height 38
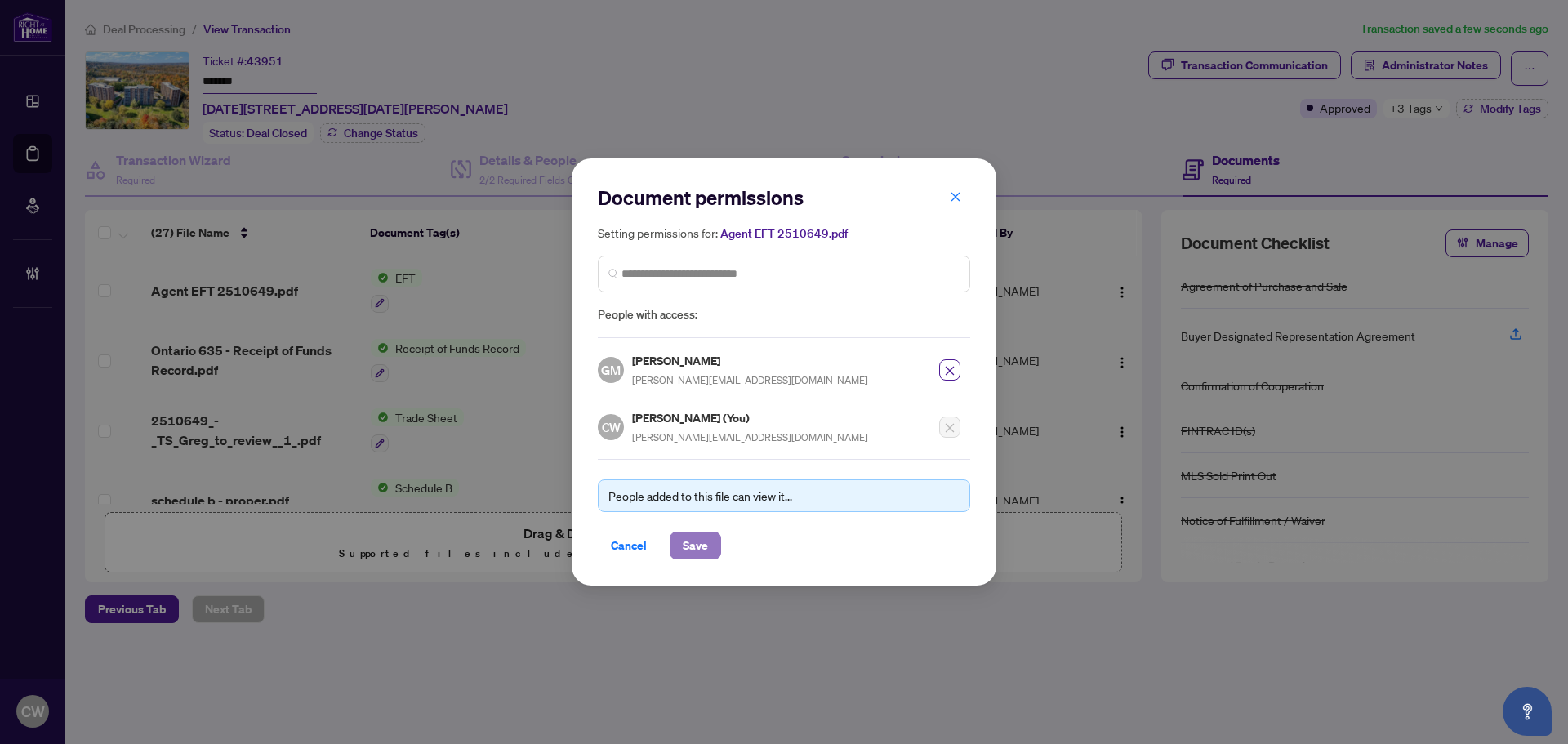
click at [683, 537] on span "Save" at bounding box center [695, 545] width 25 height 26
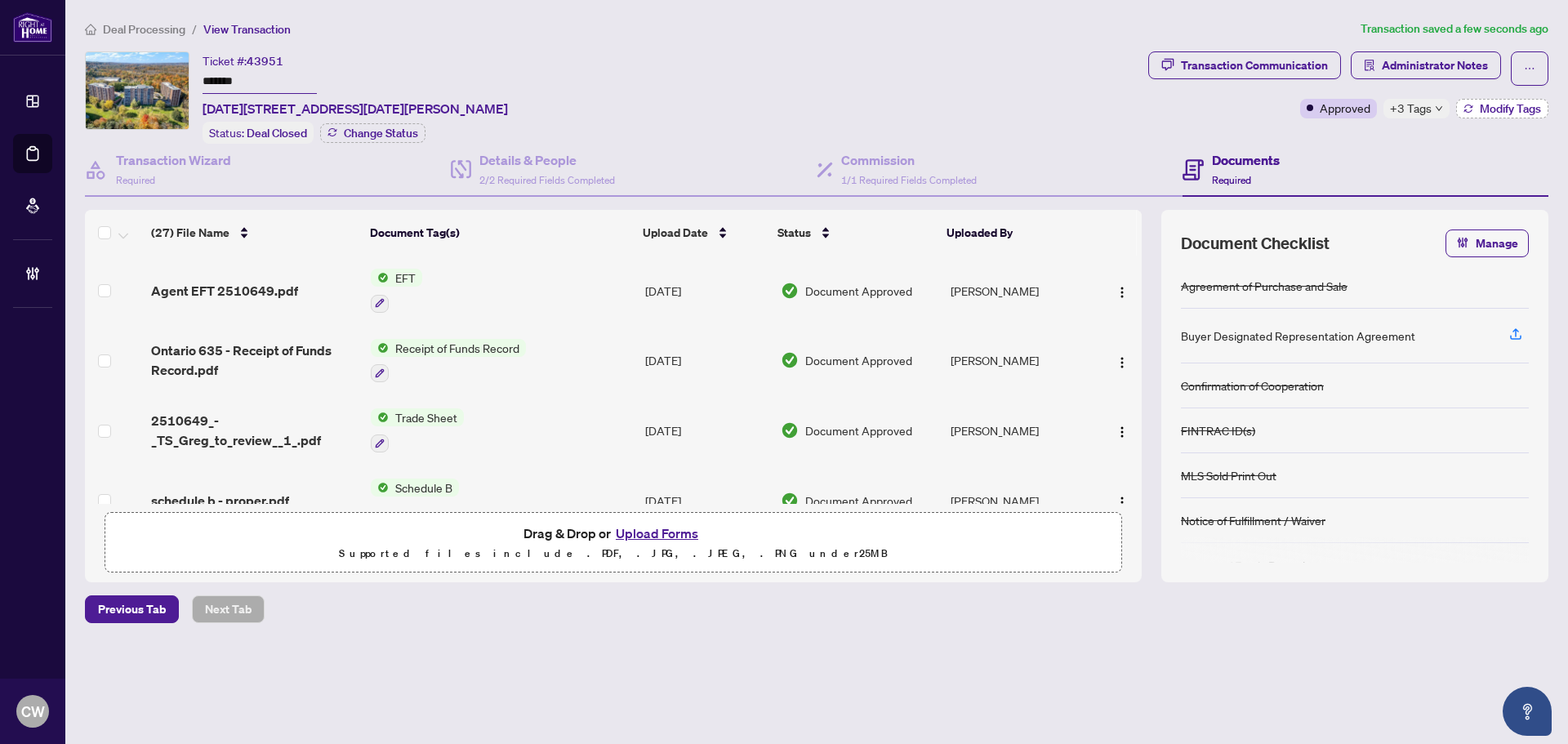
click at [1484, 107] on span "Modify Tags" at bounding box center [1510, 109] width 61 height 11
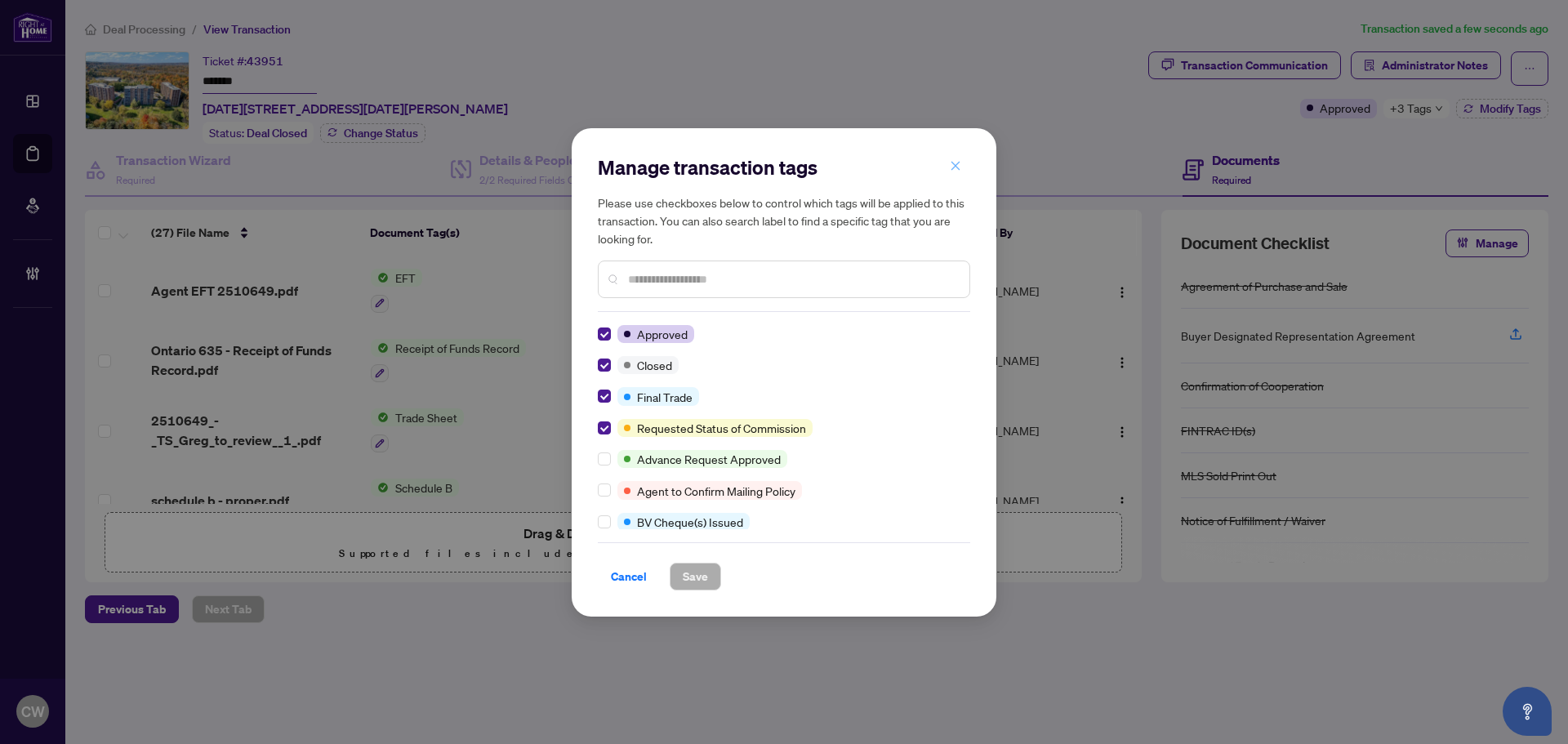
click at [951, 169] on icon "close" at bounding box center [955, 166] width 11 height 11
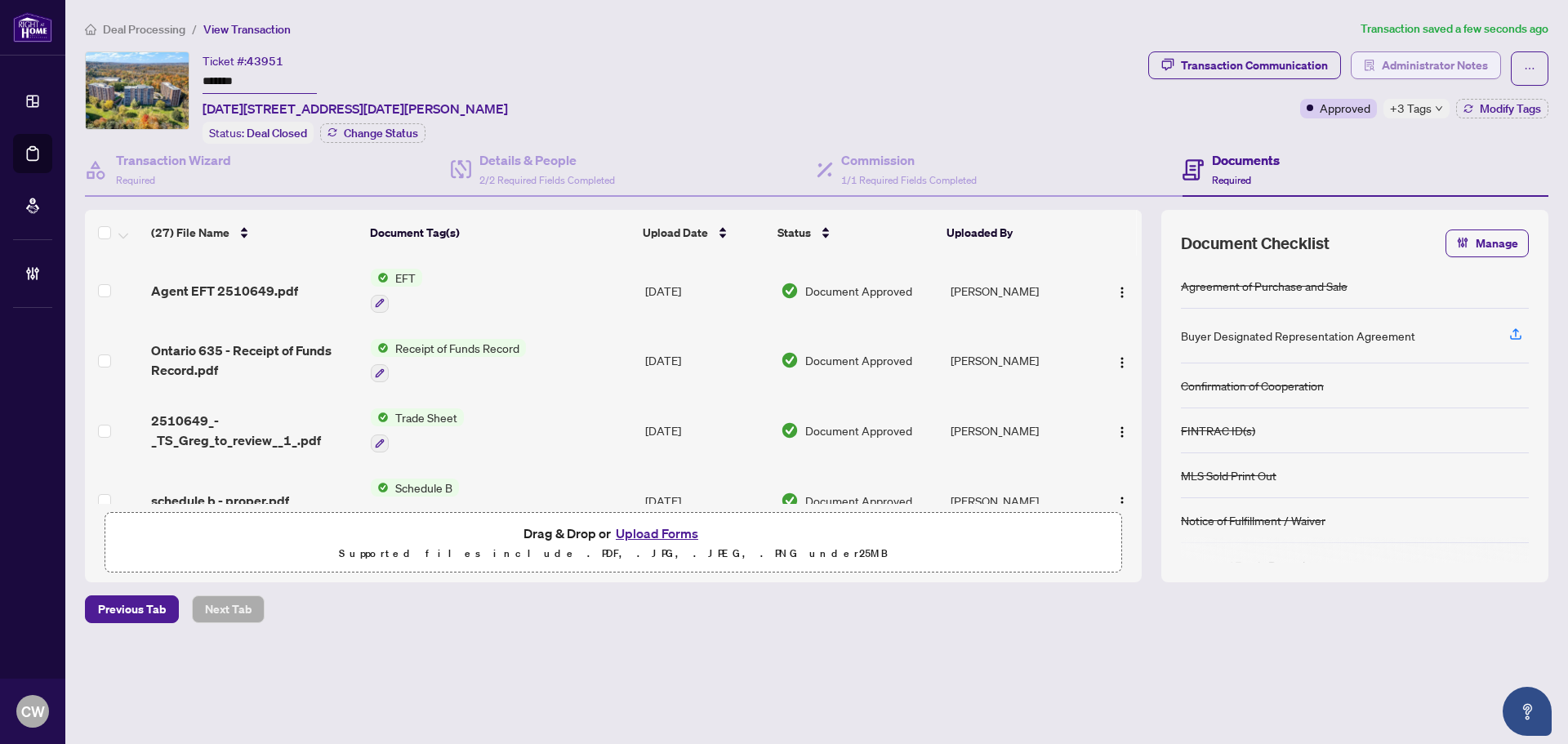
click at [1442, 59] on span "Administrator Notes" at bounding box center [1434, 66] width 106 height 26
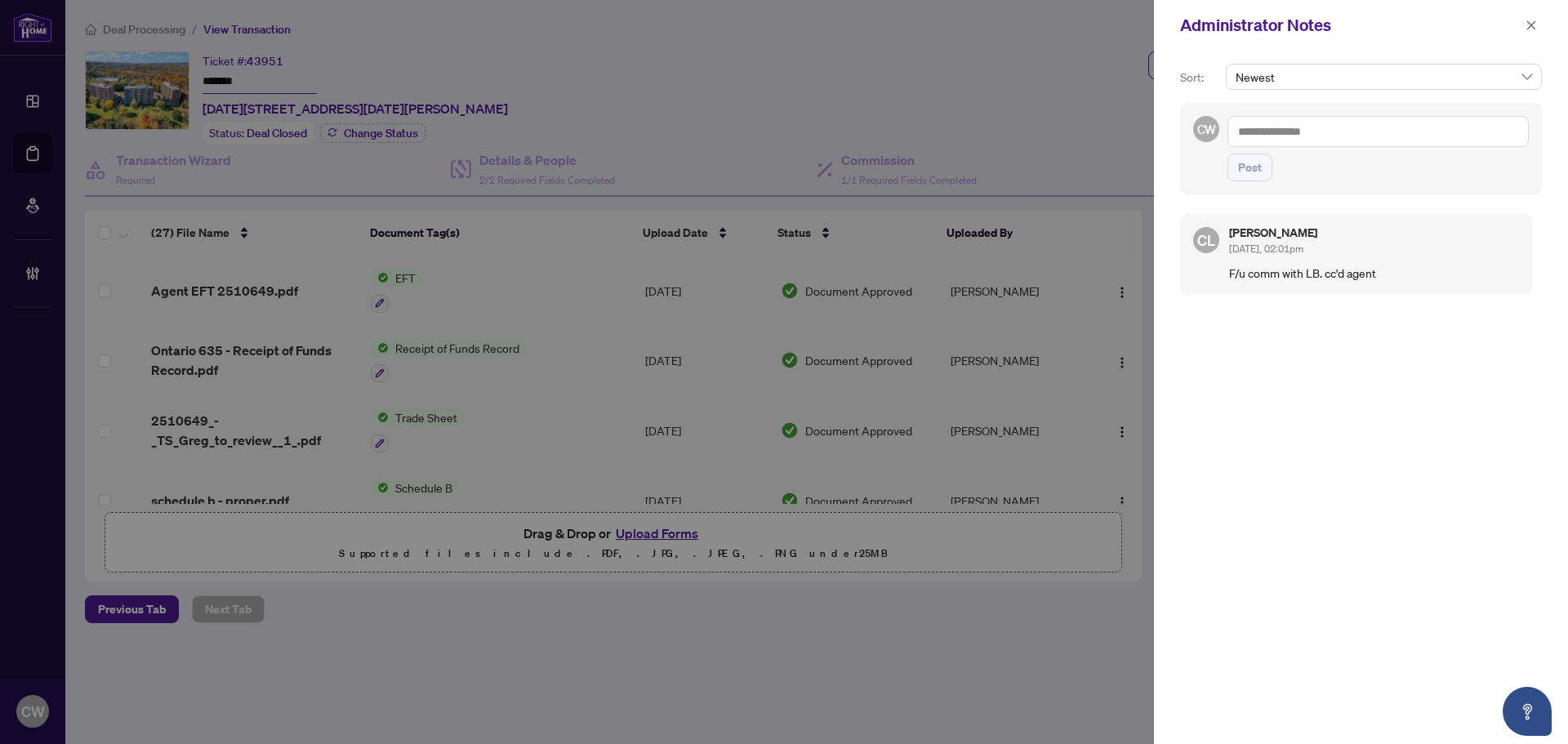
click at [1305, 132] on textarea at bounding box center [1378, 131] width 301 height 31
paste textarea "**********"
type textarea "**********"
click at [1246, 173] on span "Post" at bounding box center [1249, 167] width 23 height 26
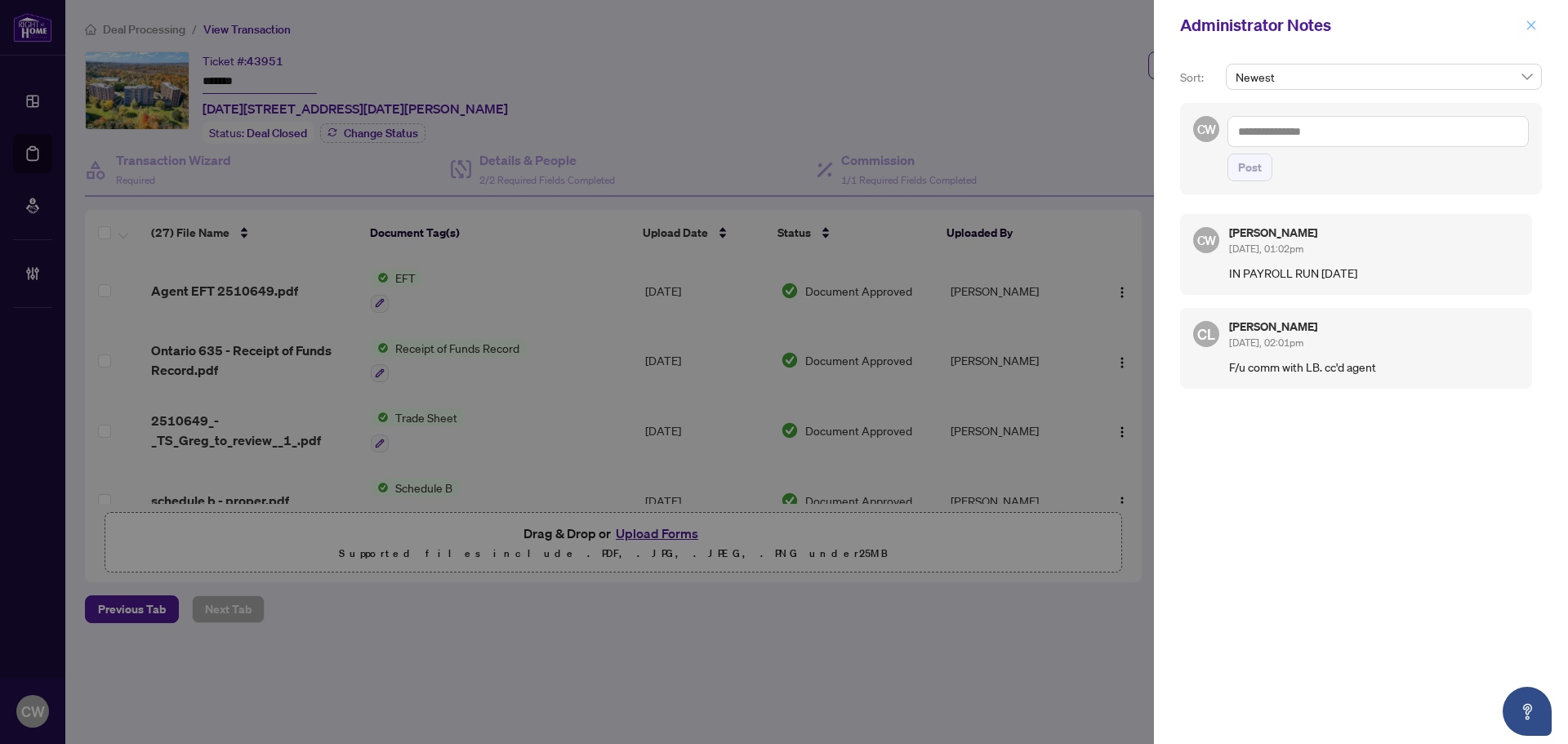
click at [1533, 27] on icon "close" at bounding box center [1531, 25] width 11 height 11
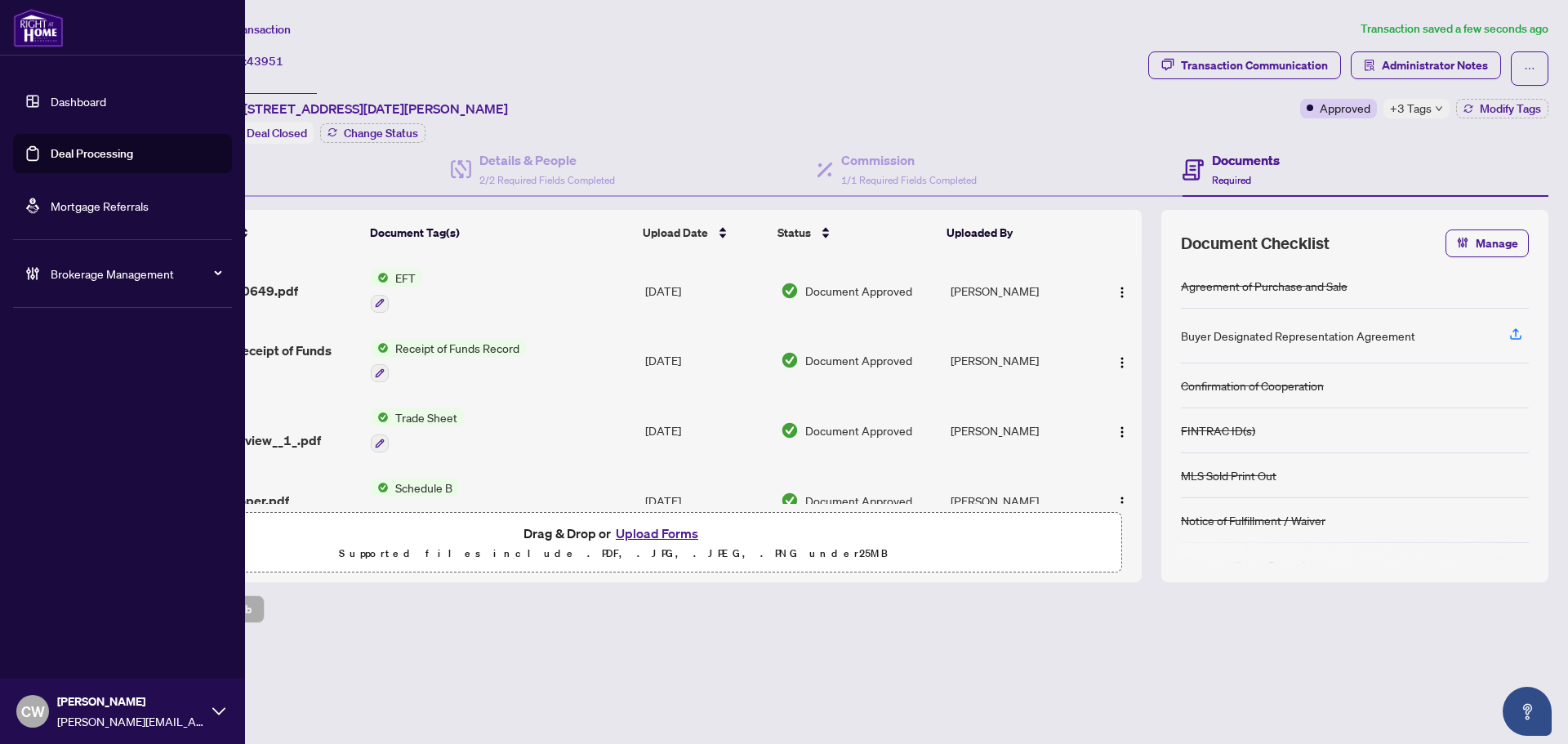
click at [55, 132] on ul "Dashboard Deal Processing Mortgage Referrals" at bounding box center [122, 153] width 219 height 144
drag, startPoint x: 82, startPoint y: 149, endPoint x: 145, endPoint y: 159, distance: 63.8
click at [83, 149] on link "Deal Processing" at bounding box center [92, 154] width 83 height 15
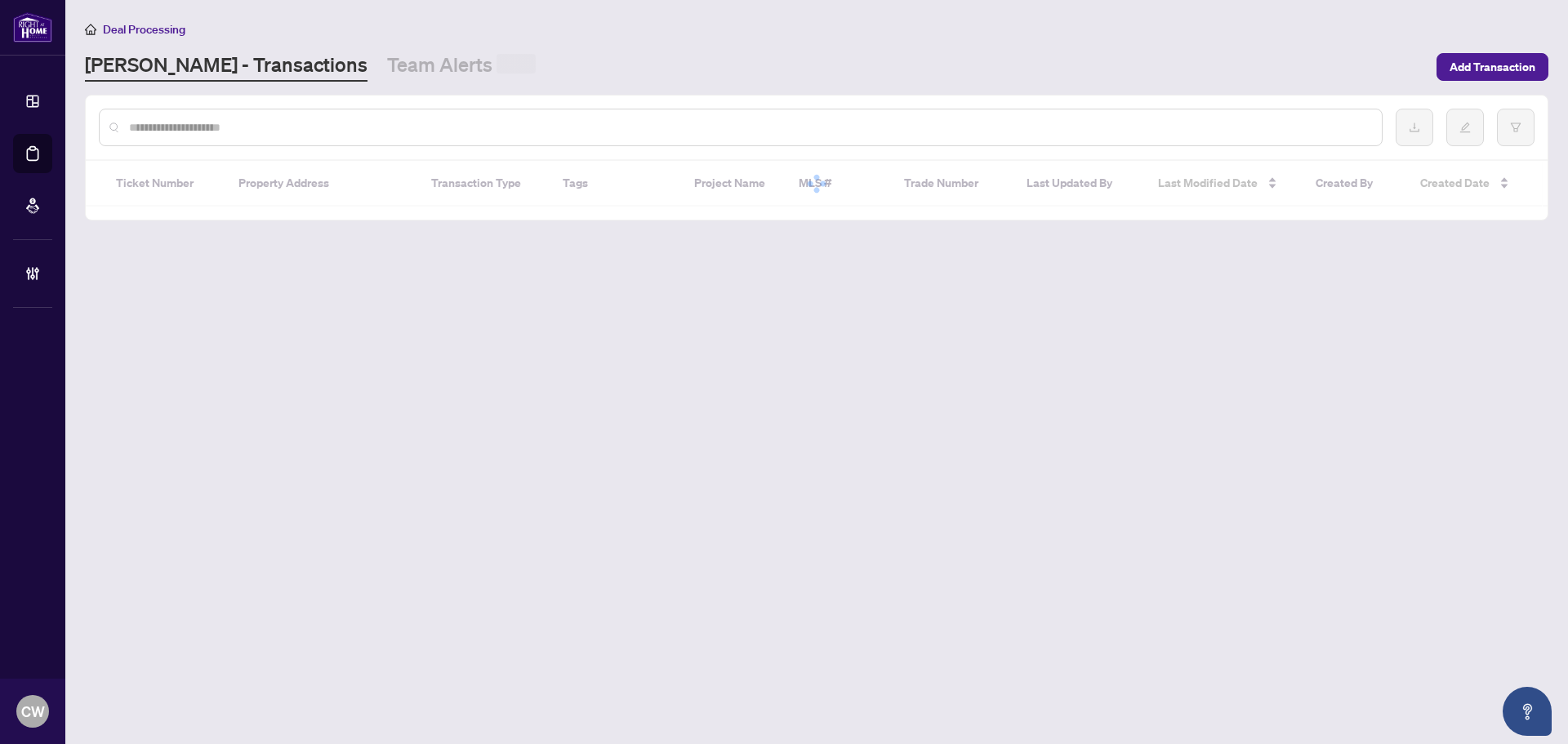
click at [312, 130] on input "text" at bounding box center [748, 127] width 1240 height 18
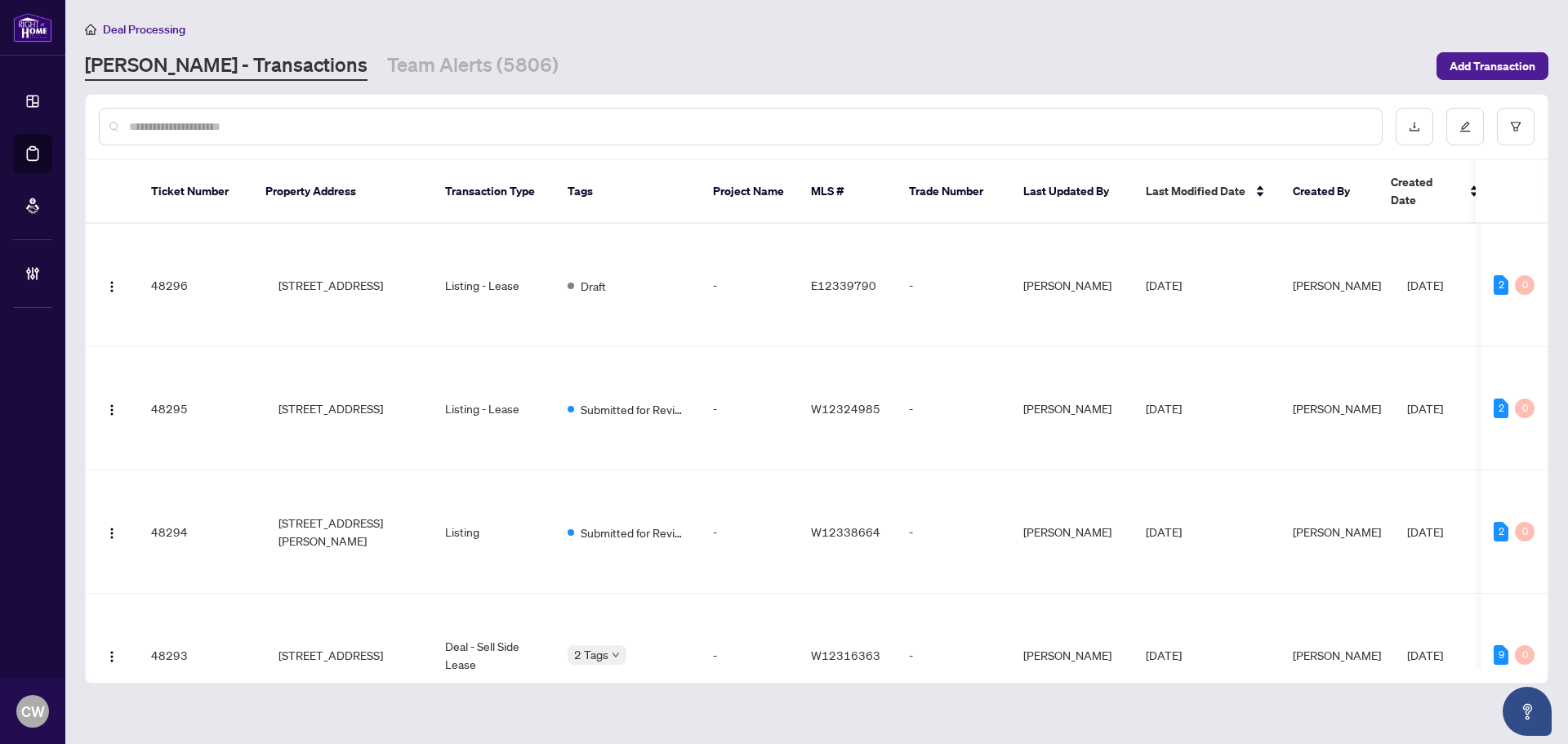
paste input "*******"
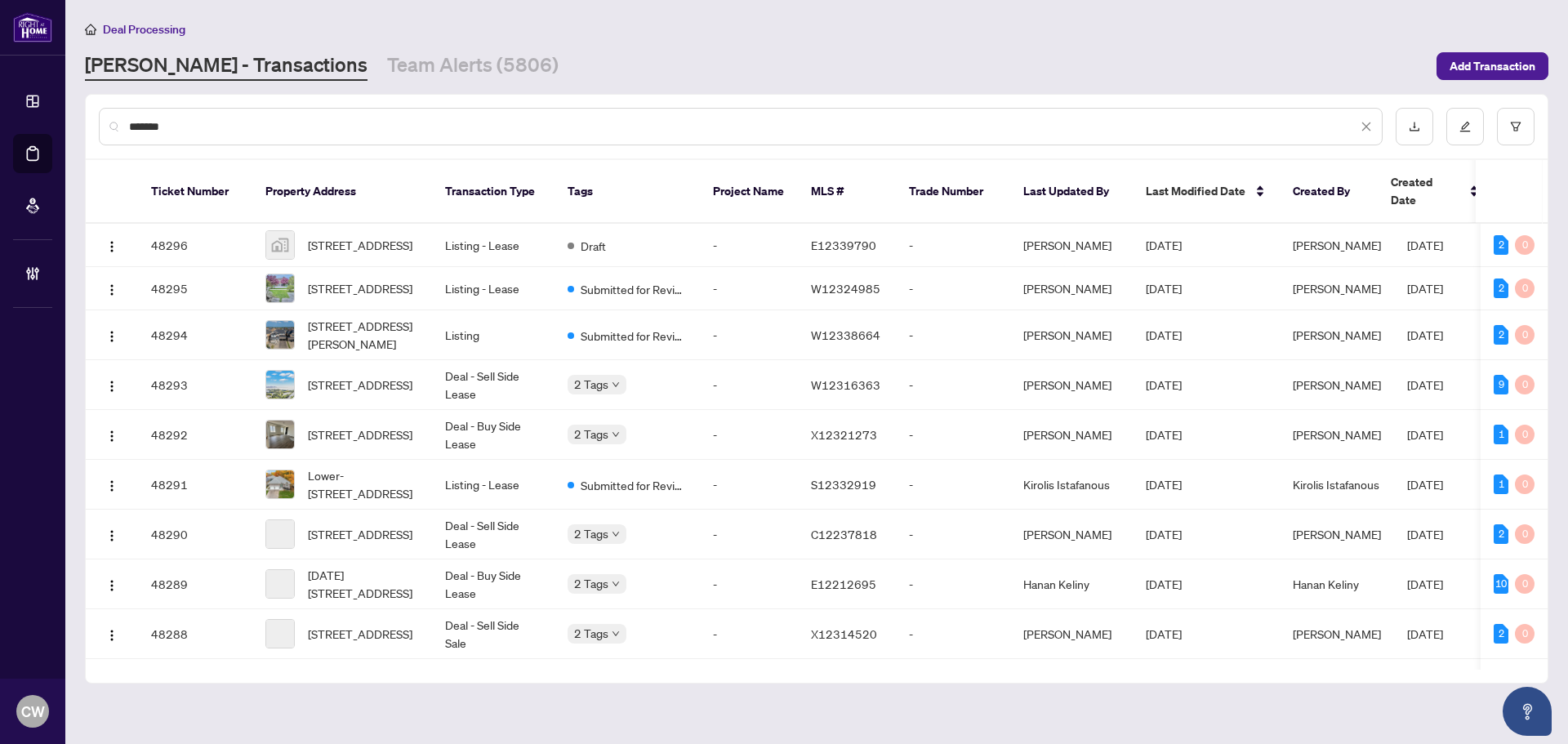
type input "*******"
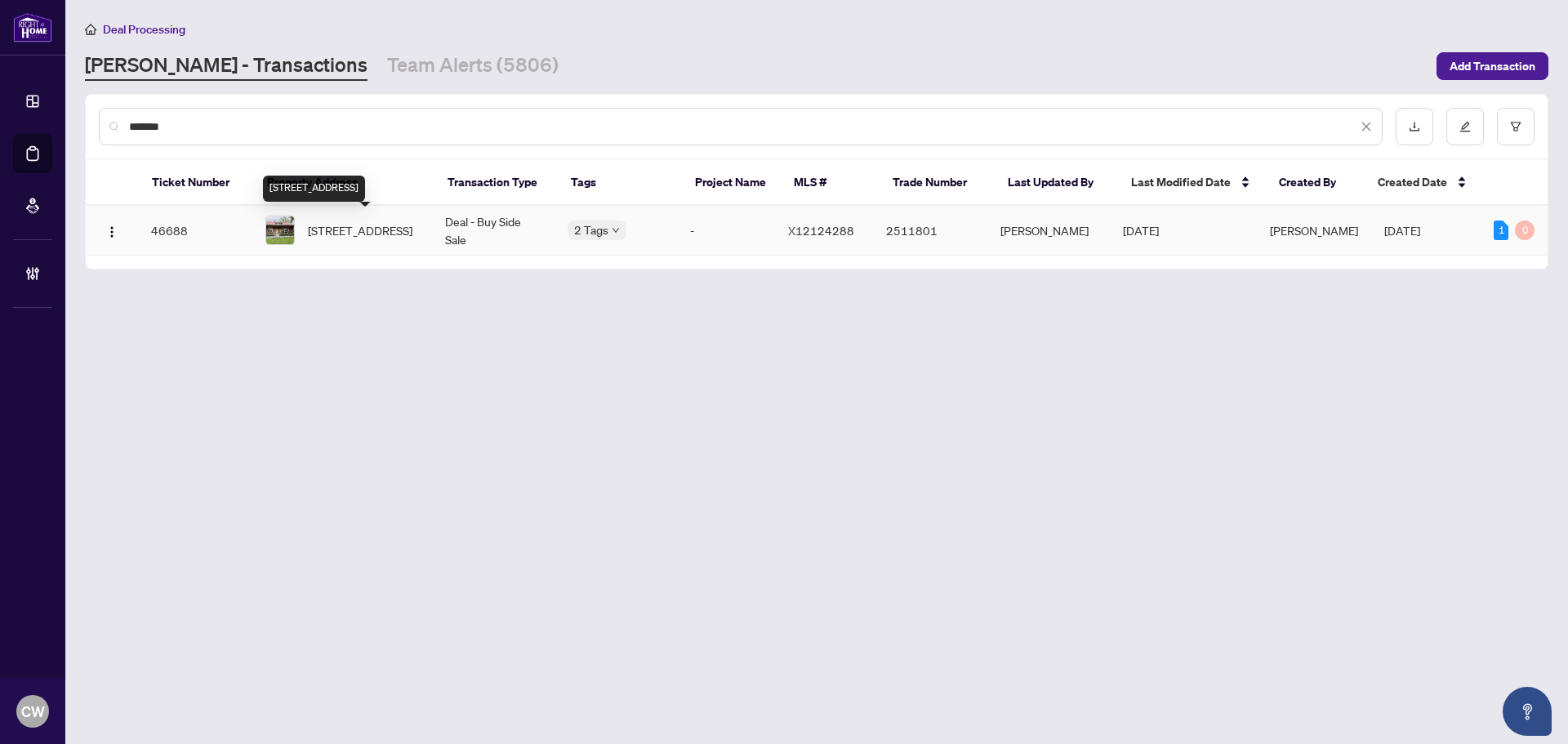
click at [331, 225] on span "[STREET_ADDRESS]" at bounding box center [359, 230] width 104 height 18
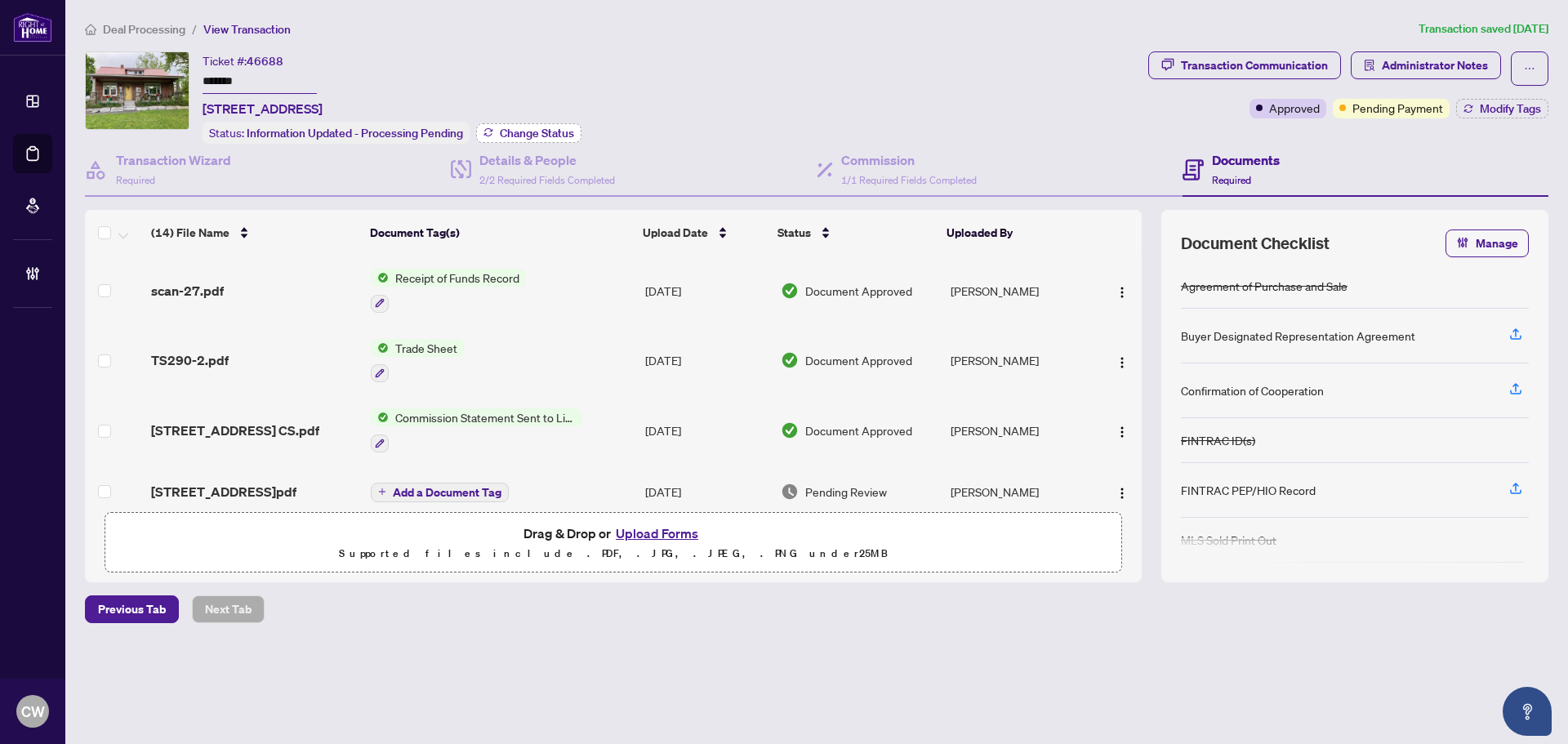
click at [556, 129] on span "Change Status" at bounding box center [537, 133] width 74 height 11
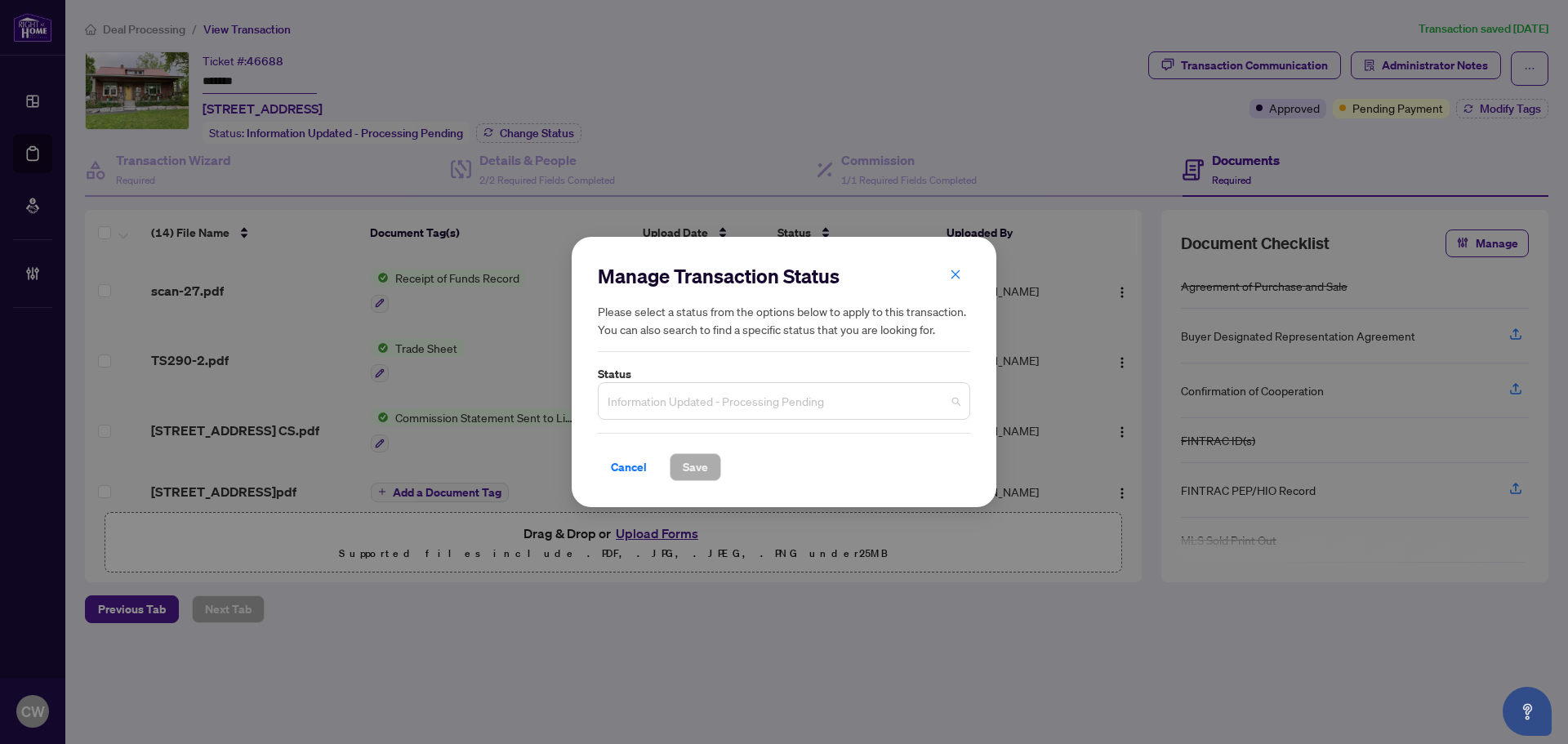
click at [804, 411] on span "Information Updated - Processing Pending" at bounding box center [784, 401] width 353 height 31
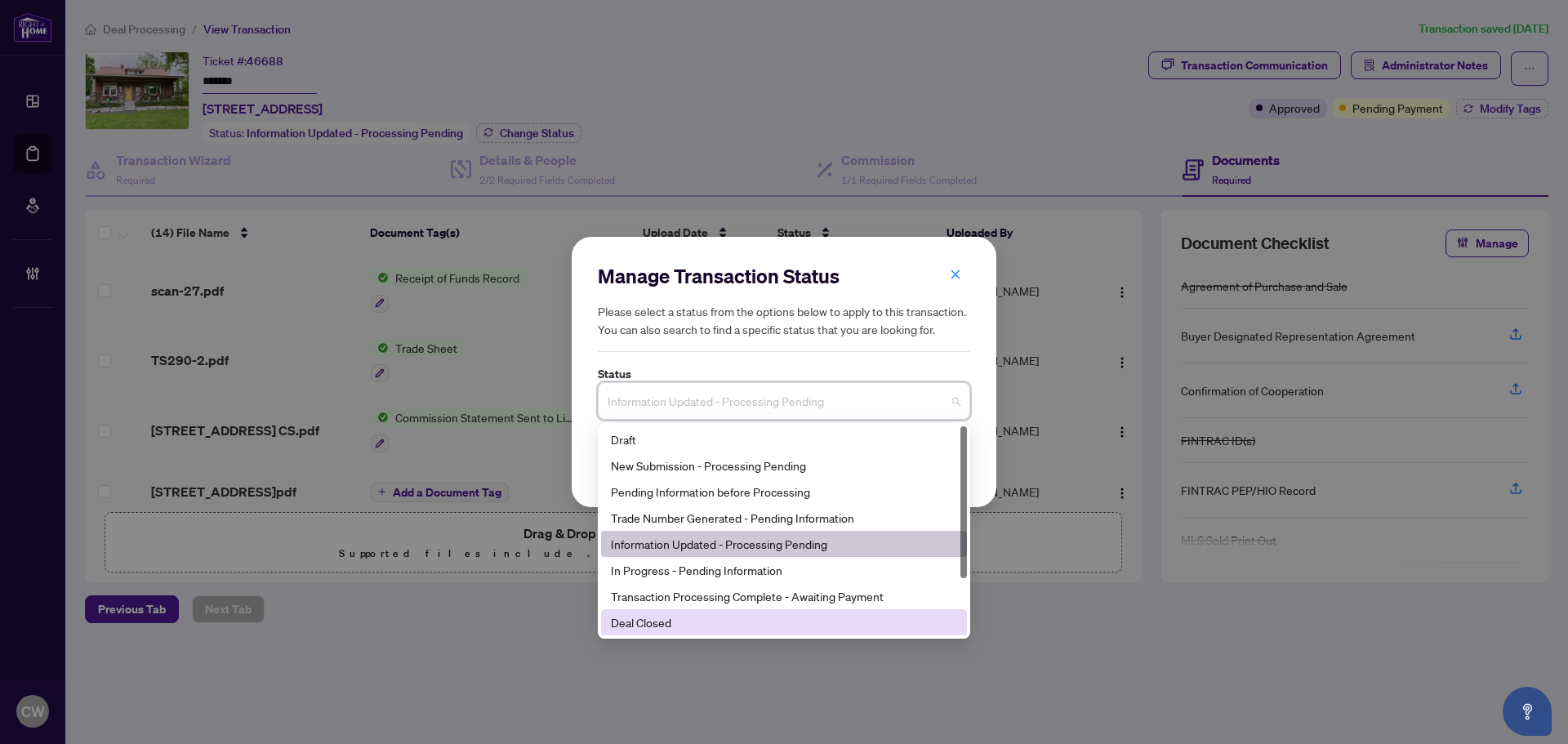
click at [738, 629] on div "Deal Closed" at bounding box center [784, 622] width 346 height 18
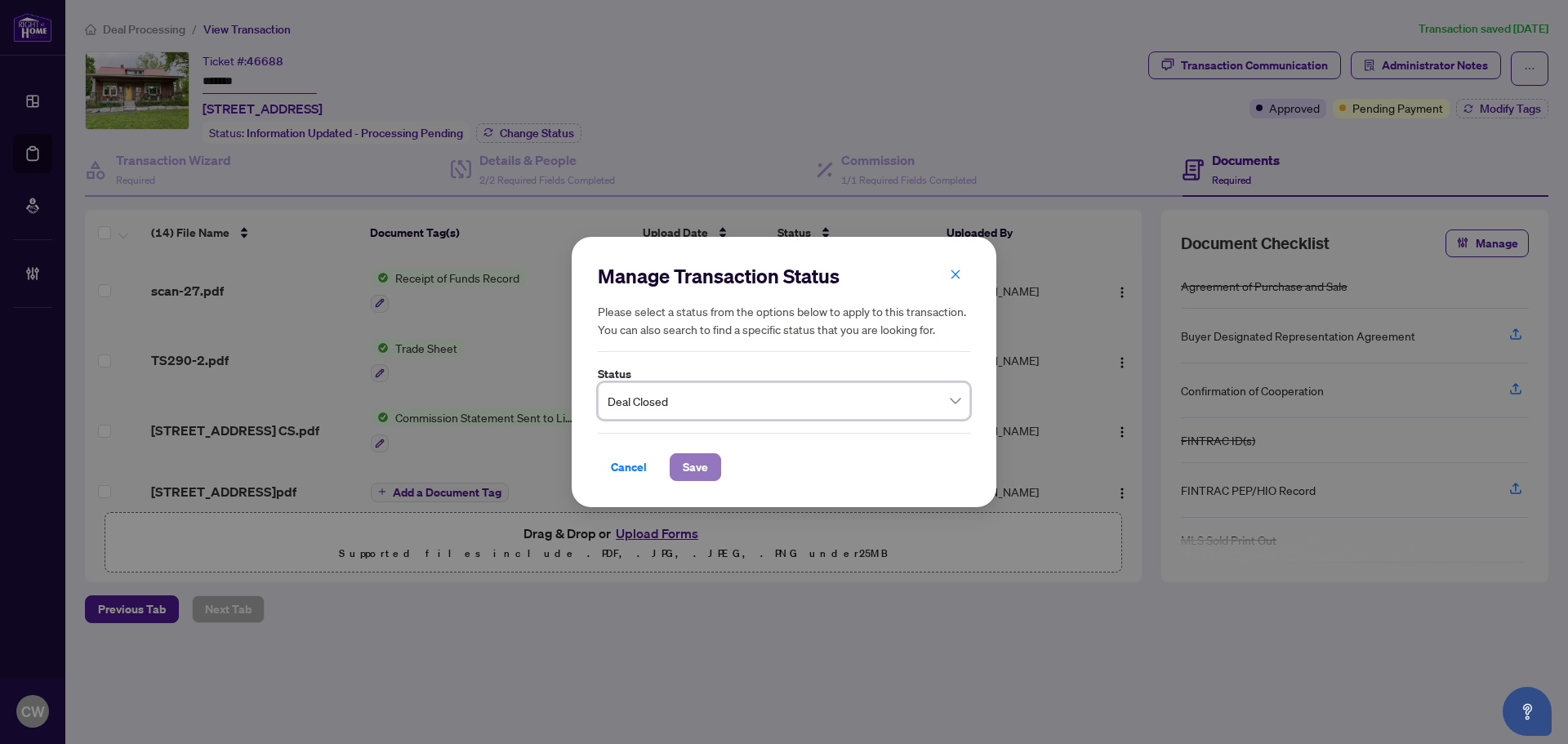
click at [706, 474] on span "Save" at bounding box center [695, 467] width 25 height 26
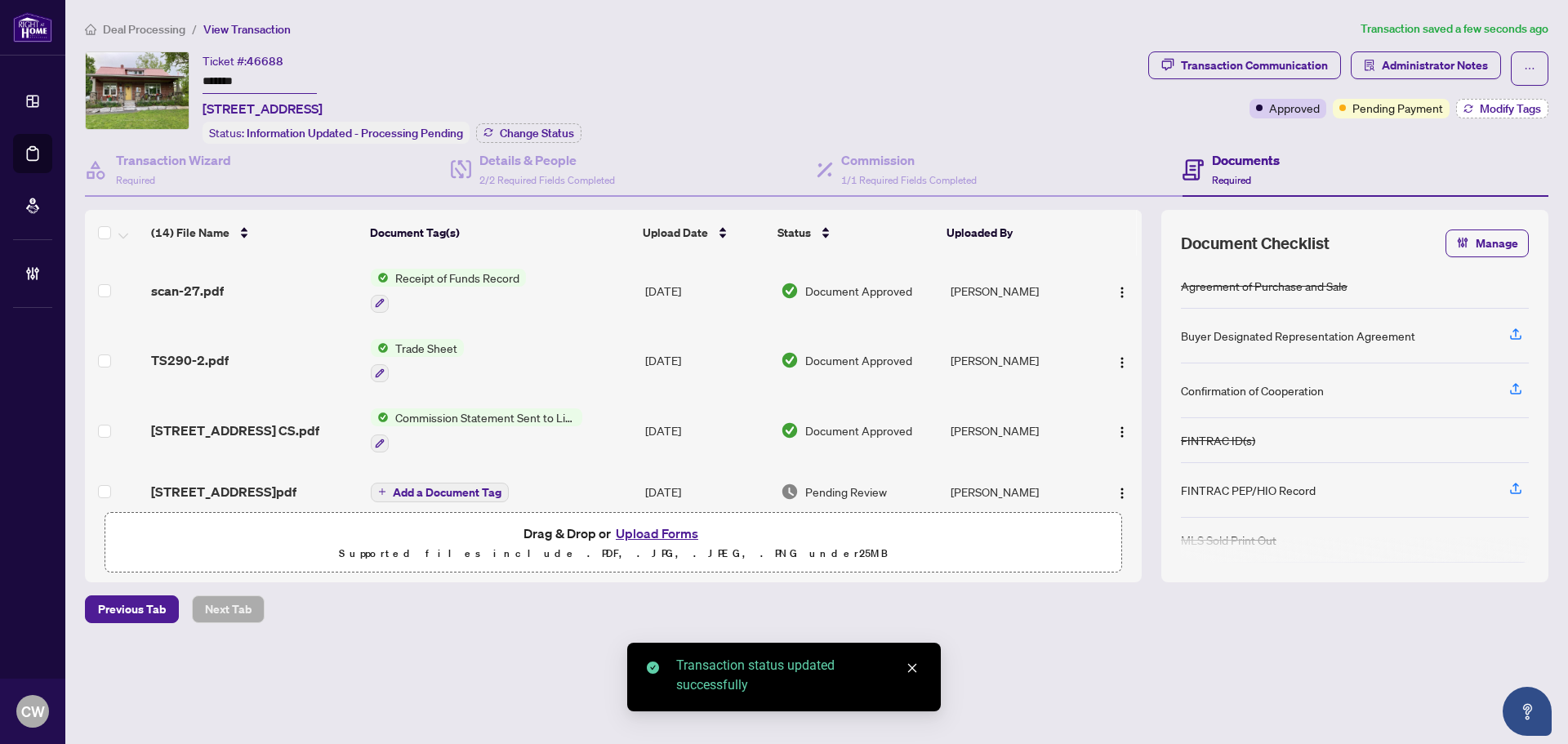
click at [1502, 107] on span "Modify Tags" at bounding box center [1510, 109] width 61 height 11
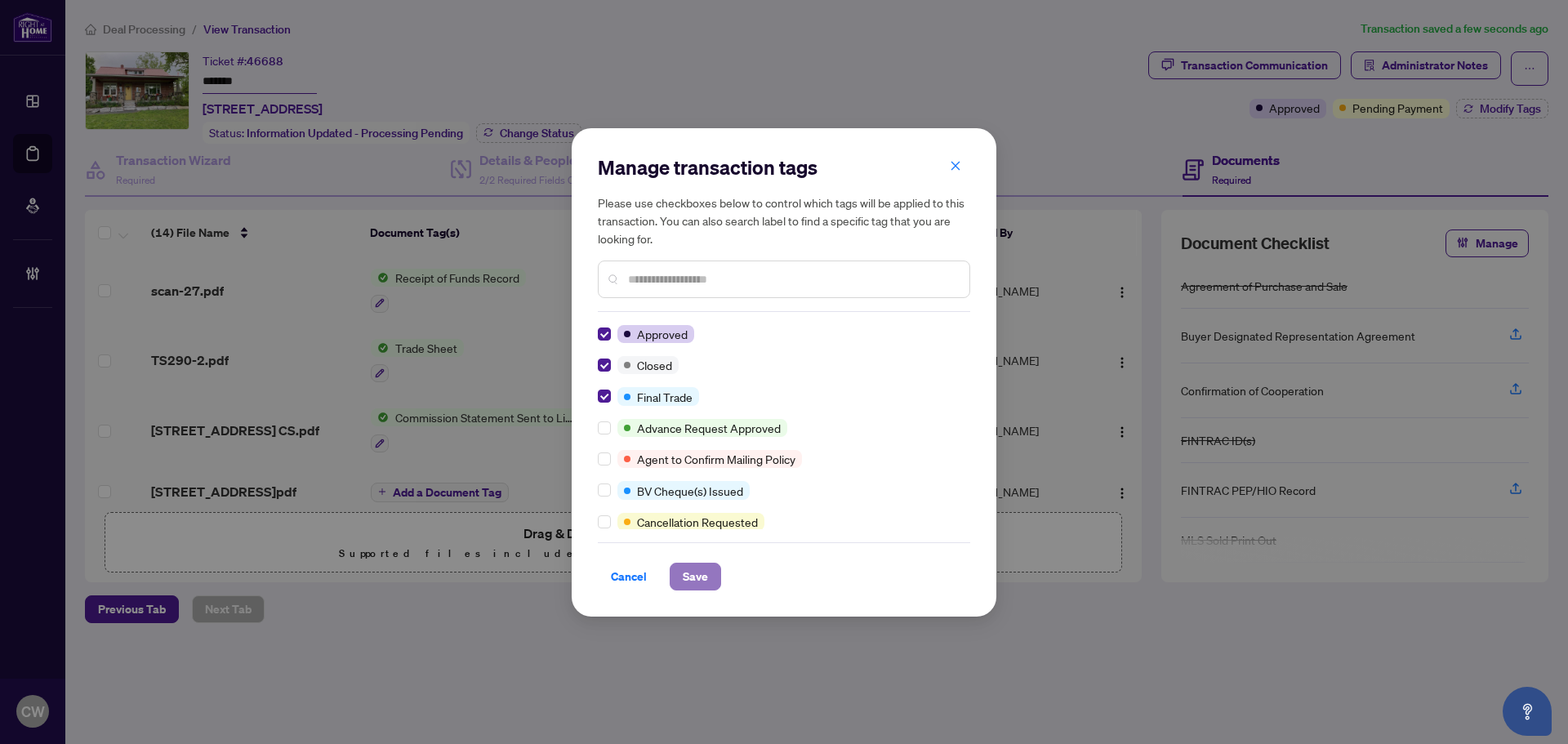
click at [687, 573] on span "Save" at bounding box center [695, 576] width 25 height 26
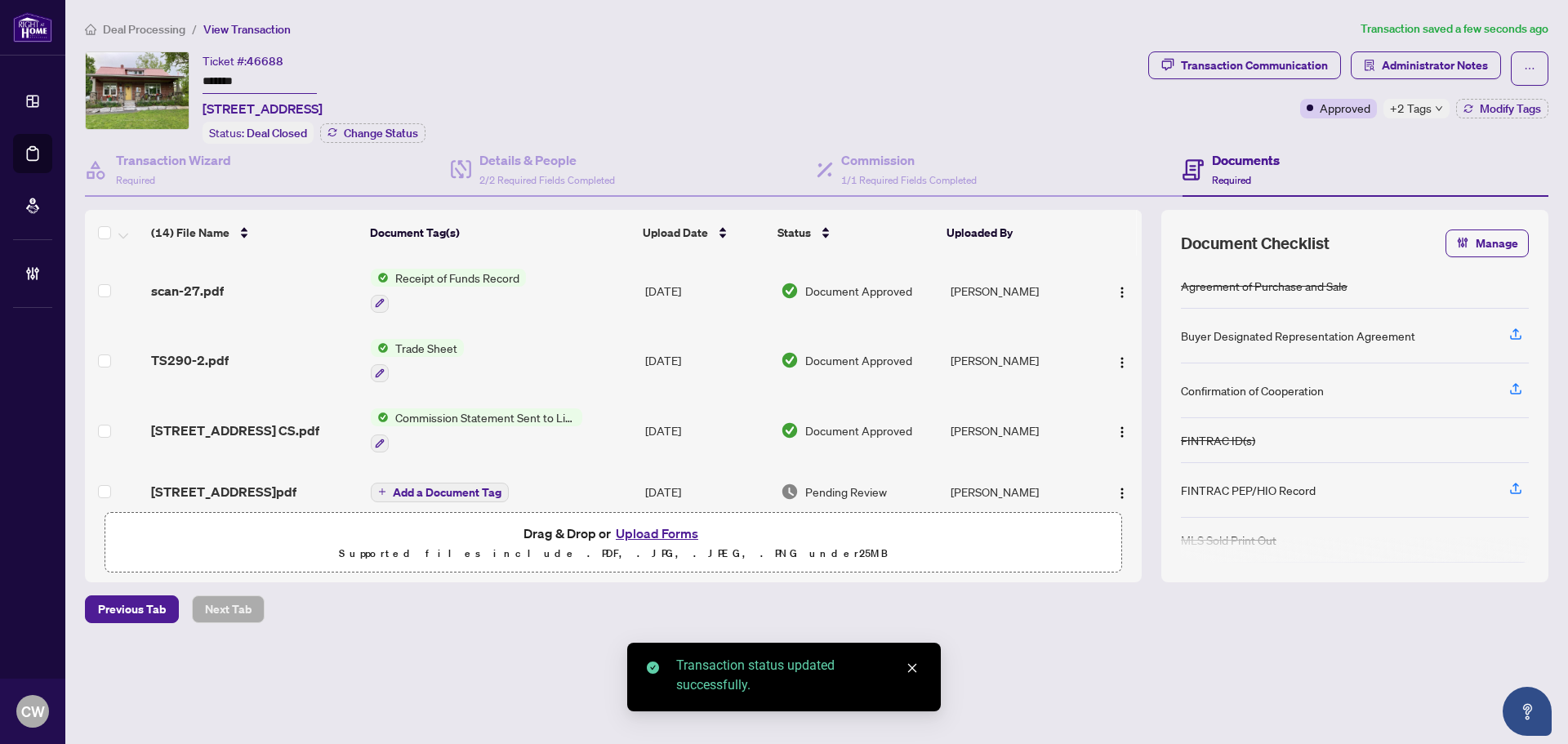
click at [217, 356] on span "TS290-2.pdf" at bounding box center [190, 359] width 78 height 20
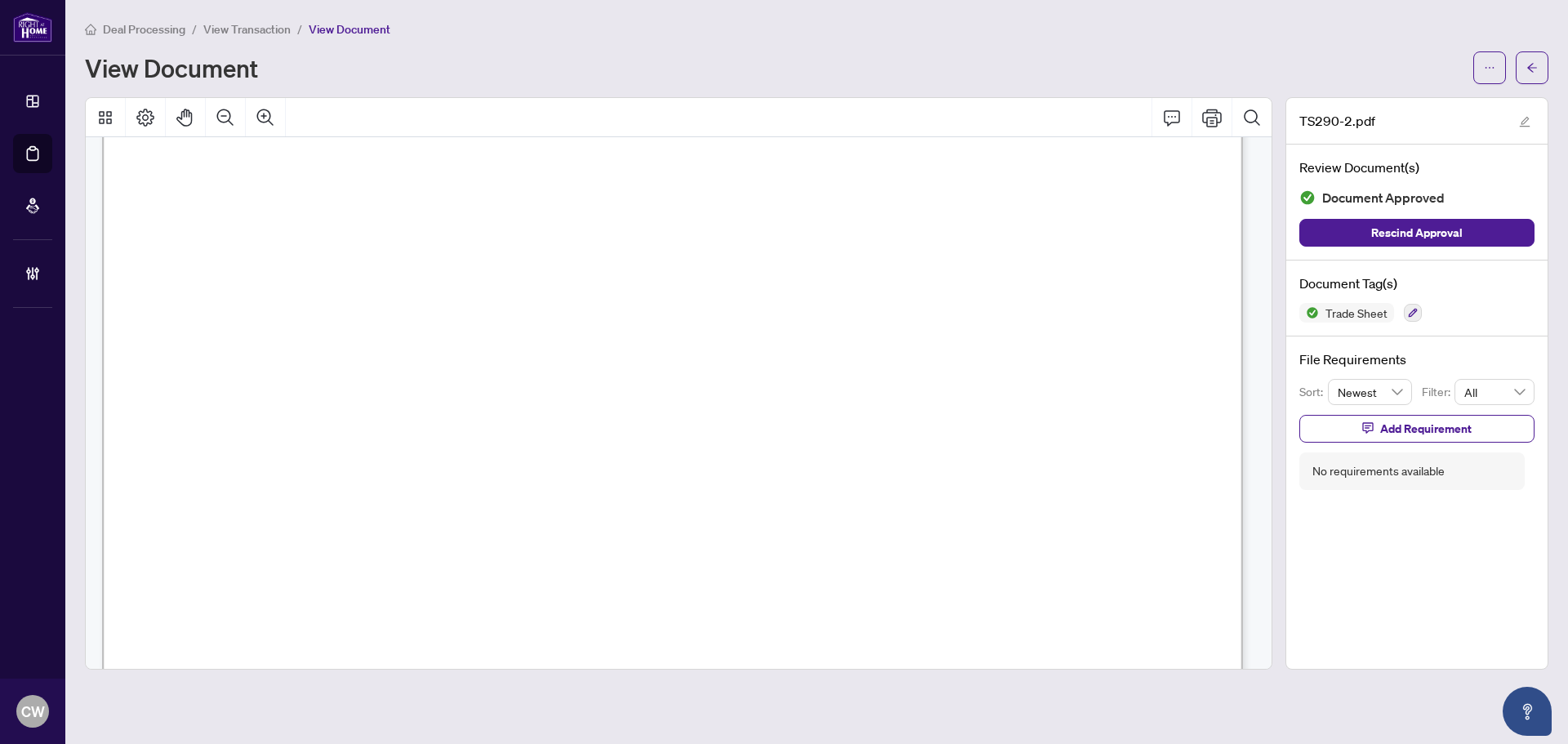
scroll to position [408, 0]
click at [256, 119] on icon "Zoom In" at bounding box center [265, 117] width 20 height 20
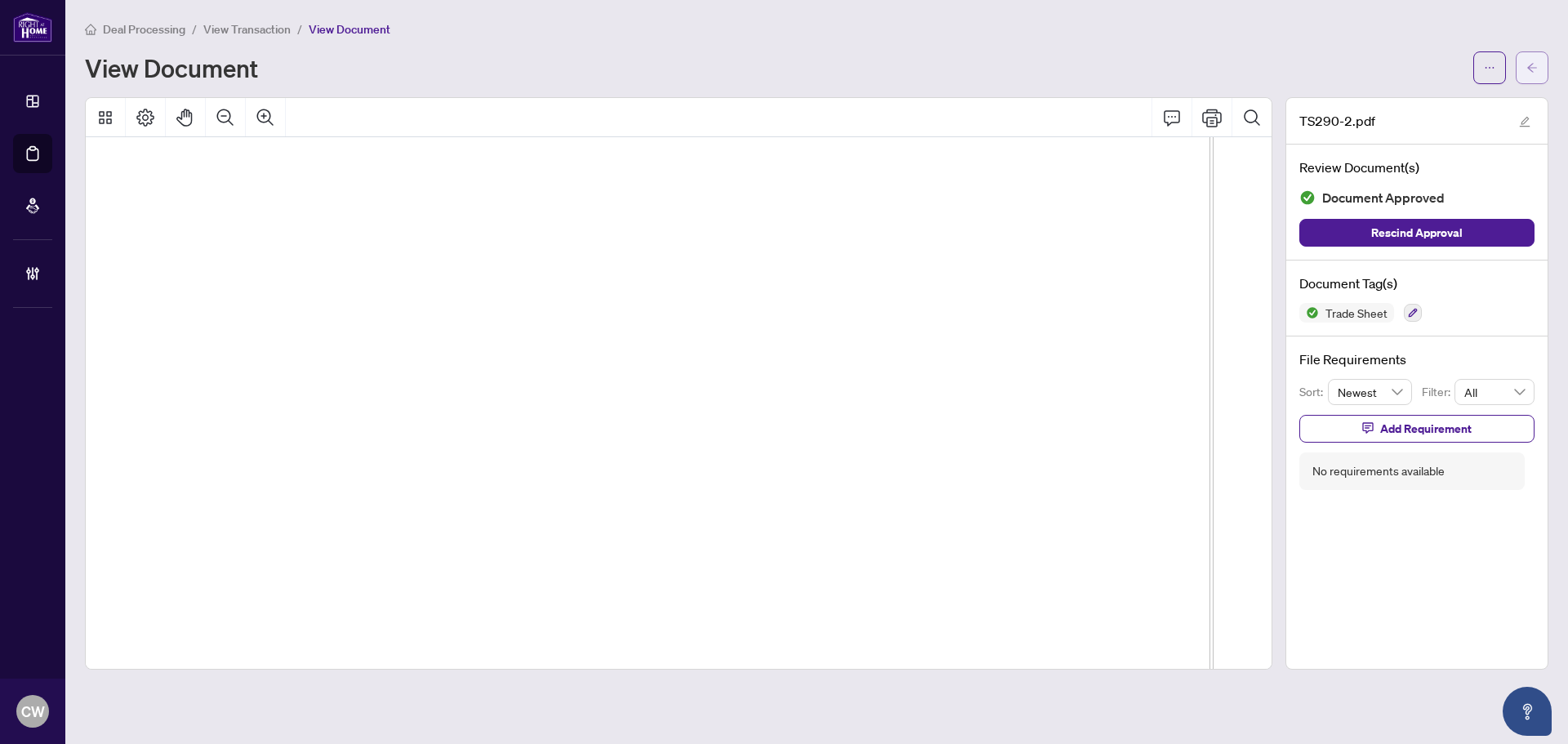
click at [1544, 57] on button "button" at bounding box center [1531, 68] width 33 height 33
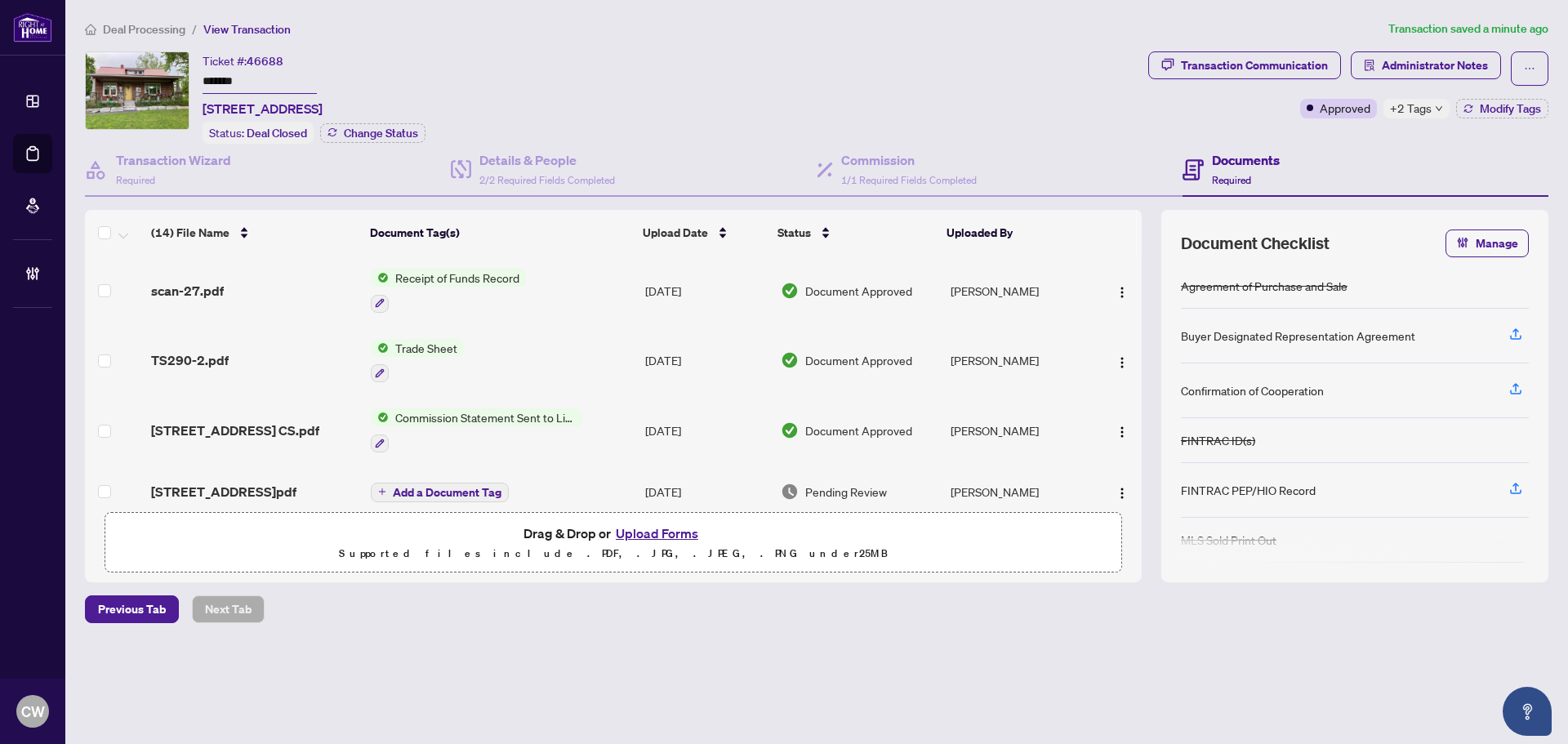
click at [662, 534] on button "Upload Forms" at bounding box center [657, 533] width 92 height 22
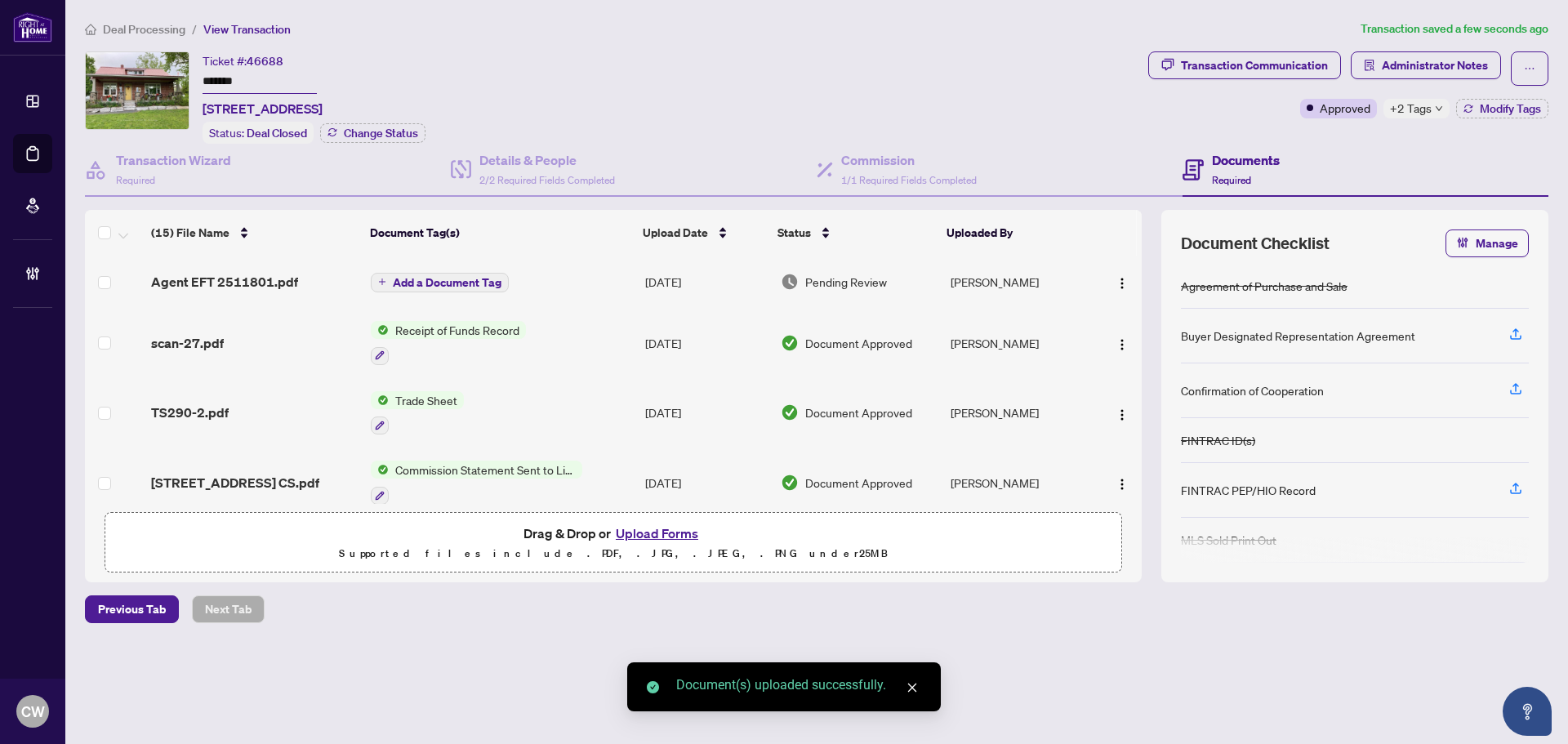
click at [468, 280] on span "Add a Document Tag" at bounding box center [448, 282] width 109 height 11
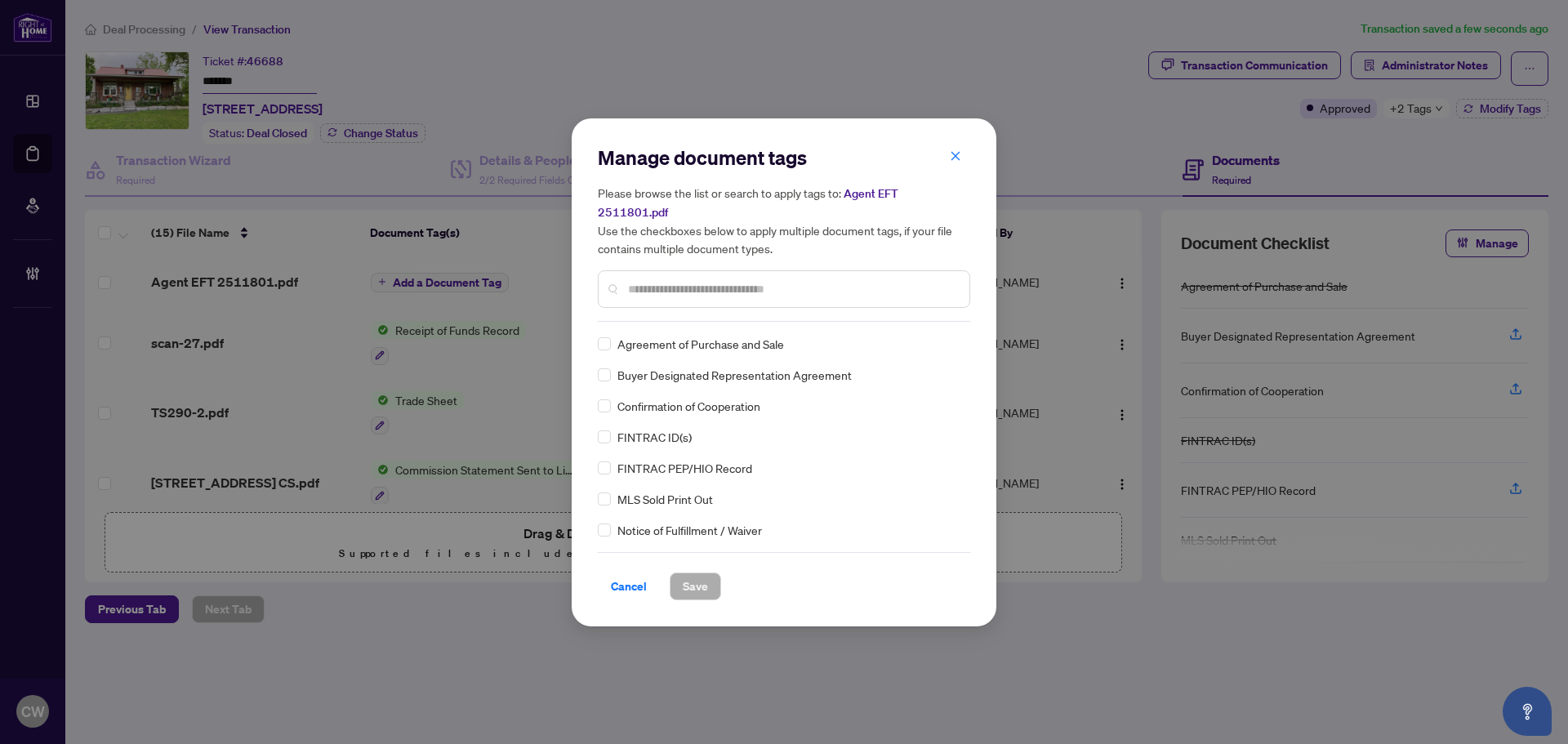
click at [675, 280] on input "text" at bounding box center [792, 288] width 328 height 18
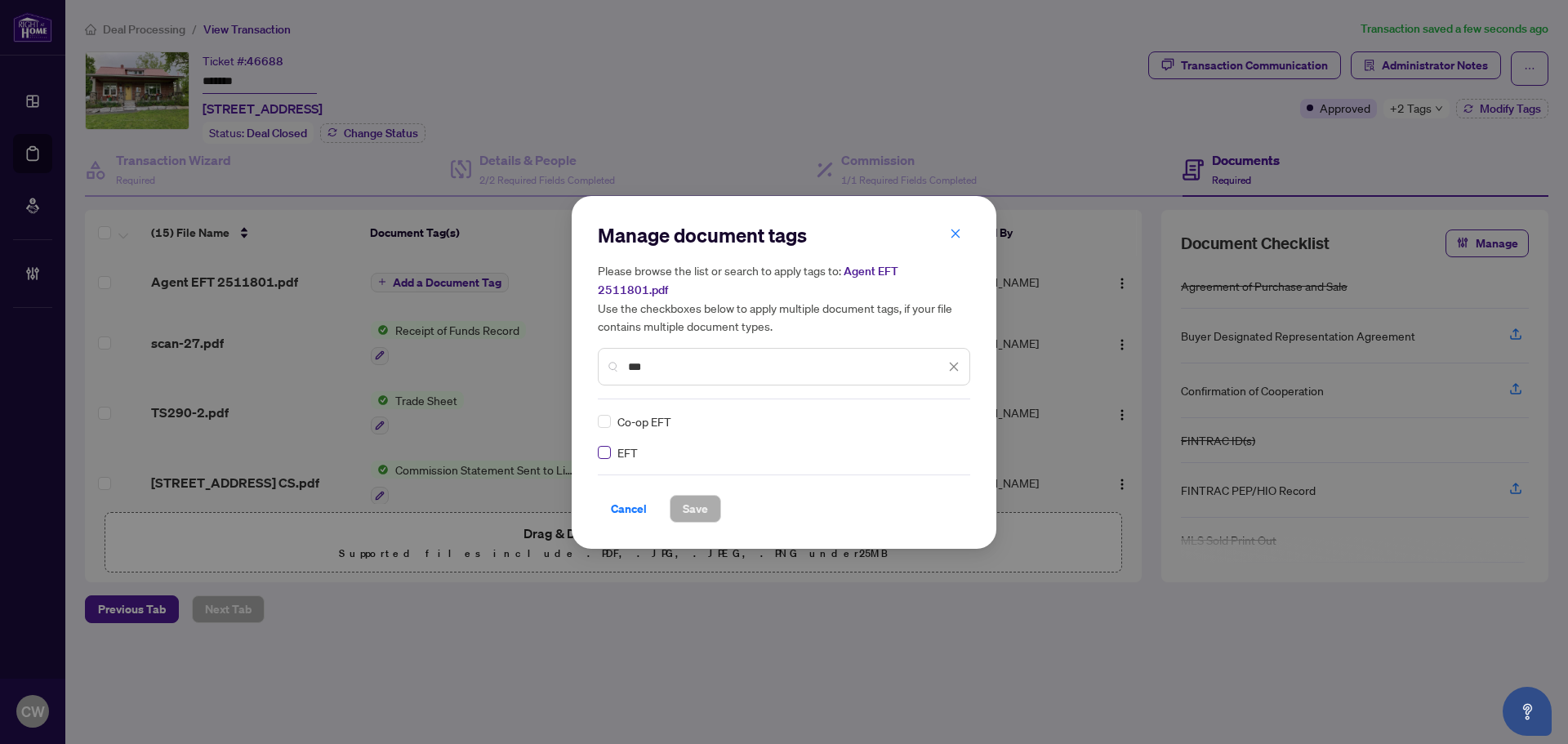
type input "***"
click at [945, 413] on div at bounding box center [943, 420] width 31 height 16
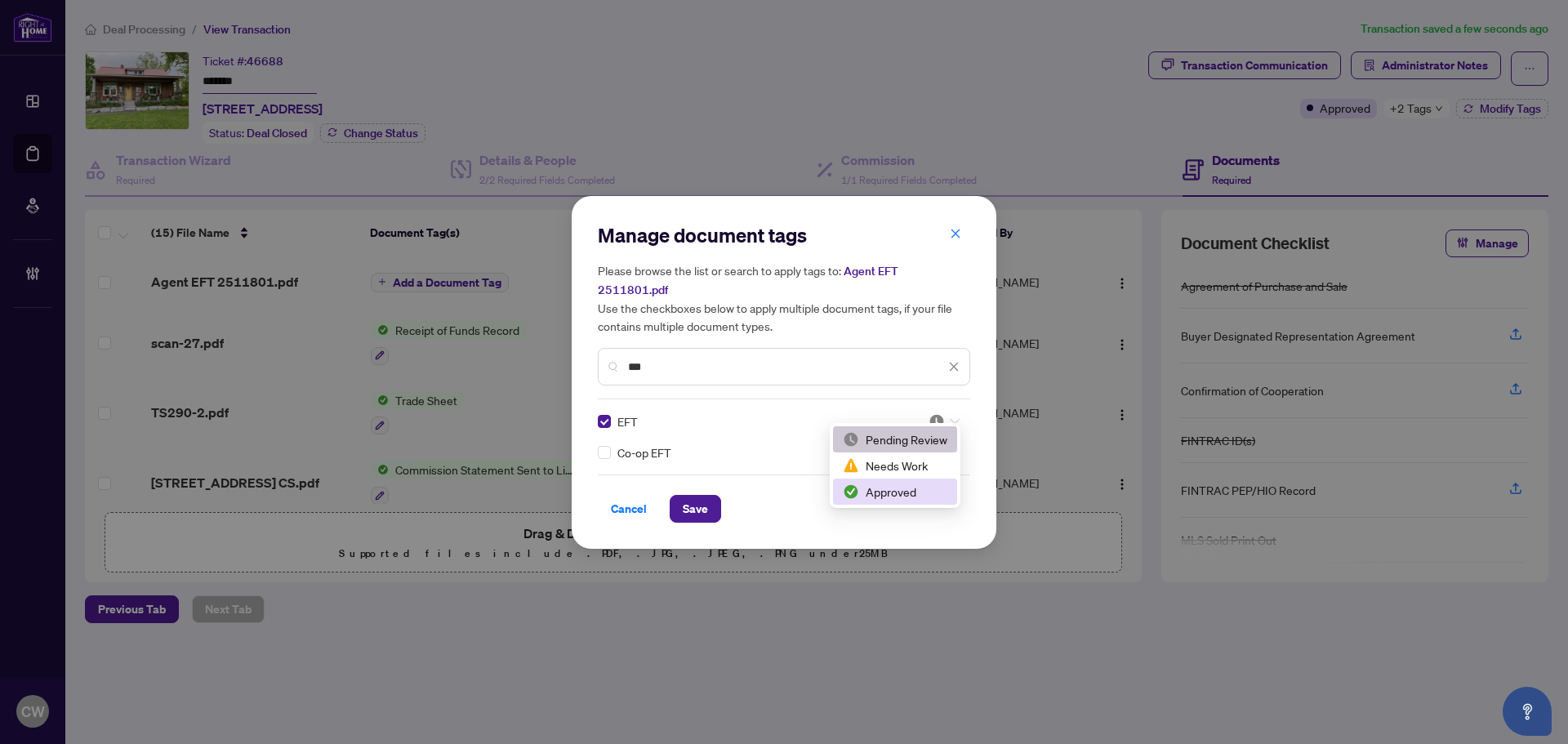
click at [925, 492] on div "Approved" at bounding box center [894, 491] width 104 height 18
click at [702, 498] on span "Save" at bounding box center [695, 509] width 25 height 26
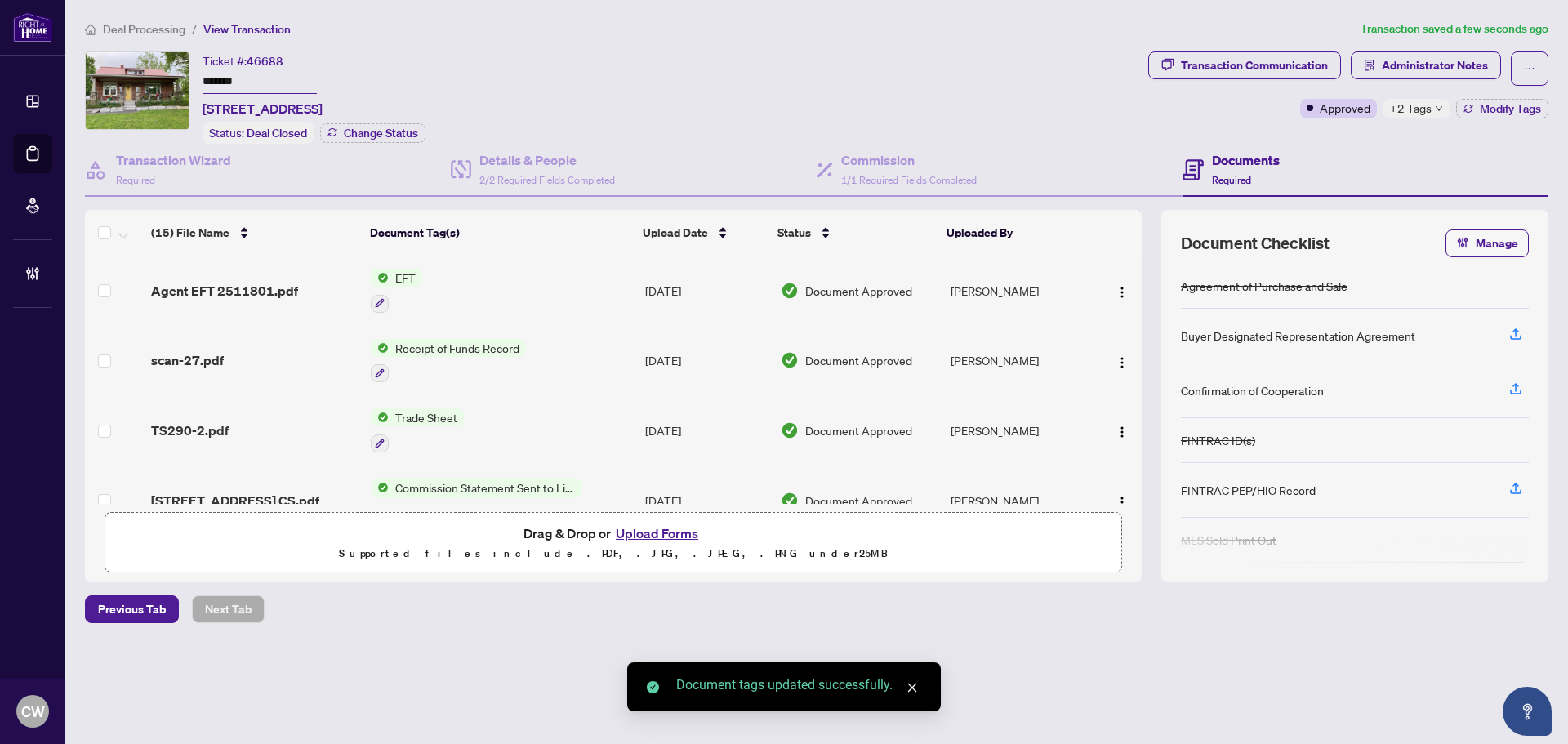
click at [1117, 282] on span "button" at bounding box center [1122, 290] width 13 height 18
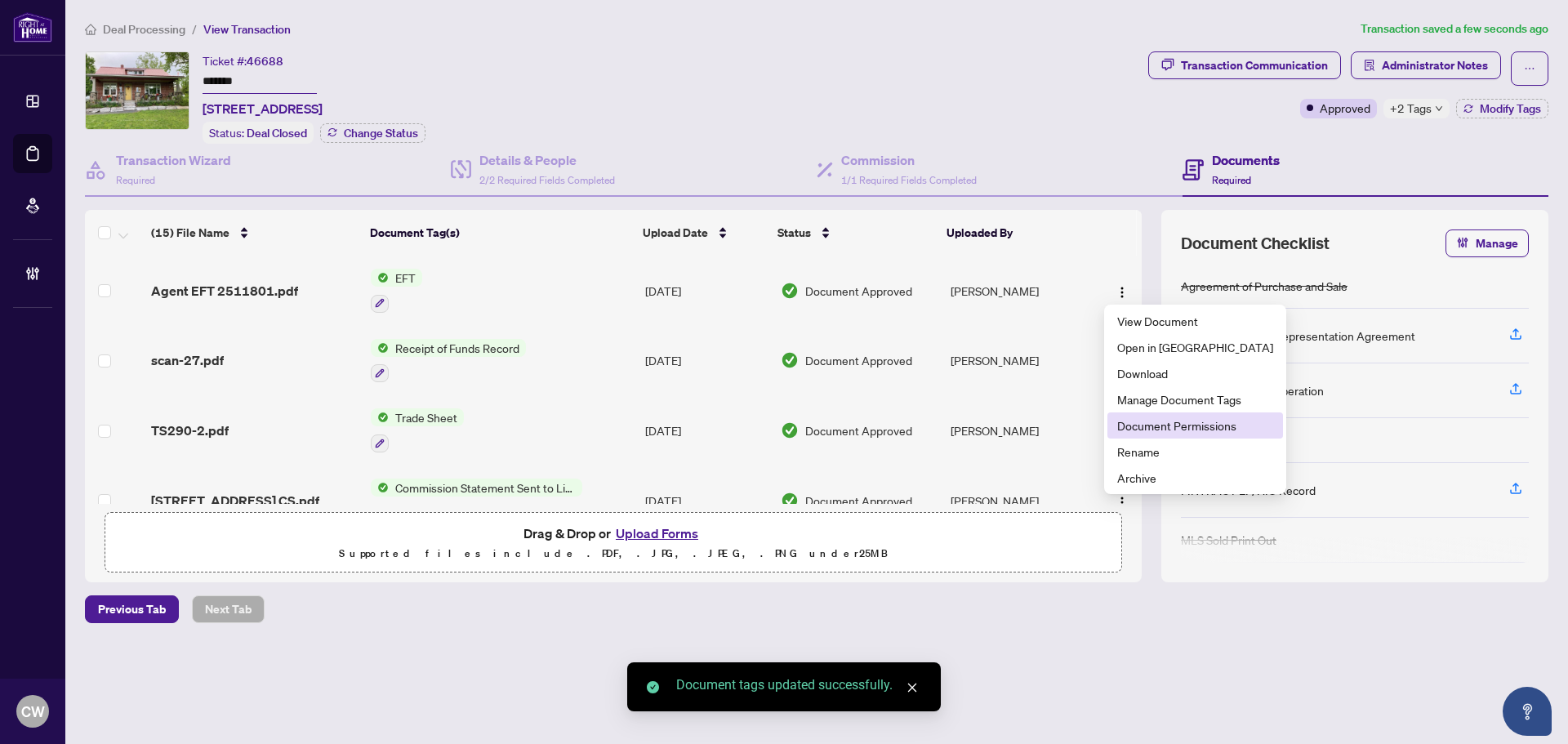
click at [1136, 422] on span "Document Permissions" at bounding box center [1195, 425] width 156 height 18
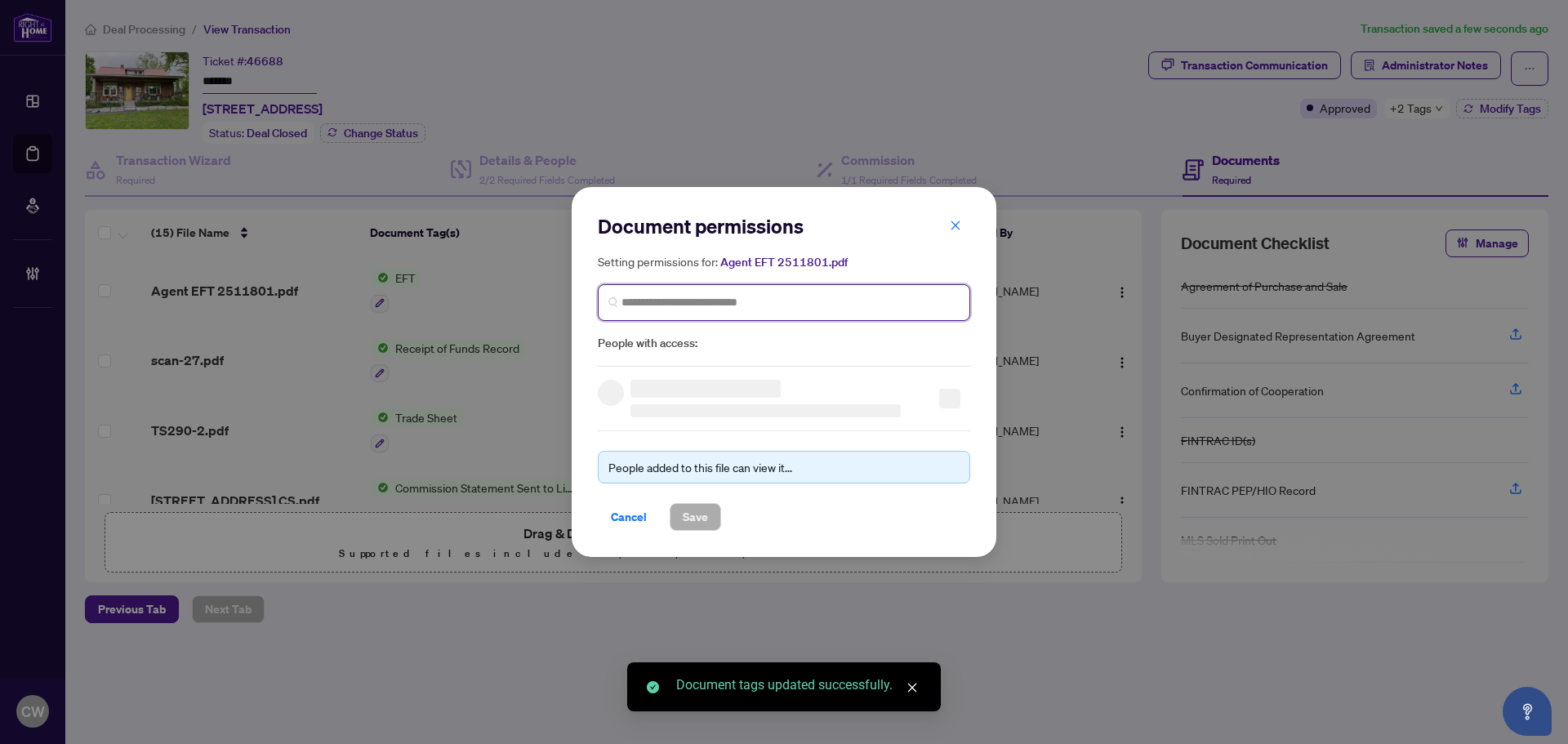
click at [794, 299] on input "search" at bounding box center [790, 302] width 338 height 17
paste input "**********"
type input "**********"
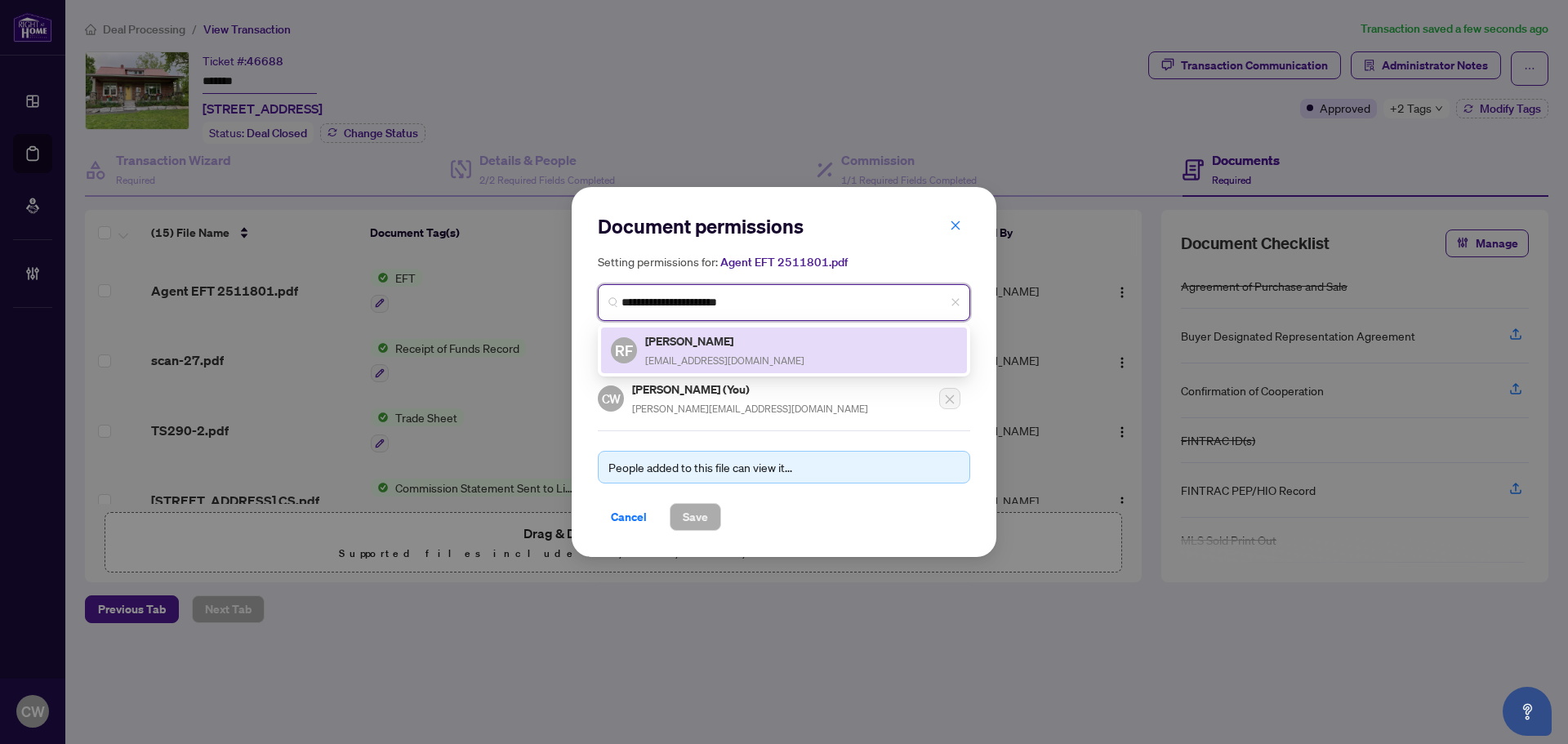
click at [721, 350] on div "[PERSON_NAME] [EMAIL_ADDRESS][DOMAIN_NAME]" at bounding box center [724, 350] width 160 height 38
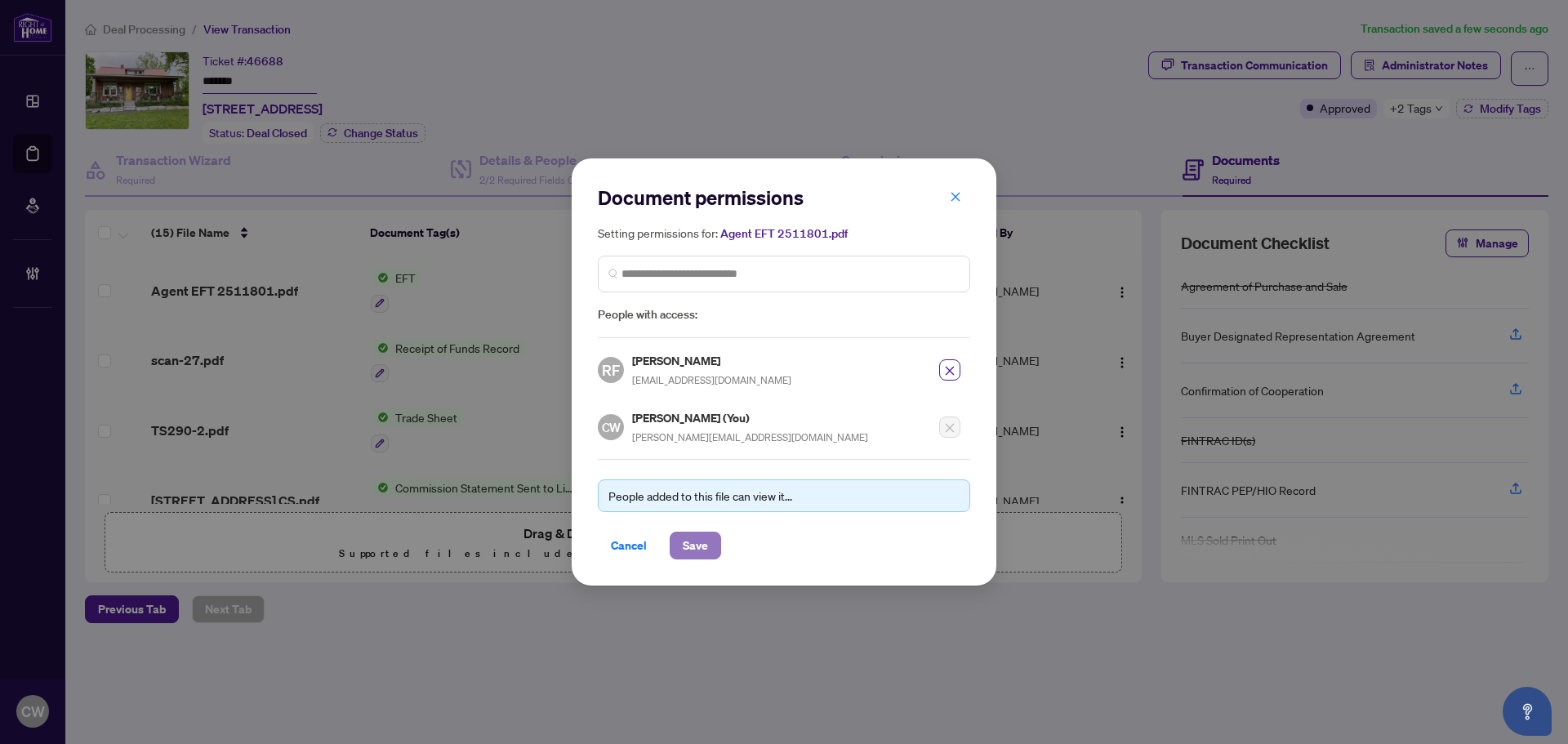
click at [687, 537] on span "Save" at bounding box center [695, 545] width 25 height 26
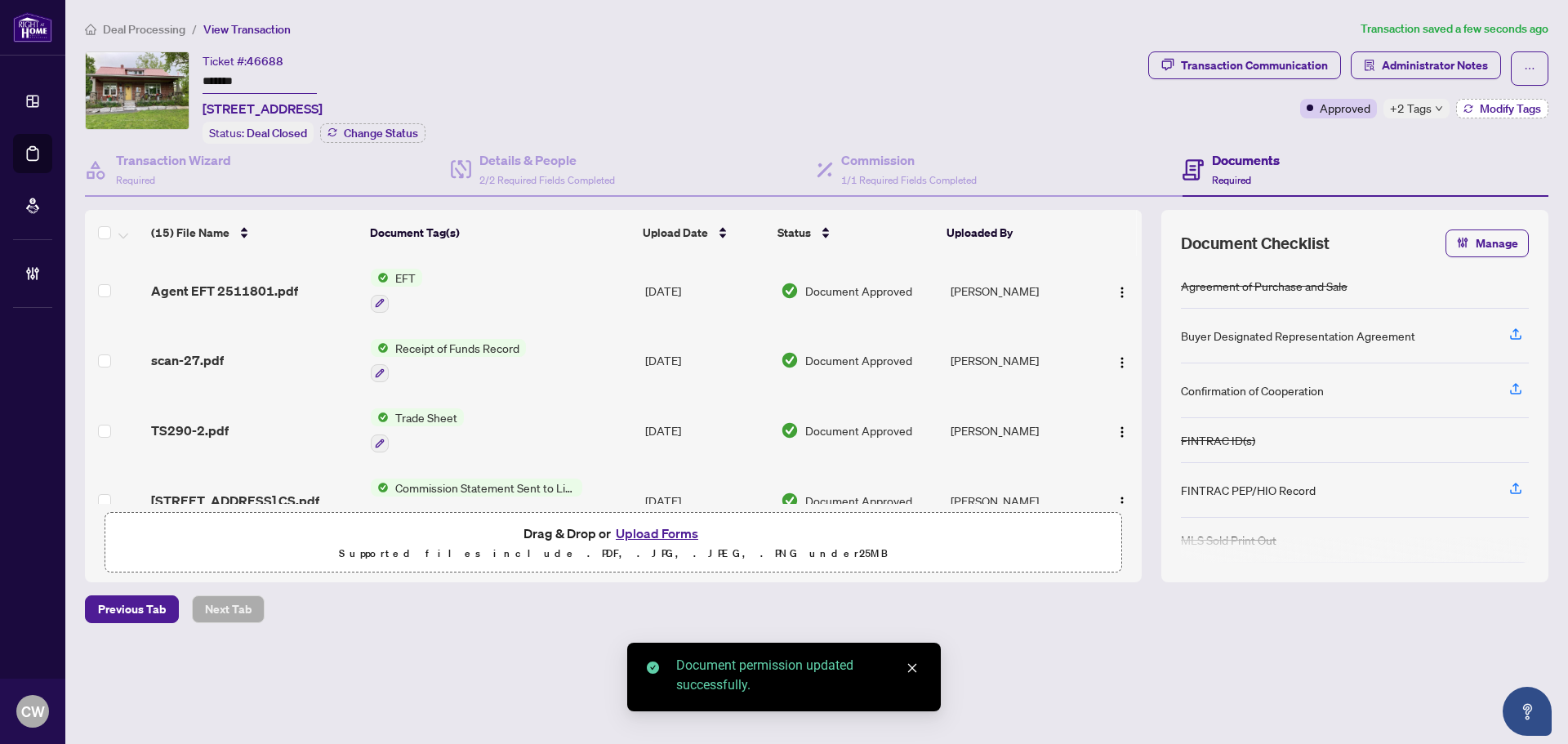
click at [1510, 114] on span "Modify Tags" at bounding box center [1510, 109] width 61 height 11
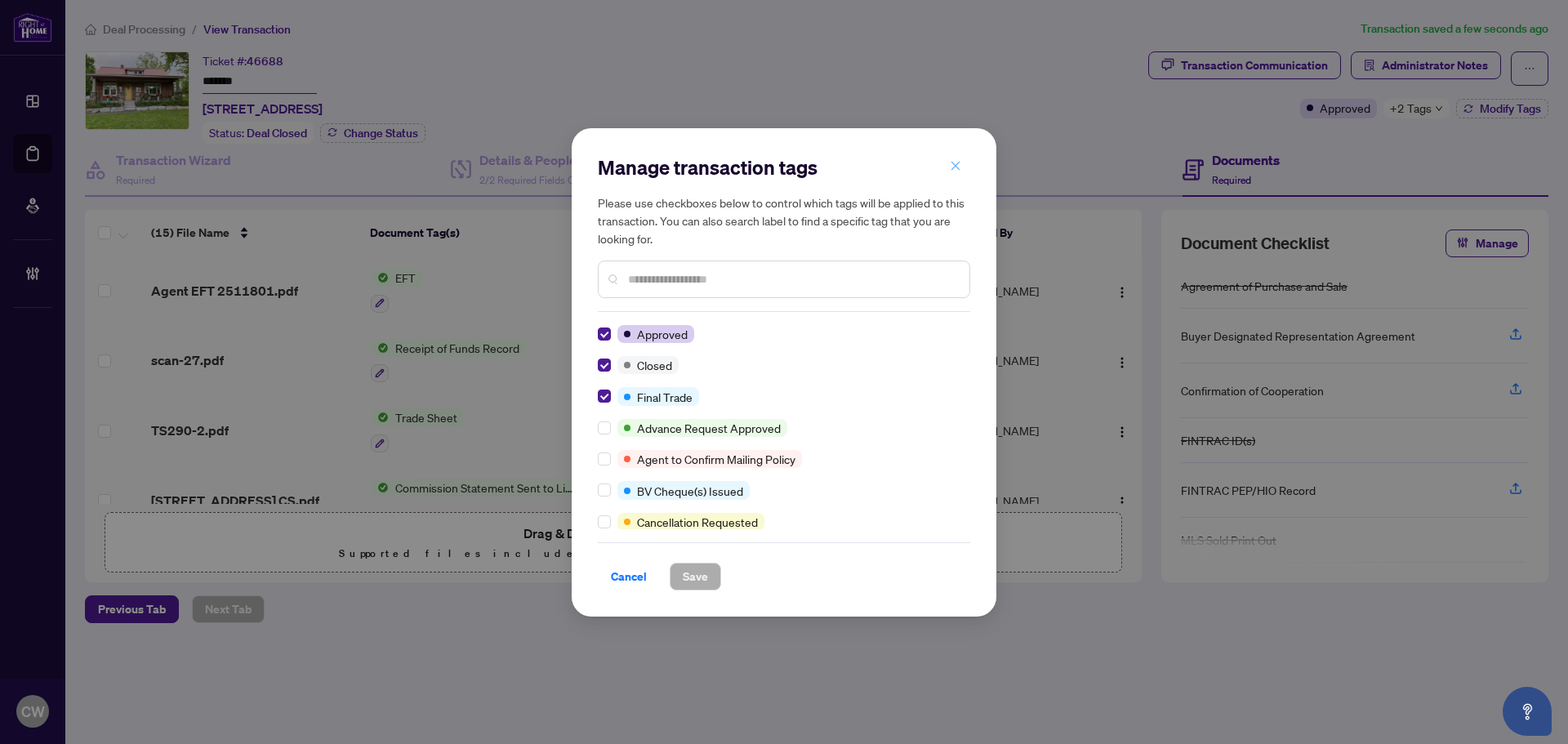
click at [962, 170] on button "button" at bounding box center [955, 167] width 33 height 28
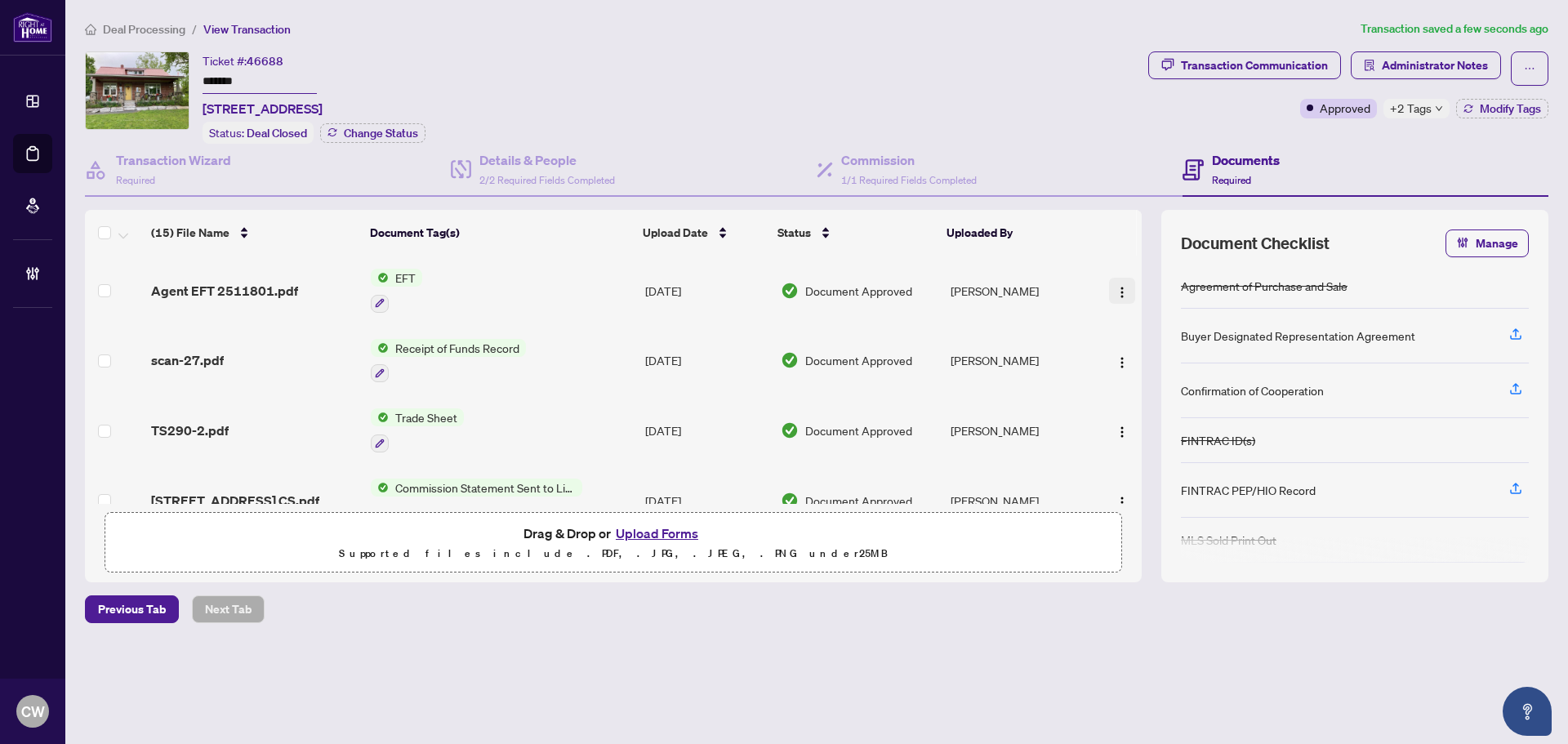
click at [1118, 286] on img "button" at bounding box center [1122, 293] width 13 height 13
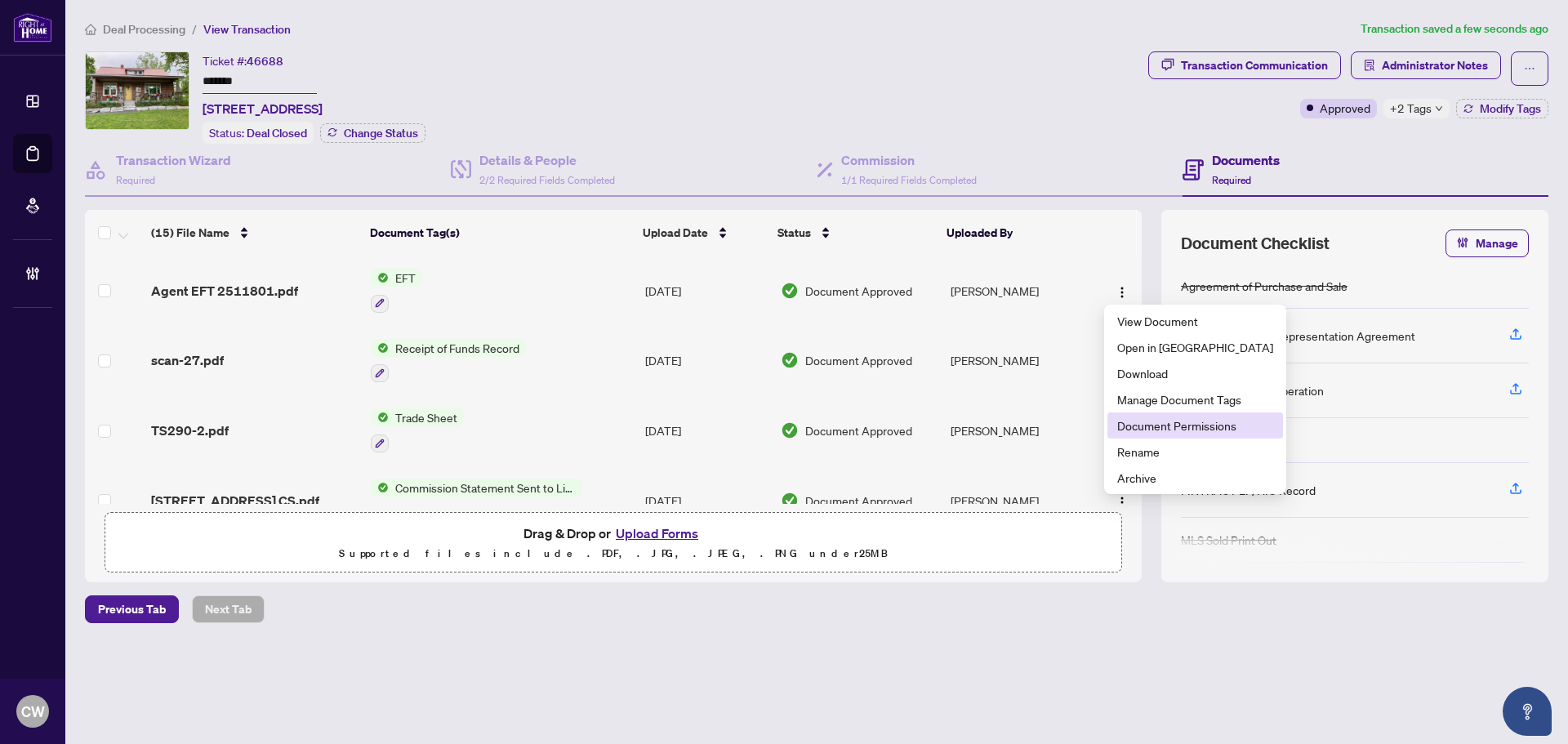
click at [1149, 425] on span "Document Permissions" at bounding box center [1195, 425] width 156 height 18
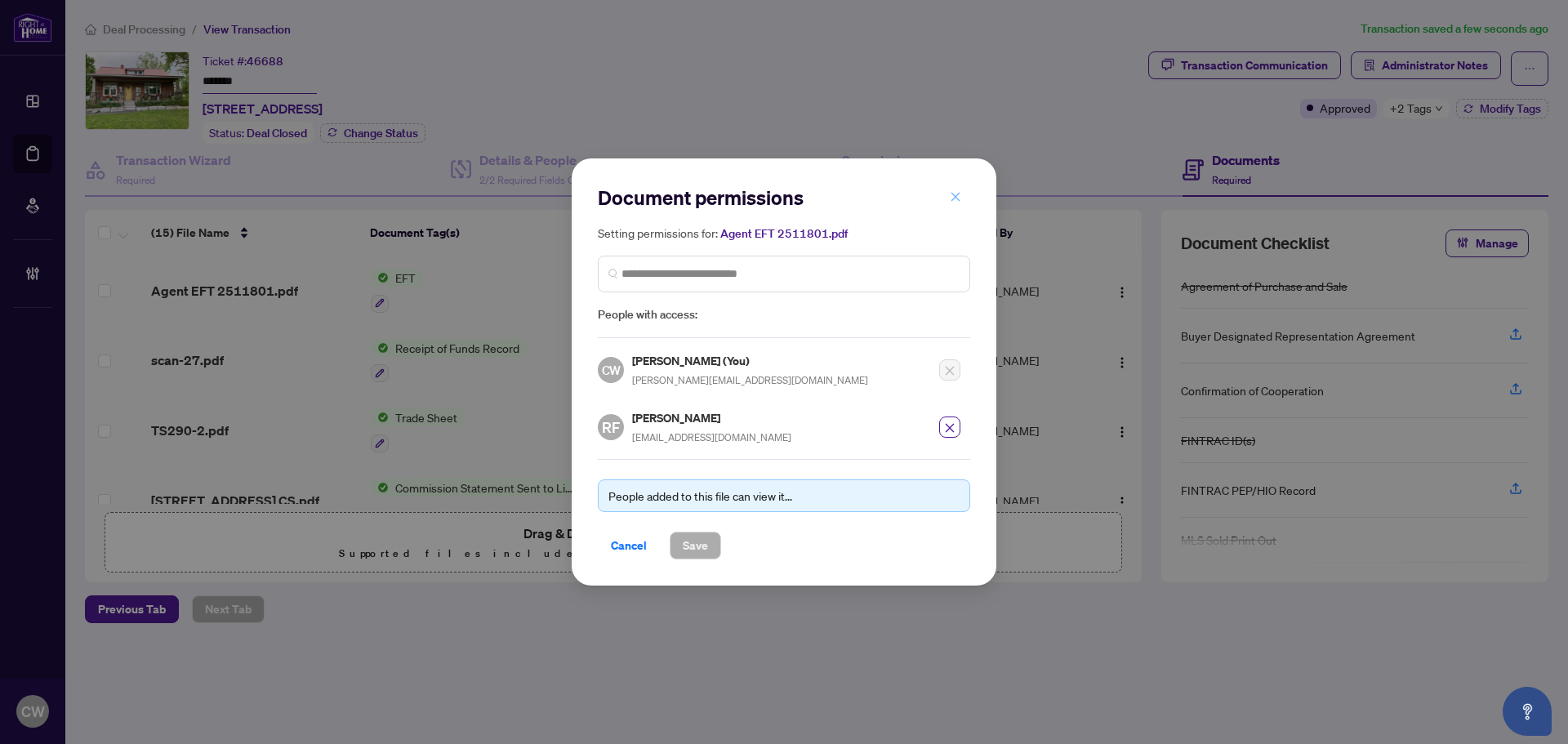
click at [960, 197] on icon "close" at bounding box center [955, 197] width 11 height 11
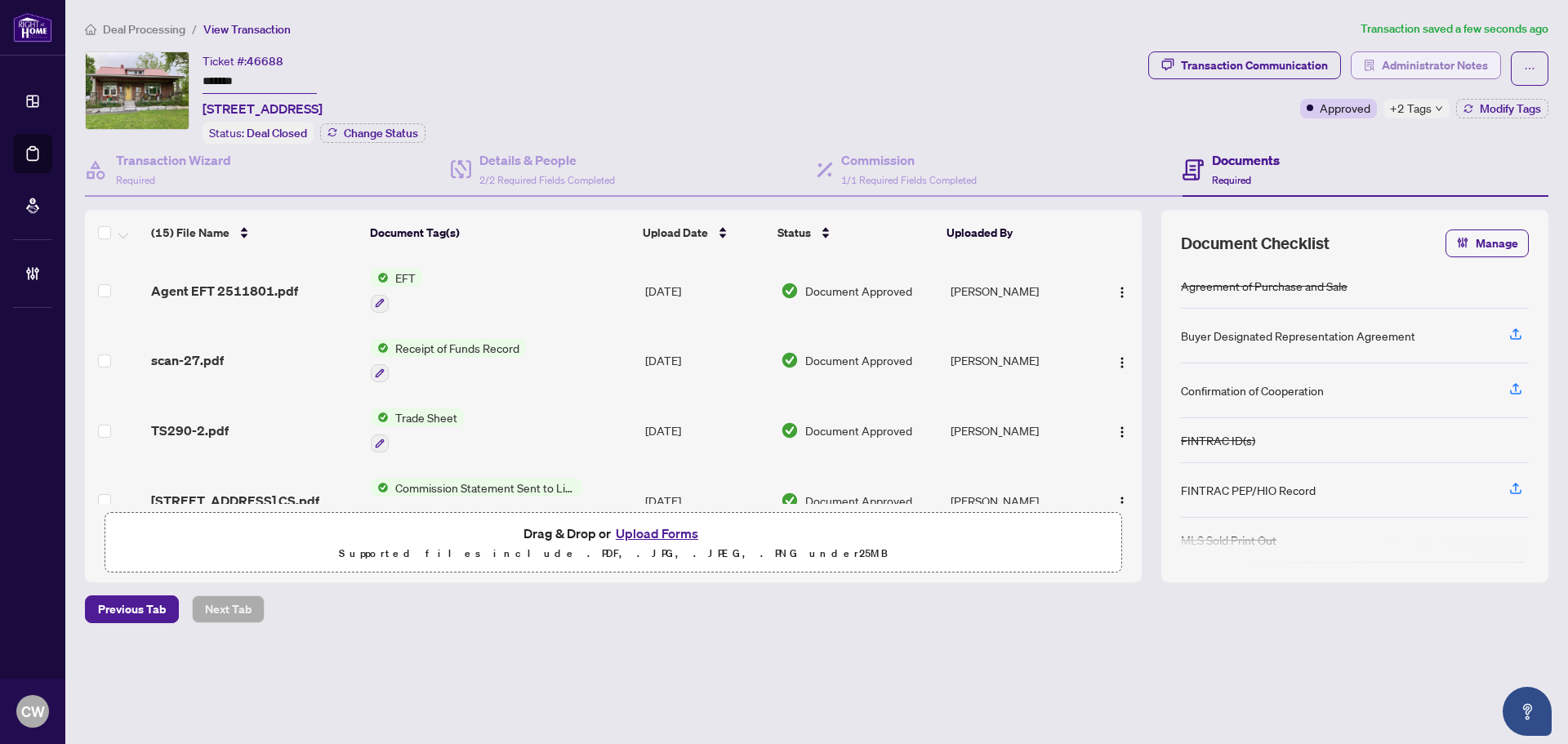
click at [1461, 68] on span "Administrator Notes" at bounding box center [1434, 66] width 106 height 26
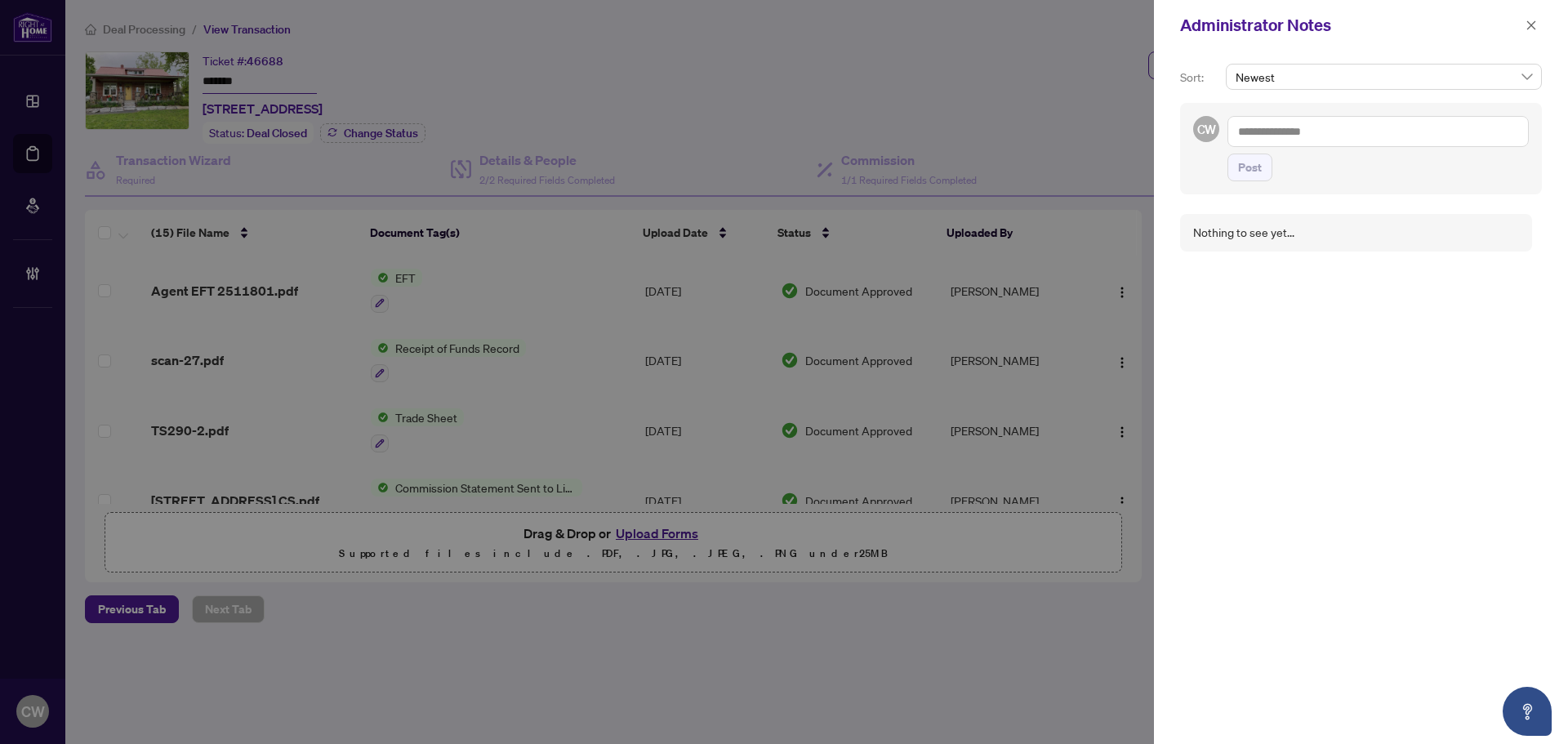
click at [1294, 130] on textarea at bounding box center [1378, 131] width 301 height 31
paste textarea "**********"
type textarea "**********"
click at [1256, 169] on span "Post" at bounding box center [1249, 167] width 23 height 26
click at [1524, 27] on button "button" at bounding box center [1530, 25] width 22 height 20
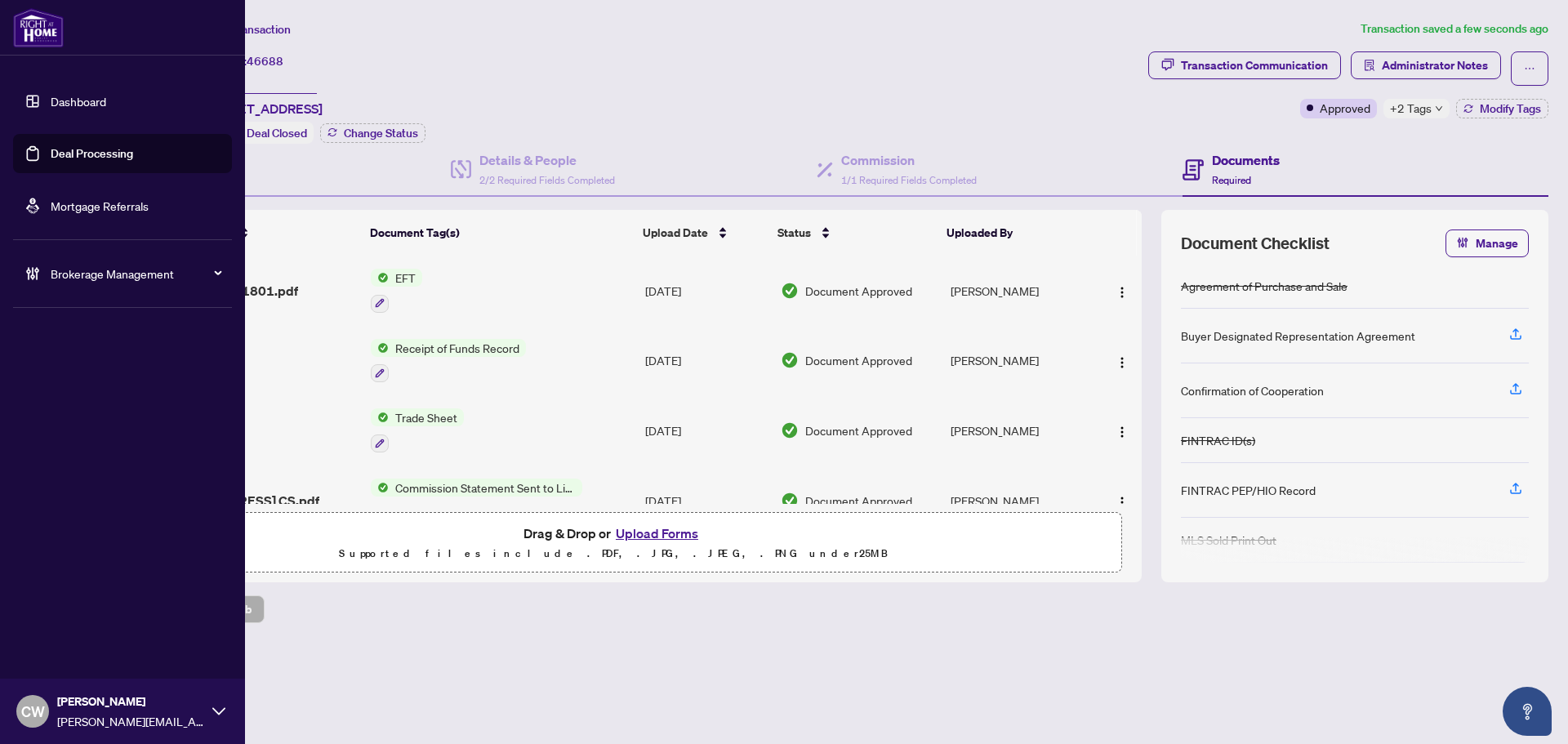
click at [60, 149] on link "Deal Processing" at bounding box center [92, 154] width 83 height 15
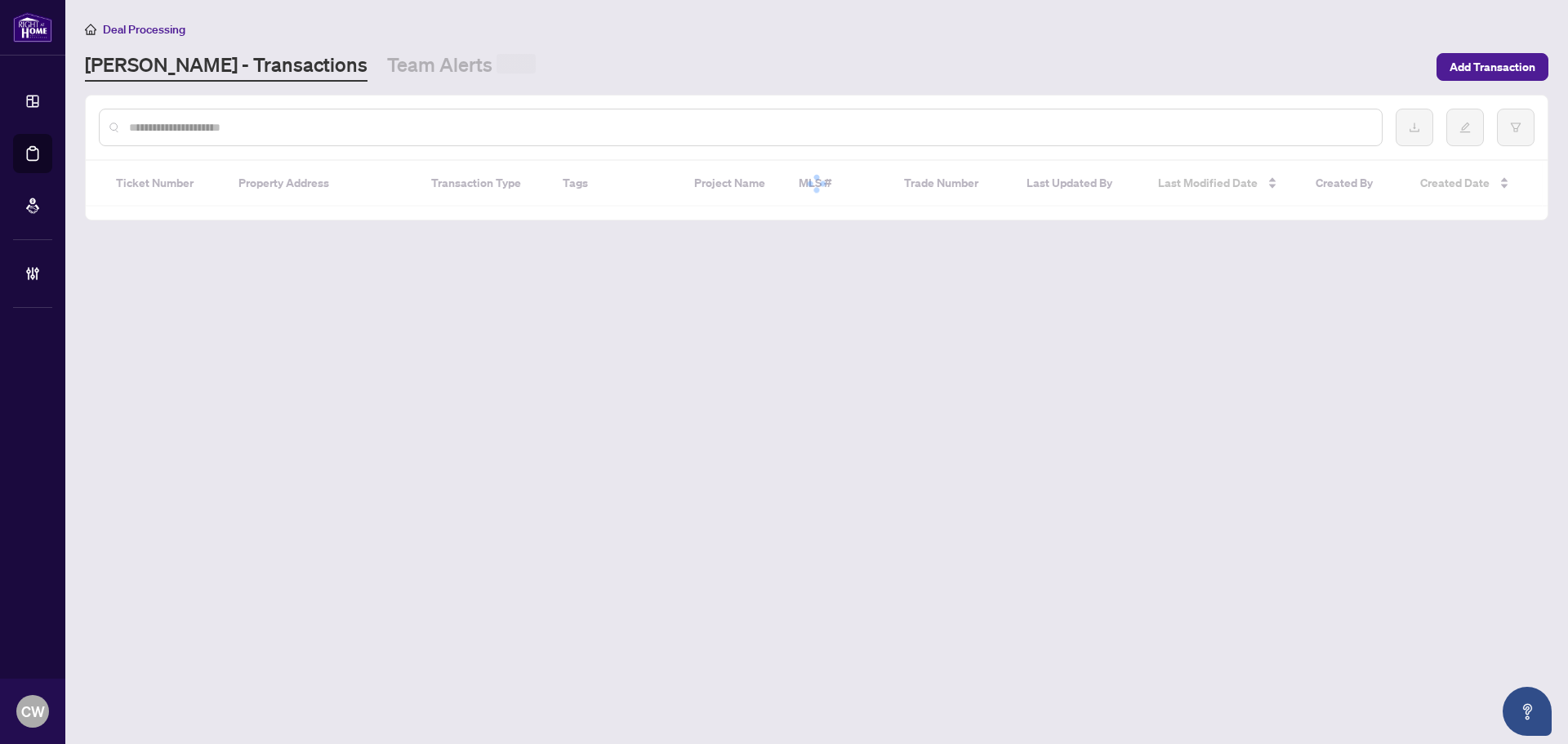
click at [317, 119] on input "text" at bounding box center [748, 127] width 1240 height 18
paste input "*******"
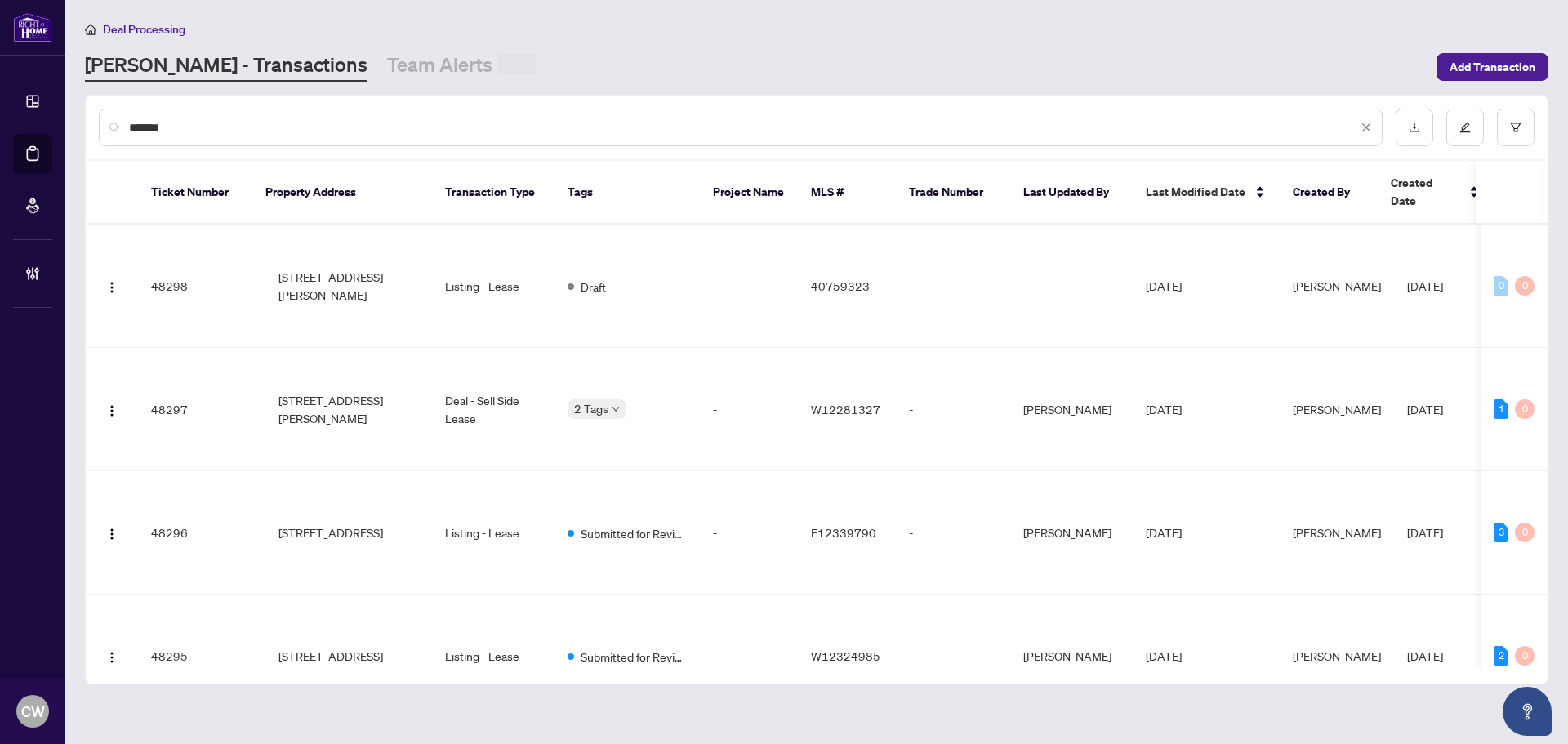
type input "*******"
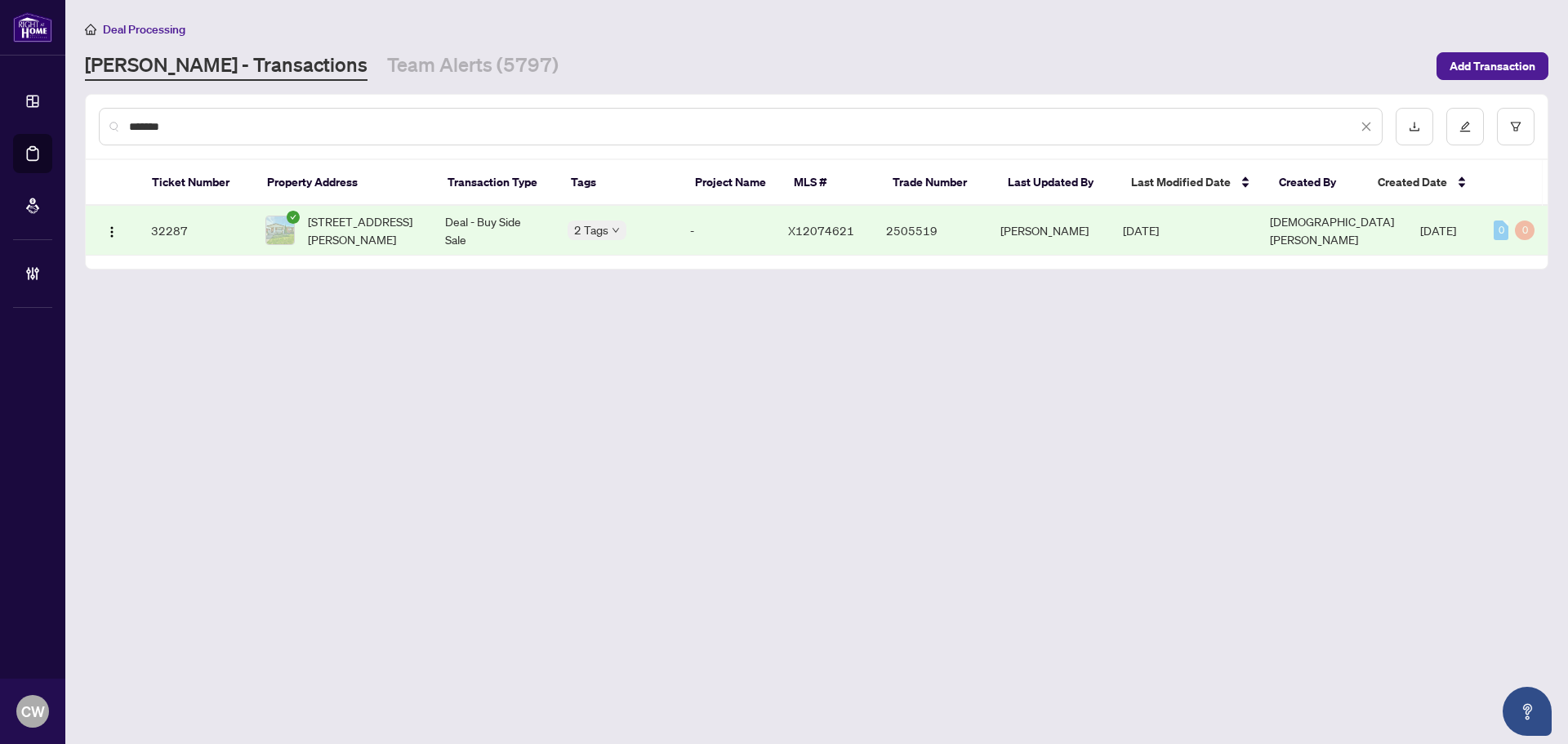
click at [405, 236] on span "[STREET_ADDRESS][PERSON_NAME]" at bounding box center [363, 230] width 111 height 36
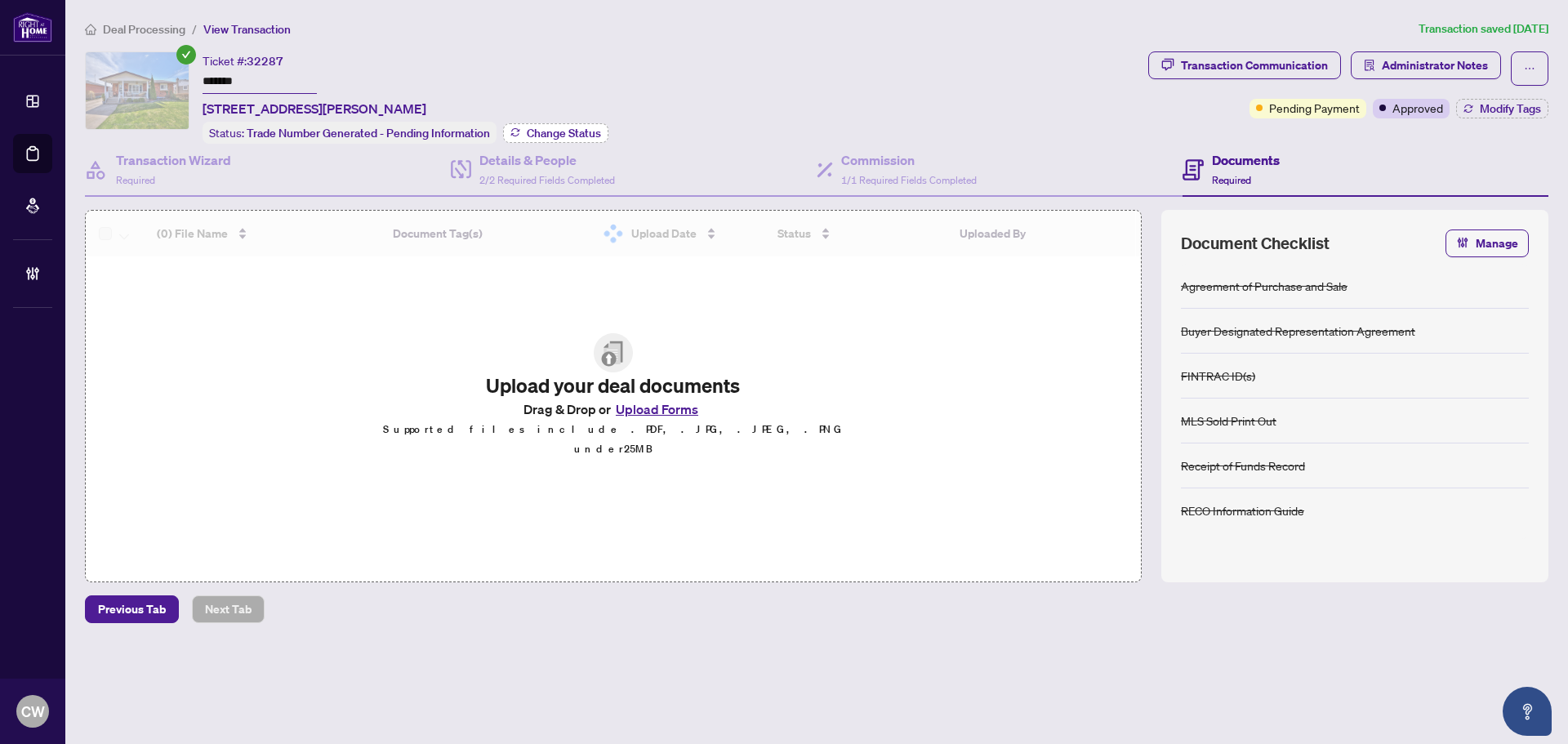
click at [580, 129] on span "Change Status" at bounding box center [563, 133] width 74 height 11
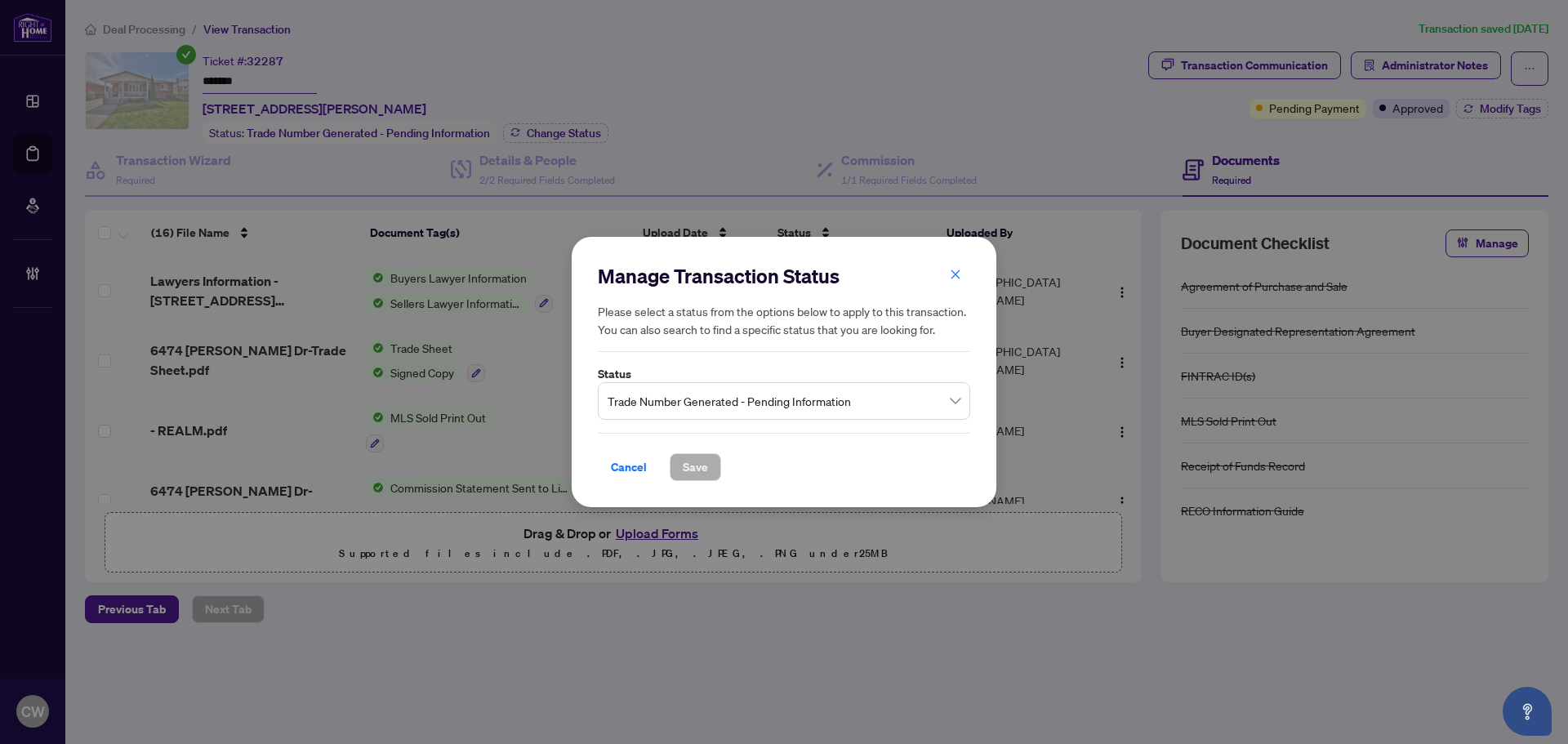
click at [723, 389] on span "Trade Number Generated - Pending Information" at bounding box center [784, 401] width 353 height 31
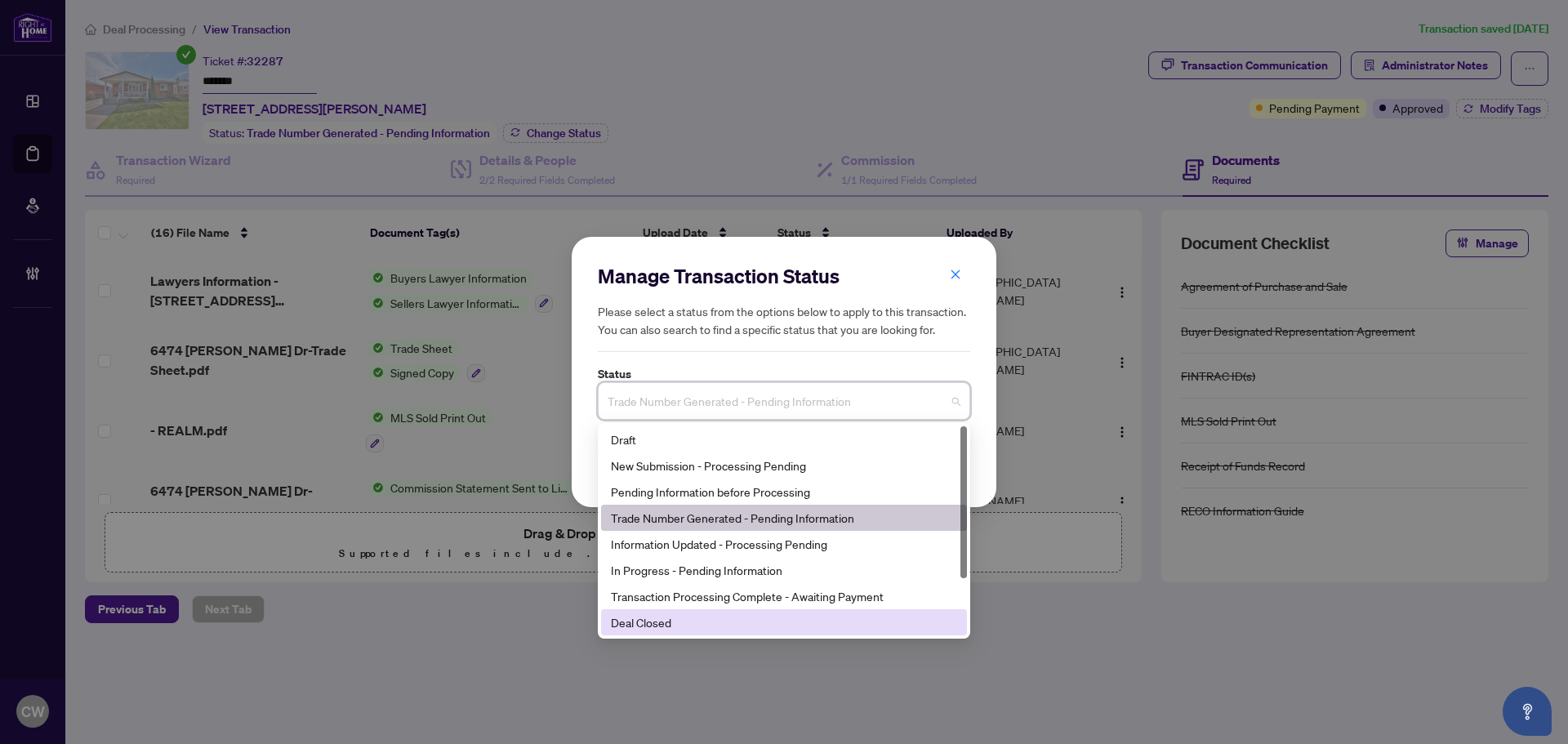
click at [726, 610] on div "Deal Closed" at bounding box center [784, 622] width 366 height 26
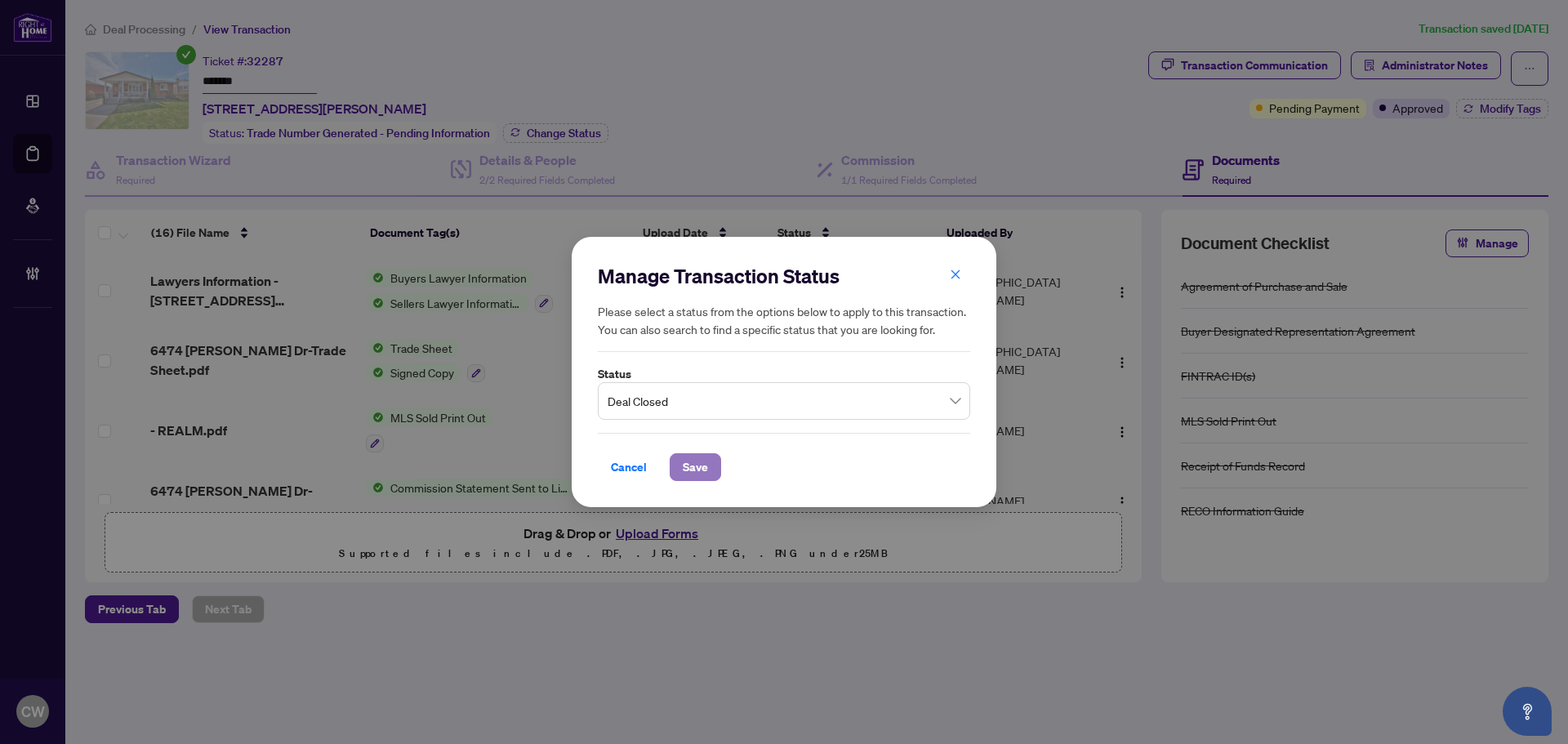
click at [685, 471] on span "Save" at bounding box center [695, 467] width 25 height 26
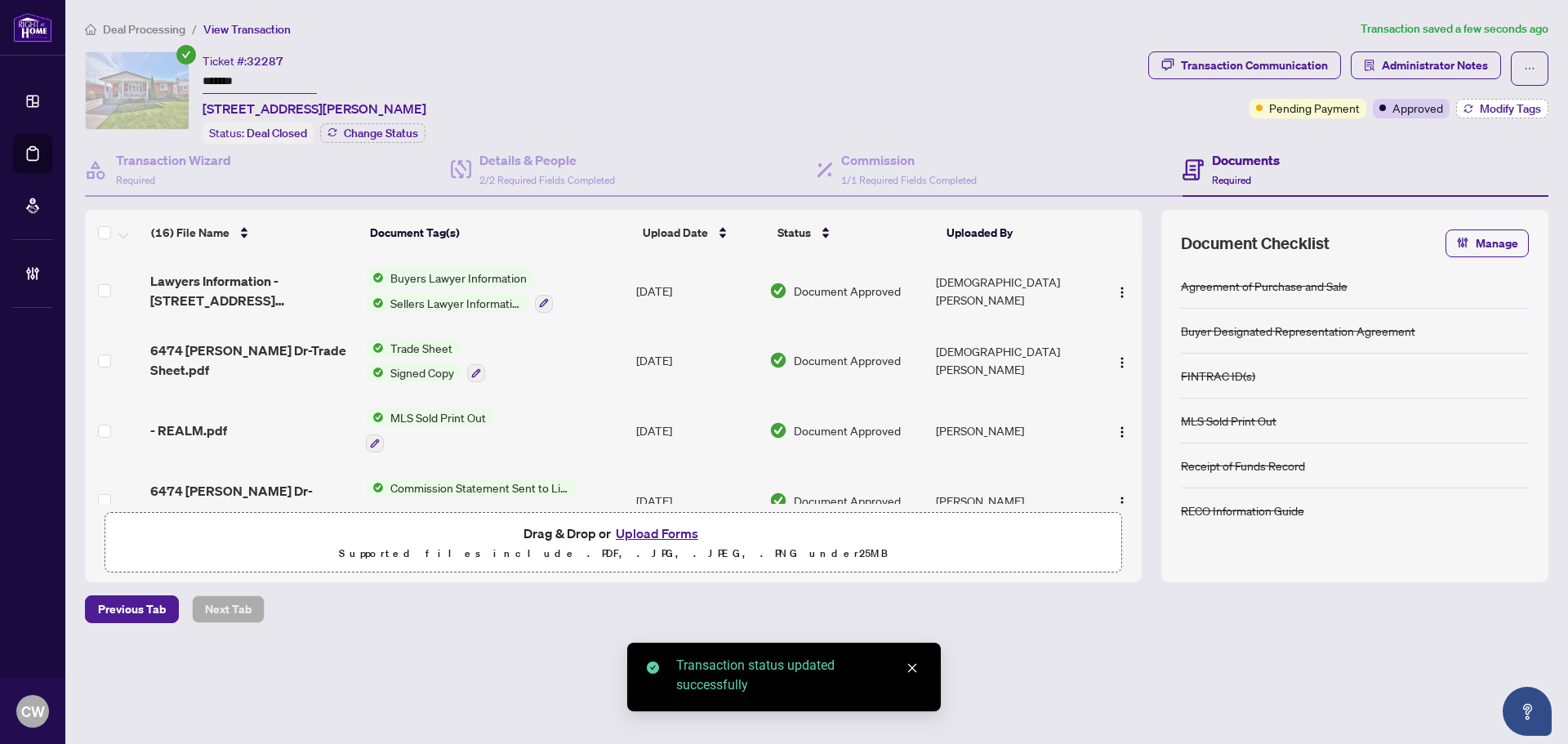
click at [1494, 108] on span "Modify Tags" at bounding box center [1510, 109] width 61 height 11
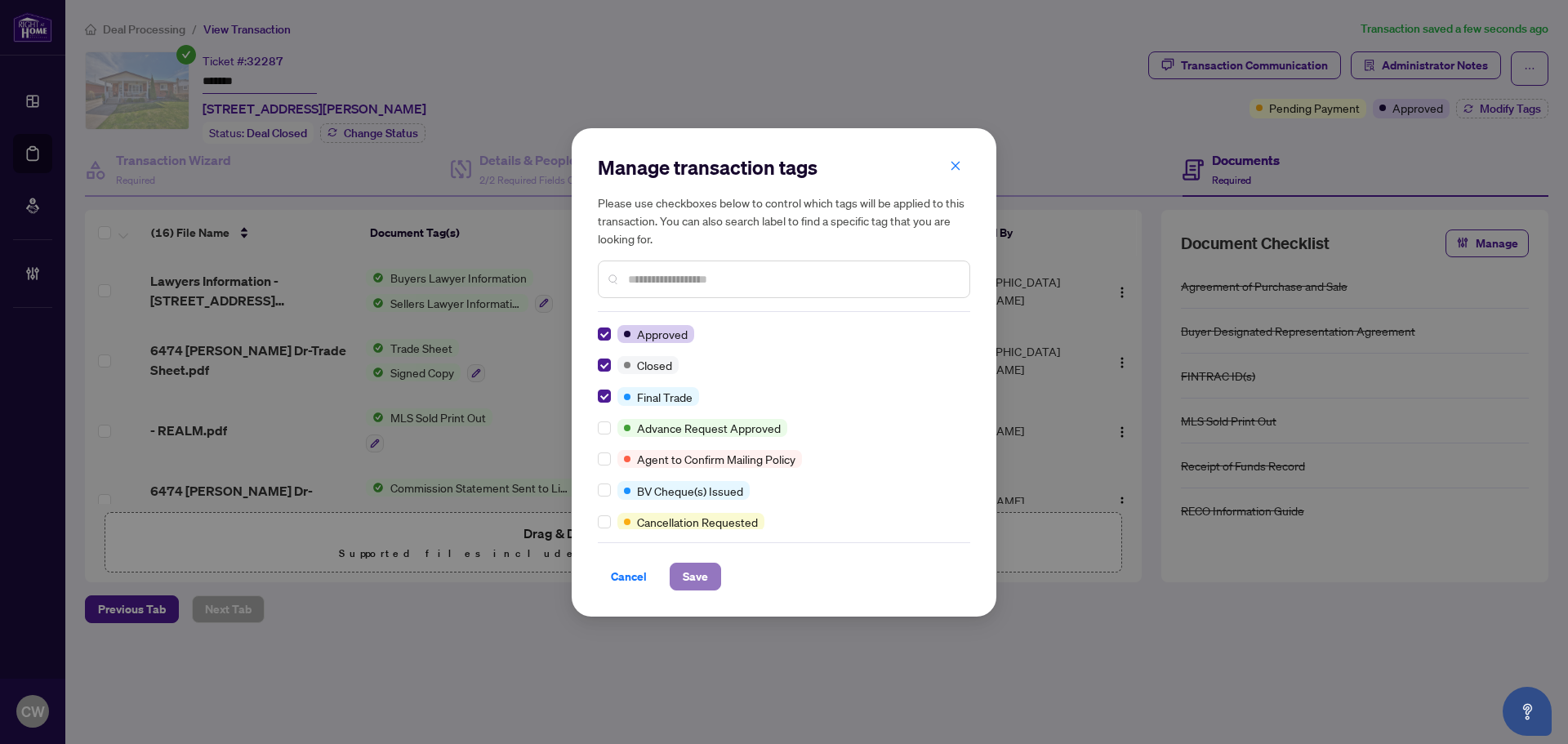
click at [706, 577] on span "Save" at bounding box center [695, 576] width 25 height 26
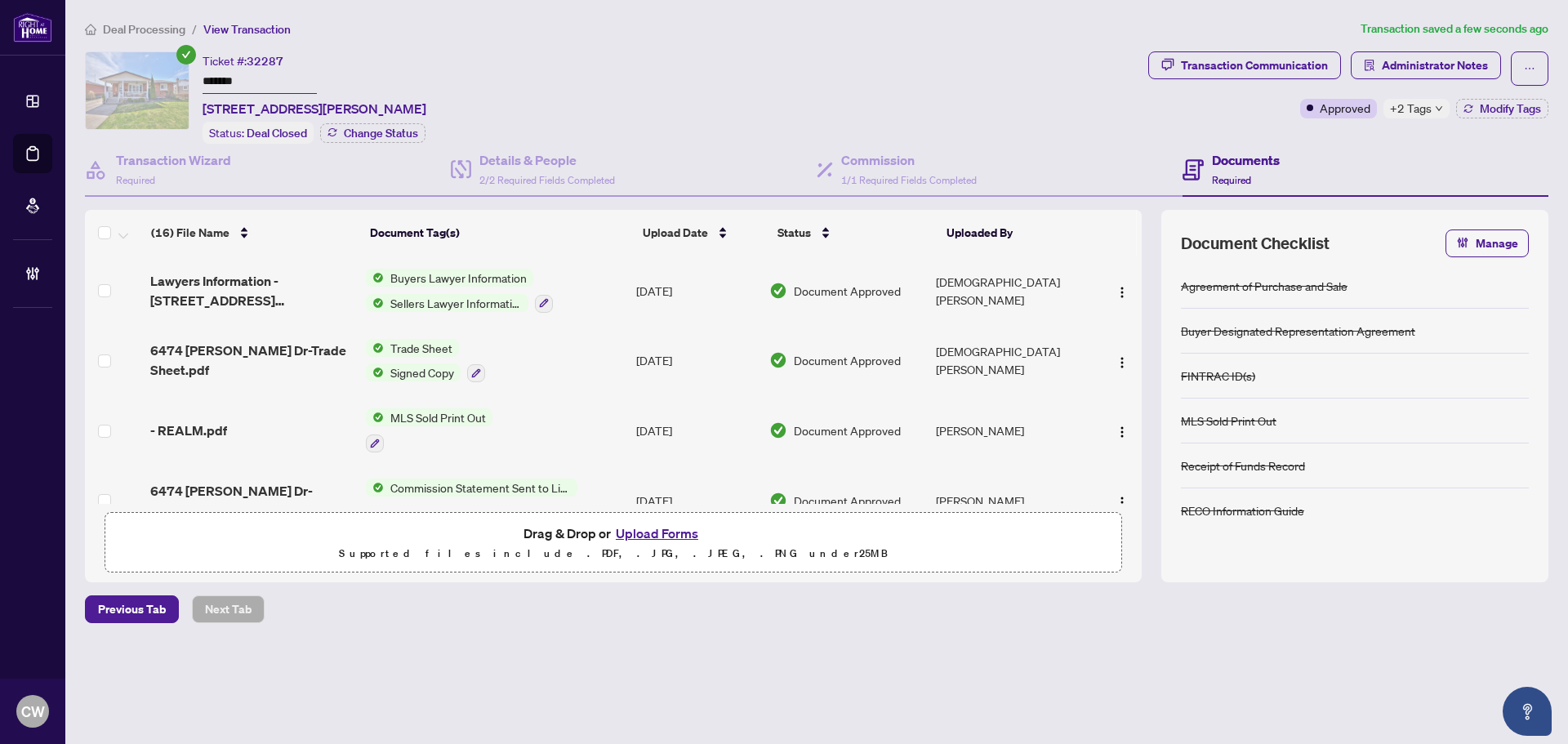
click at [274, 359] on span "6474 [PERSON_NAME] Dr-Trade Sheet.pdf" at bounding box center [251, 360] width 203 height 39
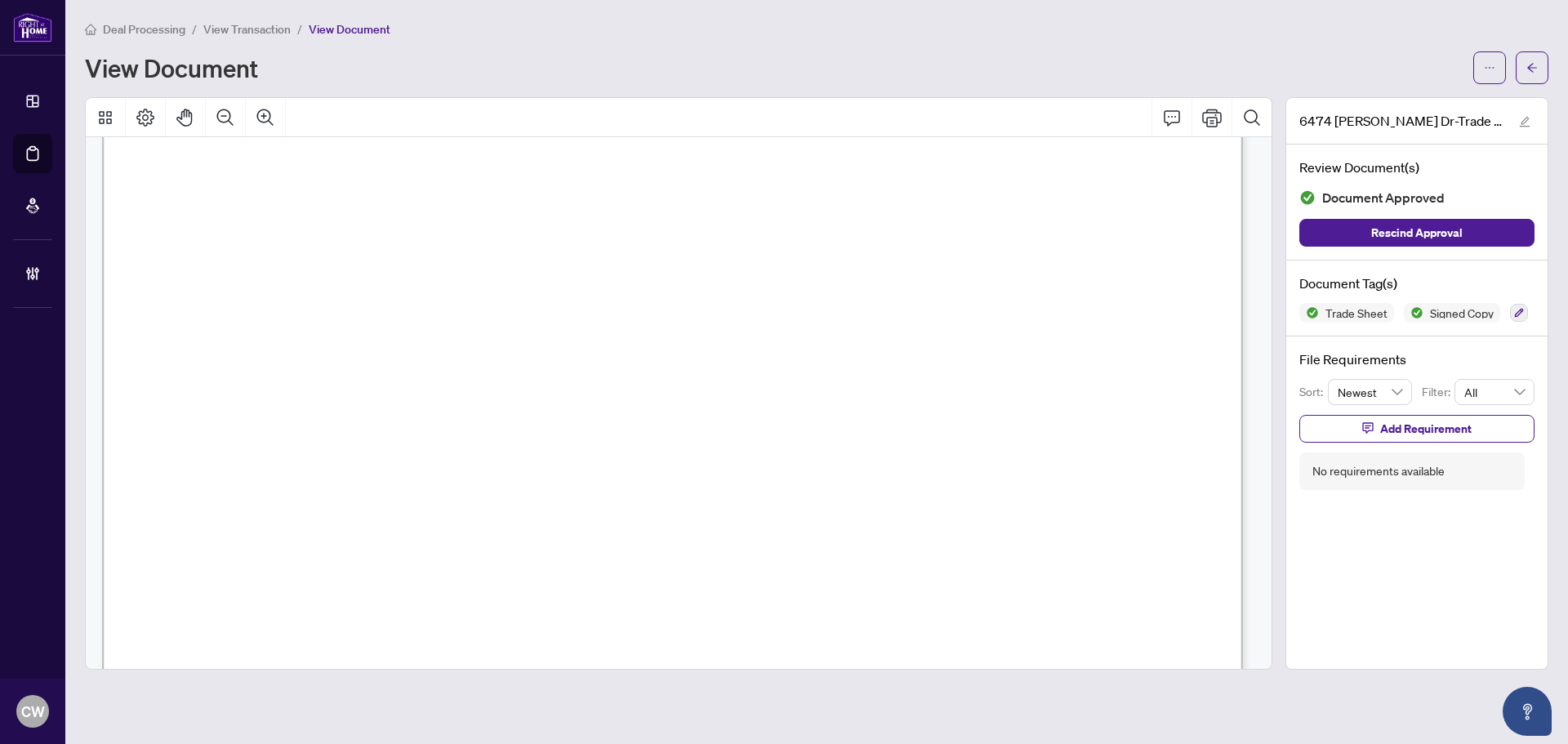
scroll to position [490, 0]
click at [1527, 72] on icon "arrow-left" at bounding box center [1531, 68] width 11 height 11
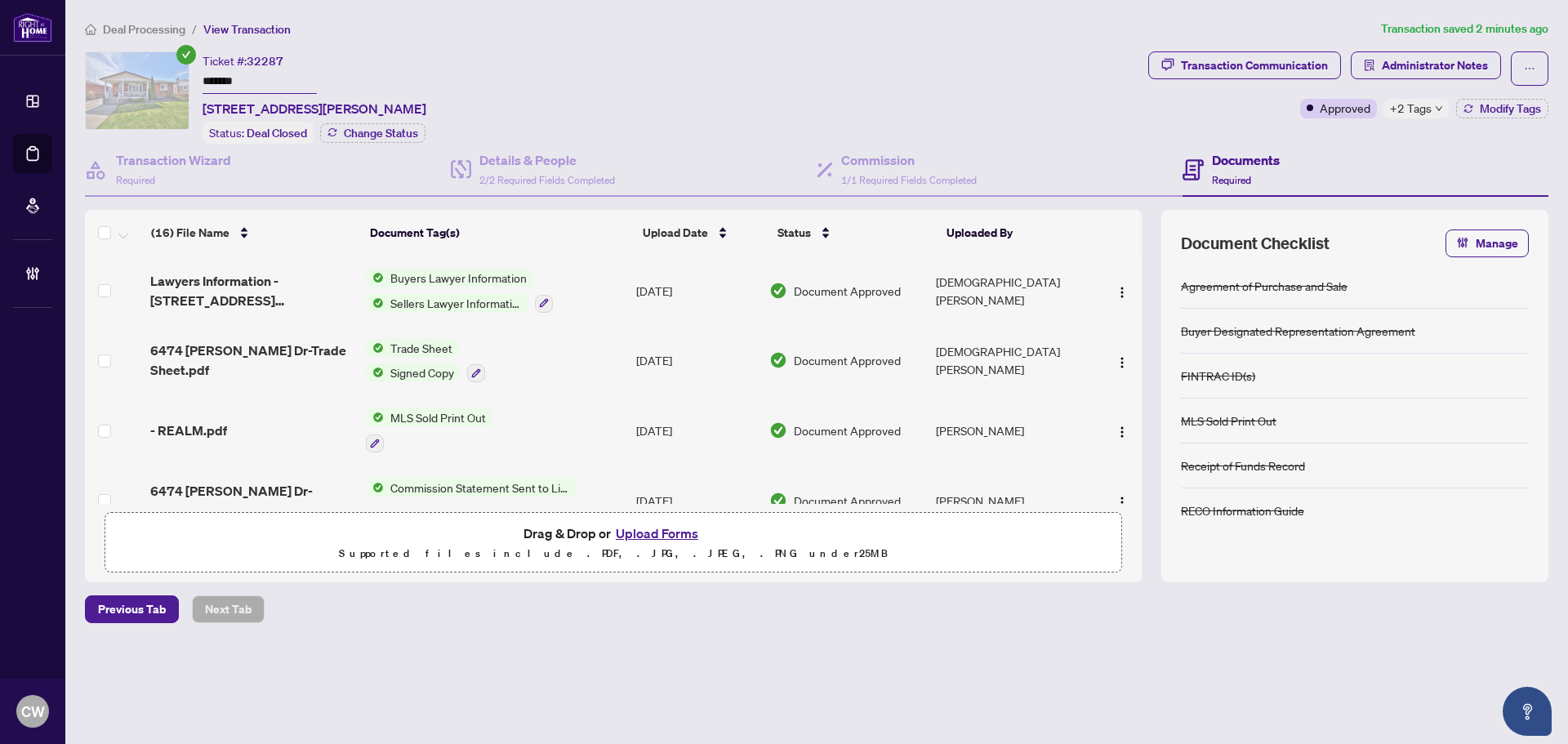
click at [653, 531] on button "Upload Forms" at bounding box center [657, 533] width 92 height 22
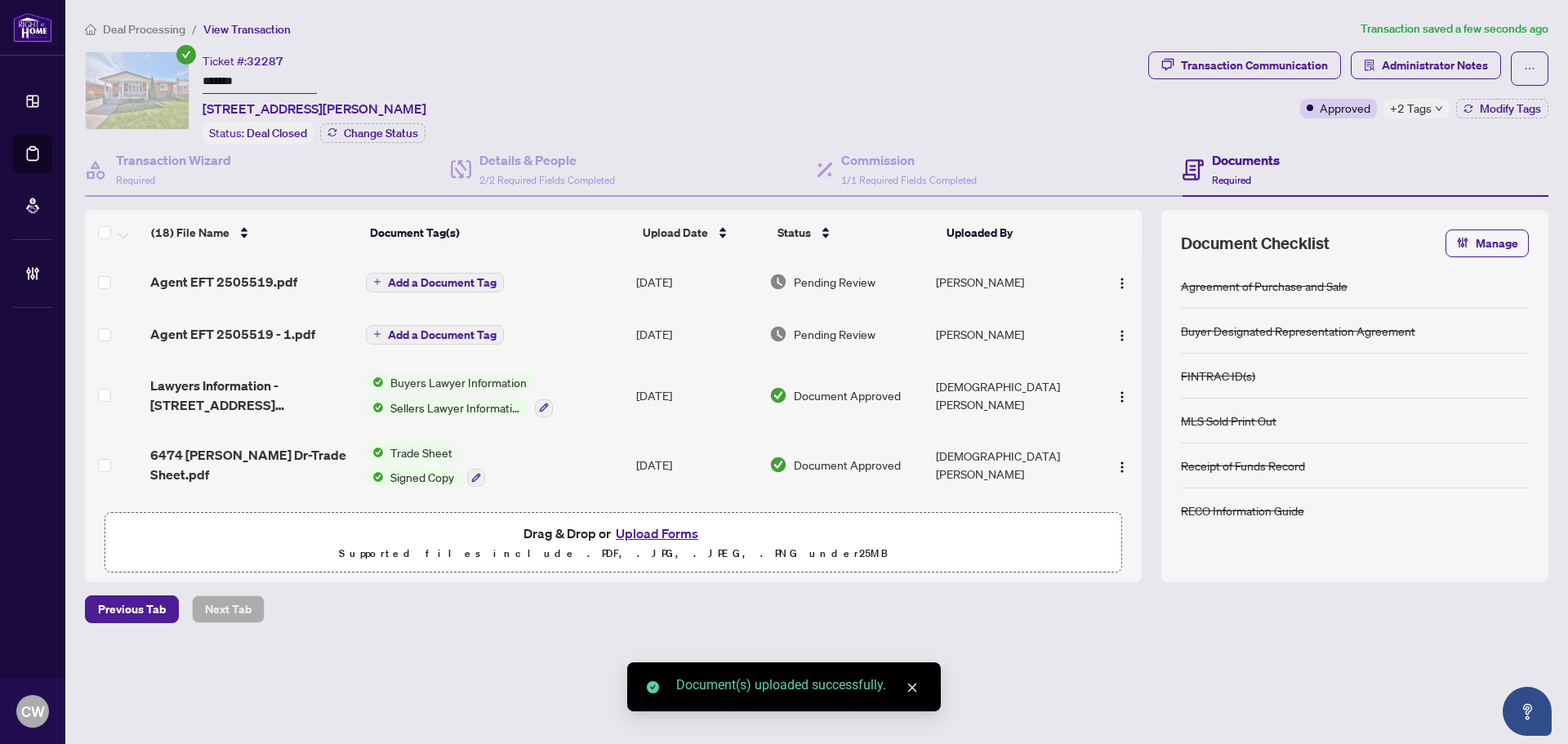
click at [427, 281] on span "Add a Document Tag" at bounding box center [442, 282] width 109 height 11
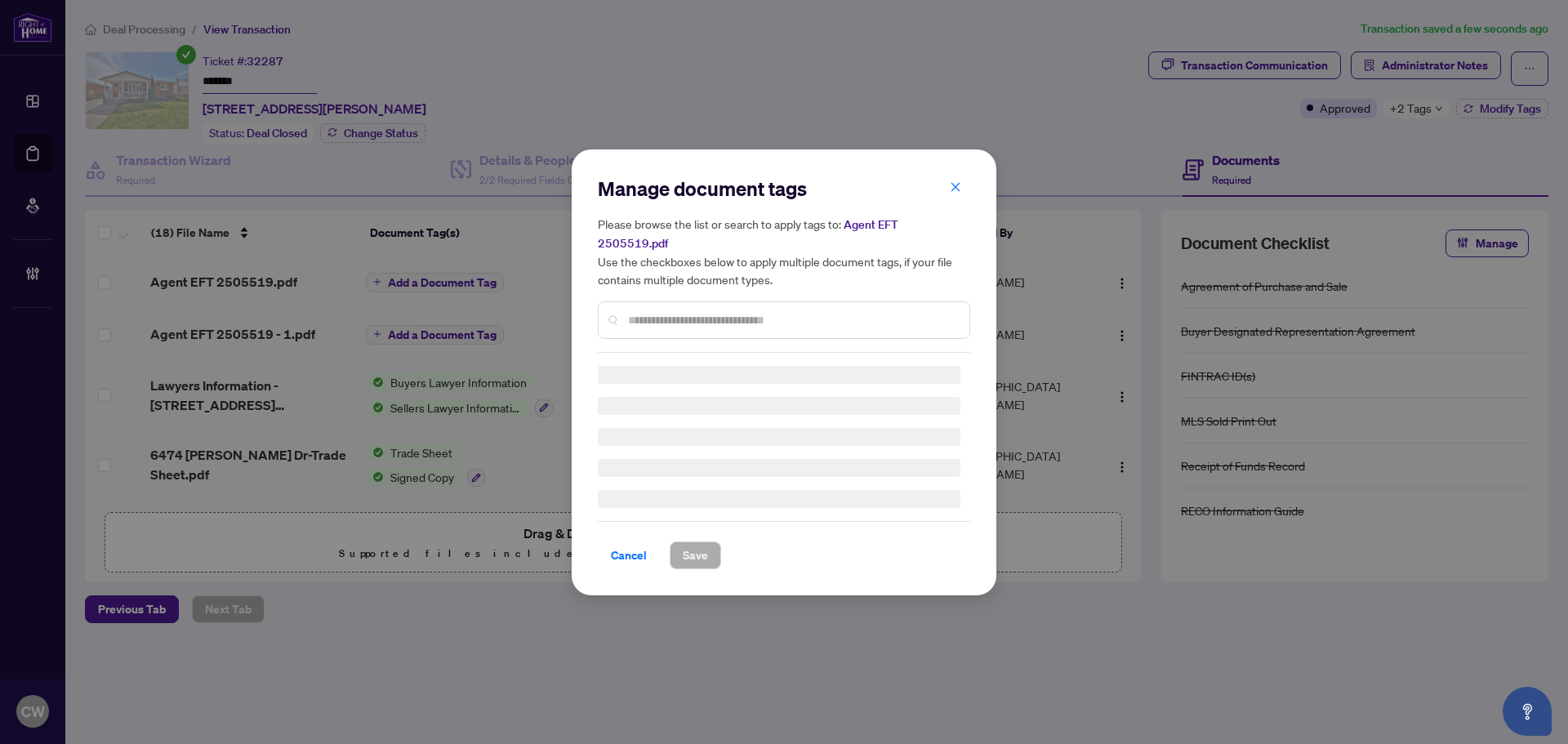
click at [666, 311] on input "text" at bounding box center [792, 320] width 328 height 18
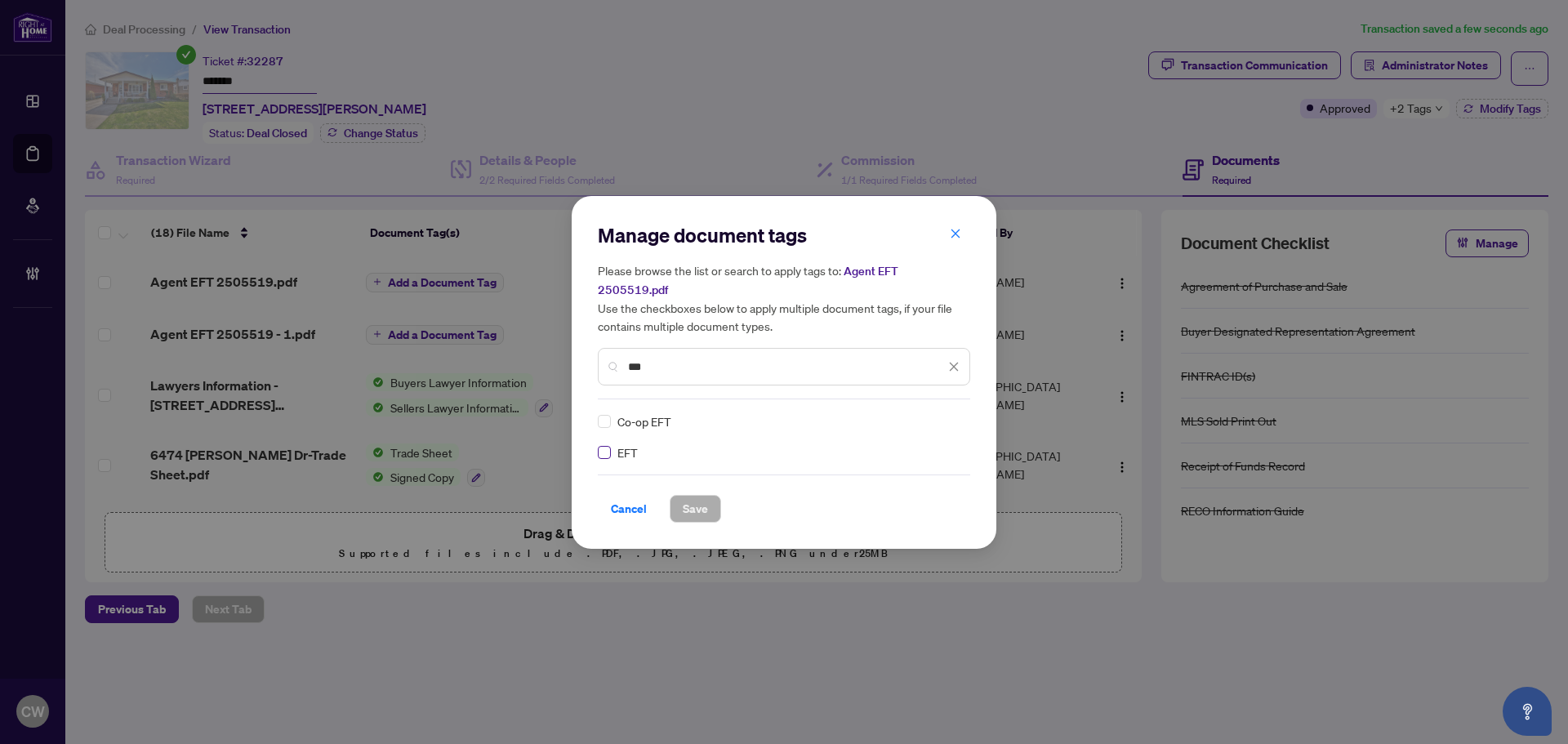
type input "***"
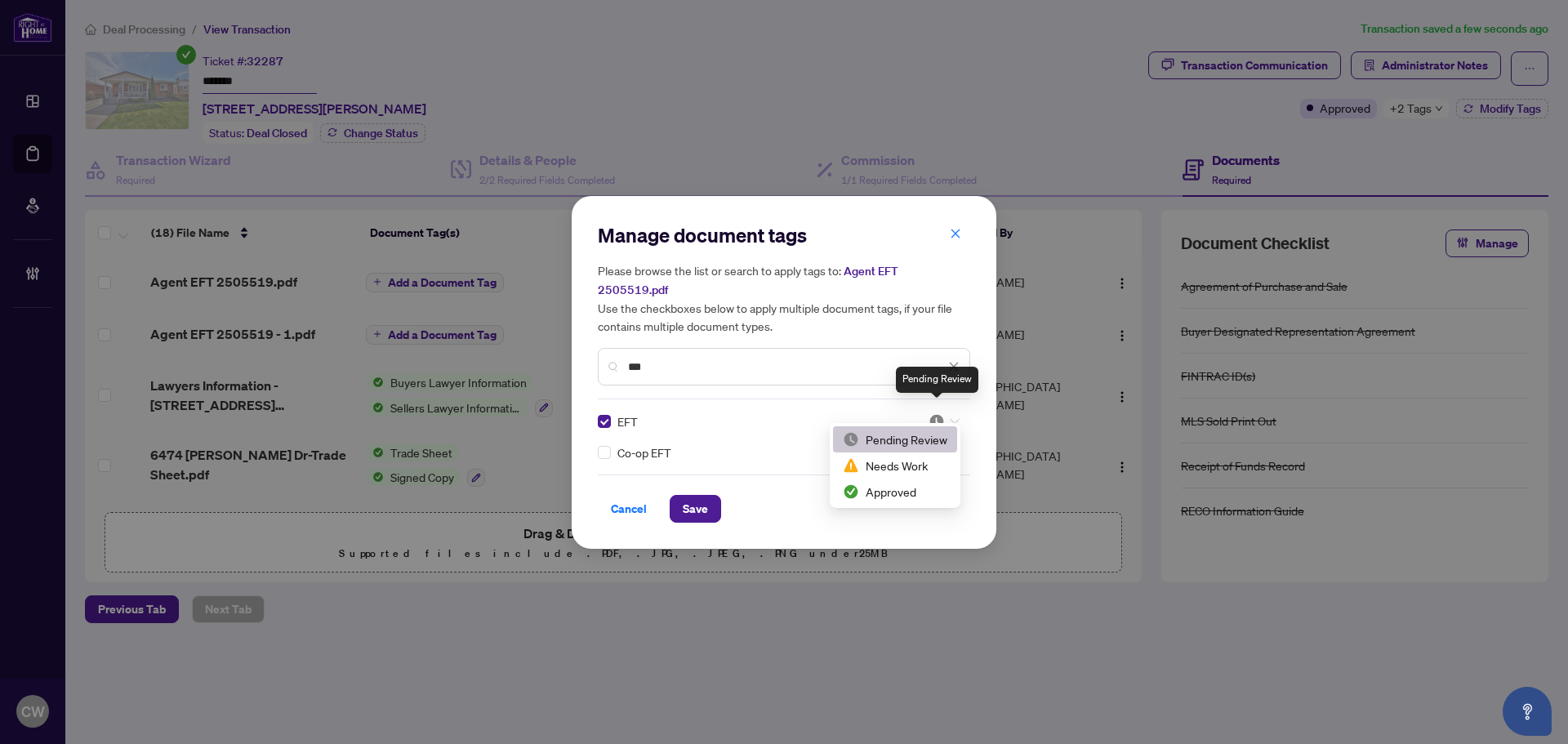
click at [938, 416] on img at bounding box center [936, 420] width 16 height 16
click at [911, 486] on div "Approved" at bounding box center [894, 491] width 104 height 18
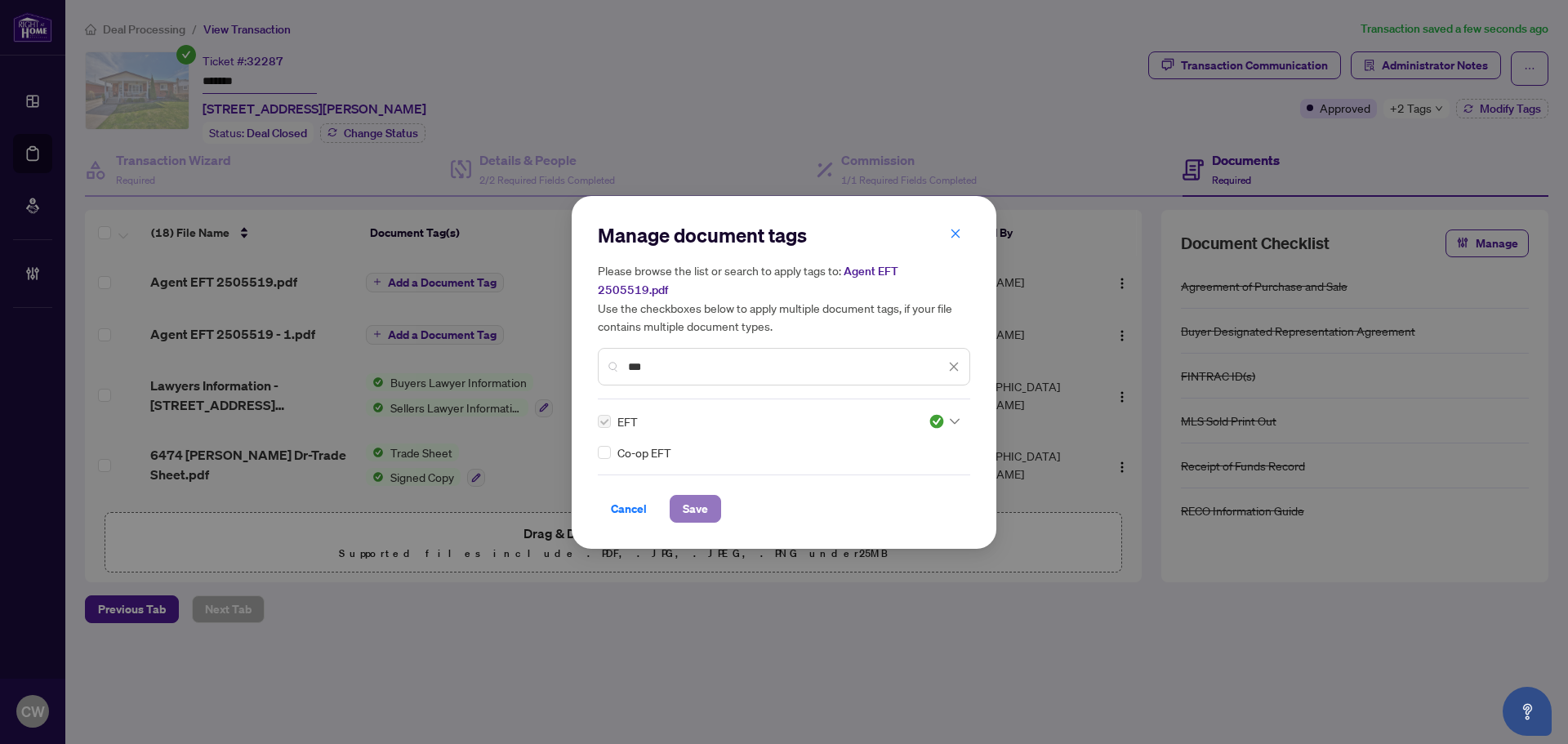
click at [699, 500] on span "Save" at bounding box center [695, 509] width 25 height 26
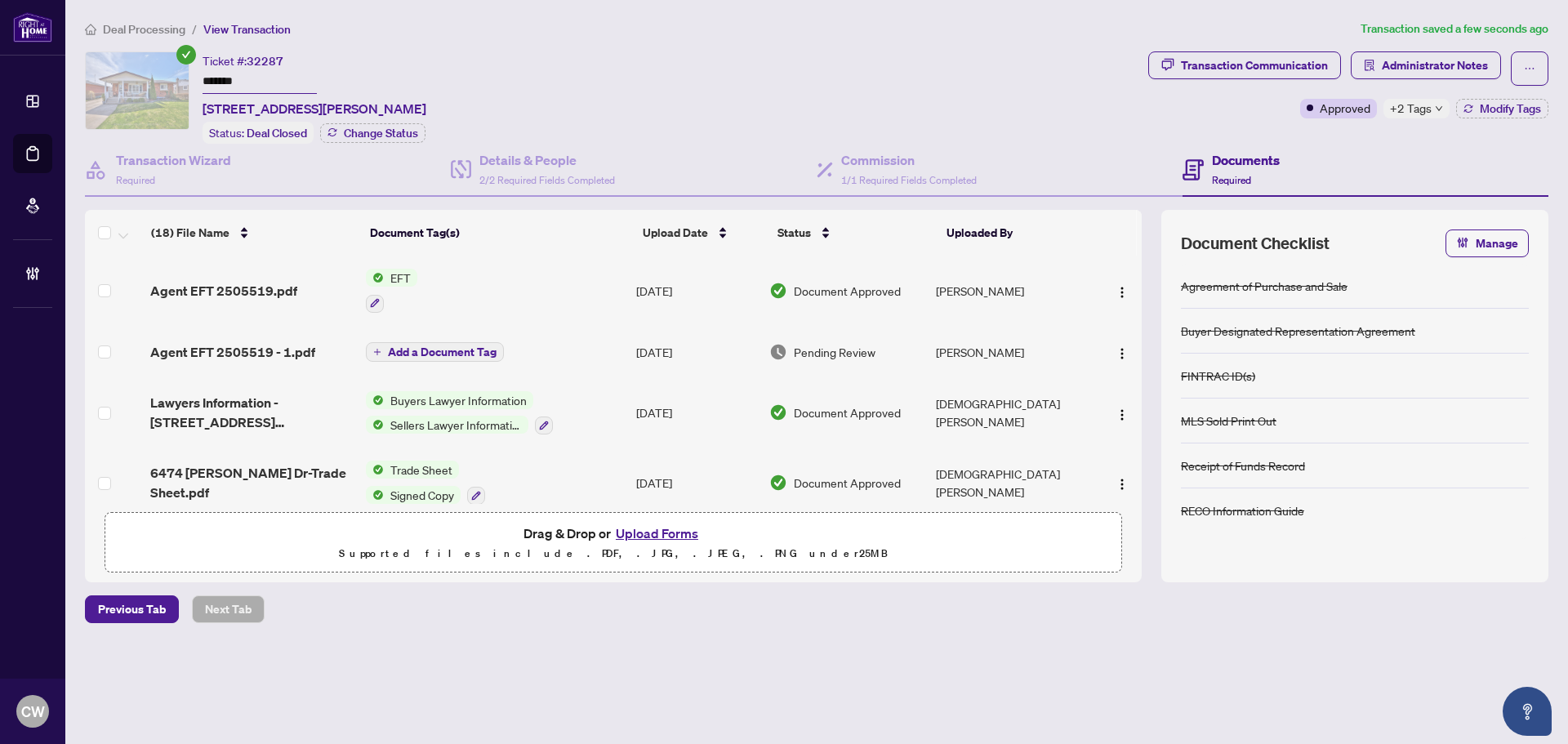
click at [434, 350] on span "Add a Document Tag" at bounding box center [442, 352] width 109 height 11
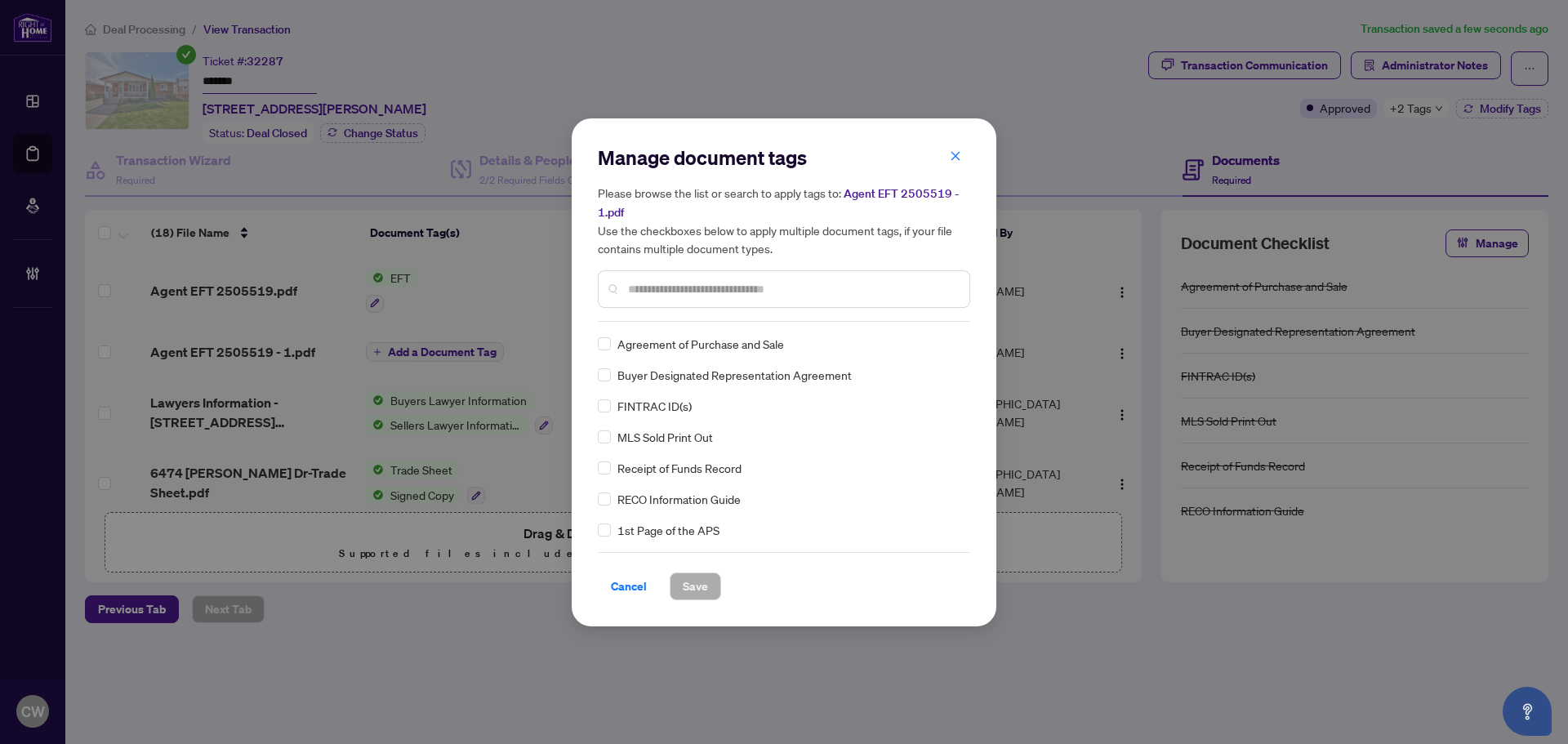
click at [669, 290] on input "text" at bounding box center [792, 288] width 328 height 18
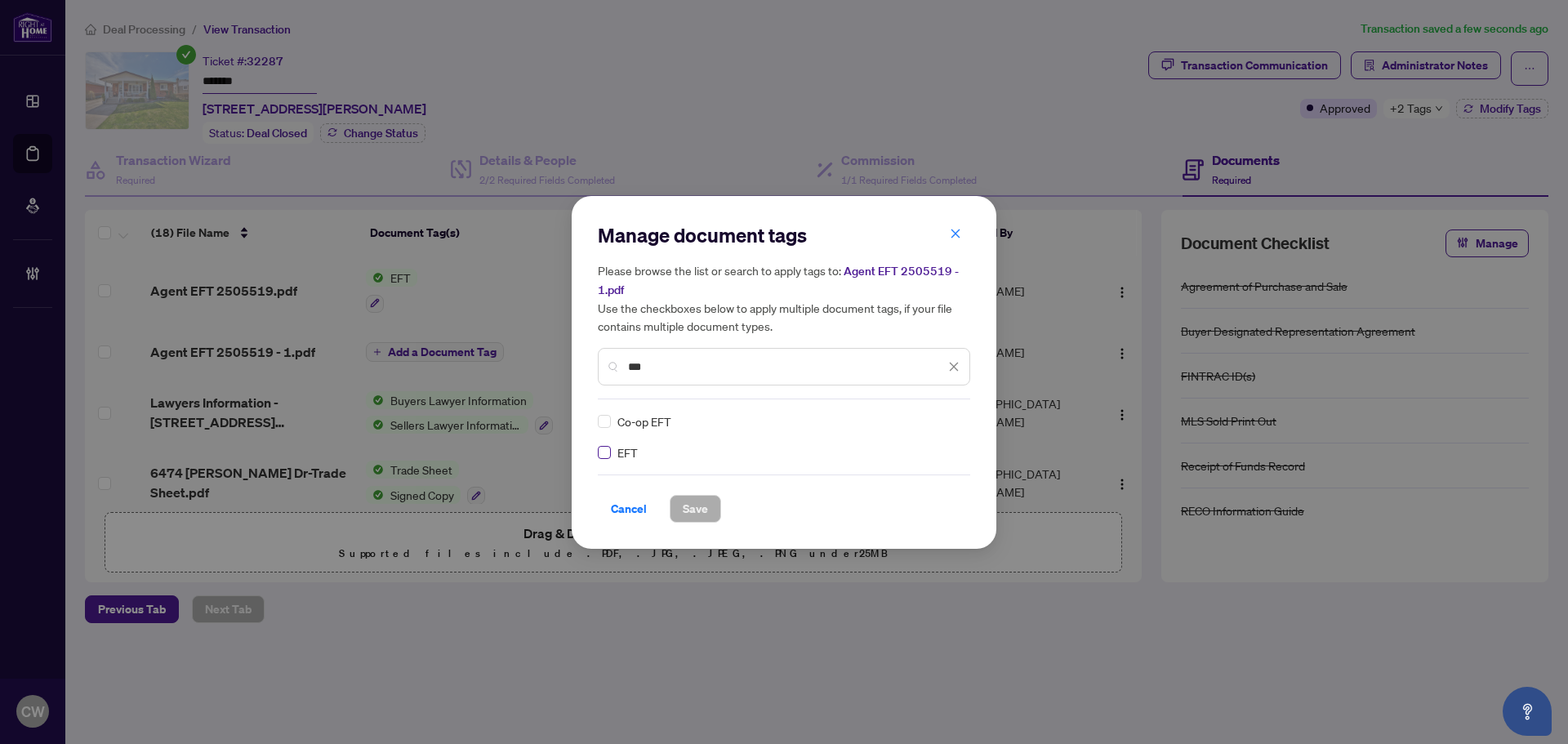
type input "***"
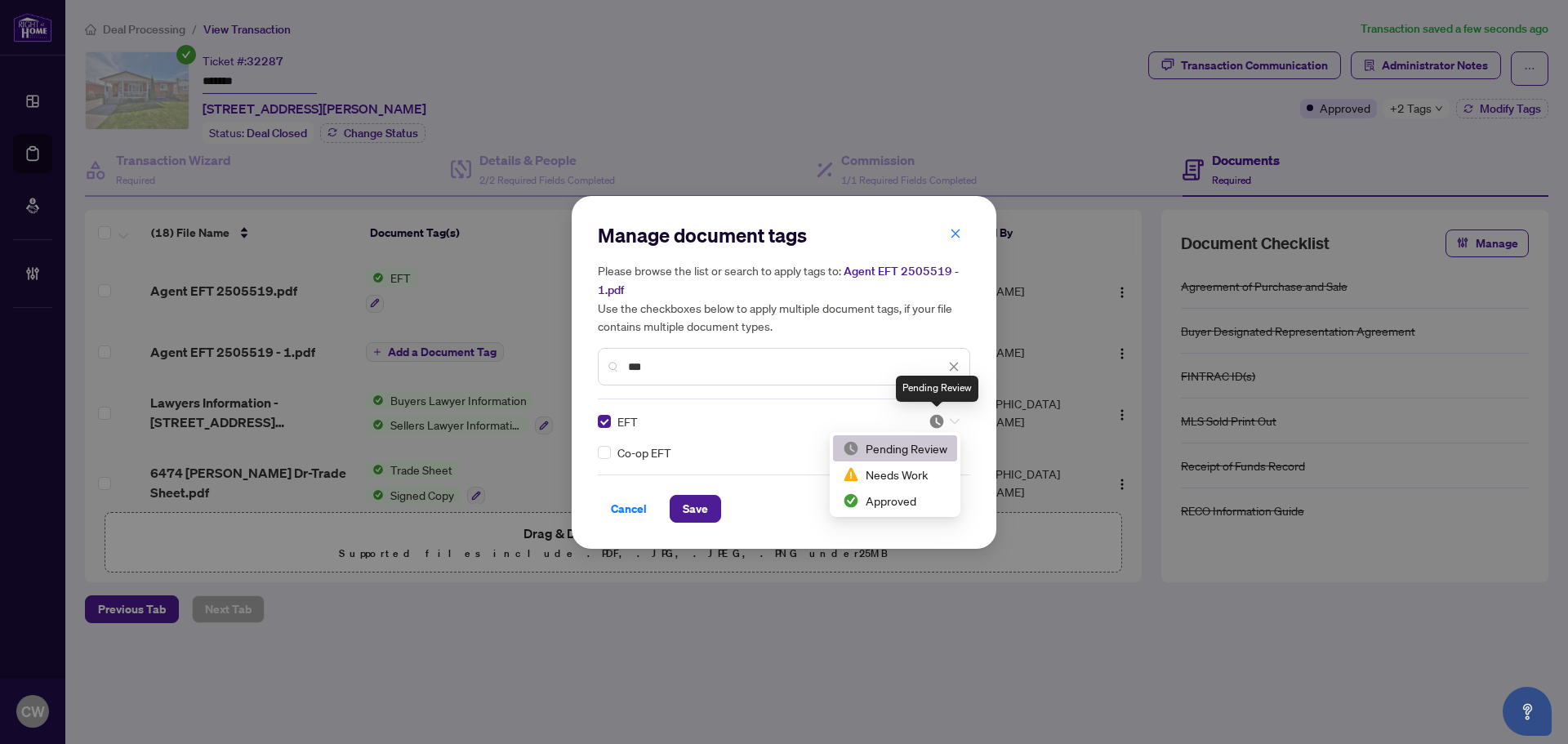
click at [930, 423] on img at bounding box center [936, 420] width 16 height 16
click at [921, 495] on div "Approved" at bounding box center [894, 500] width 104 height 18
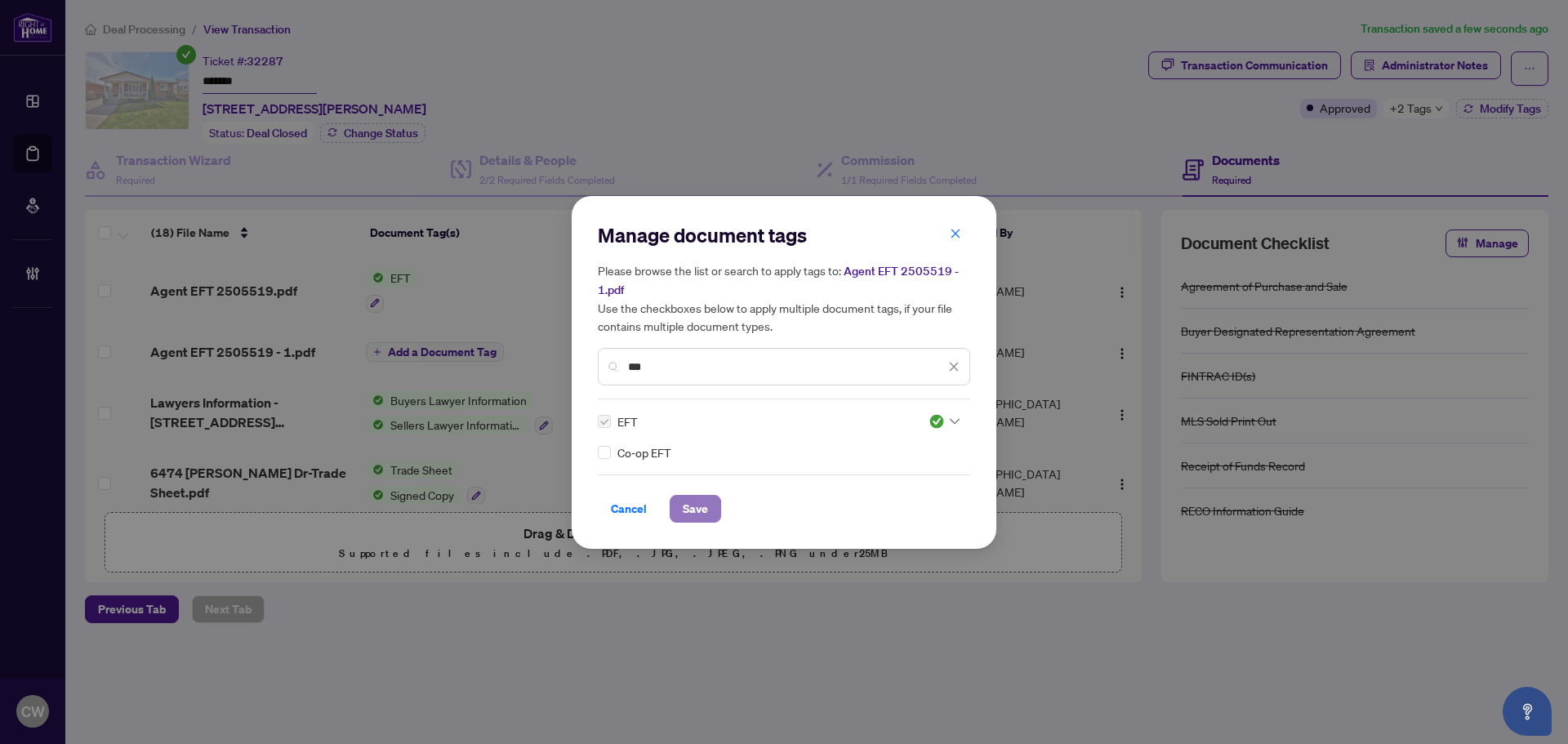
click at [702, 502] on span "Save" at bounding box center [695, 509] width 25 height 26
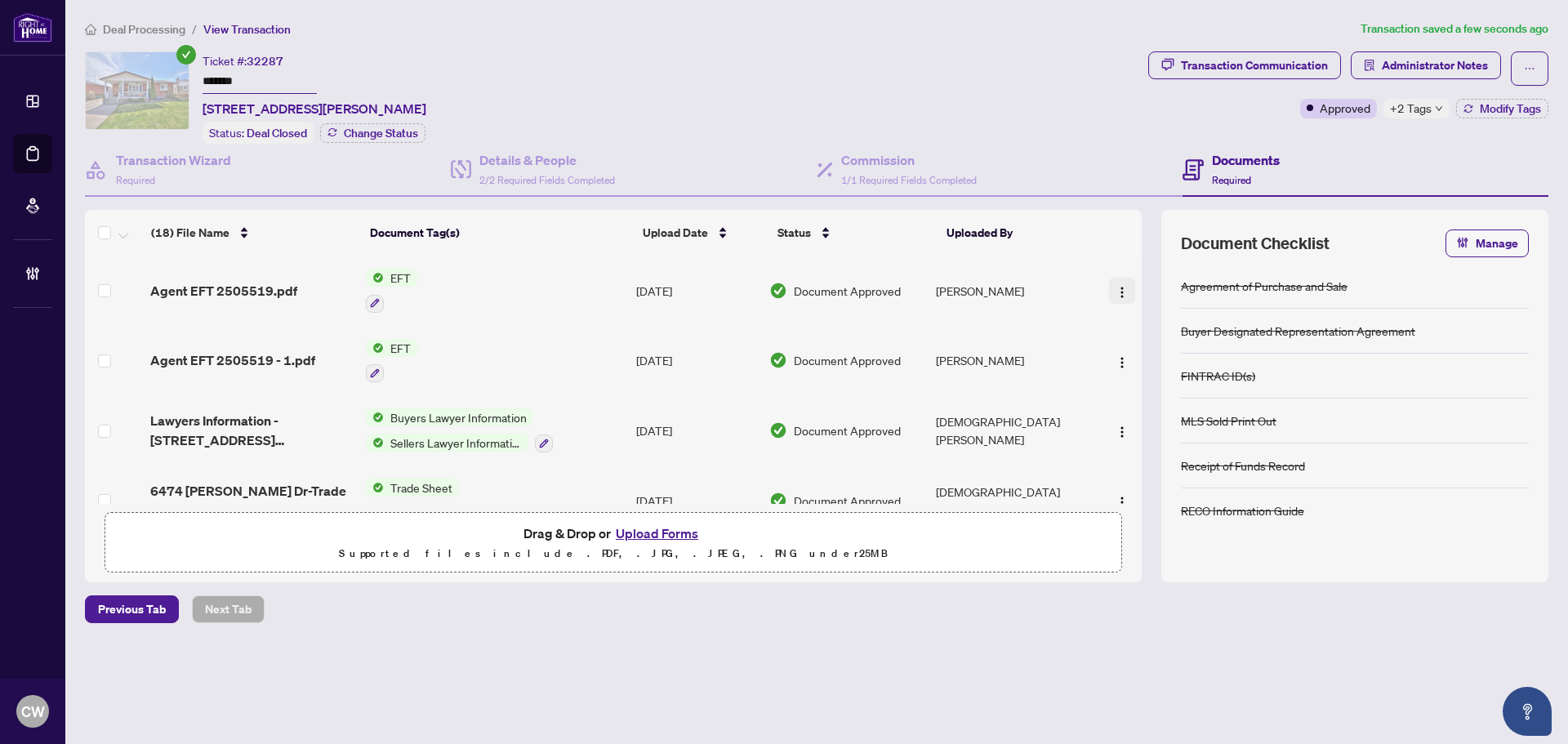
click at [1124, 287] on button "button" at bounding box center [1122, 291] width 26 height 26
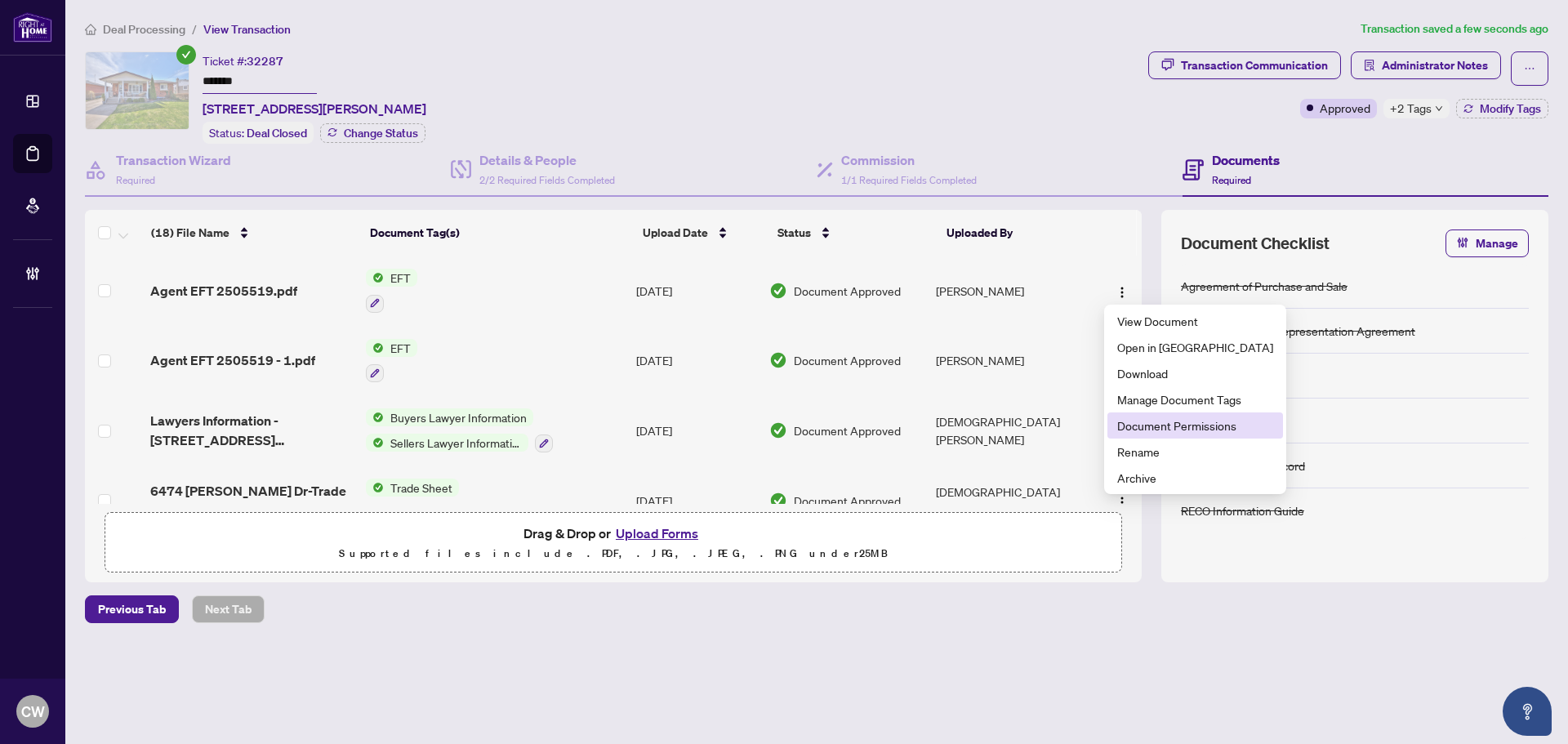
click at [1154, 426] on span "Document Permissions" at bounding box center [1195, 425] width 156 height 18
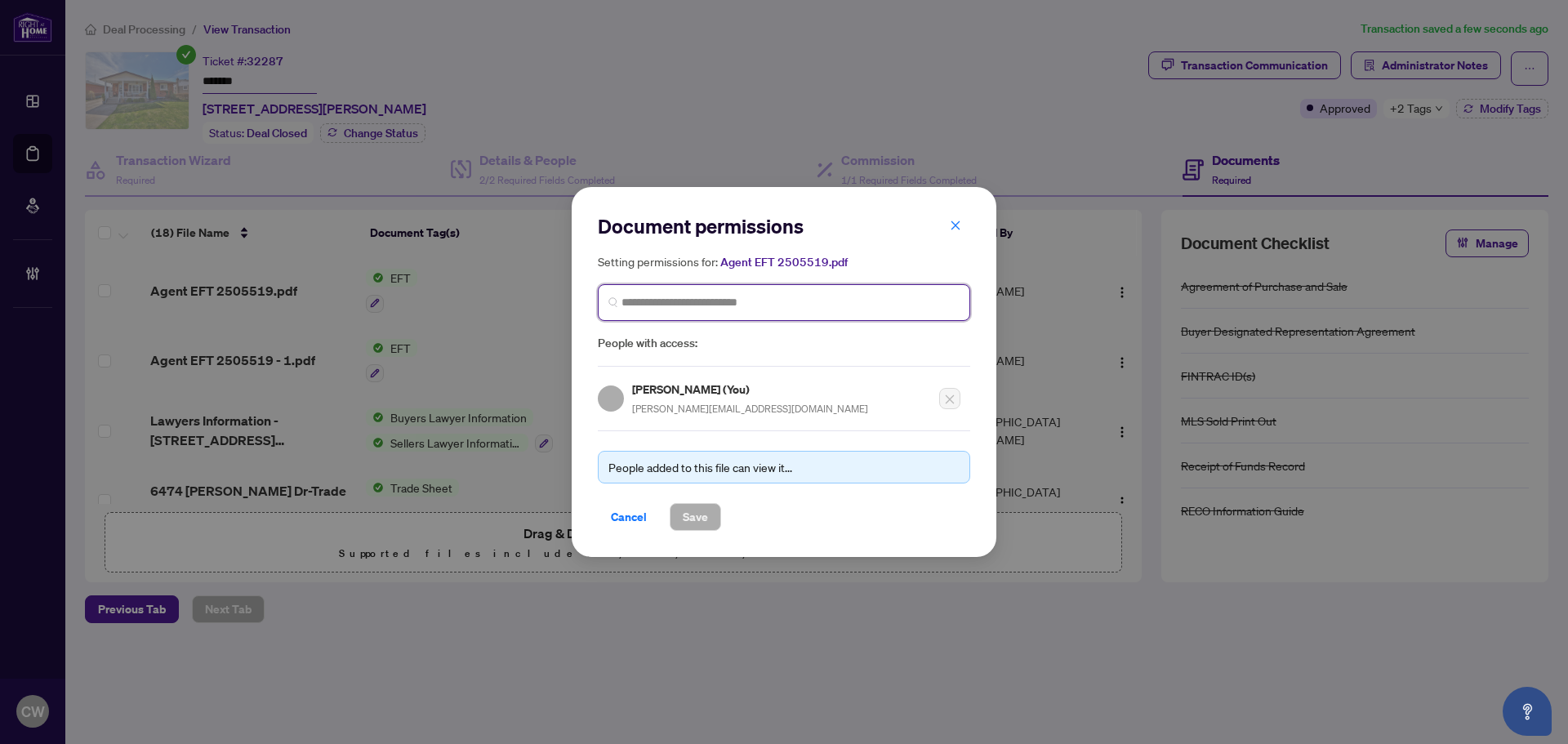
click at [783, 305] on input "search" at bounding box center [790, 302] width 338 height 17
paste input "**********"
type input "**********"
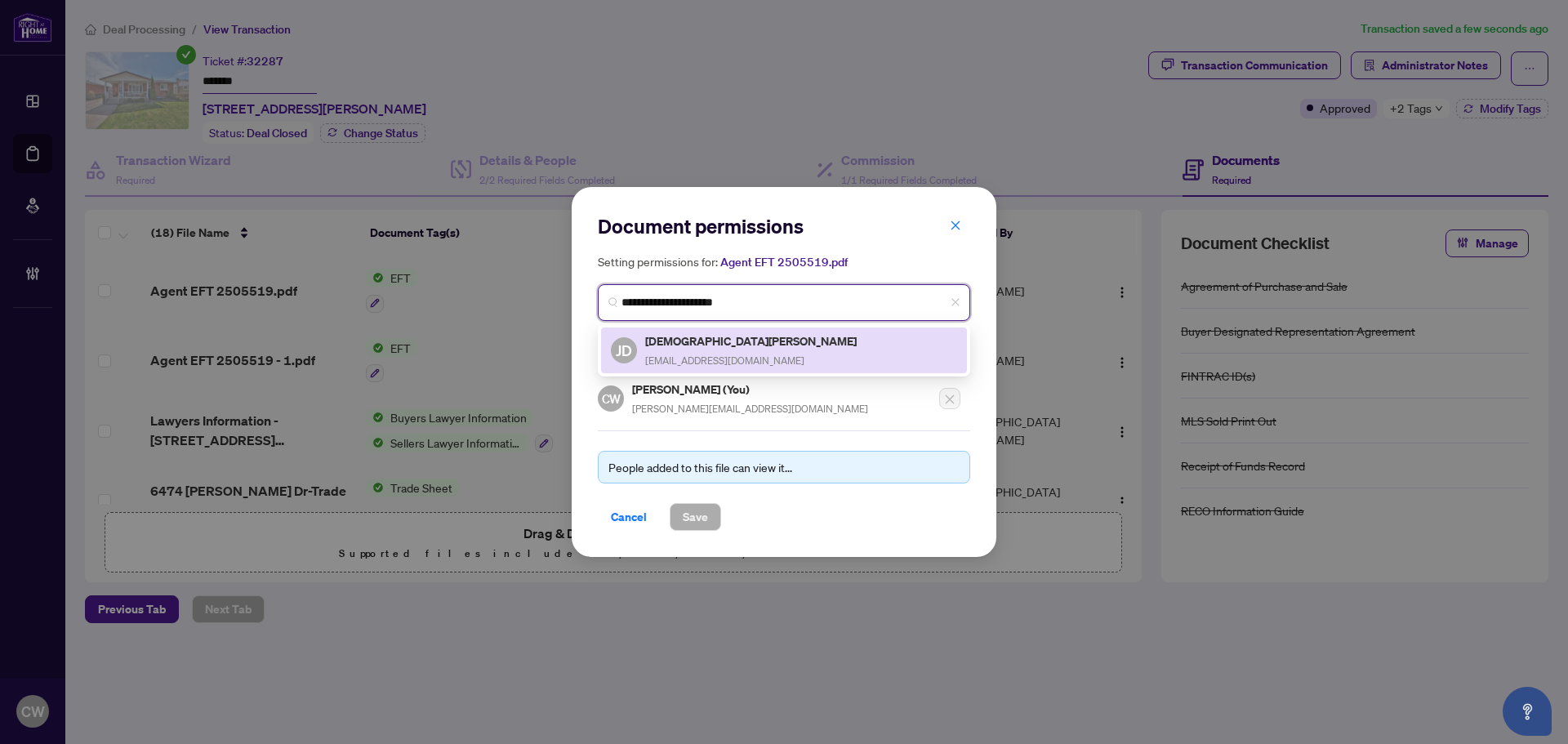
click at [705, 358] on span "[EMAIL_ADDRESS][DOMAIN_NAME]" at bounding box center [724, 360] width 160 height 12
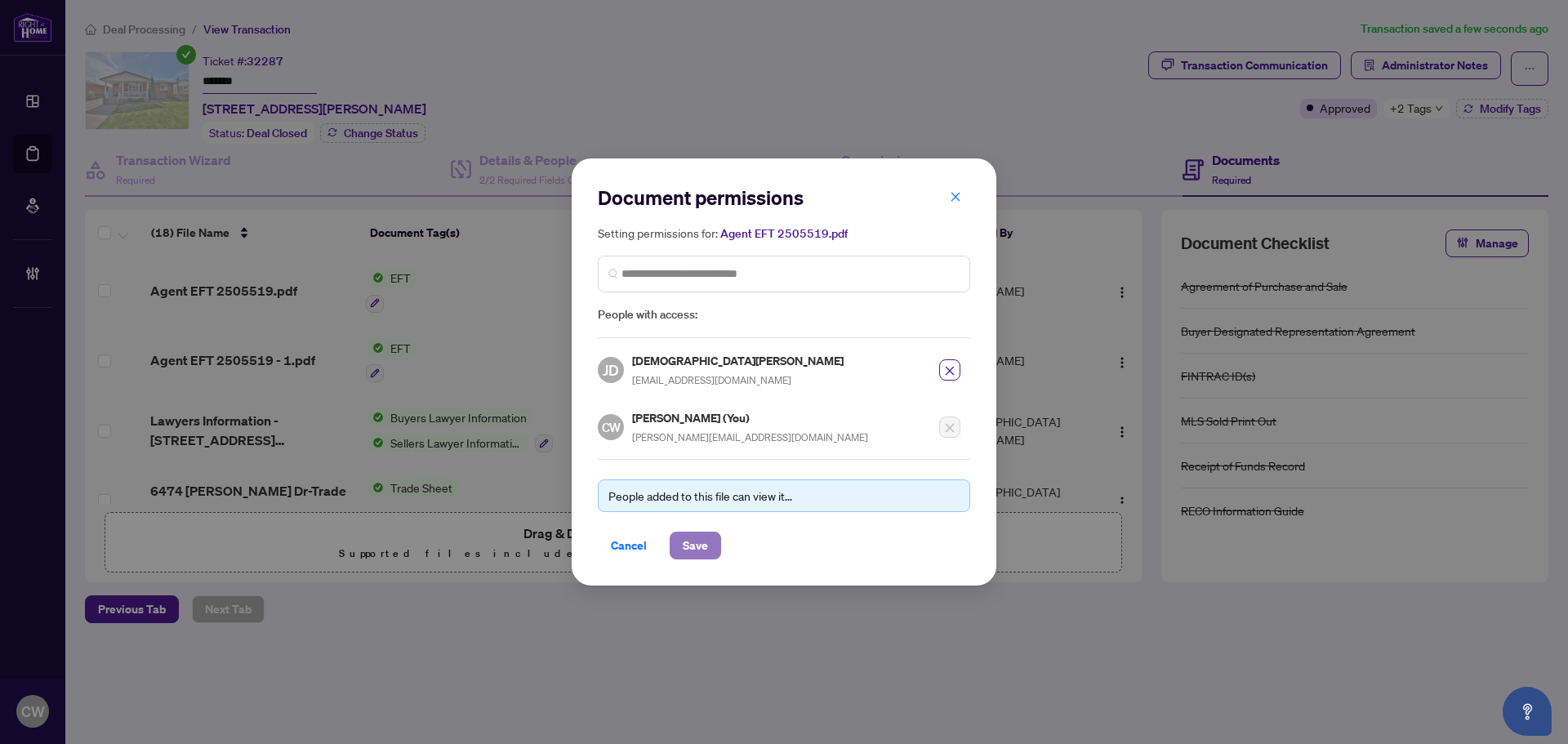
click at [702, 537] on span "Save" at bounding box center [695, 545] width 25 height 26
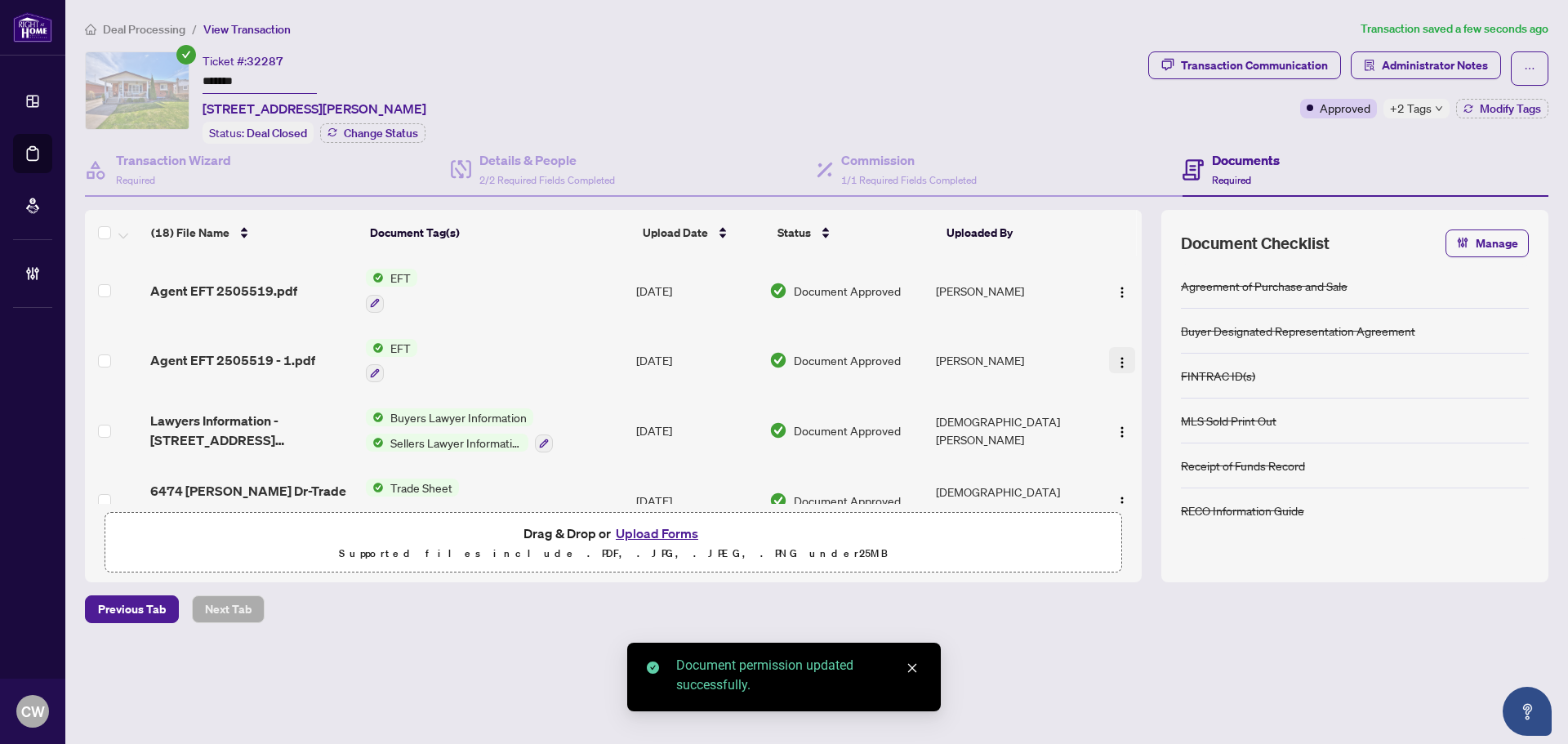
click at [1122, 359] on img "button" at bounding box center [1122, 362] width 13 height 13
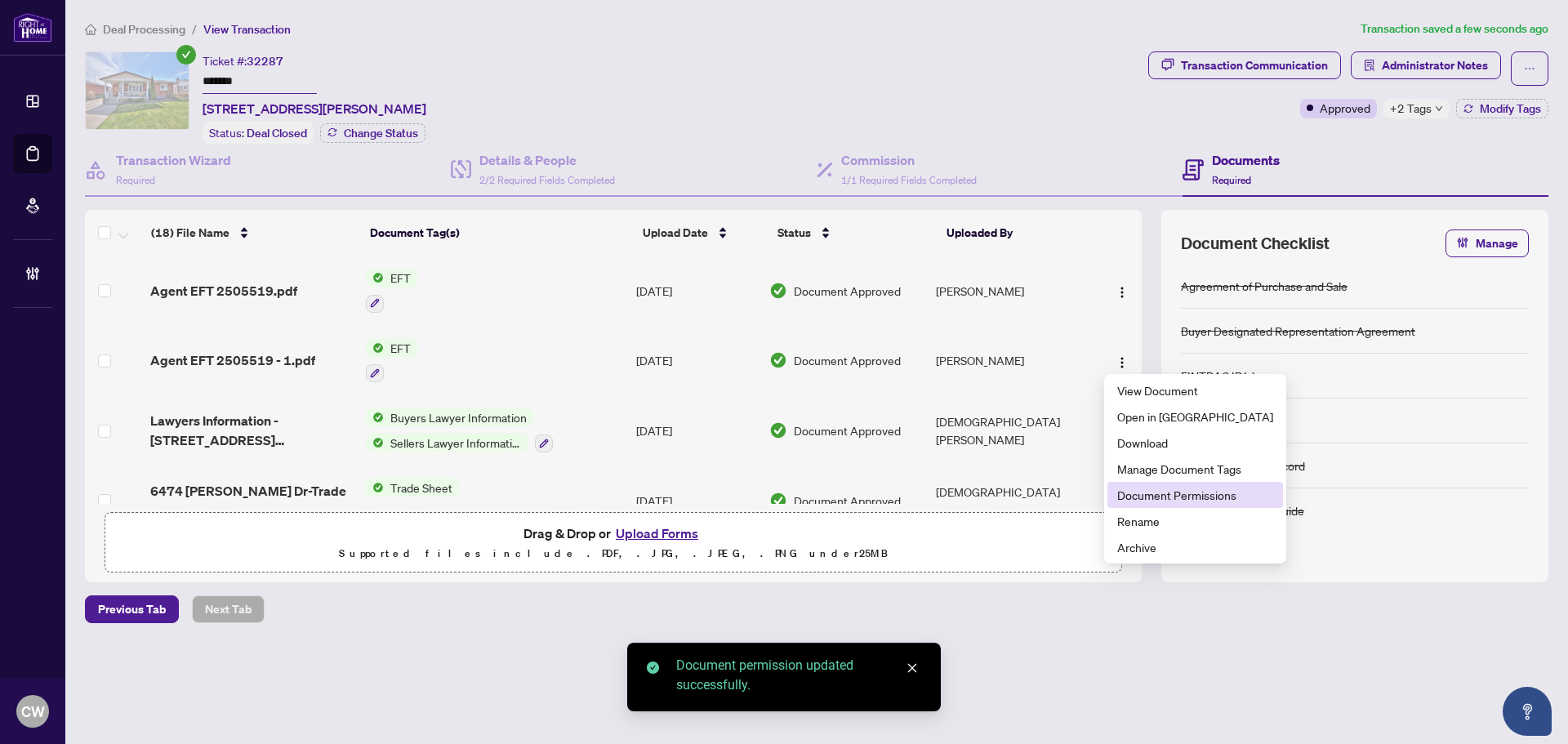
click at [1184, 492] on span "Document Permissions" at bounding box center [1195, 494] width 156 height 18
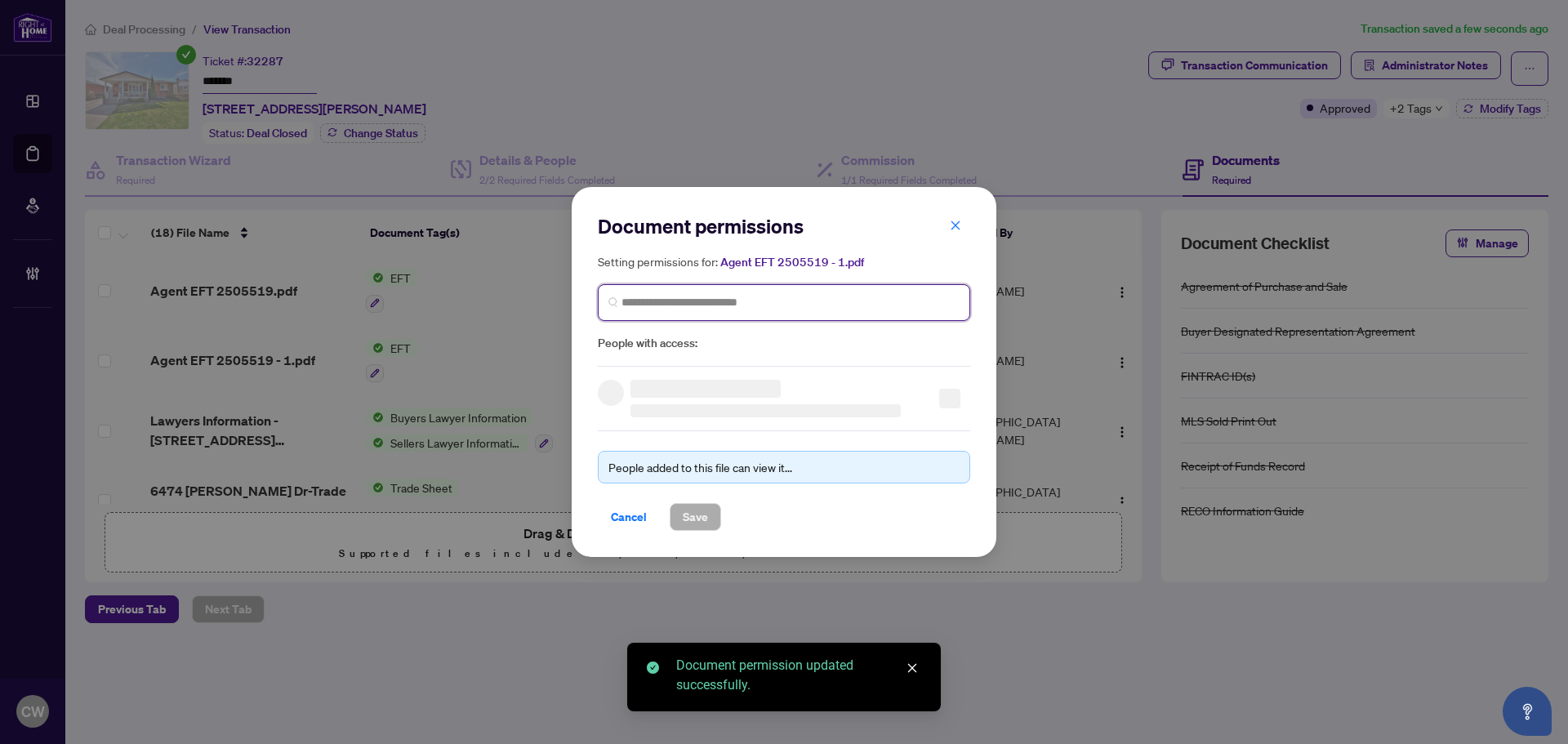
click at [0, 0] on input "search" at bounding box center [0, 0] width 0 height 0
paste input "**********"
type input "**********"
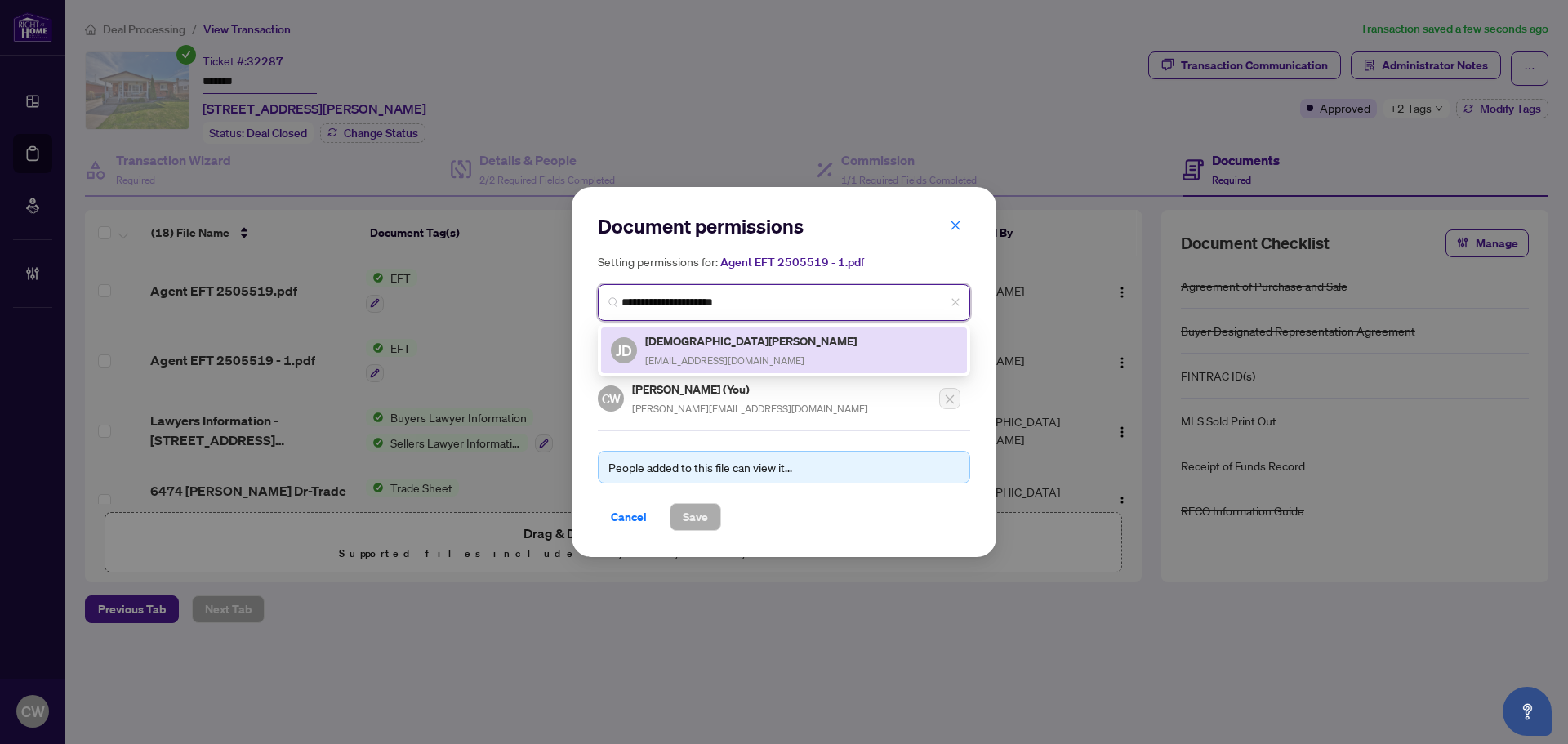
click at [760, 341] on div "[PERSON_NAME][DEMOGRAPHIC_DATA] [EMAIL_ADDRESS][DOMAIN_NAME]" at bounding box center [784, 350] width 346 height 38
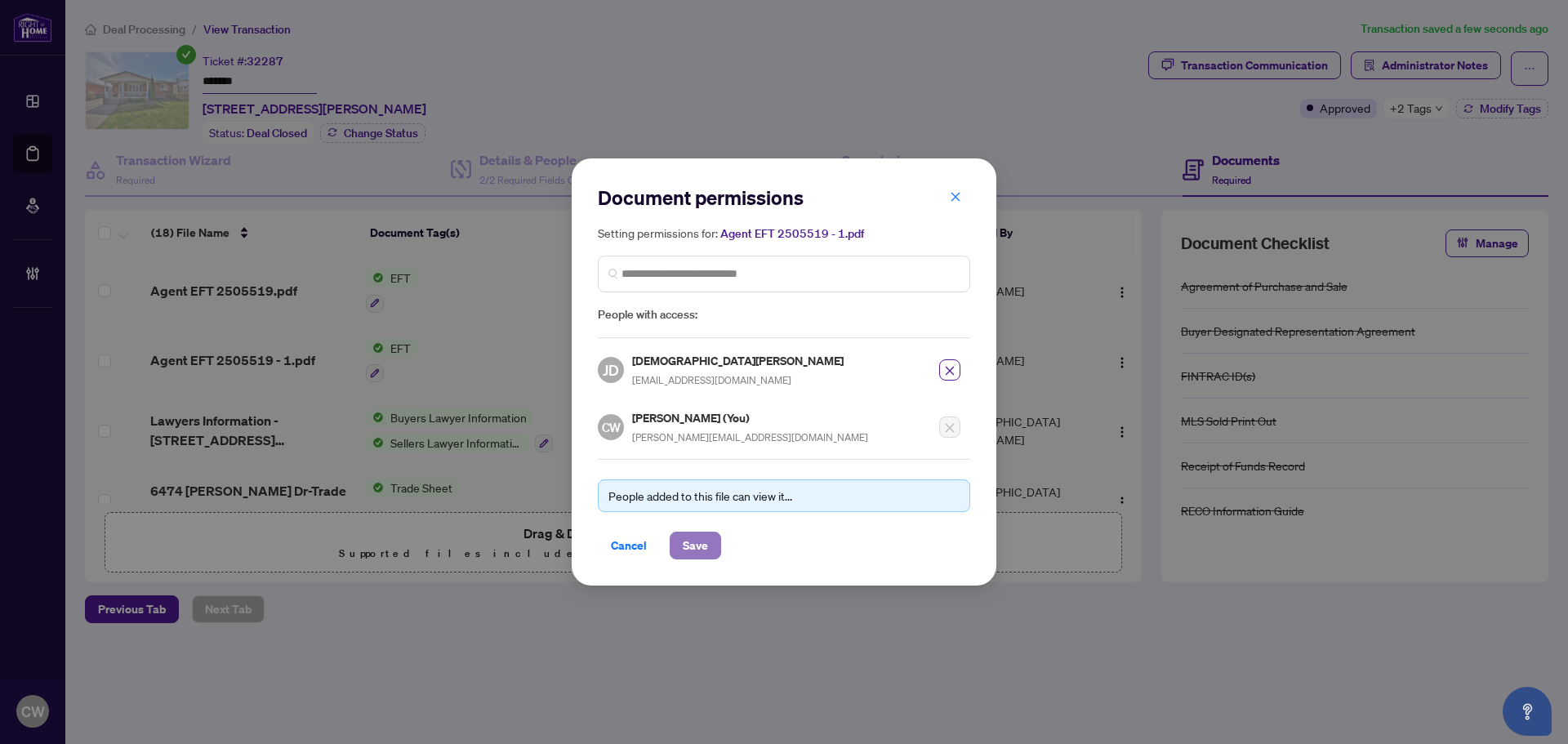
click at [696, 546] on span "Save" at bounding box center [695, 545] width 25 height 26
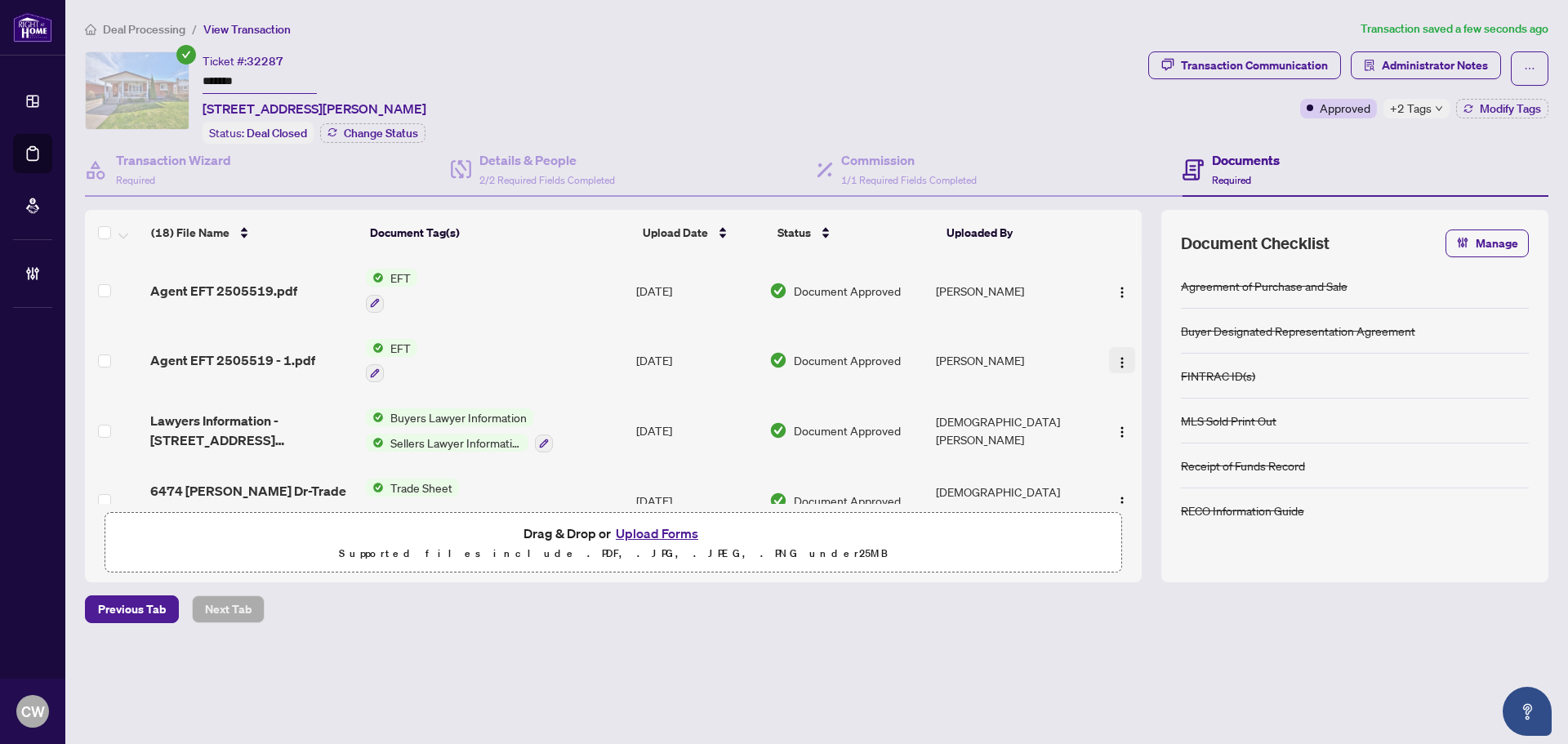
click at [1116, 356] on img "button" at bounding box center [1122, 362] width 13 height 13
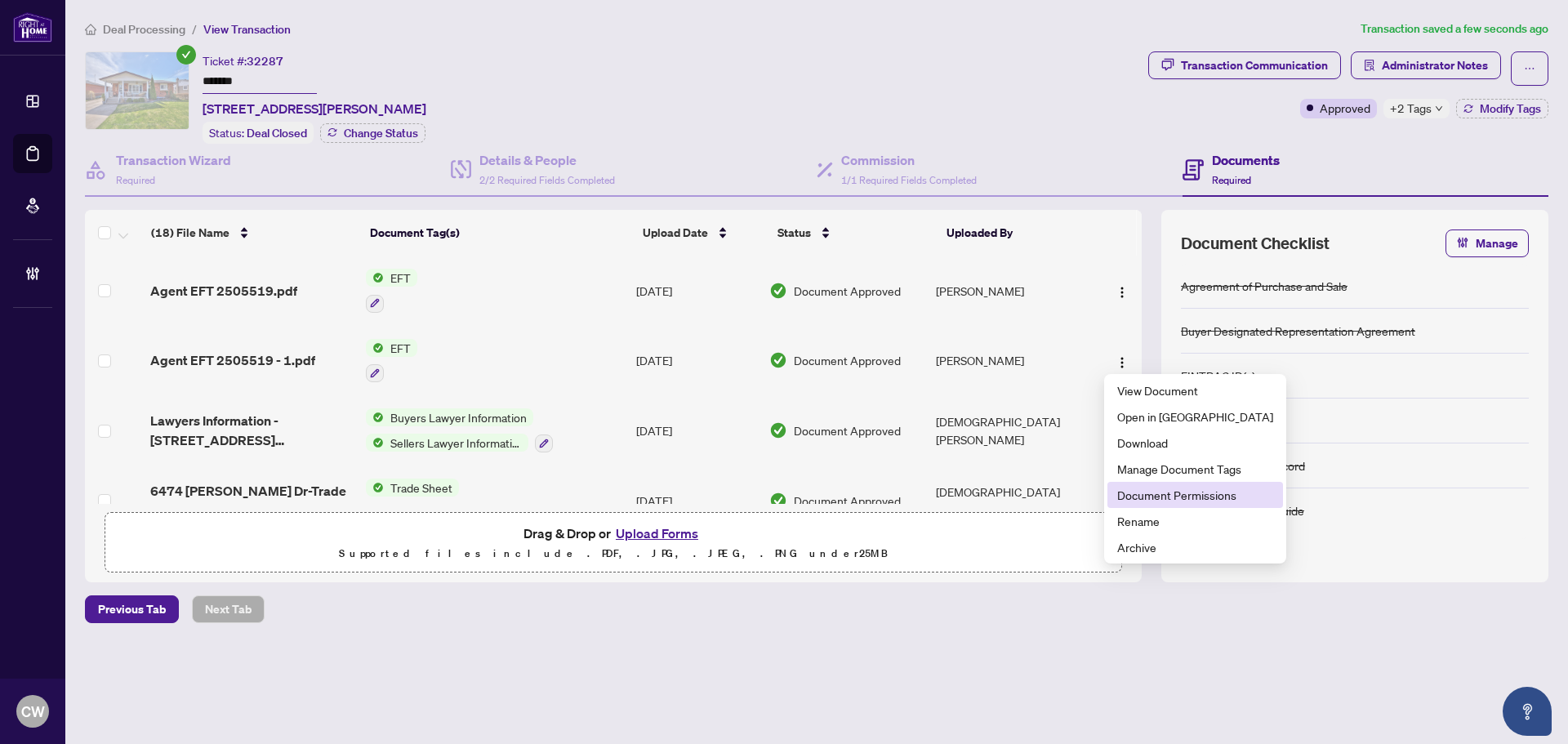
click at [1161, 490] on span "Document Permissions" at bounding box center [1195, 494] width 156 height 18
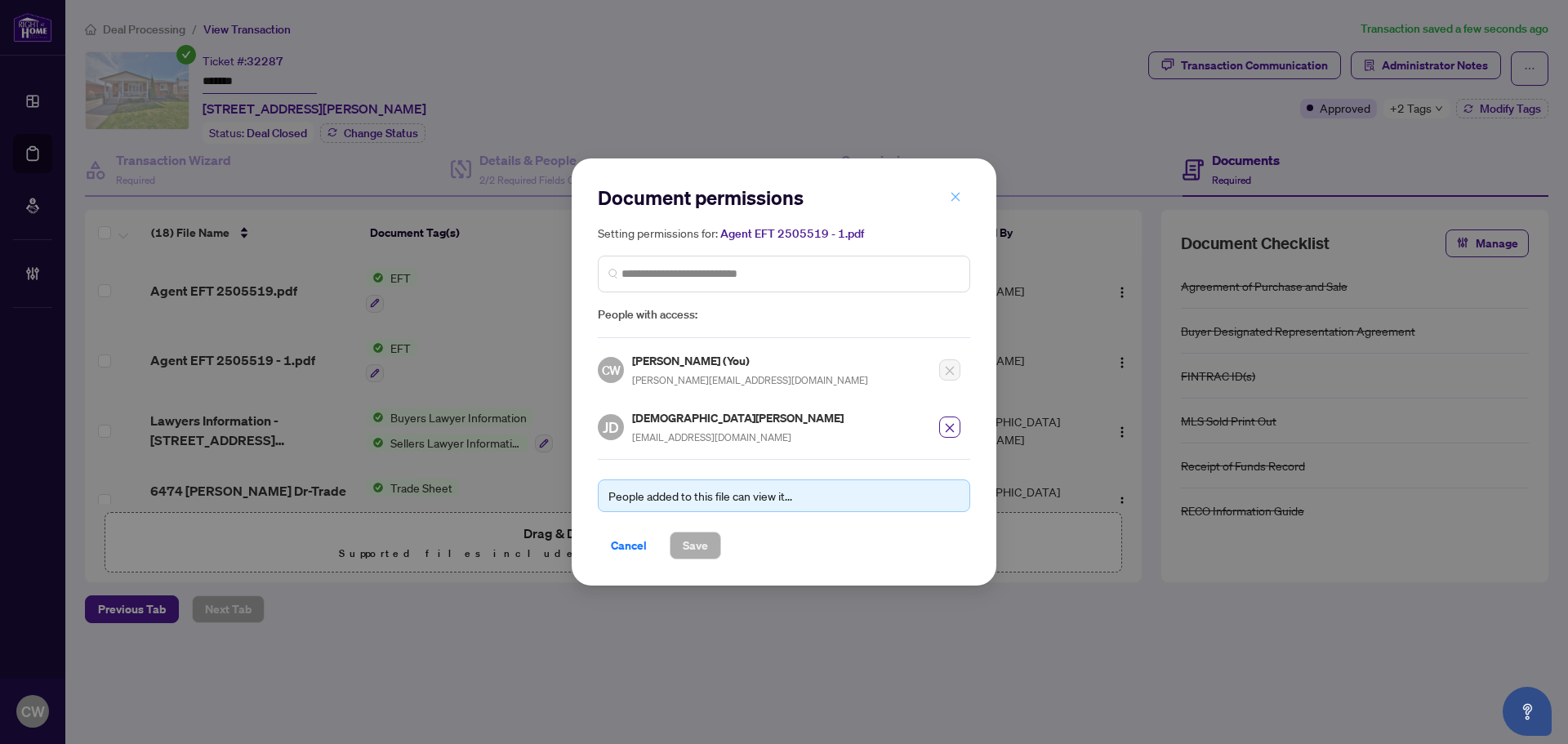
click at [957, 192] on span "button" at bounding box center [955, 197] width 11 height 26
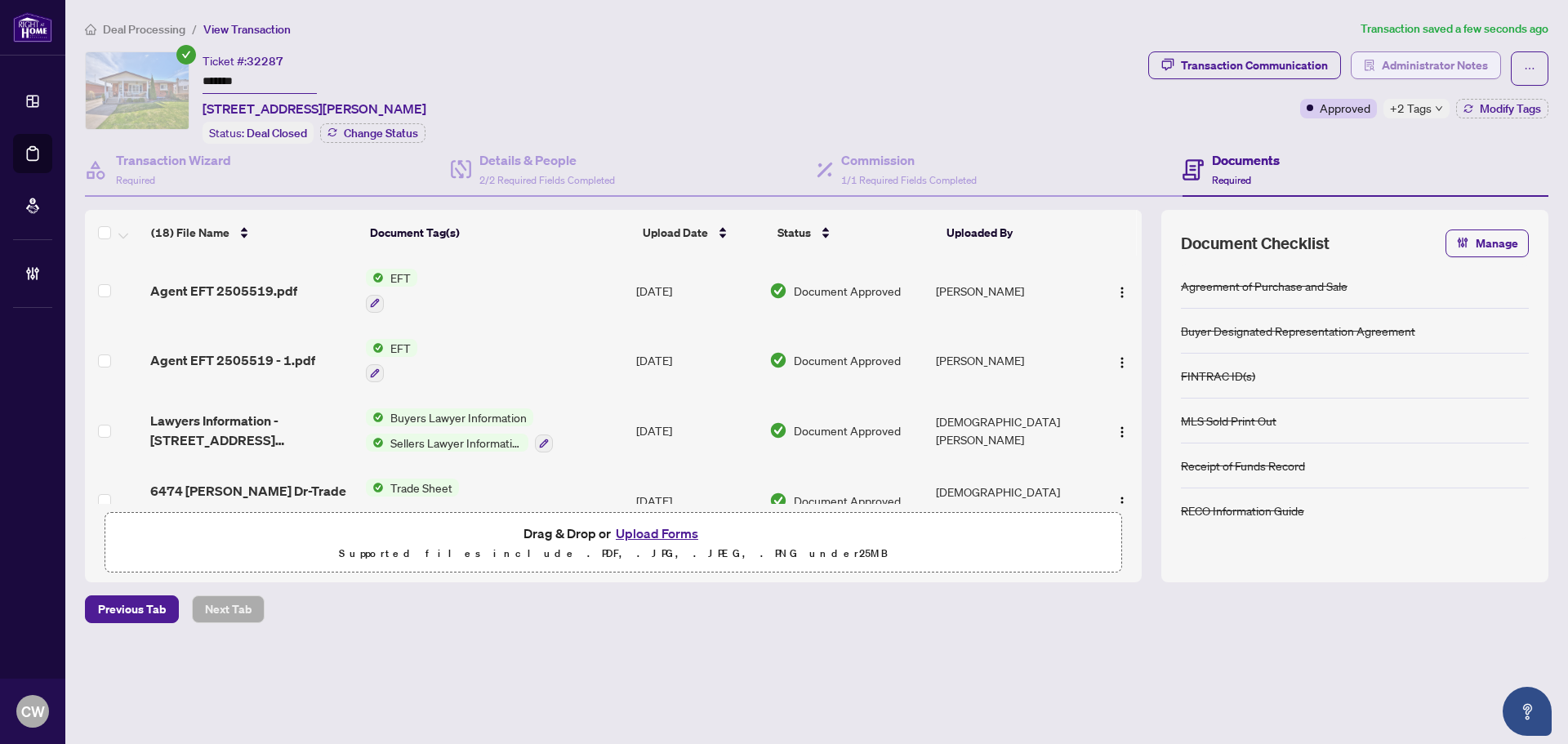
click at [1458, 65] on span "Administrator Notes" at bounding box center [1434, 66] width 106 height 26
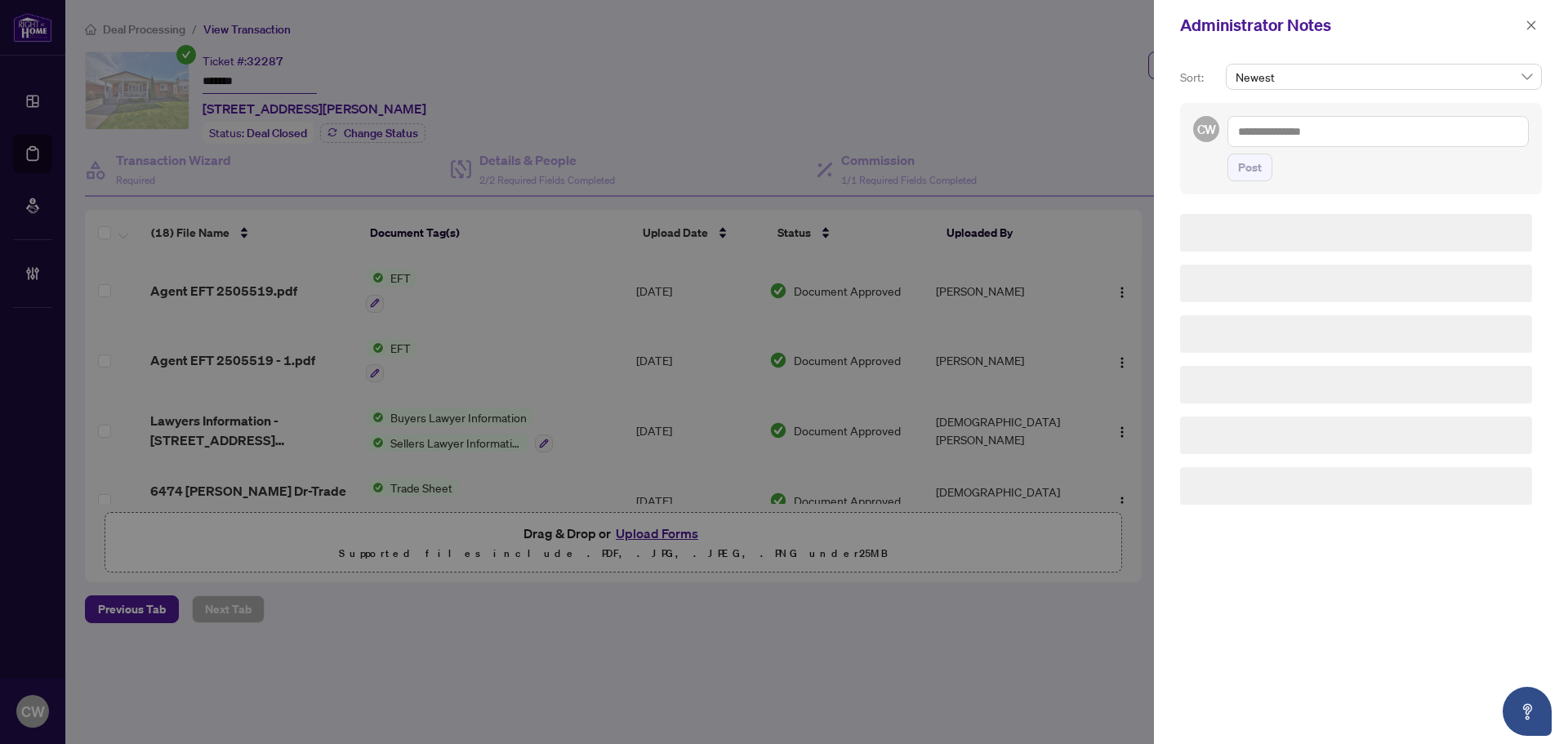
click at [1353, 143] on textarea at bounding box center [1378, 131] width 301 height 31
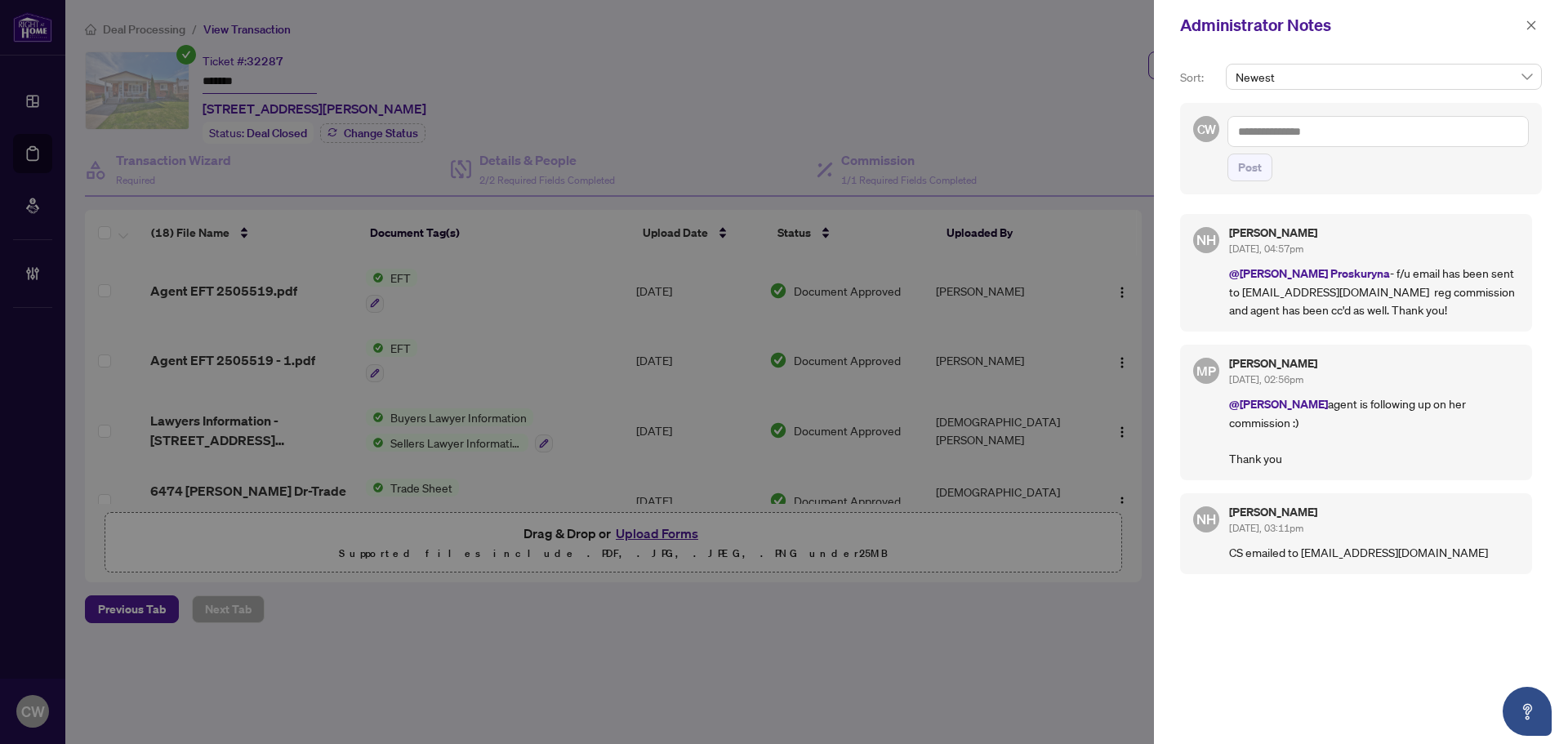
paste textarea "**********"
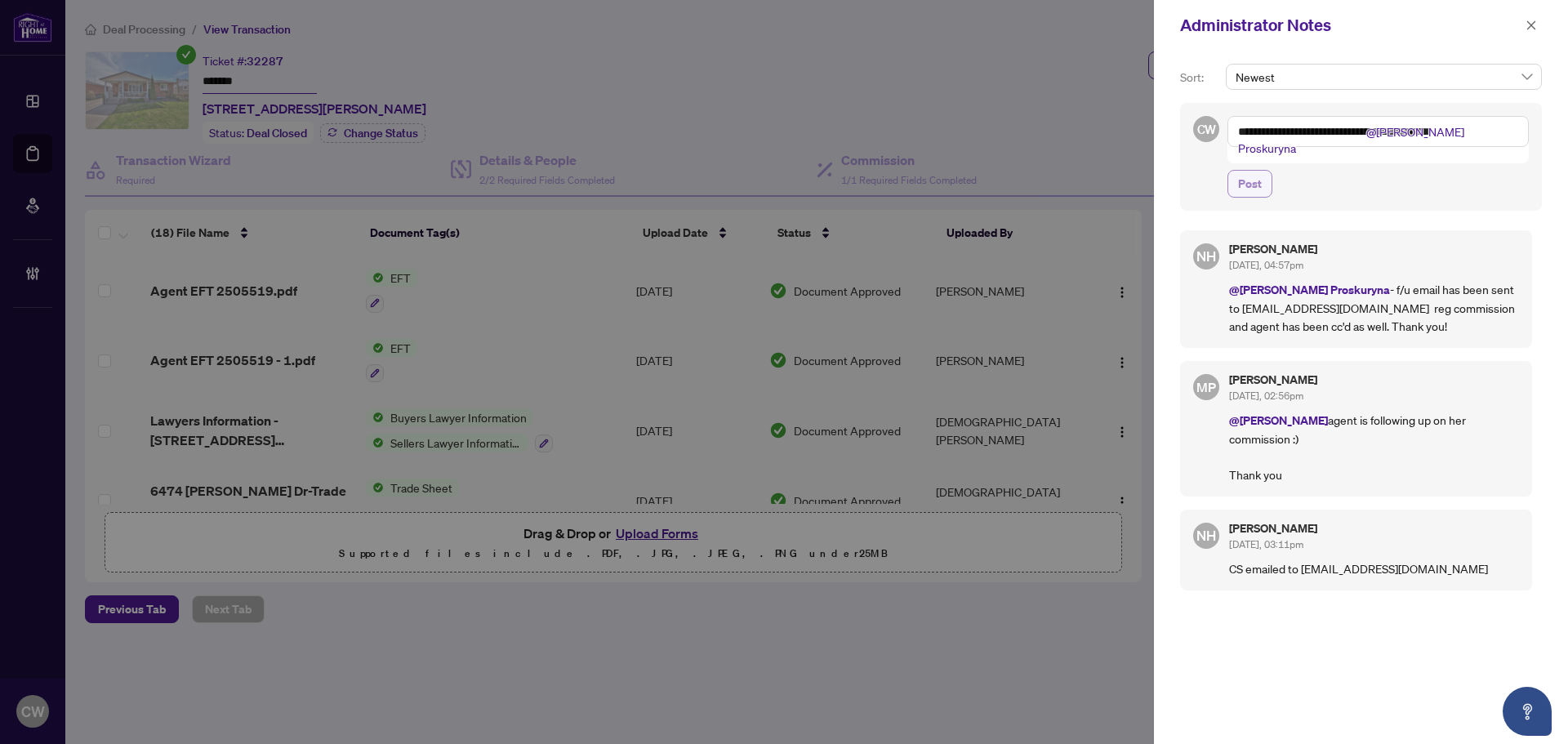
type textarea "**********"
click at [1240, 172] on span "Post" at bounding box center [1249, 184] width 23 height 26
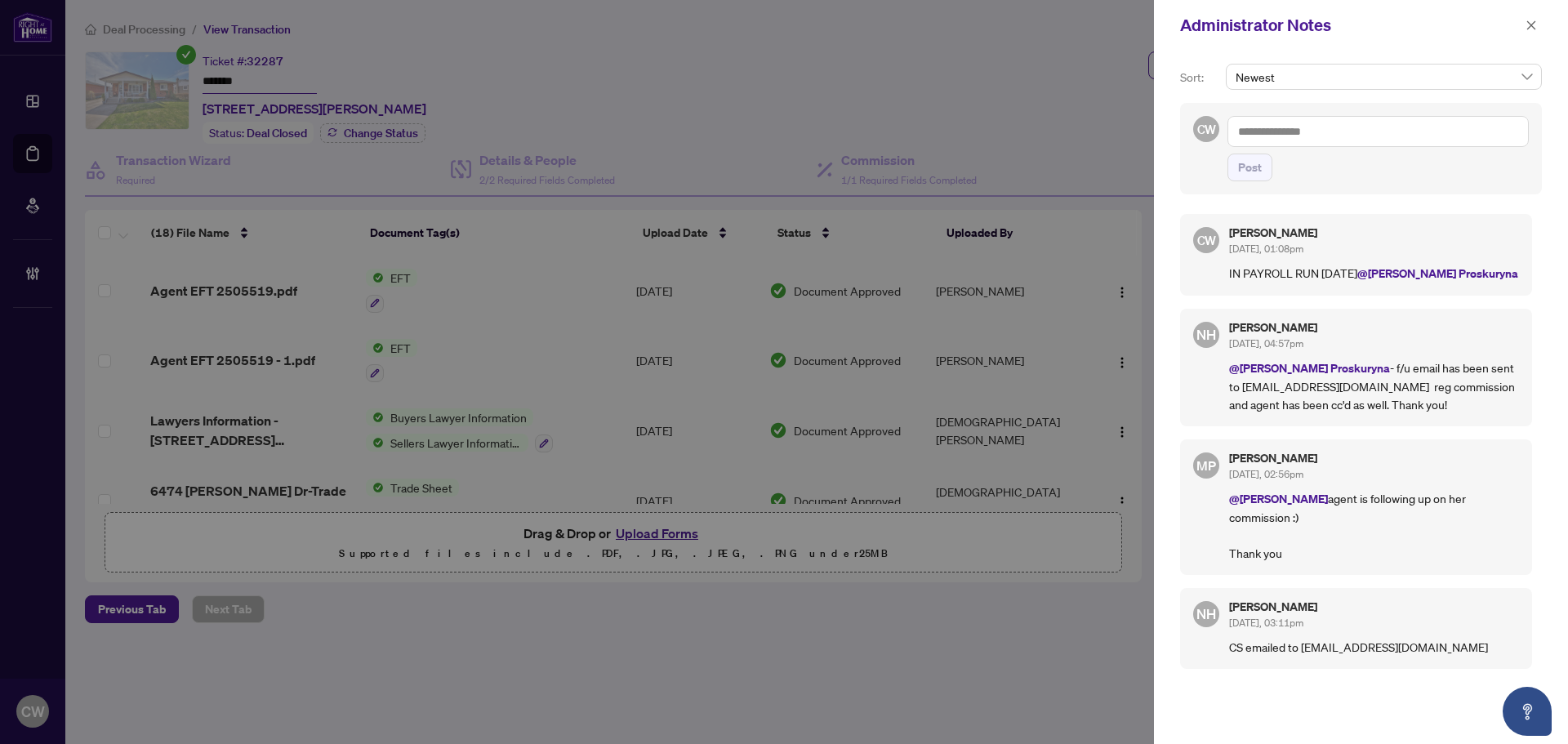
drag, startPoint x: 1534, startPoint y: 23, endPoint x: 1293, endPoint y: 33, distance: 241.2
click at [1533, 24] on icon "close" at bounding box center [1531, 25] width 11 height 11
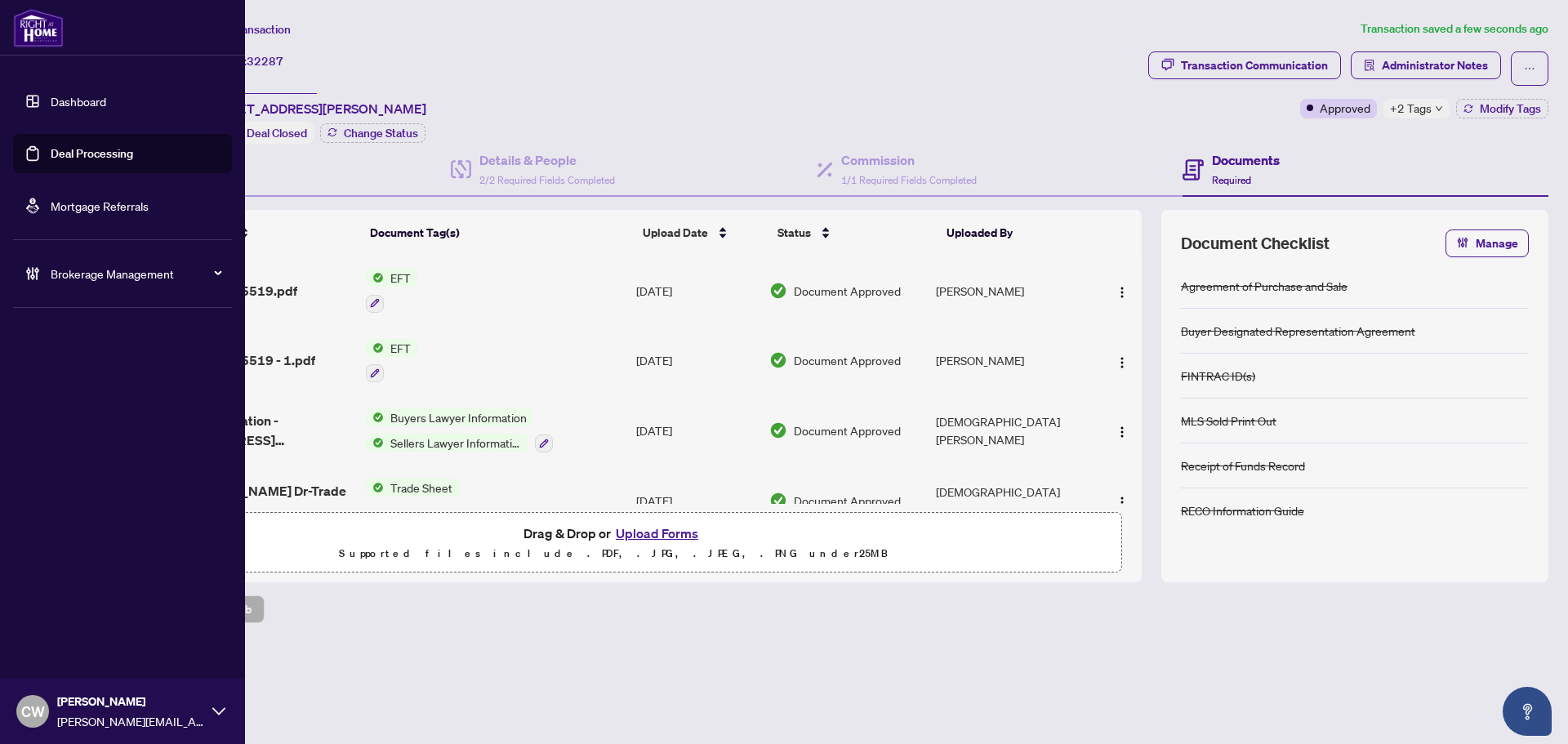
click at [51, 160] on link "Deal Processing" at bounding box center [92, 154] width 83 height 15
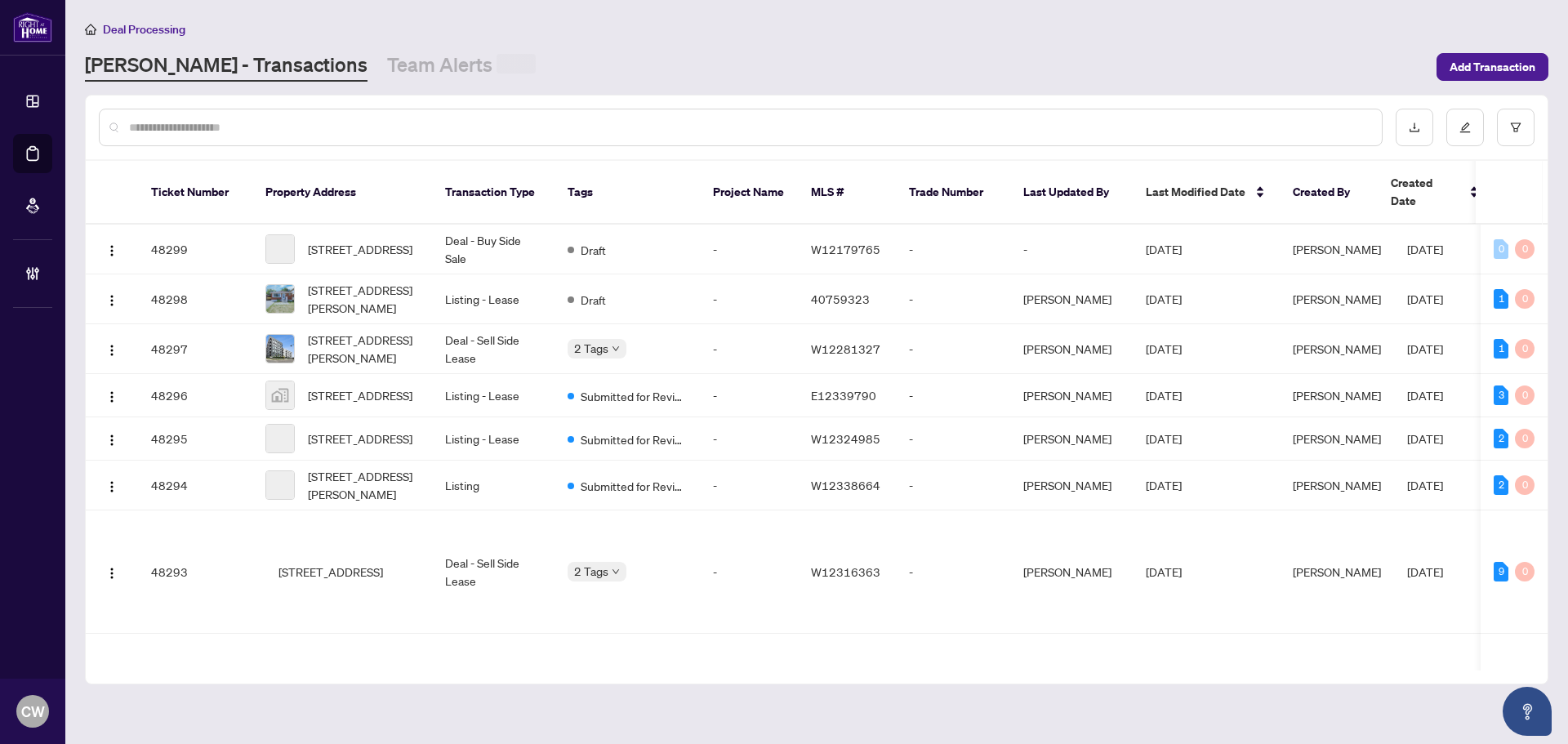
click at [261, 127] on input "text" at bounding box center [748, 127] width 1240 height 18
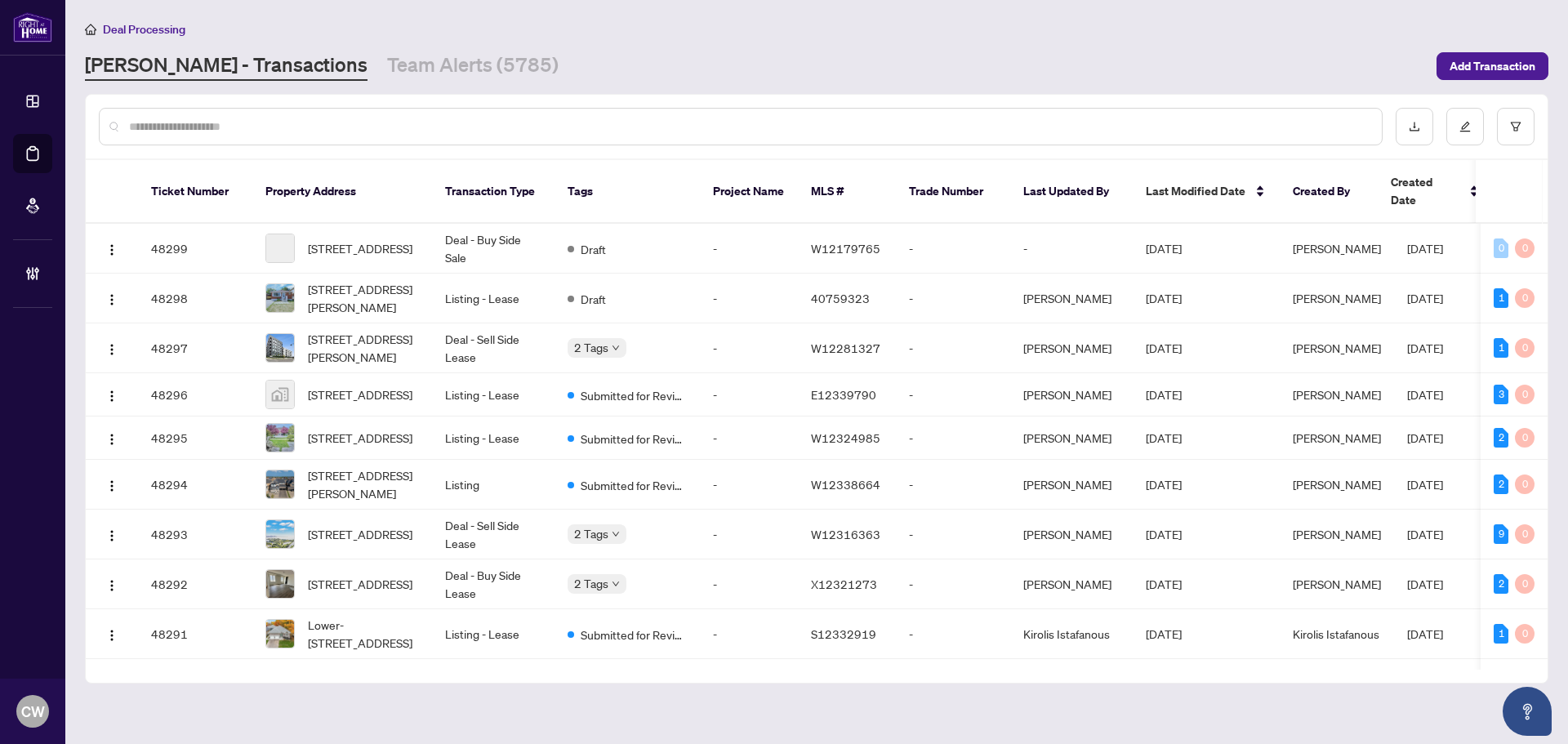
paste input "*******"
type input "*******"
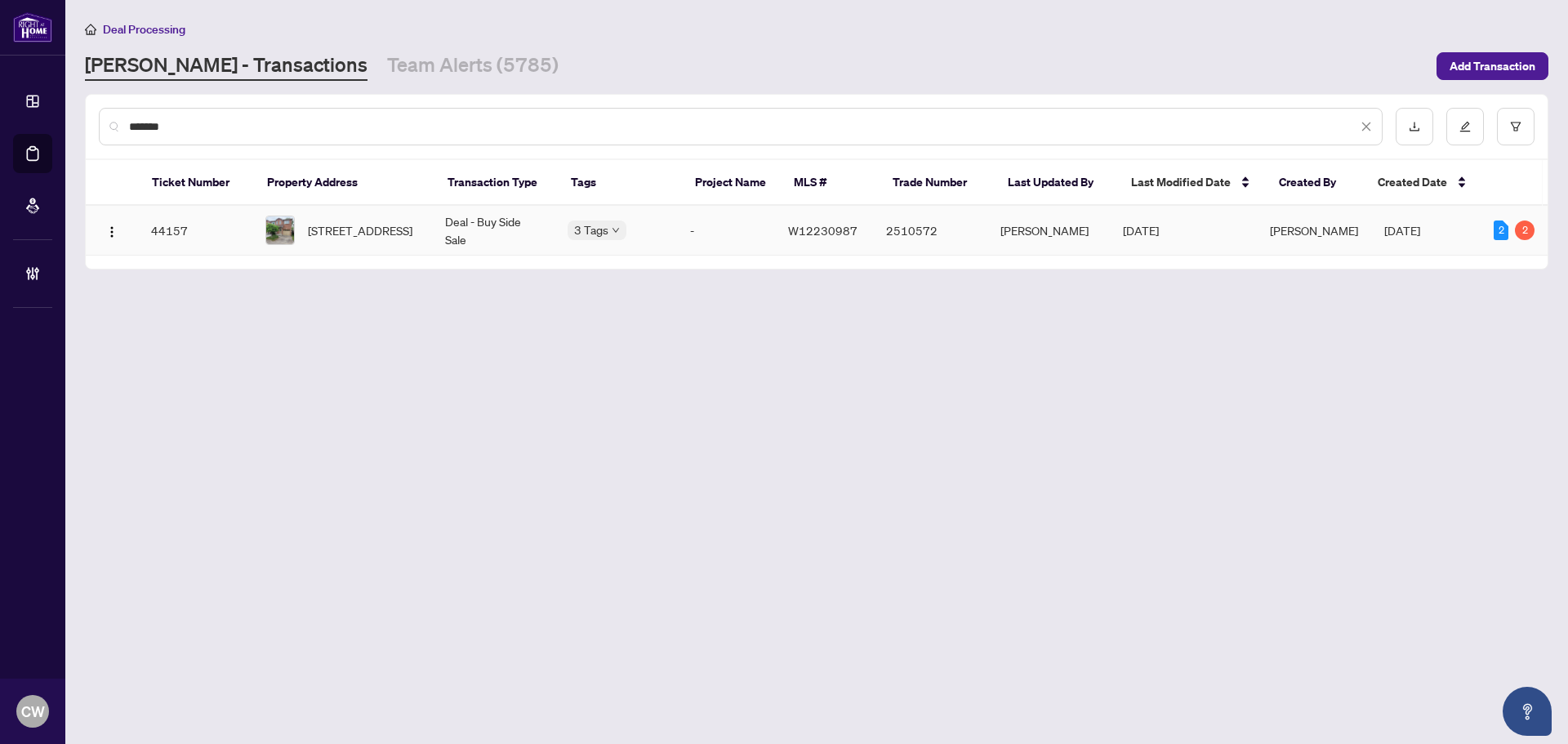
click at [378, 224] on span "[STREET_ADDRESS]" at bounding box center [359, 230] width 104 height 18
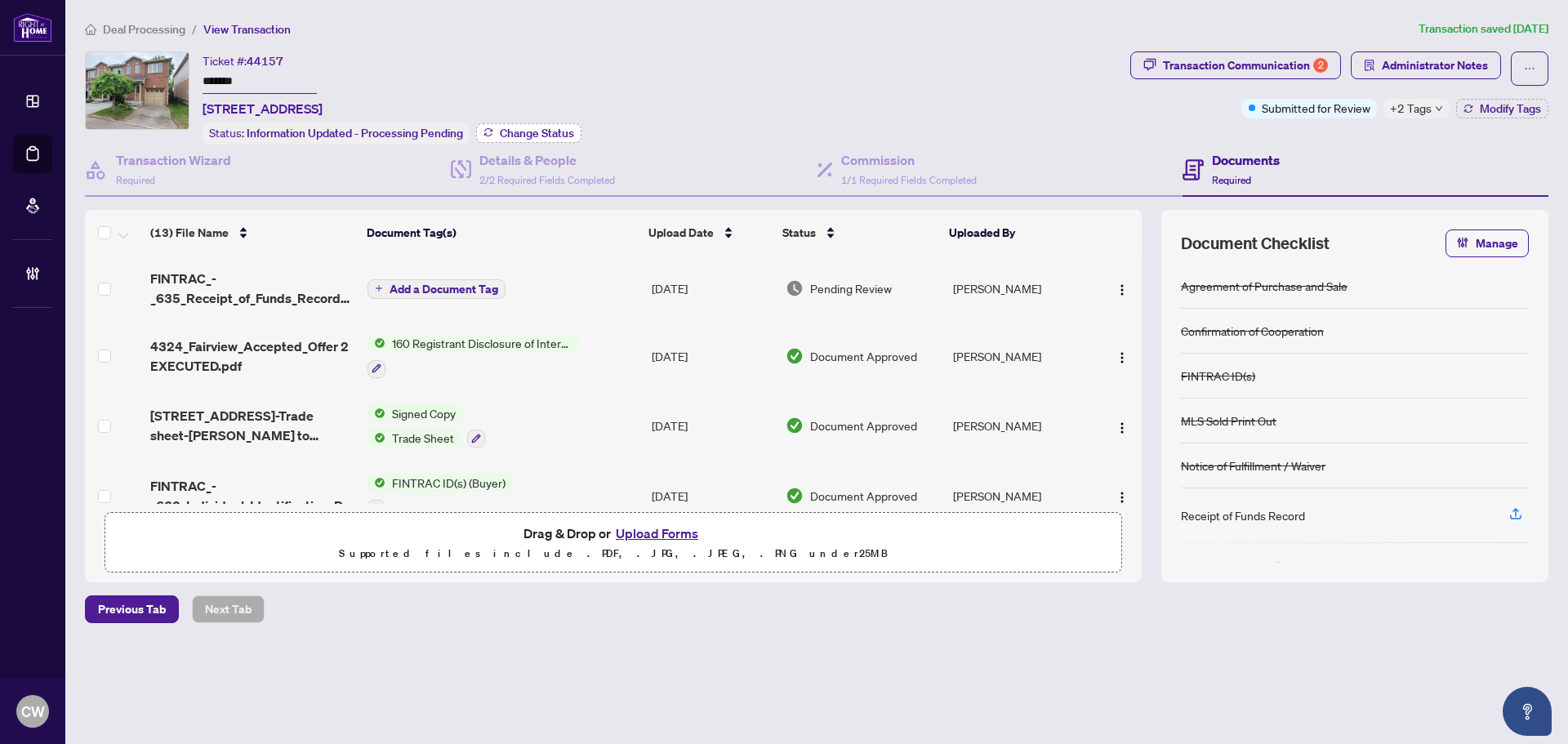
click at [542, 128] on span "Change Status" at bounding box center [537, 133] width 74 height 11
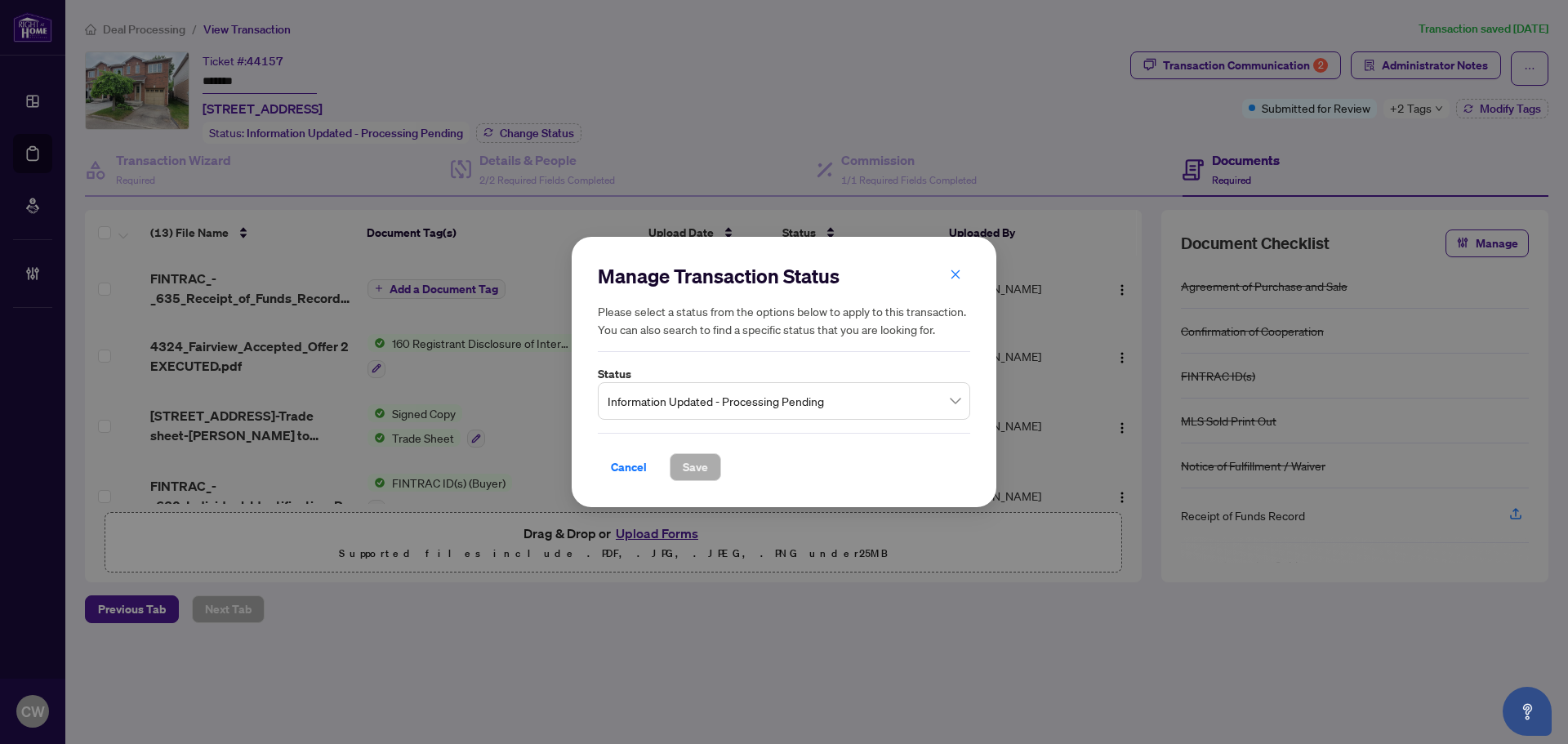
click at [746, 387] on span "Information Updated - Processing Pending" at bounding box center [784, 401] width 353 height 31
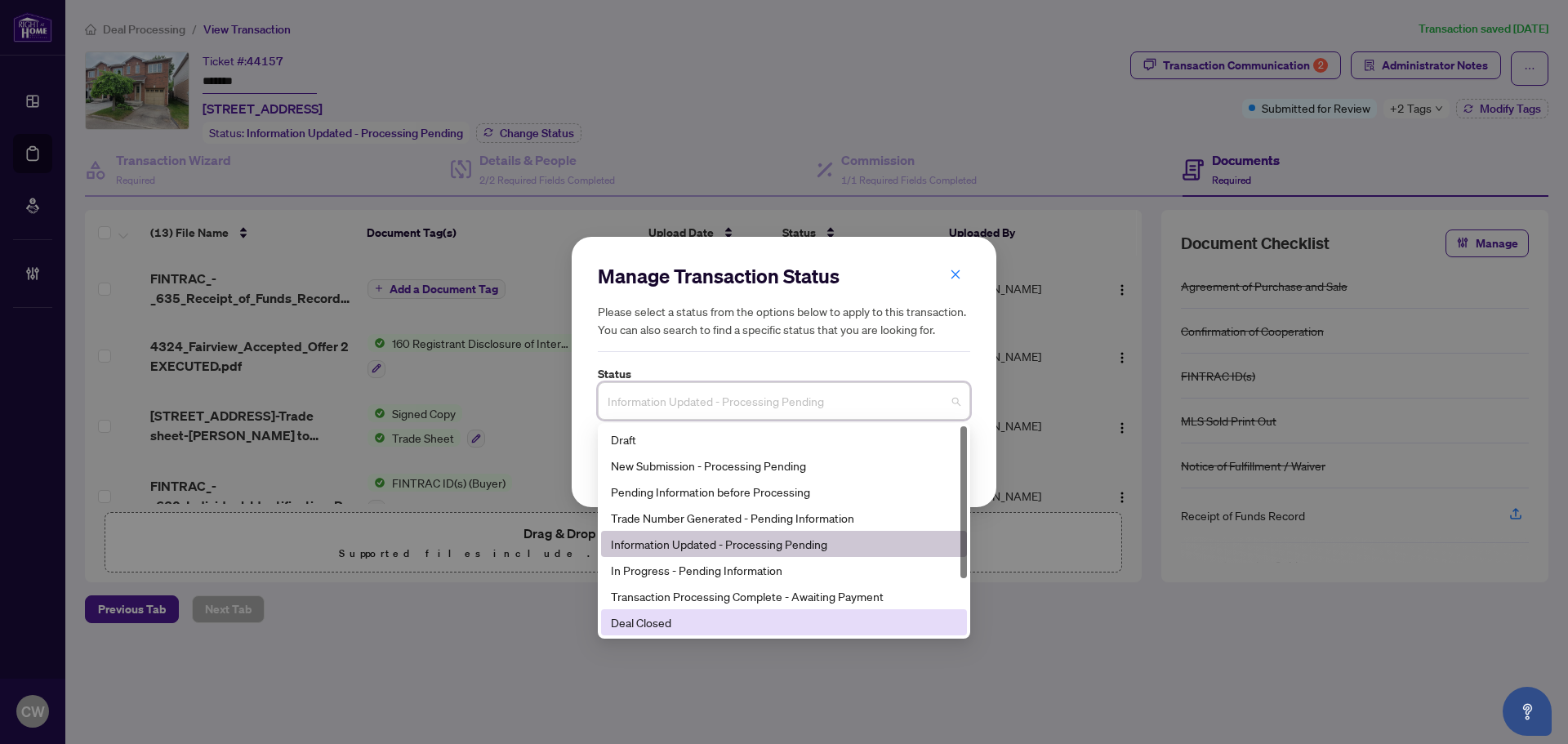
click at [737, 619] on div "Deal Closed" at bounding box center [784, 622] width 346 height 18
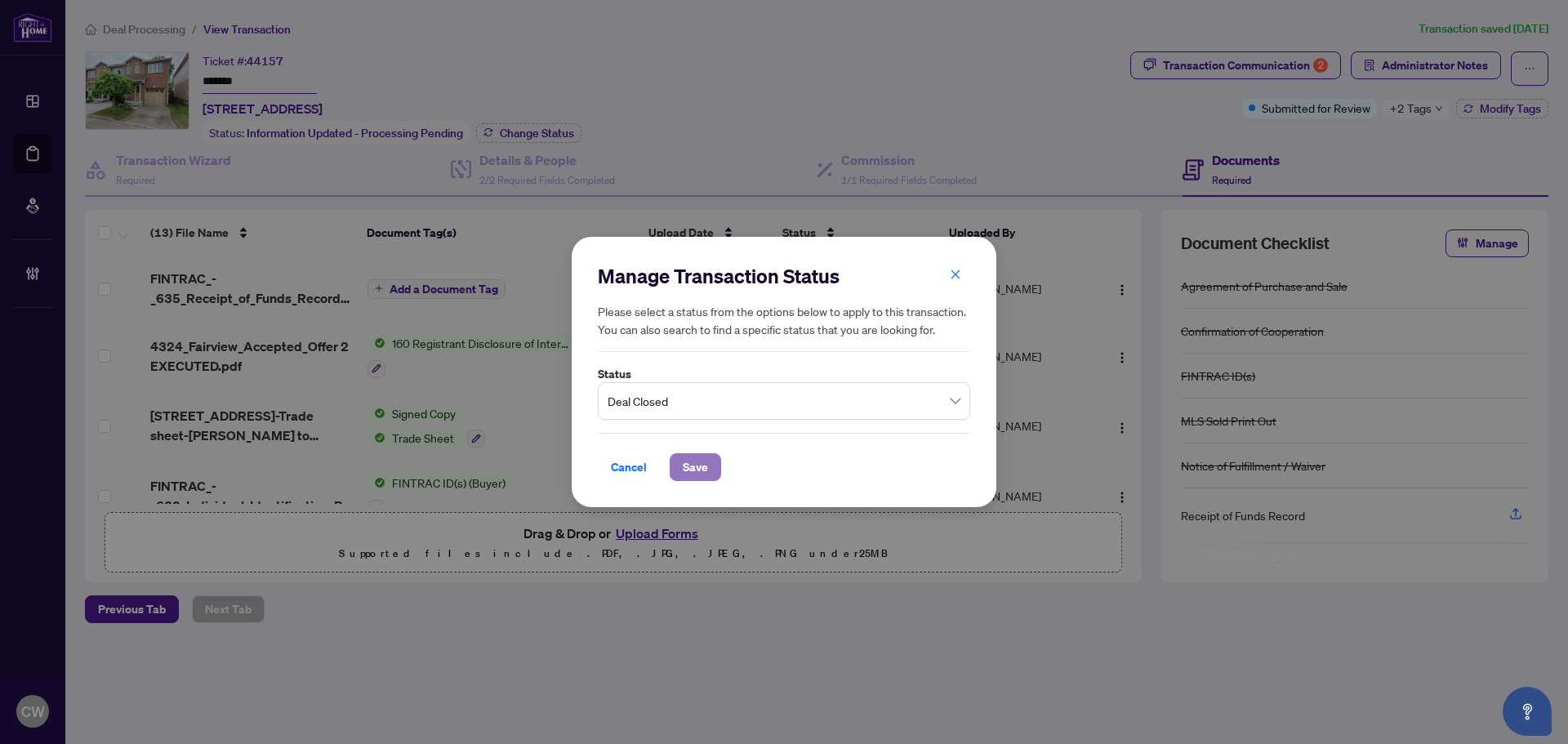
click at [703, 456] on span "Save" at bounding box center [695, 467] width 25 height 26
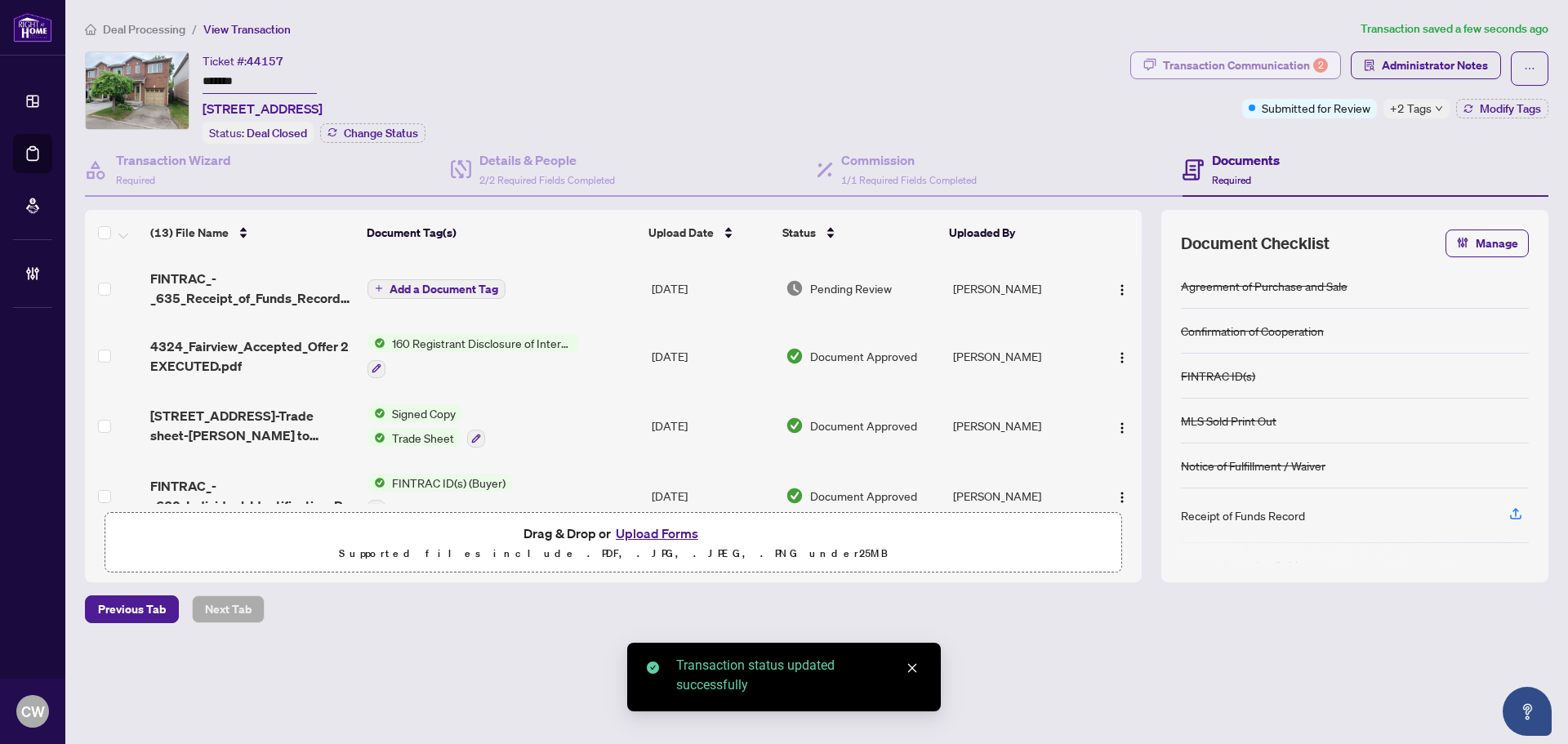
click at [1294, 69] on div "Transaction Communication 2" at bounding box center [1245, 66] width 165 height 26
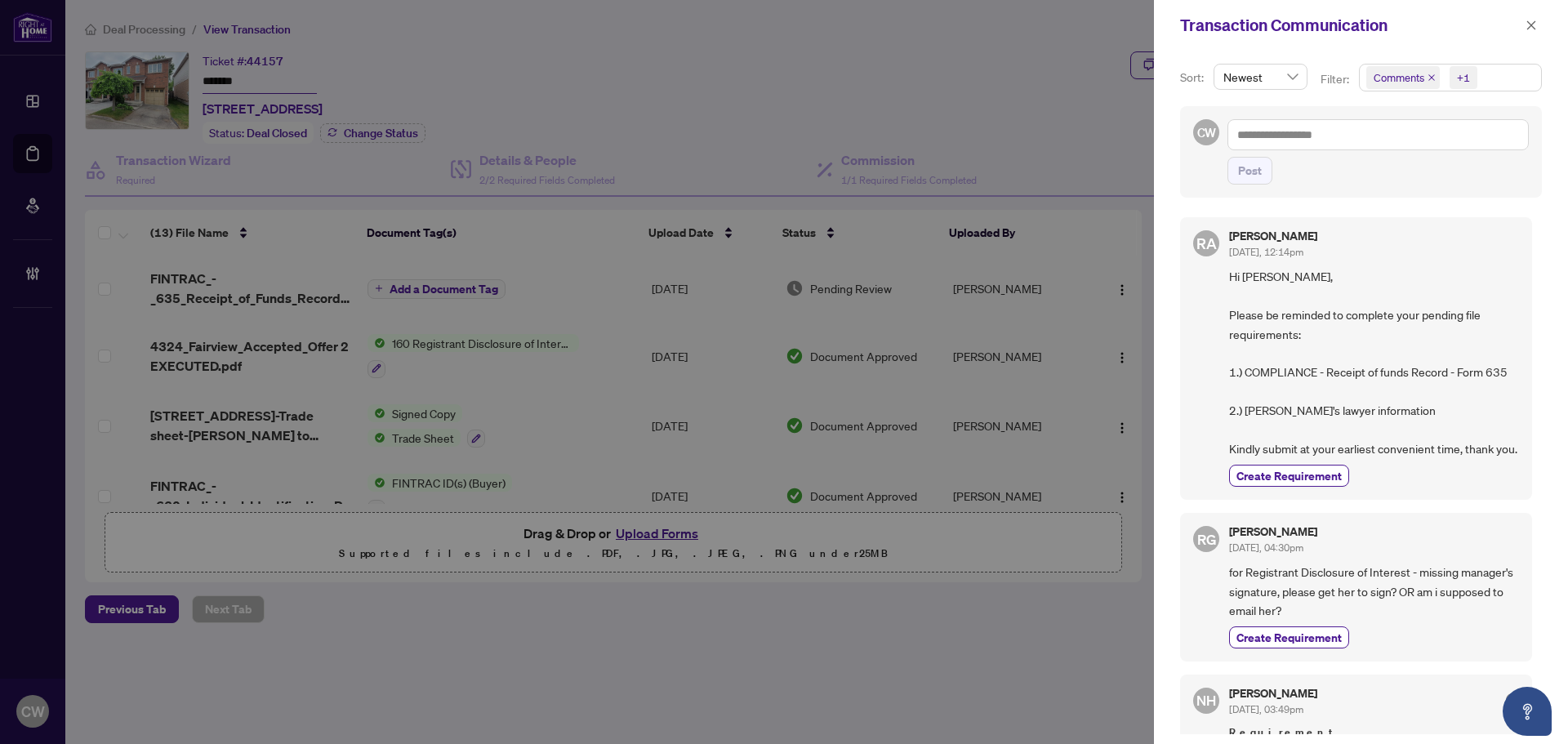
click at [1430, 79] on icon "close" at bounding box center [1431, 77] width 7 height 7
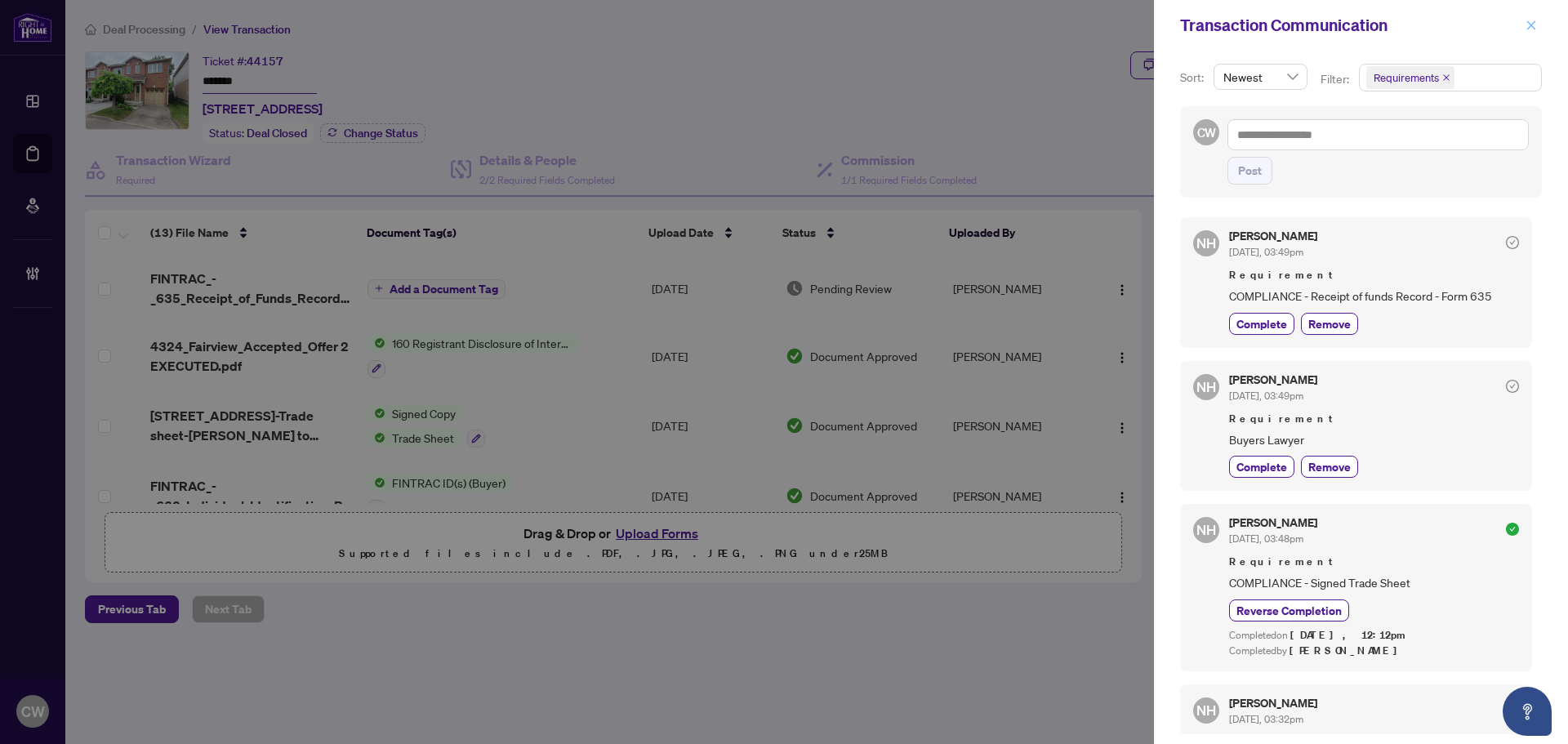
click at [1532, 28] on icon "close" at bounding box center [1531, 25] width 11 height 11
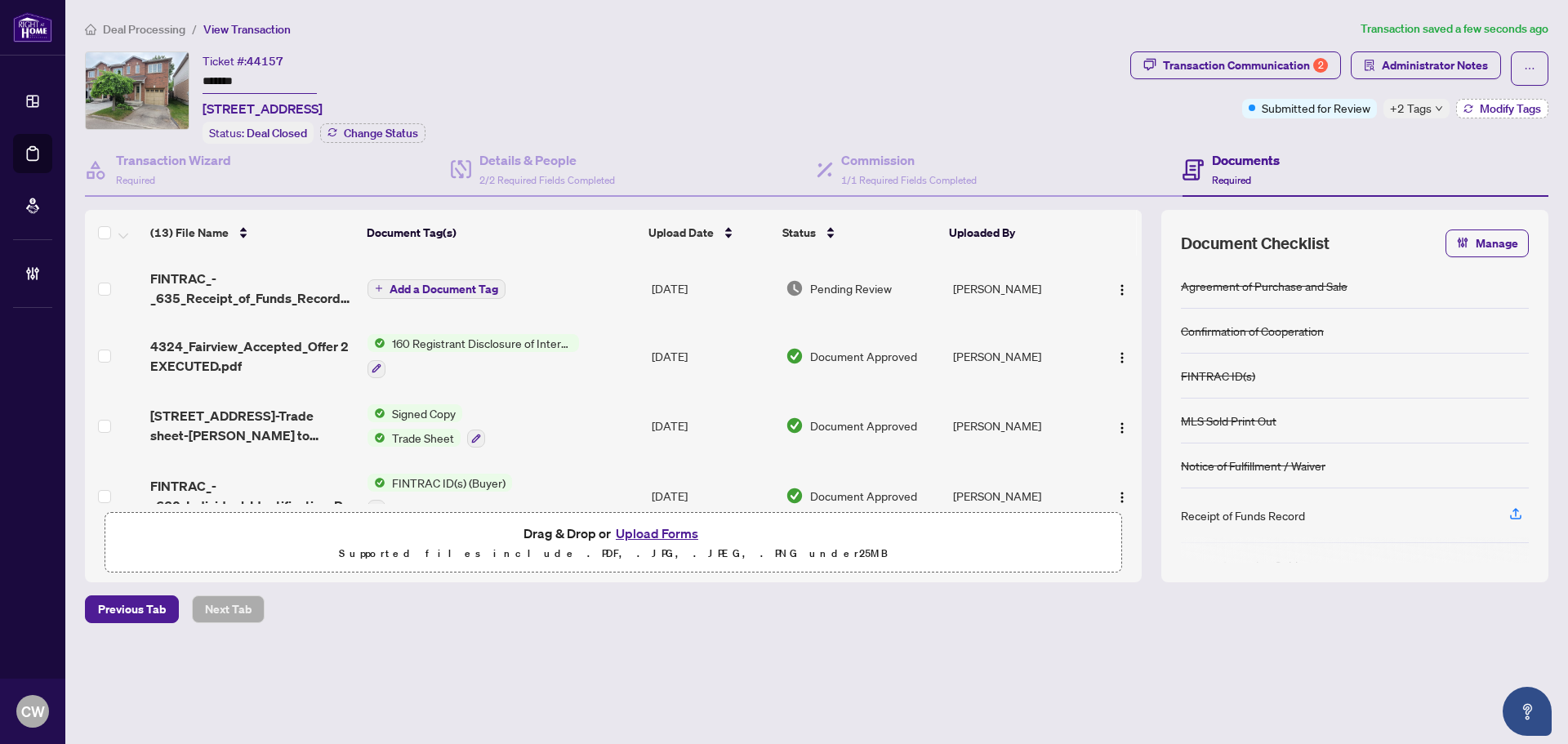
click at [1492, 107] on span "Modify Tags" at bounding box center [1510, 109] width 61 height 11
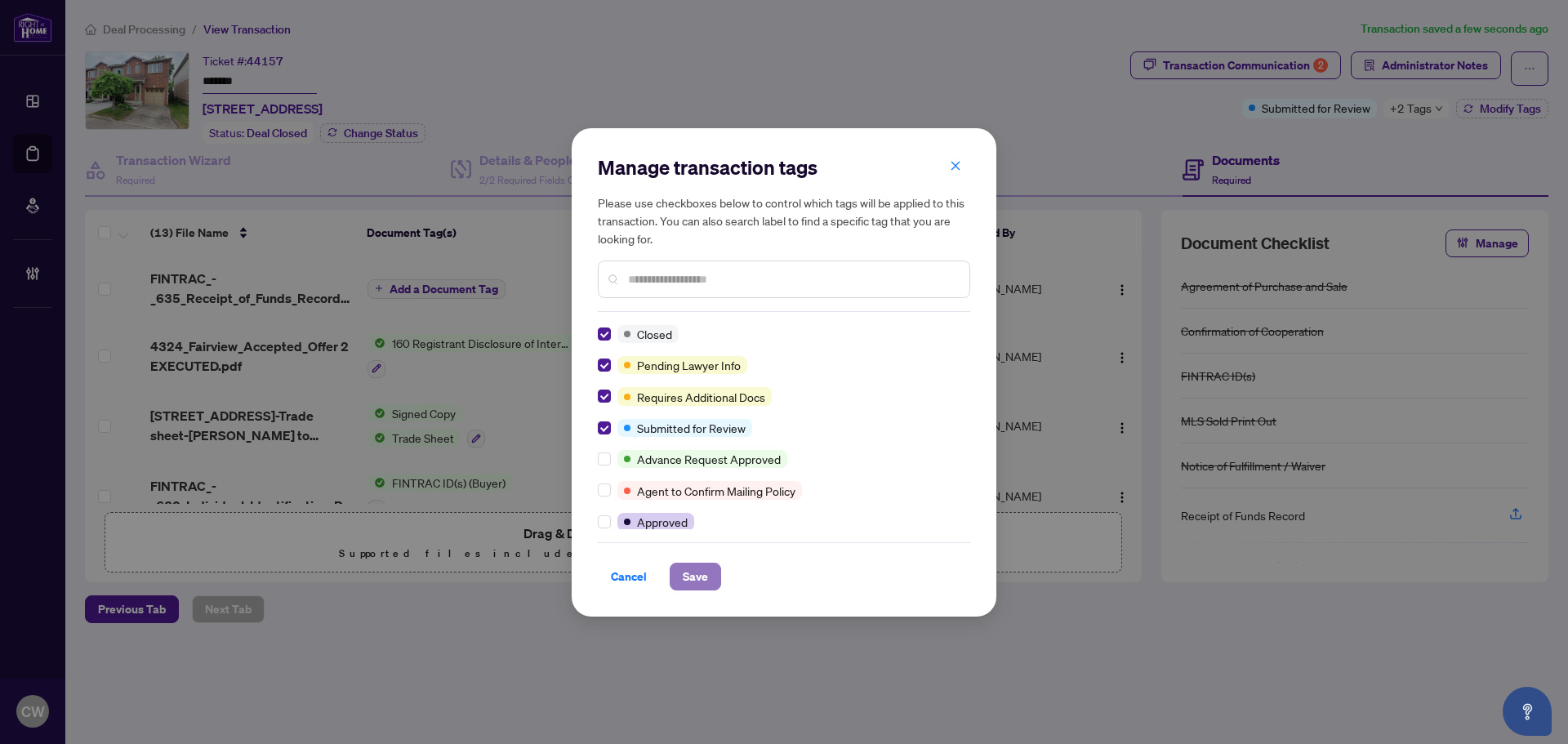
click at [688, 576] on span "Save" at bounding box center [695, 576] width 25 height 26
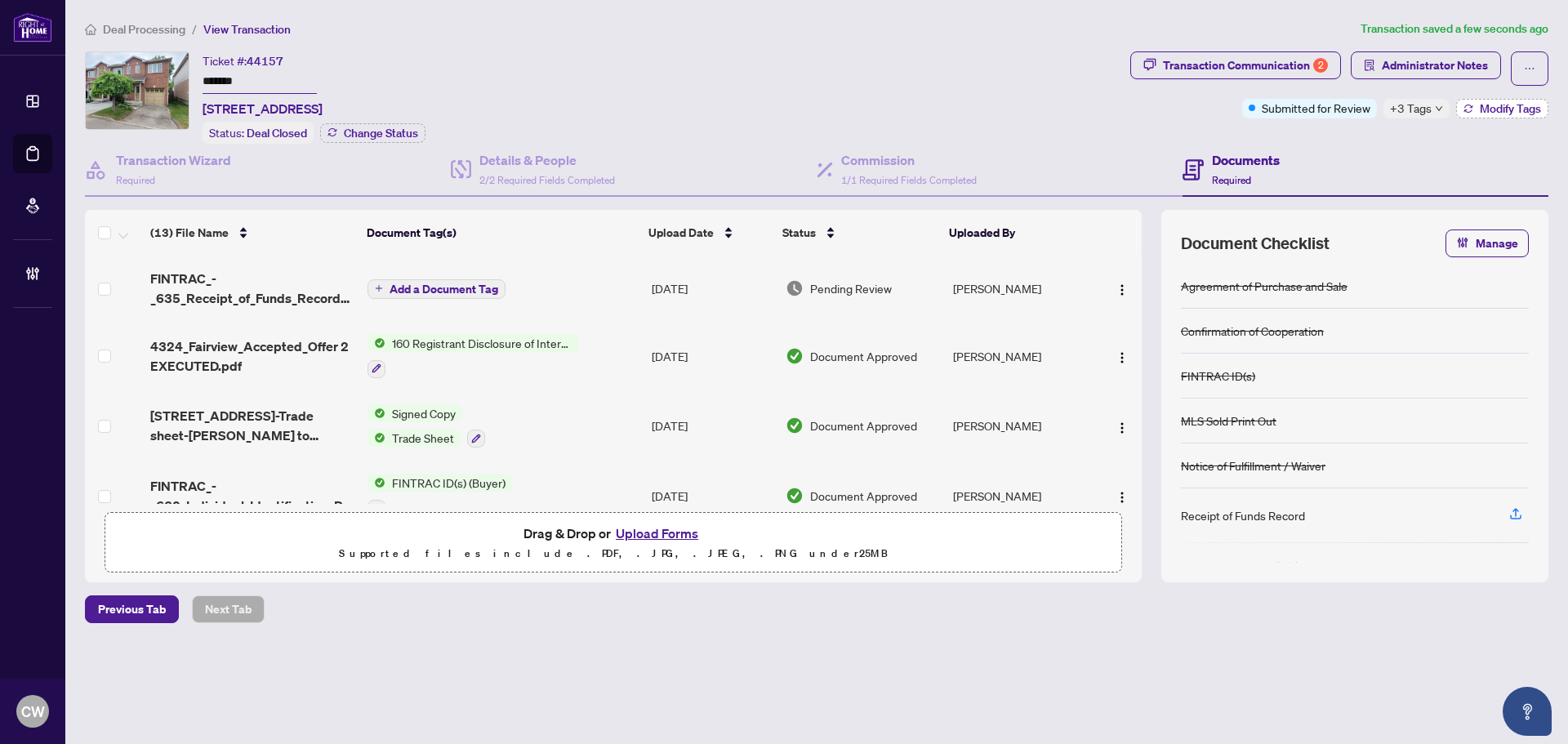
click at [1507, 103] on span "Modify Tags" at bounding box center [1510, 109] width 61 height 11
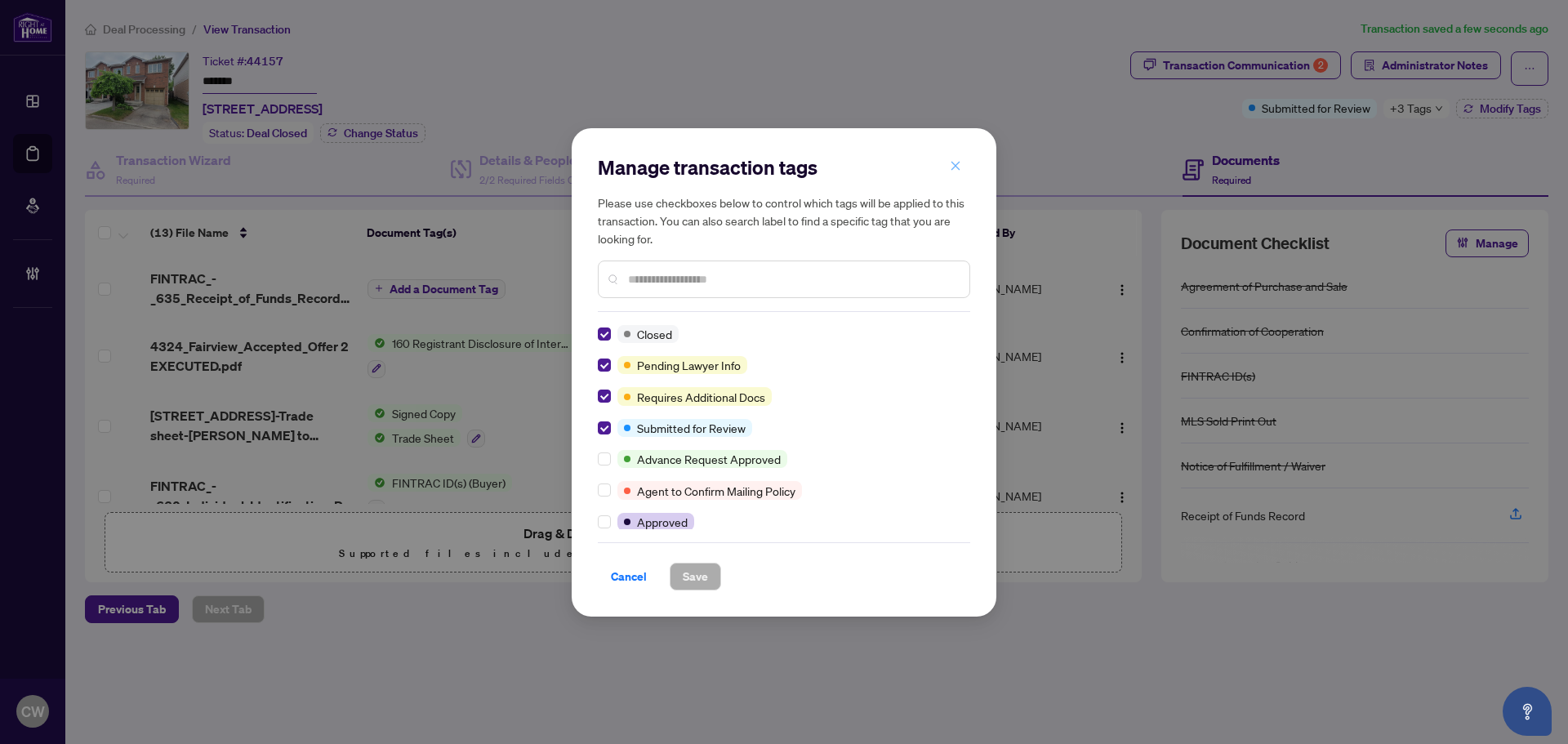
click at [951, 172] on icon "close" at bounding box center [955, 166] width 11 height 11
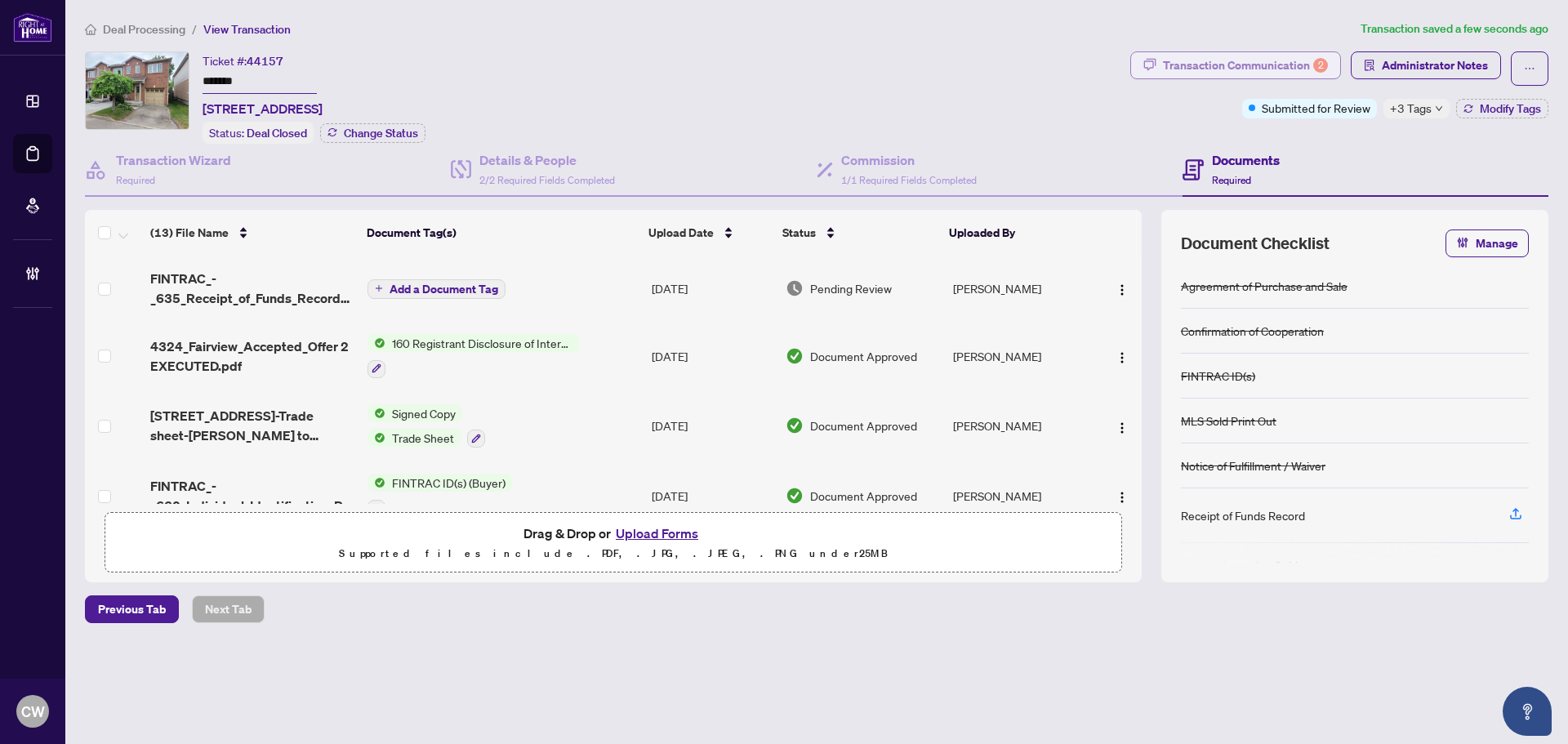
click at [1305, 59] on div "Transaction Communication 2" at bounding box center [1245, 66] width 165 height 26
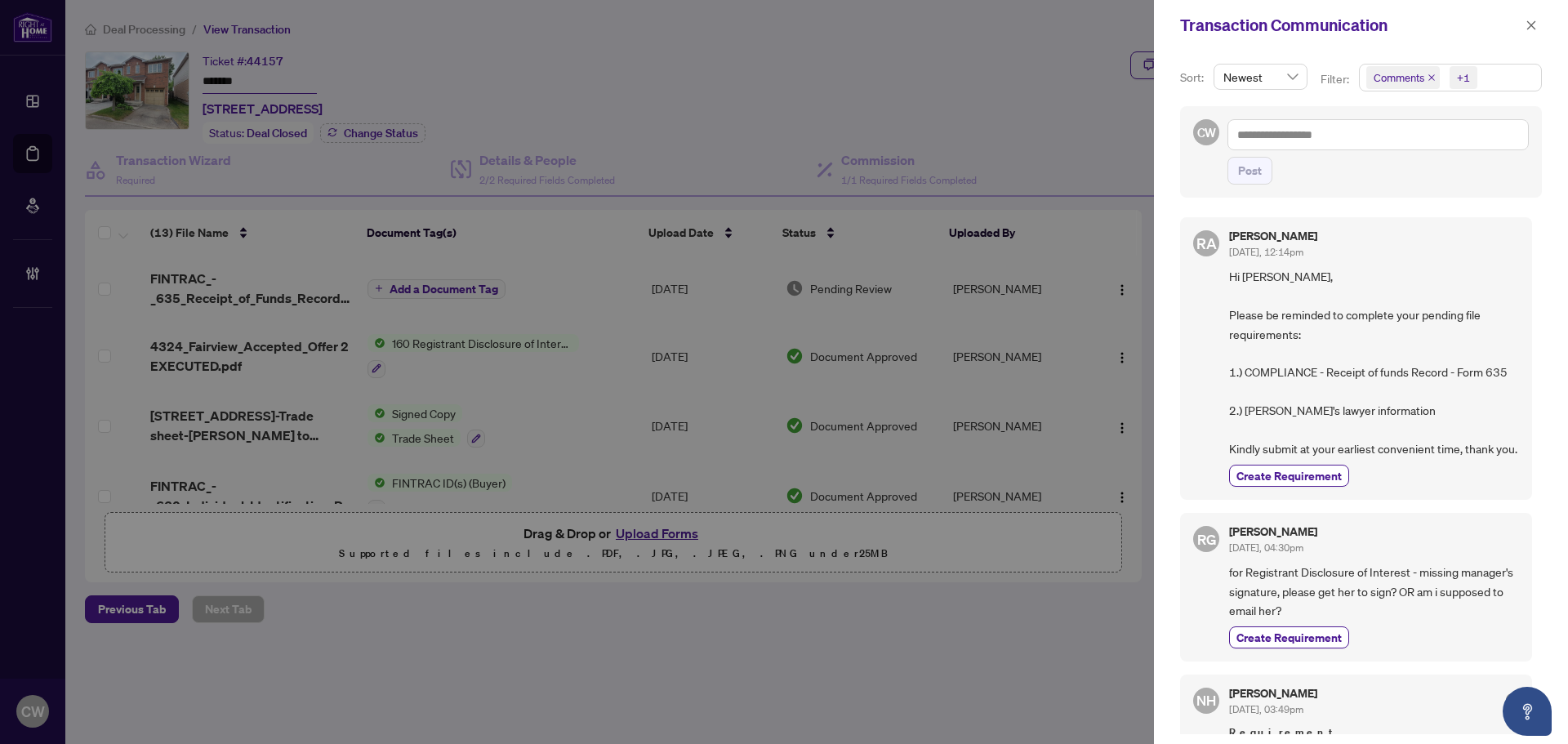
click at [1427, 76] on icon "close" at bounding box center [1431, 77] width 8 height 8
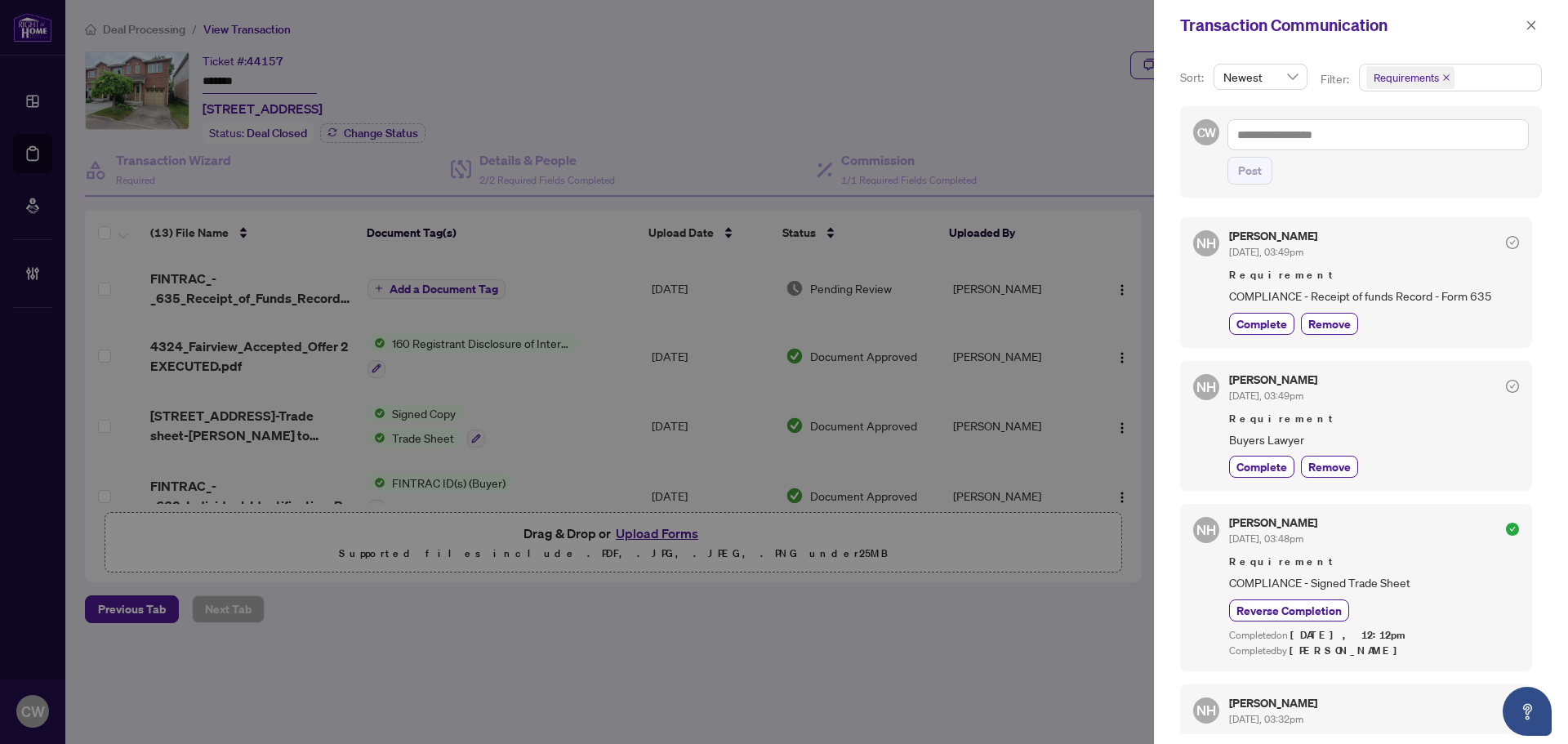
drag, startPoint x: 1532, startPoint y: 30, endPoint x: 1532, endPoint y: 41, distance: 11.0
click at [1532, 30] on icon "close" at bounding box center [1531, 25] width 11 height 11
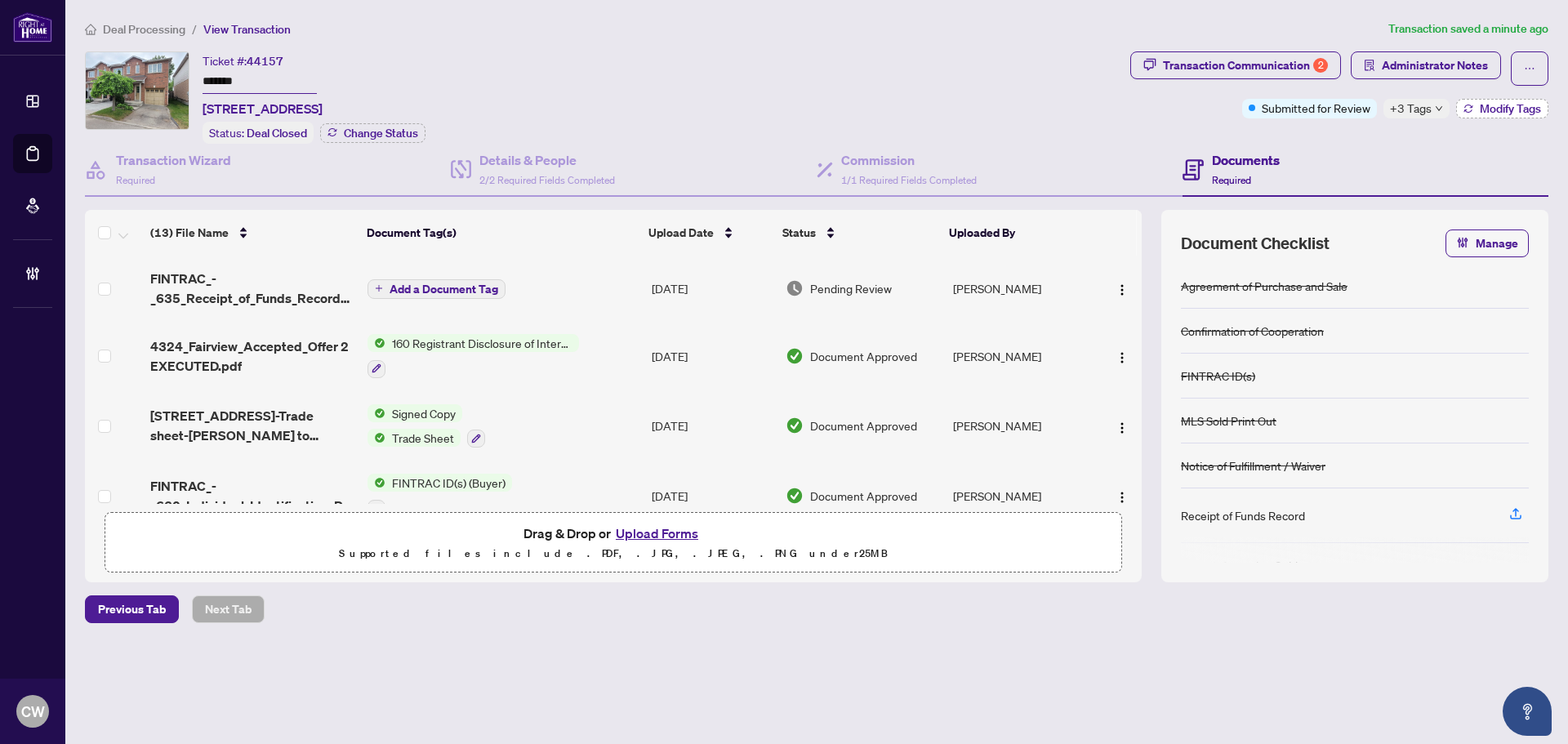
click at [1519, 106] on span "Modify Tags" at bounding box center [1510, 109] width 61 height 11
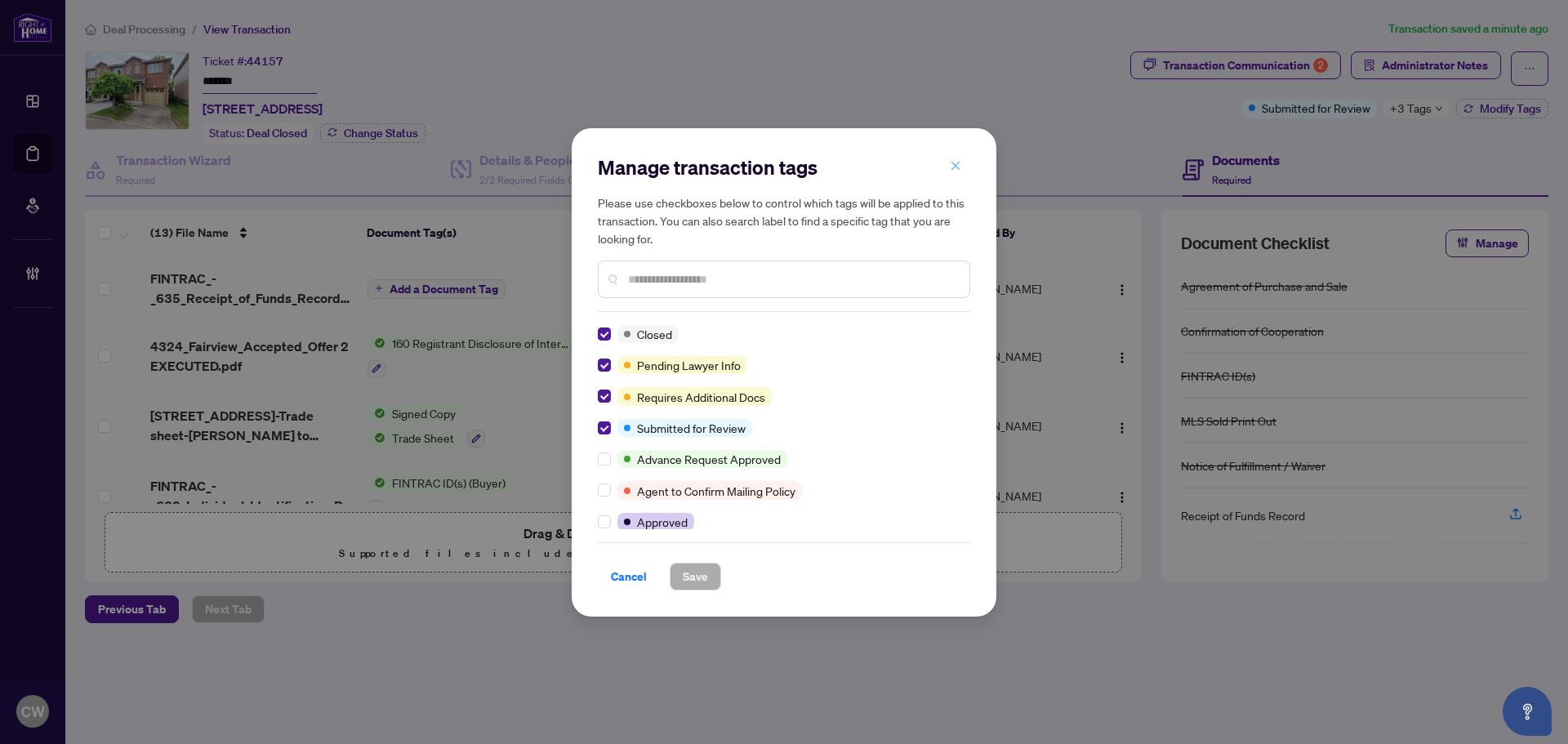
click at [951, 169] on icon "close" at bounding box center [955, 166] width 11 height 11
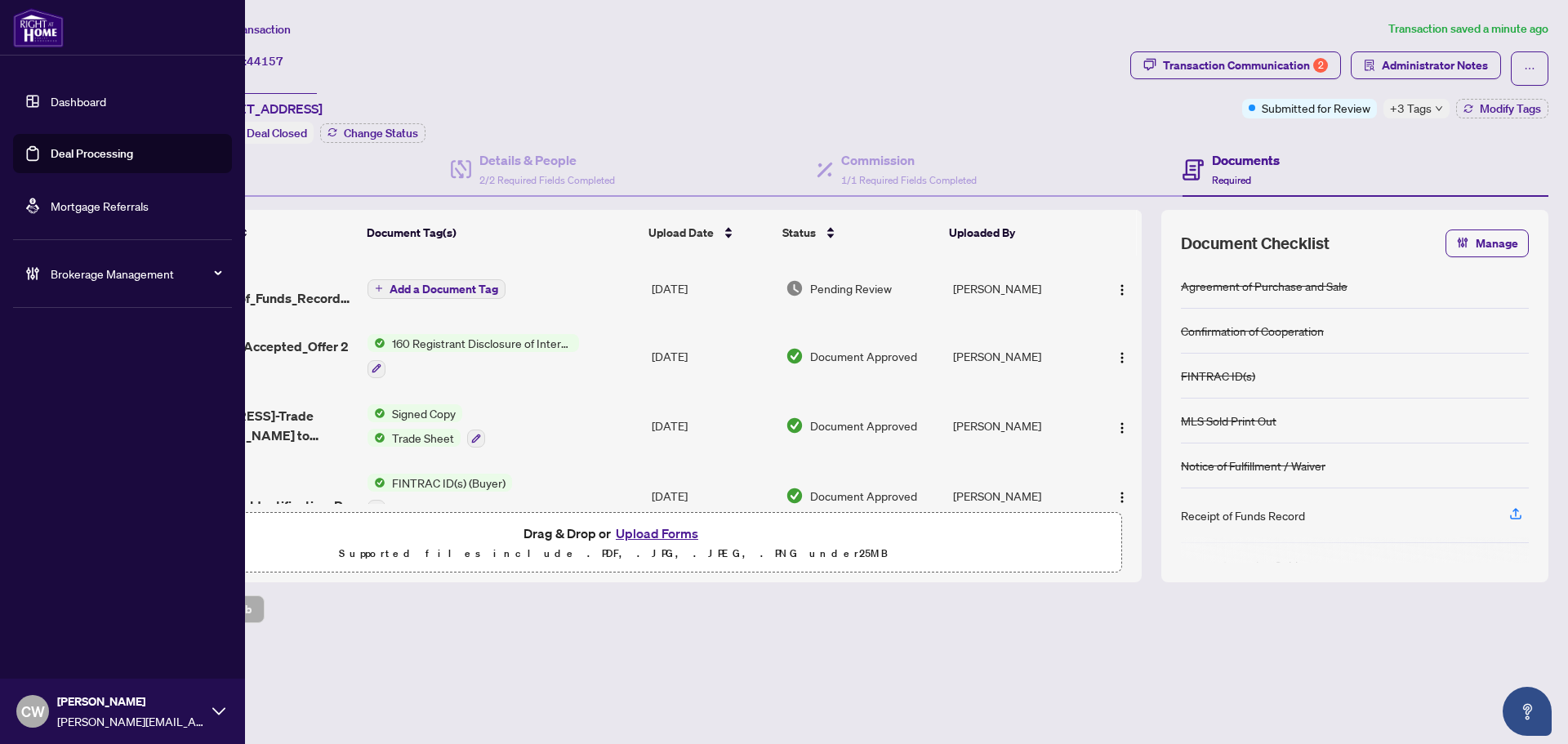
click at [51, 146] on link "Deal Processing" at bounding box center [92, 154] width 83 height 15
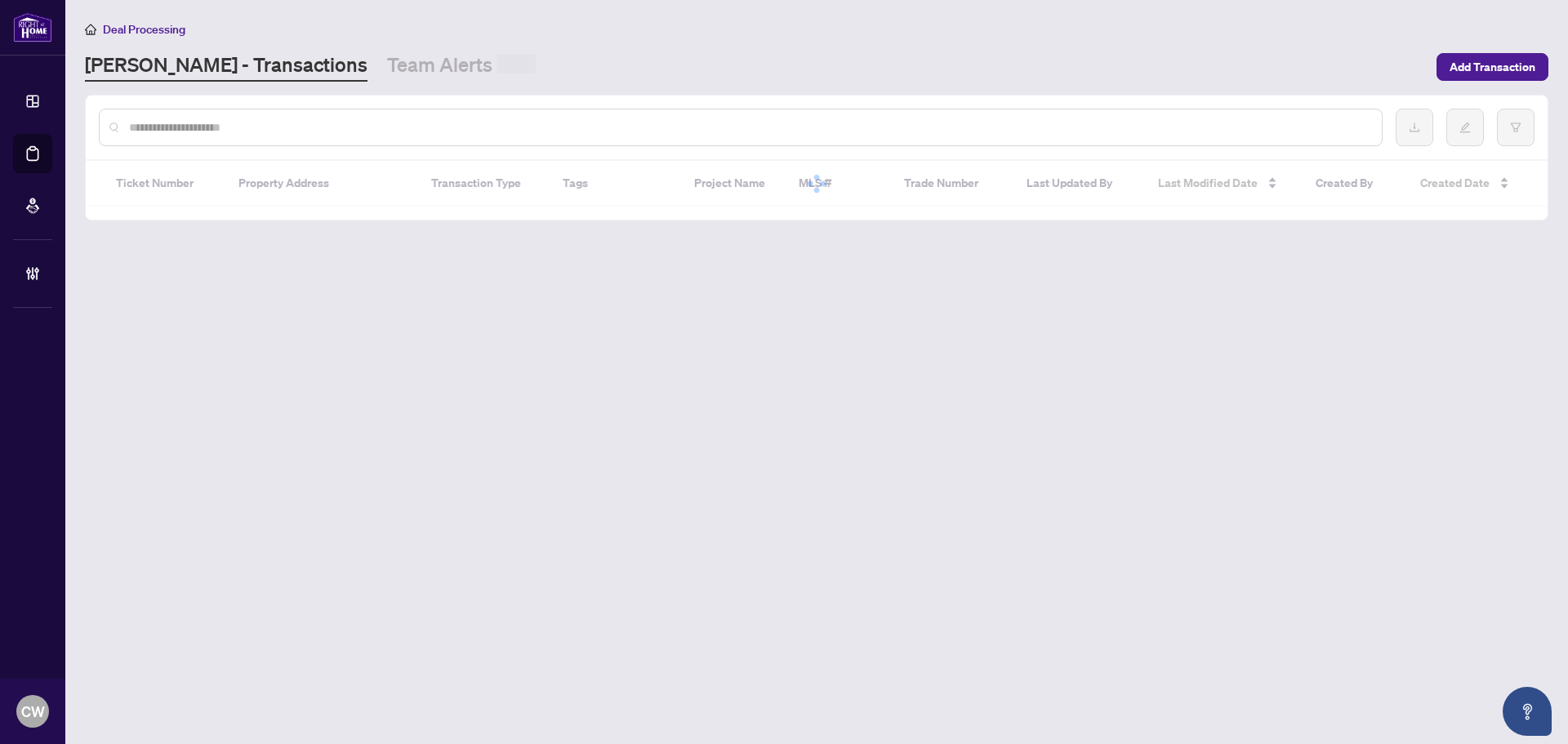
click at [338, 129] on input "text" at bounding box center [748, 127] width 1240 height 18
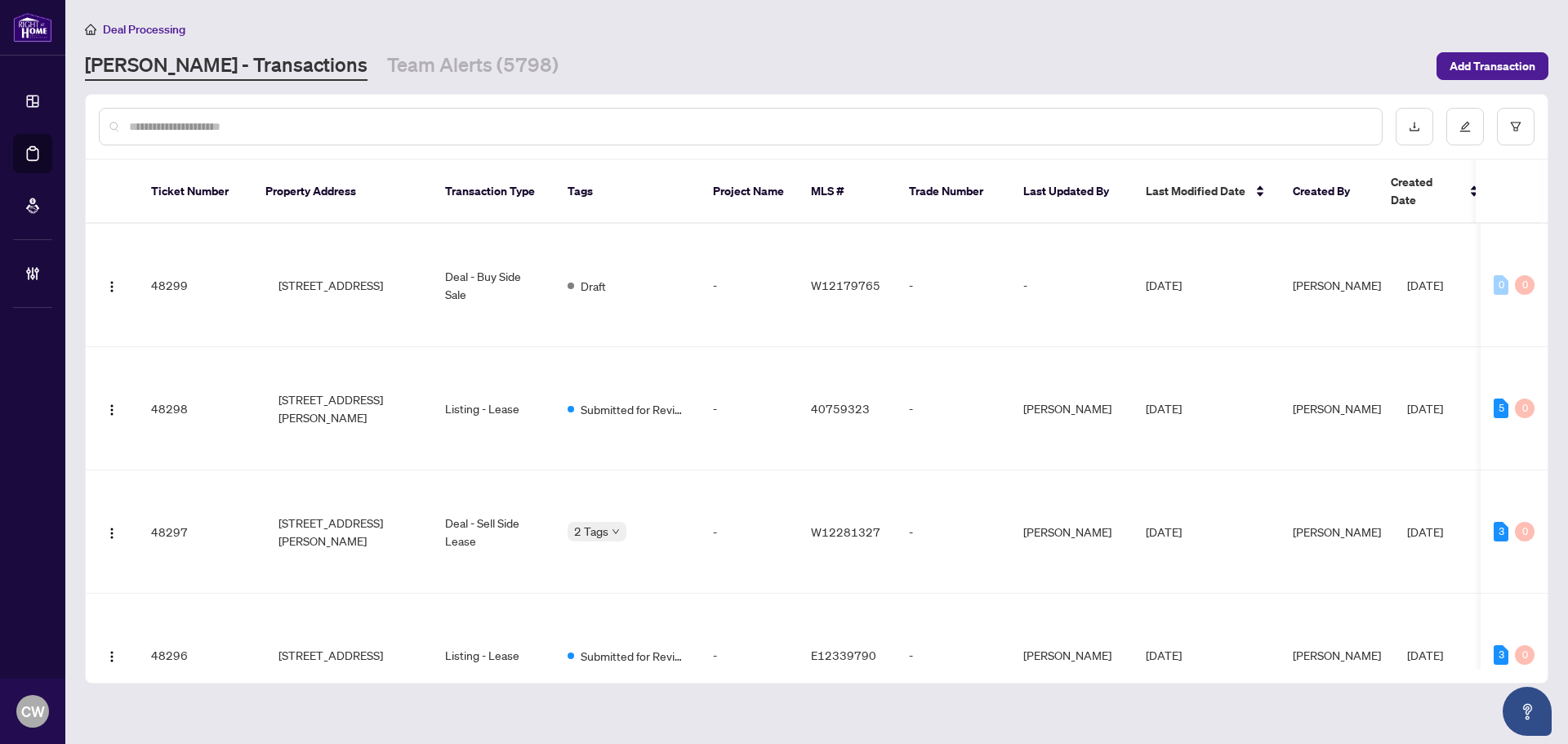
paste input "*******"
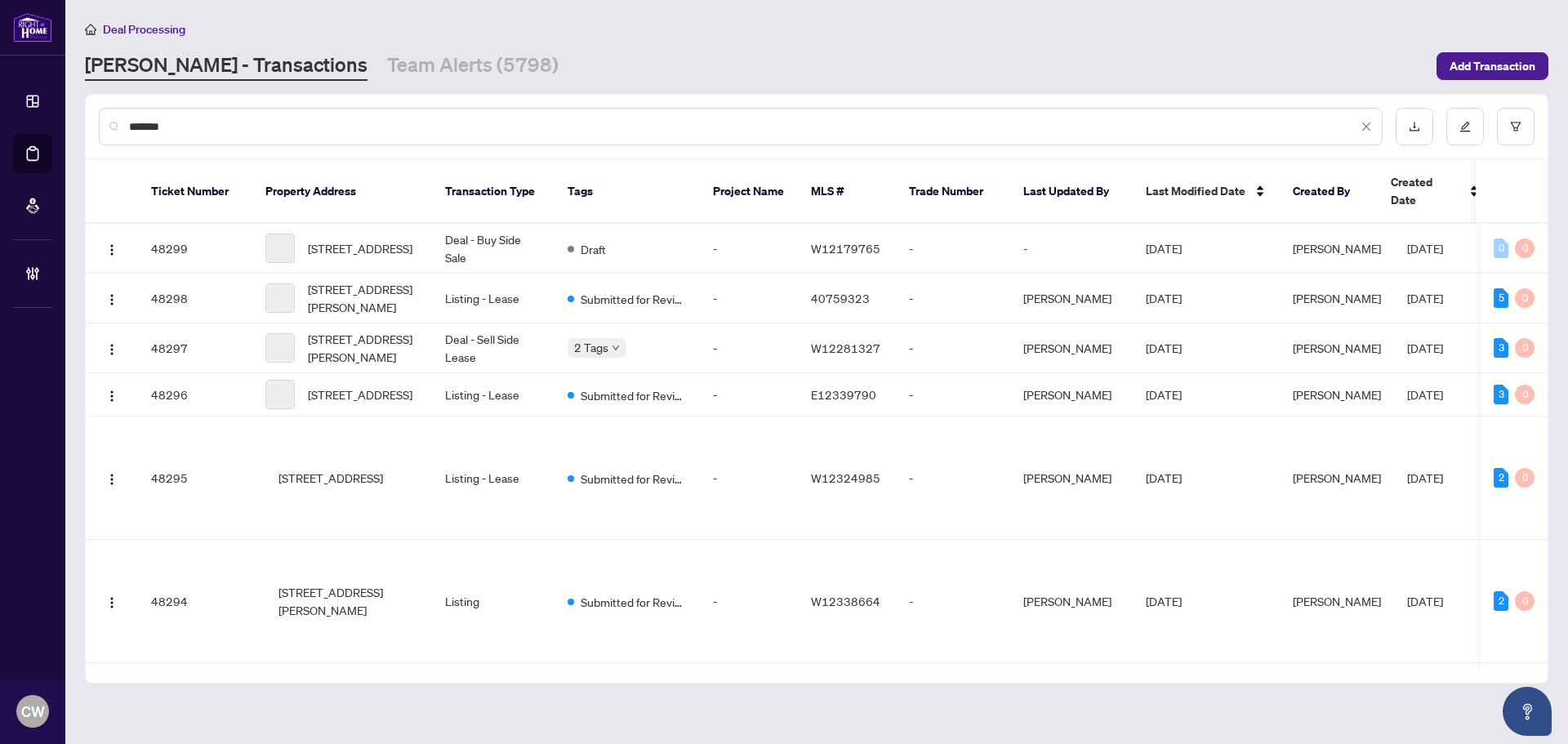
type input "*******"
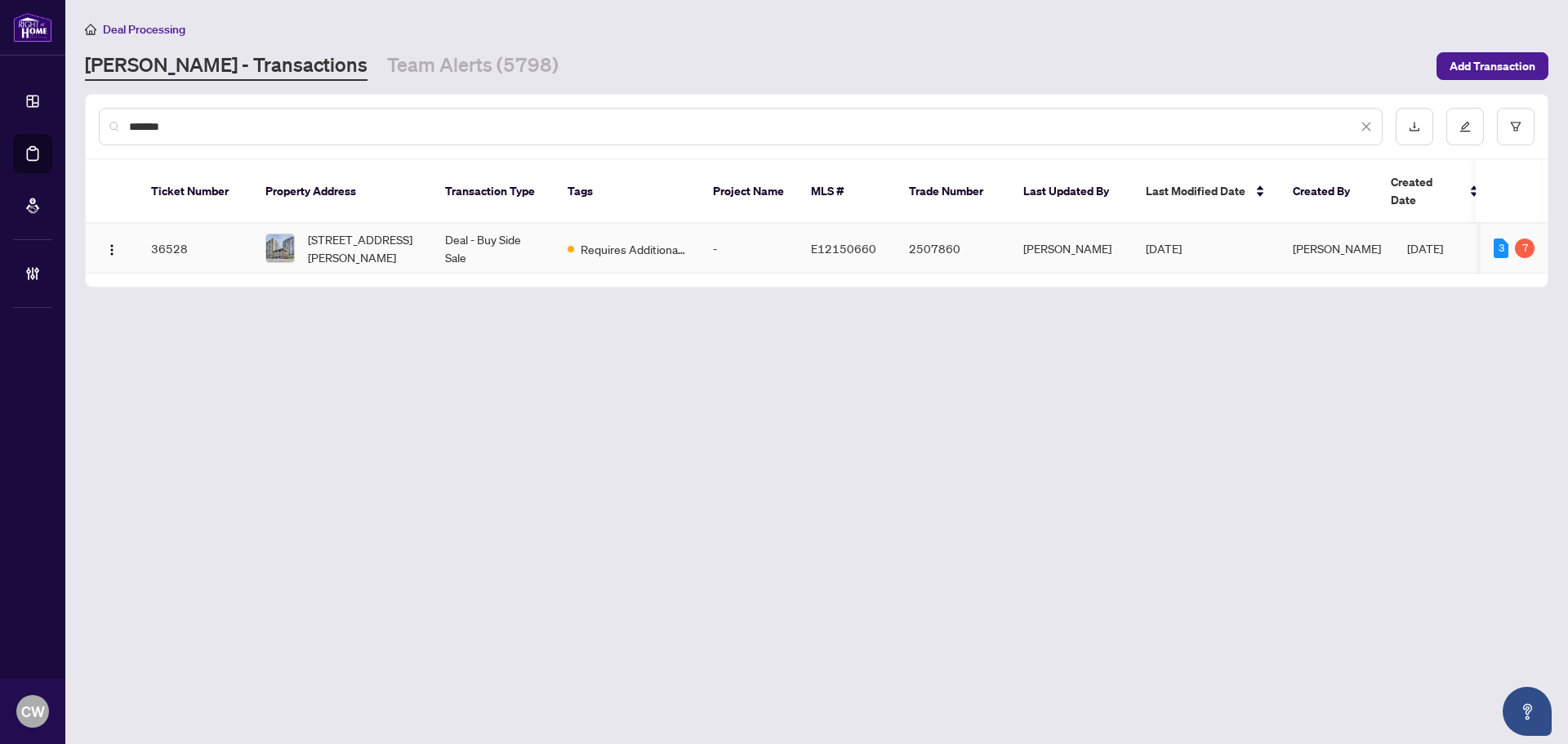
click at [361, 230] on span "[STREET_ADDRESS][PERSON_NAME]" at bounding box center [363, 248] width 111 height 36
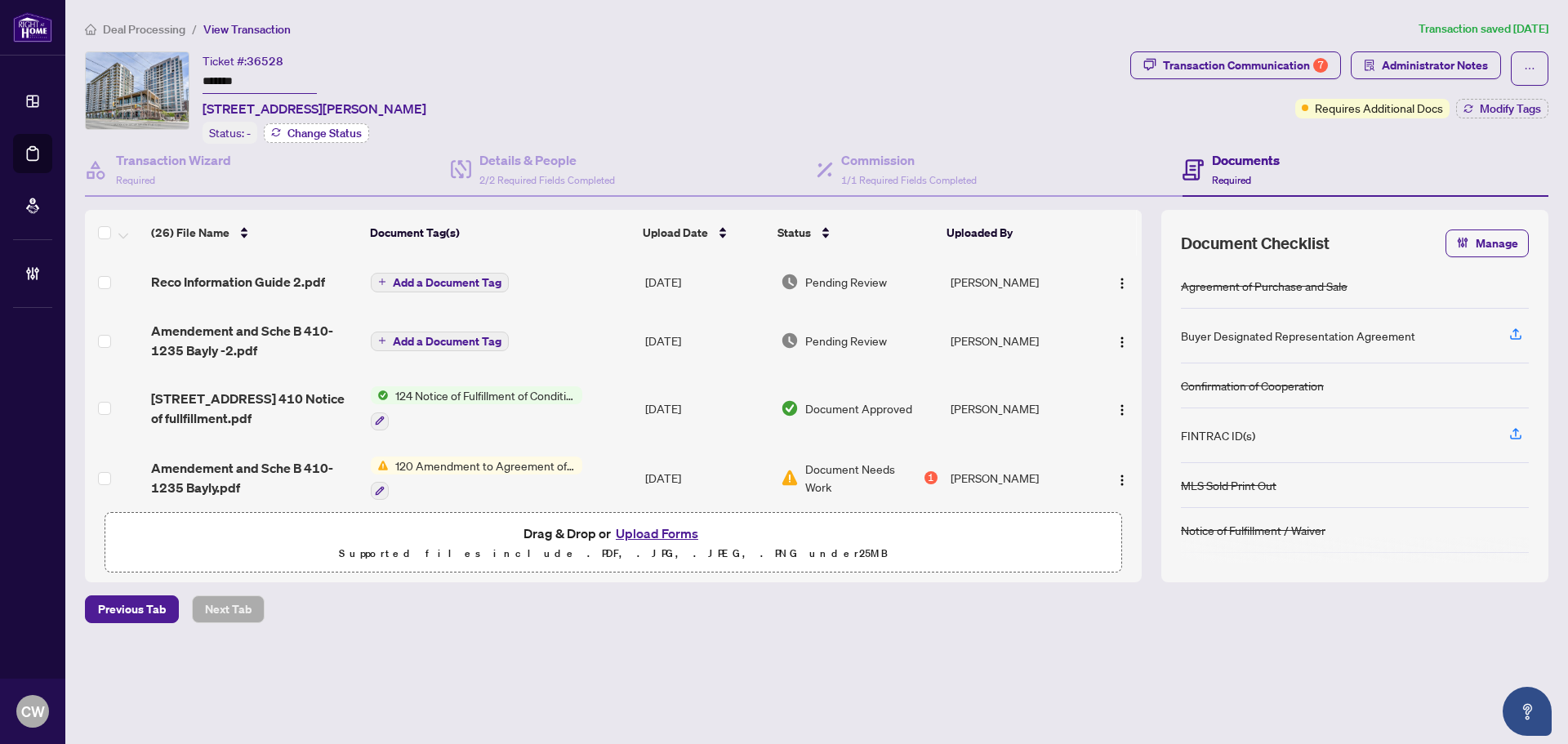
click at [354, 128] on span "Change Status" at bounding box center [324, 133] width 74 height 11
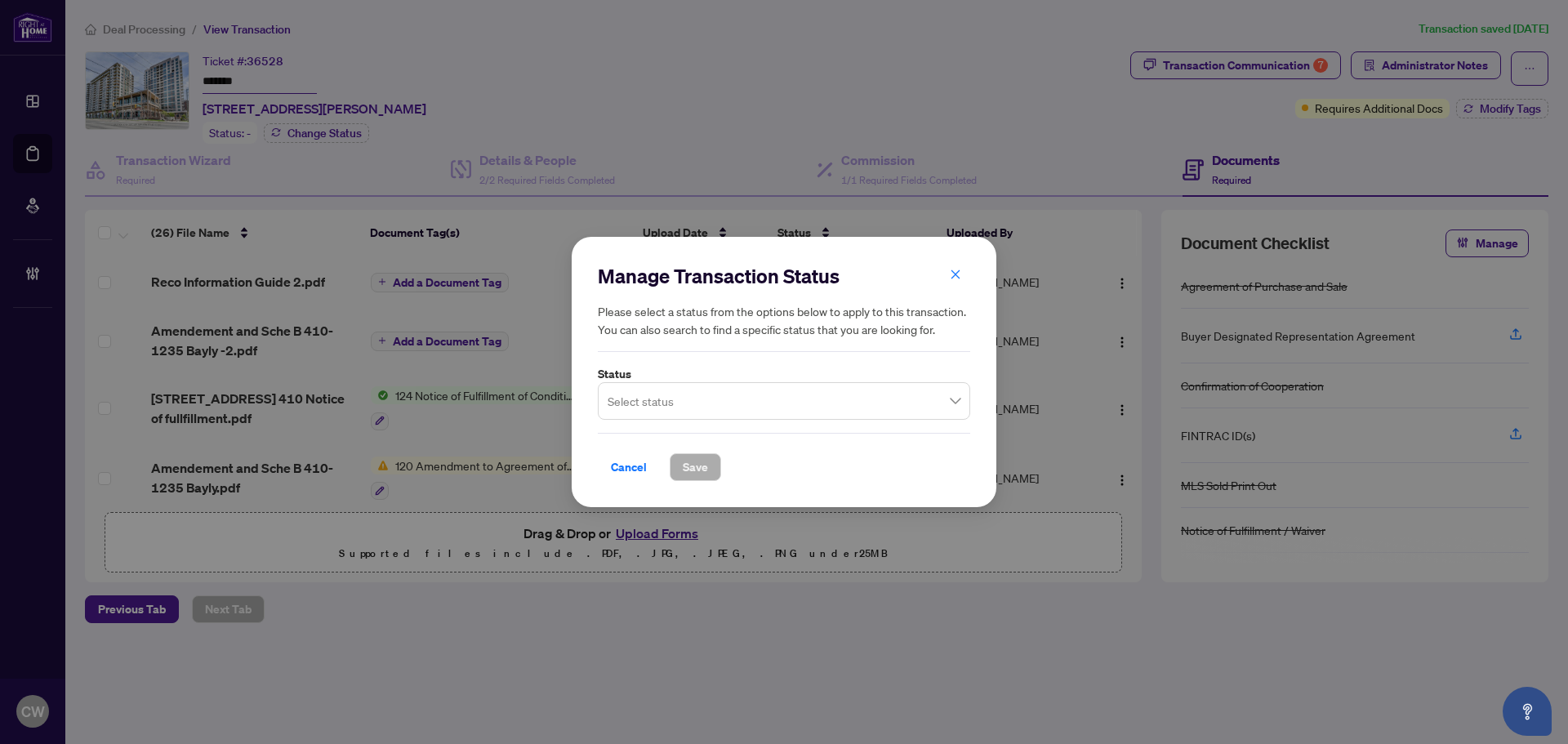
click at [685, 392] on input "search" at bounding box center [776, 403] width 338 height 36
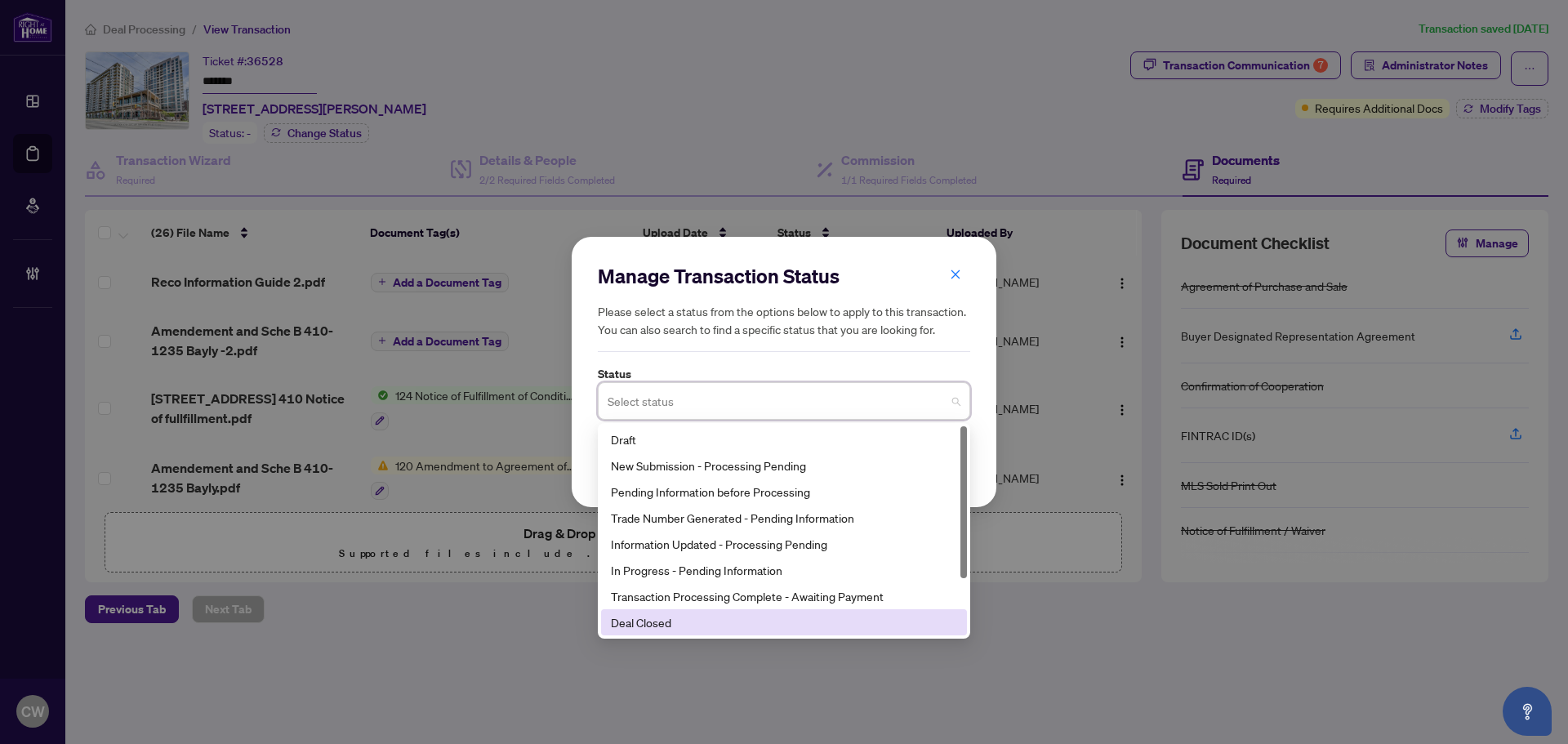
click at [709, 620] on div "Deal Closed" at bounding box center [784, 622] width 346 height 18
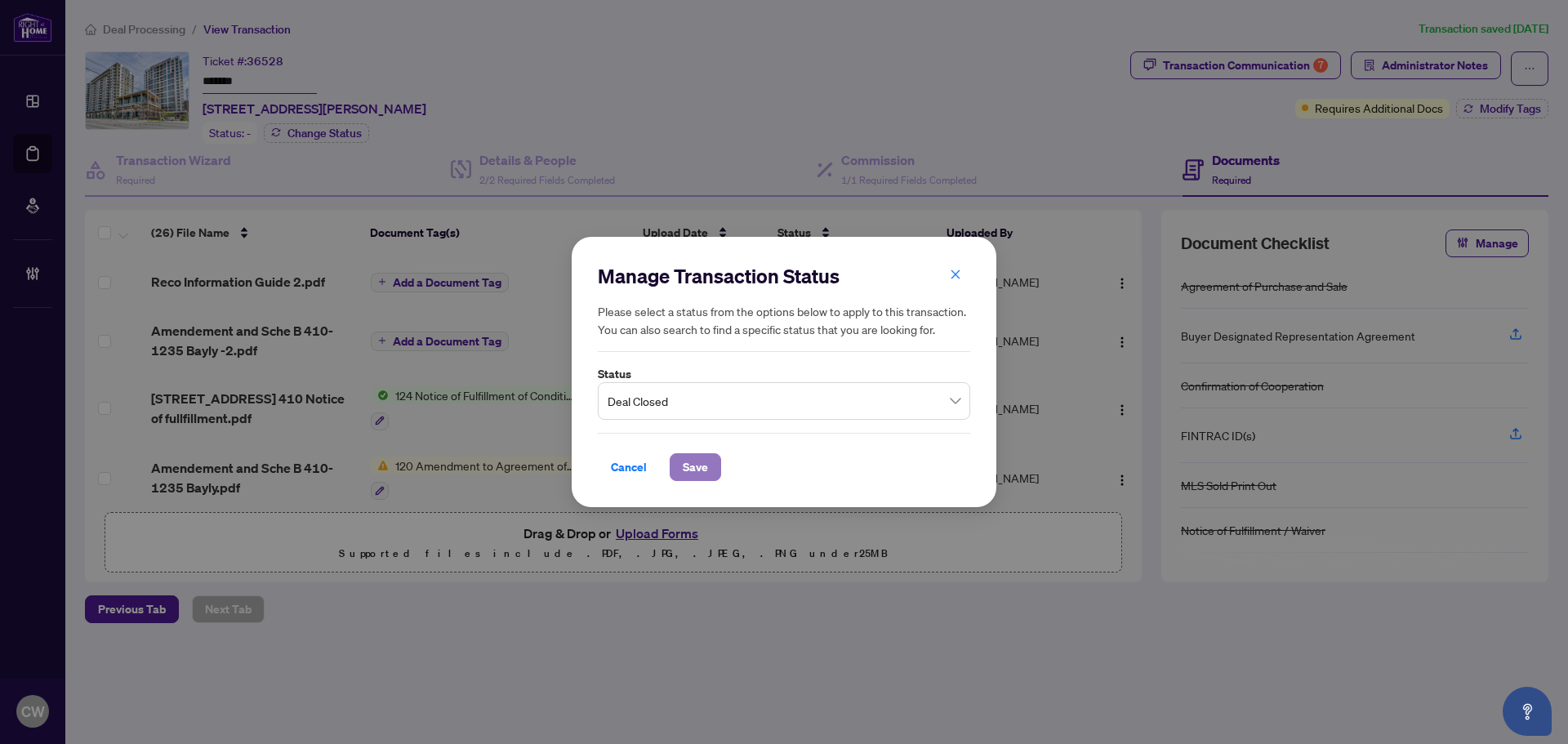
click at [689, 456] on span "Save" at bounding box center [695, 467] width 25 height 26
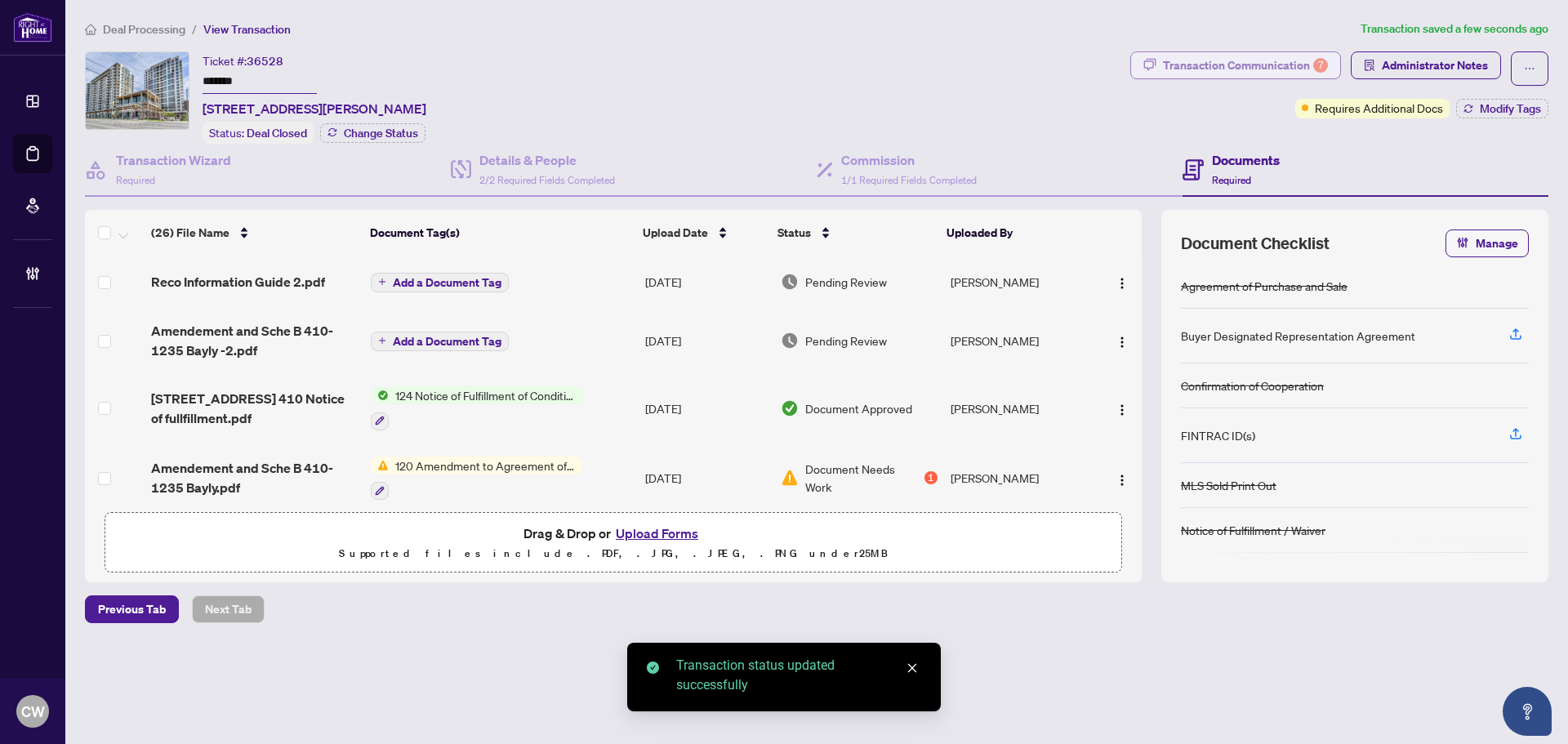
click at [1234, 64] on div "Transaction Communication 7" at bounding box center [1245, 66] width 165 height 26
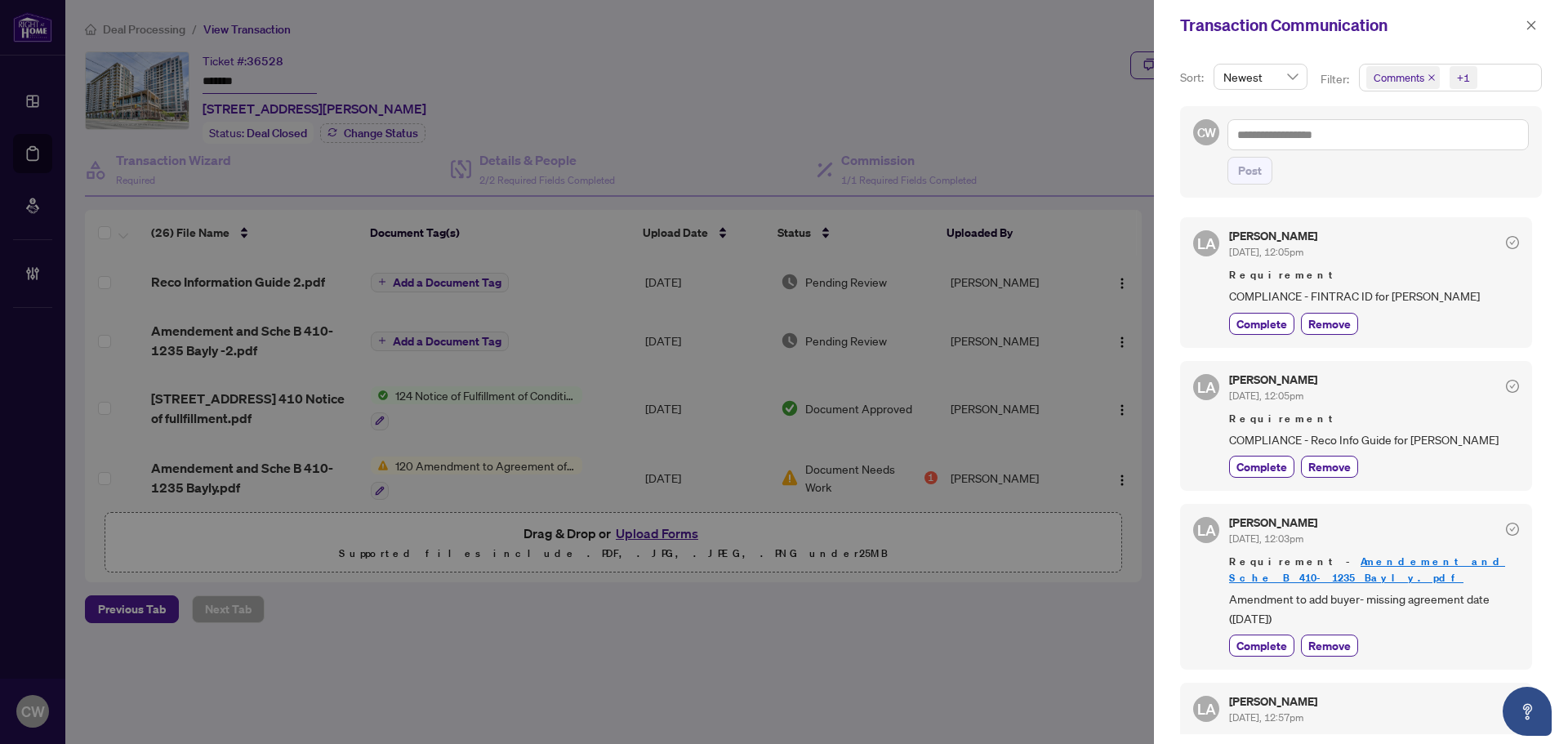
click at [1427, 77] on icon "close" at bounding box center [1431, 77] width 8 height 8
click at [1528, 26] on icon "close" at bounding box center [1531, 25] width 11 height 11
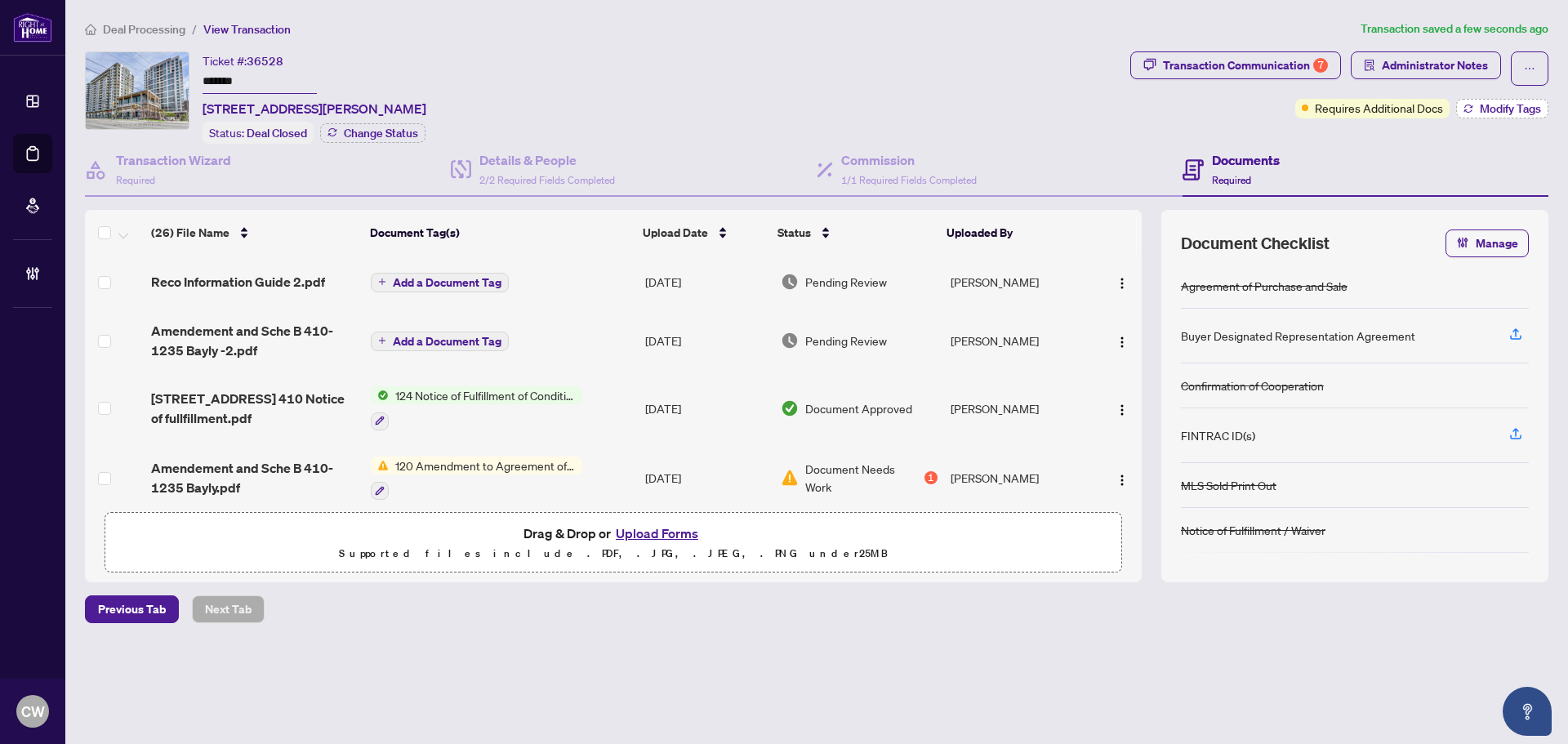
click at [1507, 105] on span "Modify Tags" at bounding box center [1510, 109] width 61 height 11
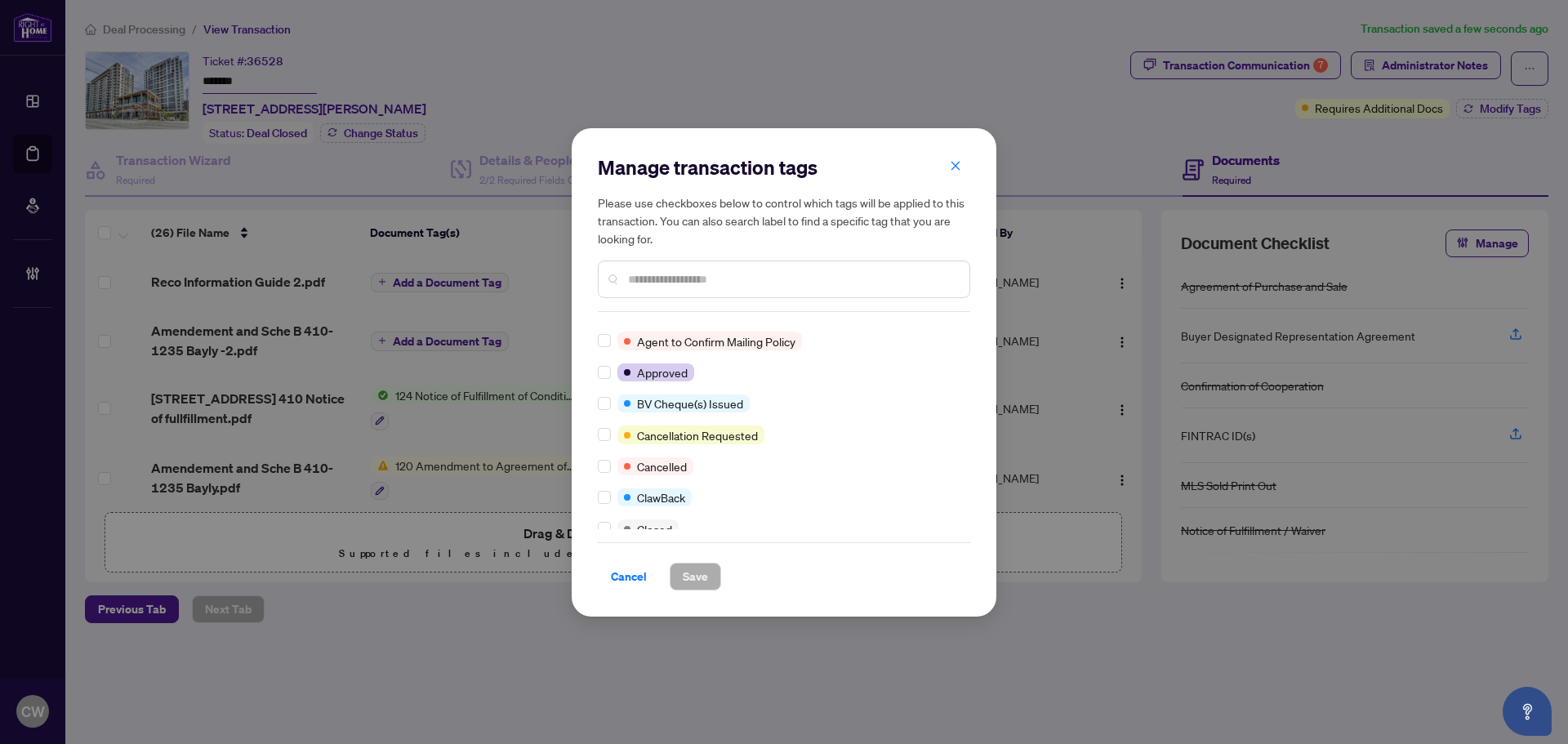
scroll to position [82, 0]
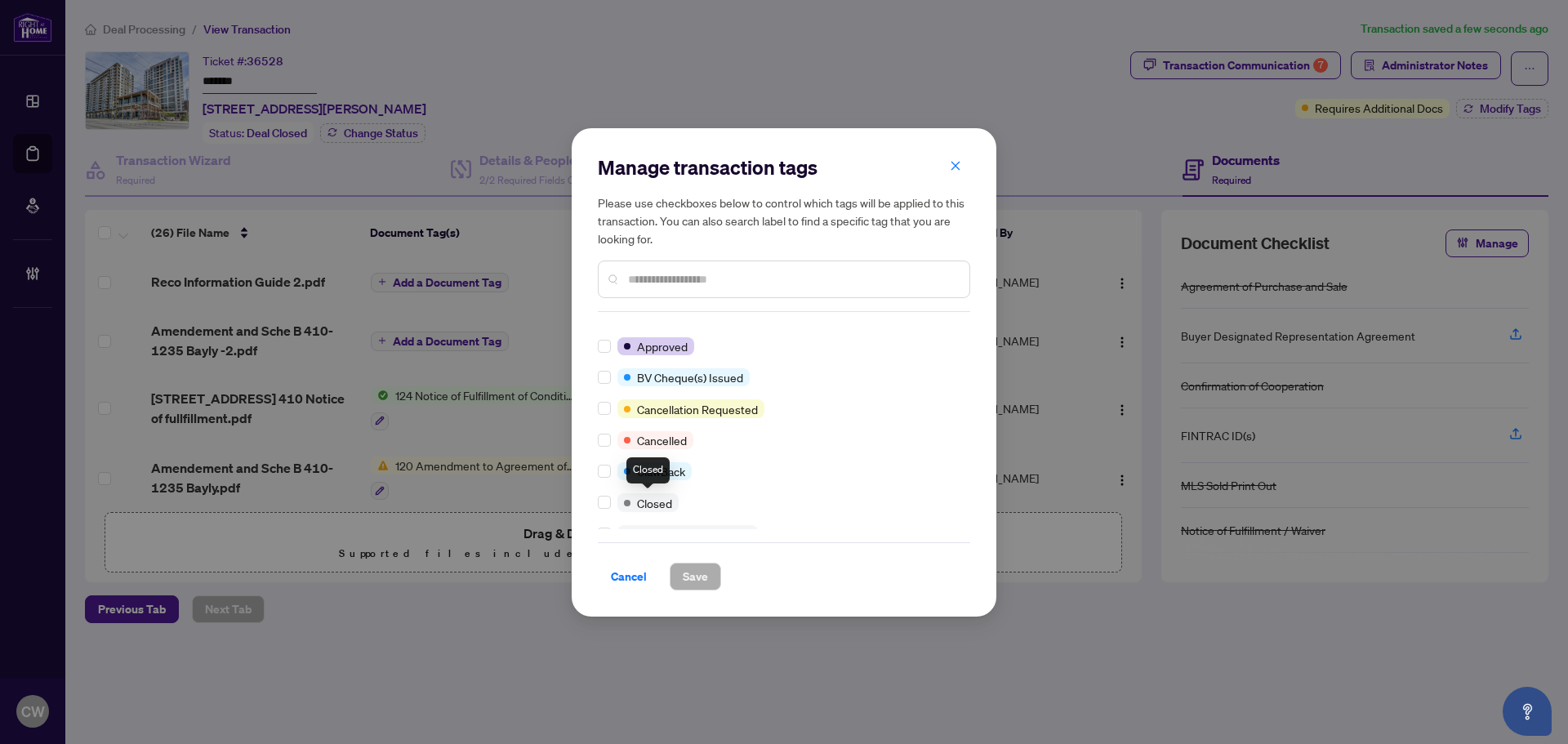
click at [611, 505] on div at bounding box center [607, 502] width 20 height 18
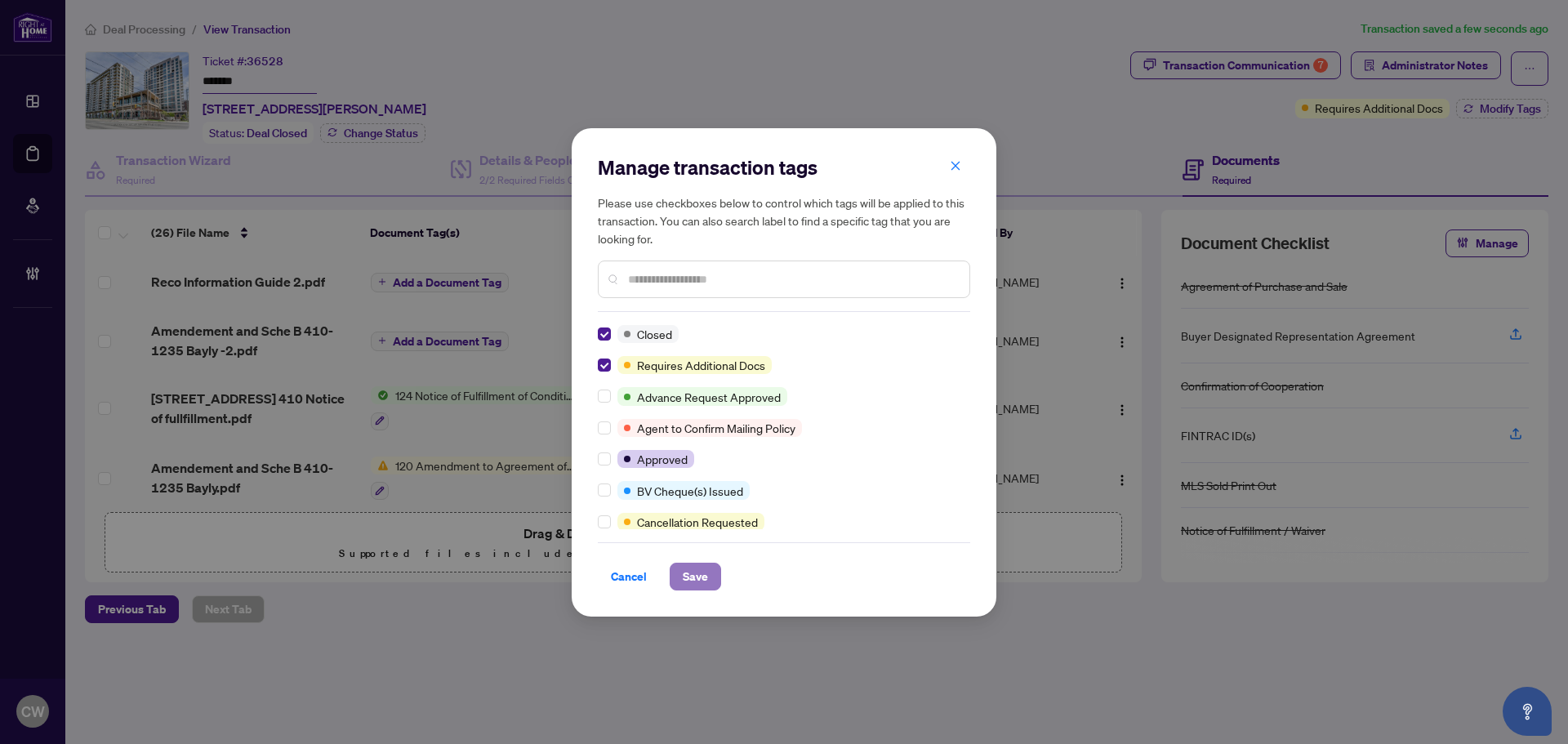
click at [695, 582] on span "Save" at bounding box center [695, 576] width 25 height 26
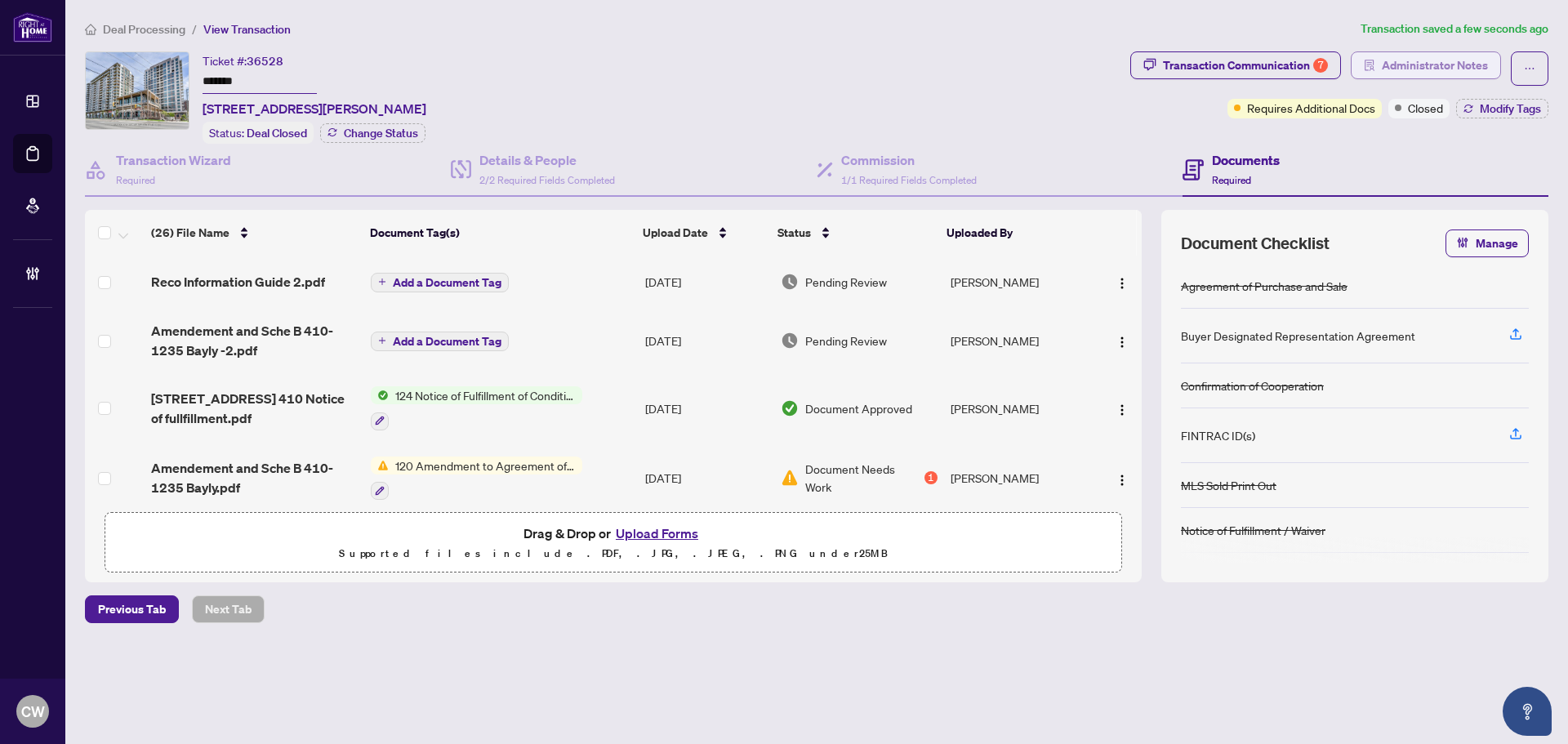
click at [1434, 55] on span "Administrator Notes" at bounding box center [1434, 66] width 106 height 26
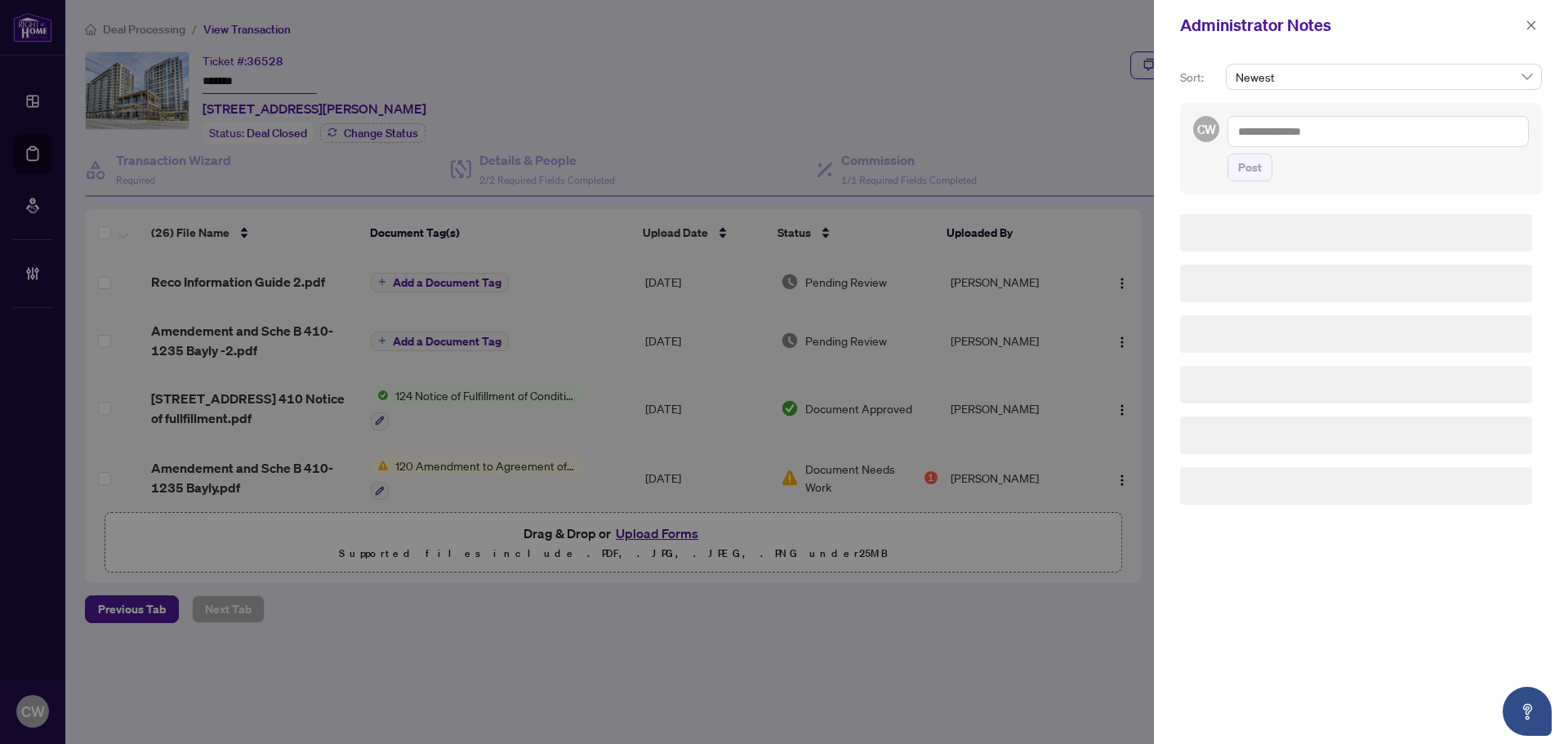
click at [1377, 110] on div "CW Post" at bounding box center [1361, 148] width 362 height 91
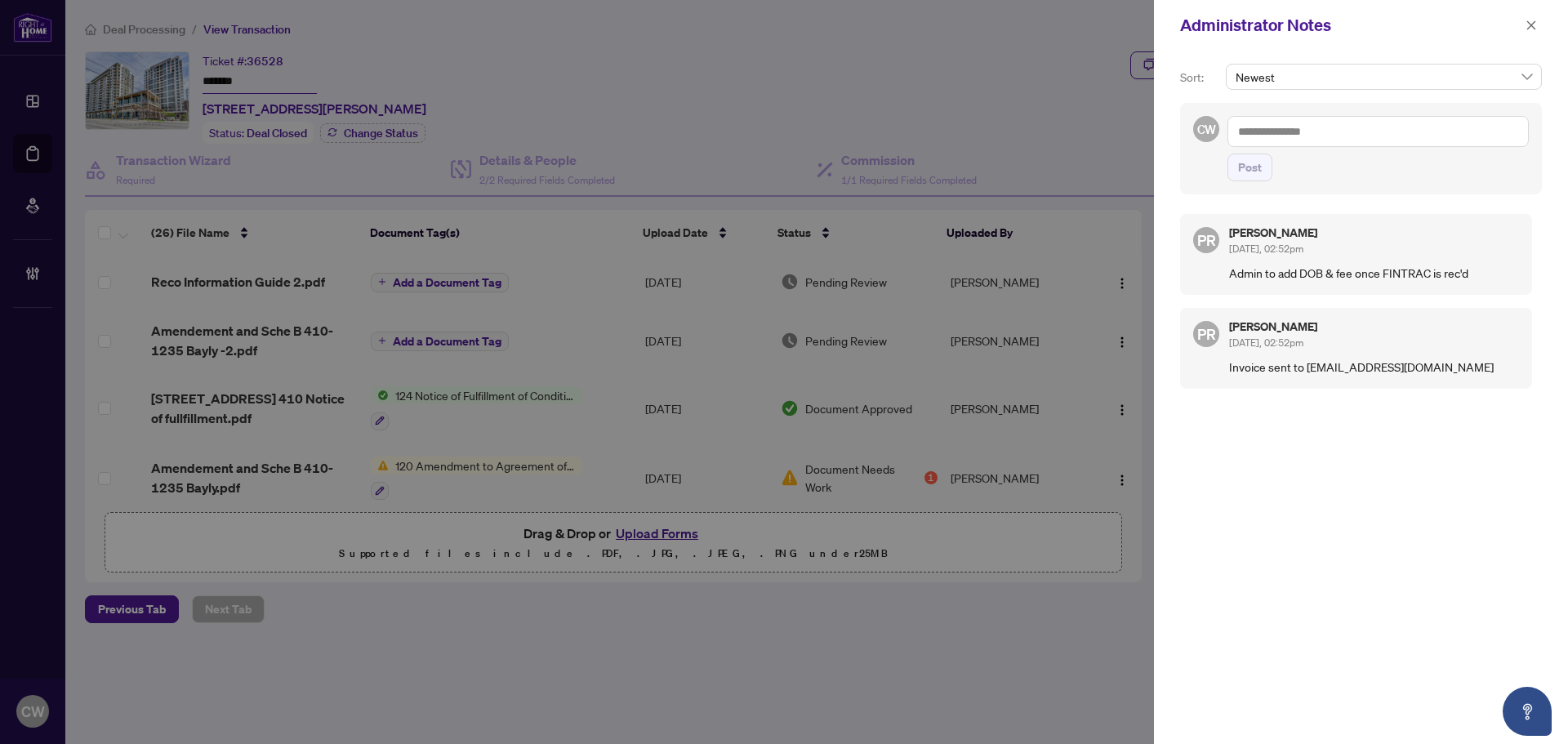
click at [1373, 137] on textarea at bounding box center [1378, 131] width 301 height 31
paste textarea "**********"
type textarea "**********"
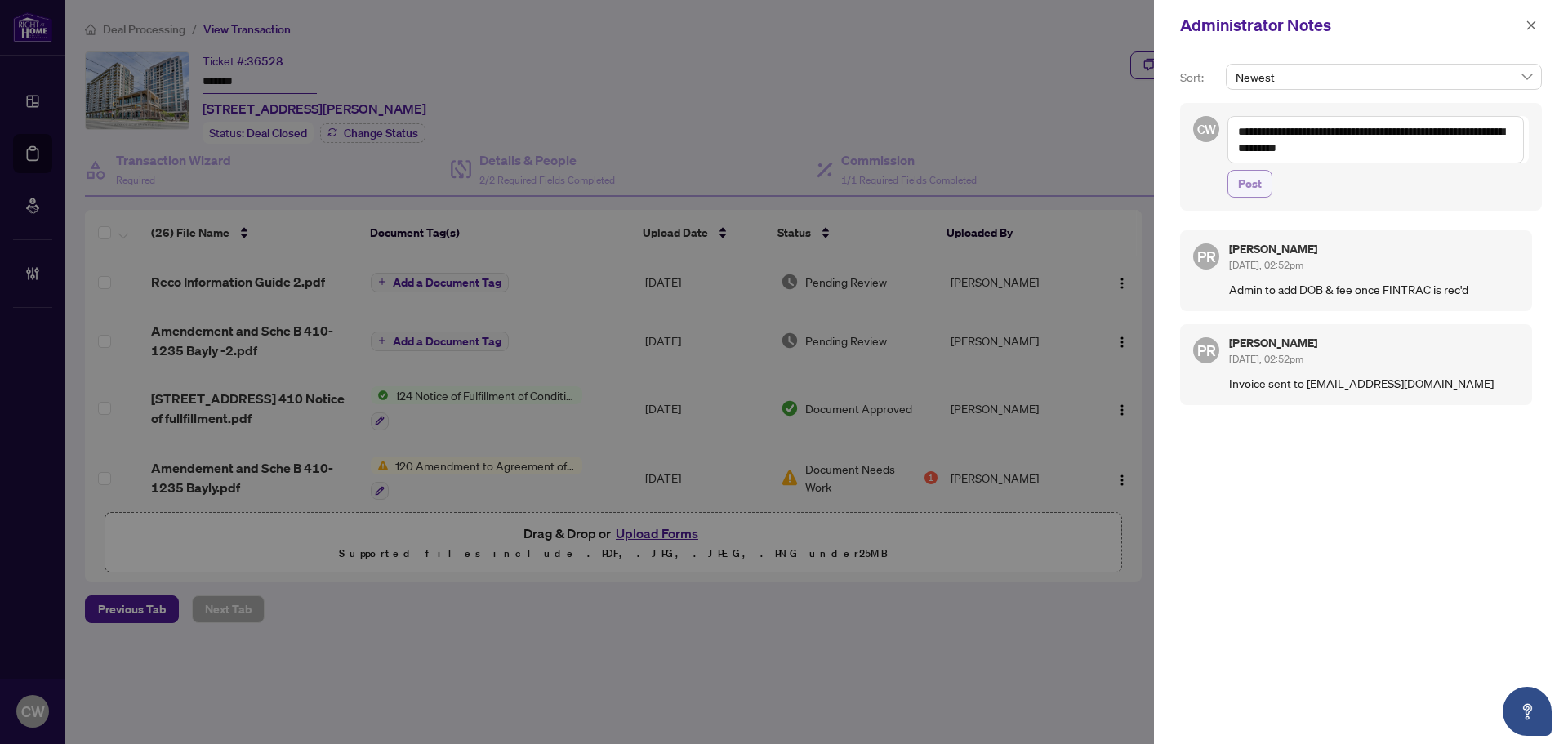
click at [1255, 187] on span "Post" at bounding box center [1249, 184] width 23 height 26
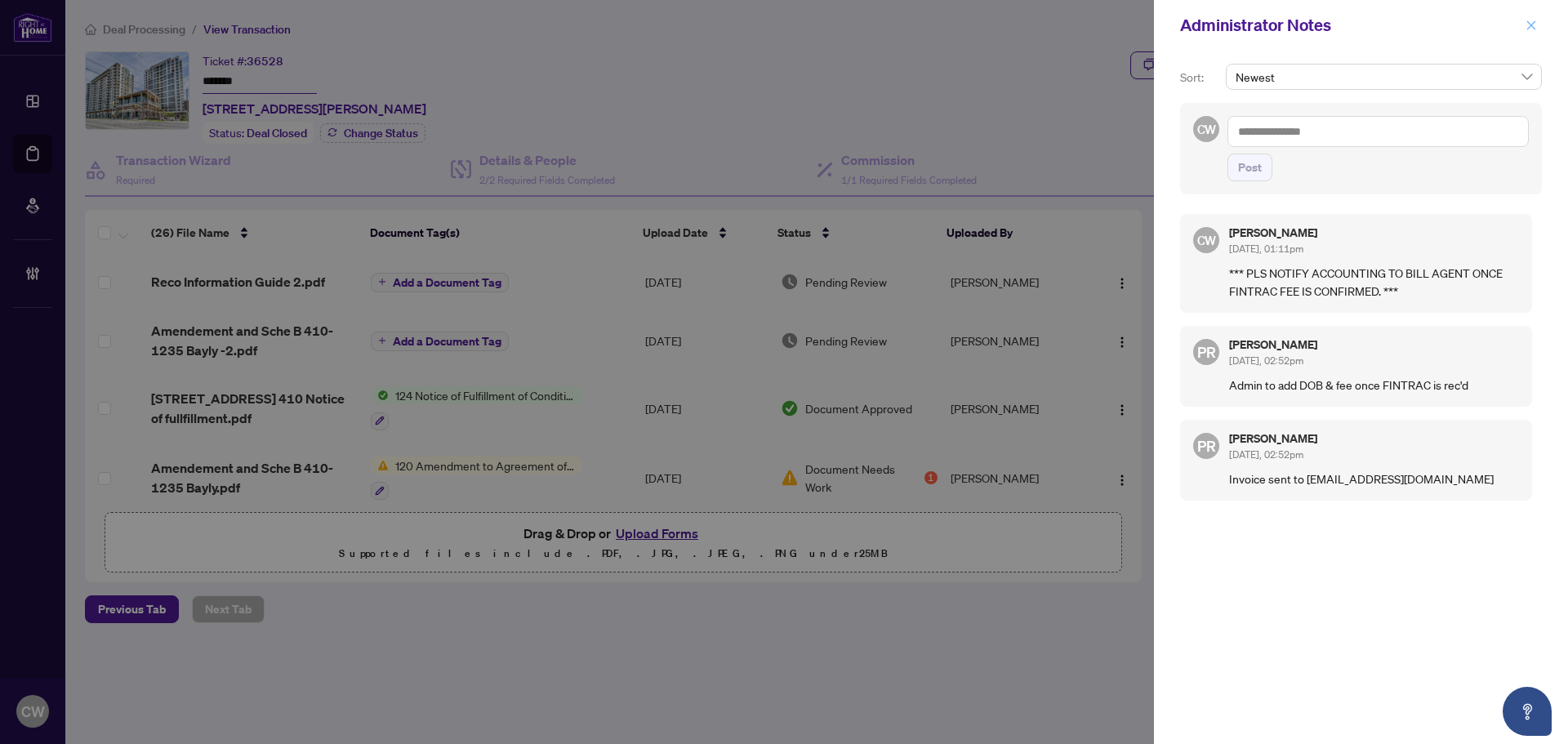
click at [1535, 28] on icon "close" at bounding box center [1531, 25] width 11 height 11
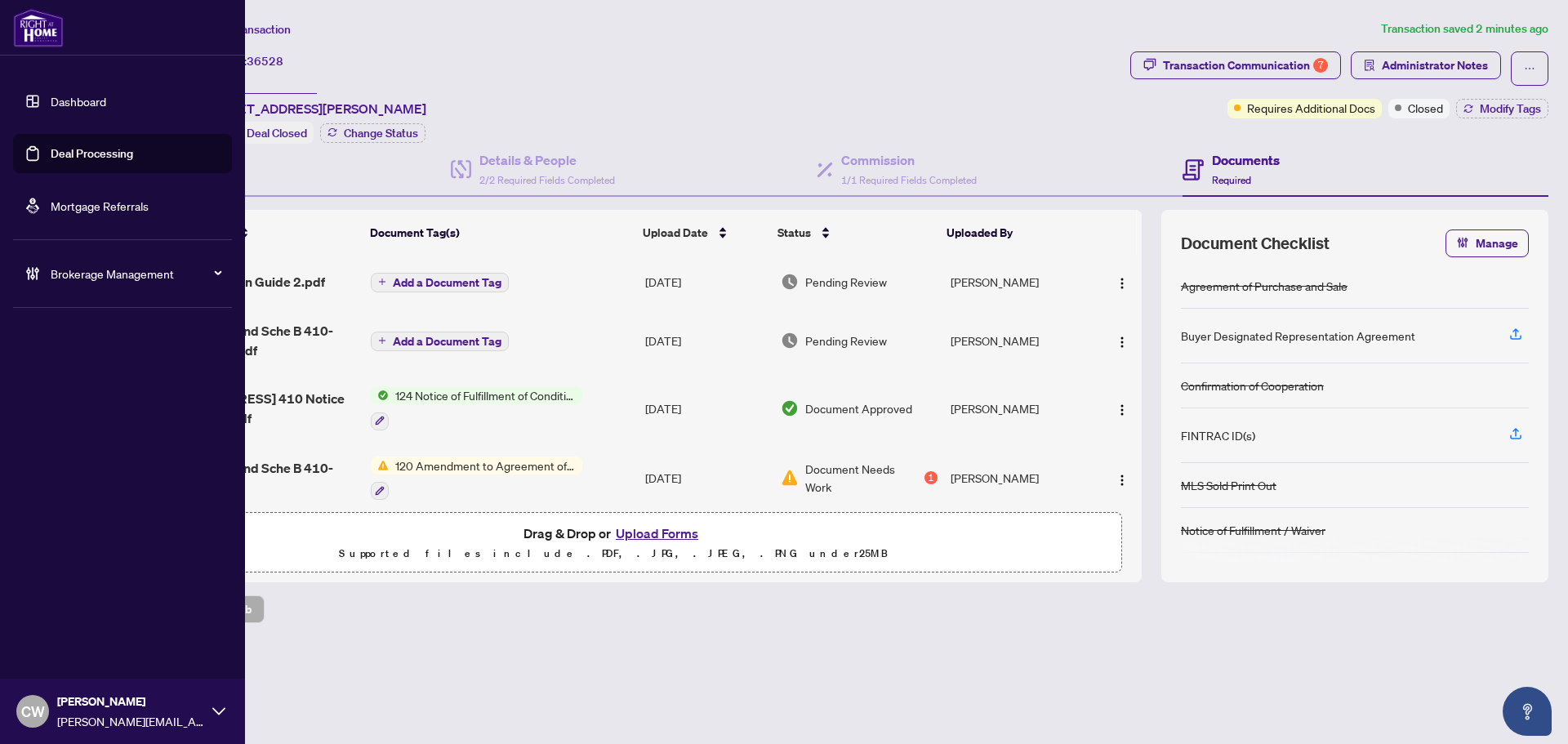
click at [51, 159] on link "Deal Processing" at bounding box center [92, 154] width 83 height 15
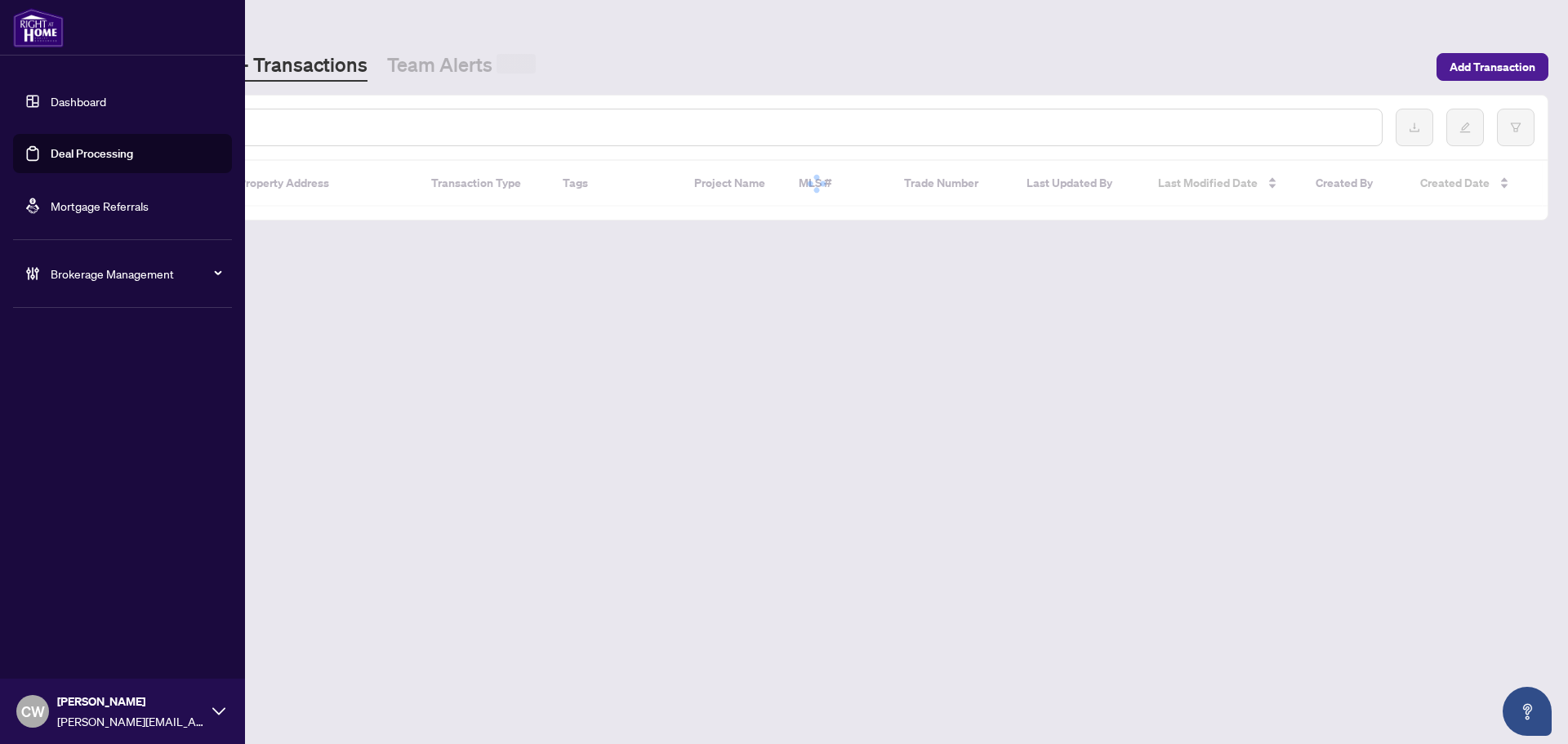
click at [278, 124] on input "text" at bounding box center [748, 127] width 1240 height 18
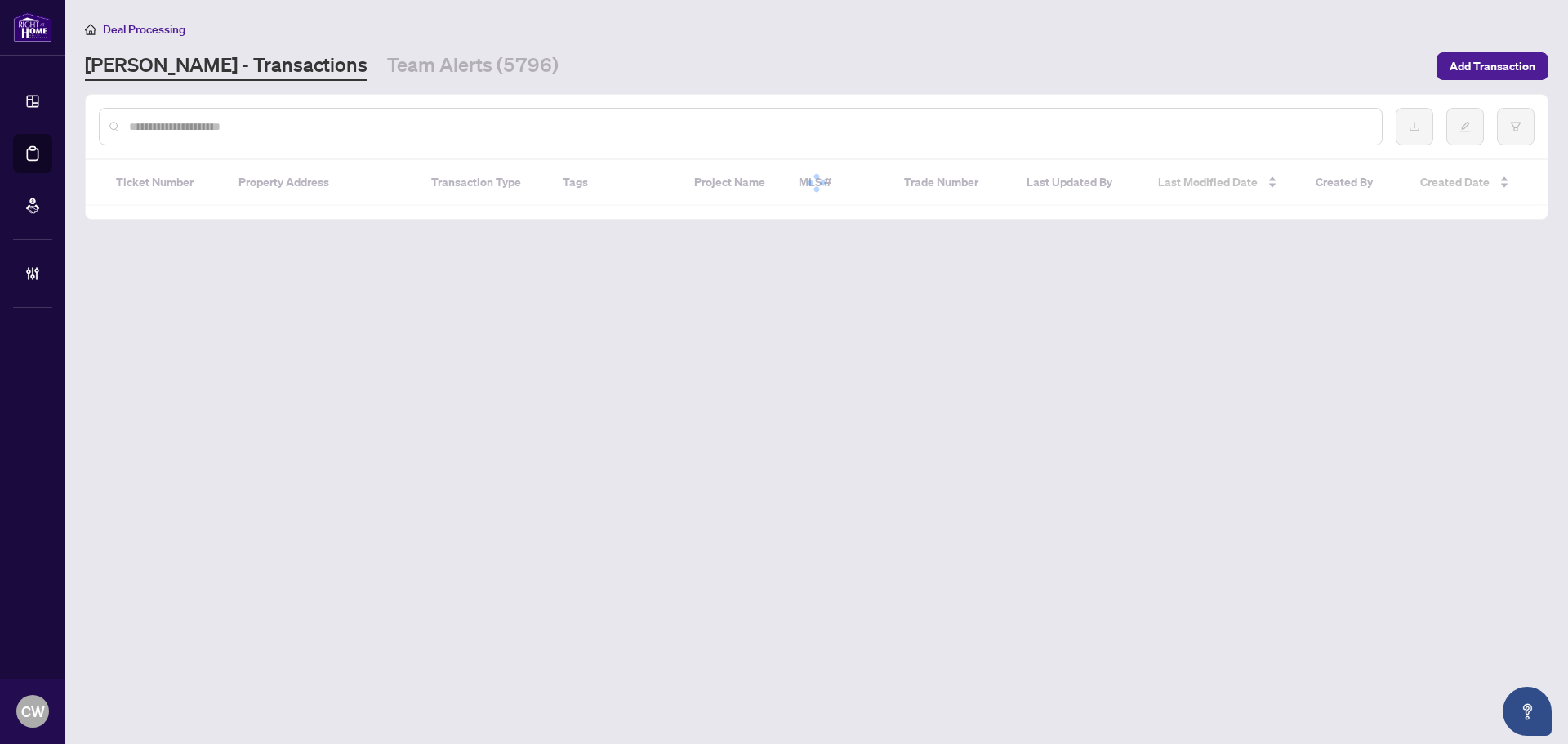
paste input "*******"
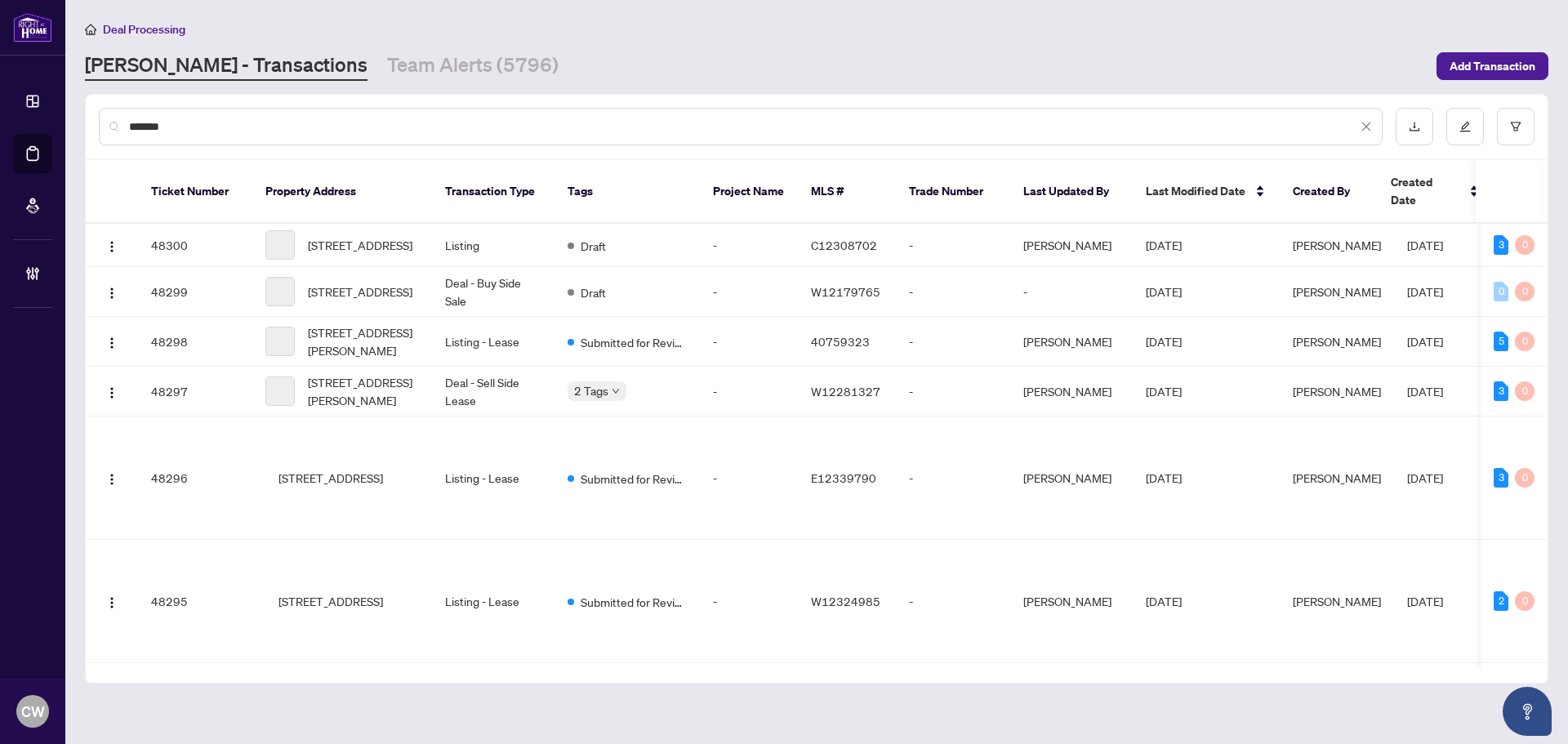
type input "*******"
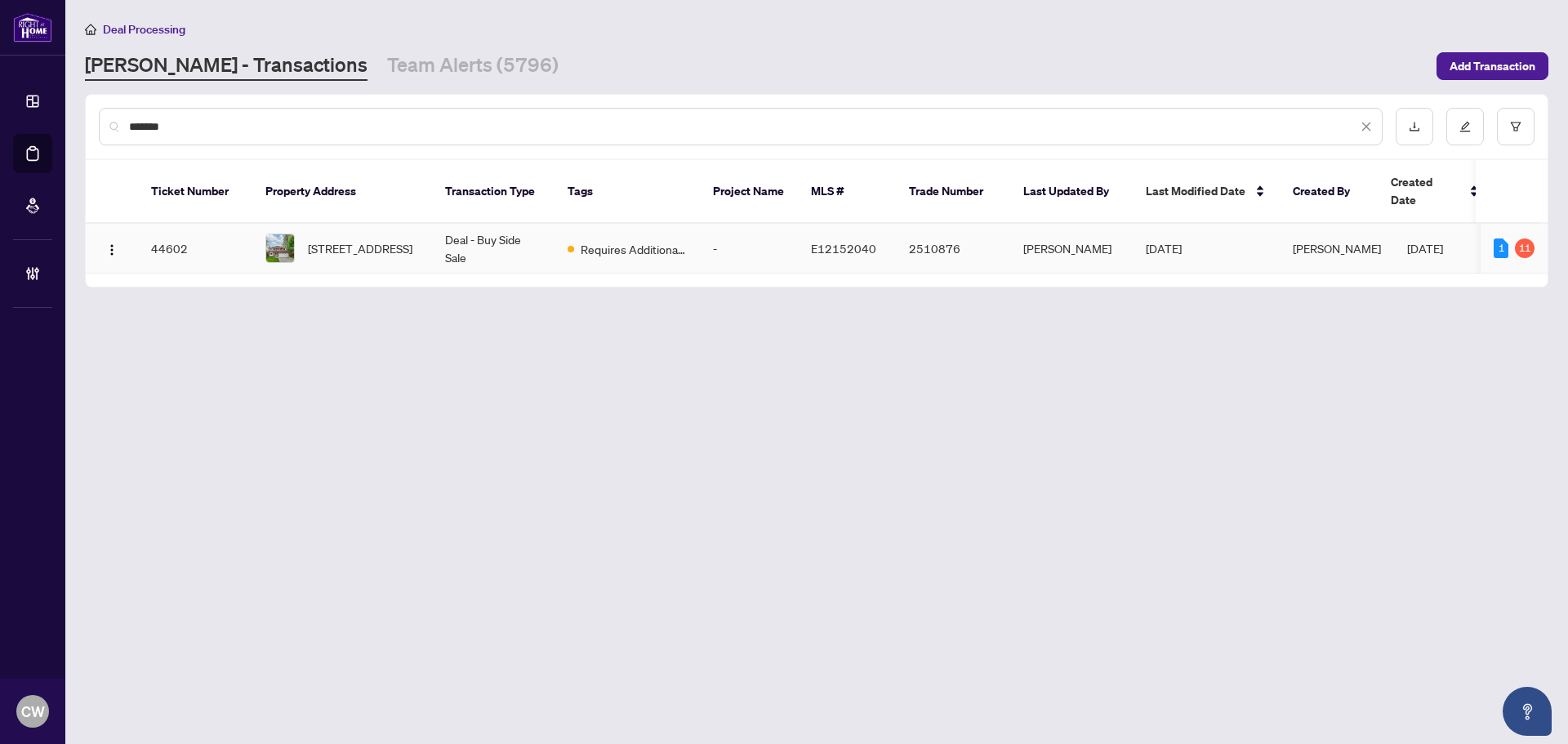
click at [339, 244] on span "[STREET_ADDRESS]" at bounding box center [359, 248] width 104 height 18
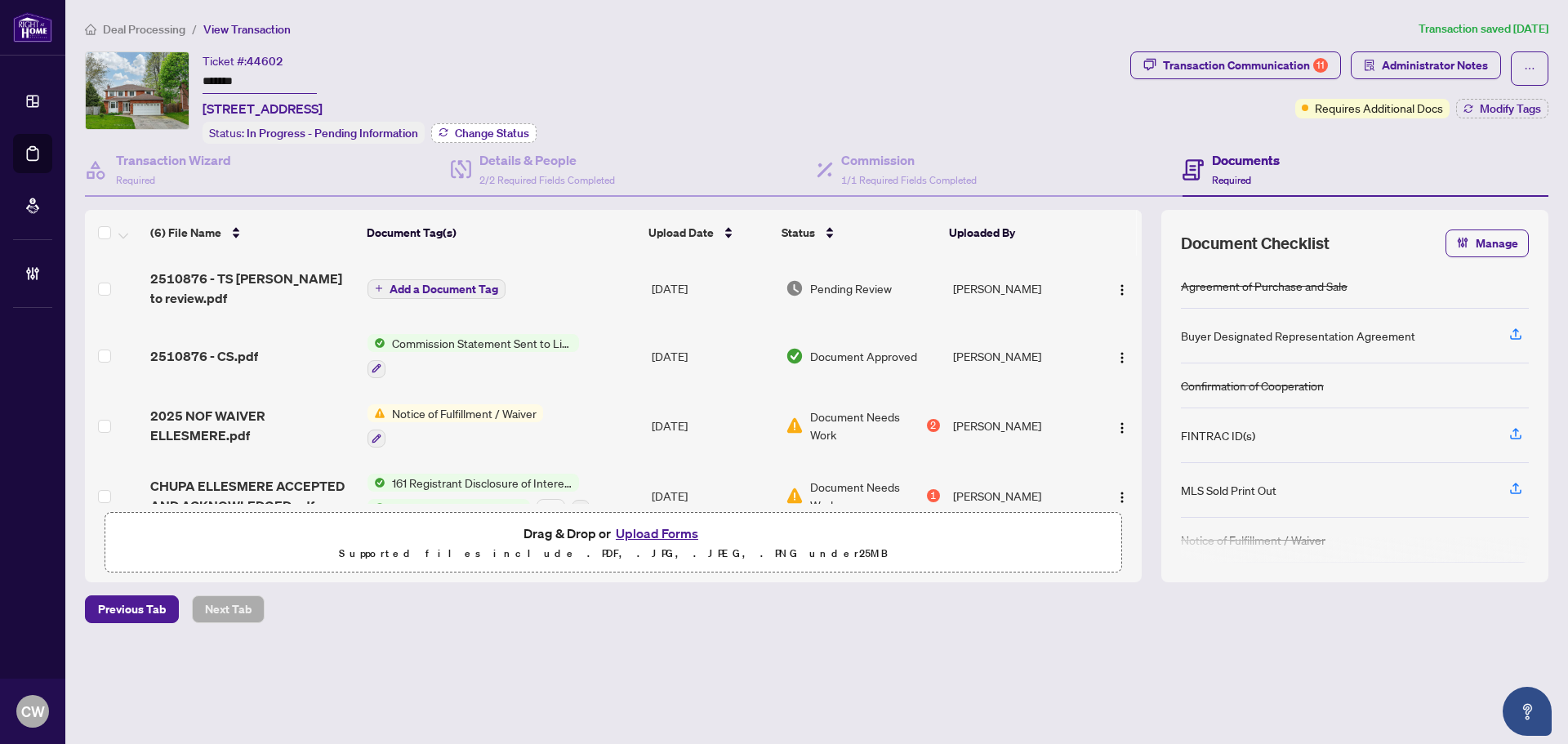
click at [503, 130] on span "Change Status" at bounding box center [492, 133] width 74 height 11
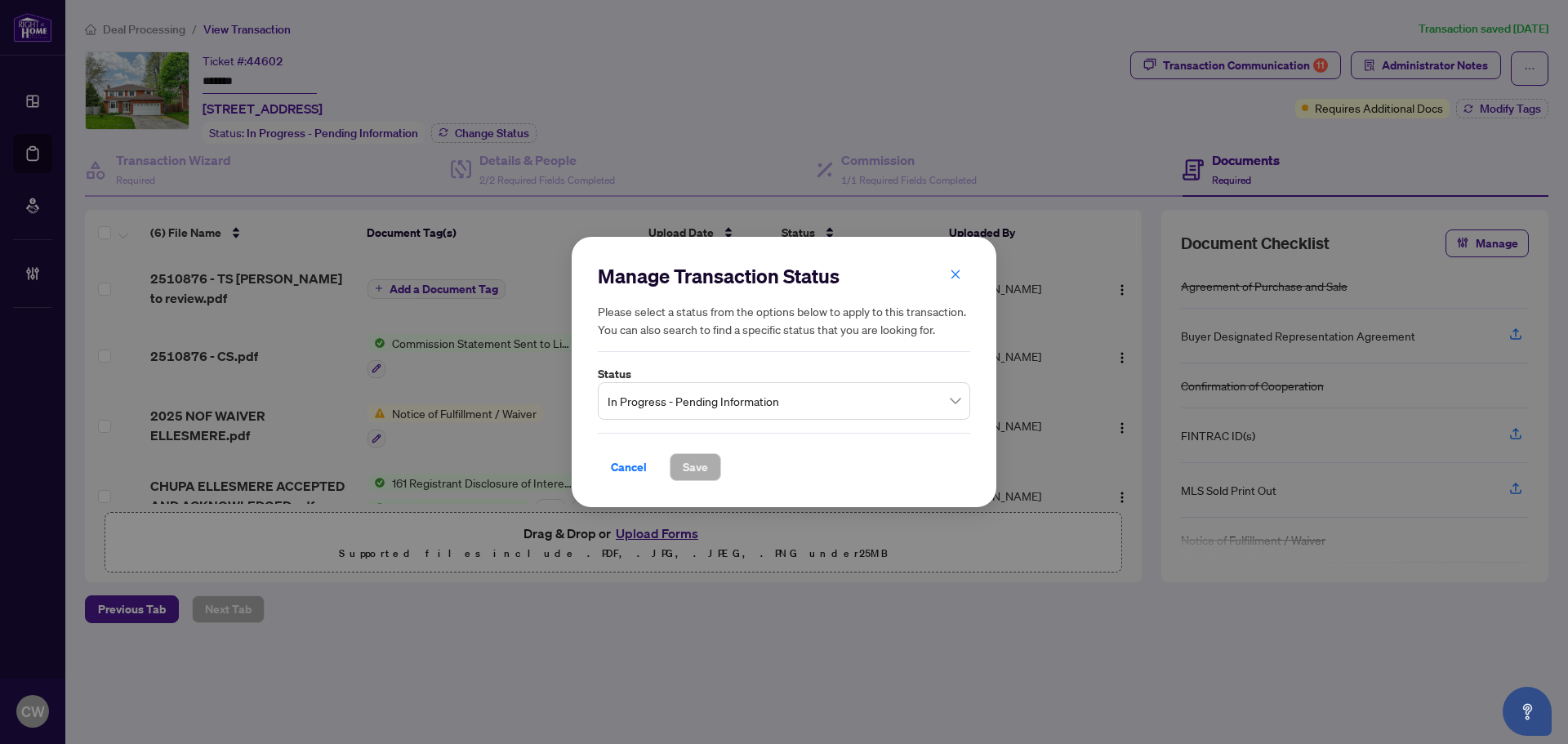
click at [720, 399] on span "In Progress - Pending Information" at bounding box center [784, 401] width 353 height 31
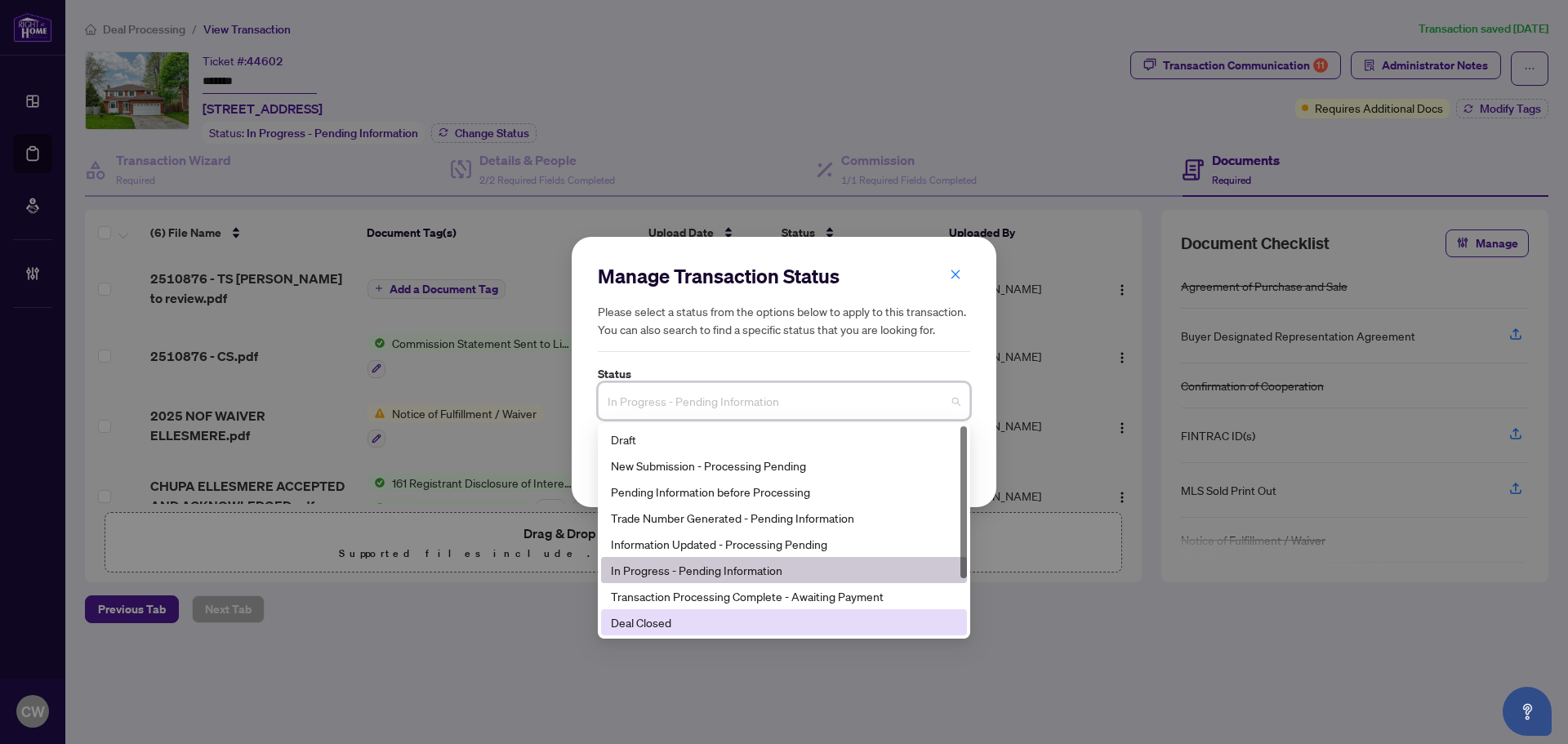
click at [677, 621] on div "Deal Closed" at bounding box center [784, 622] width 346 height 18
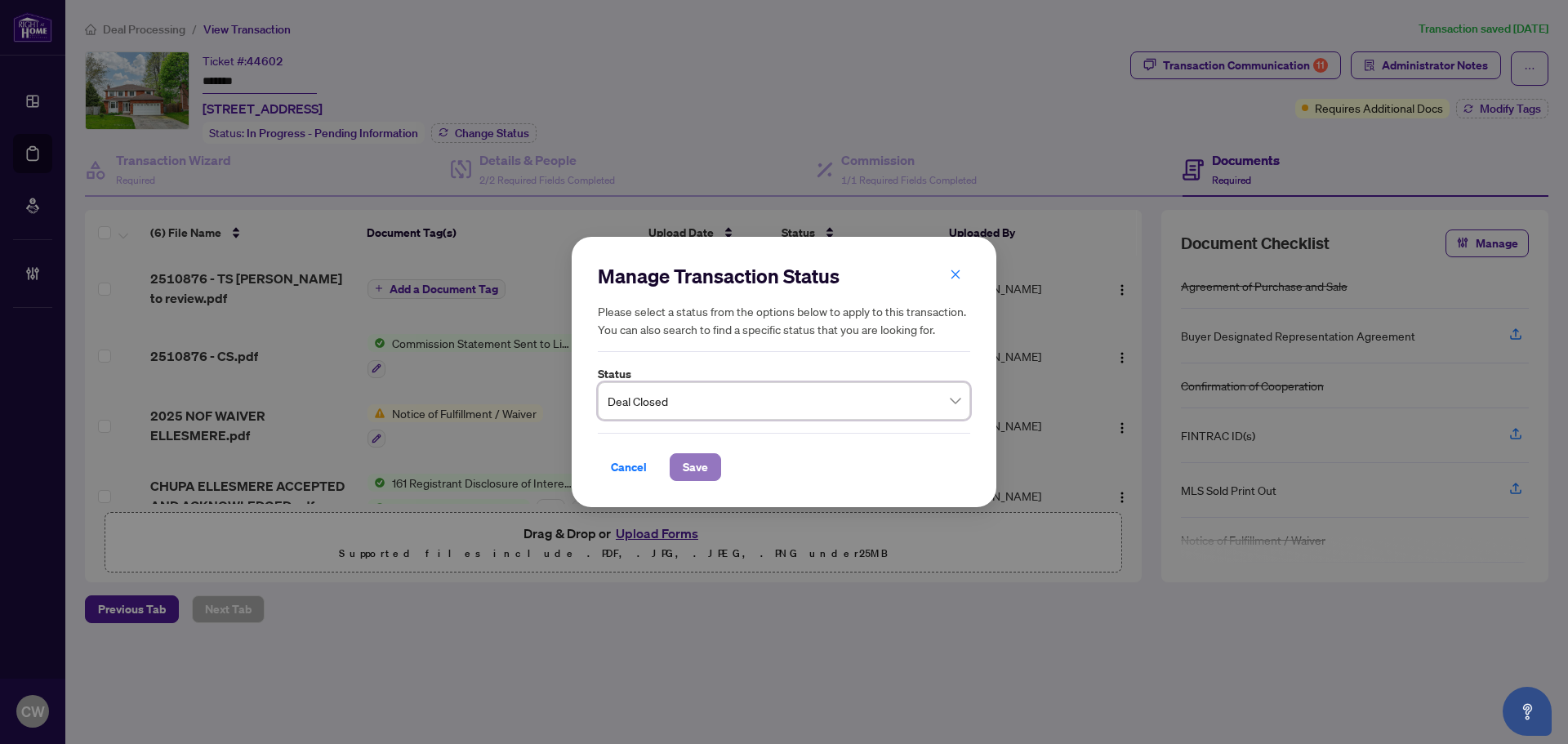
click at [687, 468] on span "Save" at bounding box center [695, 467] width 25 height 26
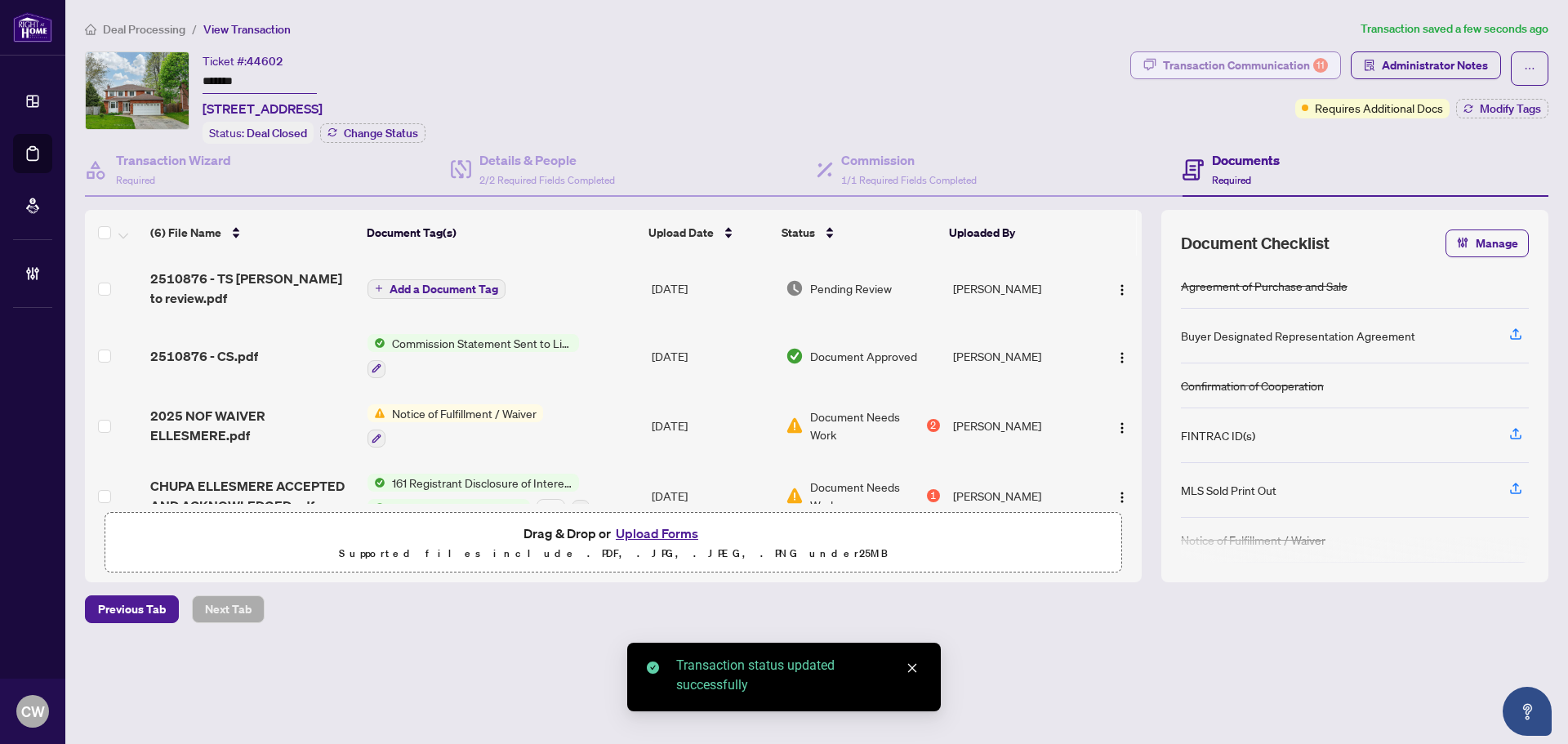
click at [1292, 70] on div "Transaction Communication 11" at bounding box center [1245, 66] width 165 height 26
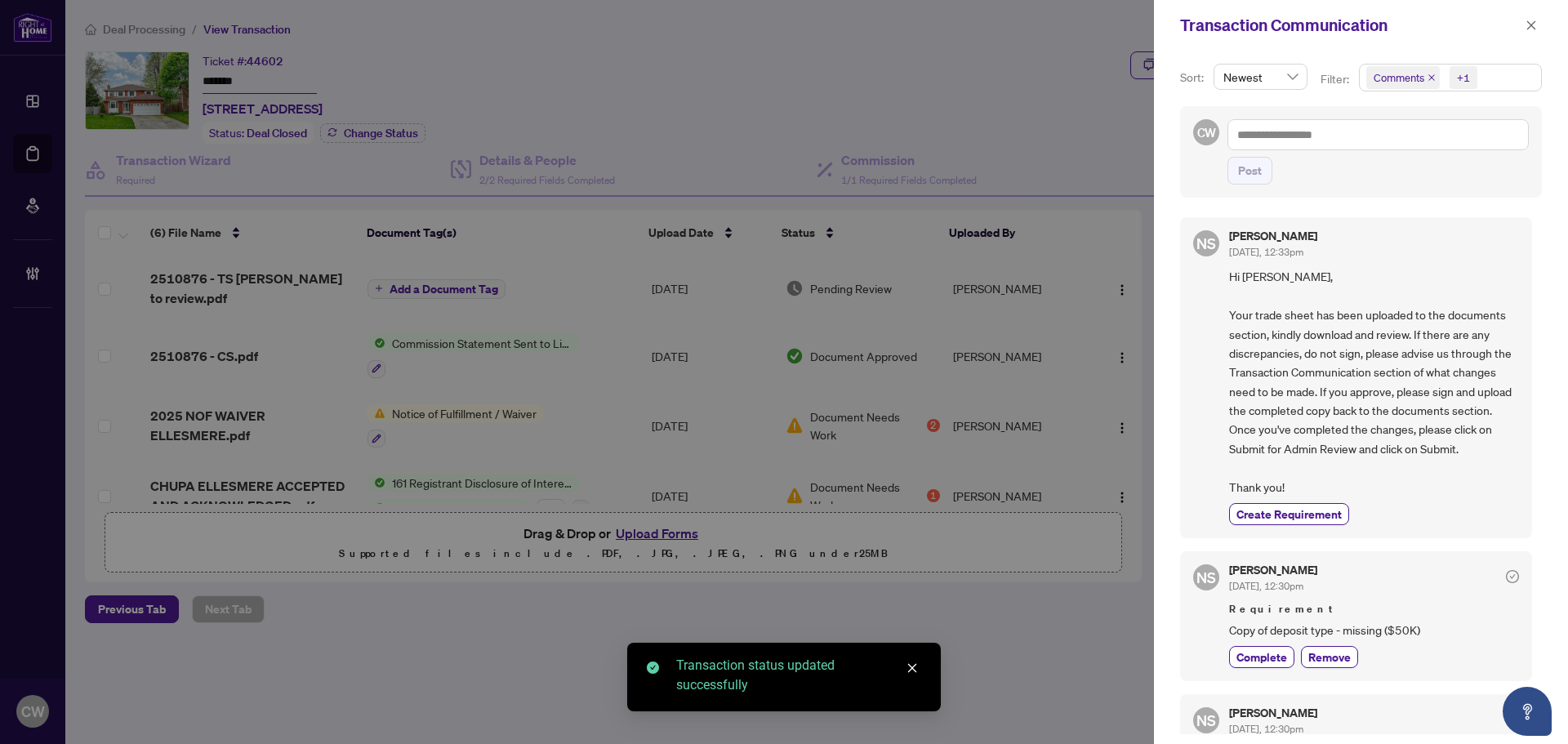
click at [1427, 77] on icon "close" at bounding box center [1431, 77] width 8 height 8
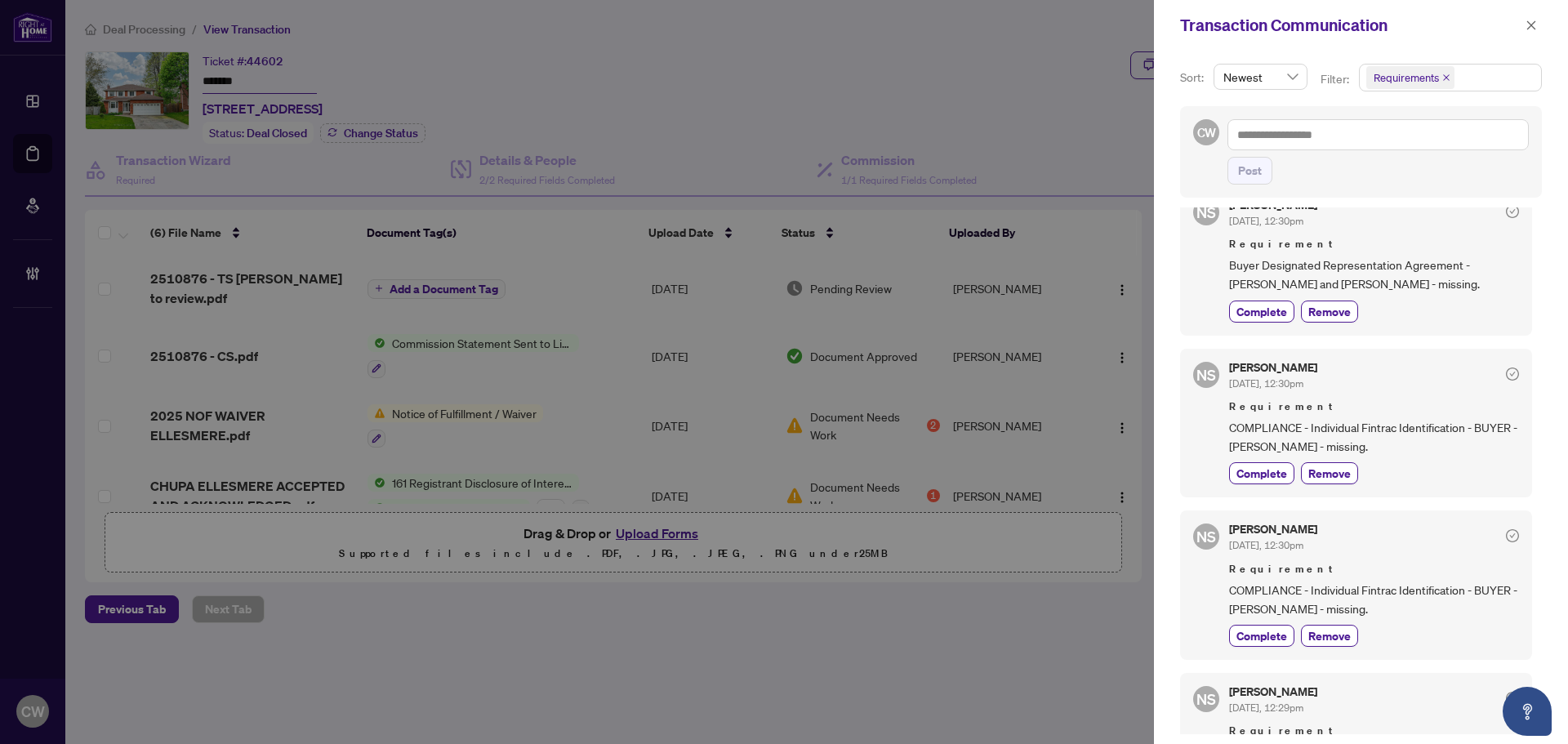
scroll to position [245, 0]
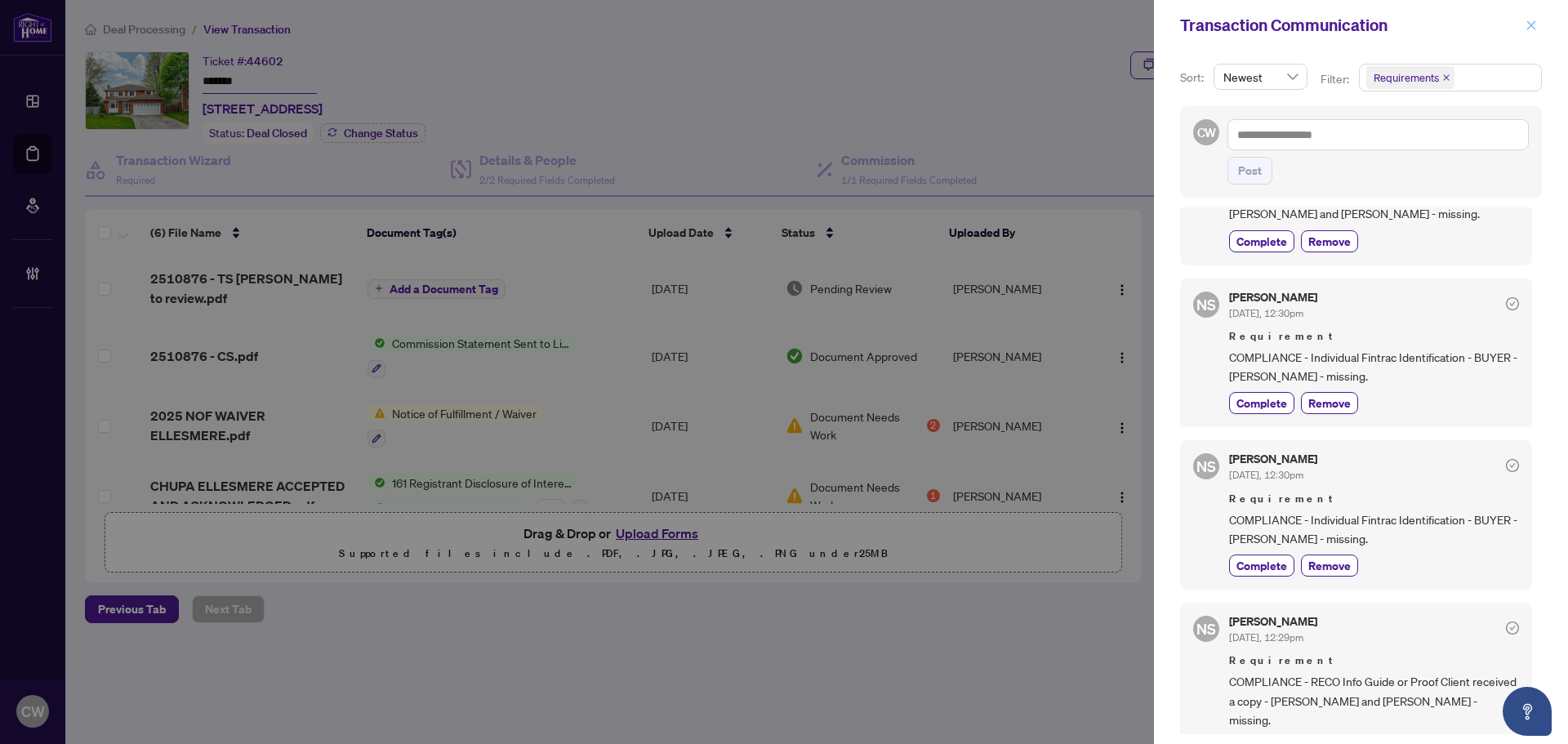
click at [1535, 26] on icon "close" at bounding box center [1531, 25] width 11 height 11
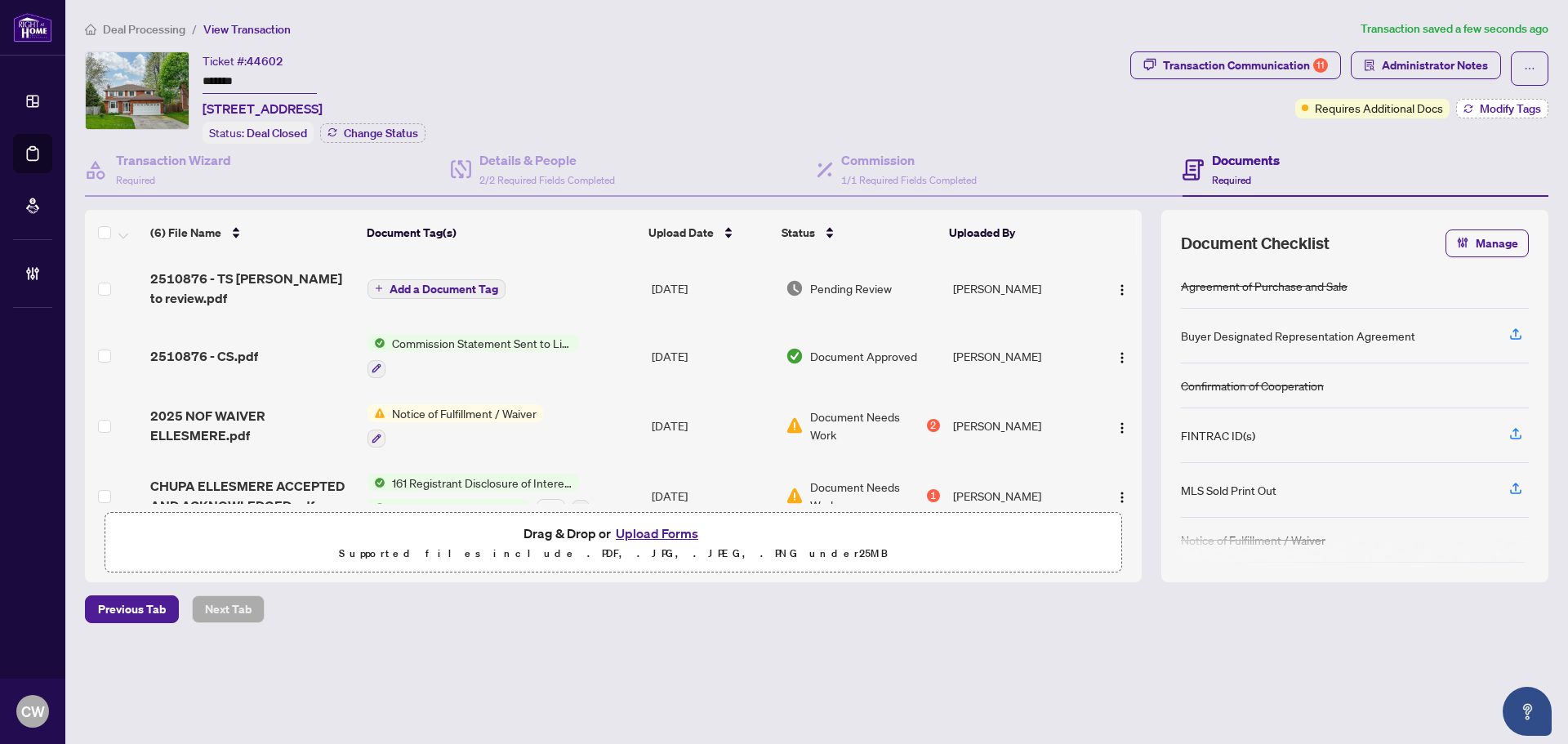
click at [1500, 109] on span "Modify Tags" at bounding box center [1510, 109] width 61 height 11
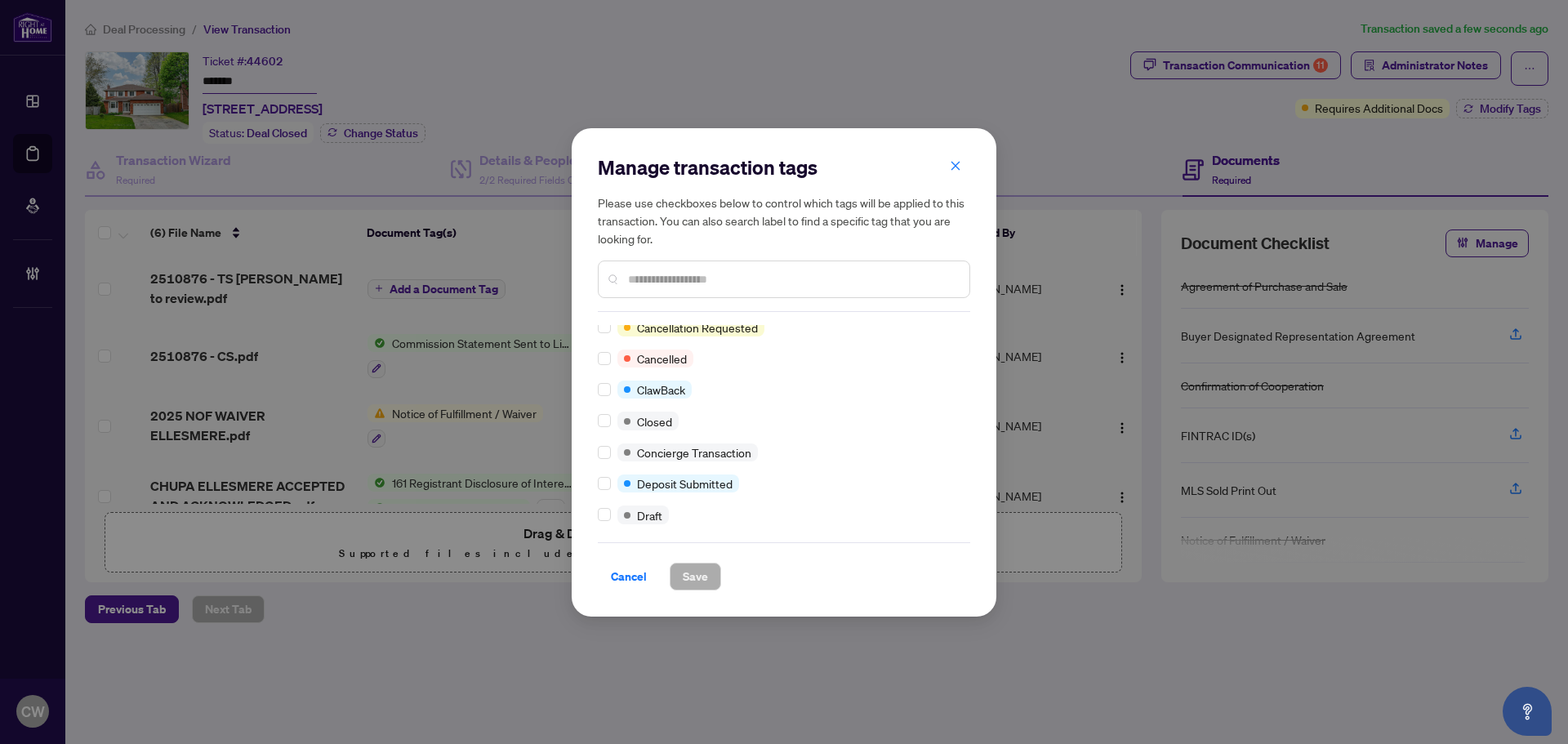
scroll to position [0, 0]
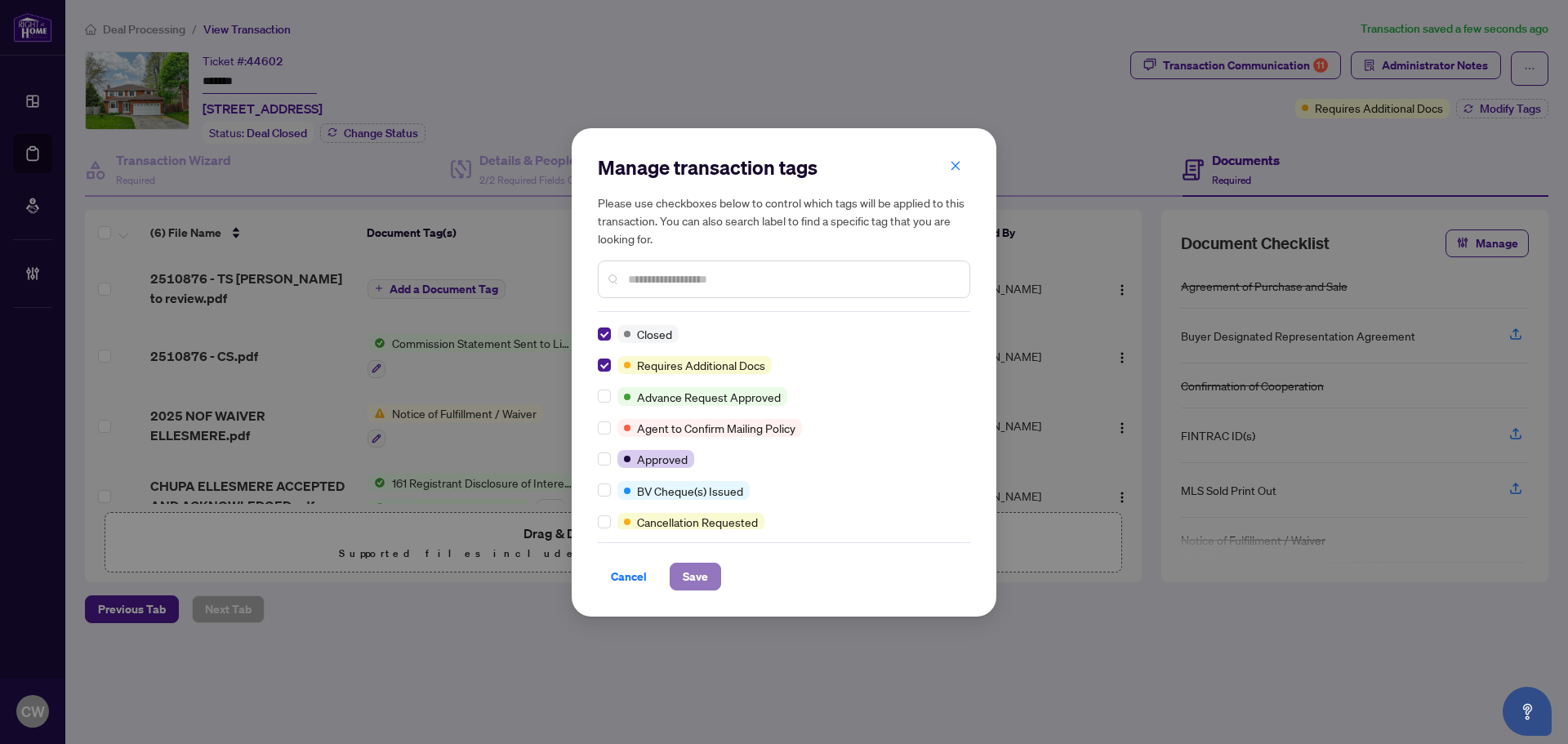
click at [691, 577] on span "Save" at bounding box center [695, 576] width 25 height 26
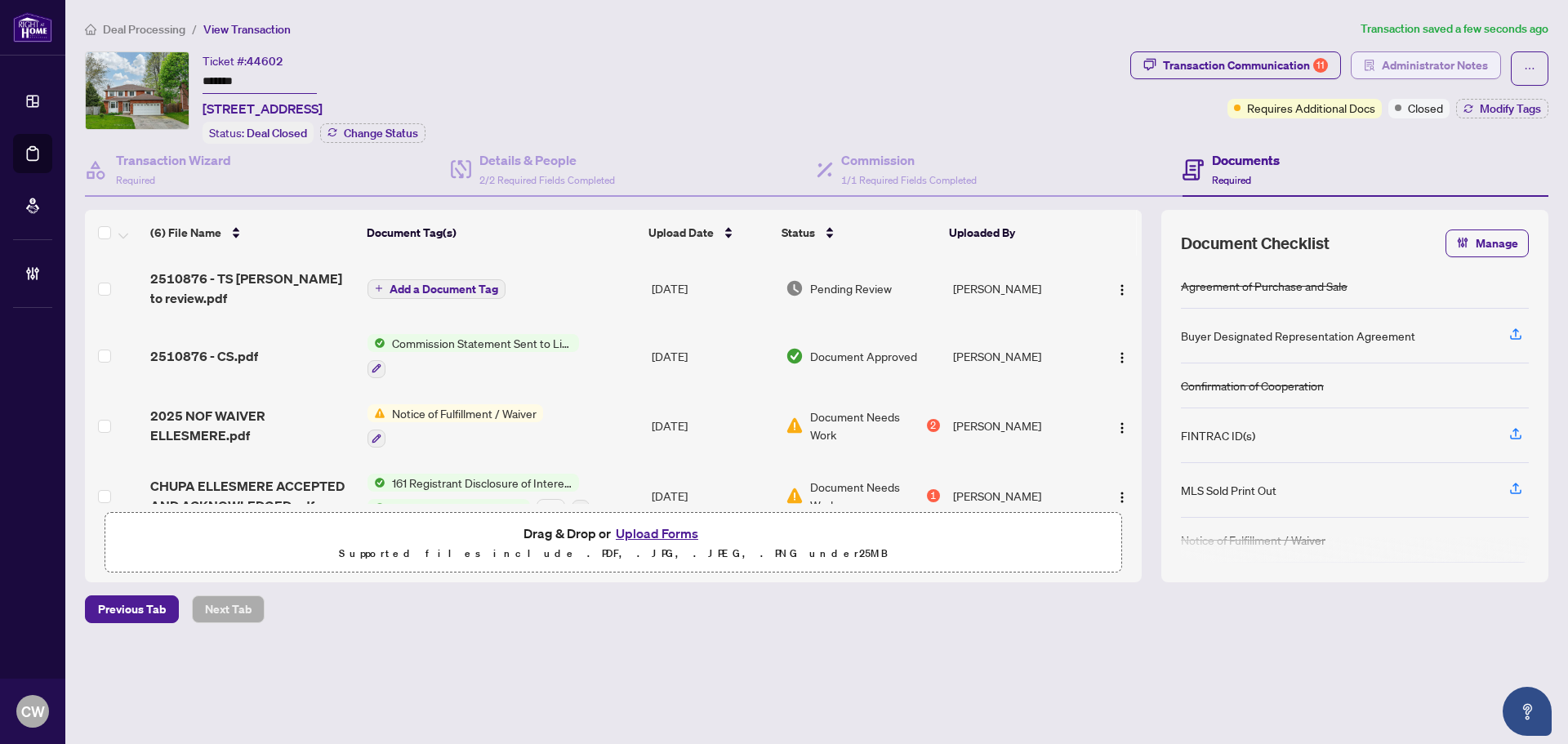
click at [1404, 60] on span "Administrator Notes" at bounding box center [1434, 66] width 106 height 26
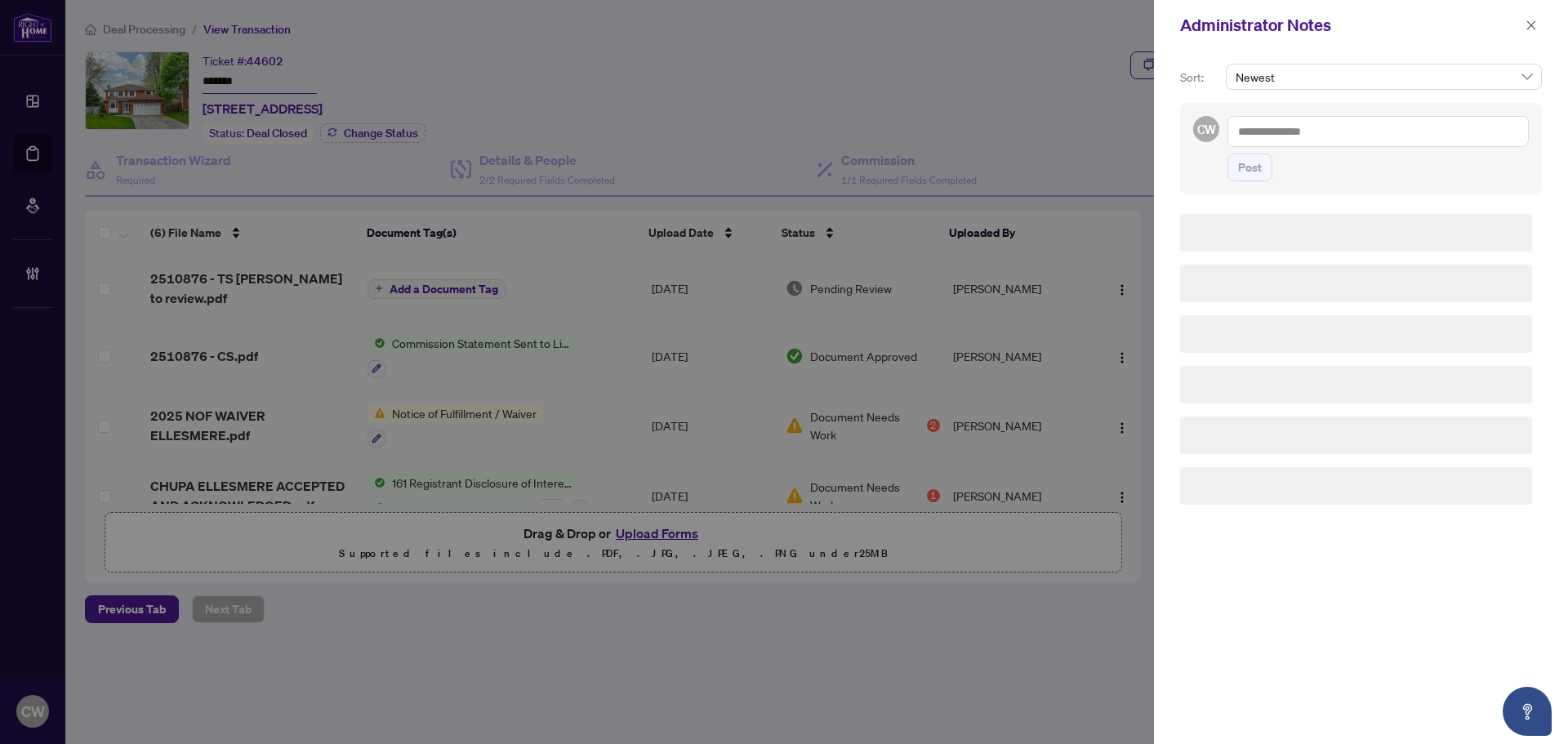
click at [1348, 128] on textarea at bounding box center [1378, 131] width 301 height 31
paste textarea "**********"
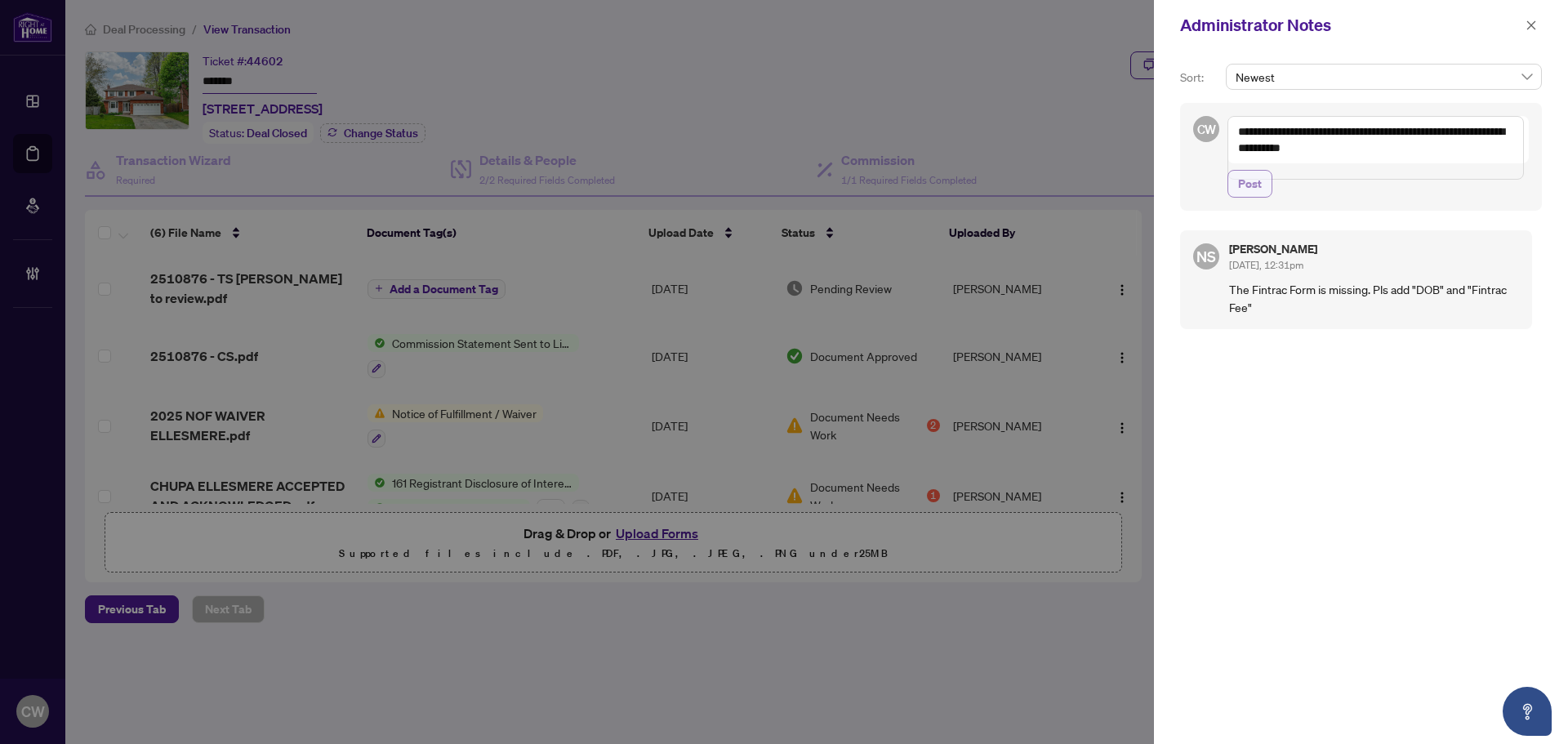
type textarea "**********"
click at [1259, 197] on span "Post" at bounding box center [1249, 184] width 23 height 26
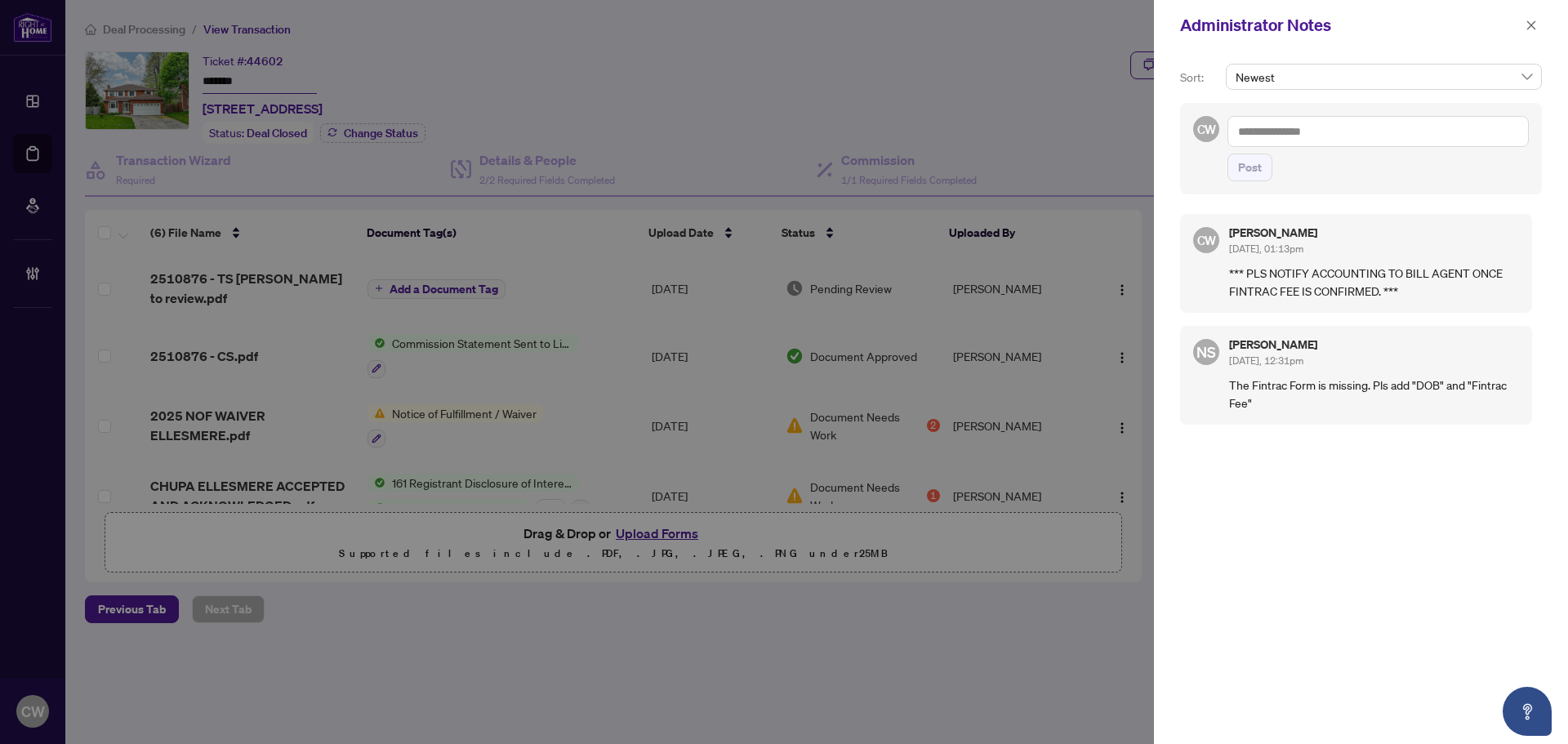
click at [1520, 22] on button "button" at bounding box center [1530, 25] width 22 height 20
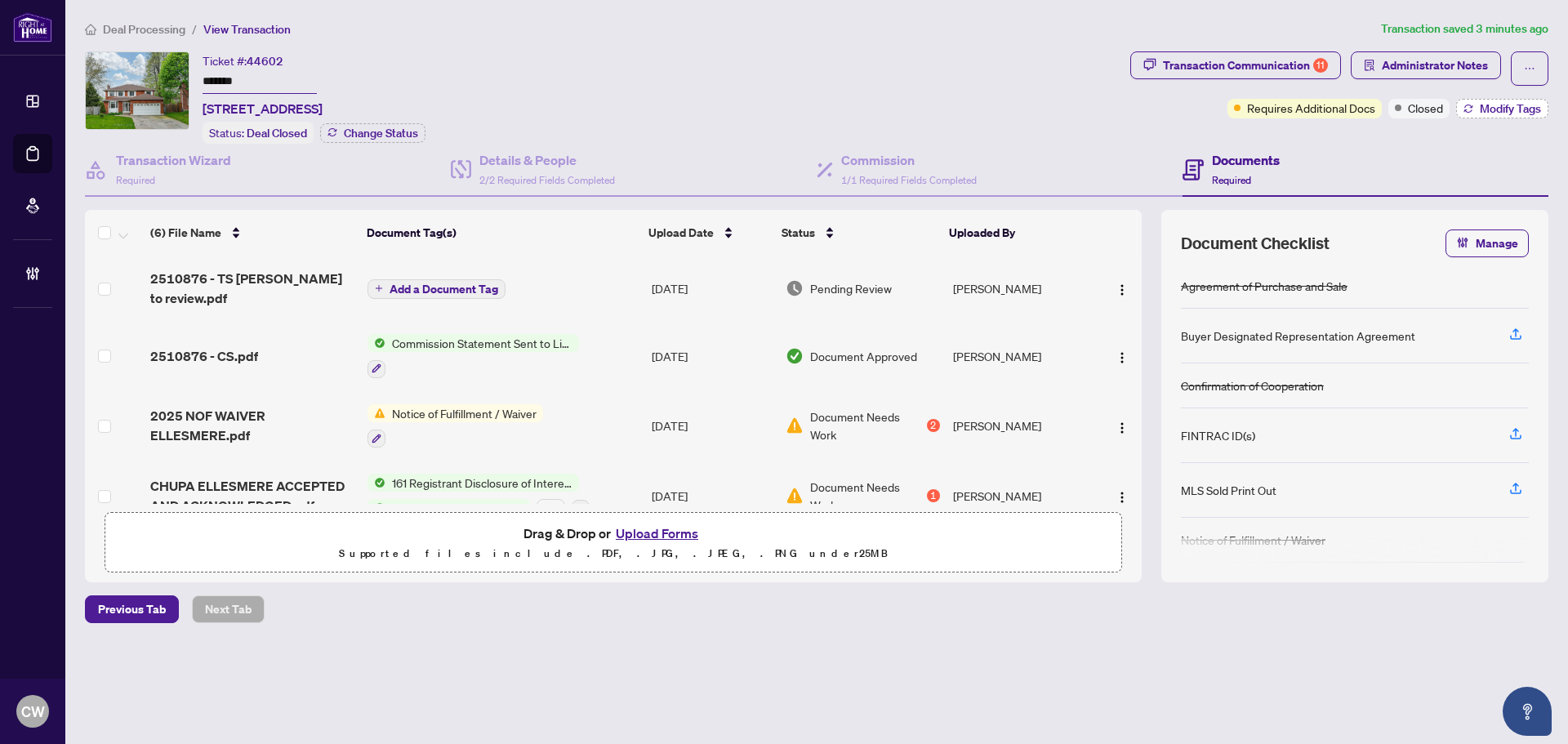
click at [1486, 104] on span "Modify Tags" at bounding box center [1510, 109] width 61 height 11
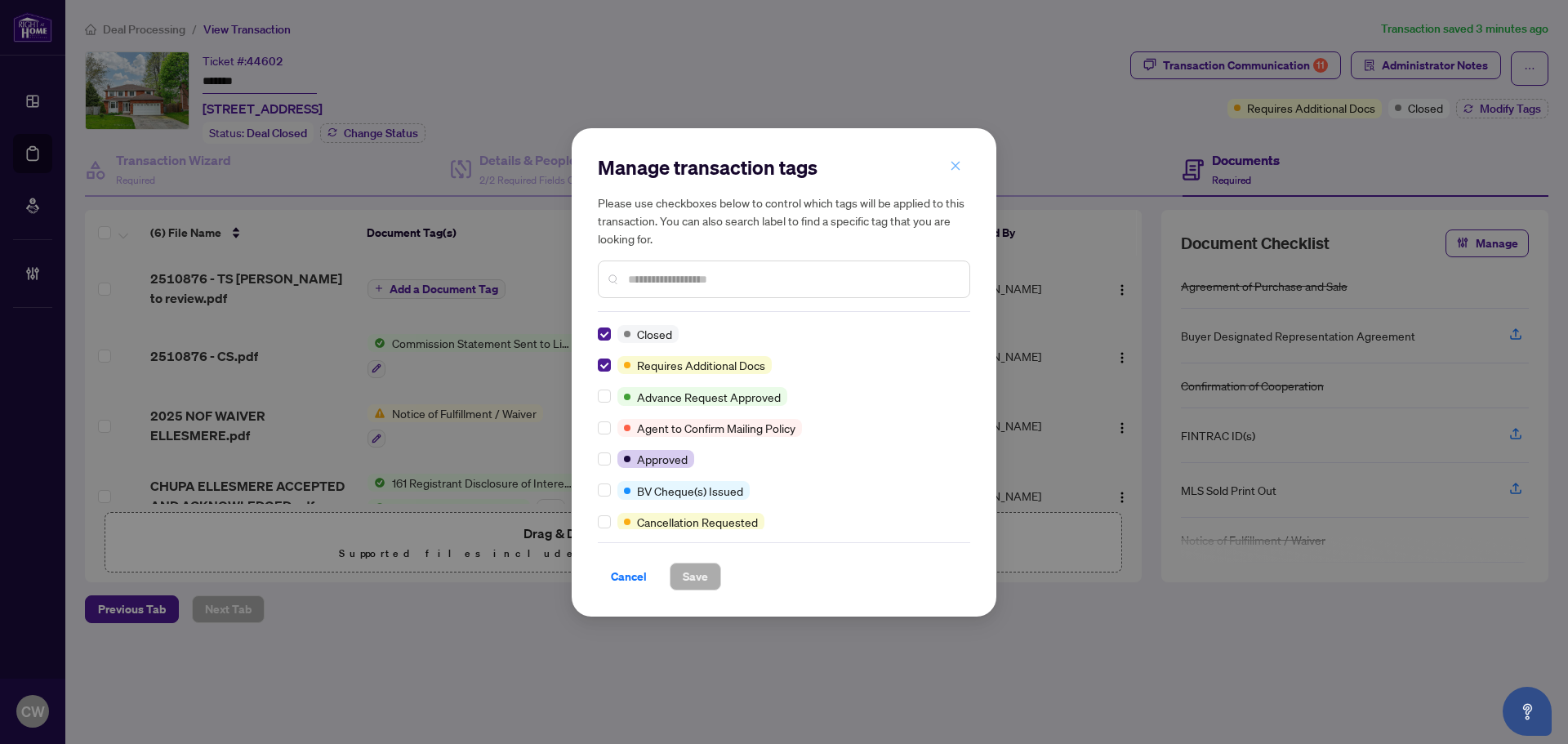
click at [952, 165] on icon "close" at bounding box center [955, 166] width 11 height 11
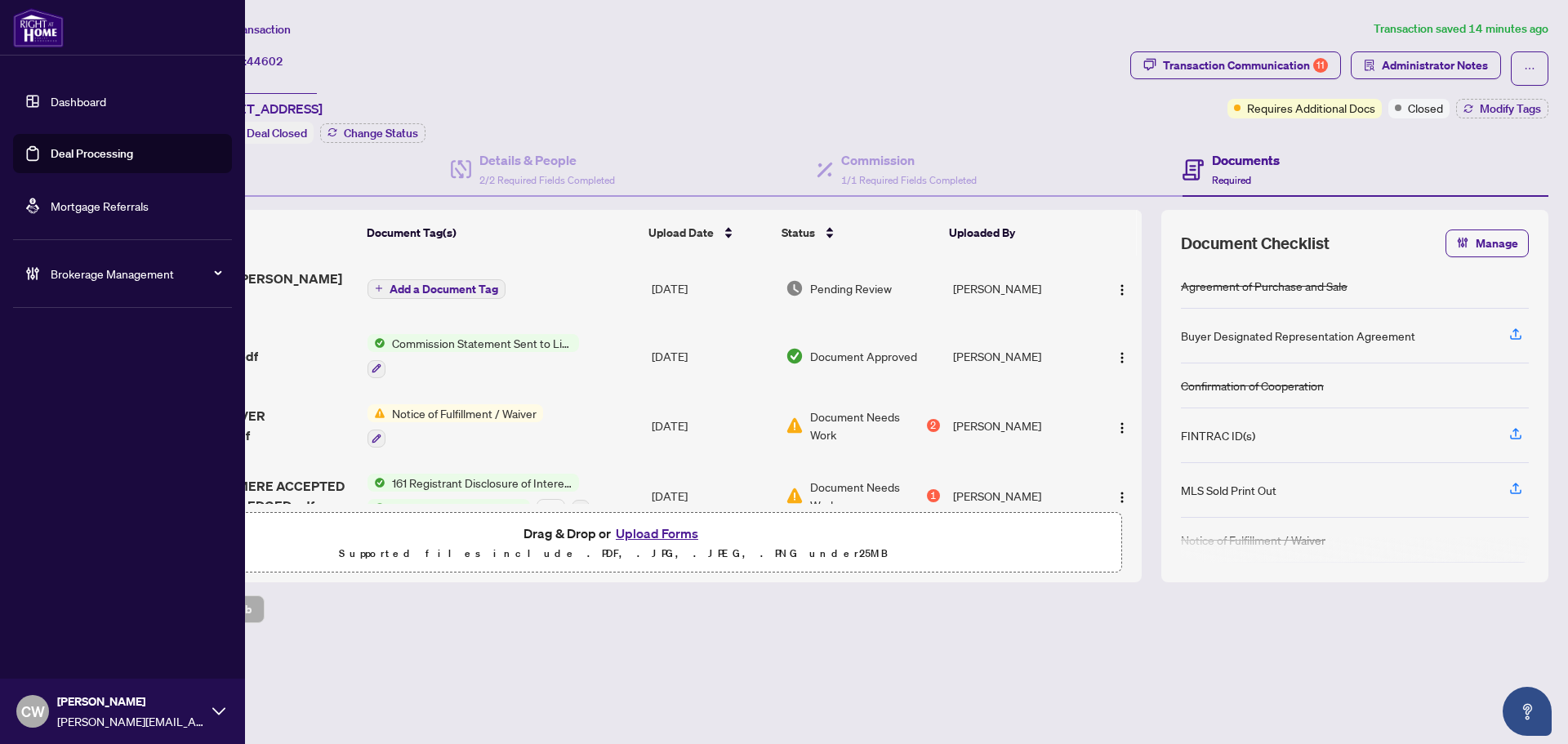
click at [53, 160] on link "Deal Processing" at bounding box center [92, 154] width 83 height 15
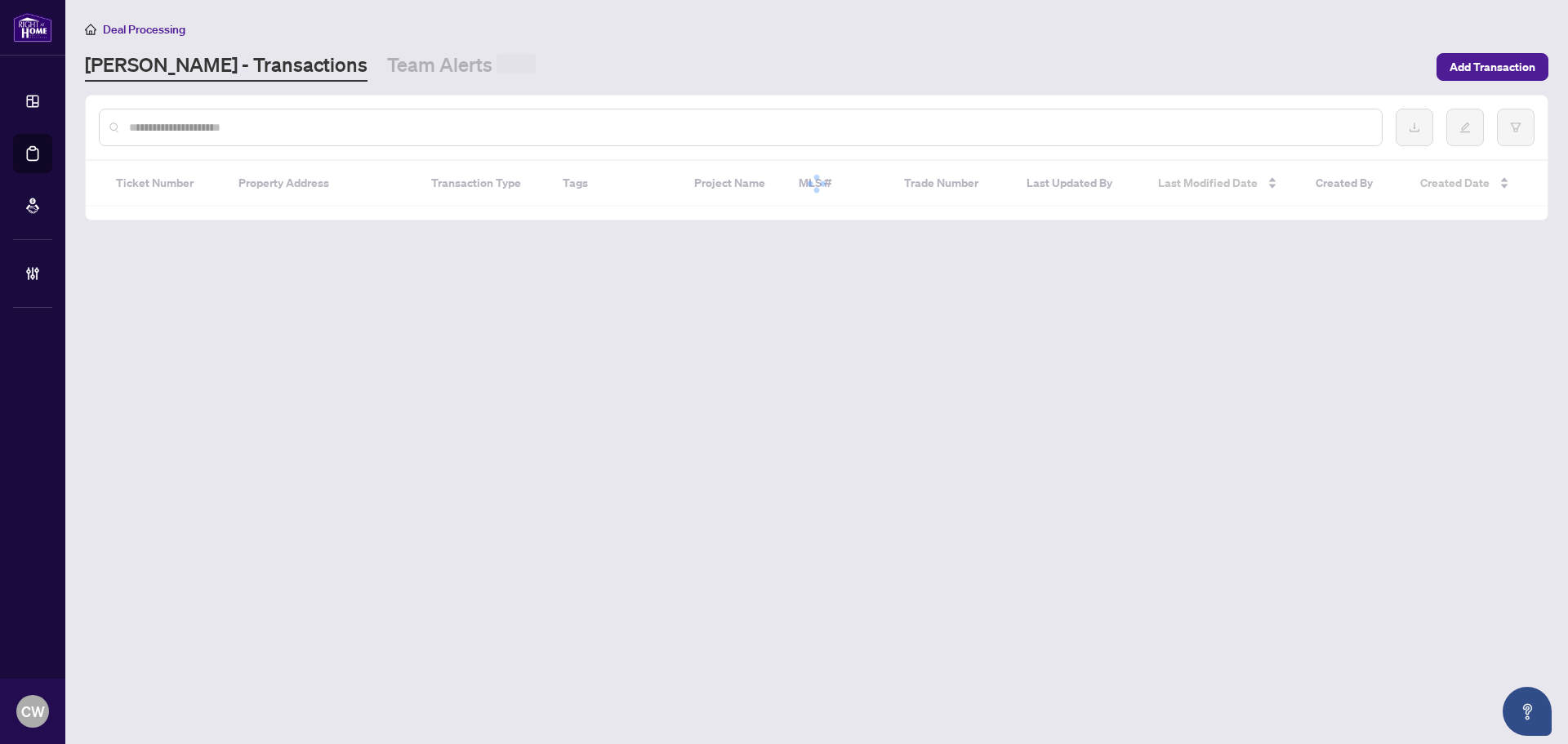
click at [335, 128] on input "text" at bounding box center [748, 127] width 1240 height 18
paste input "*******"
type input "*******"
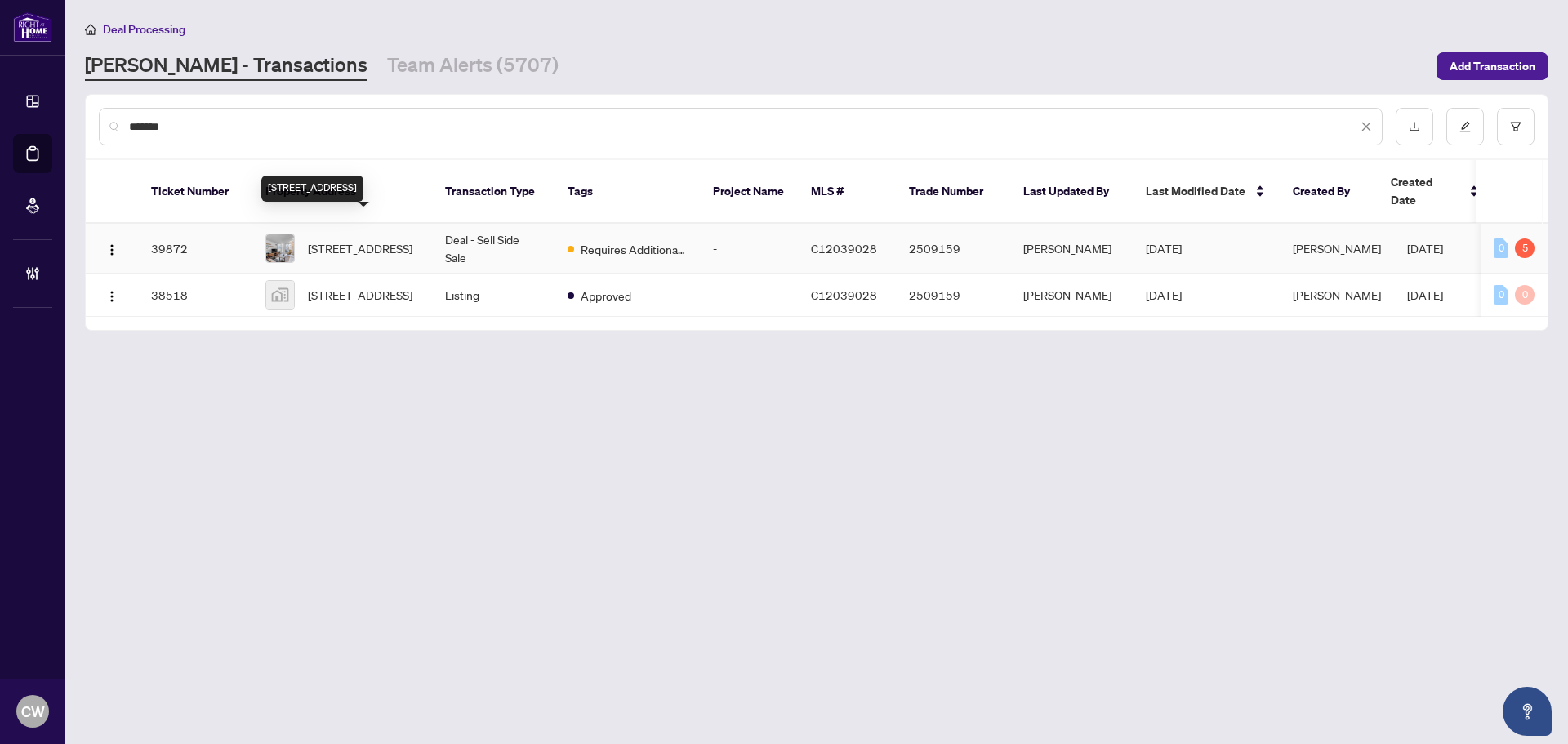
click at [356, 239] on span "[STREET_ADDRESS]" at bounding box center [359, 248] width 104 height 18
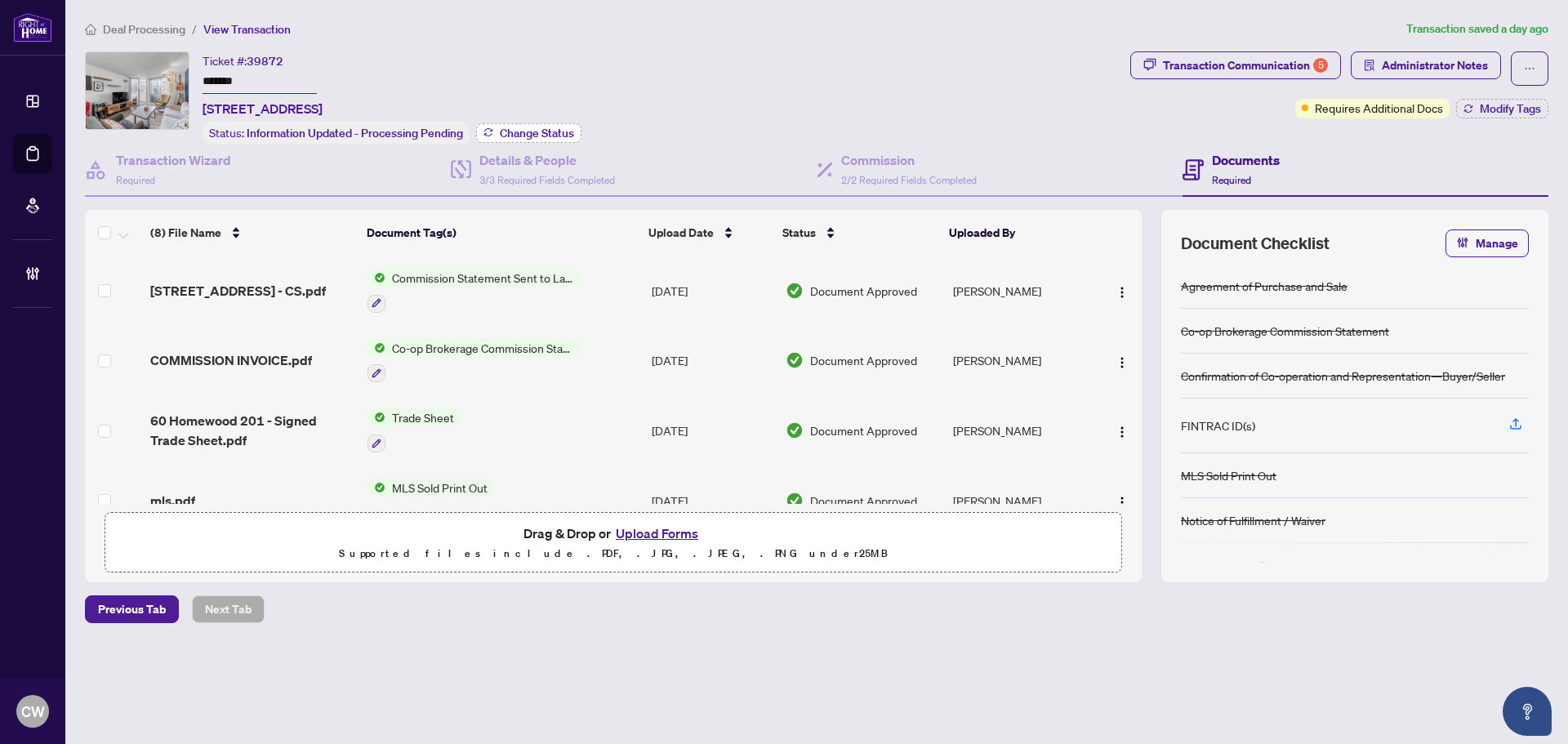
click at [534, 128] on span "Change Status" at bounding box center [537, 133] width 74 height 11
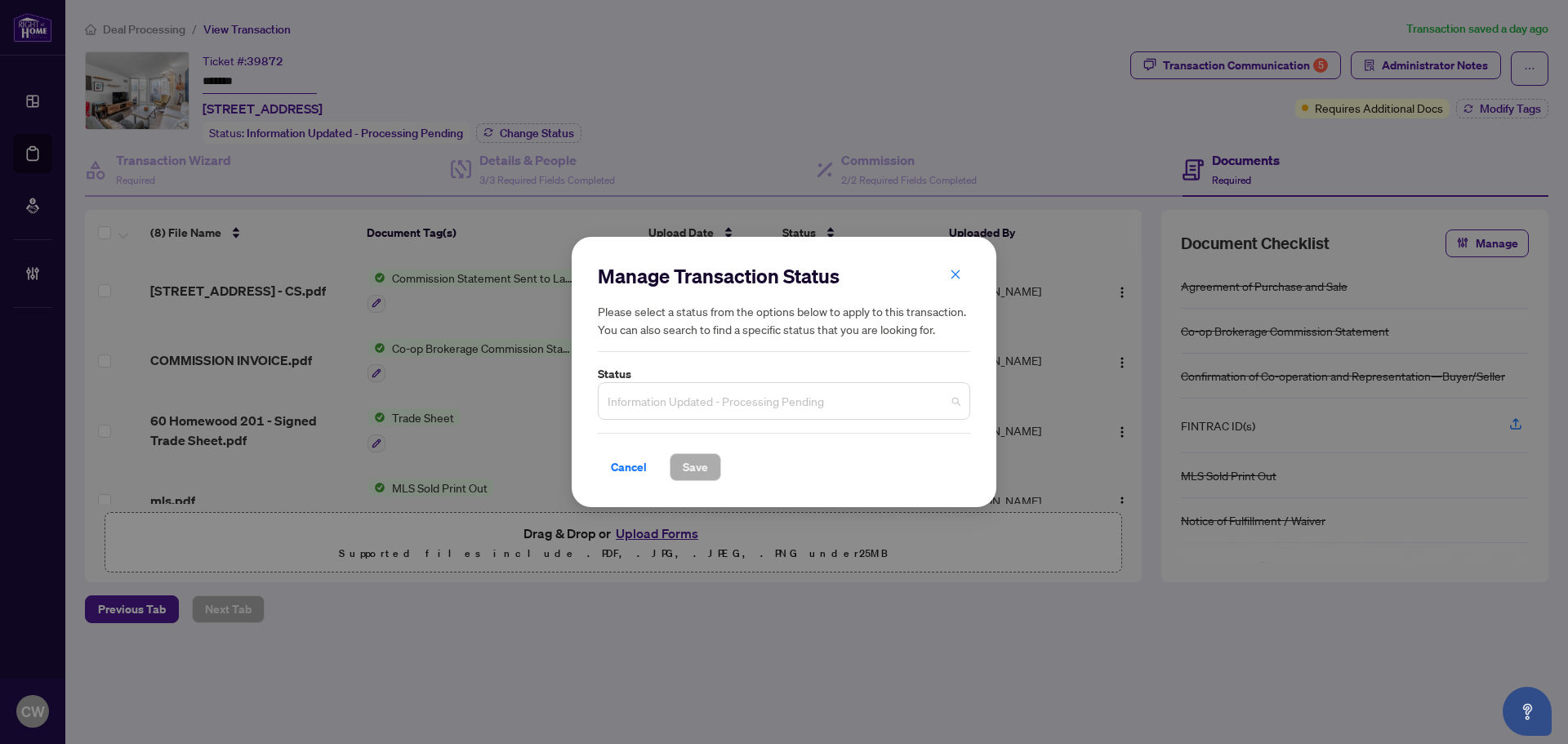
click at [746, 387] on span "Information Updated - Processing Pending" at bounding box center [784, 401] width 353 height 31
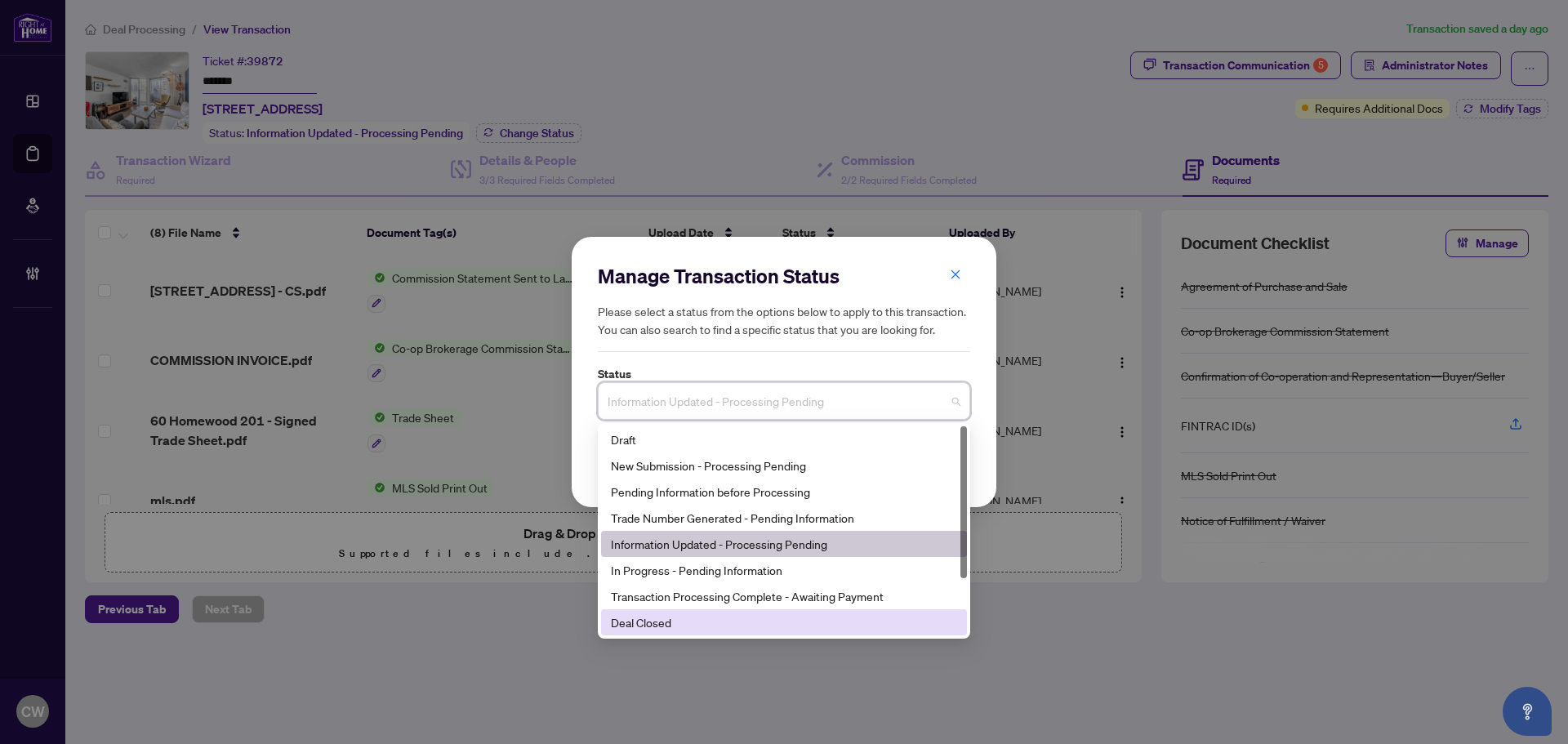
click at [685, 617] on div "Deal Closed" at bounding box center [784, 622] width 346 height 18
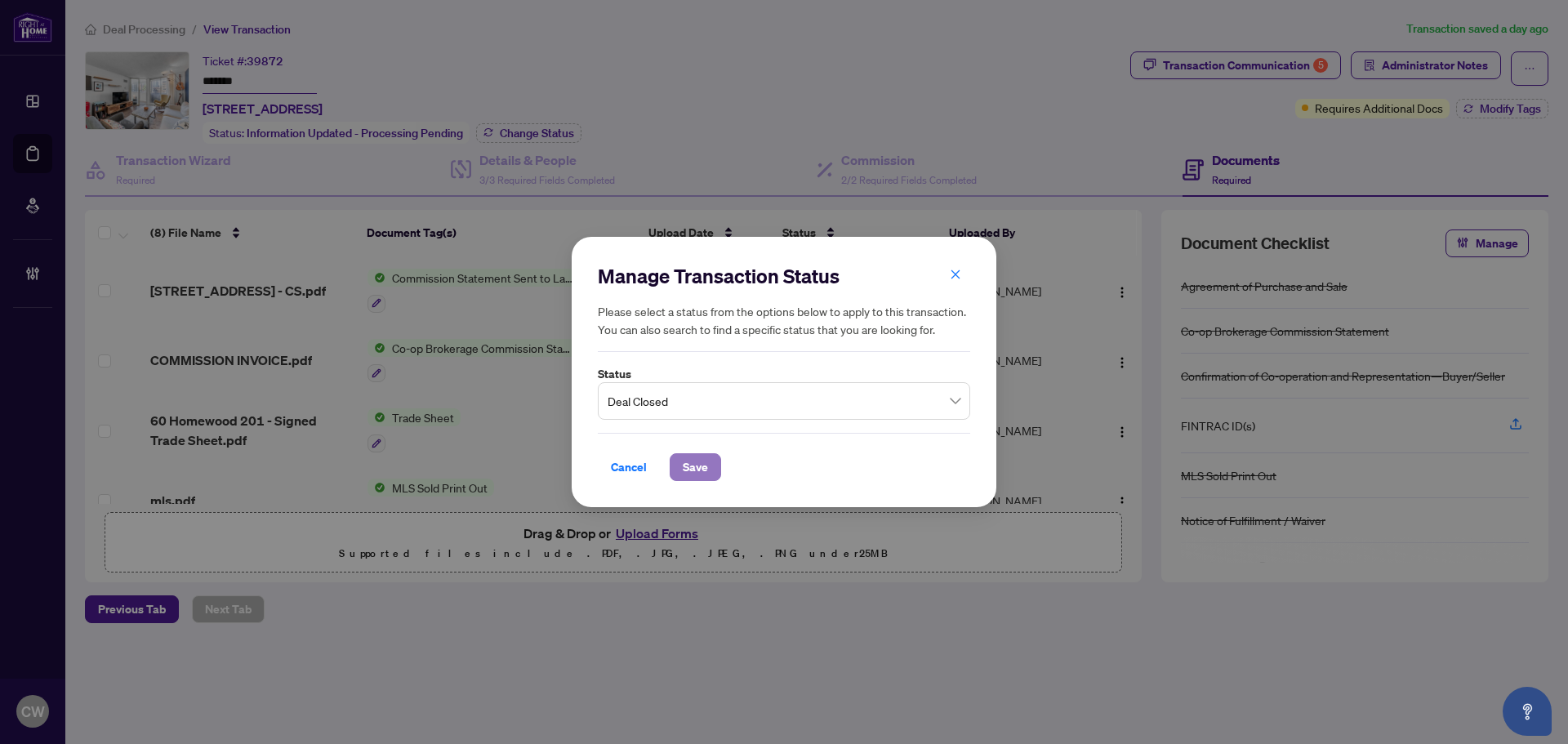
click at [694, 467] on span "Save" at bounding box center [695, 467] width 25 height 26
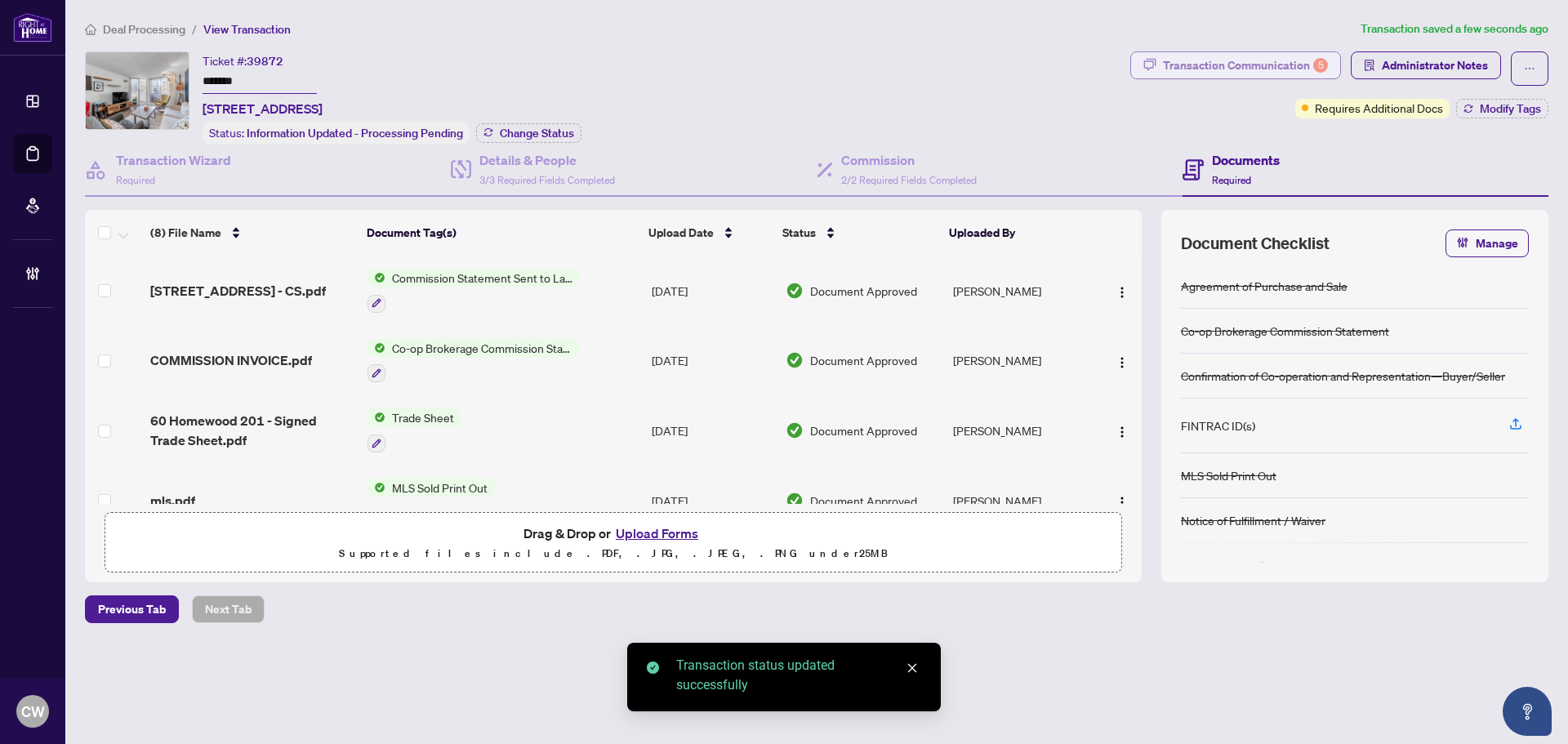
click at [1292, 65] on div "Transaction Communication 5" at bounding box center [1245, 66] width 165 height 26
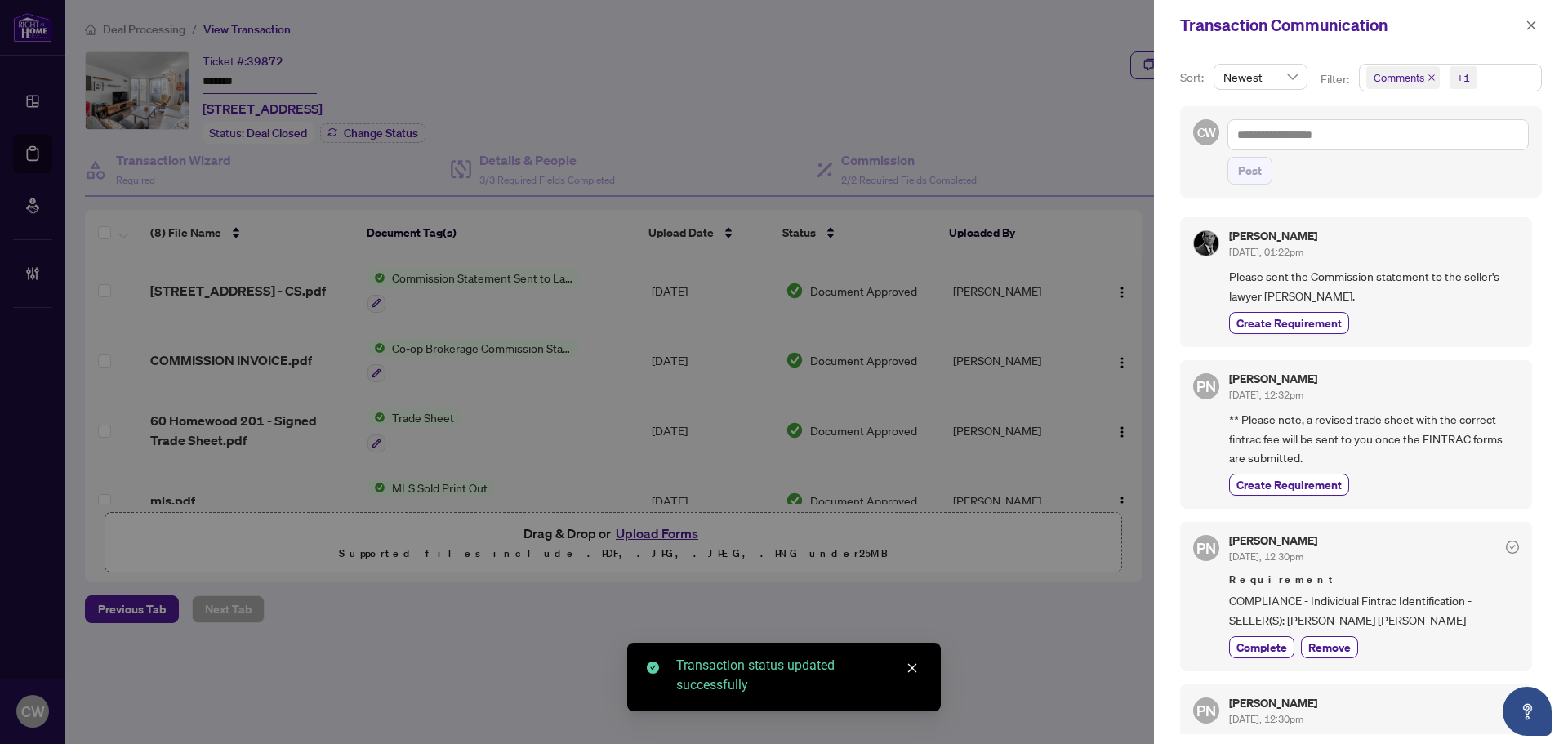
click at [1428, 73] on icon "close" at bounding box center [1431, 77] width 8 height 8
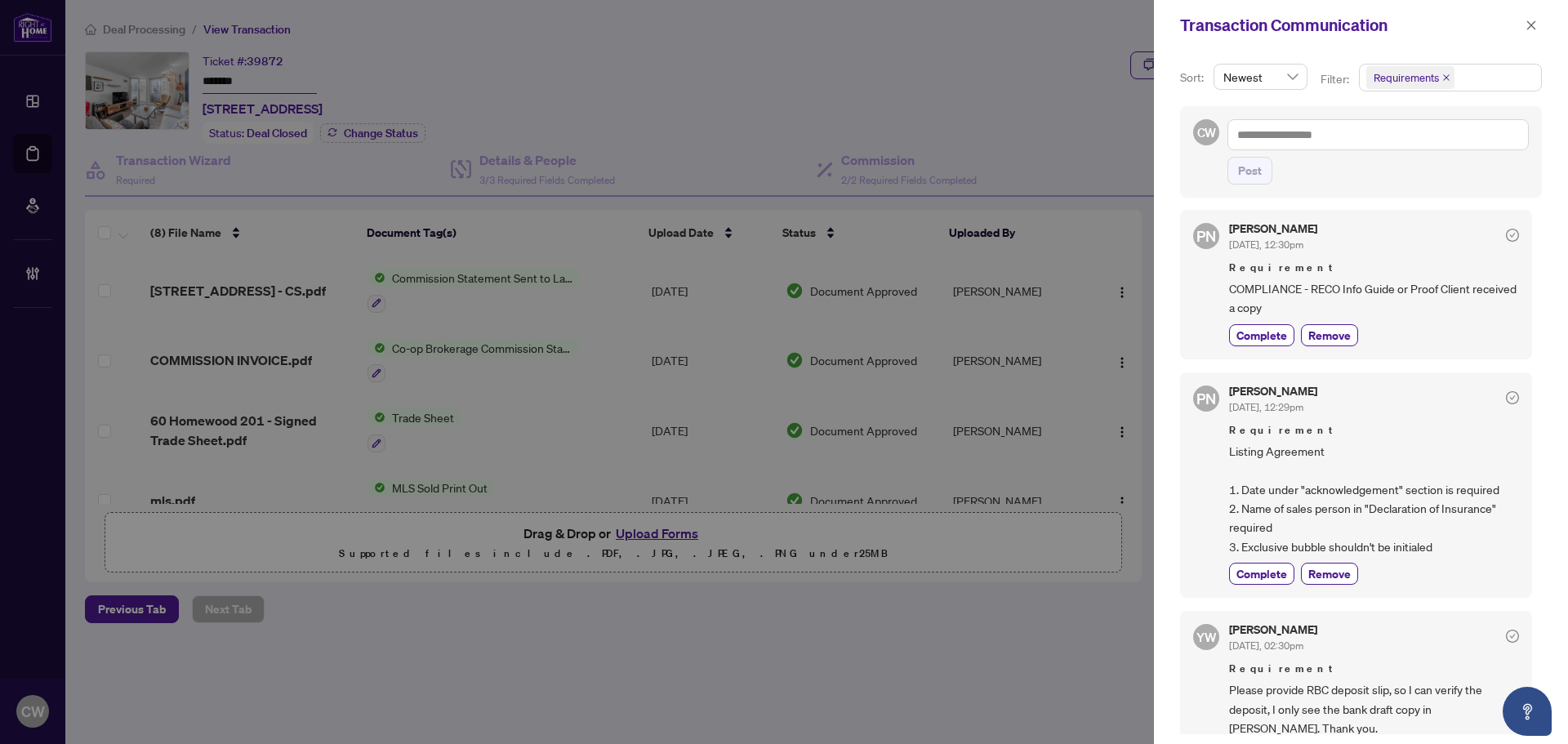
scroll to position [408, 0]
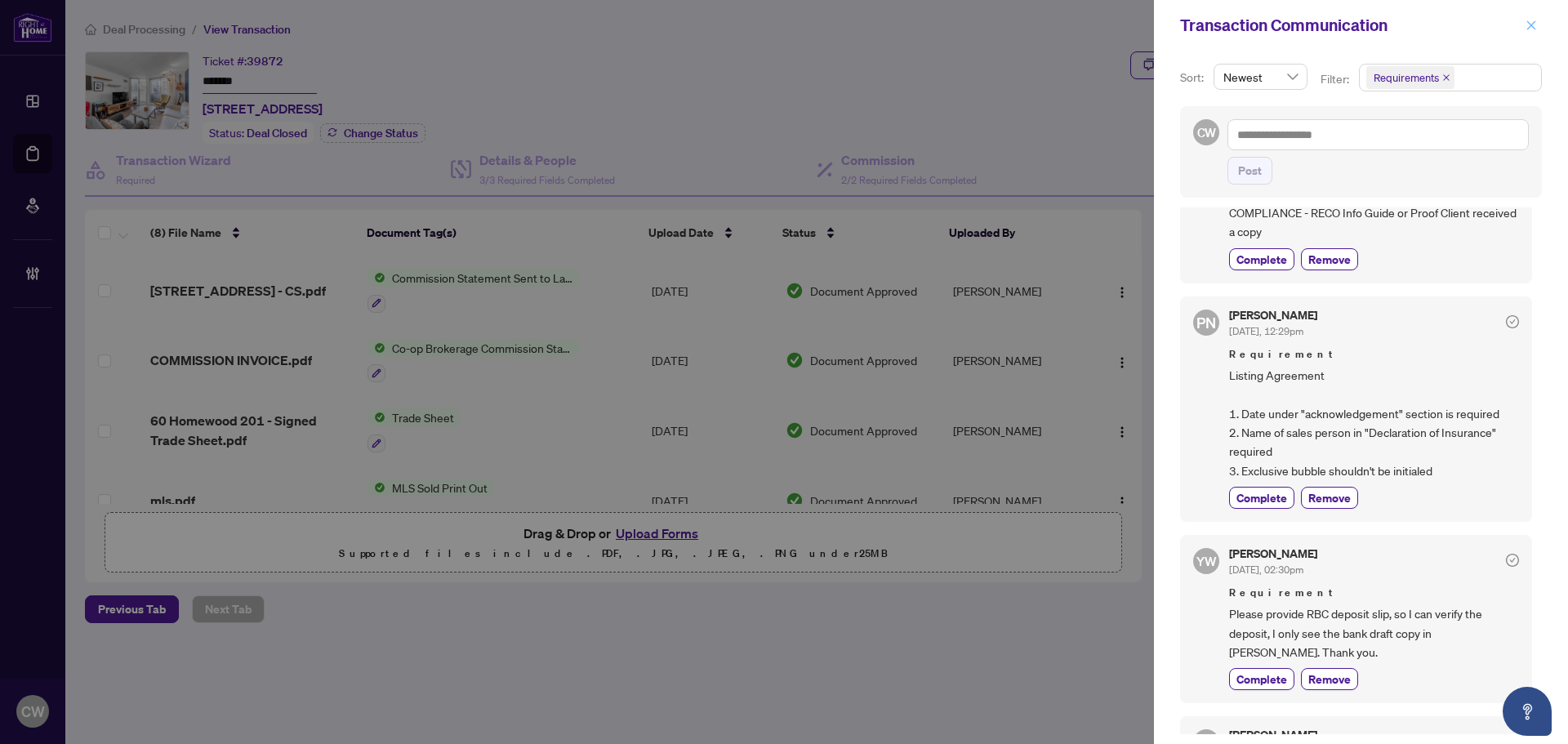
click at [1530, 23] on icon "close" at bounding box center [1531, 25] width 11 height 11
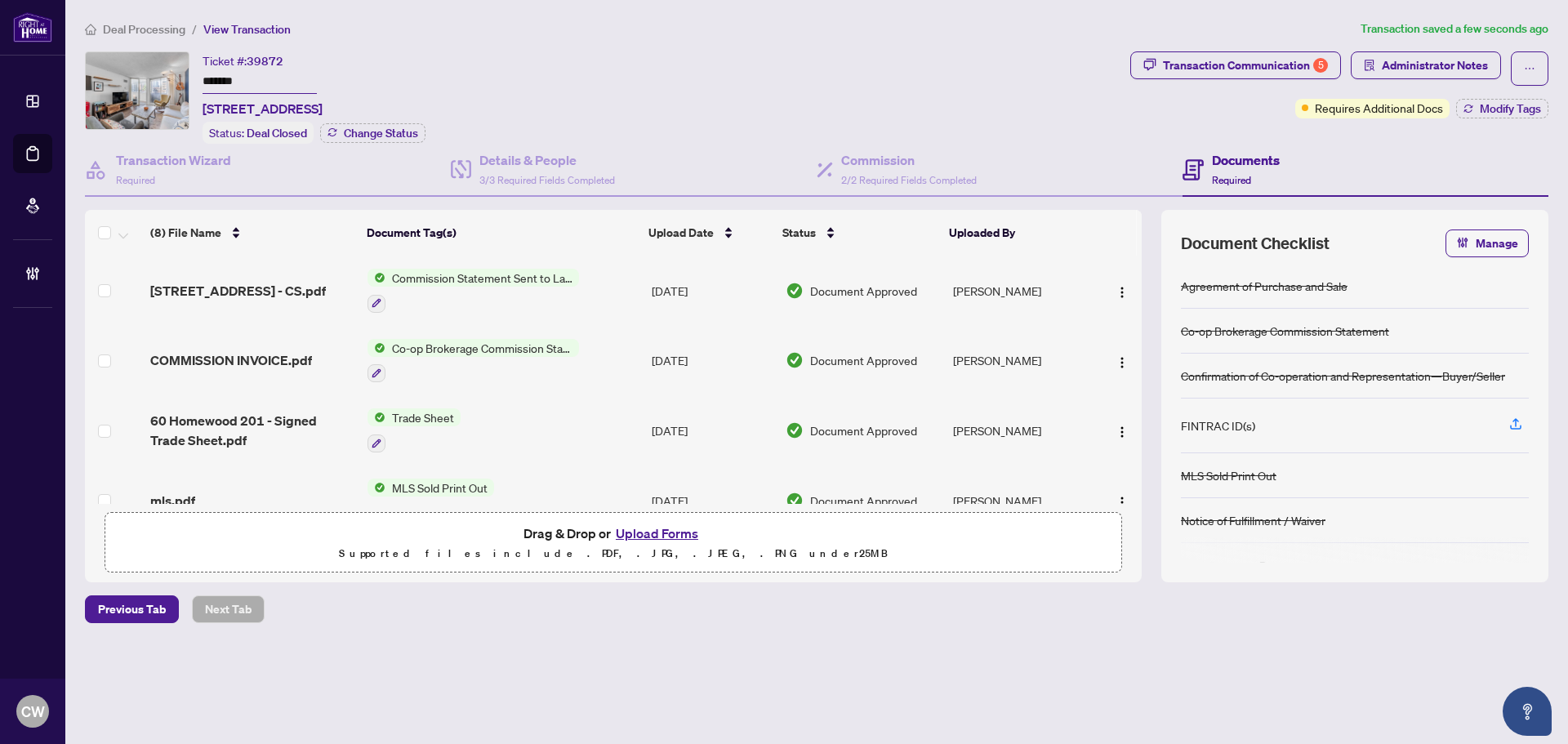
click at [1506, 94] on div "Transaction Communication 5 Administrator Notes Requires Additional Docs Modify…" at bounding box center [1339, 84] width 419 height 67
click at [1517, 114] on span "Modify Tags" at bounding box center [1510, 109] width 61 height 11
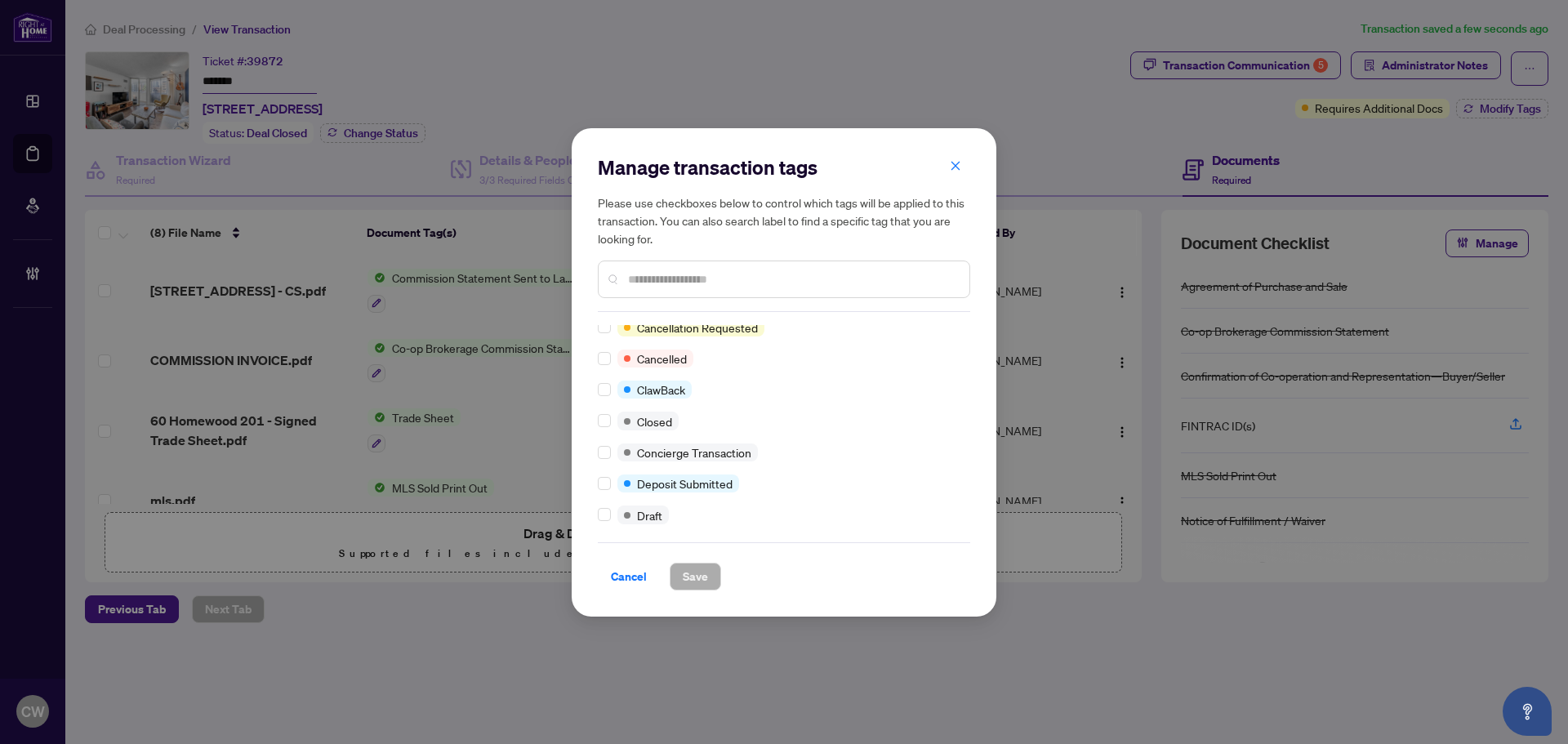
scroll to position [0, 0]
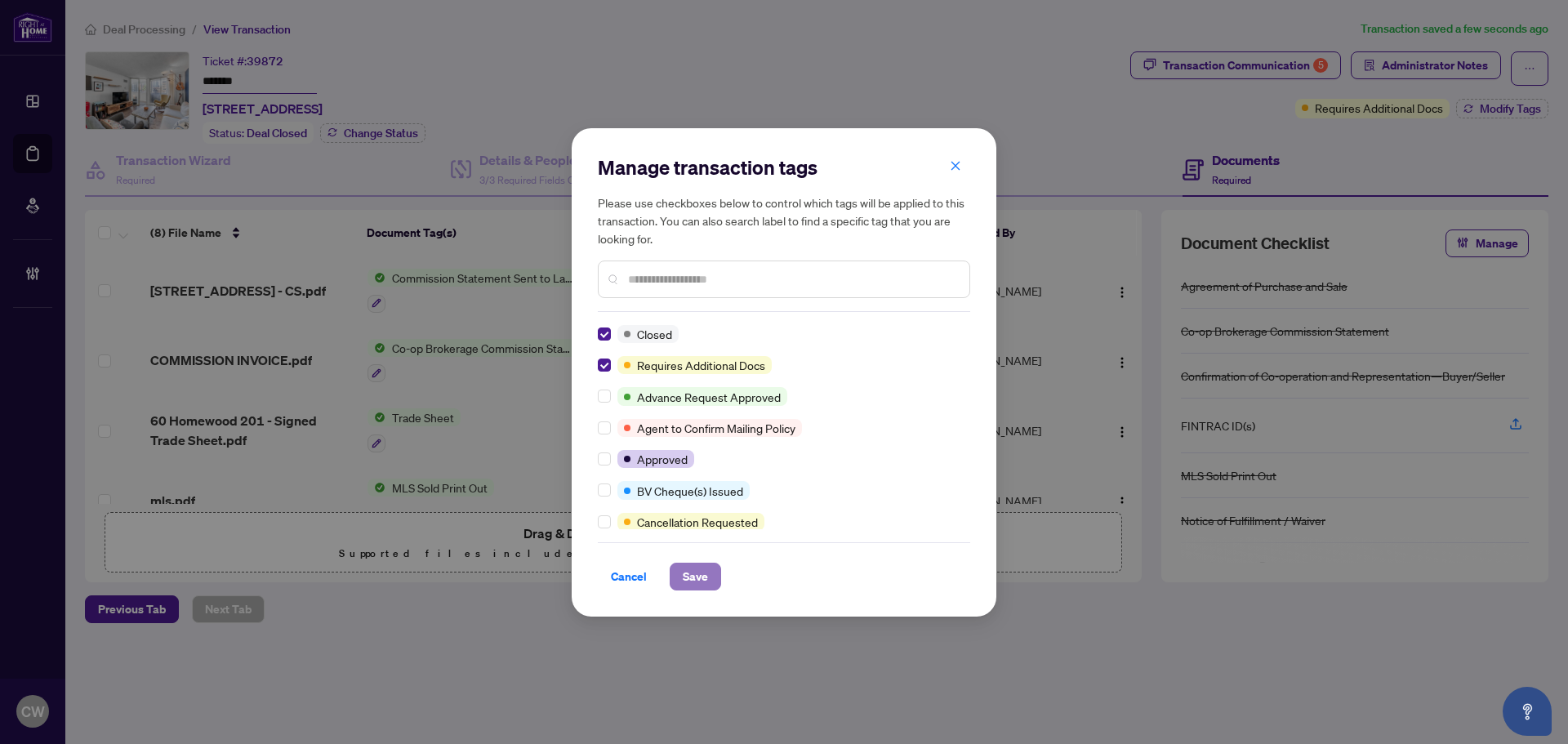
click at [706, 572] on span "Save" at bounding box center [695, 576] width 25 height 26
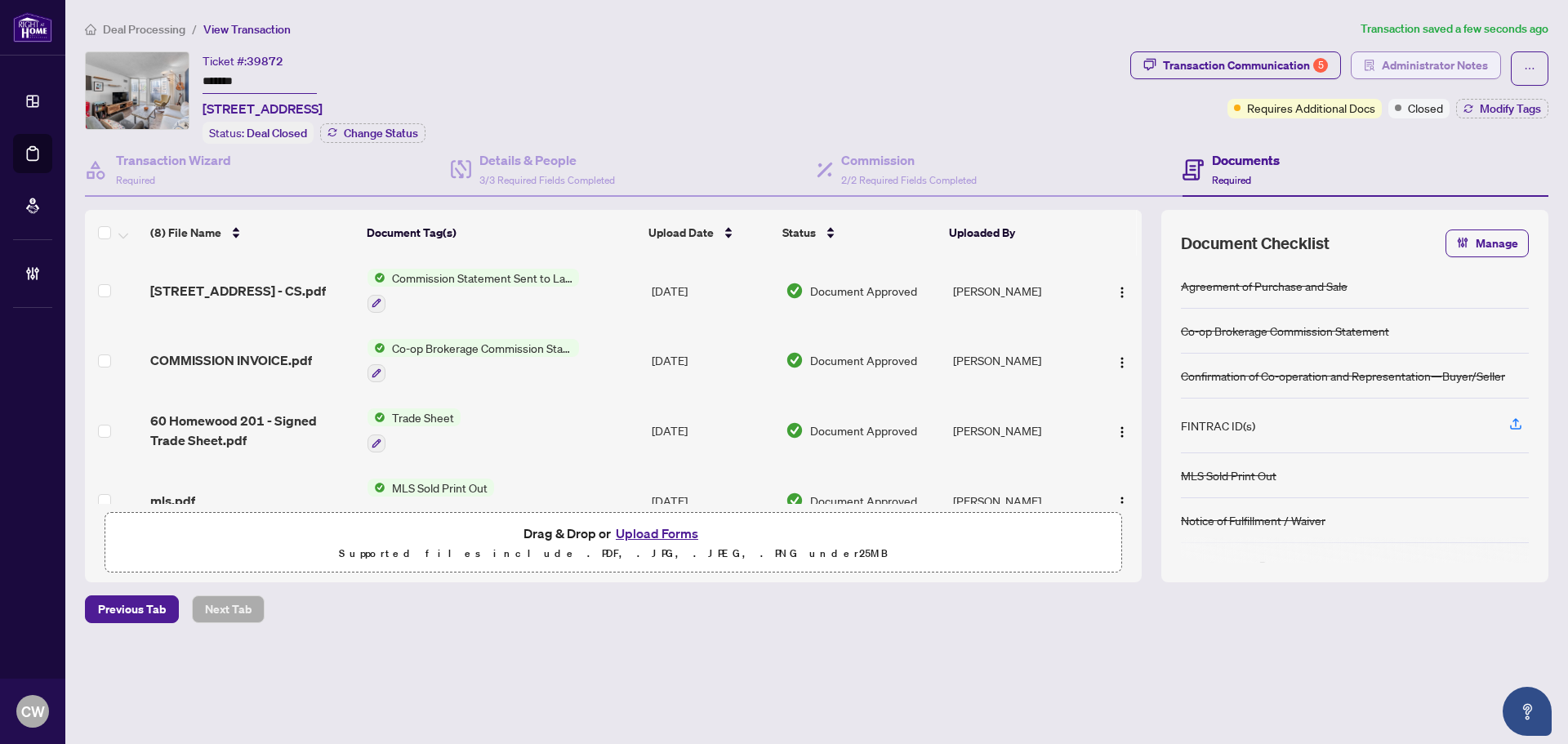
click at [1425, 53] on span "Administrator Notes" at bounding box center [1434, 66] width 106 height 26
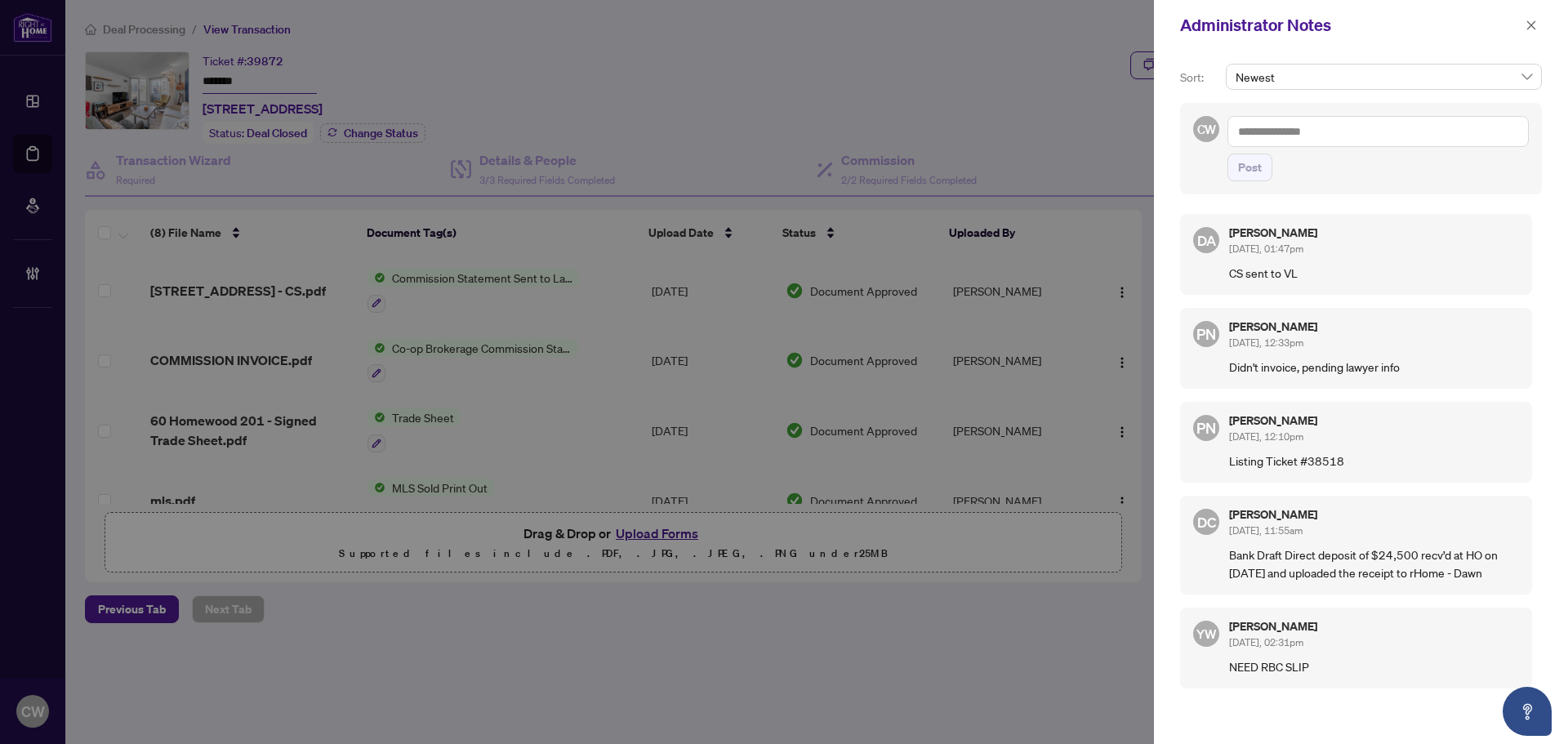
click at [1340, 129] on textarea at bounding box center [1378, 131] width 301 height 31
paste textarea "**********"
type textarea "**********"
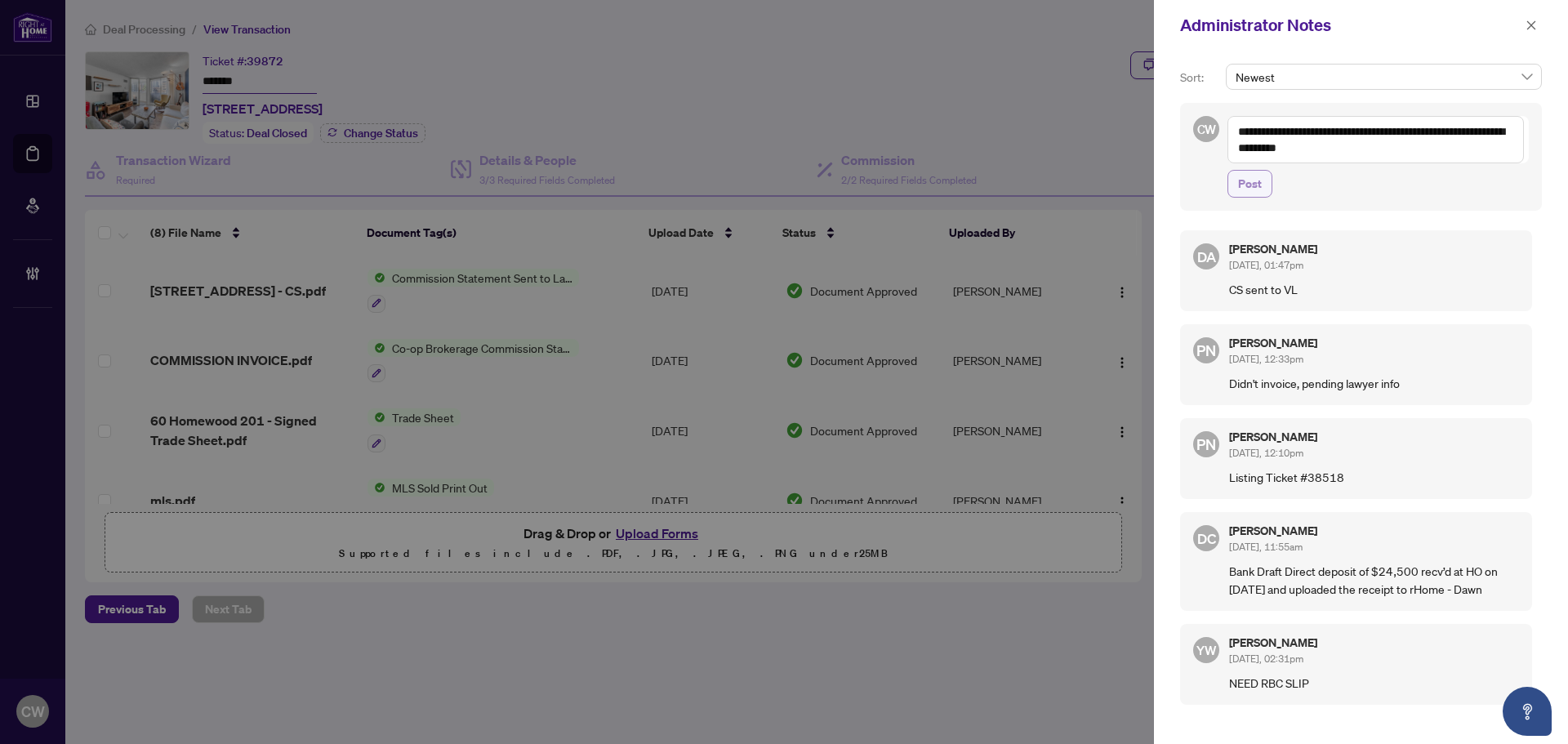
click at [1248, 179] on span "Post" at bounding box center [1249, 184] width 23 height 26
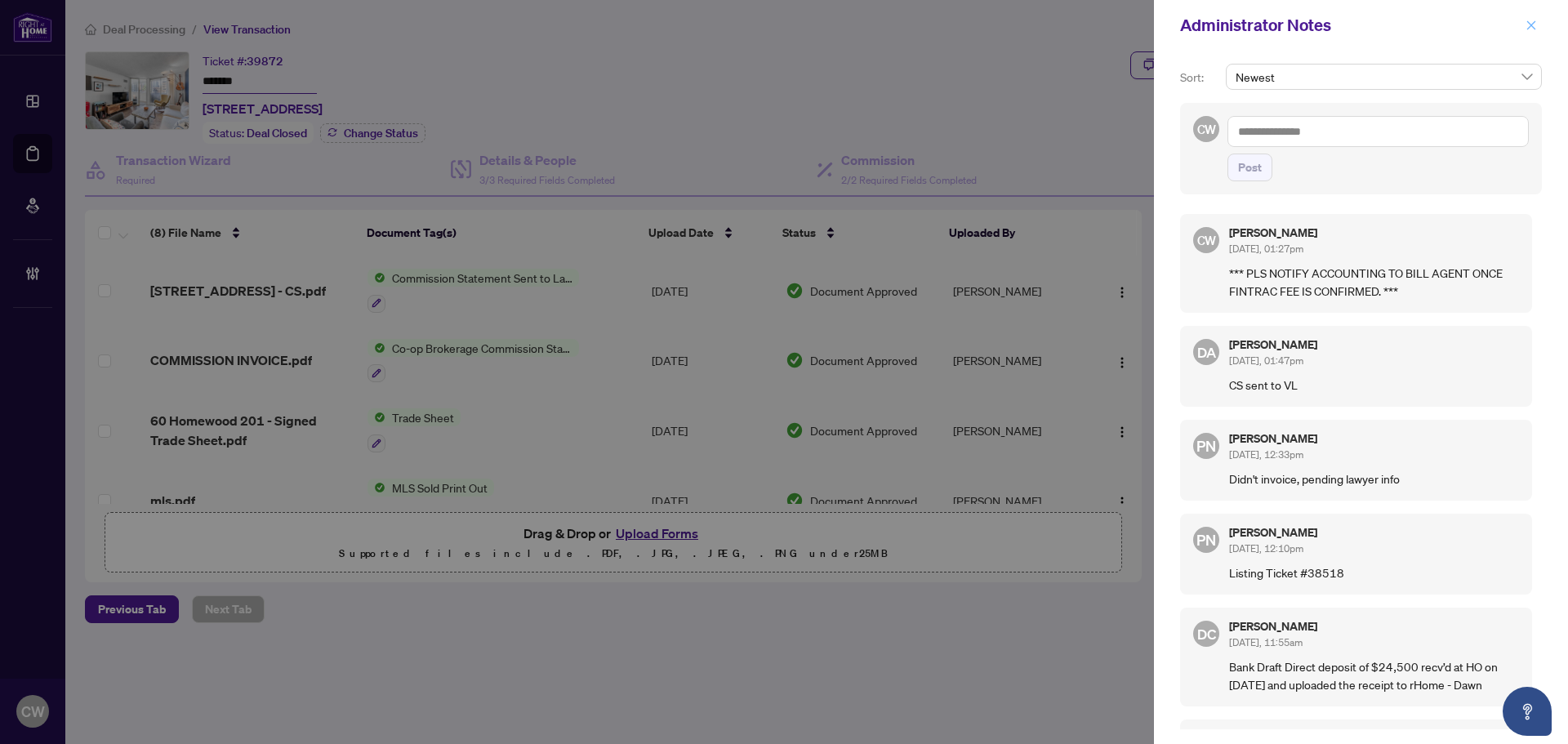
click at [1535, 28] on icon "close" at bounding box center [1531, 25] width 11 height 11
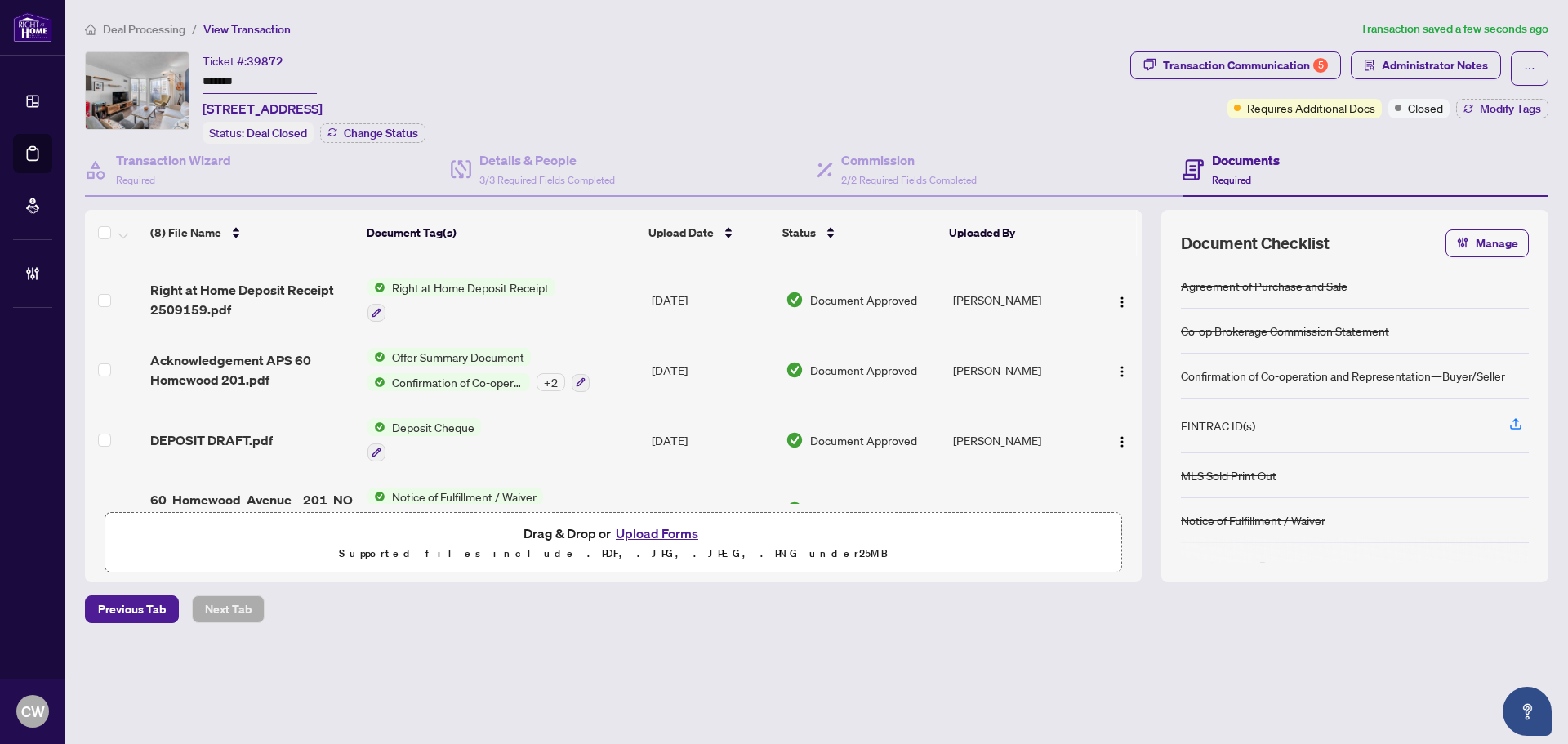
scroll to position [233, 0]
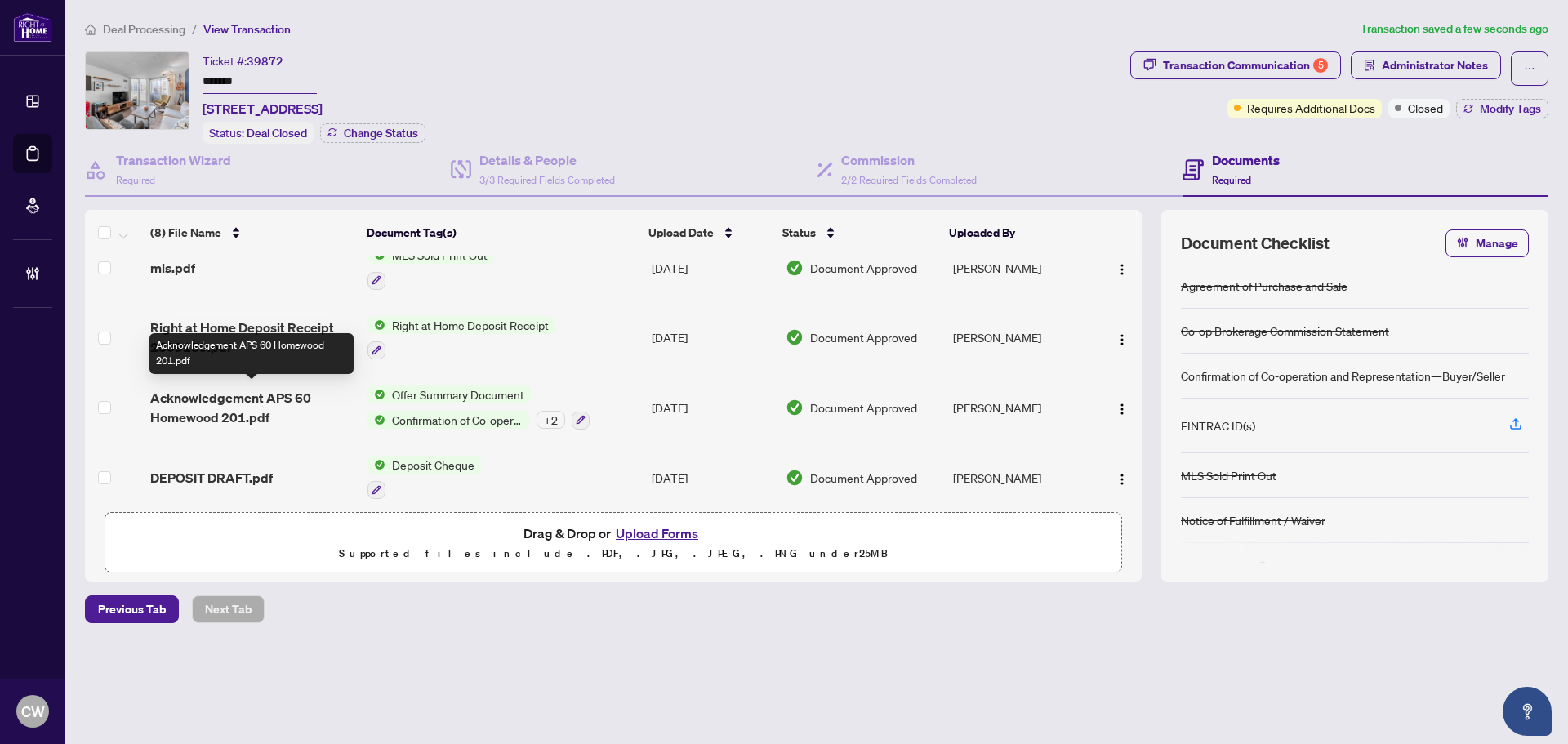
click at [217, 408] on span "Acknowledgement APS 60 Homewood 201.pdf" at bounding box center [252, 407] width 205 height 39
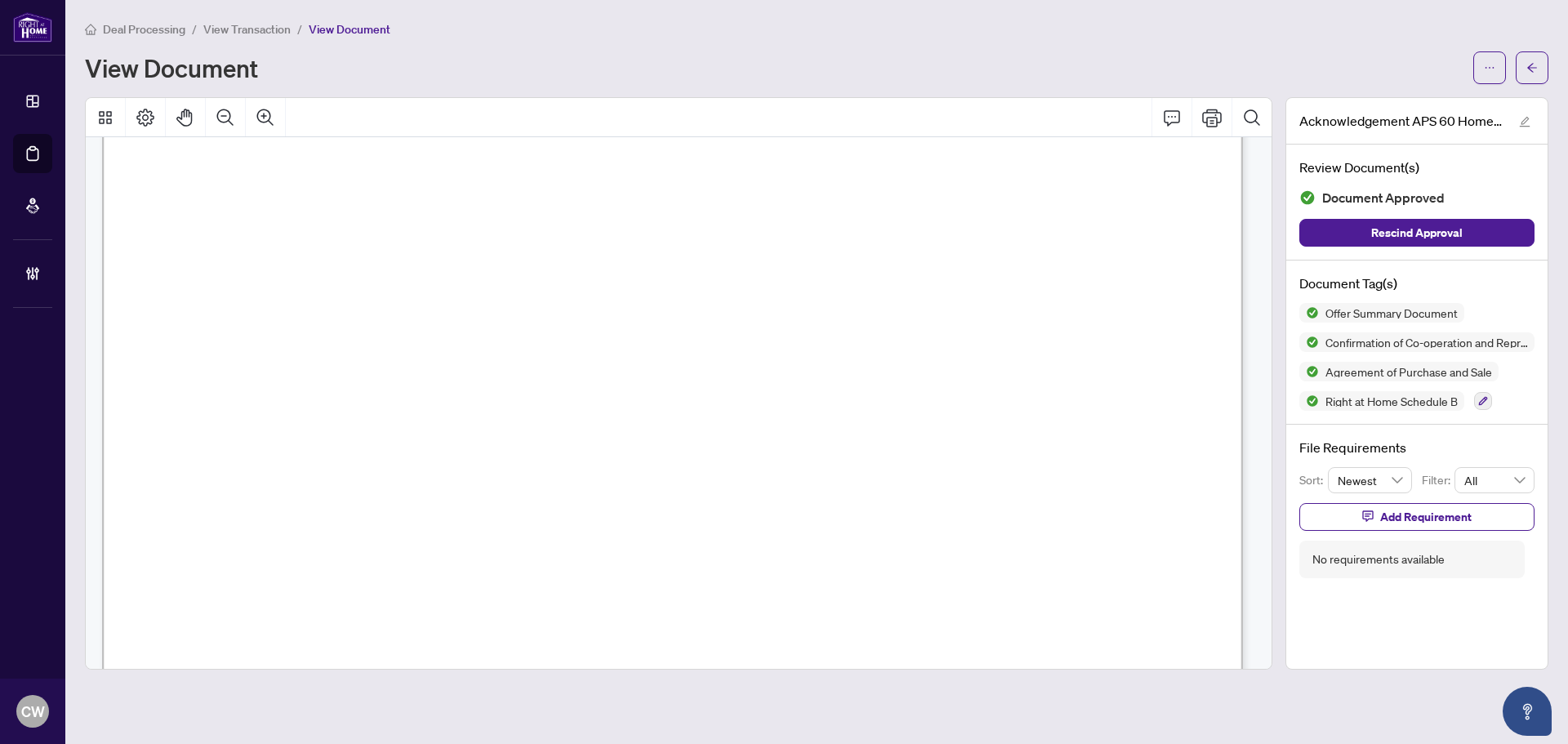
scroll to position [11197, 0]
drag, startPoint x: 1538, startPoint y: 77, endPoint x: 1557, endPoint y: 77, distance: 19.0
click at [1538, 77] on button "button" at bounding box center [1531, 68] width 33 height 33
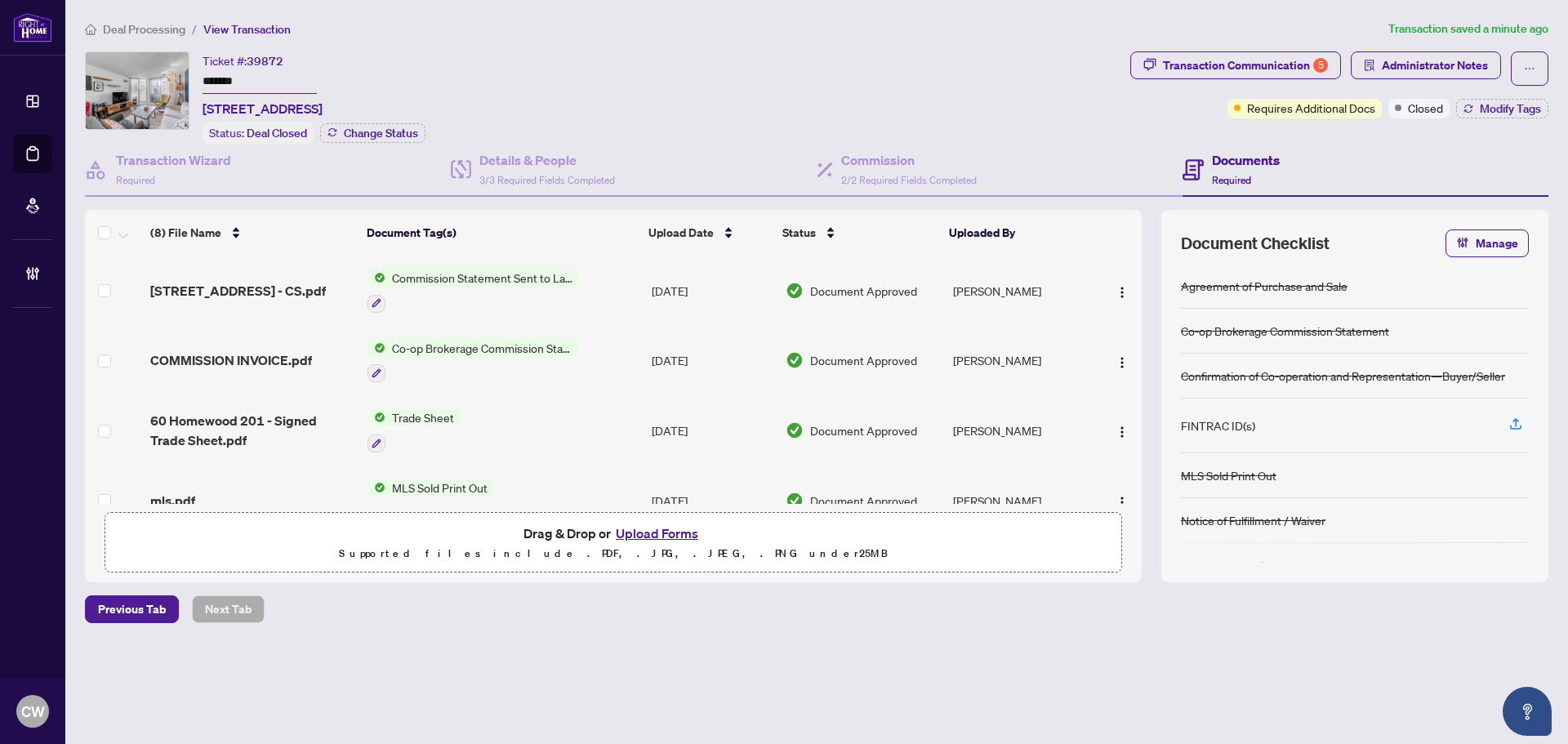
click at [279, 361] on span "COMMISSION INVOICE.pdf" at bounding box center [231, 359] width 161 height 20
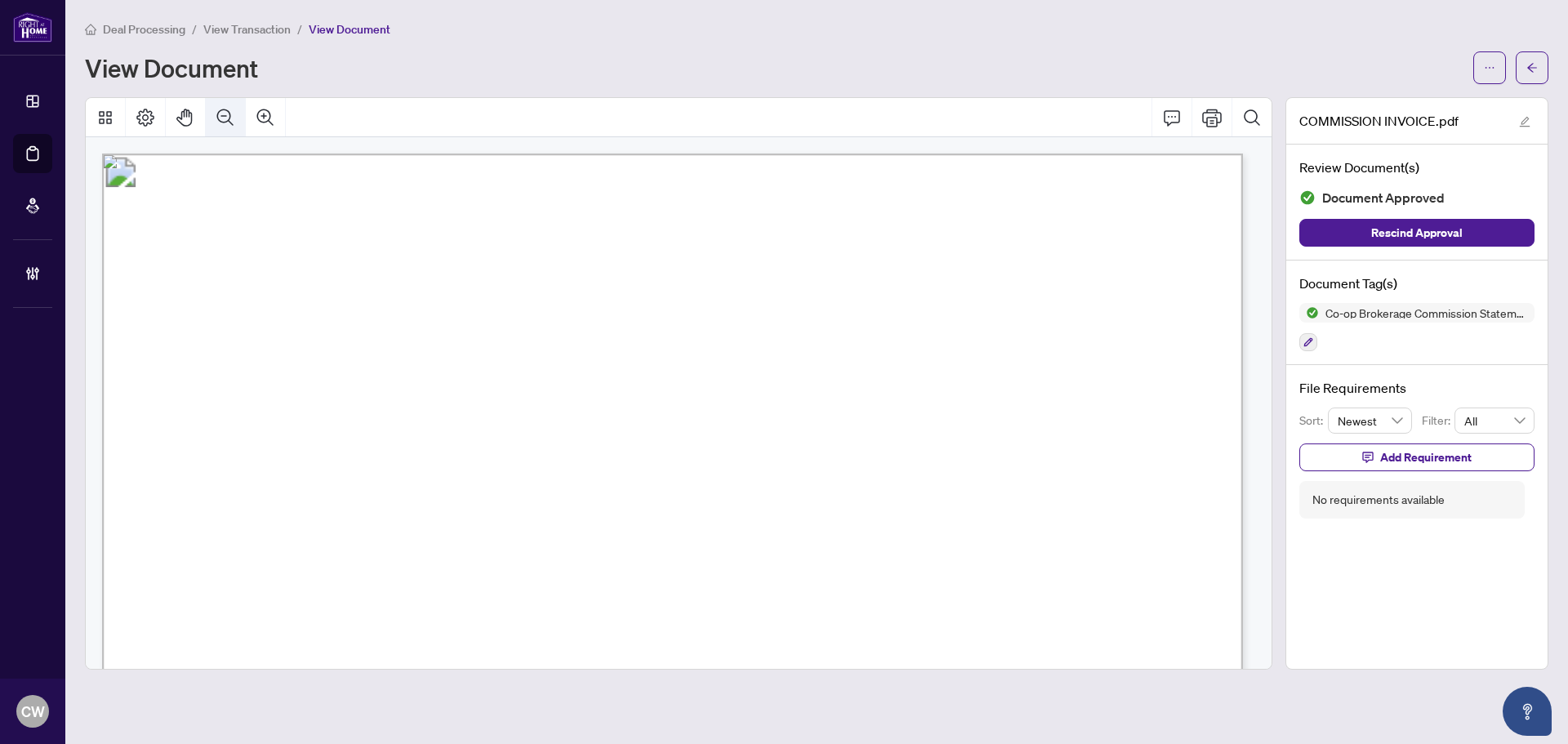
click at [230, 105] on button "Zoom Out" at bounding box center [225, 117] width 39 height 39
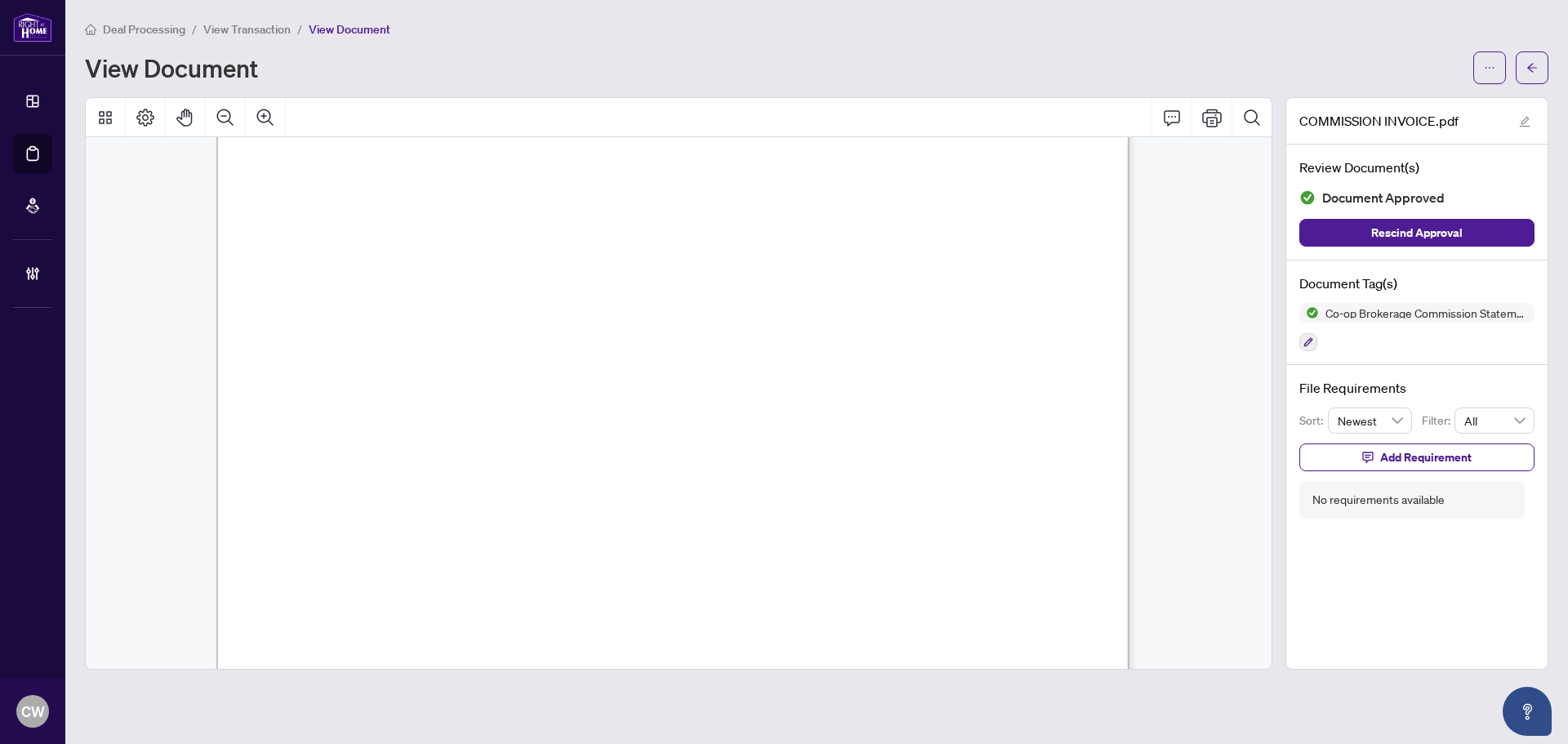
scroll to position [408, 0]
click at [1532, 75] on span "button" at bounding box center [1531, 68] width 11 height 26
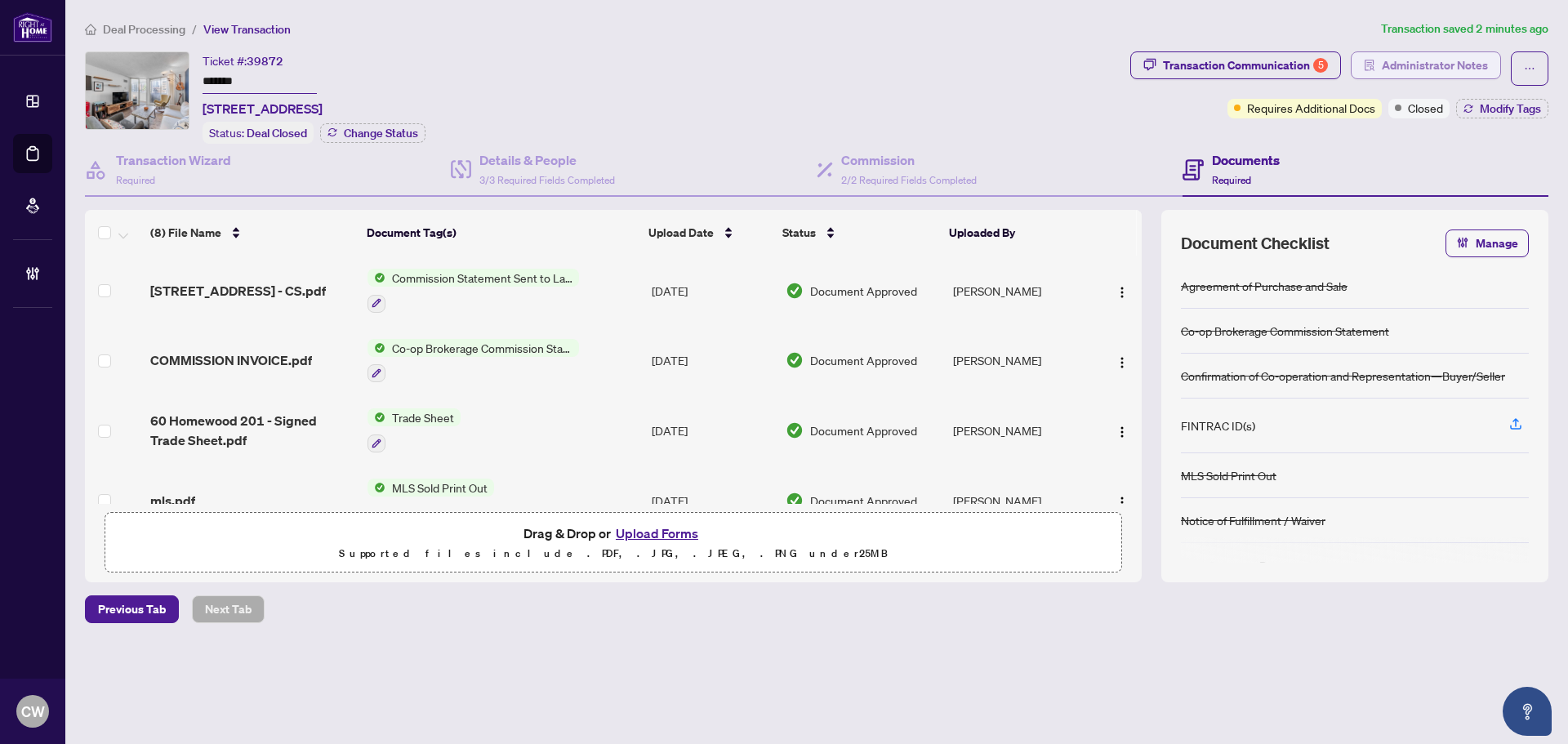
click at [1456, 58] on span "Administrator Notes" at bounding box center [1434, 66] width 106 height 26
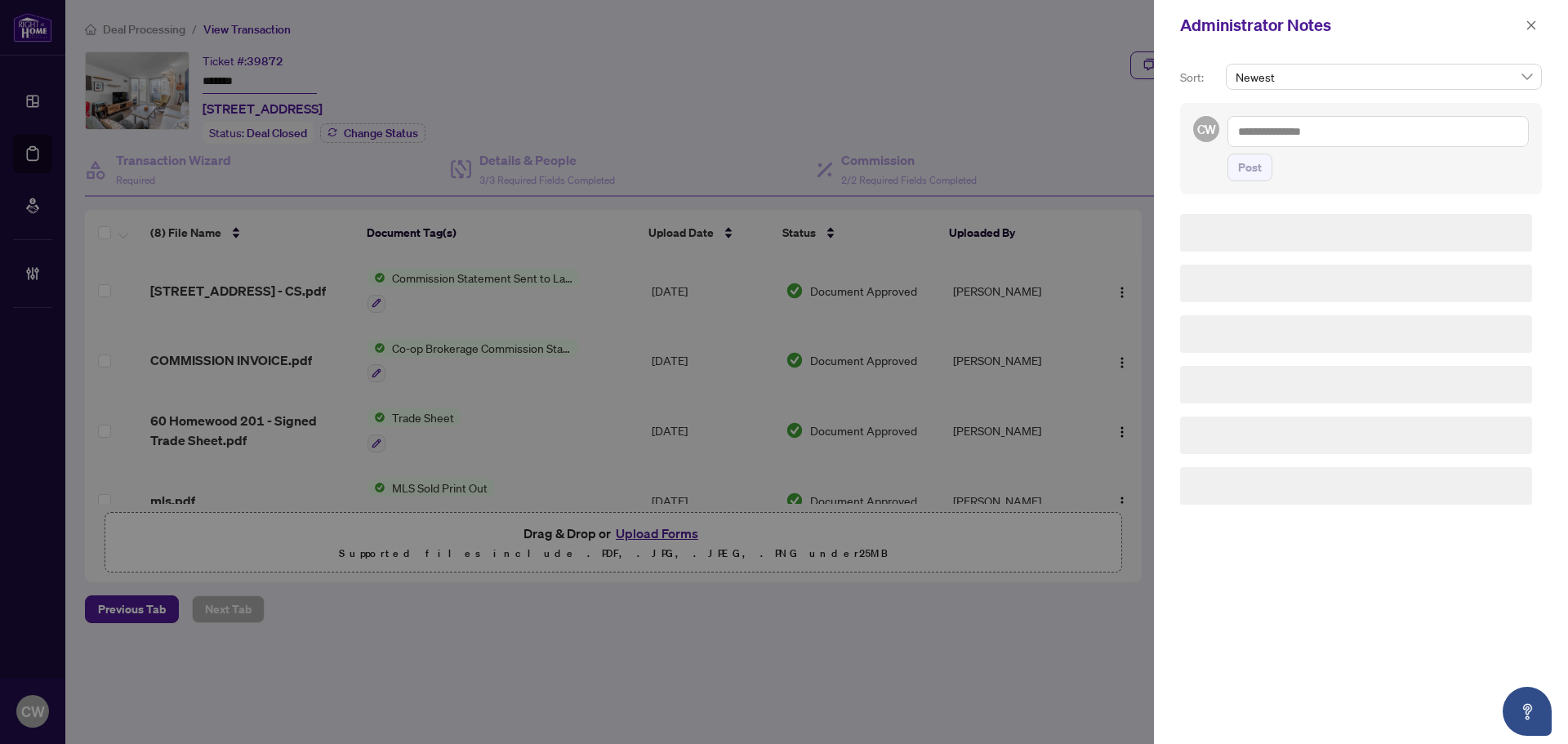
click at [1332, 132] on textarea at bounding box center [1378, 131] width 301 height 31
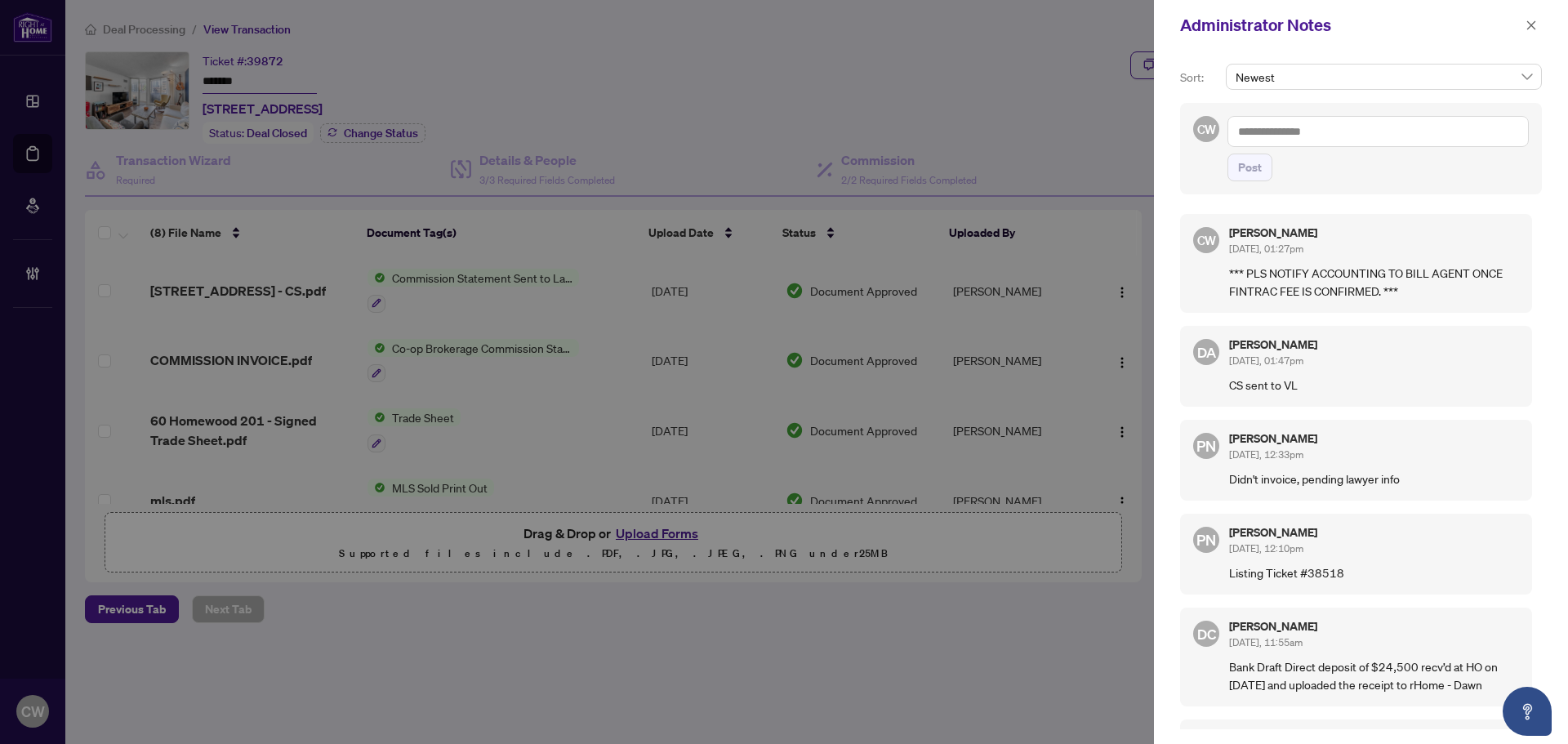
paste textarea "**********"
type textarea "**********"
click at [1256, 170] on span "Post" at bounding box center [1249, 167] width 23 height 26
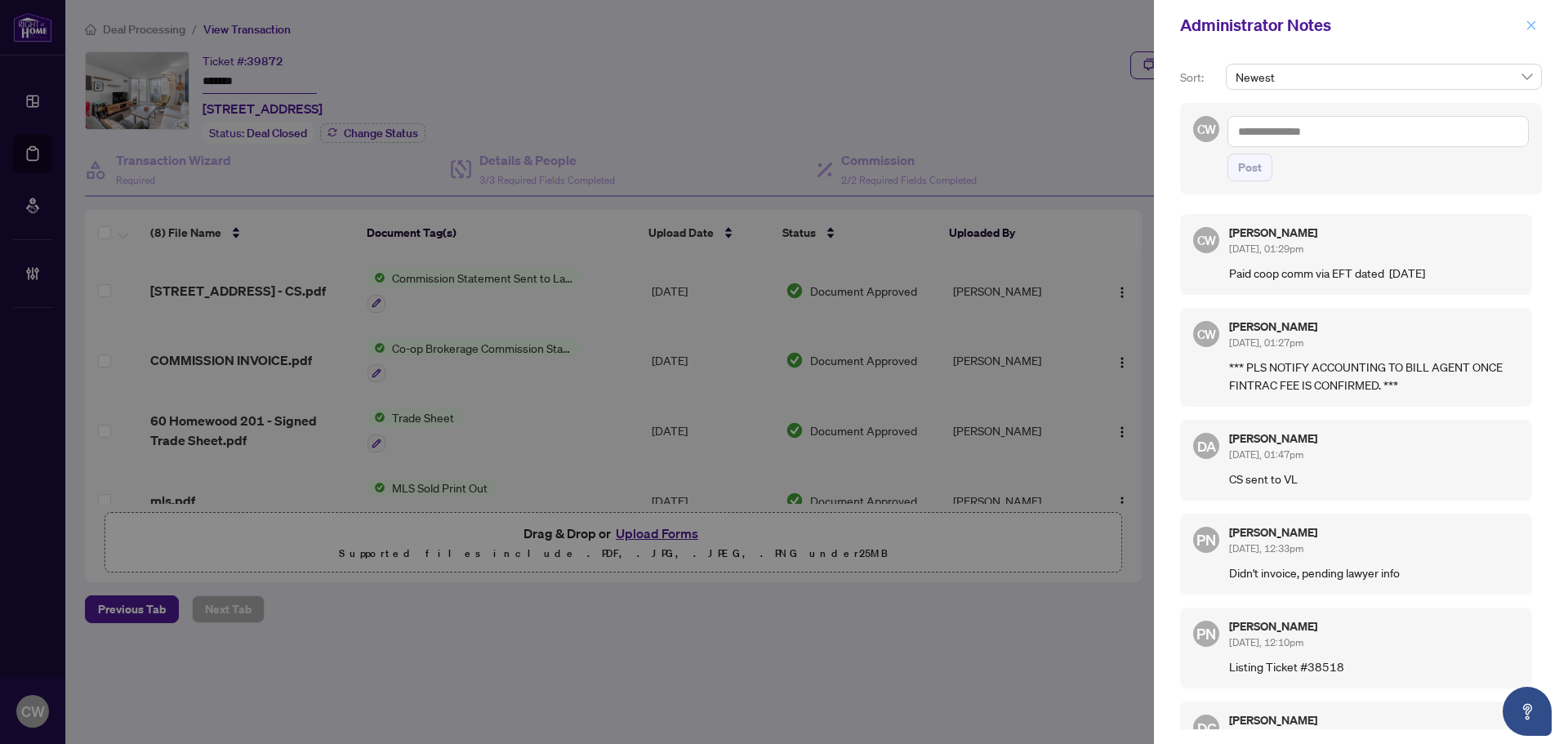
click at [1536, 23] on icon "close" at bounding box center [1531, 25] width 11 height 11
